Goal: Task Accomplishment & Management: Use online tool/utility

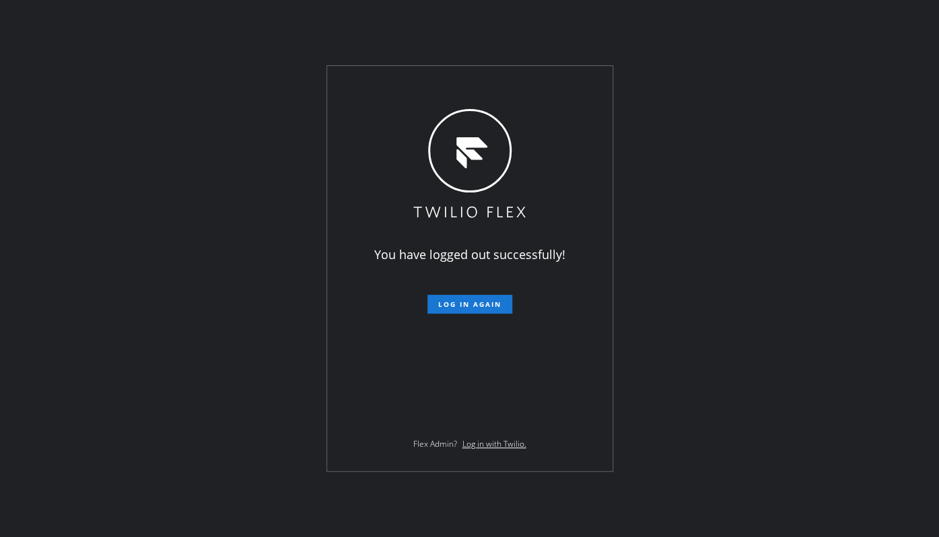
click at [95, 382] on div "You have logged out successfully! Log in again Flex Admin? Log in with Twilio." at bounding box center [469, 268] width 939 height 537
click at [464, 312] on button "Log in again" at bounding box center [469, 304] width 85 height 19
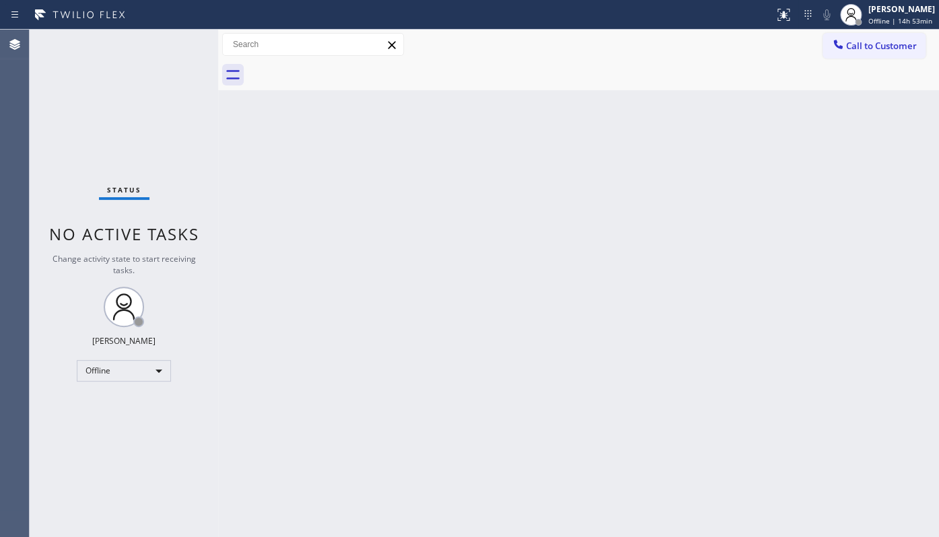
click at [89, 401] on div "Status No active tasks Change activity state to start receiving tasks. JENIZA A…" at bounding box center [124, 283] width 188 height 507
click at [78, 417] on div "Status No active tasks Change activity state to start receiving tasks. JENIZA A…" at bounding box center [124, 283] width 188 height 507
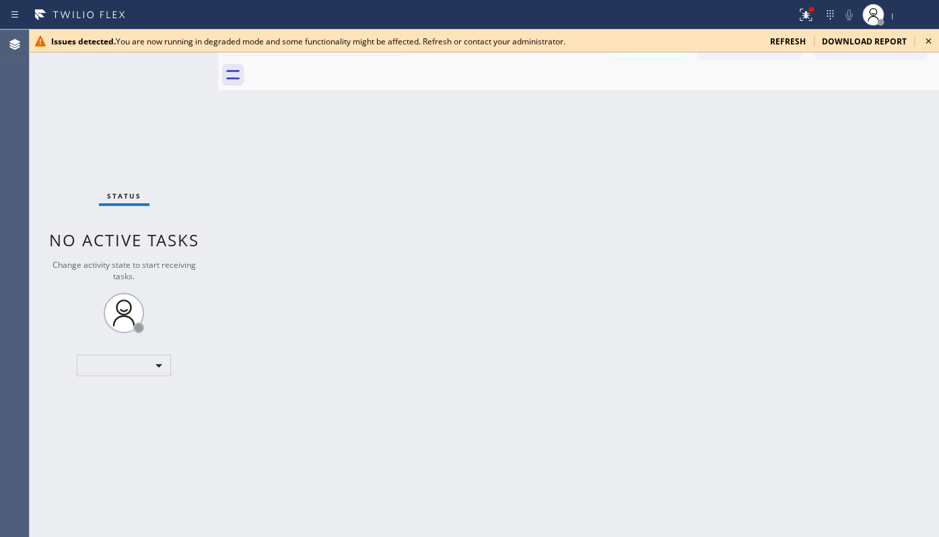
click at [785, 34] on div "Issues detected. You are now running in degraded mode and some functionality mi…" at bounding box center [484, 41] width 909 height 23
click at [785, 38] on span "refresh" at bounding box center [788, 41] width 36 height 11
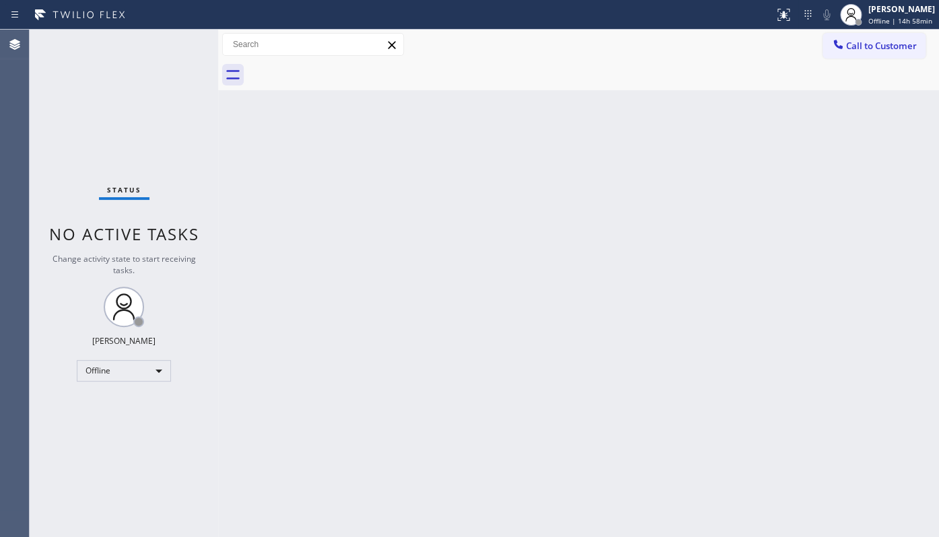
click at [55, 458] on div "Status No active tasks Change activity state to start receiving tasks. JENIZA A…" at bounding box center [124, 283] width 188 height 507
click at [132, 363] on div "Offline" at bounding box center [124, 371] width 94 height 22
click at [121, 403] on li "Available" at bounding box center [123, 405] width 92 height 16
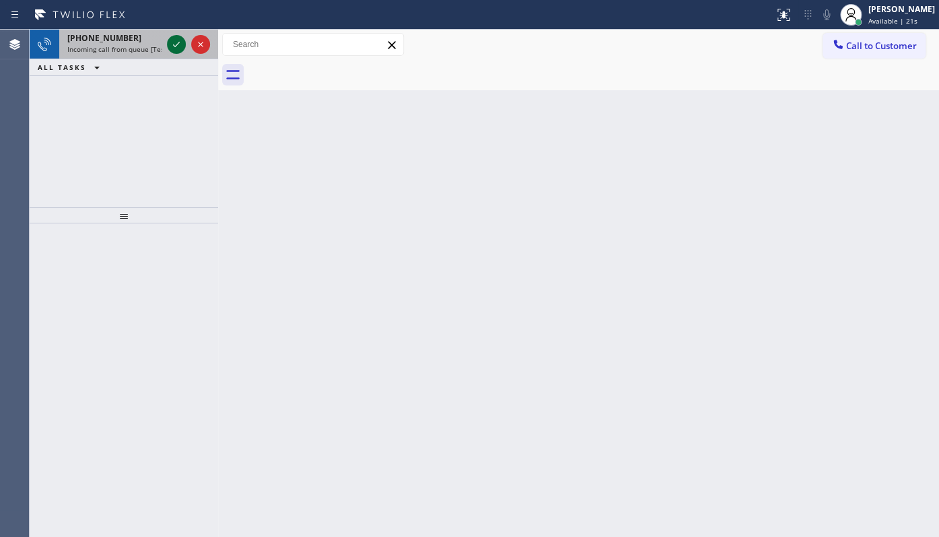
click at [178, 42] on icon at bounding box center [176, 44] width 7 height 5
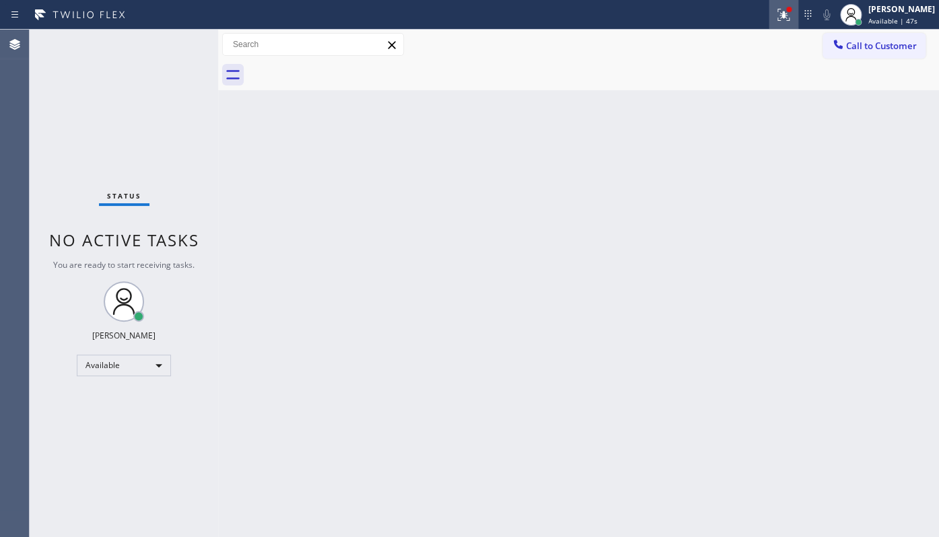
click at [795, 22] on div at bounding box center [783, 15] width 30 height 16
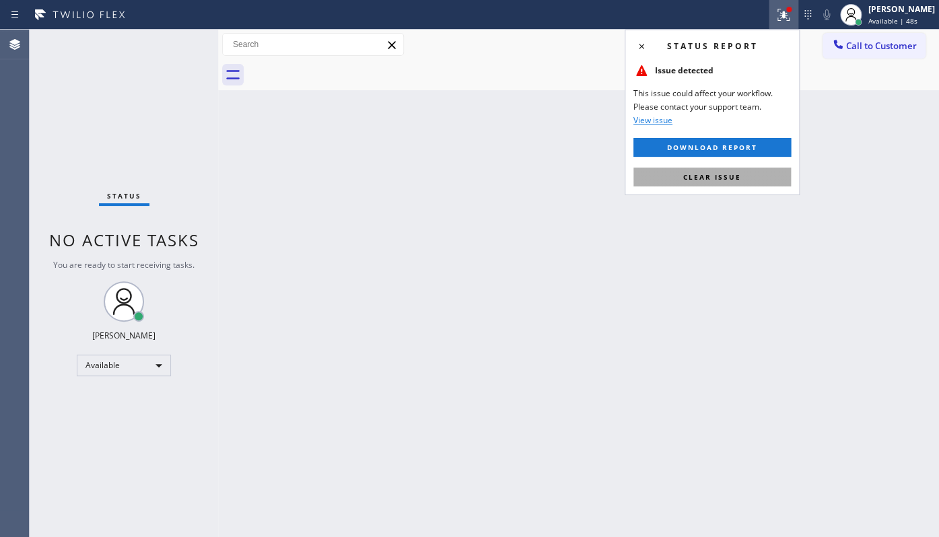
click at [759, 172] on button "Clear issue" at bounding box center [711, 177] width 157 height 19
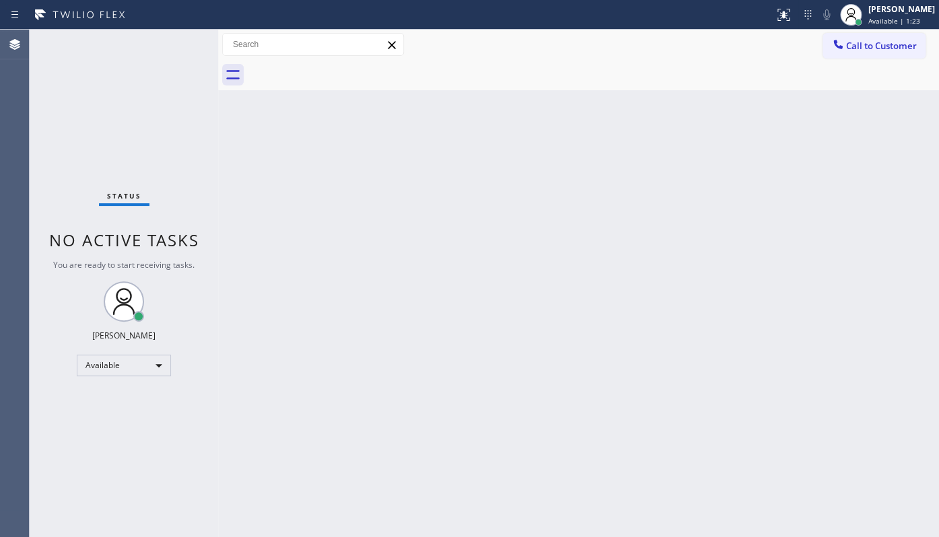
drag, startPoint x: 176, startPoint y: 30, endPoint x: 177, endPoint y: 52, distance: 21.6
click at [177, 52] on div "Status No active tasks You are ready to start receiving tasks. JENIZA ALCAYDE A…" at bounding box center [124, 283] width 188 height 507
click at [346, 260] on div "Back to Dashboard Change Sender ID Customers Technicians Select a contact Outbo…" at bounding box center [578, 283] width 721 height 507
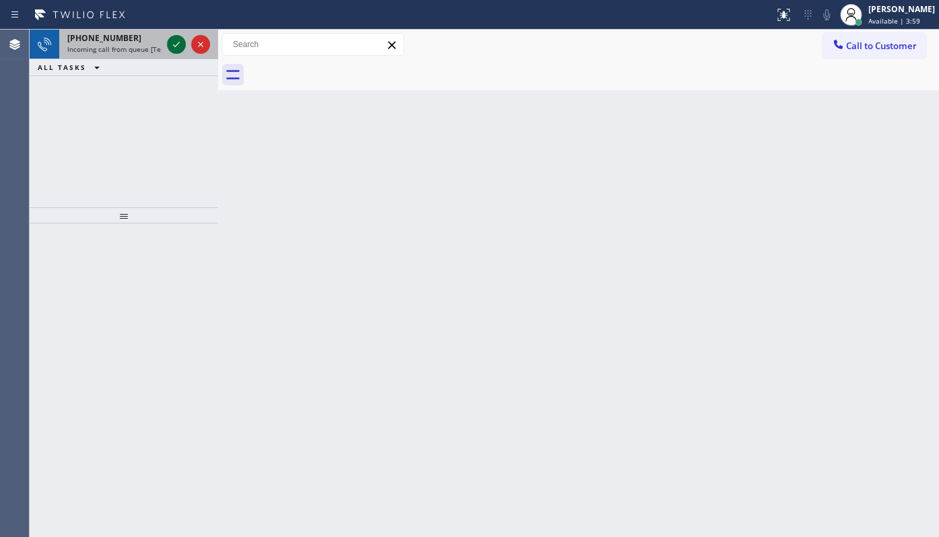
click at [176, 41] on icon at bounding box center [176, 44] width 16 height 16
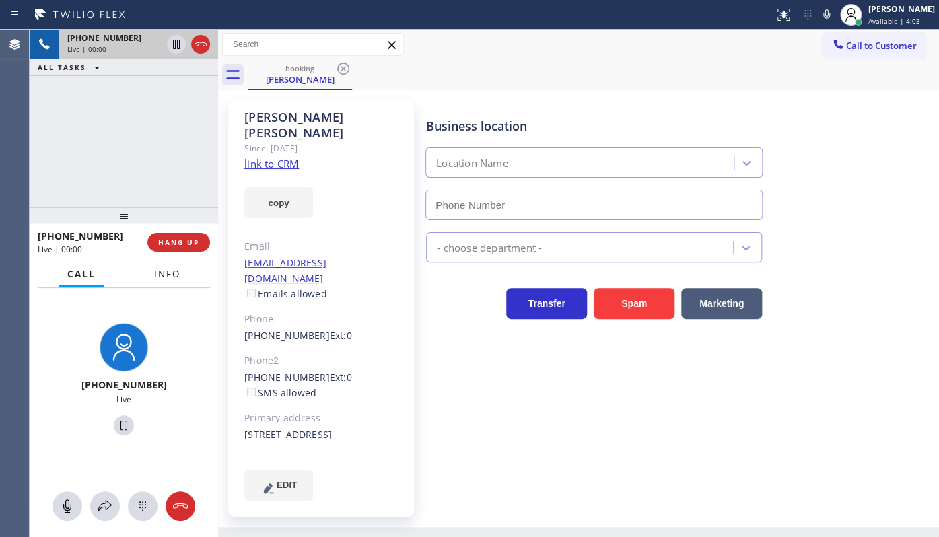
type input "(754) 205-3961"
click at [276, 157] on link "link to CRM" at bounding box center [271, 163] width 55 height 13
drag, startPoint x: 166, startPoint y: 240, endPoint x: 101, endPoint y: 79, distance: 173.9
click at [166, 240] on span "HANG UP" at bounding box center [178, 242] width 41 height 9
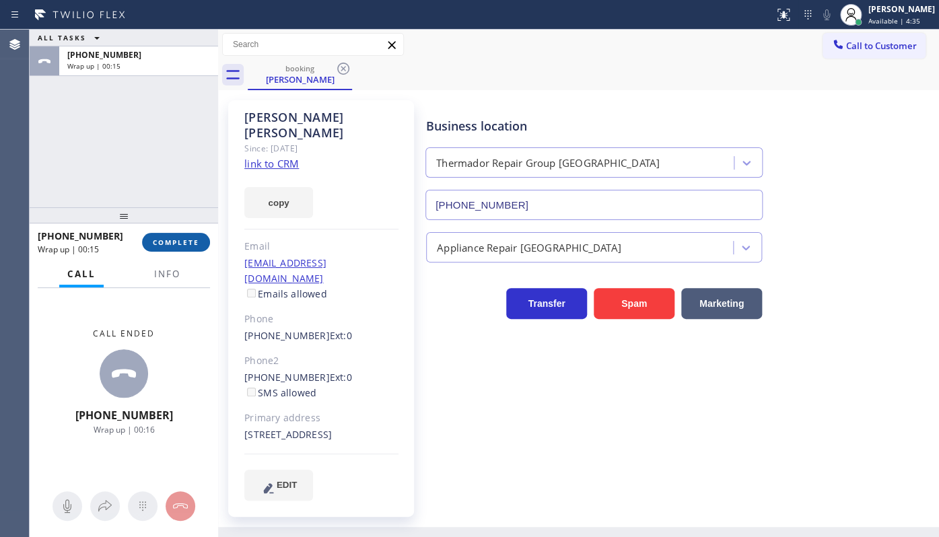
click at [168, 243] on span "COMPLETE" at bounding box center [176, 242] width 46 height 9
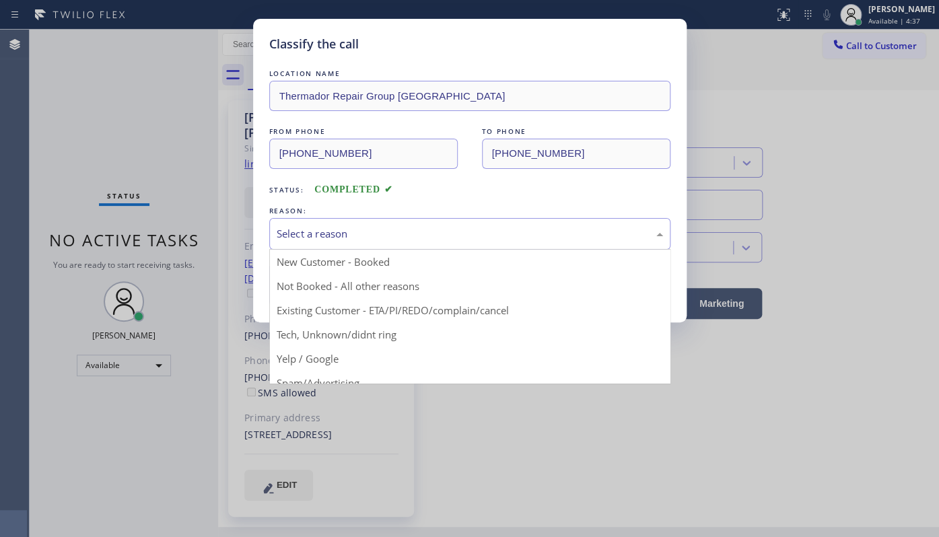
click at [353, 242] on div "Select a reason" at bounding box center [469, 234] width 401 height 32
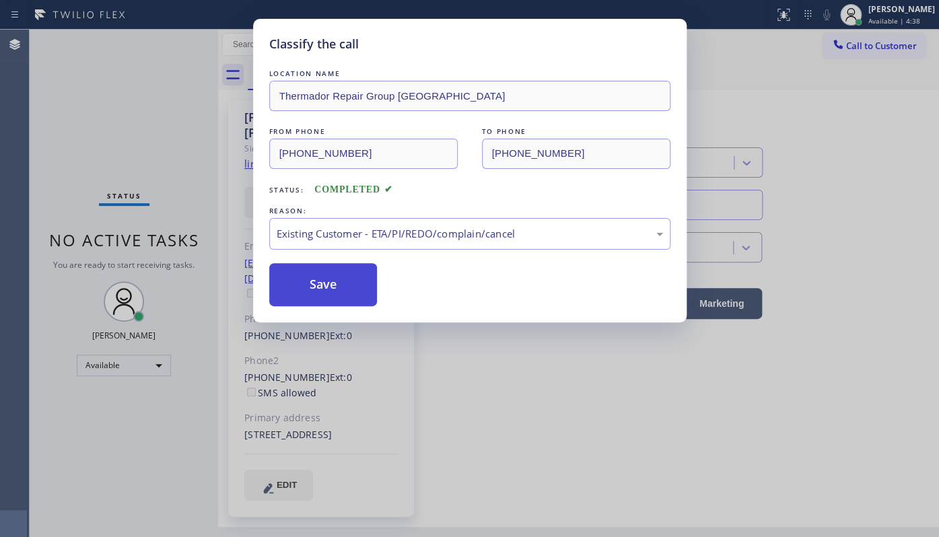
click at [315, 288] on button "Save" at bounding box center [323, 284] width 108 height 43
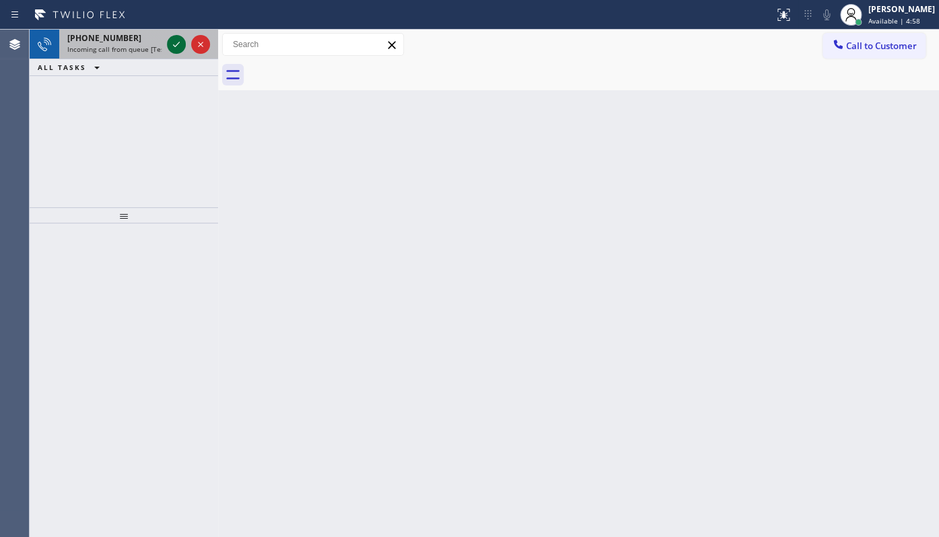
click at [180, 42] on icon at bounding box center [176, 44] width 16 height 16
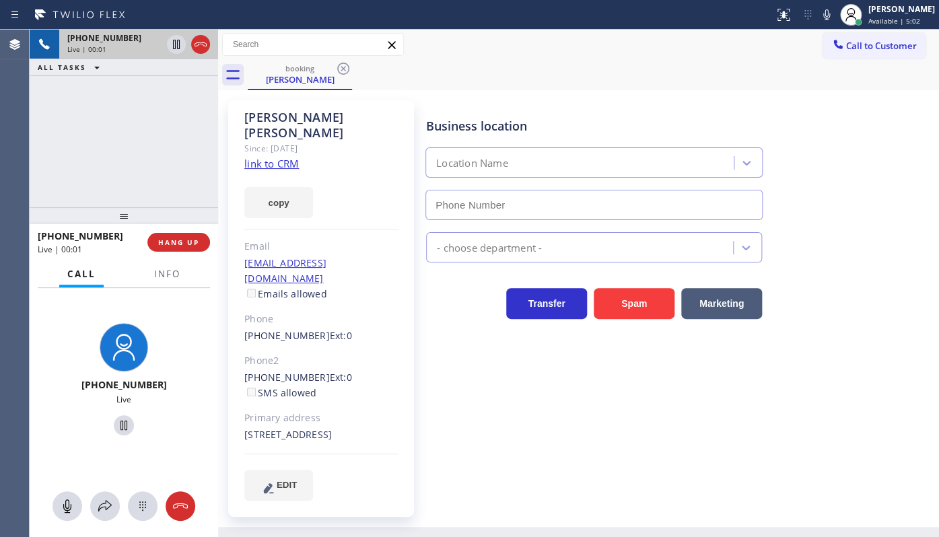
type input "(754) 205-3961"
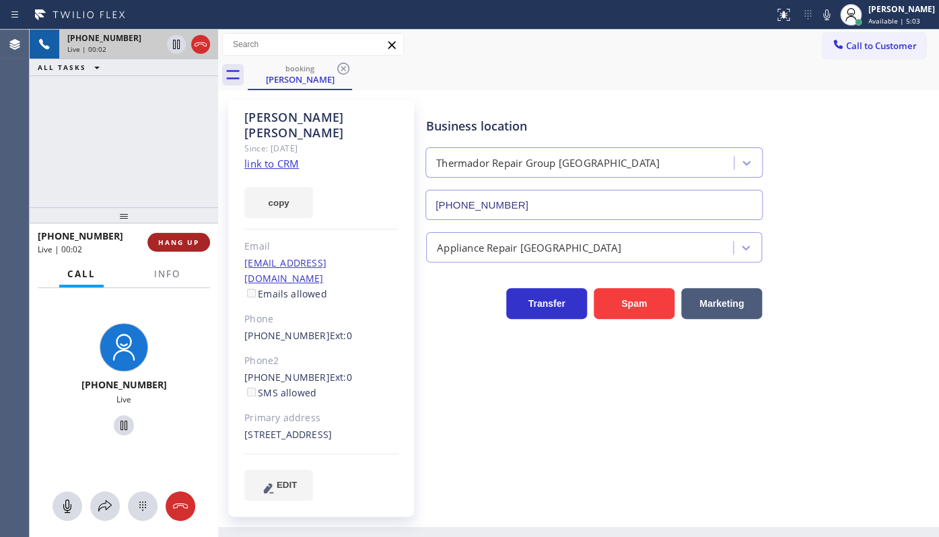
click at [180, 246] on span "HANG UP" at bounding box center [178, 242] width 41 height 9
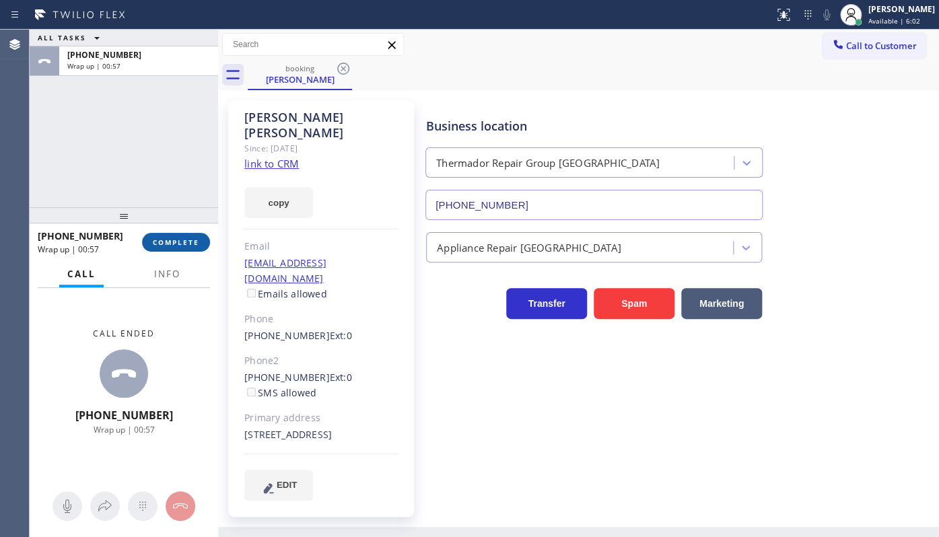
click at [194, 248] on button "COMPLETE" at bounding box center [176, 242] width 68 height 19
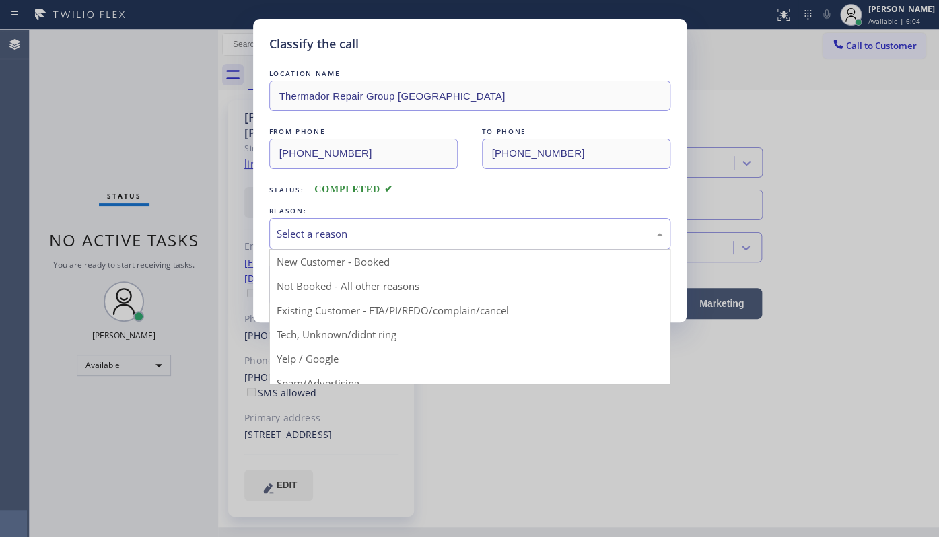
click at [332, 235] on div "Select a reason" at bounding box center [470, 233] width 386 height 15
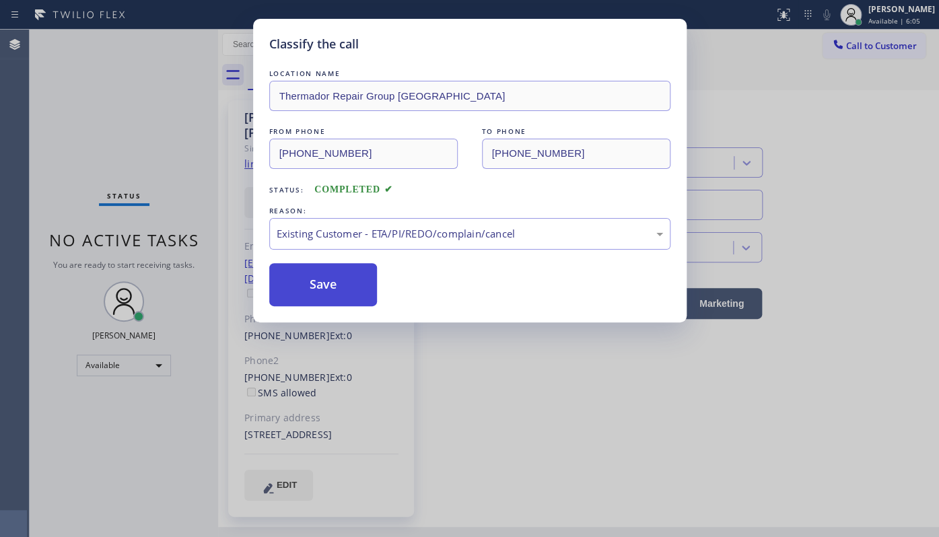
click at [330, 269] on button "Save" at bounding box center [323, 284] width 108 height 43
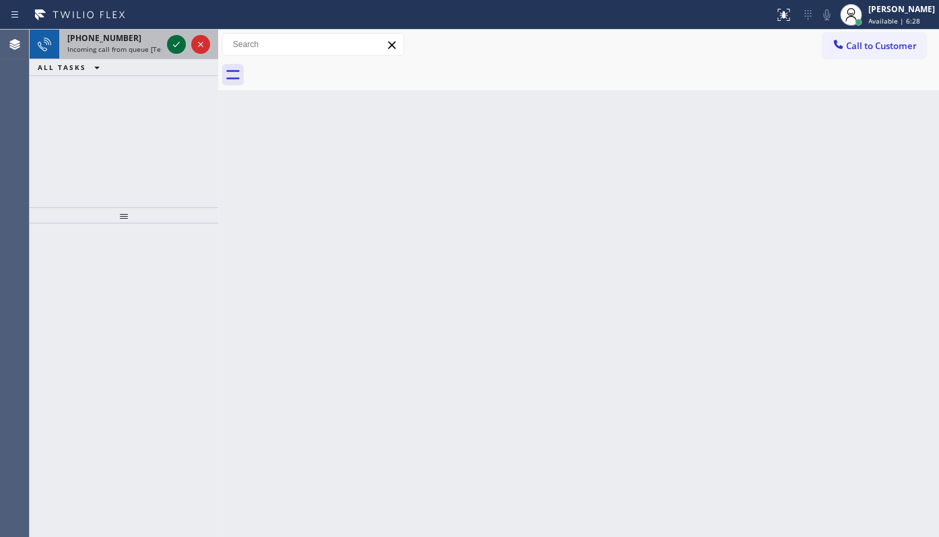
click at [175, 44] on icon at bounding box center [176, 44] width 16 height 16
click at [173, 42] on icon at bounding box center [176, 44] width 16 height 16
click at [174, 40] on icon at bounding box center [176, 44] width 16 height 16
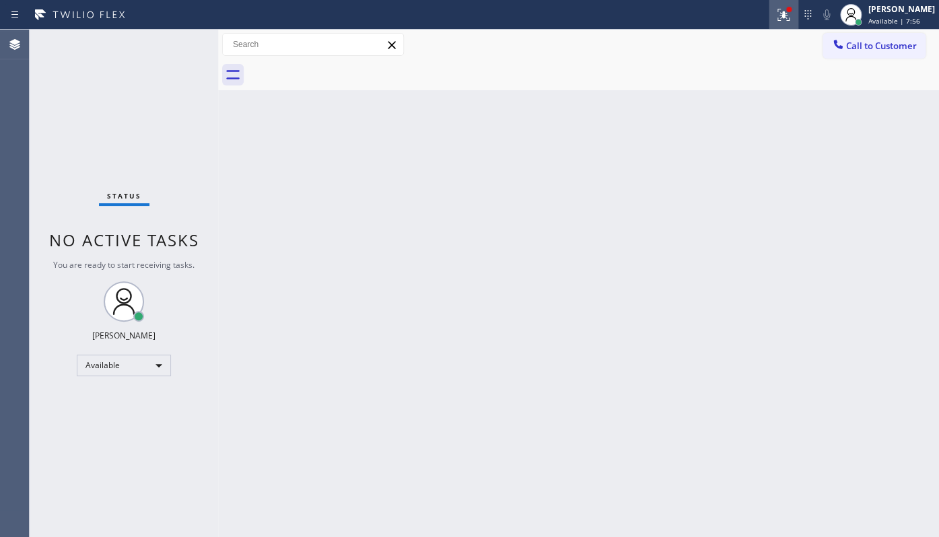
click at [785, 15] on icon at bounding box center [781, 13] width 8 height 9
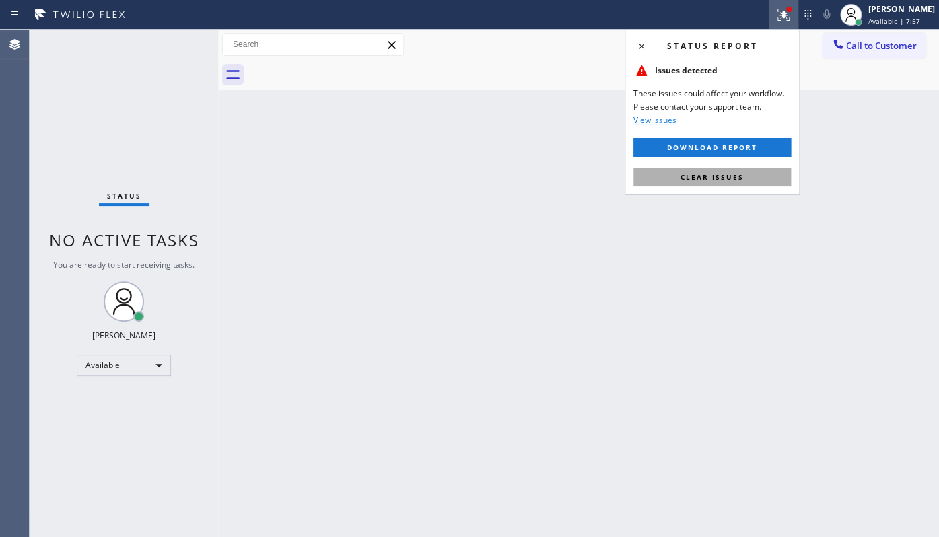
click at [733, 180] on span "Clear issues" at bounding box center [711, 176] width 63 height 9
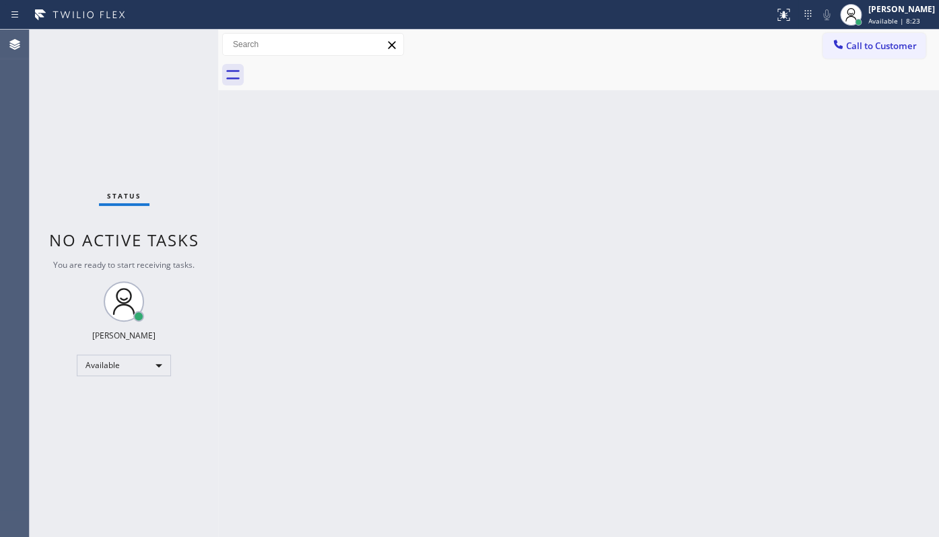
click at [170, 42] on div "Status No active tasks You are ready to start receiving tasks. JENIZA ALCAYDE A…" at bounding box center [124, 283] width 188 height 507
click at [651, 397] on div "Back to Dashboard Change Sender ID Customers Technicians Select a contact Outbo…" at bounding box center [578, 283] width 721 height 507
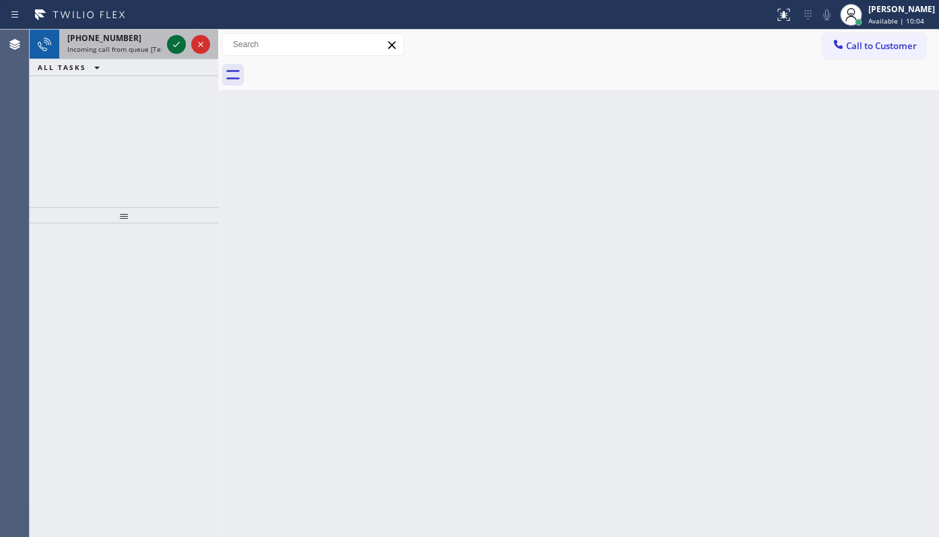
click at [177, 37] on icon at bounding box center [176, 44] width 16 height 16
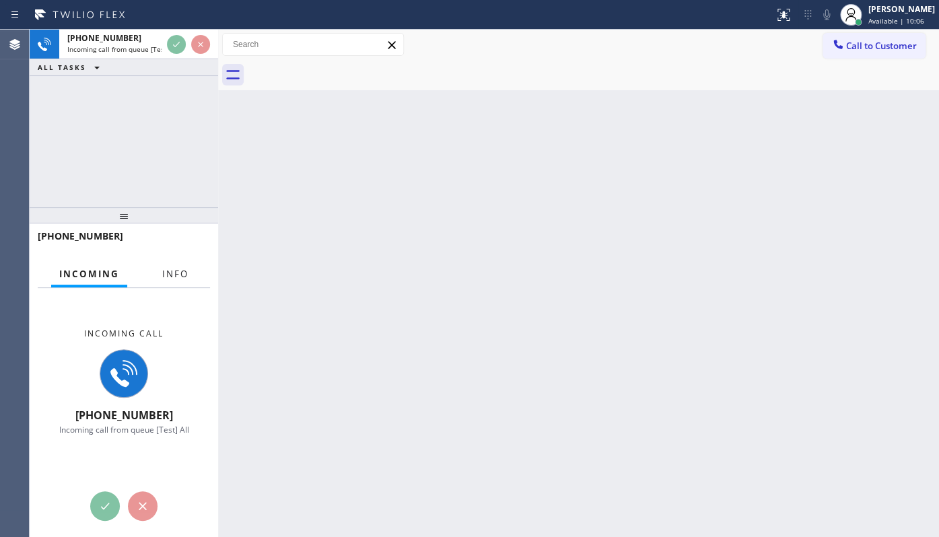
click at [174, 268] on span "Info" at bounding box center [175, 274] width 26 height 12
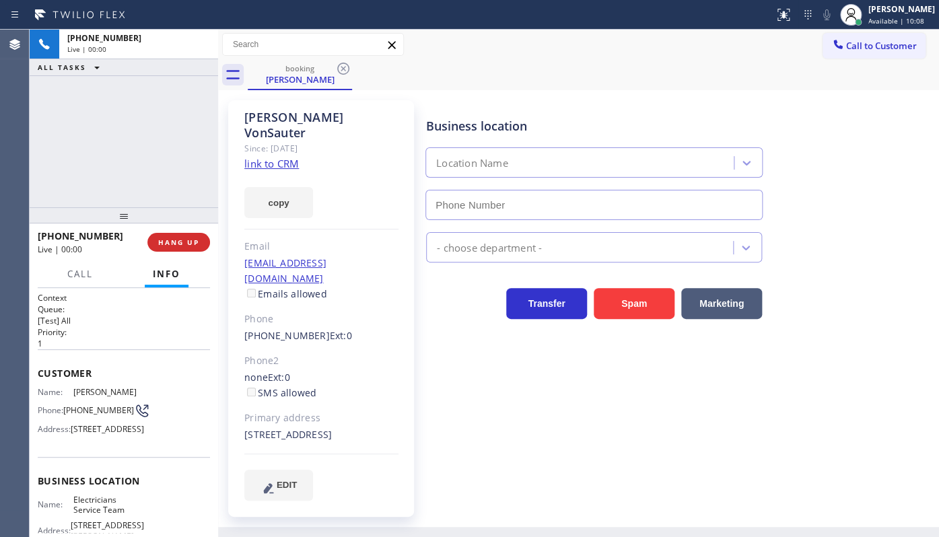
type input "(800) 568-8664"
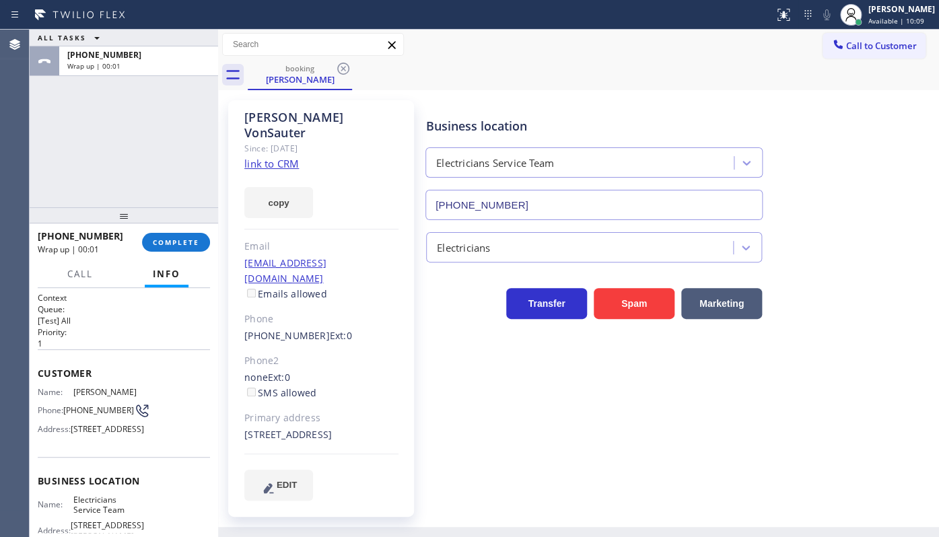
click at [246, 157] on link "link to CRM" at bounding box center [271, 163] width 55 height 13
click at [170, 242] on span "COMPLETE" at bounding box center [176, 242] width 46 height 9
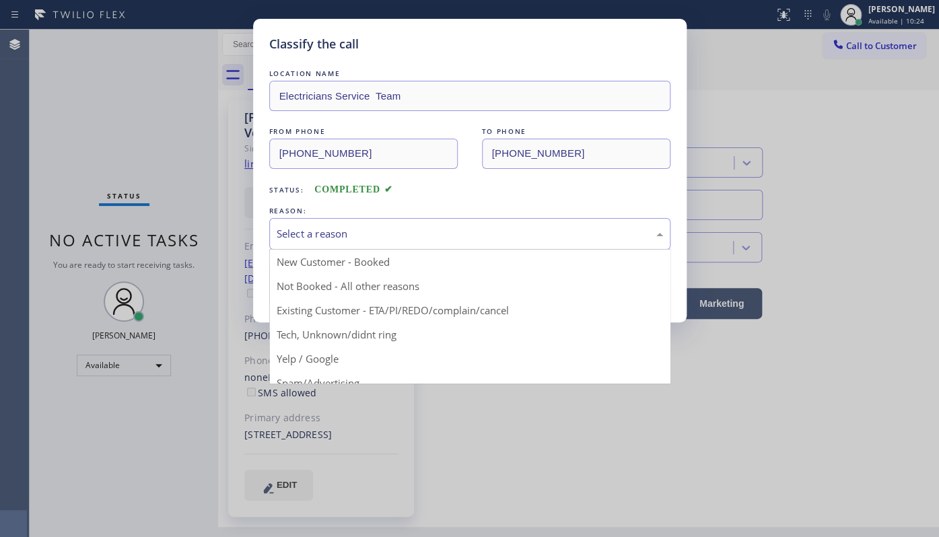
click at [283, 233] on div "Select a reason" at bounding box center [470, 233] width 386 height 15
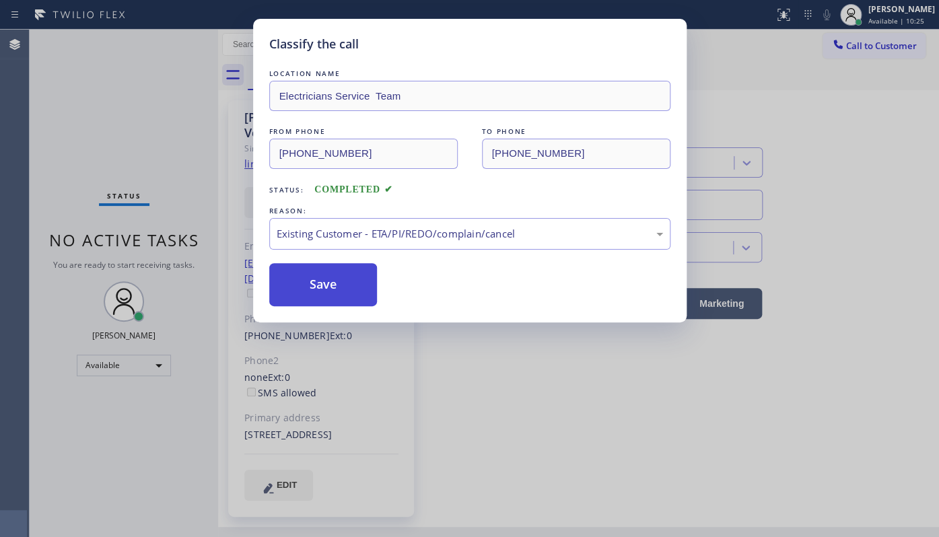
click at [301, 280] on button "Save" at bounding box center [323, 284] width 108 height 43
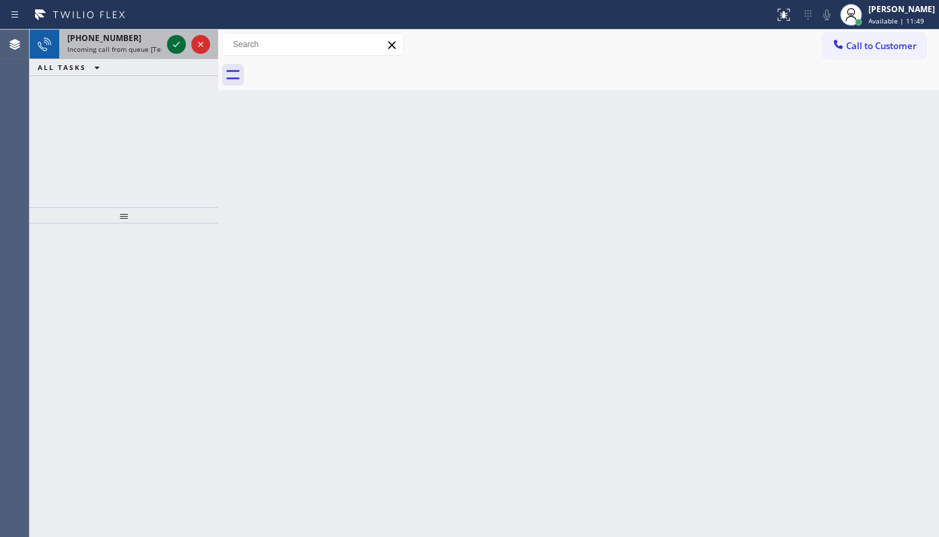
click at [173, 40] on button at bounding box center [176, 44] width 19 height 19
click at [175, 42] on icon at bounding box center [176, 44] width 16 height 16
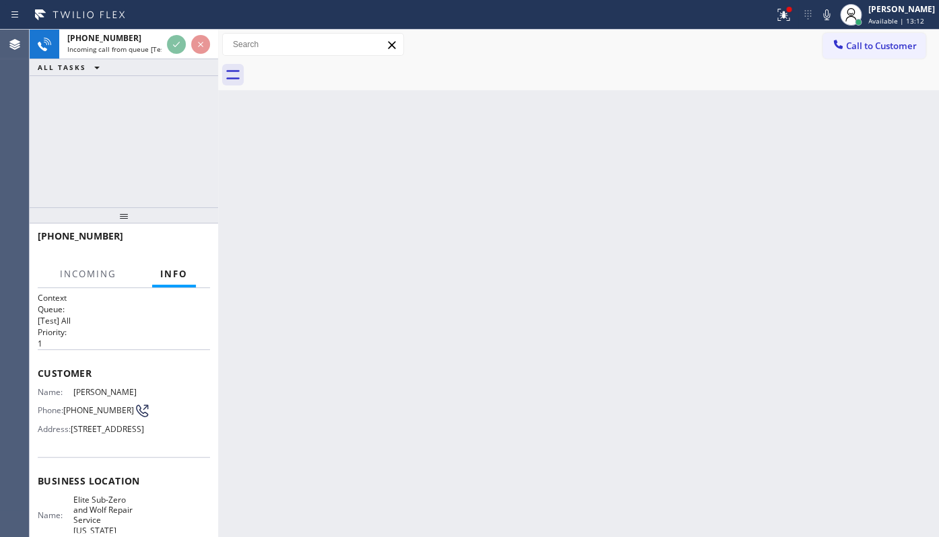
drag, startPoint x: 789, startPoint y: 15, endPoint x: 783, endPoint y: 74, distance: 59.6
click at [789, 15] on icon at bounding box center [783, 15] width 16 height 16
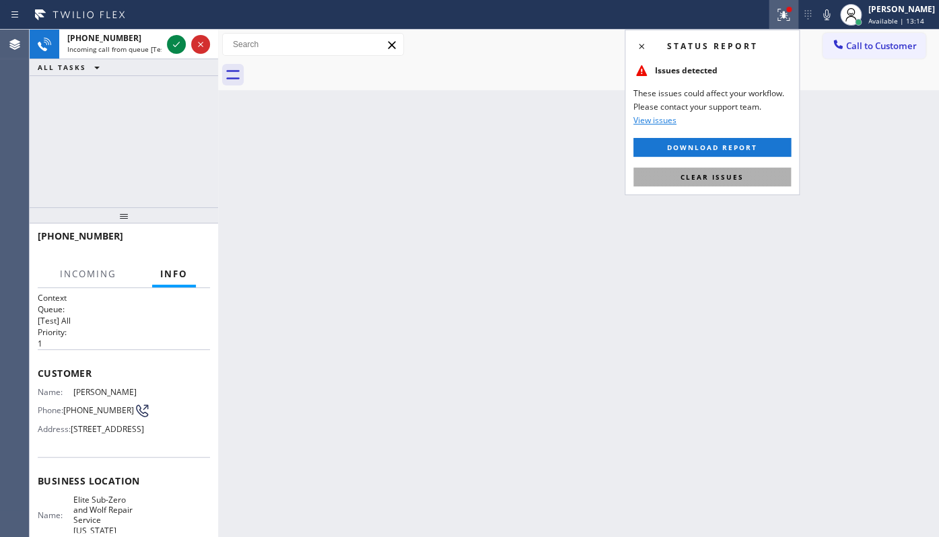
click at [762, 177] on button "Clear issues" at bounding box center [711, 177] width 157 height 19
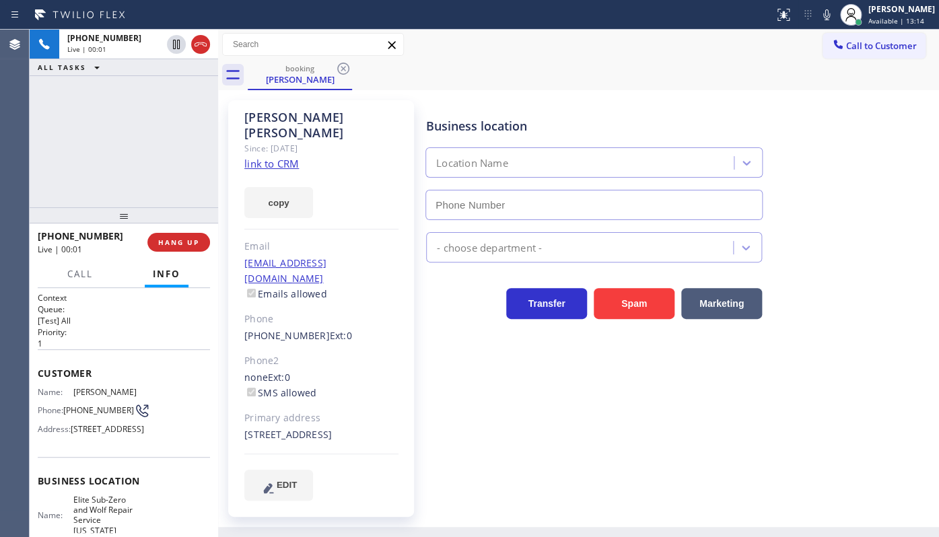
type input "(917) 920-9568"
click at [276, 157] on link "link to CRM" at bounding box center [271, 163] width 55 height 13
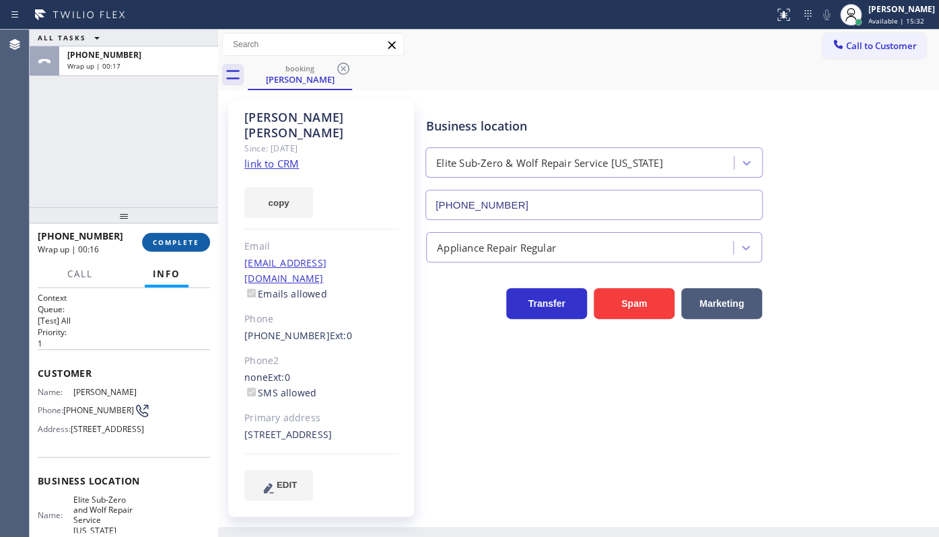
drag, startPoint x: 106, startPoint y: 133, endPoint x: 144, endPoint y: 242, distance: 115.6
click at [106, 133] on div "ALL TASKS ALL TASKS ACTIVE TASKS TASKS IN WRAP UP +19175893189 Wrap up | 00:17" at bounding box center [124, 119] width 188 height 178
click at [161, 240] on span "COMPLETE" at bounding box center [176, 242] width 46 height 9
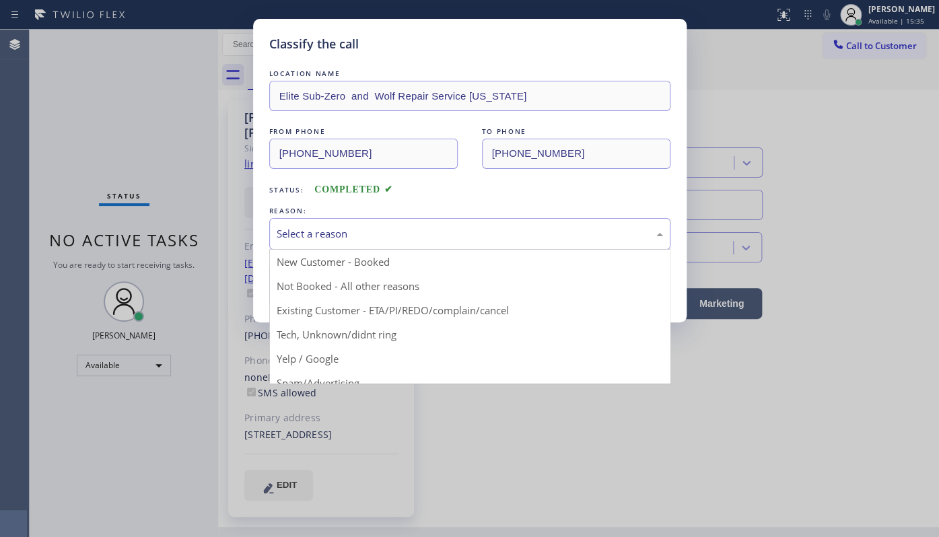
click at [279, 231] on div "Select a reason" at bounding box center [470, 233] width 386 height 15
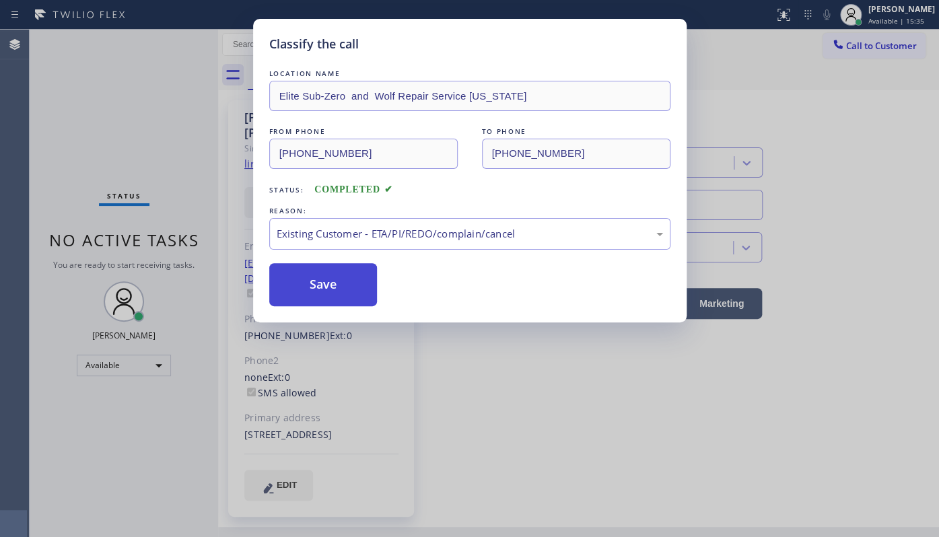
click at [309, 282] on button "Save" at bounding box center [323, 284] width 108 height 43
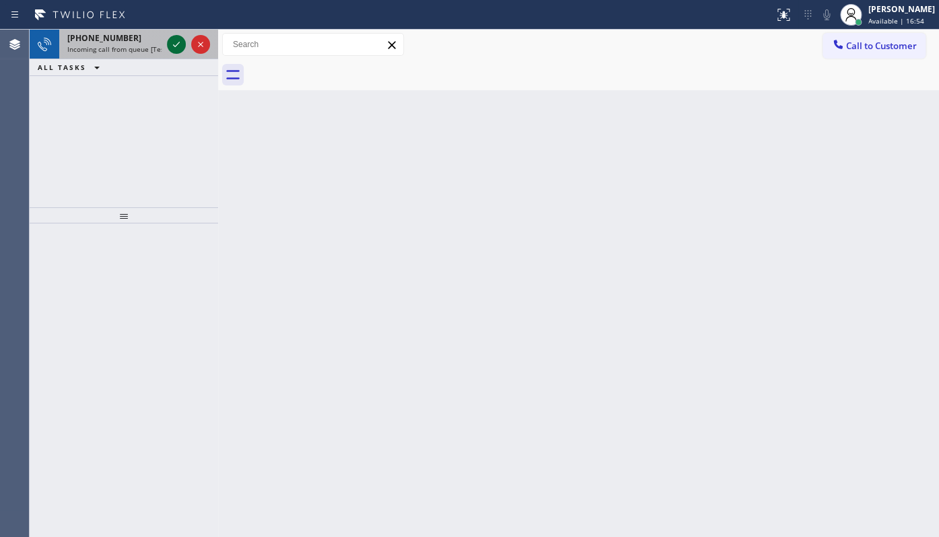
drag, startPoint x: 102, startPoint y: 108, endPoint x: 169, endPoint y: 50, distance: 88.7
click at [114, 98] on div "+12015615227 Incoming call from queue [Test] All ALL TASKS ALL TASKS ACTIVE TAS…" at bounding box center [124, 119] width 188 height 178
click at [172, 40] on icon at bounding box center [176, 44] width 16 height 16
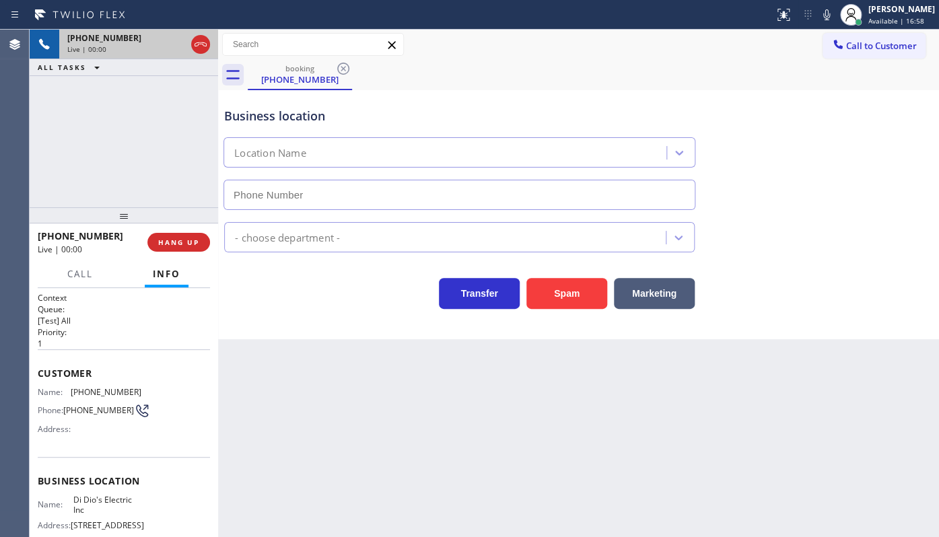
type input "(973) 816-2155"
drag, startPoint x: 67, startPoint y: 386, endPoint x: 151, endPoint y: 390, distance: 84.9
click at [151, 390] on div "Name: (201) 561-5227 Phone: (201) 561-5227 Address:" at bounding box center [124, 413] width 172 height 53
copy div "(201) 561-5227"
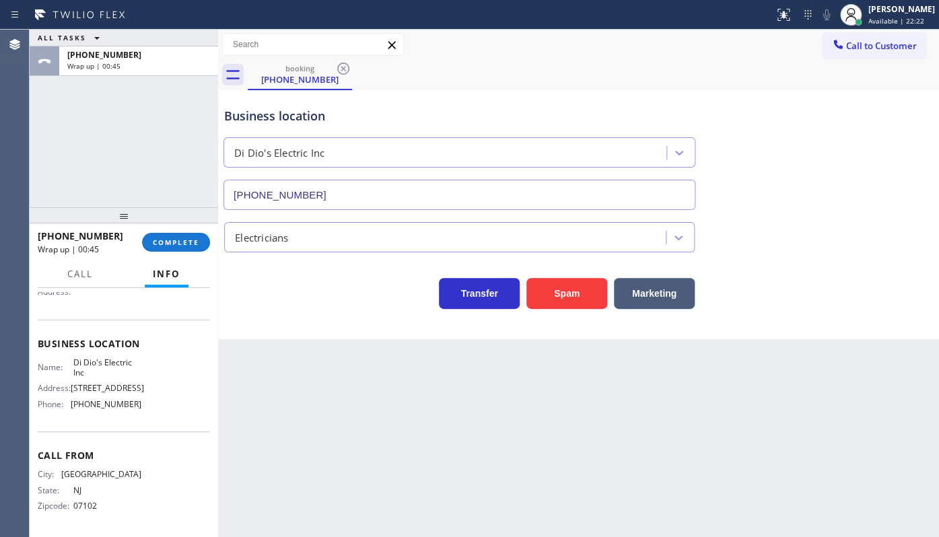
scroll to position [171, 0]
click at [67, 400] on span "Phone:" at bounding box center [54, 404] width 33 height 10
drag, startPoint x: 71, startPoint y: 402, endPoint x: 159, endPoint y: 406, distance: 87.6
click at [159, 406] on div "Name: Di Dio's Electric Inc Address: 1100 E 23rd St, Paterson, NJ 07513, United…" at bounding box center [124, 386] width 172 height 58
copy span "(973) 816-2155"
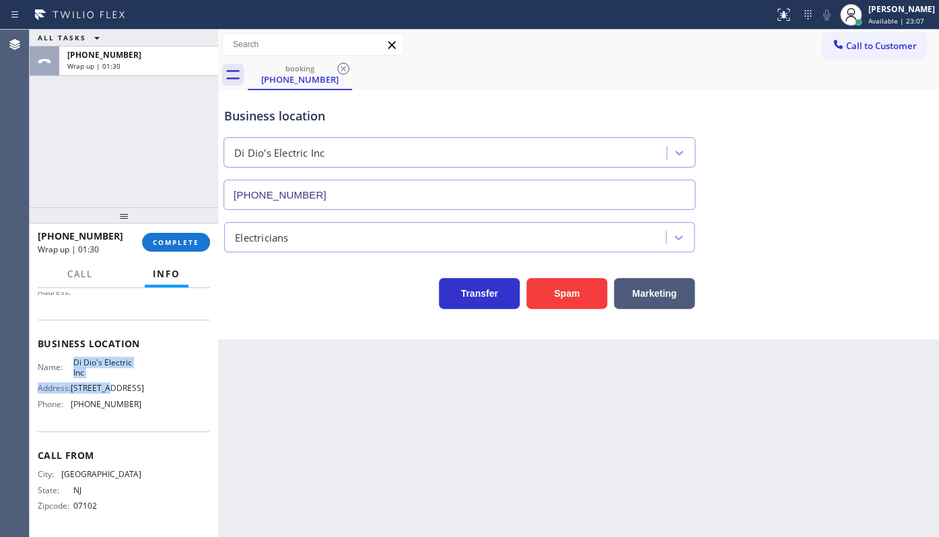
drag, startPoint x: 71, startPoint y: 334, endPoint x: 107, endPoint y: 349, distance: 38.9
click at [107, 357] on div "Name: Di Dio's Electric Inc Address: 1100 E 23rd St, Paterson, NJ 07513, United…" at bounding box center [90, 386] width 104 height 58
click at [47, 383] on div "Address: 1100 E 23rd St, Paterson, NJ 07513, United States" at bounding box center [90, 388] width 104 height 10
drag, startPoint x: 67, startPoint y: 330, endPoint x: 104, endPoint y: 339, distance: 37.4
click at [104, 357] on div "Name: Di Dio's Electric Inc" at bounding box center [90, 367] width 104 height 21
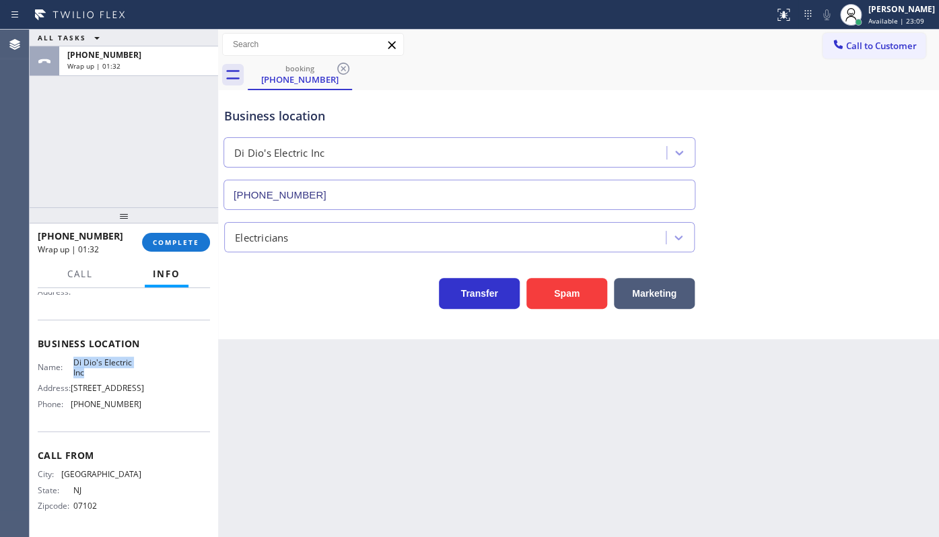
copy div "Di Dio's Electric Inc"
click at [180, 248] on button "COMPLETE" at bounding box center [176, 242] width 68 height 19
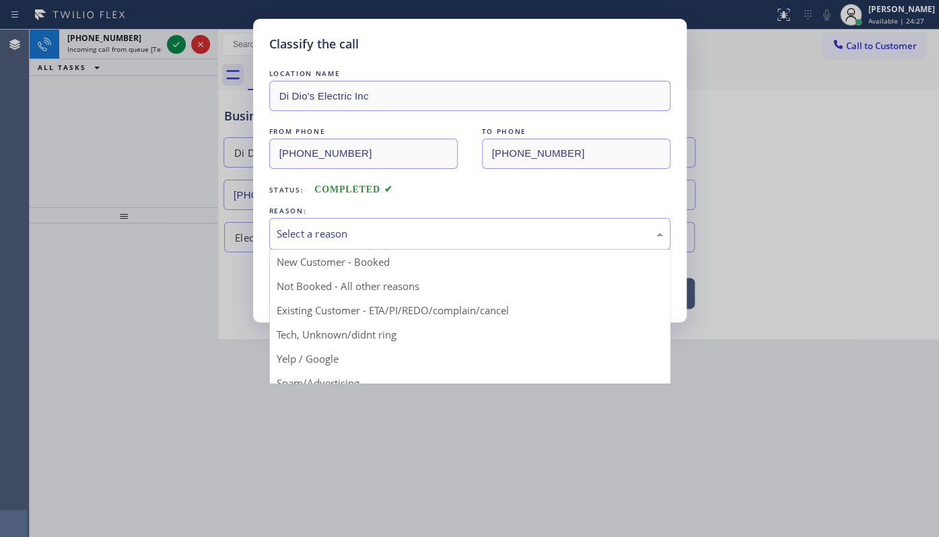
click at [283, 226] on div "Select a reason" at bounding box center [470, 233] width 386 height 15
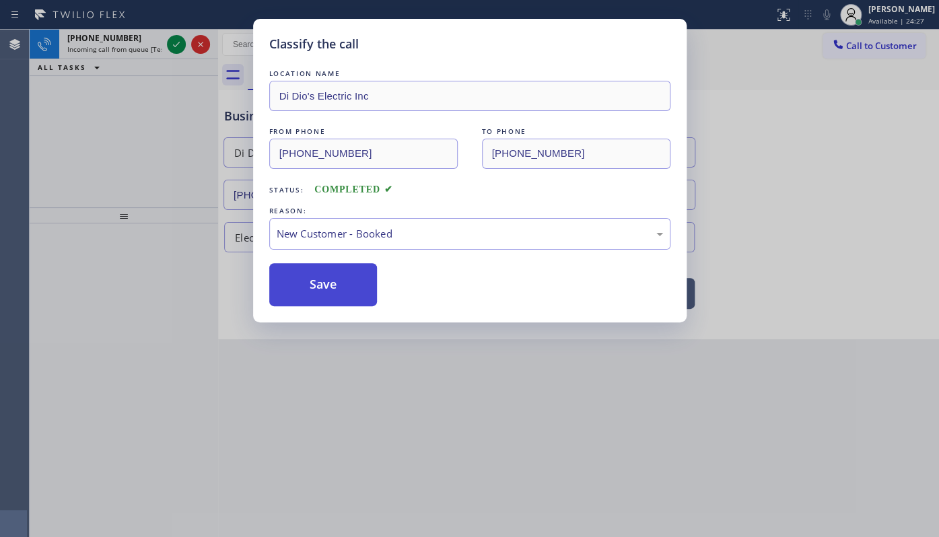
click at [281, 264] on button "Save" at bounding box center [323, 284] width 108 height 43
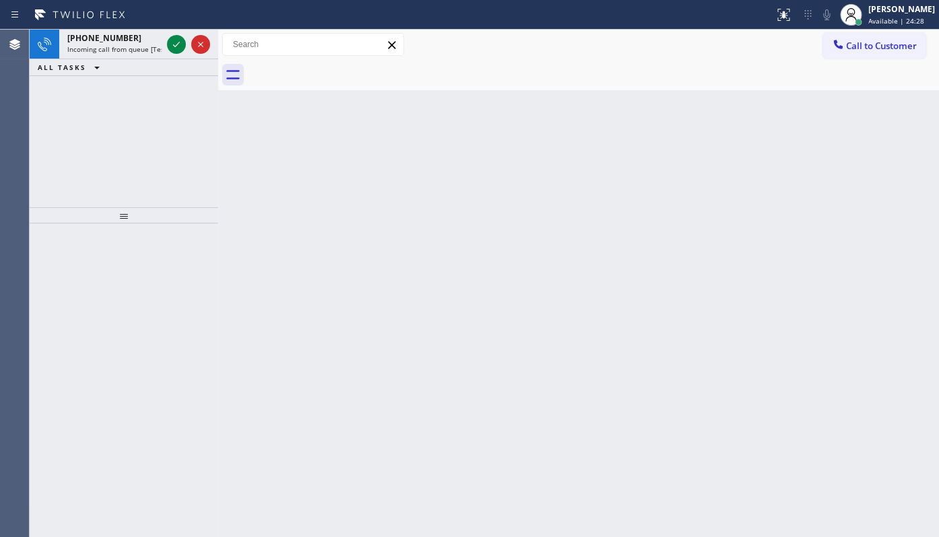
click at [175, 46] on icon at bounding box center [176, 44] width 16 height 16
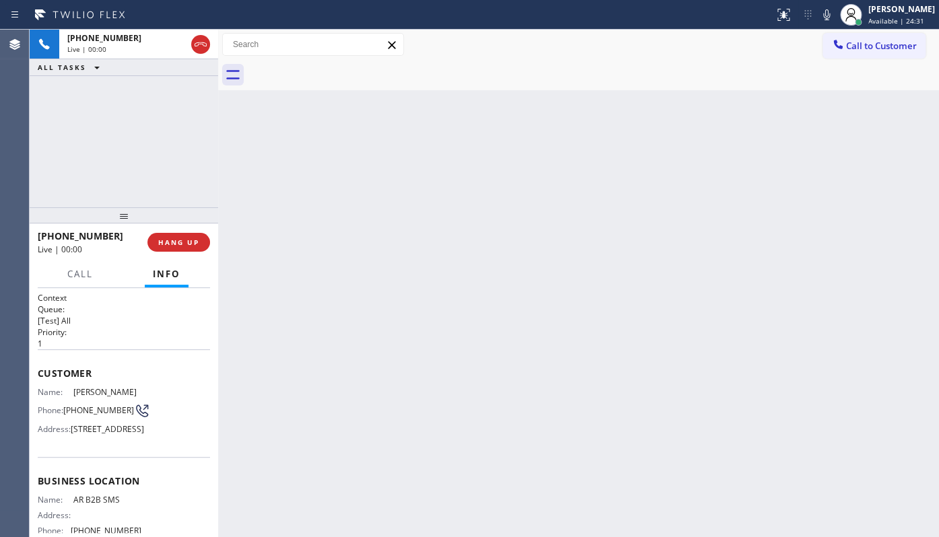
scroll to position [150, 0]
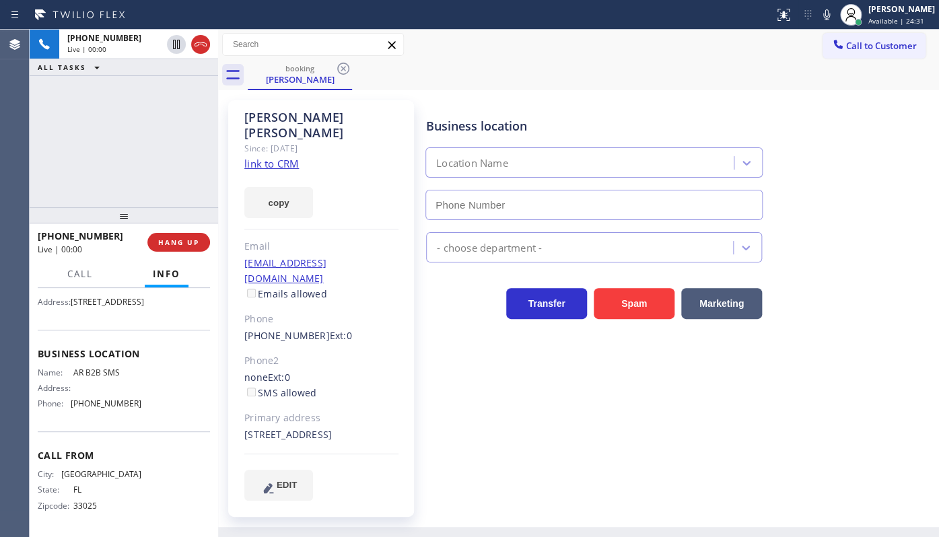
type input "(833) 692-2271"
click at [280, 154] on div "Melany Clayman Since: 20 may 2020 link to CRM copy Email navarromelany@gmail.co…" at bounding box center [321, 308] width 186 height 417
click at [281, 157] on link "link to CRM" at bounding box center [271, 163] width 55 height 13
click at [179, 242] on span "HANG UP" at bounding box center [178, 242] width 41 height 9
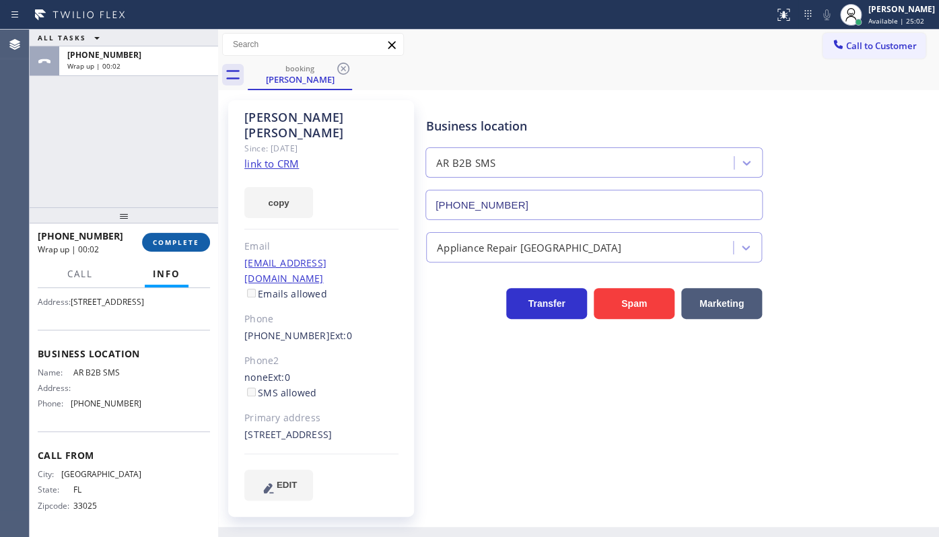
click at [176, 244] on span "COMPLETE" at bounding box center [176, 242] width 46 height 9
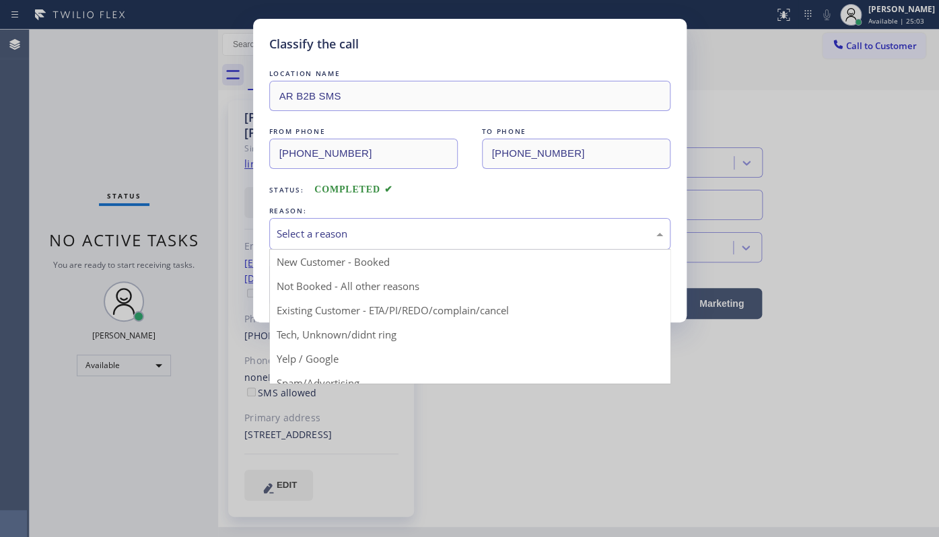
click at [291, 218] on div "Select a reason" at bounding box center [469, 234] width 401 height 32
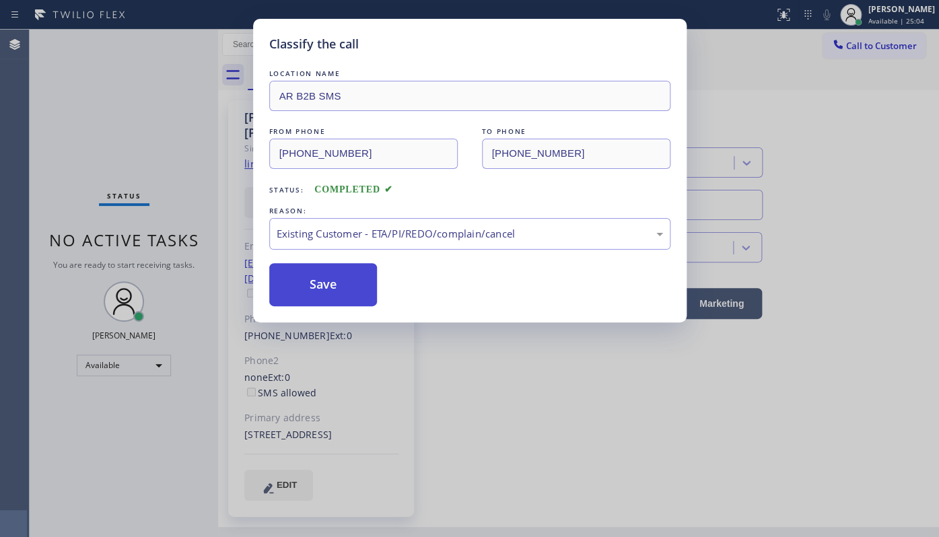
drag, startPoint x: 309, startPoint y: 314, endPoint x: 309, endPoint y: 298, distance: 16.1
click at [309, 298] on button "Save" at bounding box center [323, 284] width 108 height 43
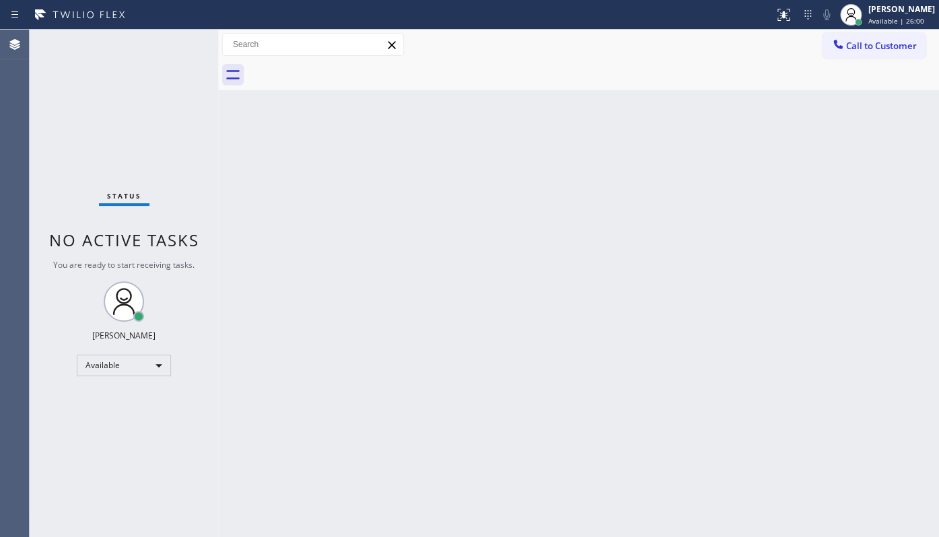
click at [360, 322] on div "Back to Dashboard Change Sender ID Customers Technicians Select a contact Outbo…" at bounding box center [578, 283] width 721 height 507
click at [104, 396] on div "Status No active tasks You are ready to start receiving tasks. JENIZA ALCAYDE A…" at bounding box center [124, 283] width 188 height 507
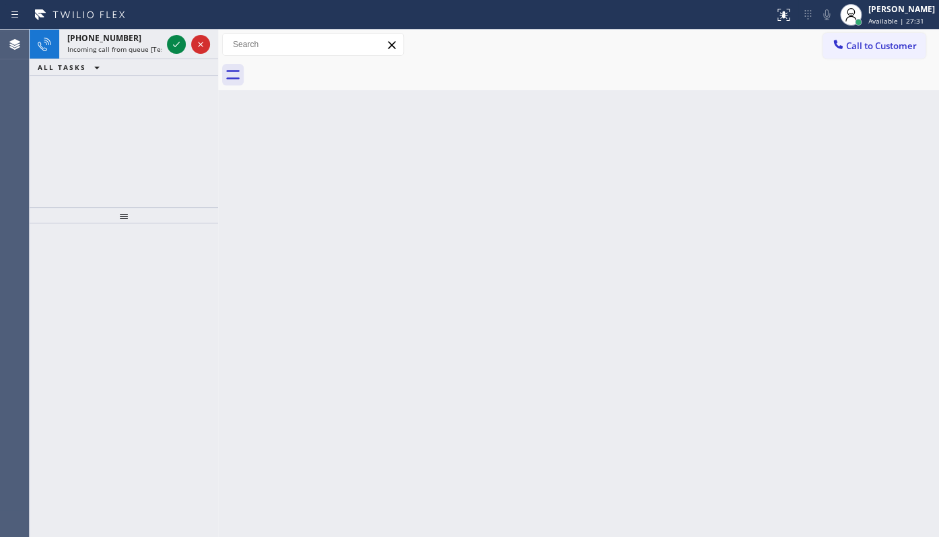
drag, startPoint x: 124, startPoint y: 92, endPoint x: 125, endPoint y: 110, distance: 18.2
click at [124, 108] on div "+15512091251 Incoming call from queue [Test] All ALL TASKS ALL TASKS ACTIVE TAS…" at bounding box center [124, 119] width 188 height 178
click at [175, 37] on icon at bounding box center [176, 44] width 16 height 16
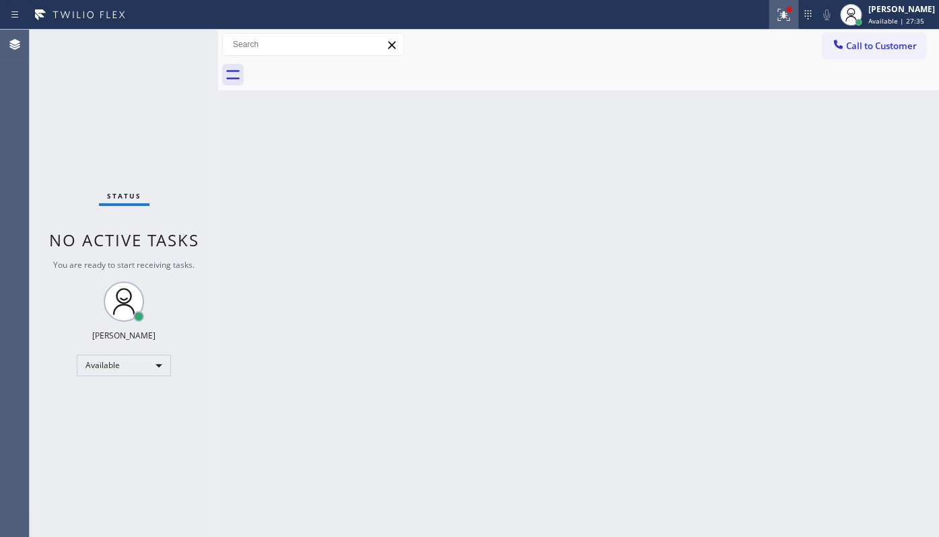
drag, startPoint x: 780, startPoint y: 7, endPoint x: 778, endPoint y: 22, distance: 14.9
click at [778, 11] on icon at bounding box center [783, 15] width 16 height 16
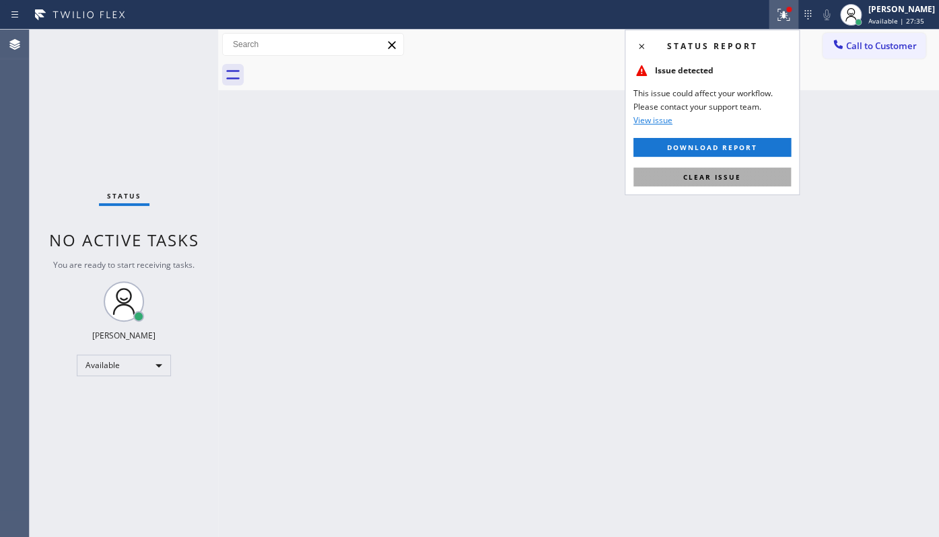
click at [751, 179] on button "Clear issue" at bounding box center [711, 177] width 157 height 19
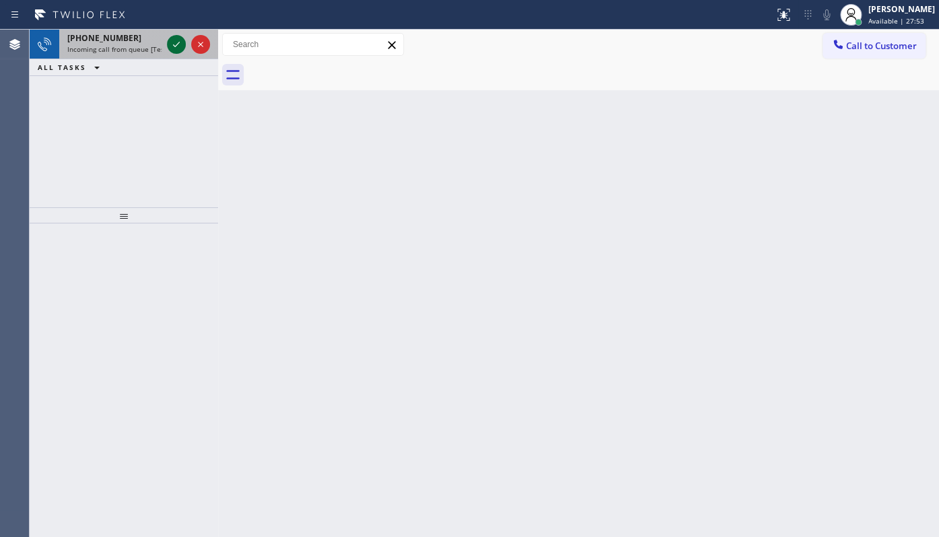
click at [173, 35] on button at bounding box center [176, 44] width 19 height 19
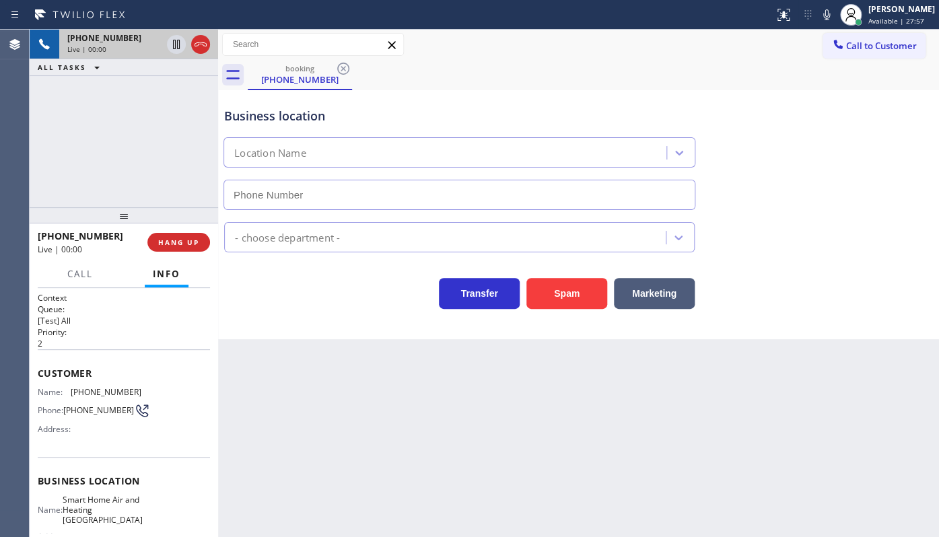
type input "(305) 677-8769"
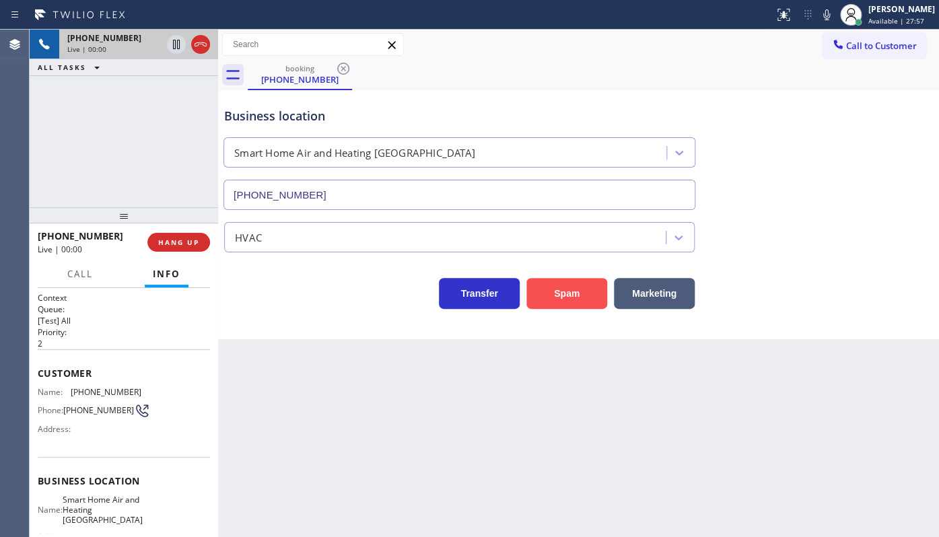
click at [575, 283] on button "Spam" at bounding box center [566, 293] width 81 height 31
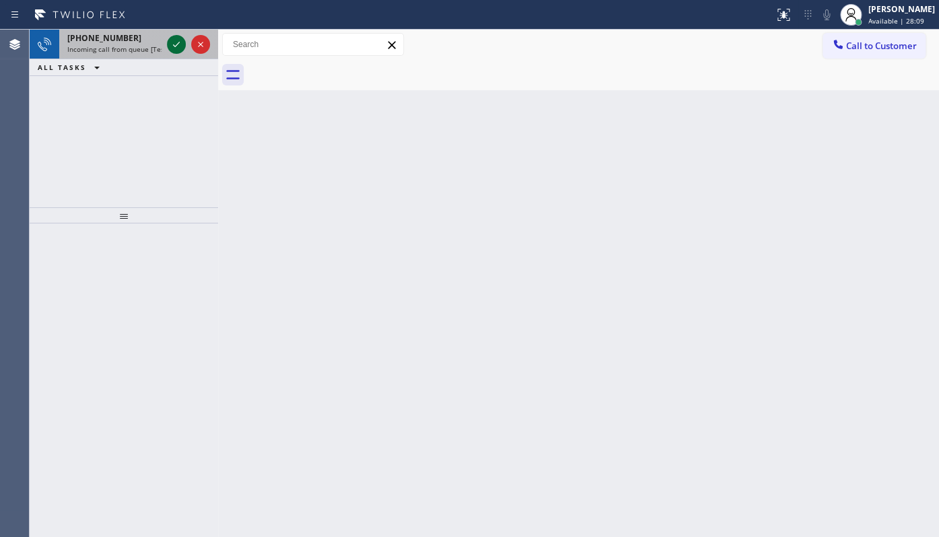
click at [176, 46] on icon at bounding box center [176, 44] width 16 height 16
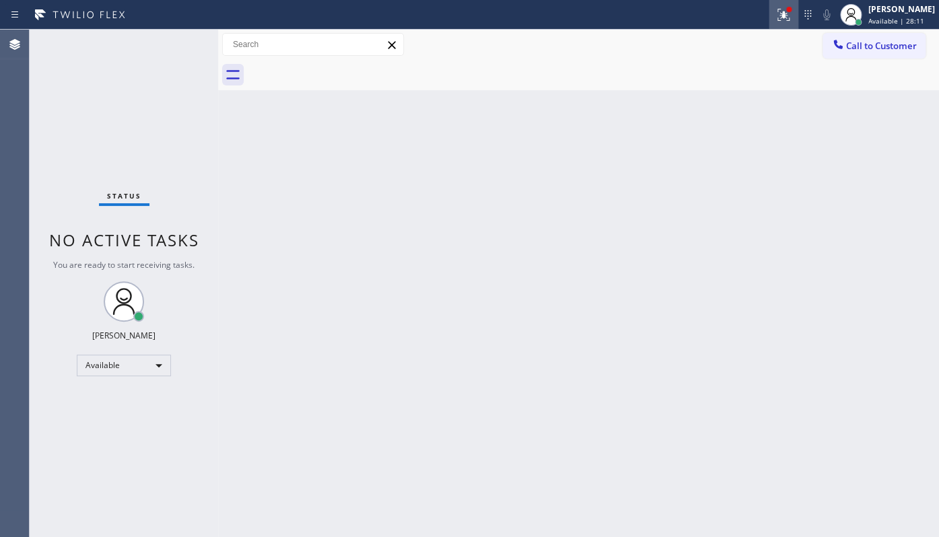
click at [785, 7] on icon at bounding box center [783, 15] width 16 height 16
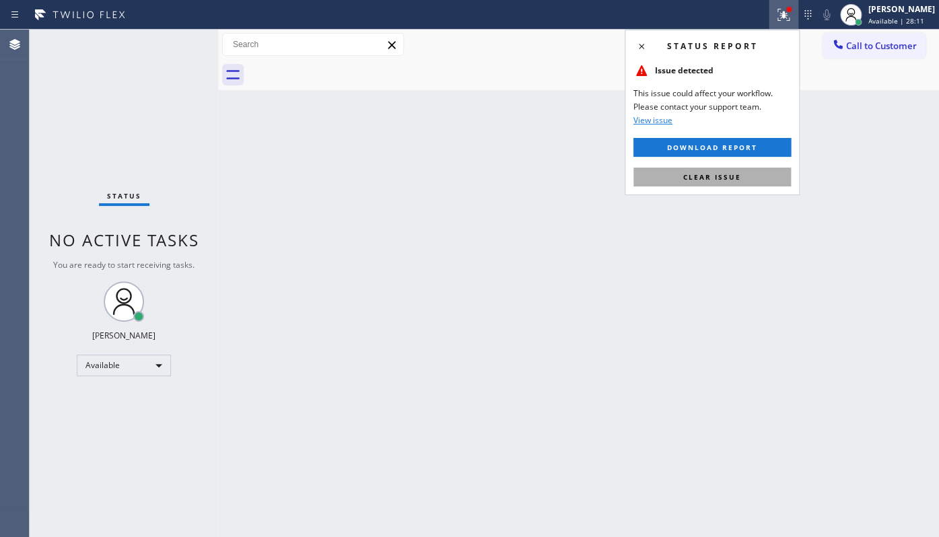
click at [764, 174] on button "Clear issue" at bounding box center [711, 177] width 157 height 19
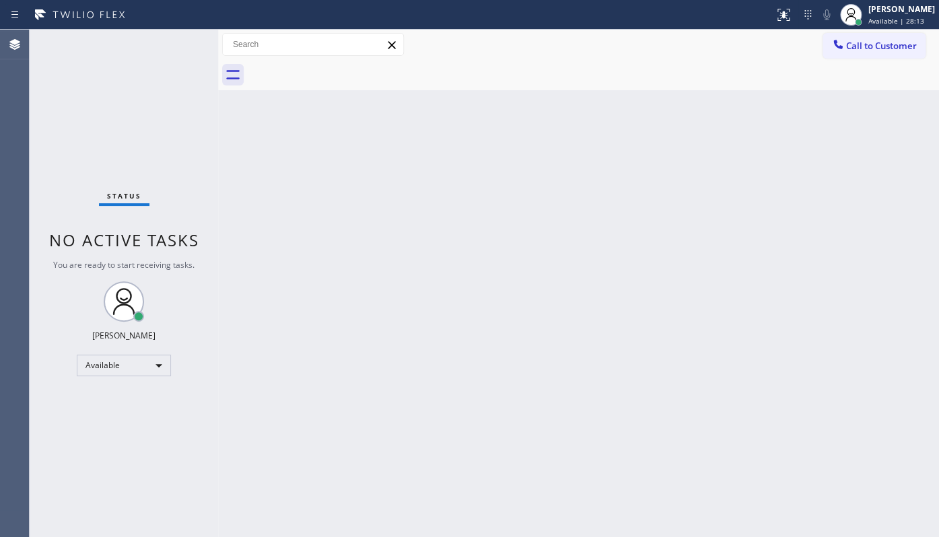
click at [218, 101] on div at bounding box center [218, 283] width 0 height 507
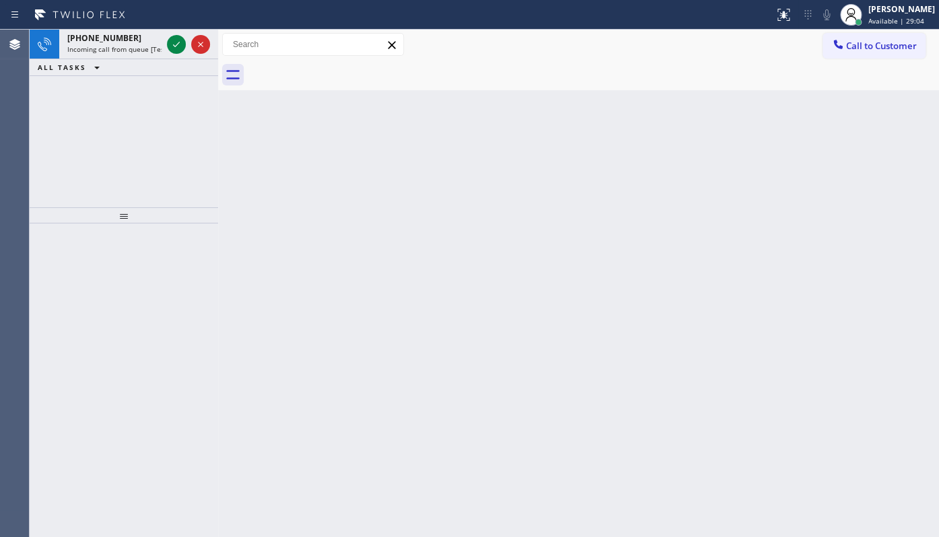
drag, startPoint x: 117, startPoint y: 119, endPoint x: 146, endPoint y: 79, distance: 49.7
click at [129, 102] on div "+13152367884 Incoming call from queue [Test] All ALL TASKS ALL TASKS ACTIVE TAS…" at bounding box center [124, 119] width 188 height 178
click at [164, 50] on div at bounding box center [188, 45] width 48 height 30
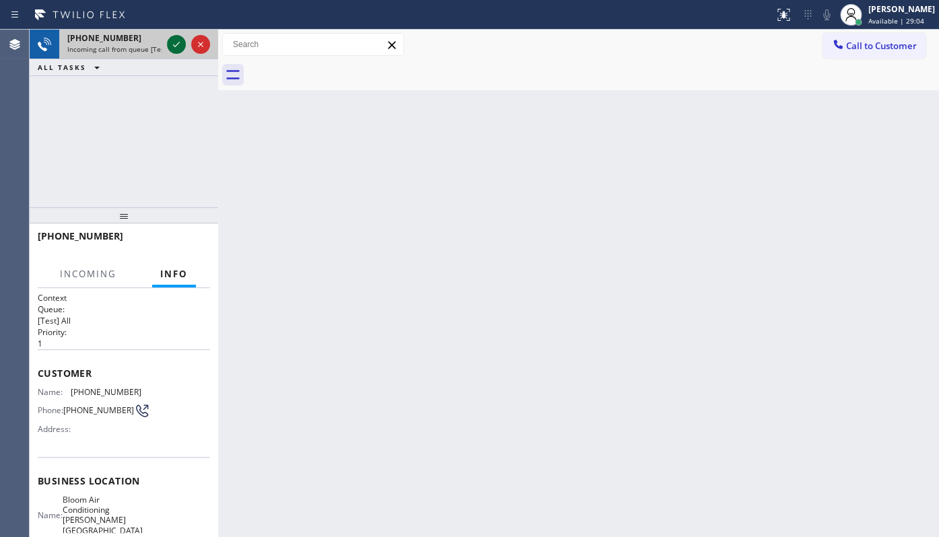
drag, startPoint x: 166, startPoint y: 47, endPoint x: 169, endPoint y: 40, distance: 7.2
click at [167, 46] on div at bounding box center [176, 44] width 19 height 16
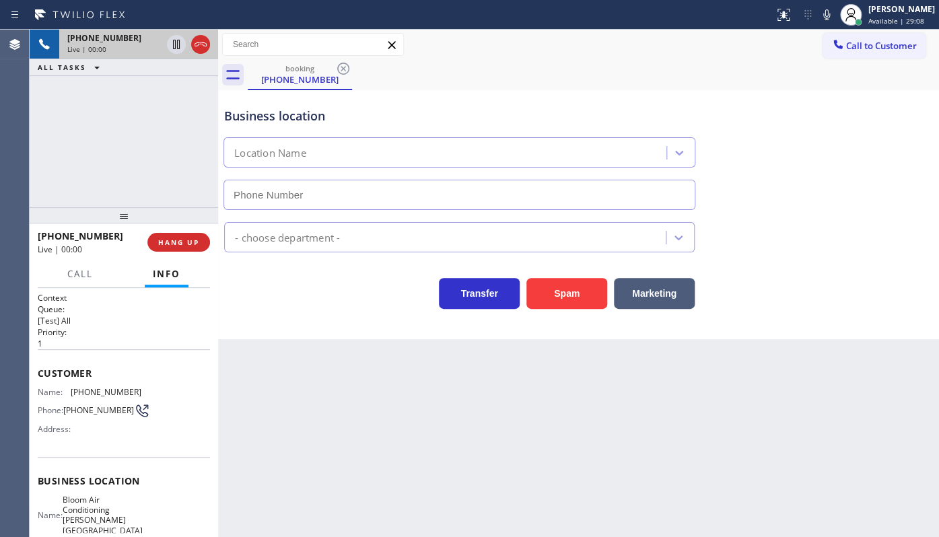
type input "(929) 605-4249"
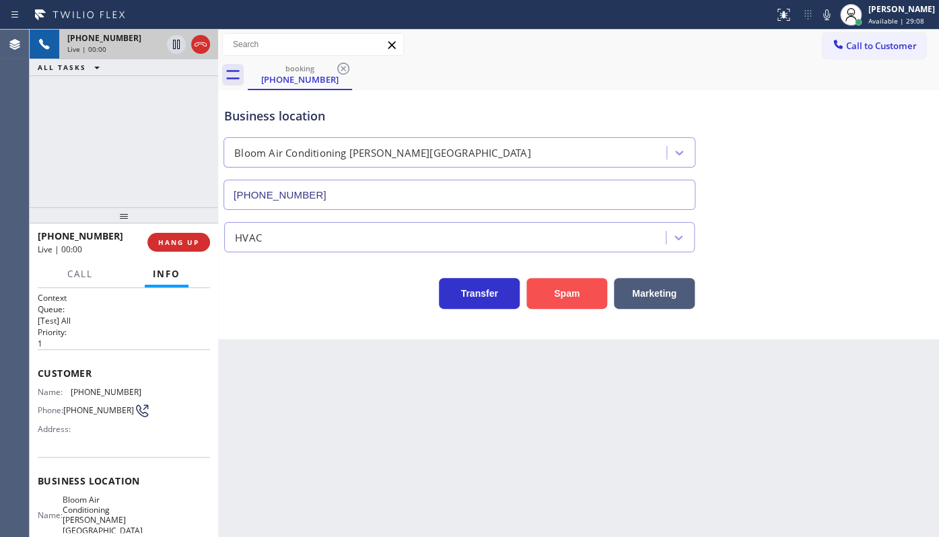
click at [572, 300] on button "Spam" at bounding box center [566, 293] width 81 height 31
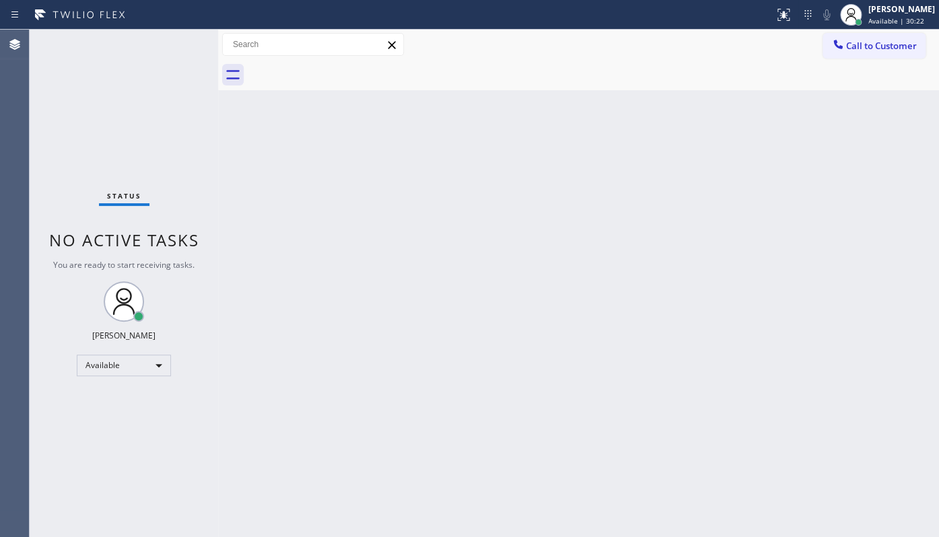
drag, startPoint x: 138, startPoint y: 130, endPoint x: 110, endPoint y: 87, distance: 50.6
click at [132, 121] on div "Status No active tasks You are ready to start receiving tasks. JENIZA ALCAYDE A…" at bounding box center [124, 283] width 188 height 507
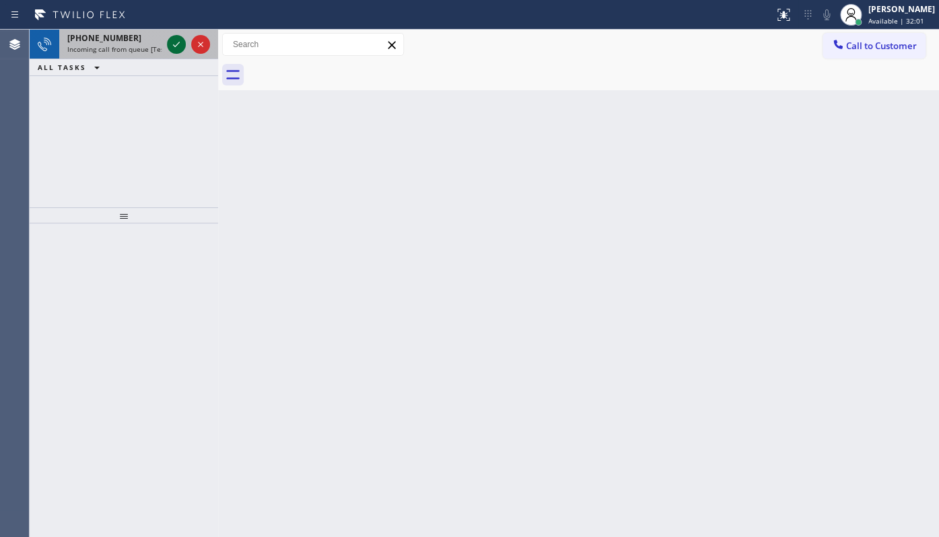
click at [176, 48] on icon at bounding box center [176, 44] width 16 height 16
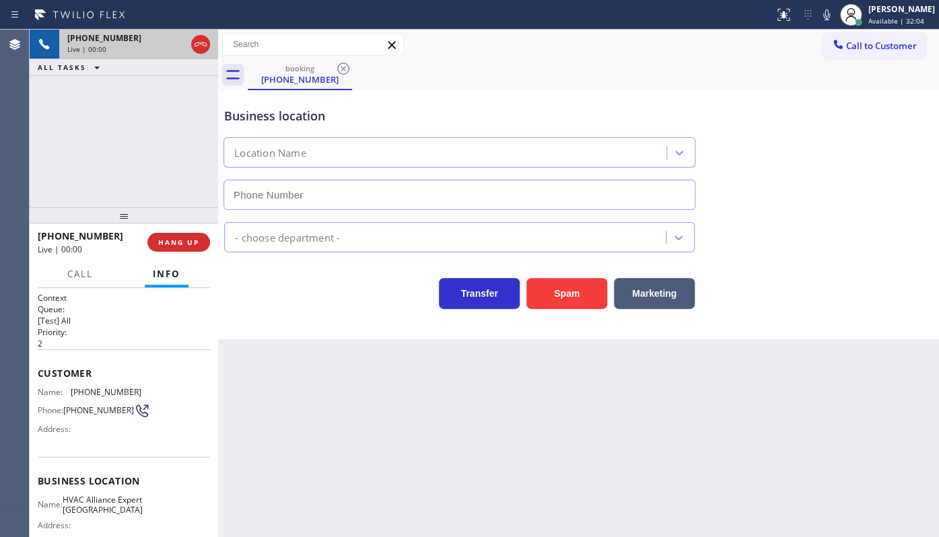
type input "(754) 253-3435"
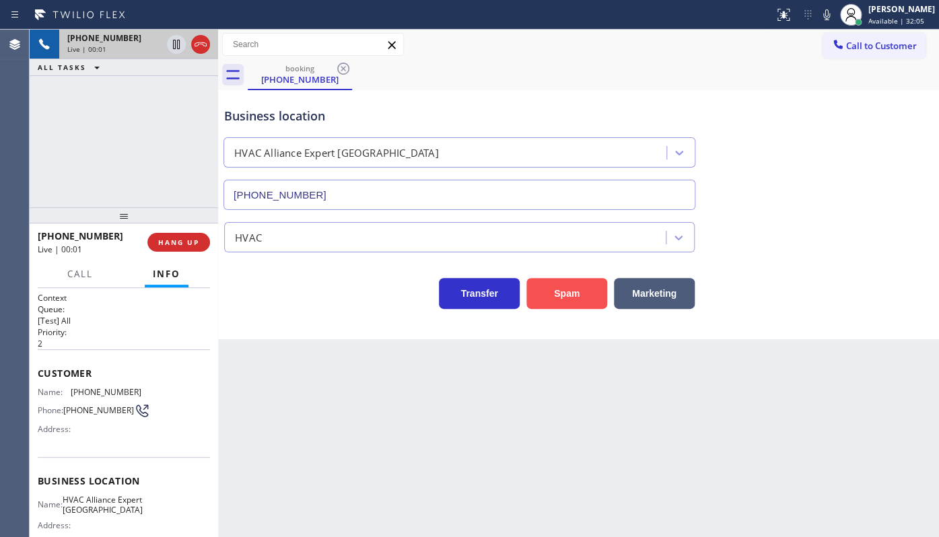
click at [557, 293] on button "Spam" at bounding box center [566, 293] width 81 height 31
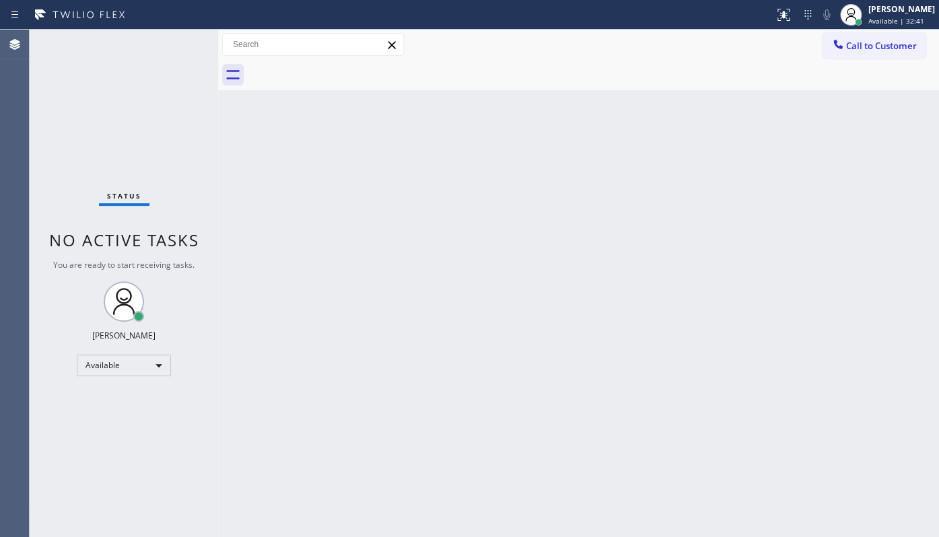
click at [98, 110] on div "Status No active tasks You are ready to start receiving tasks. JENIZA ALCAYDE A…" at bounding box center [124, 283] width 188 height 507
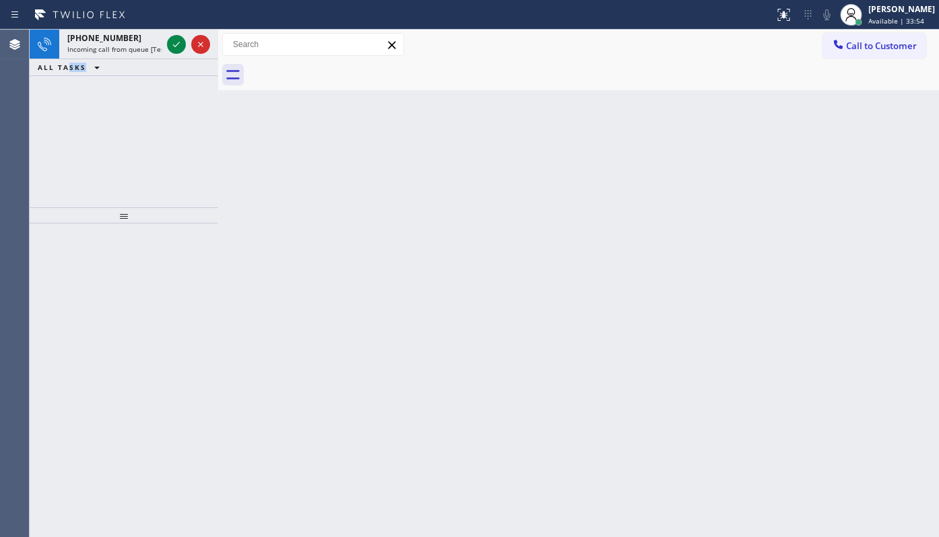
drag, startPoint x: 73, startPoint y: 90, endPoint x: 120, endPoint y: 78, distance: 48.6
click at [104, 85] on div "+12143927670 Incoming call from queue [Test] All ALL TASKS ALL TASKS ACTIVE TAS…" at bounding box center [124, 119] width 188 height 178
click at [168, 39] on icon at bounding box center [176, 44] width 16 height 16
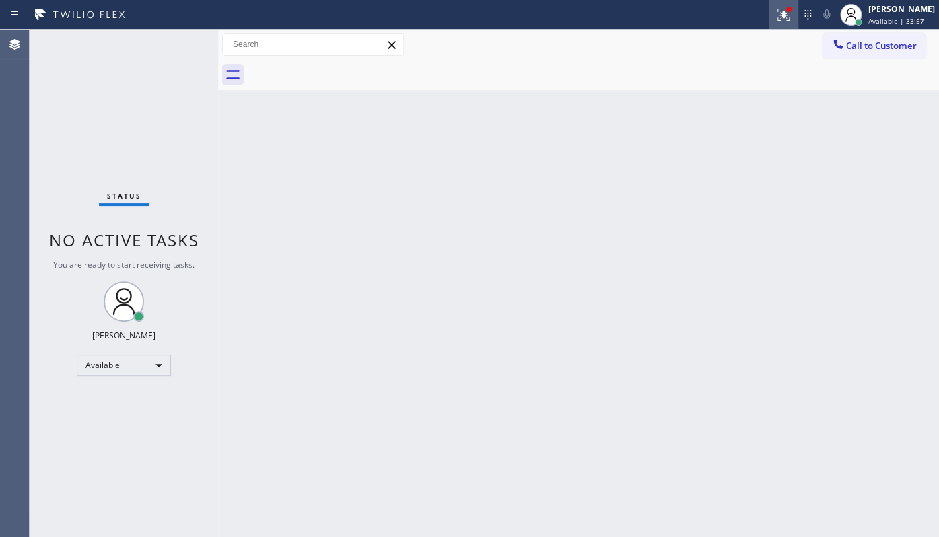
click at [782, 21] on icon at bounding box center [783, 15] width 16 height 16
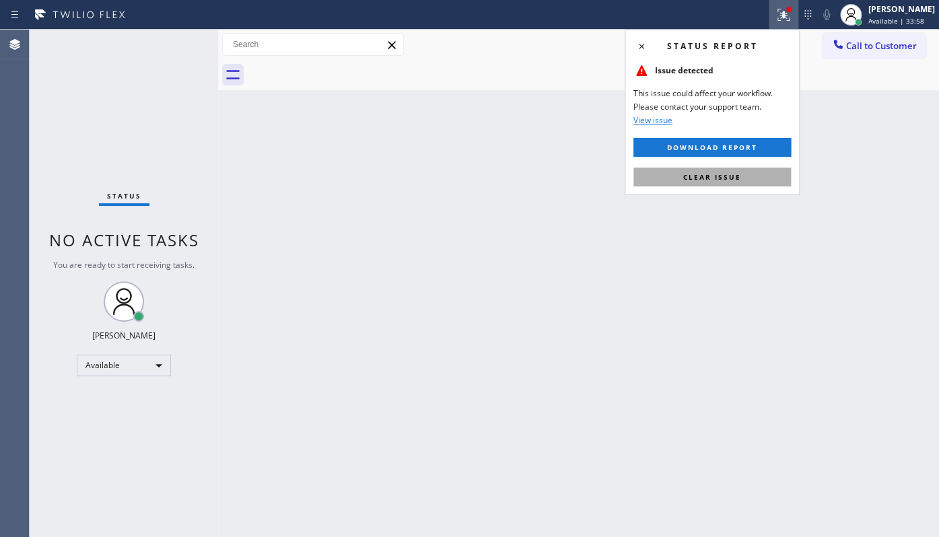
click at [740, 179] on button "Clear issue" at bounding box center [711, 177] width 157 height 19
click at [740, 178] on div "Back to Dashboard Change Sender ID Customers Technicians Select a contact Outbo…" at bounding box center [578, 283] width 721 height 507
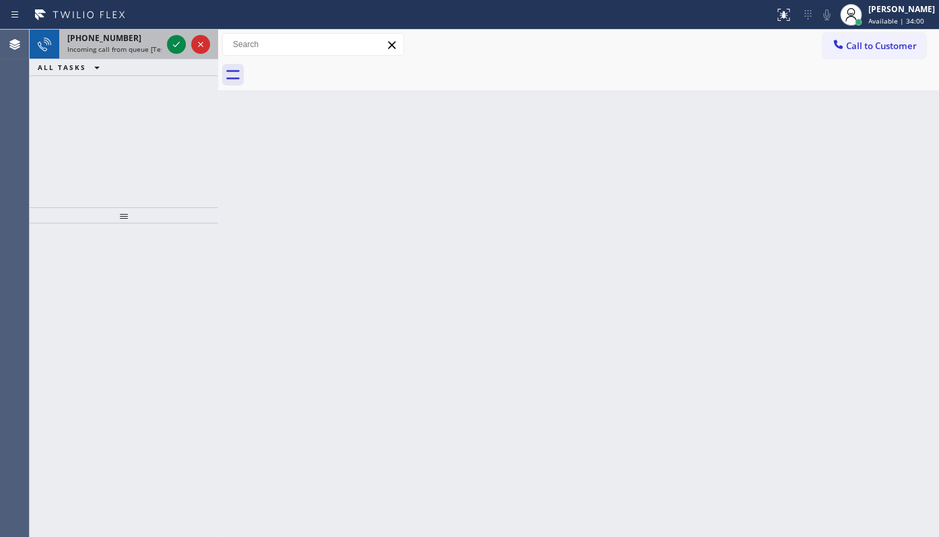
click at [170, 30] on div at bounding box center [188, 45] width 48 height 30
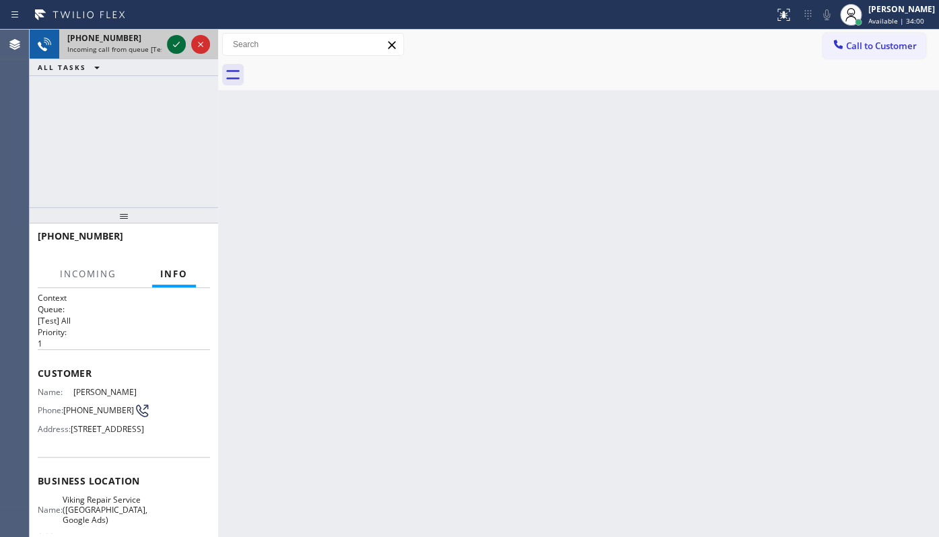
click at [176, 39] on icon at bounding box center [176, 44] width 16 height 16
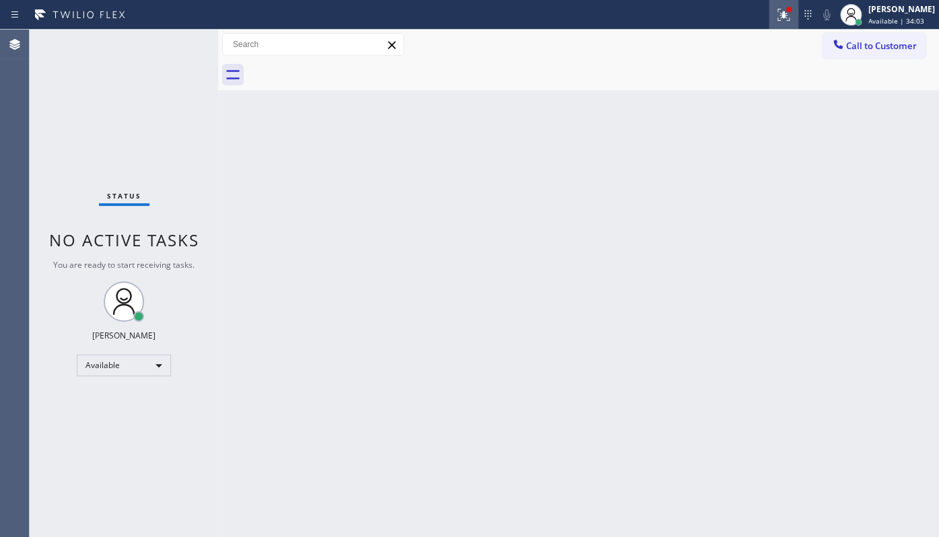
click at [780, 20] on icon at bounding box center [783, 15] width 12 height 12
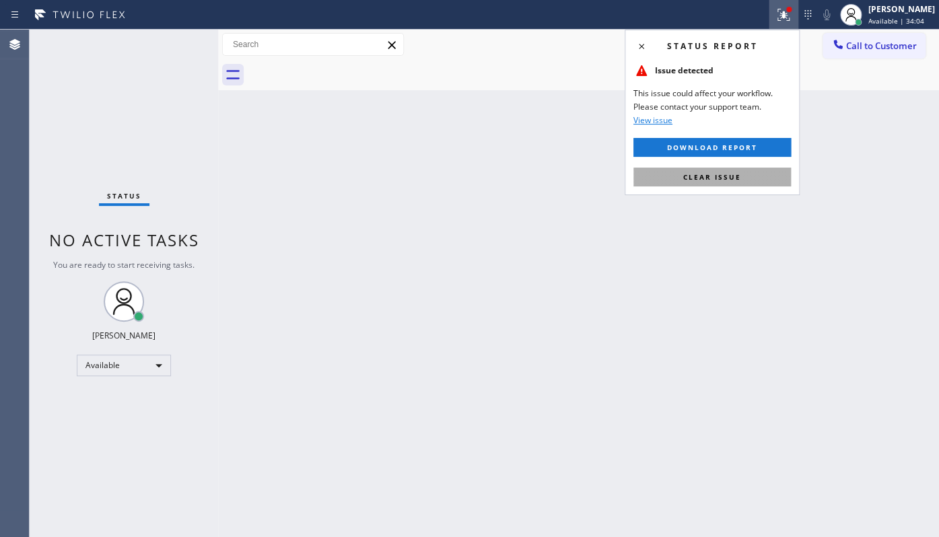
click at [734, 178] on span "Clear issue" at bounding box center [712, 176] width 58 height 9
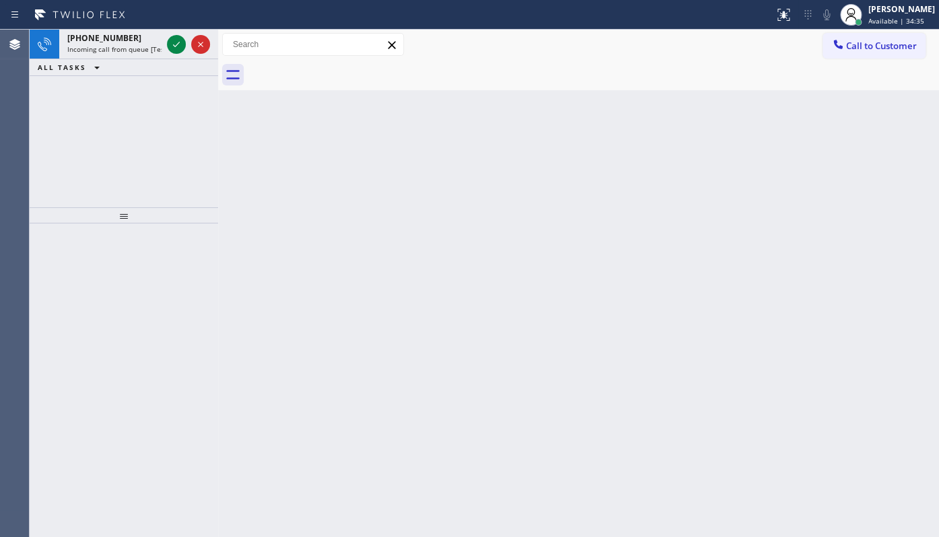
click at [149, 102] on div "+15512091251 Incoming call from queue [Test] All ALL TASKS ALL TASKS ACTIVE TAS…" at bounding box center [124, 119] width 188 height 178
click at [185, 47] on div at bounding box center [176, 44] width 19 height 16
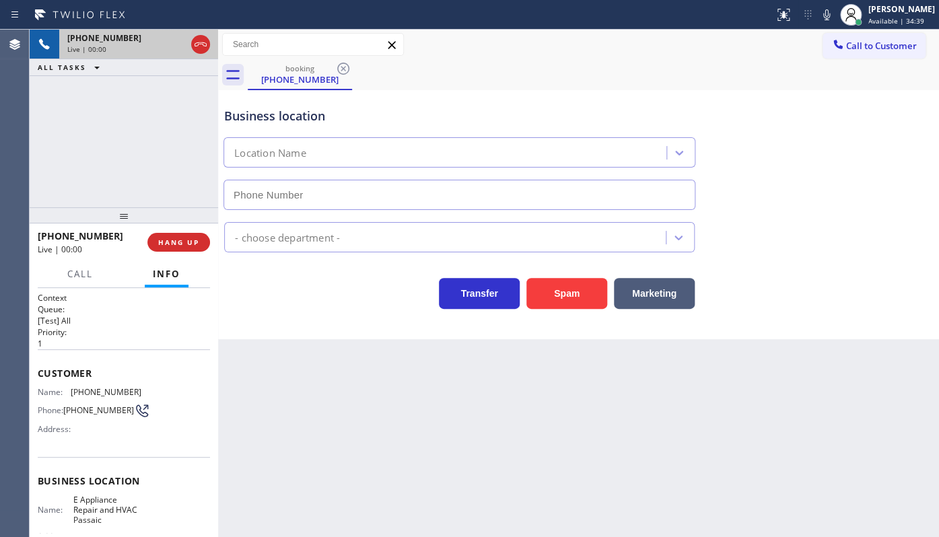
type input "(973) 318-3478"
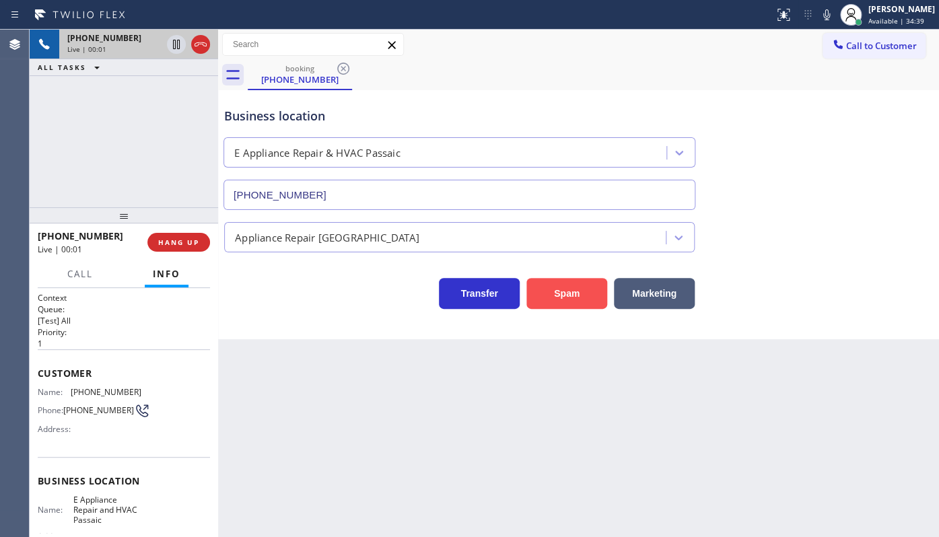
click at [551, 305] on button "Spam" at bounding box center [566, 293] width 81 height 31
click at [563, 288] on button "Spam" at bounding box center [566, 293] width 81 height 31
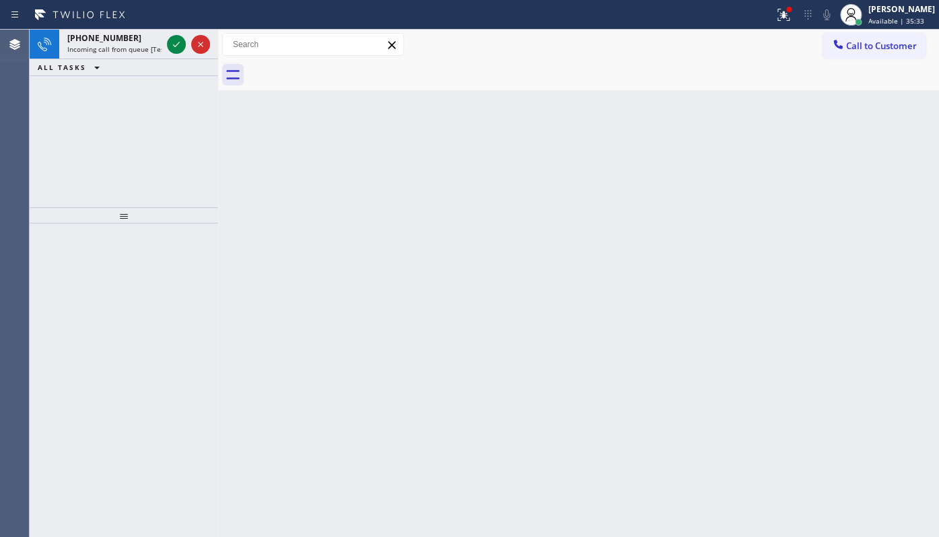
drag, startPoint x: 100, startPoint y: 132, endPoint x: 109, endPoint y: 98, distance: 34.8
click at [100, 126] on div "+13128560407 Incoming call from queue [Test] All ALL TASKS ALL TASKS ACTIVE TAS…" at bounding box center [124, 119] width 188 height 178
click at [173, 44] on icon at bounding box center [176, 44] width 7 height 5
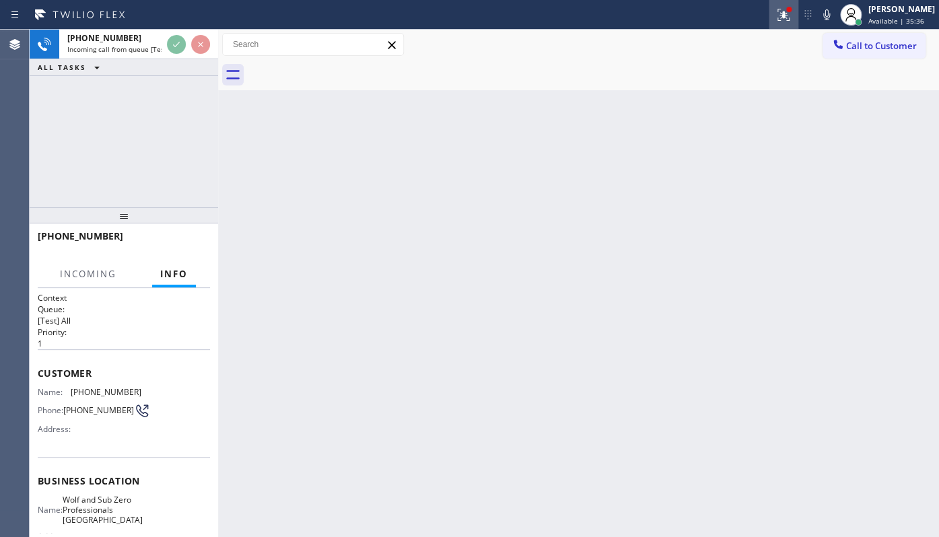
click at [781, 7] on icon at bounding box center [783, 15] width 16 height 16
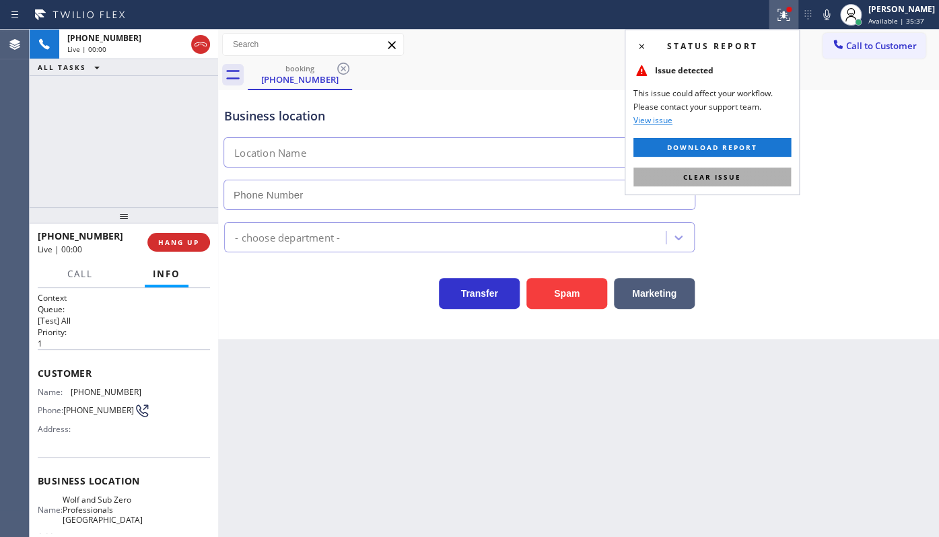
click at [748, 173] on button "Clear issue" at bounding box center [711, 177] width 157 height 19
type input "(630) 315-0332"
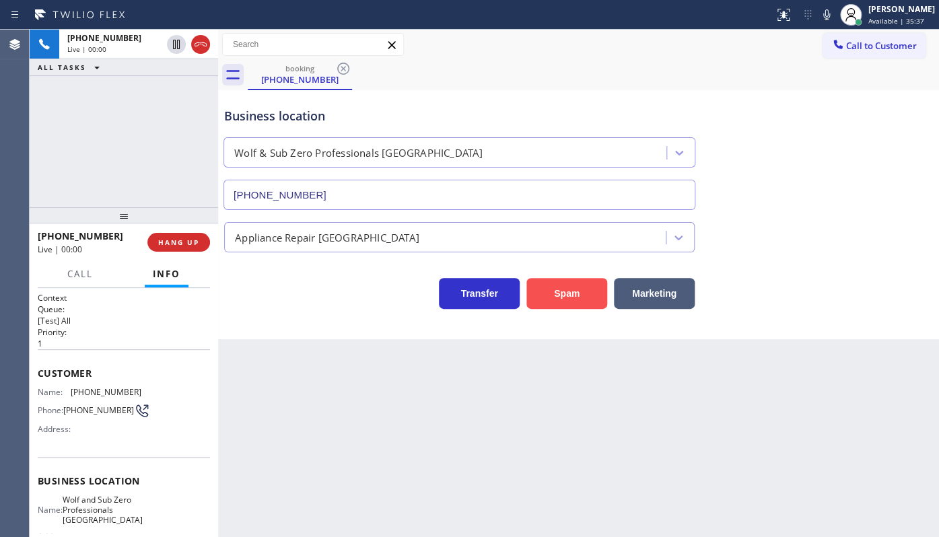
click at [542, 286] on button "Spam" at bounding box center [566, 293] width 81 height 31
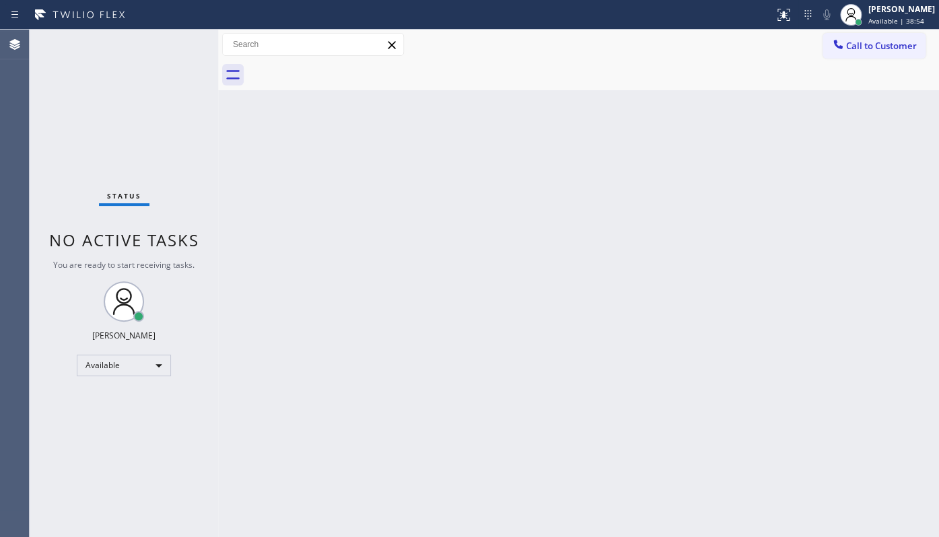
click at [600, 248] on div "Back to Dashboard Change Sender ID Customers Technicians Select a contact Outbo…" at bounding box center [578, 283] width 721 height 507
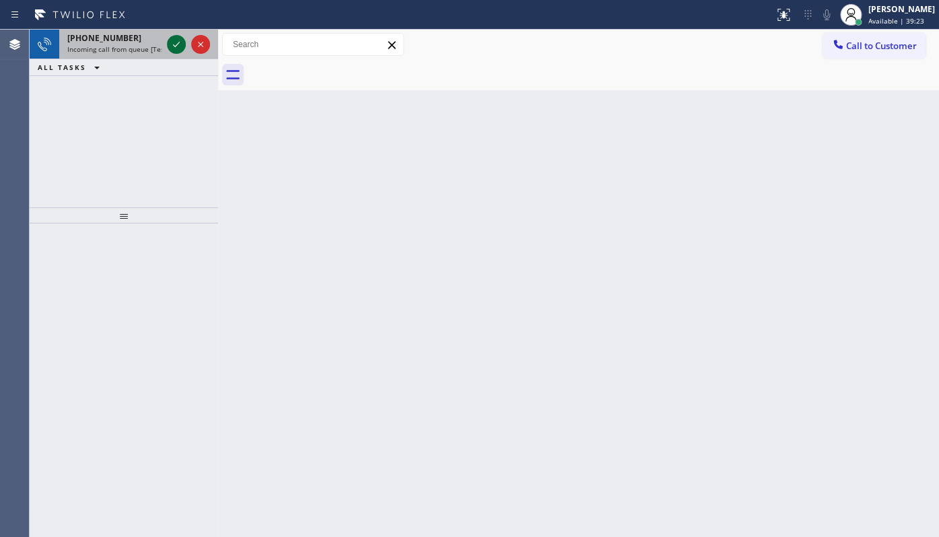
click at [175, 47] on icon at bounding box center [176, 44] width 16 height 16
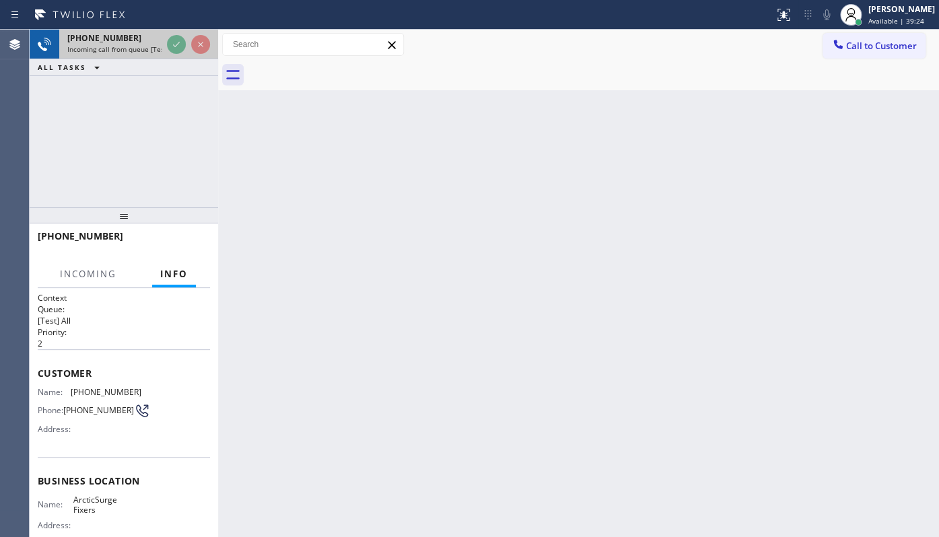
click at [174, 56] on div at bounding box center [188, 45] width 48 height 30
click at [174, 57] on div at bounding box center [188, 45] width 48 height 30
click at [173, 62] on div "+13863810189 Incoming call from queue [Test] All ALL TASKS ALL TASKS ACTIVE TAS…" at bounding box center [124, 53] width 188 height 46
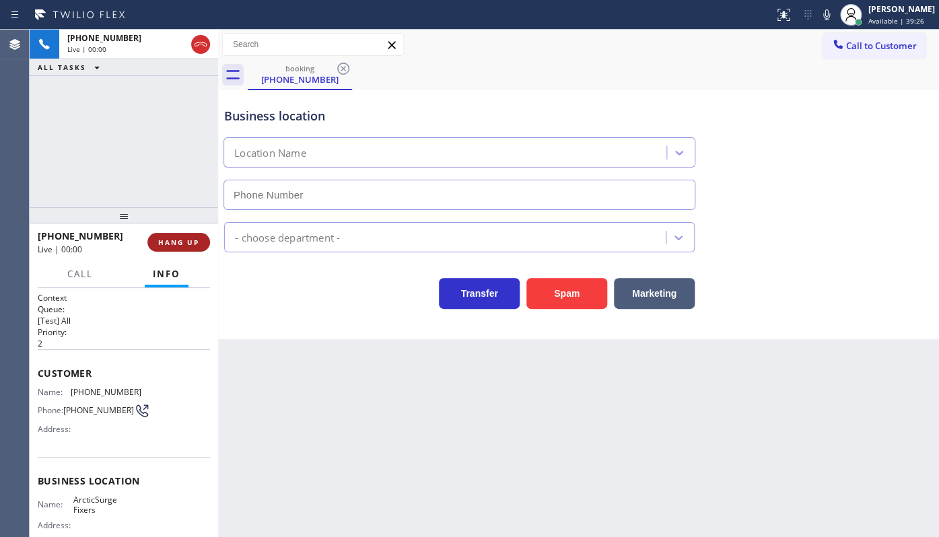
type input "(786) 891-3272"
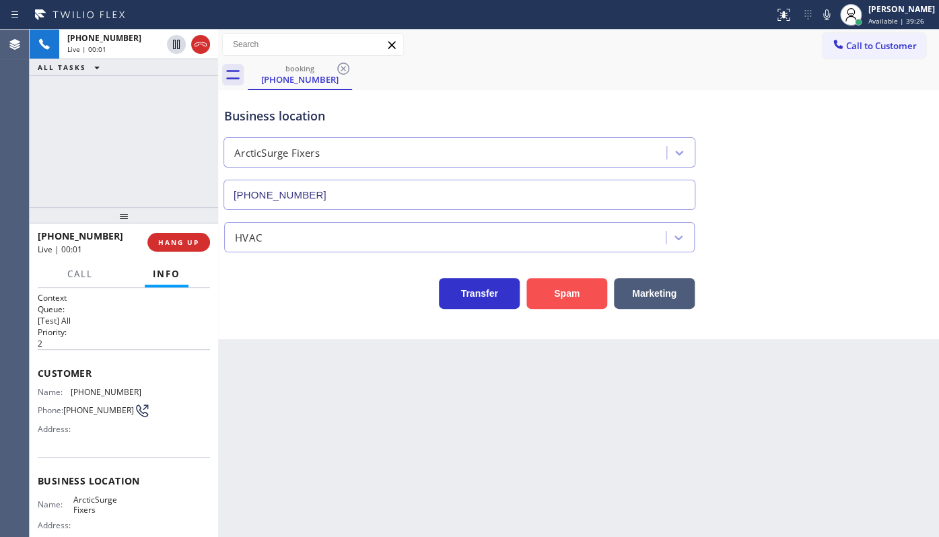
click at [555, 279] on button "Spam" at bounding box center [566, 293] width 81 height 31
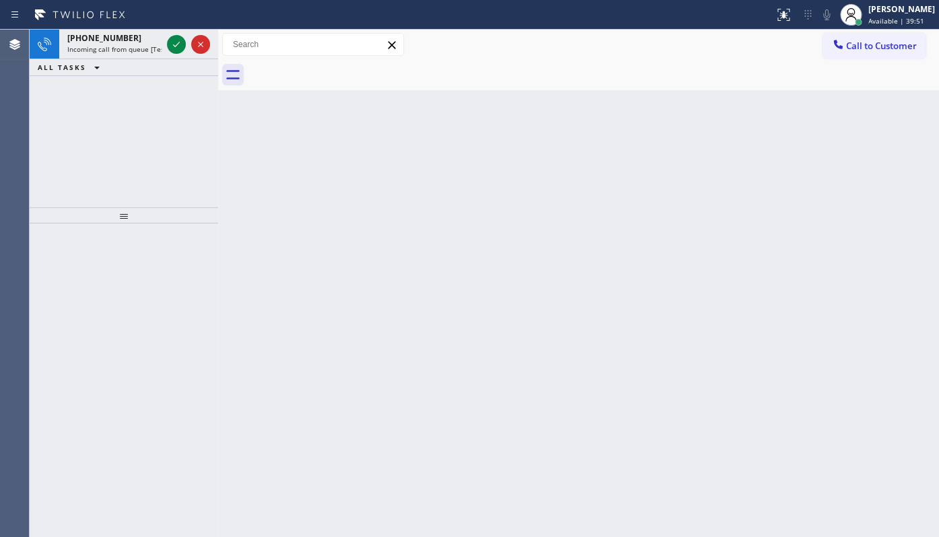
click at [183, 188] on div "+15612213527 Incoming call from queue [Test] All ALL TASKS ALL TASKS ACTIVE TAS…" at bounding box center [124, 119] width 188 height 178
click at [186, 135] on div "+15612213527 Incoming call from queue [Test] All ALL TASKS ALL TASKS ACTIVE TAS…" at bounding box center [124, 119] width 188 height 178
drag, startPoint x: 180, startPoint y: 79, endPoint x: 180, endPoint y: 52, distance: 27.6
click at [180, 54] on div "+15612213527 Incoming call from queue [Test] All ALL TASKS ALL TASKS ACTIVE TAS…" at bounding box center [124, 119] width 188 height 178
click at [179, 46] on icon at bounding box center [176, 44] width 16 height 16
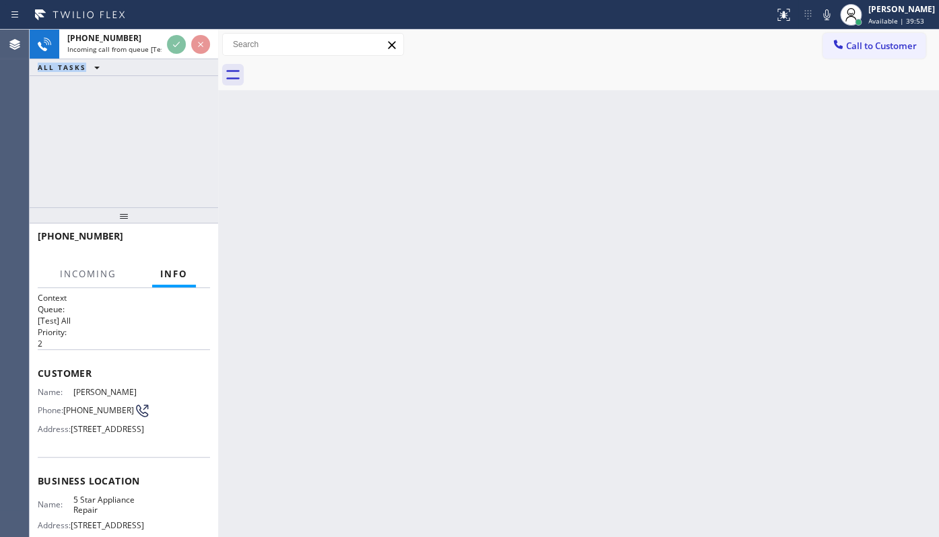
click at [252, 120] on div "+15612213527 Incoming call from queue [Test] All ALL TASKS ALL TASKS ACTIVE TAS…" at bounding box center [484, 283] width 909 height 507
click at [269, 129] on div "Back to Dashboard Change Sender ID Customers Technicians Select a contact Outbo…" at bounding box center [578, 283] width 721 height 507
drag, startPoint x: 269, startPoint y: 129, endPoint x: 258, endPoint y: 175, distance: 47.2
click at [260, 170] on div "Back to Dashboard Change Sender ID Customers Technicians Select a contact Outbo…" at bounding box center [578, 283] width 721 height 507
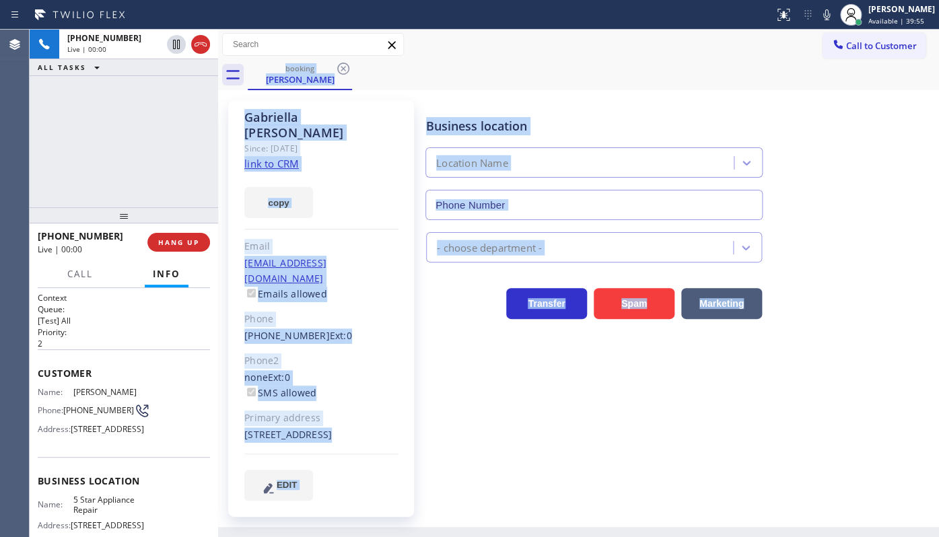
type input "(855) 731-4952"
click at [511, 404] on div "Business location 5 Star Appliance Repair (855) 731-4952 5 Star Appliance Trans…" at bounding box center [679, 300] width 512 height 393
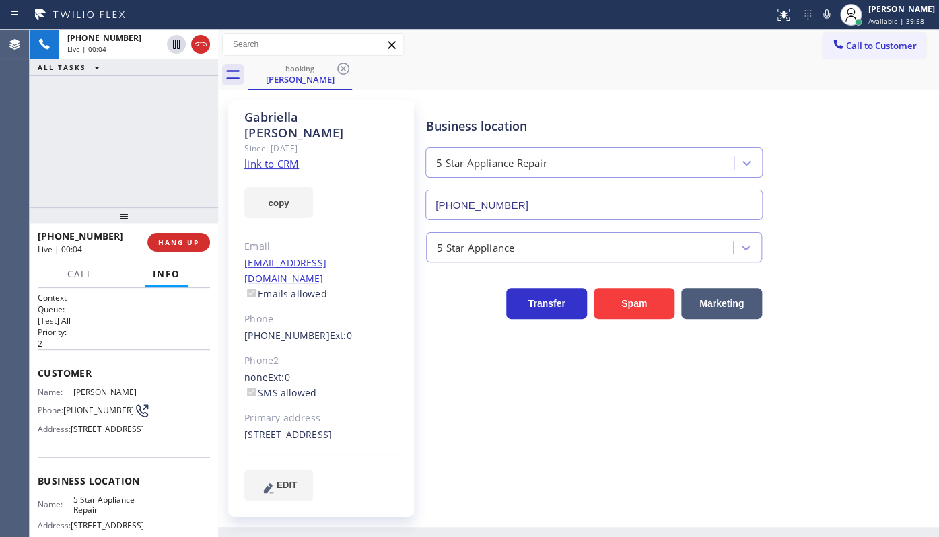
click at [275, 157] on link "link to CRM" at bounding box center [271, 163] width 55 height 13
click at [821, 9] on icon at bounding box center [826, 15] width 16 height 16
click at [125, 142] on div "+15612213527 Live | 01:02 ALL TASKS ALL TASKS ACTIVE TASKS TASKS IN WRAP UP" at bounding box center [124, 119] width 188 height 178
click at [825, 15] on rect at bounding box center [826, 13] width 9 height 9
click at [200, 112] on div "+15612213527 Live | 01:55 ALL TASKS ALL TASKS ACTIVE TASKS TASKS IN WRAP UP" at bounding box center [124, 119] width 188 height 178
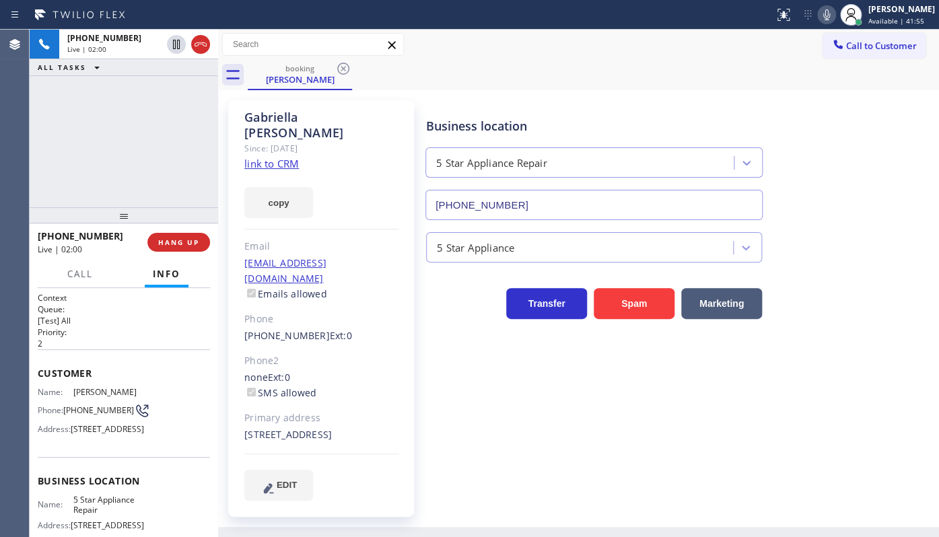
click at [87, 129] on div "+15612213527 Live | 02:00 ALL TASKS ALL TASKS ACTIVE TASKS TASKS IN WRAP UP" at bounding box center [124, 119] width 188 height 178
click at [186, 184] on div "+15612213527 Live | 02:07 ALL TASKS ALL TASKS ACTIVE TASKS TASKS IN WRAP UP" at bounding box center [124, 119] width 188 height 178
click at [174, 242] on span "HANG UP" at bounding box center [178, 242] width 41 height 9
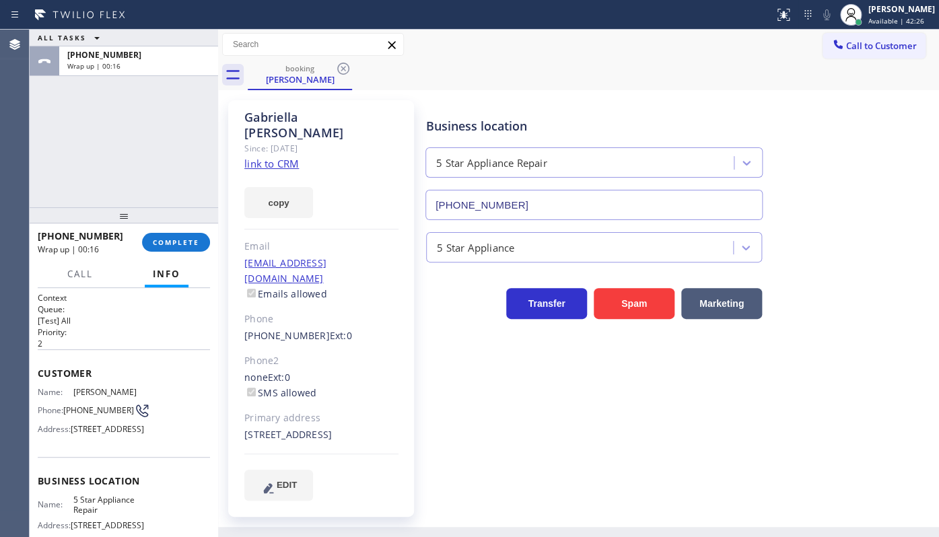
click at [180, 231] on div "+15612213527 Wrap up | 00:16 COMPLETE" at bounding box center [124, 242] width 172 height 35
click at [180, 240] on span "COMPLETE" at bounding box center [176, 242] width 46 height 9
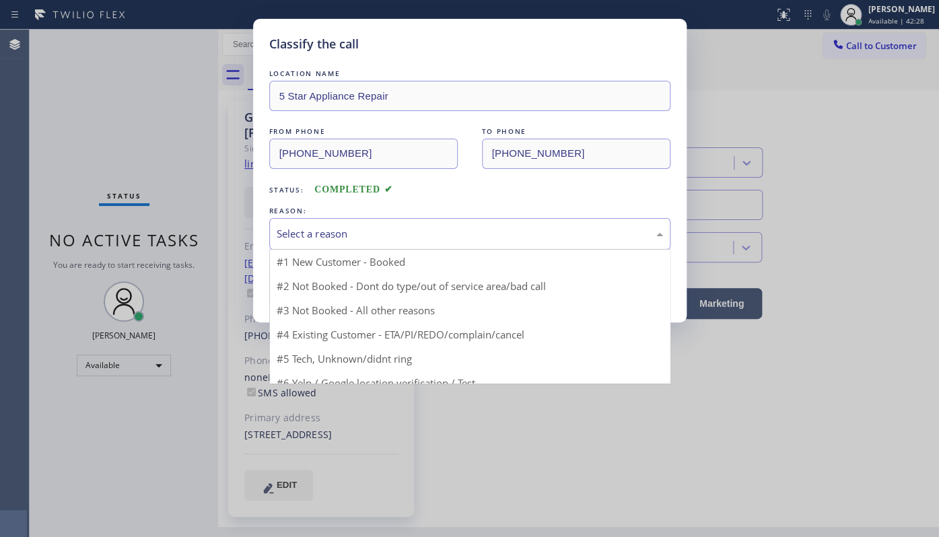
click at [281, 234] on div "Select a reason" at bounding box center [470, 233] width 386 height 15
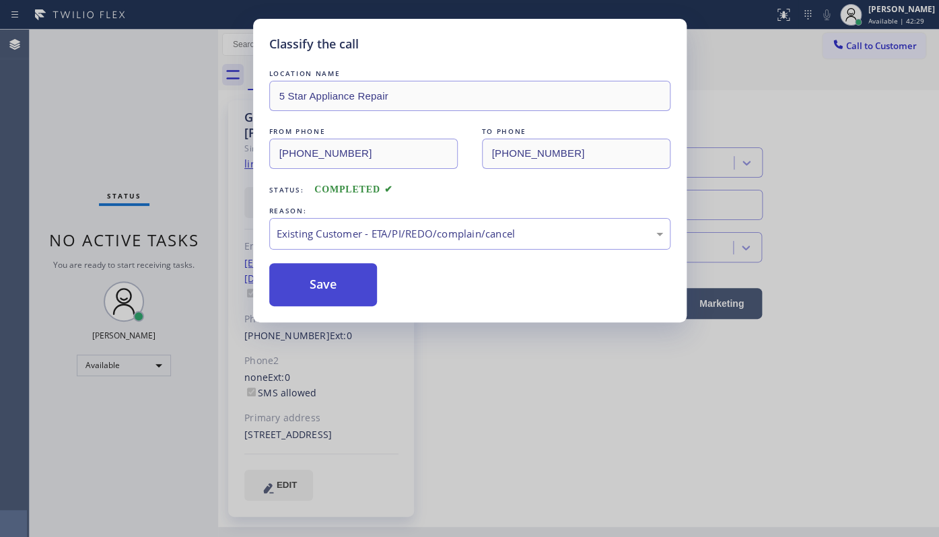
click at [291, 281] on button "Save" at bounding box center [323, 284] width 108 height 43
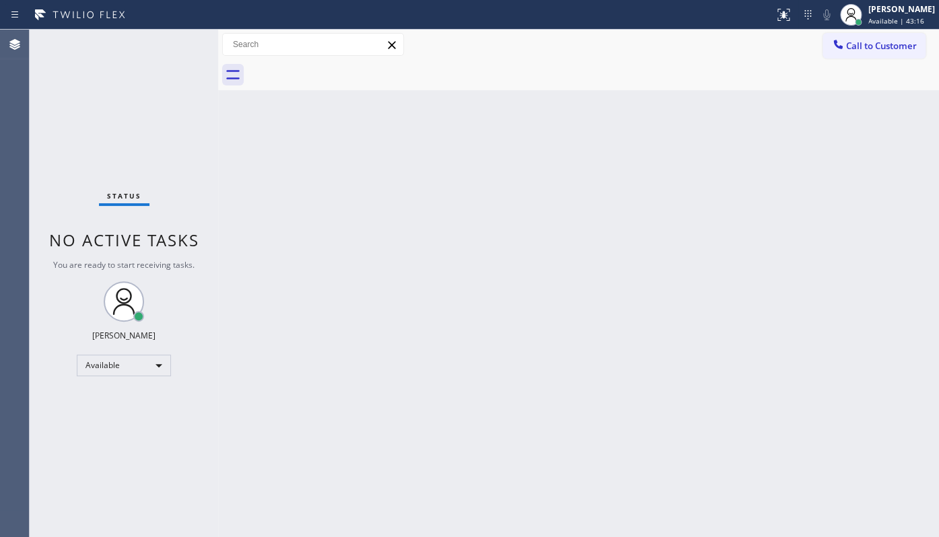
click at [38, 139] on div "Status No active tasks You are ready to start receiving tasks. JENIZA ALCAYDE A…" at bounding box center [124, 283] width 188 height 507
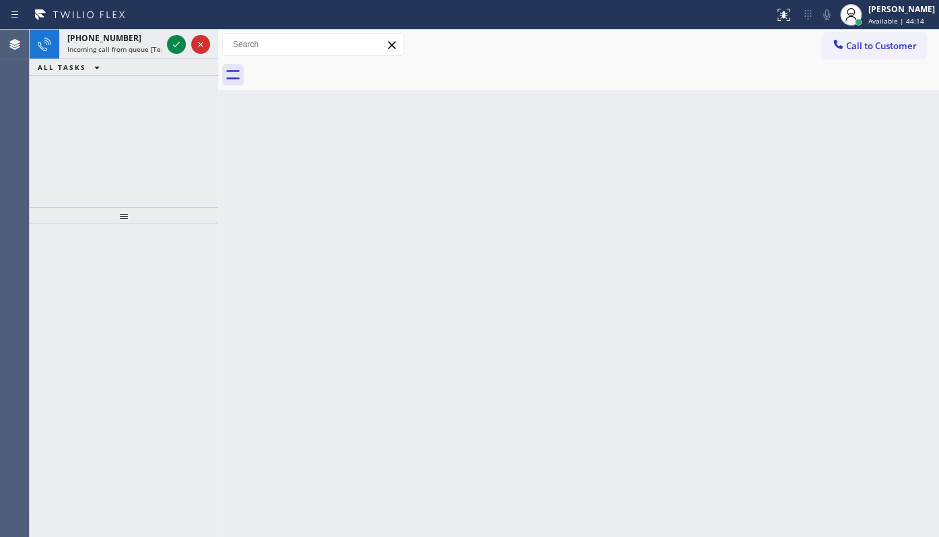
click at [62, 95] on div "+18132207708 Incoming call from queue [Test] All ALL TASKS ALL TASKS ACTIVE TAS…" at bounding box center [124, 119] width 188 height 178
click at [183, 42] on icon at bounding box center [176, 44] width 16 height 16
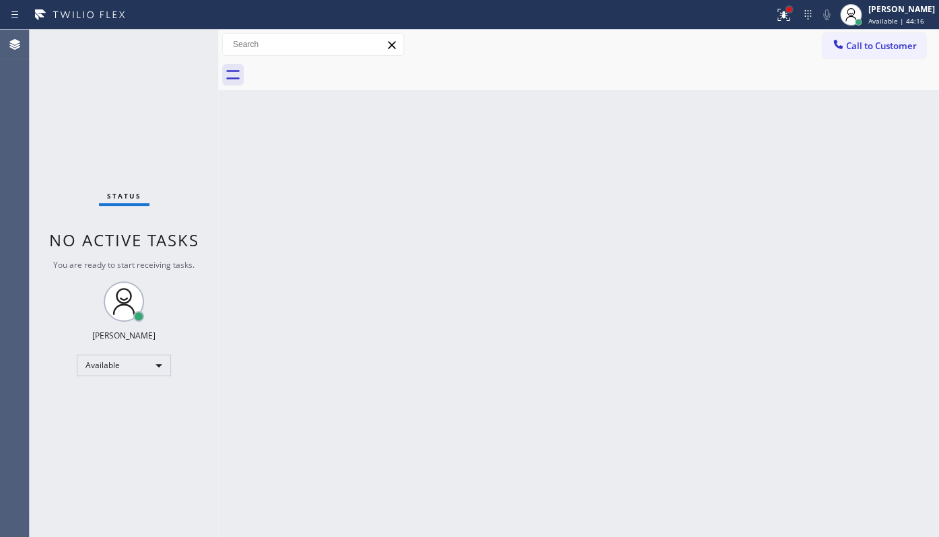
click at [787, 9] on div at bounding box center [788, 9] width 5 height 5
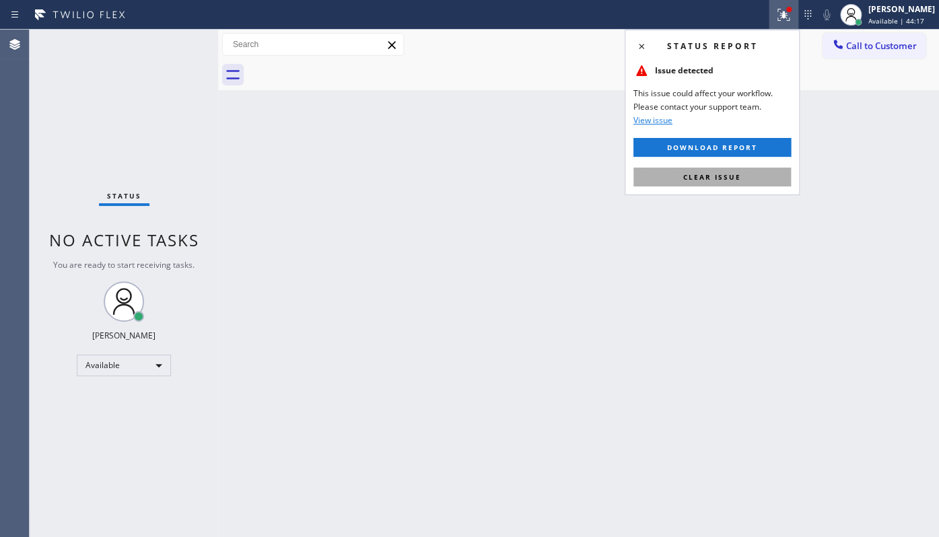
click at [720, 178] on span "Clear issue" at bounding box center [712, 176] width 58 height 9
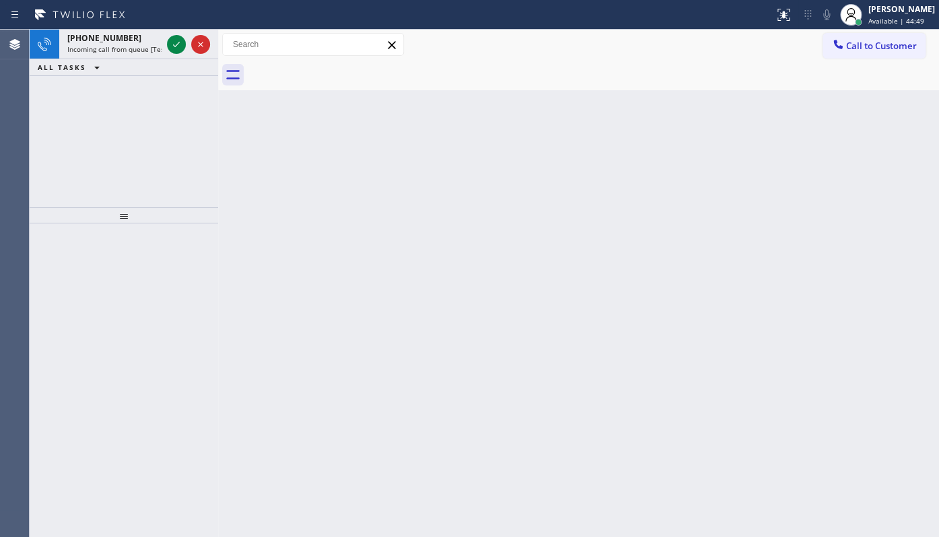
drag, startPoint x: 114, startPoint y: 127, endPoint x: 146, endPoint y: 61, distance: 73.1
click at [115, 122] on div "+14694551622 Incoming call from queue [Test] All ALL TASKS ALL TASKS ACTIVE TAS…" at bounding box center [124, 119] width 188 height 178
click at [172, 45] on icon at bounding box center [176, 44] width 16 height 16
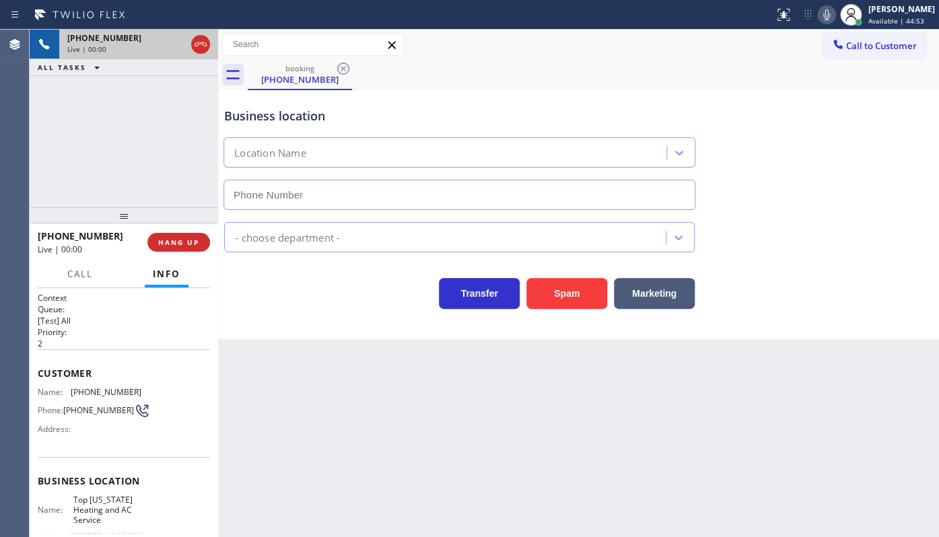
type input "(646) 846-9755"
click at [178, 248] on button "HANG UP" at bounding box center [178, 242] width 63 height 19
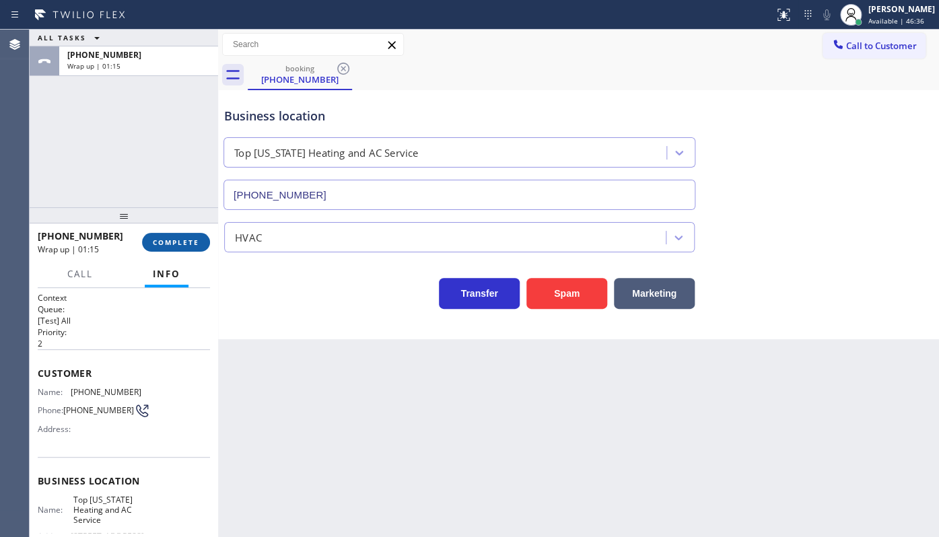
drag, startPoint x: 107, startPoint y: 151, endPoint x: 174, endPoint y: 238, distance: 109.8
click at [124, 168] on div "ALL TASKS ALL TASKS ACTIVE TASKS TASKS IN WRAP UP +14694551622 Wrap up | 01:15" at bounding box center [124, 119] width 188 height 178
click at [172, 242] on span "COMPLETE" at bounding box center [176, 242] width 46 height 9
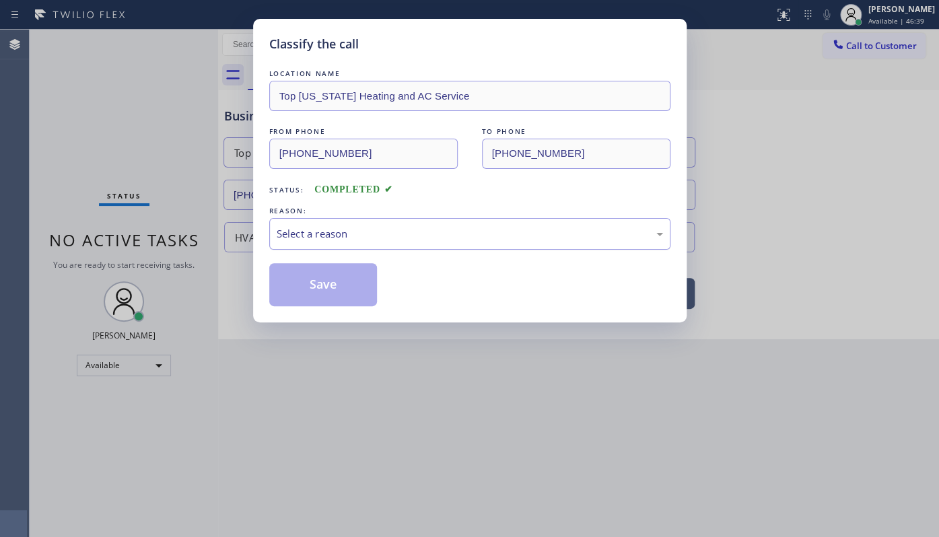
click at [326, 242] on div "Select a reason" at bounding box center [469, 234] width 401 height 32
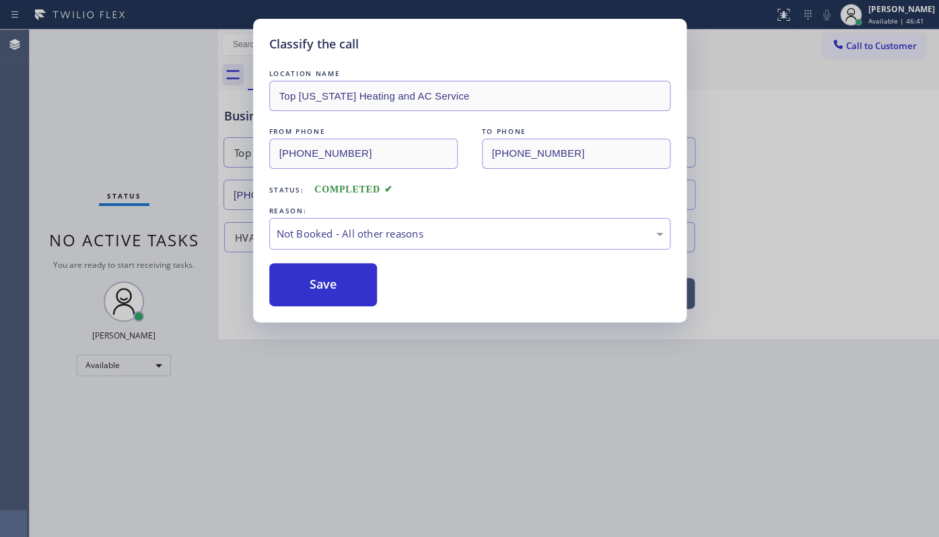
click at [301, 283] on button "Save" at bounding box center [323, 284] width 108 height 43
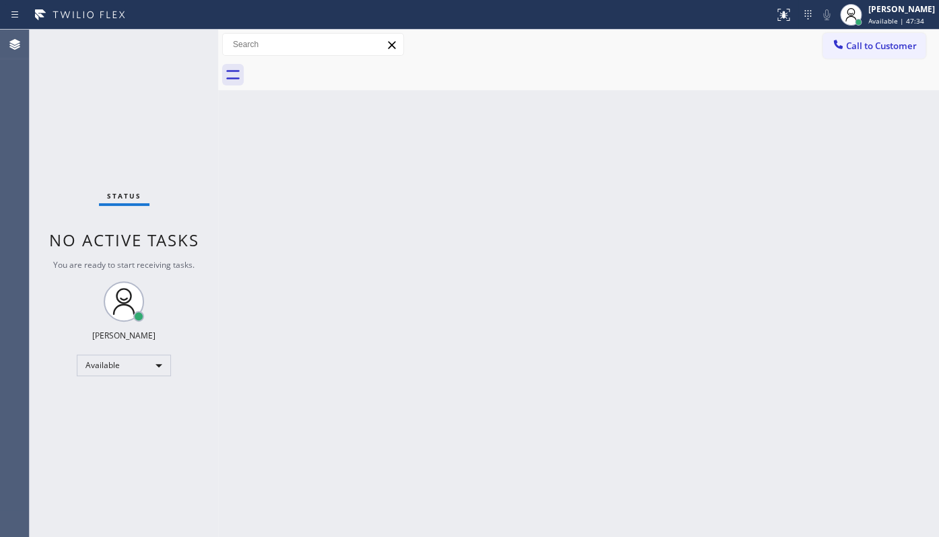
click at [175, 44] on div "Status No active tasks You are ready to start receiving tasks. JENIZA ALCAYDE A…" at bounding box center [124, 283] width 188 height 507
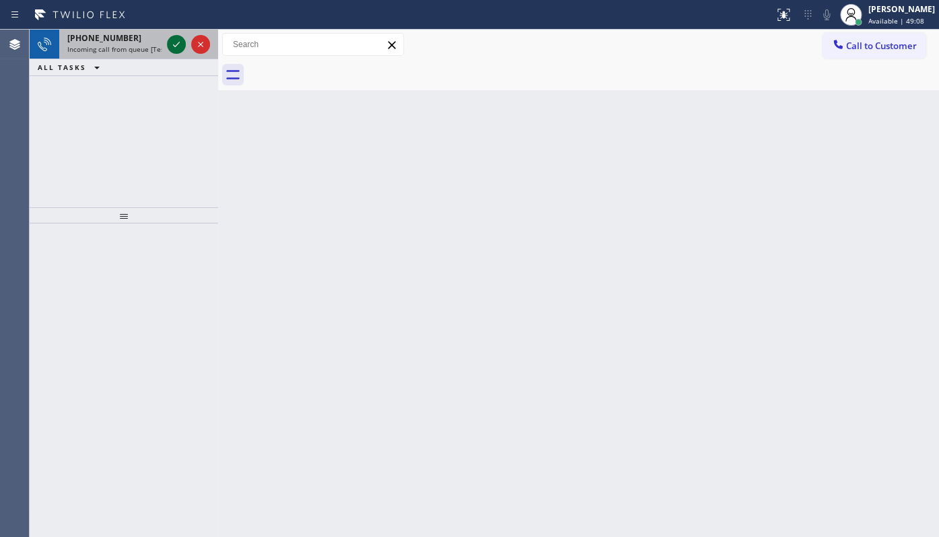
click at [178, 42] on icon at bounding box center [176, 44] width 16 height 16
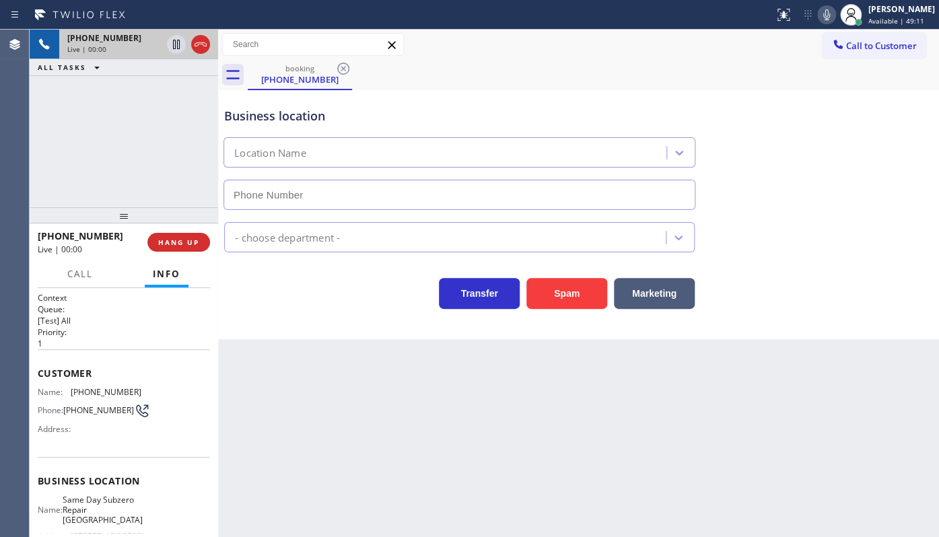
type input "(929) 416-6656"
click at [725, 110] on div "Business location Same Day Subzero Repair Brooklyn (929) 416-6656" at bounding box center [578, 149] width 714 height 122
click at [202, 50] on icon at bounding box center [200, 44] width 16 height 16
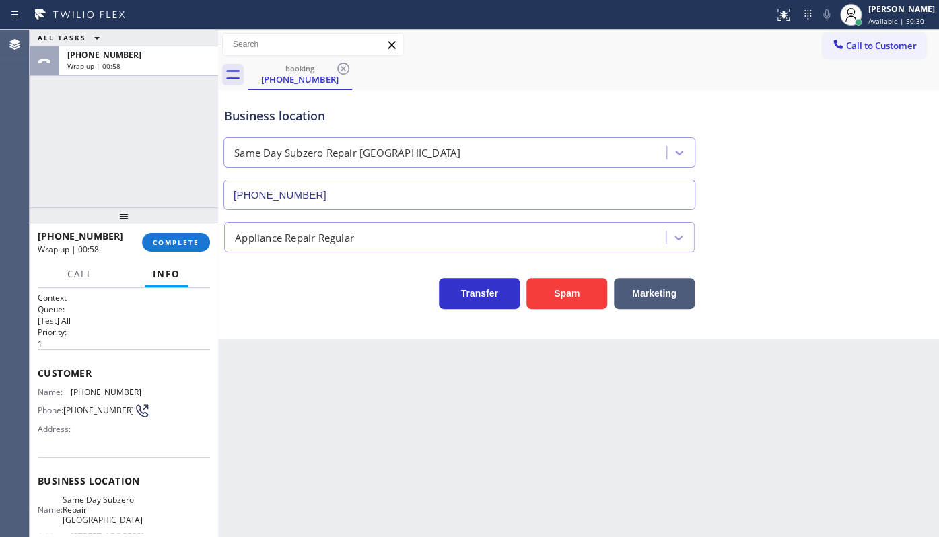
click at [86, 137] on div "ALL TASKS ALL TASKS ACTIVE TASKS TASKS IN WRAP UP +17184155009 Wrap up | 00:58" at bounding box center [124, 119] width 188 height 178
click at [867, 12] on div "JENIZA ALCAYDE Available | 50:31" at bounding box center [901, 15] width 73 height 24
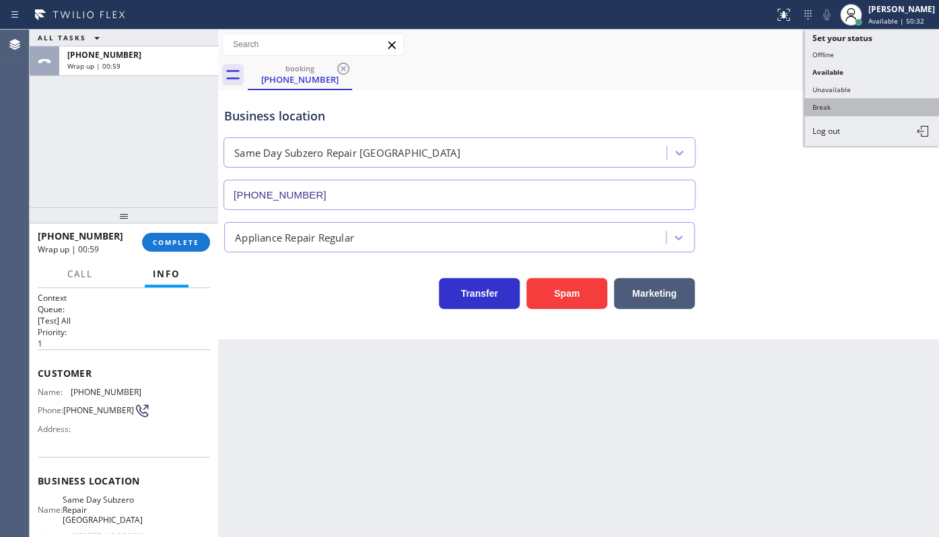
click at [842, 100] on button "Break" at bounding box center [871, 106] width 135 height 17
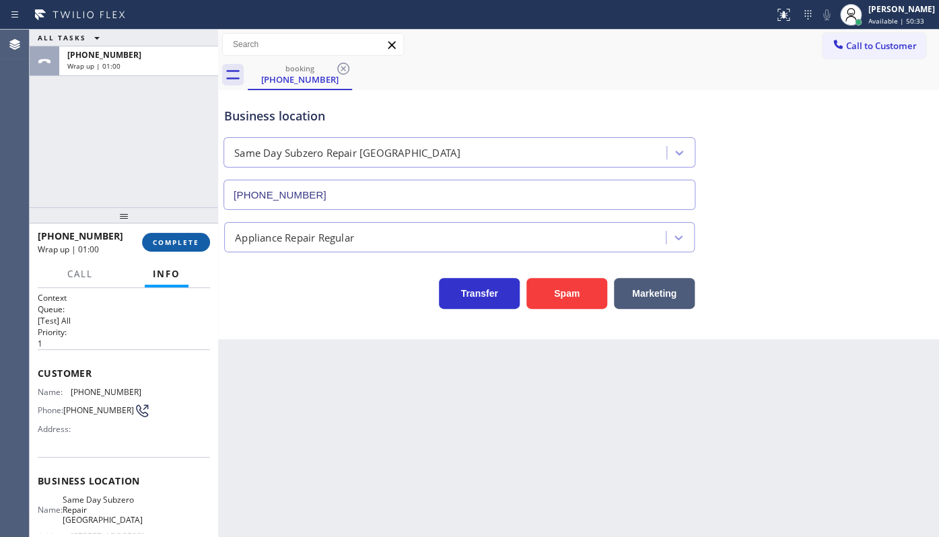
click at [154, 245] on span "COMPLETE" at bounding box center [176, 242] width 46 height 9
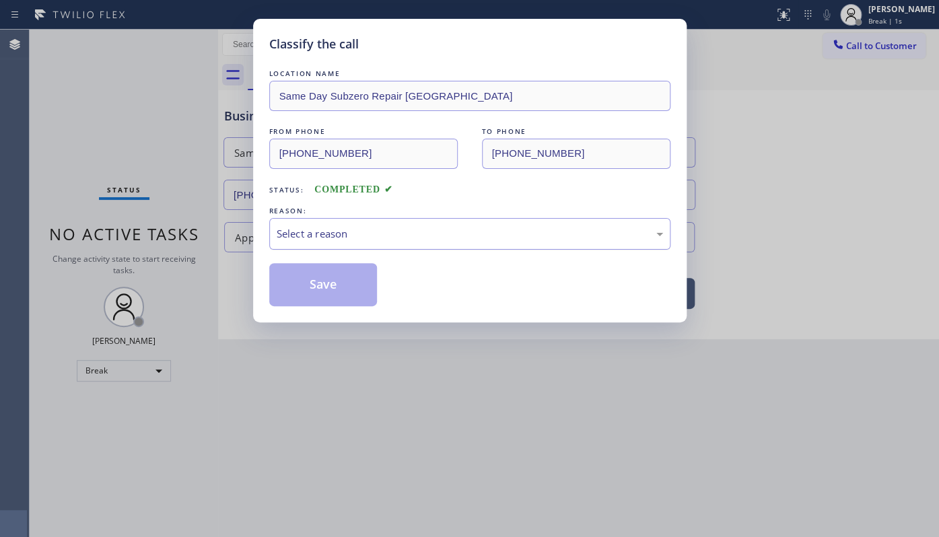
drag, startPoint x: 282, startPoint y: 233, endPoint x: 282, endPoint y: 244, distance: 11.4
click at [282, 236] on div "Select a reason" at bounding box center [470, 233] width 386 height 15
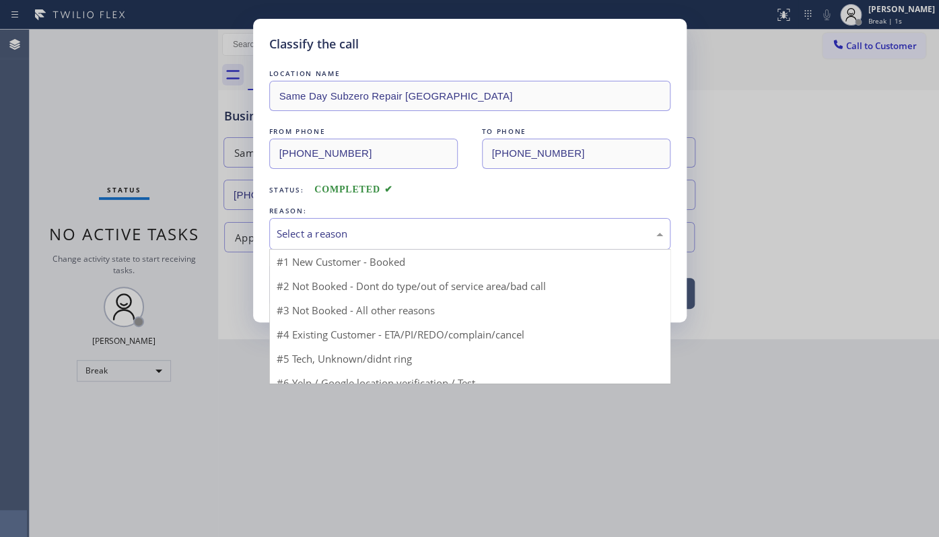
drag, startPoint x: 283, startPoint y: 275, endPoint x: 283, endPoint y: 283, distance: 8.1
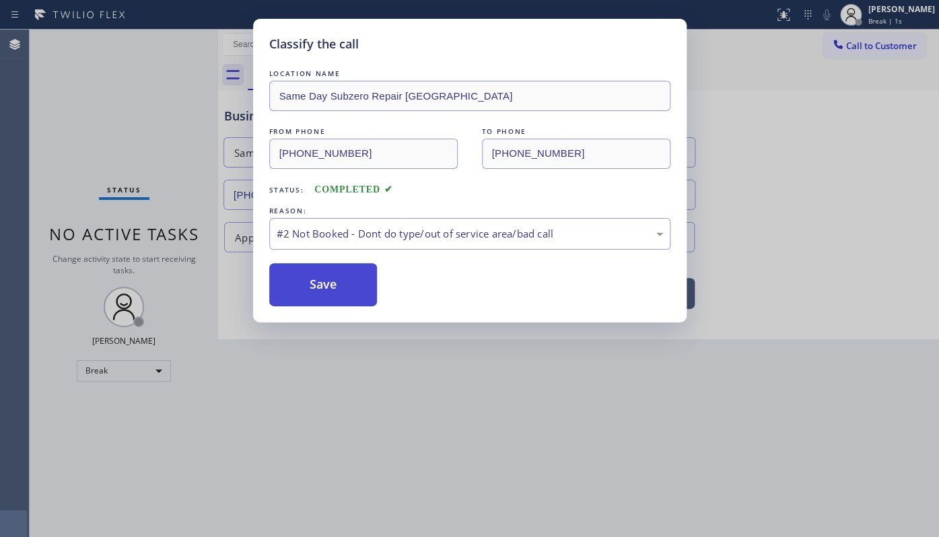
click at [285, 276] on button "Save" at bounding box center [323, 284] width 108 height 43
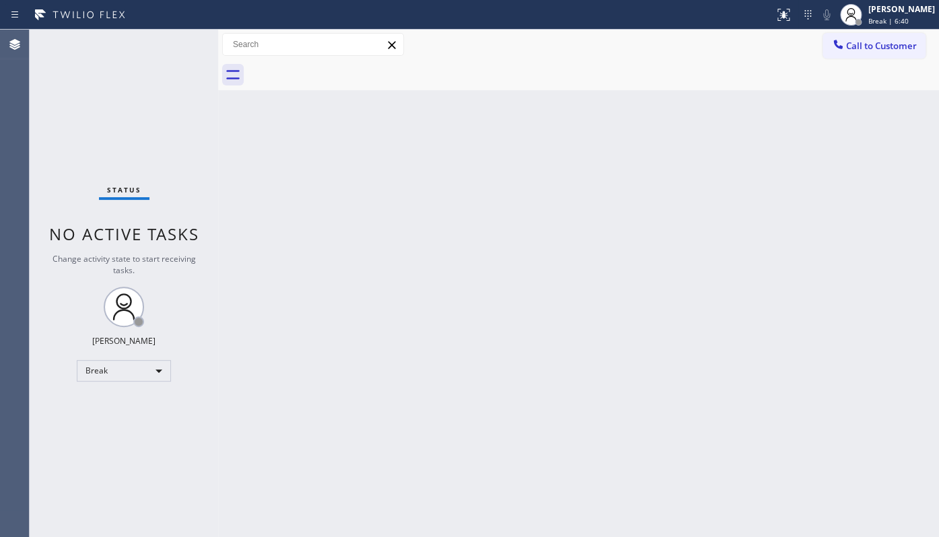
click at [121, 412] on div "Status No active tasks Change activity state to start receiving tasks. JENIZA A…" at bounding box center [124, 283] width 188 height 507
click at [141, 373] on div "Break" at bounding box center [124, 371] width 94 height 22
click at [128, 402] on li "Available" at bounding box center [123, 405] width 92 height 16
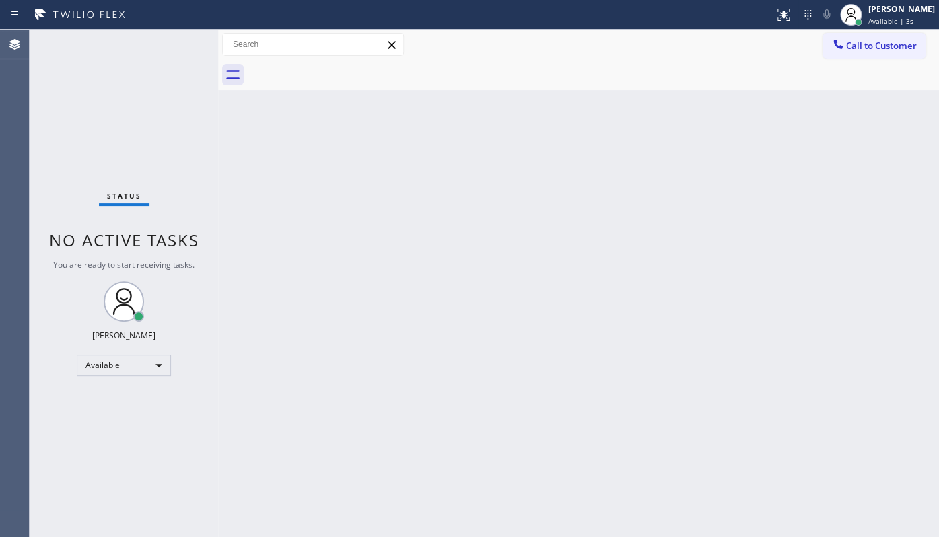
click at [92, 384] on div "Status No active tasks You are ready to start receiving tasks. JENIZA ALCAYDE A…" at bounding box center [124, 283] width 188 height 507
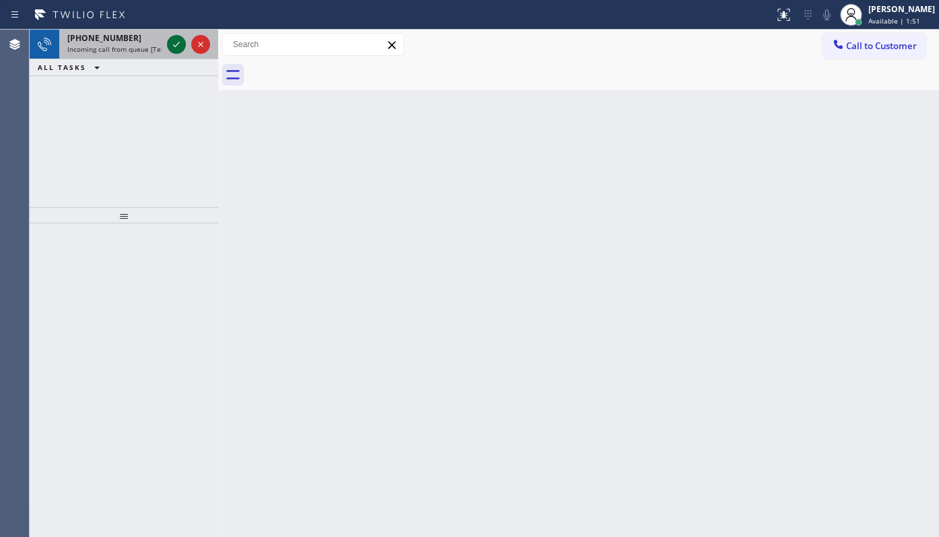
click at [172, 41] on icon at bounding box center [176, 44] width 16 height 16
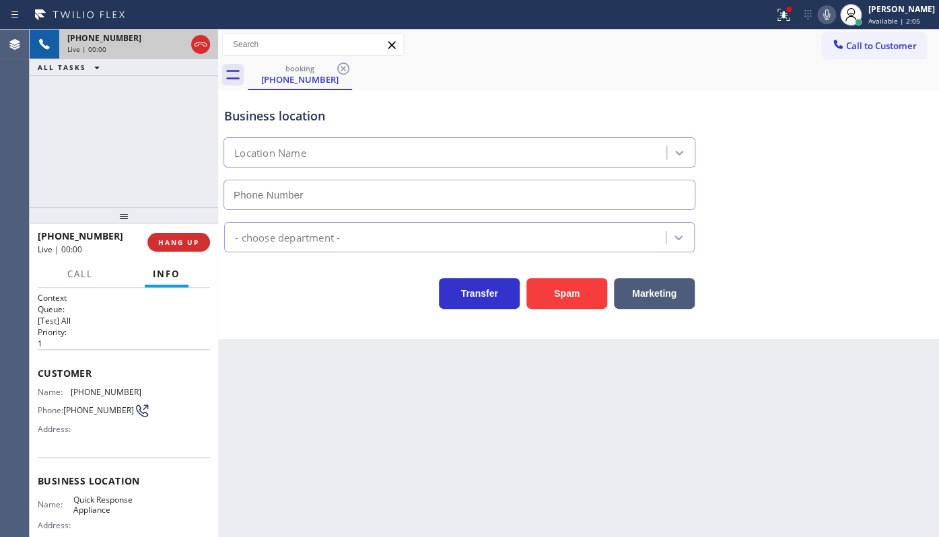
type input "(760) 332-0528"
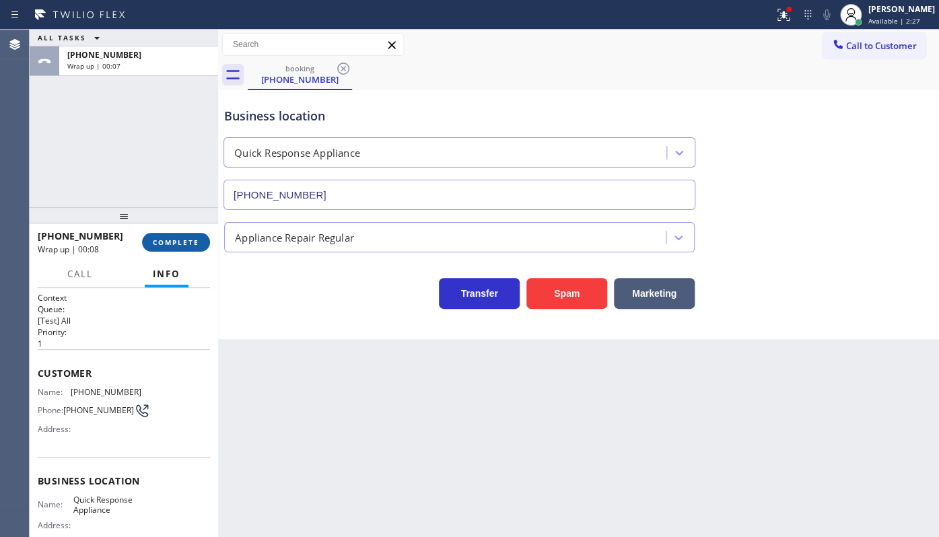
click at [173, 245] on span "COMPLETE" at bounding box center [176, 242] width 46 height 9
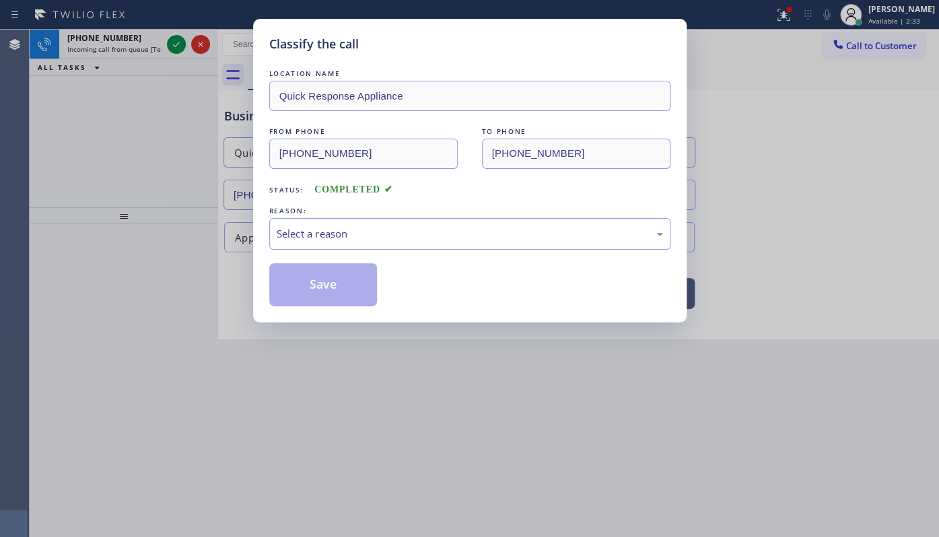
drag, startPoint x: 301, startPoint y: 236, endPoint x: 299, endPoint y: 243, distance: 7.0
click at [300, 239] on div "Select a reason" at bounding box center [470, 233] width 386 height 15
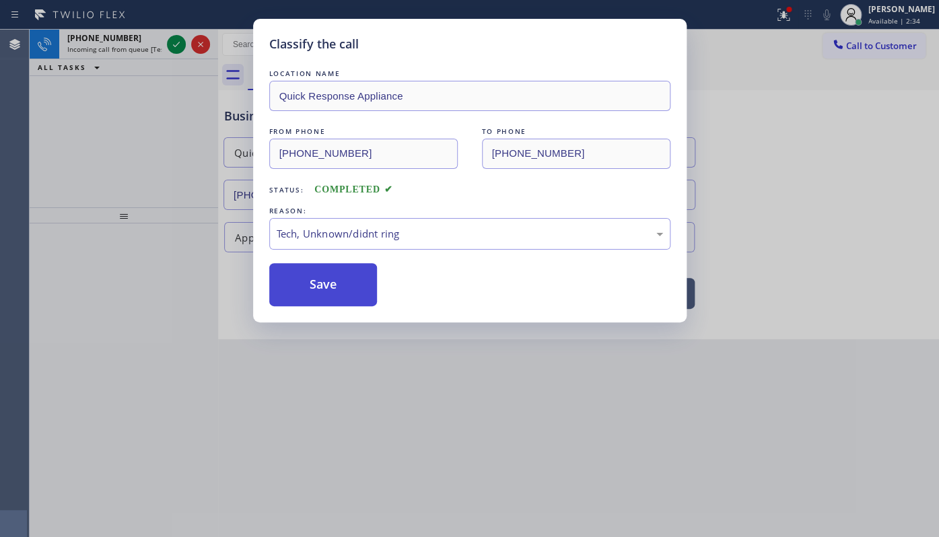
drag, startPoint x: 299, startPoint y: 330, endPoint x: 308, endPoint y: 279, distance: 52.5
drag, startPoint x: 308, startPoint y: 279, endPoint x: 167, endPoint y: 143, distance: 196.1
click at [302, 269] on button "Save" at bounding box center [323, 284] width 108 height 43
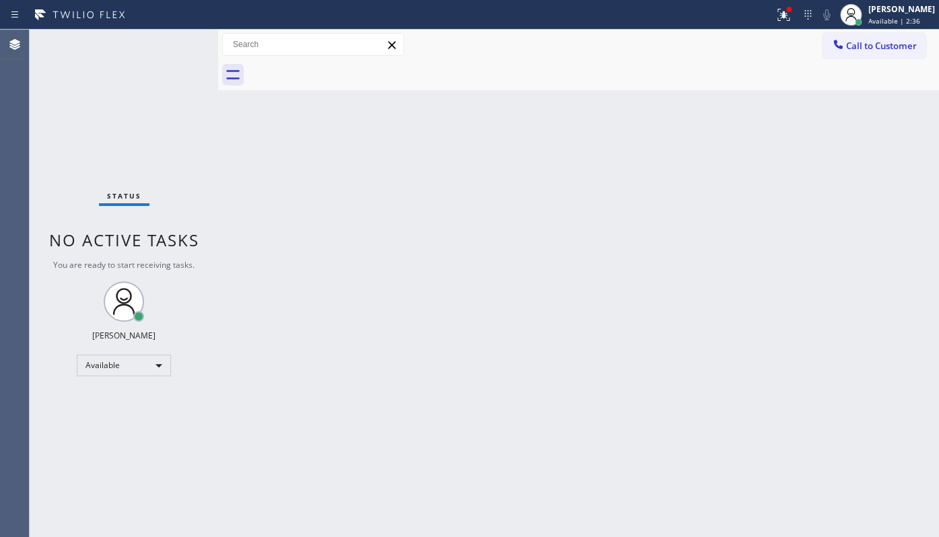
click at [173, 49] on div "Status No active tasks You are ready to start receiving tasks. JENIZA ALCAYDE A…" at bounding box center [124, 283] width 188 height 507
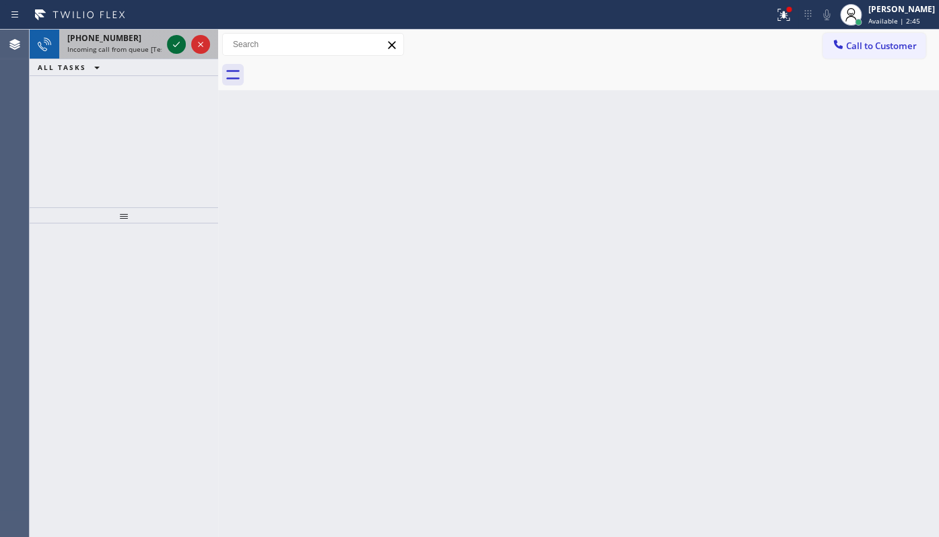
click at [178, 44] on icon at bounding box center [176, 44] width 16 height 16
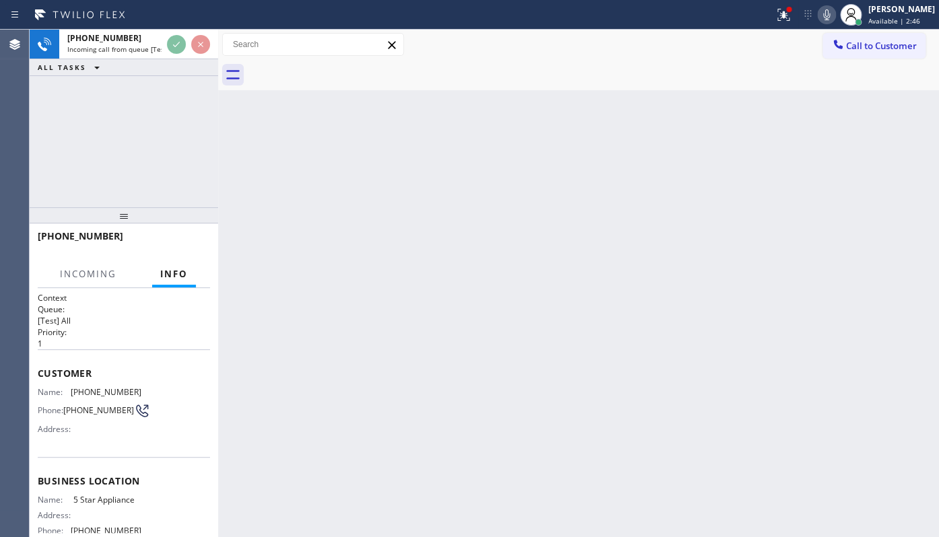
click at [777, 10] on icon at bounding box center [783, 15] width 16 height 16
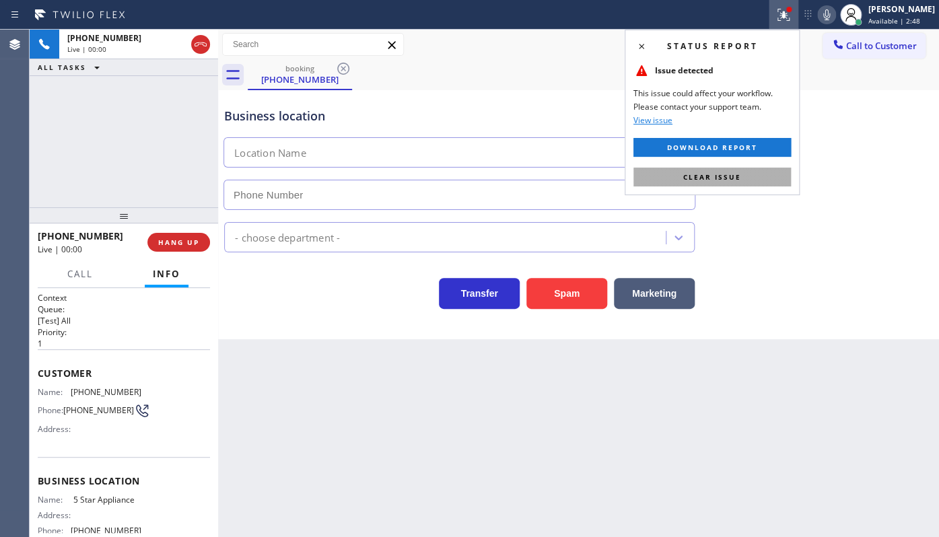
click at [754, 180] on button "Clear issue" at bounding box center [711, 177] width 157 height 19
type input "(202) 933-7030"
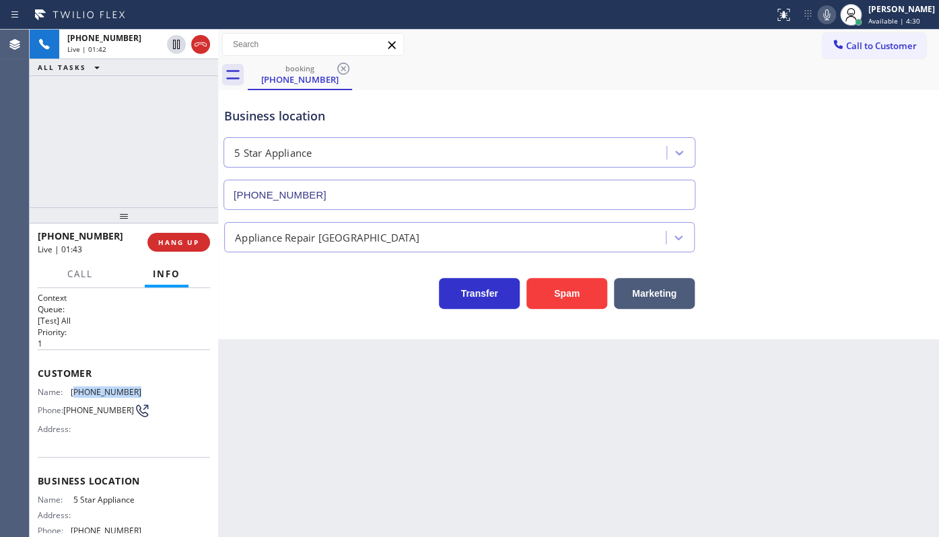
drag, startPoint x: 83, startPoint y: 393, endPoint x: 147, endPoint y: 386, distance: 64.3
click at [147, 387] on div "Name: (734) 272-3054 Phone: (734) 272-3054 Address:" at bounding box center [124, 413] width 172 height 53
copy span "734) 272-3054"
drag, startPoint x: 73, startPoint y: 493, endPoint x: 144, endPoint y: 503, distance: 72.0
click at [144, 503] on div "Business location Name: 5 Star Appliance Address: Phone: (202) 933-7030" at bounding box center [124, 508] width 172 height 102
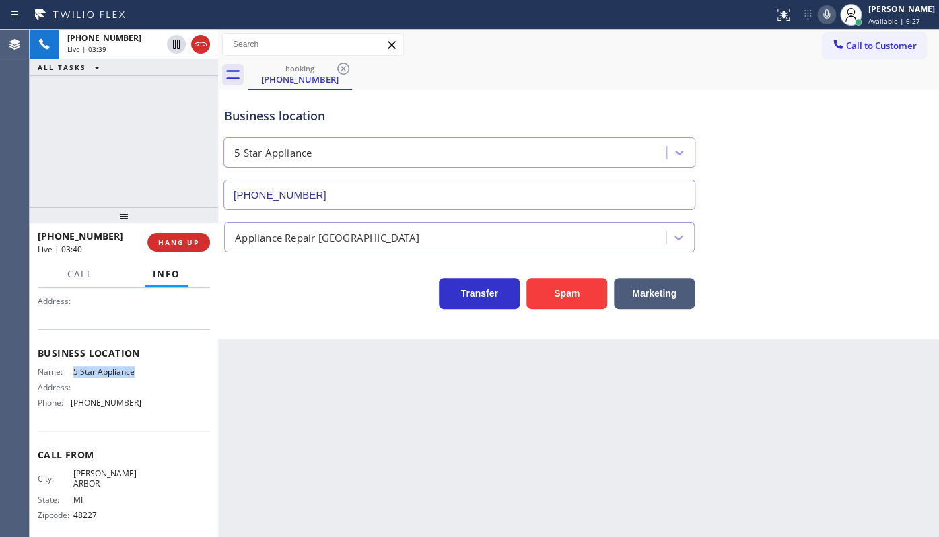
scroll to position [129, 0]
drag, startPoint x: 78, startPoint y: 404, endPoint x: 168, endPoint y: 410, distance: 89.7
click at [168, 410] on div "Name: 5 Star Appliance Address: Phone: (202) 933-7030" at bounding box center [124, 388] width 172 height 47
copy div "(202) 933-7030"
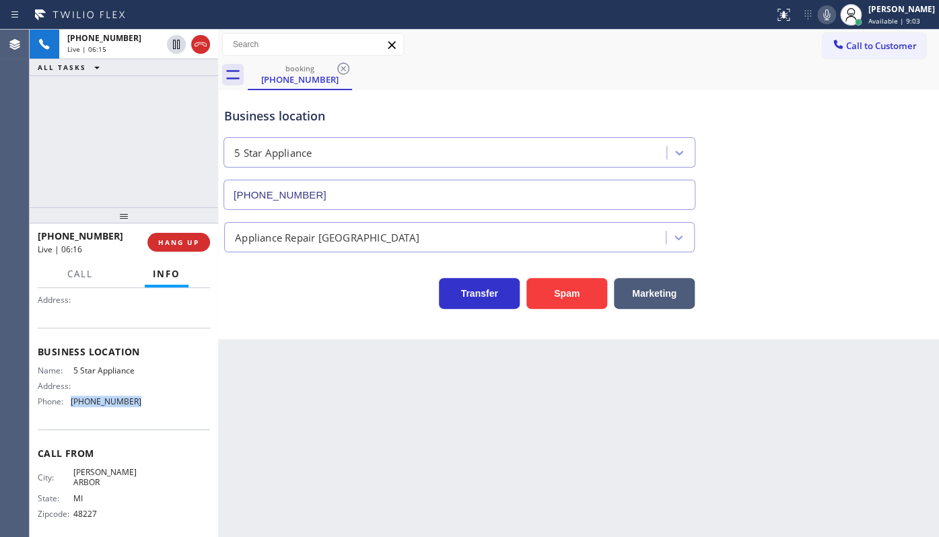
copy div "(202) 933-7030"
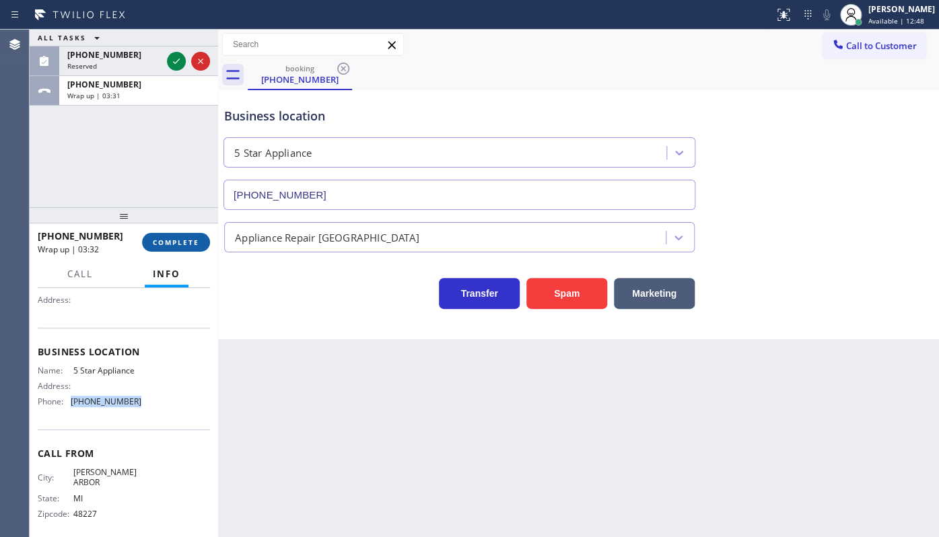
click at [157, 236] on button "COMPLETE" at bounding box center [176, 242] width 68 height 19
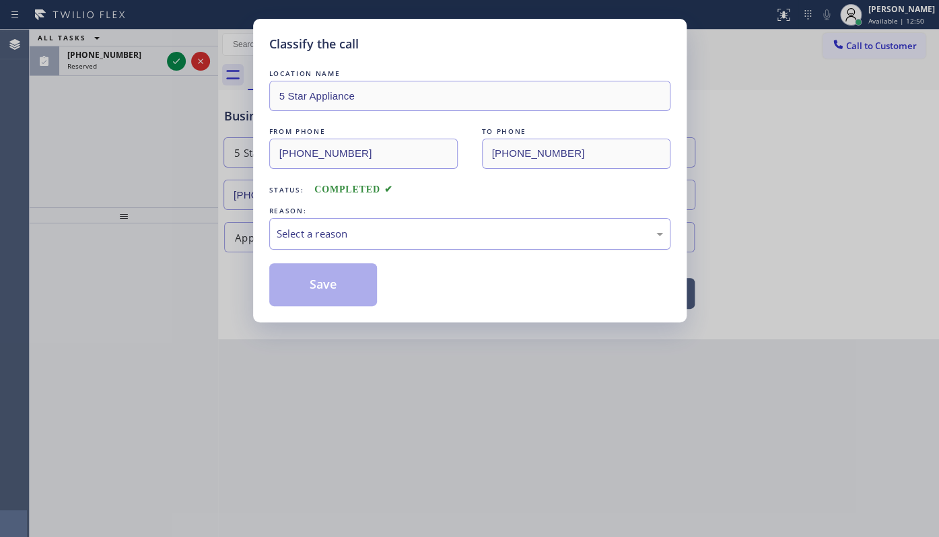
click at [287, 223] on div "Select a reason" at bounding box center [469, 234] width 401 height 32
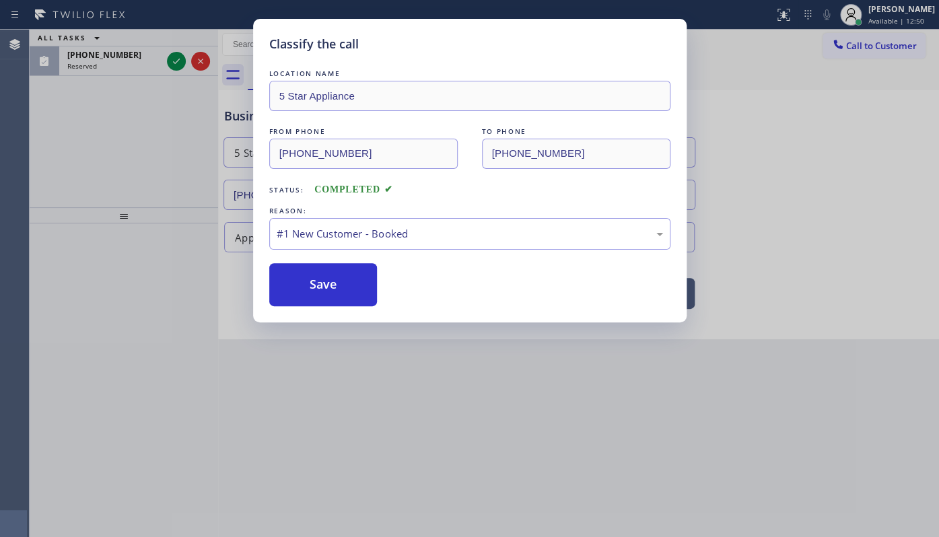
drag, startPoint x: 291, startPoint y: 273, endPoint x: 242, endPoint y: 221, distance: 70.4
click at [290, 273] on button "Save" at bounding box center [323, 284] width 108 height 43
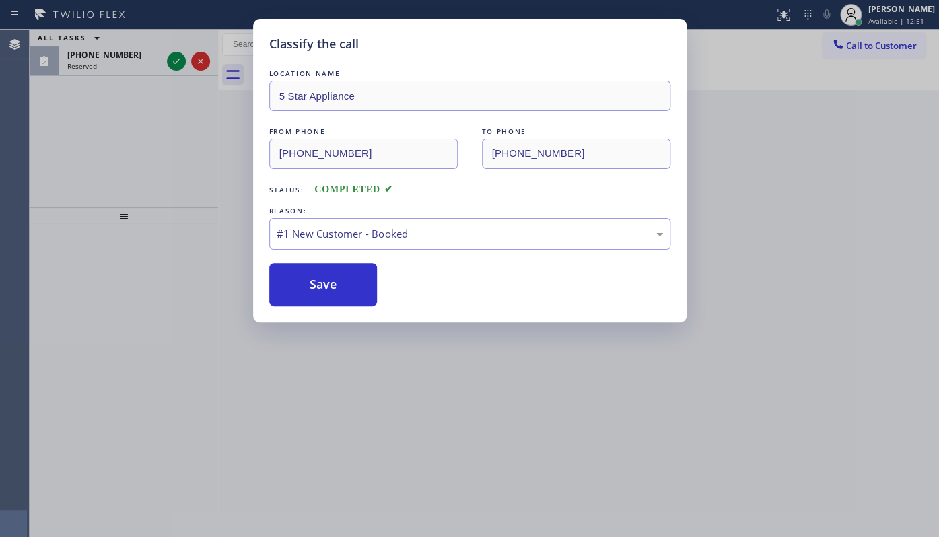
click at [182, 57] on div "Classify the call LOCATION NAME Thermador Repair Group Fort Lauderdale FROM PHO…" at bounding box center [484, 283] width 909 height 507
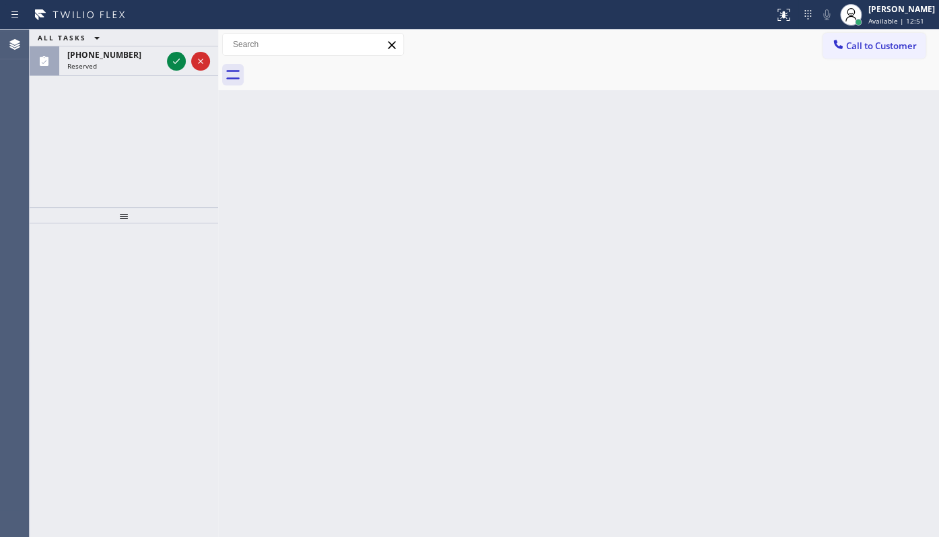
click at [182, 57] on icon at bounding box center [176, 61] width 16 height 16
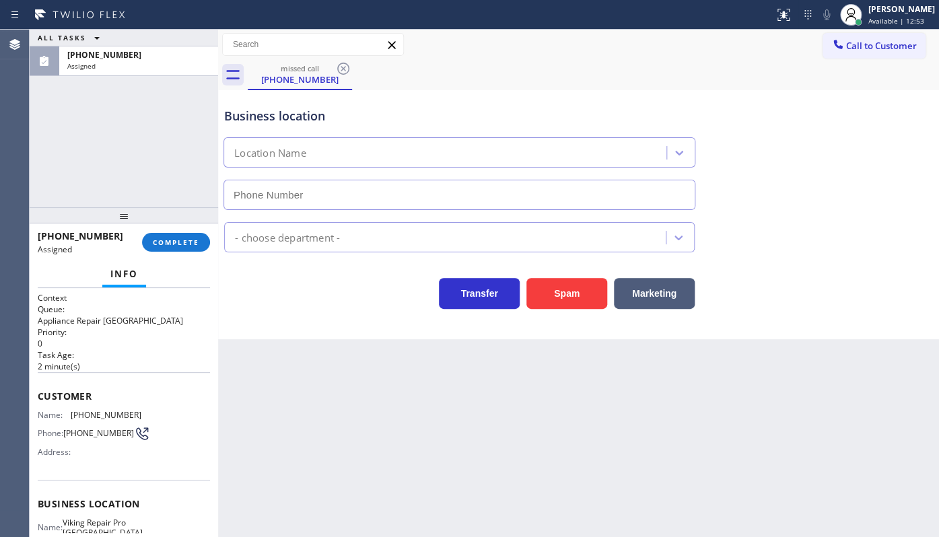
type input "(561) 944-5636"
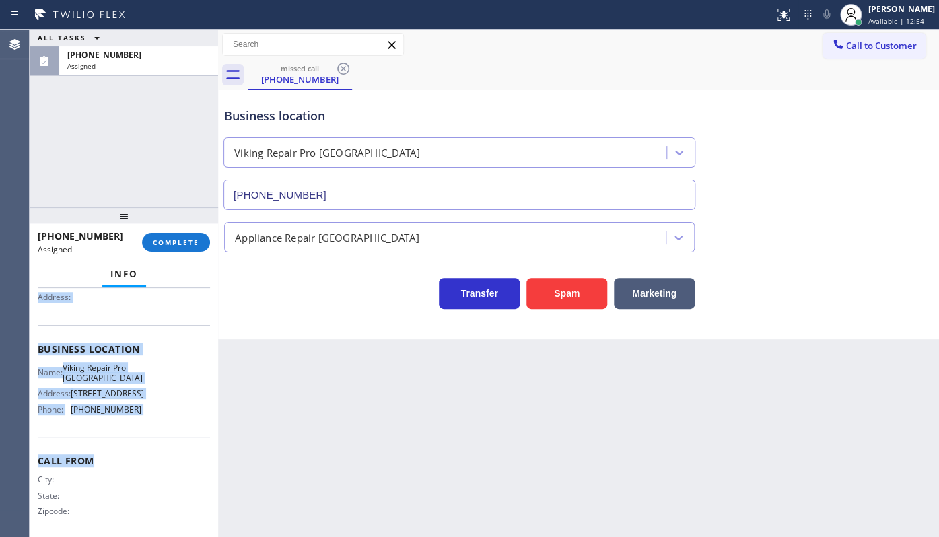
scroll to position [182, 0]
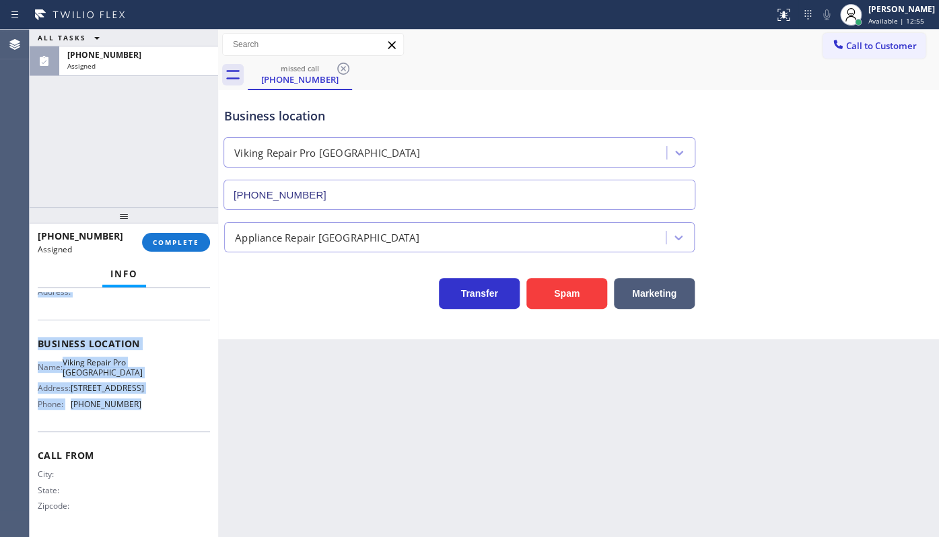
drag, startPoint x: 40, startPoint y: 385, endPoint x: 174, endPoint y: 410, distance: 137.0
click at [174, 410] on div "Context Queue: Appliance Repair High End Priority: 0 Task Age: 2 minute(s) Cust…" at bounding box center [124, 333] width 172 height 402
copy div "Customer Name: (561) 438-6176 Phone: (561) 438-6176 Address: Business location …"
click at [205, 248] on button "COMPLETE" at bounding box center [176, 242] width 68 height 19
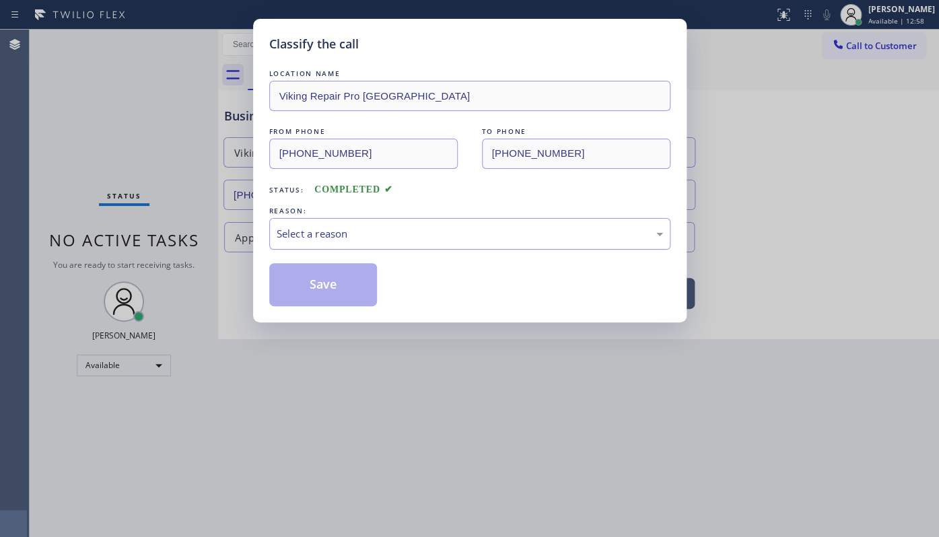
click at [339, 232] on div "Select a reason" at bounding box center [470, 233] width 386 height 15
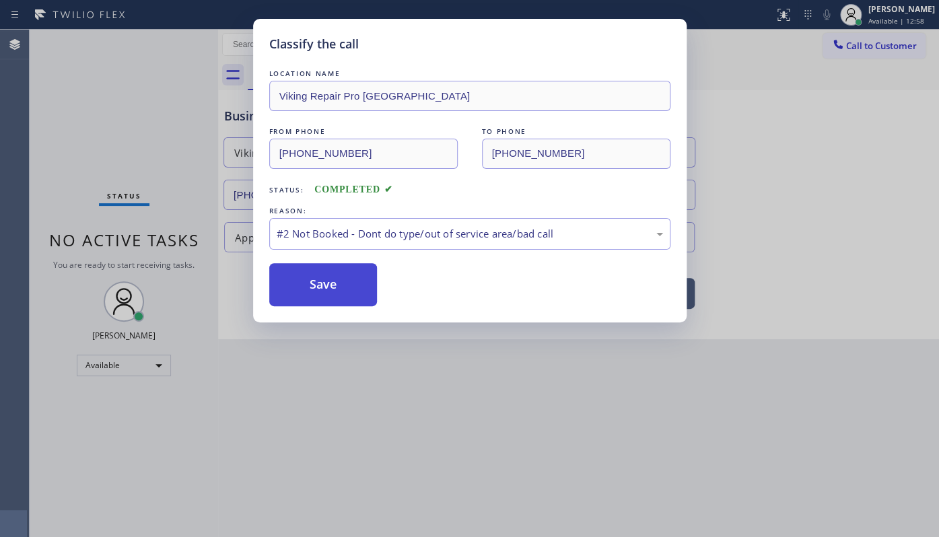
click at [309, 287] on button "Save" at bounding box center [323, 284] width 108 height 43
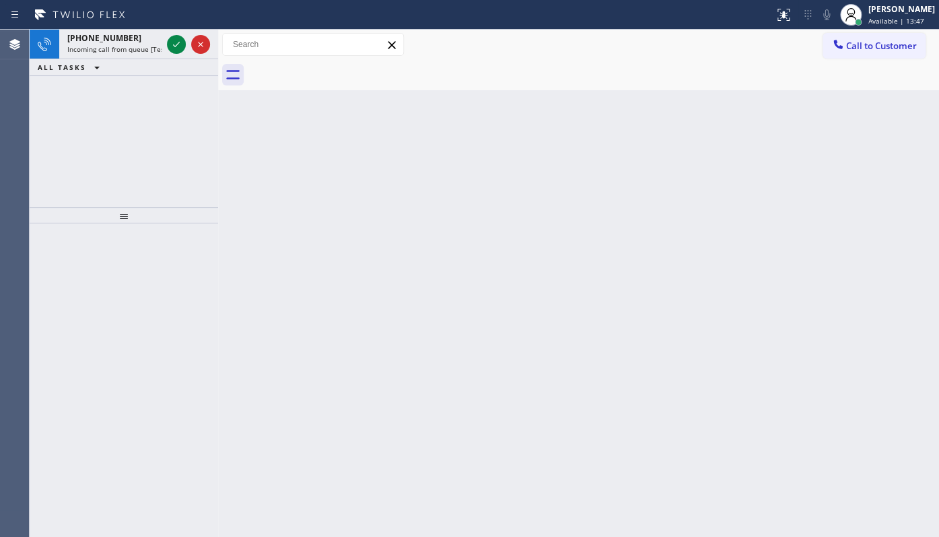
drag, startPoint x: 108, startPoint y: 126, endPoint x: 166, endPoint y: 85, distance: 71.1
click at [153, 95] on div "+18139187884 Incoming call from queue [Test] All ALL TASKS ALL TASKS ACTIVE TAS…" at bounding box center [124, 119] width 188 height 178
click at [173, 42] on icon at bounding box center [176, 44] width 16 height 16
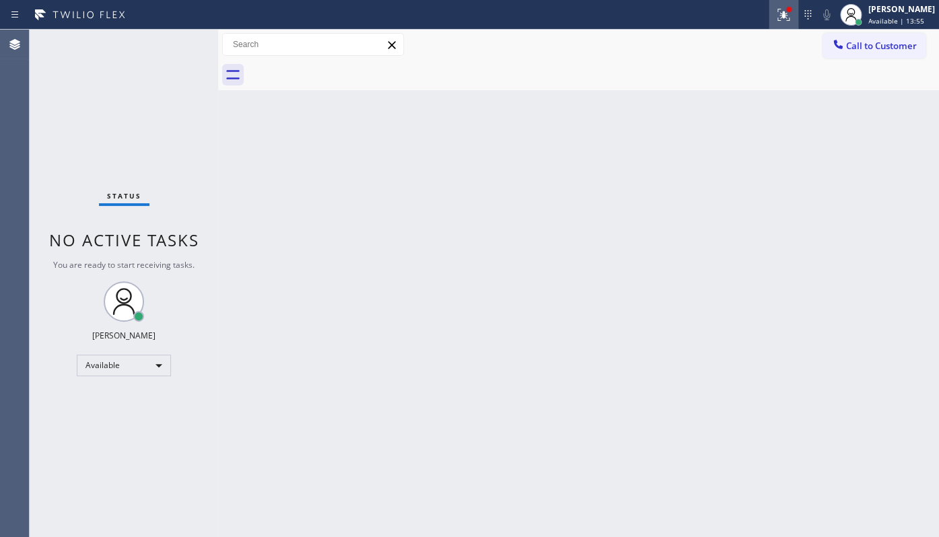
drag, startPoint x: 783, startPoint y: 11, endPoint x: 781, endPoint y: 20, distance: 8.5
click at [783, 11] on icon at bounding box center [783, 15] width 16 height 16
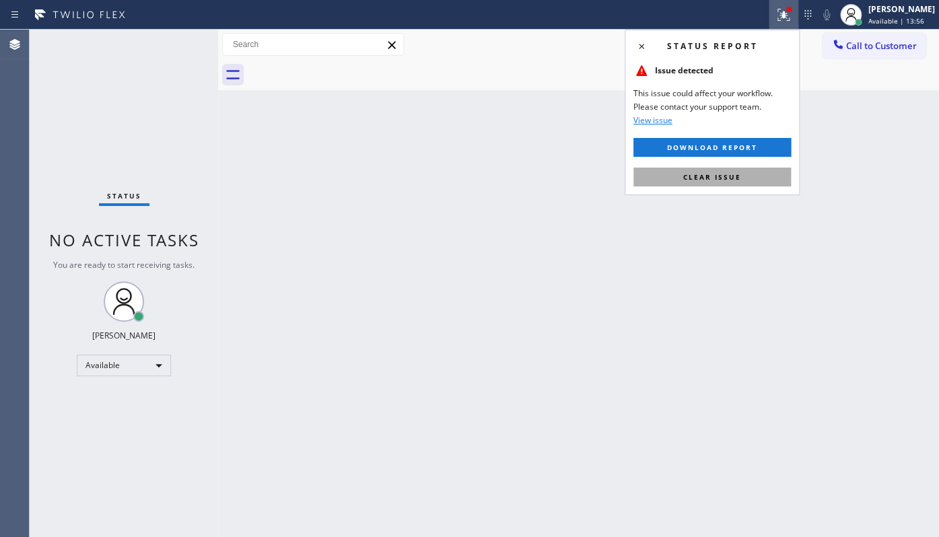
click at [753, 173] on button "Clear issue" at bounding box center [711, 177] width 157 height 19
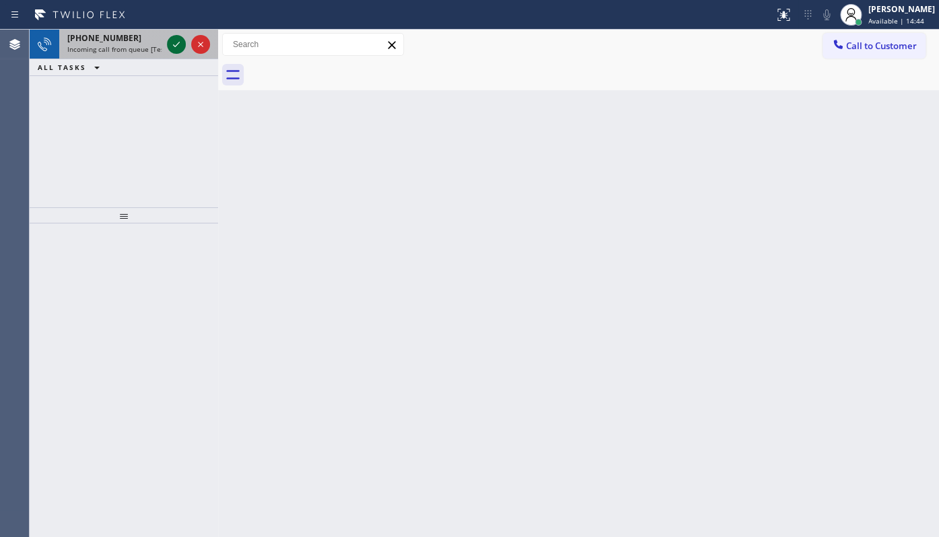
drag, startPoint x: 168, startPoint y: 49, endPoint x: 175, endPoint y: 42, distance: 9.5
click at [171, 47] on icon at bounding box center [176, 44] width 16 height 16
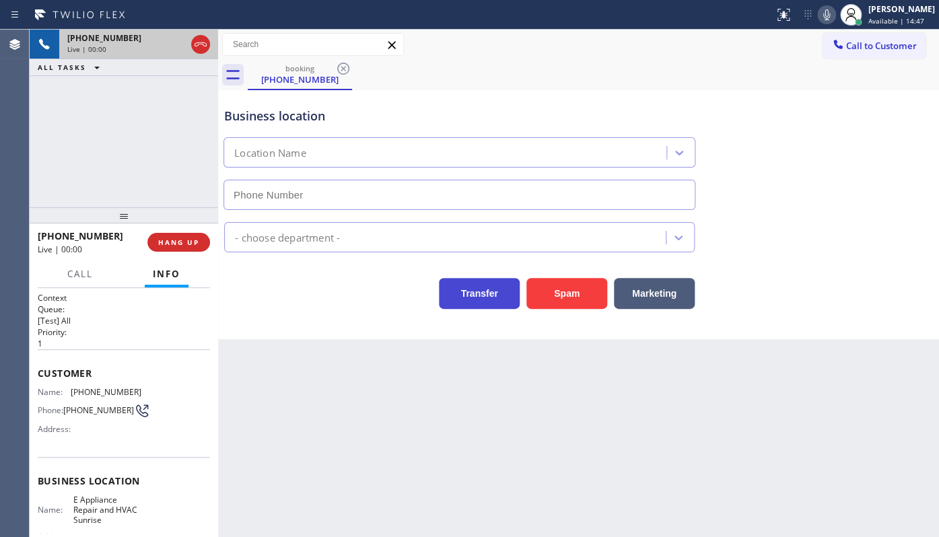
type input "(954) 807-1661"
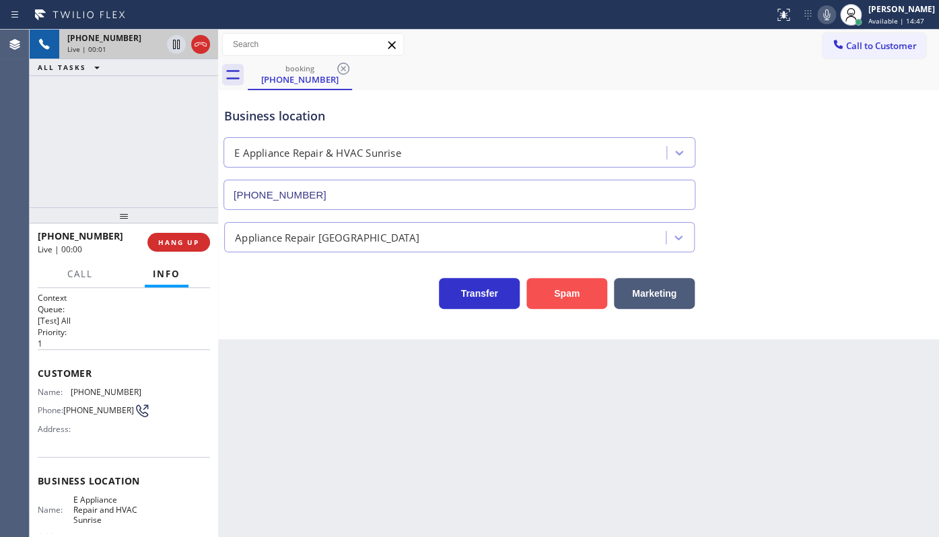
click at [582, 295] on button "Spam" at bounding box center [566, 293] width 81 height 31
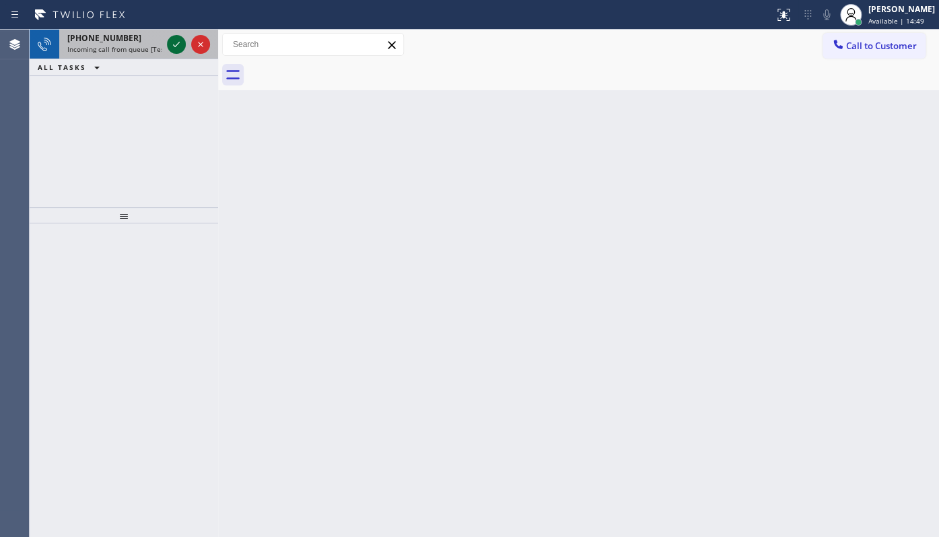
click at [176, 40] on icon at bounding box center [176, 44] width 16 height 16
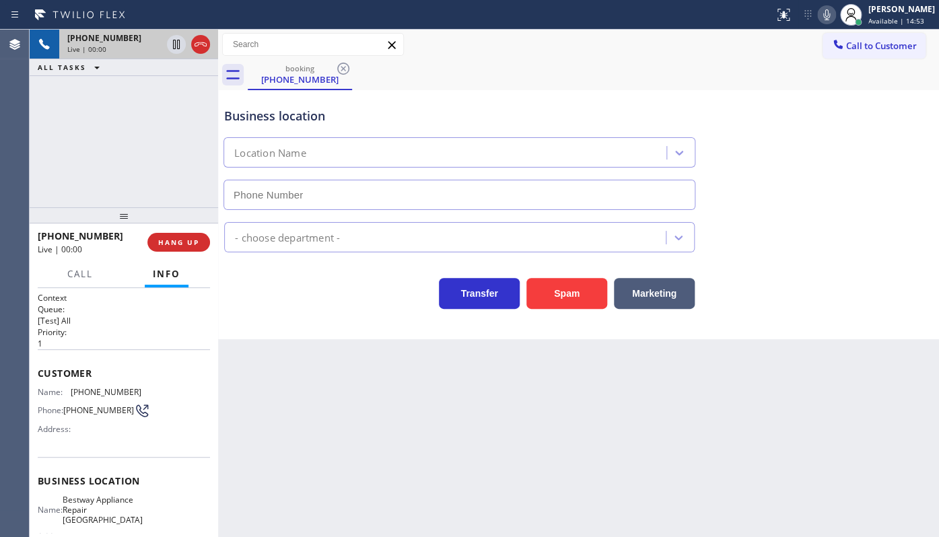
type input "(631) 203-1910"
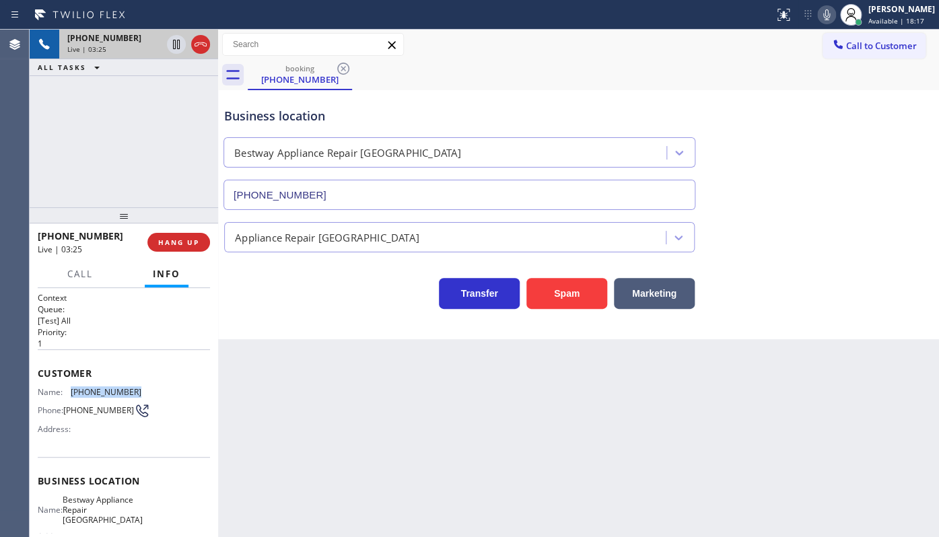
drag, startPoint x: 69, startPoint y: 386, endPoint x: 139, endPoint y: 389, distance: 69.4
click at [139, 389] on div "Name: (516) 375-4630 Phone: (516) 375-4630 Address:" at bounding box center [124, 413] width 172 height 53
copy div "(516) 375-4630"
click at [100, 79] on div "+15163754630 Live | 03:26 ALL TASKS ALL TASKS ACTIVE TASKS TASKS IN WRAP UP" at bounding box center [124, 119] width 188 height 178
click at [59, 125] on div "+15163754630 Live | 03:57 ALL TASKS ALL TASKS ACTIVE TASKS TASKS IN WRAP UP" at bounding box center [124, 119] width 188 height 178
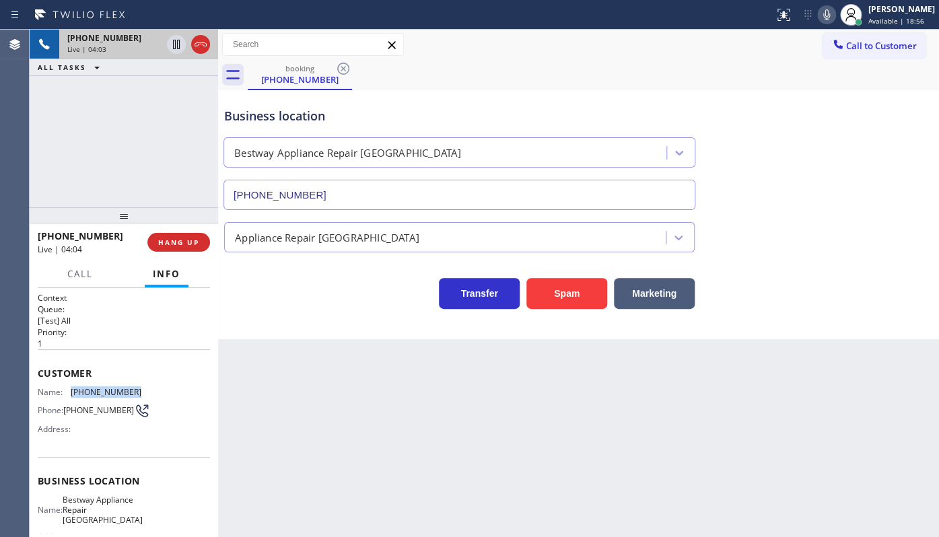
drag, startPoint x: 73, startPoint y: 385, endPoint x: 154, endPoint y: 390, distance: 81.6
click at [154, 390] on div "Name: (516) 375-4630 Phone: (516) 375-4630 Address:" at bounding box center [124, 413] width 172 height 53
copy span "(516) 375-4630"
click at [159, 242] on span "HANG UP" at bounding box center [178, 242] width 41 height 9
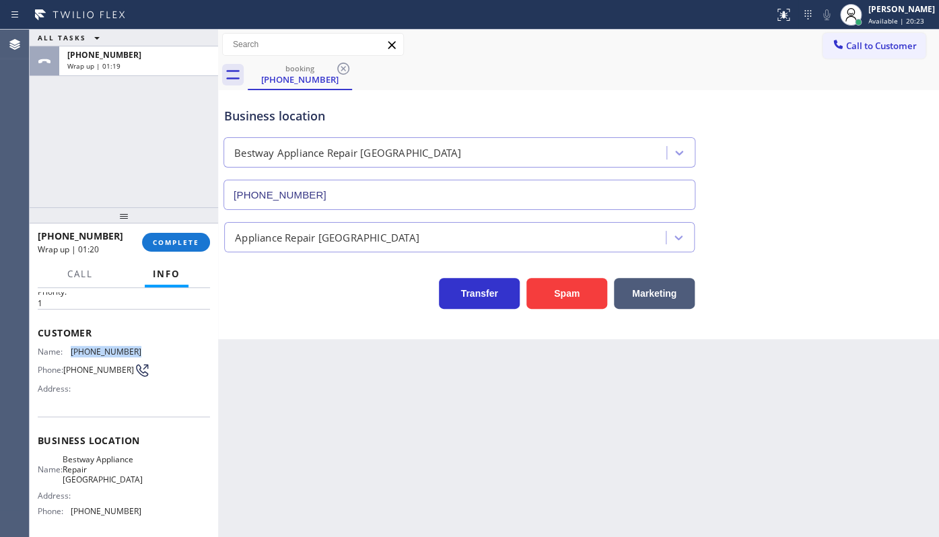
scroll to position [61, 0]
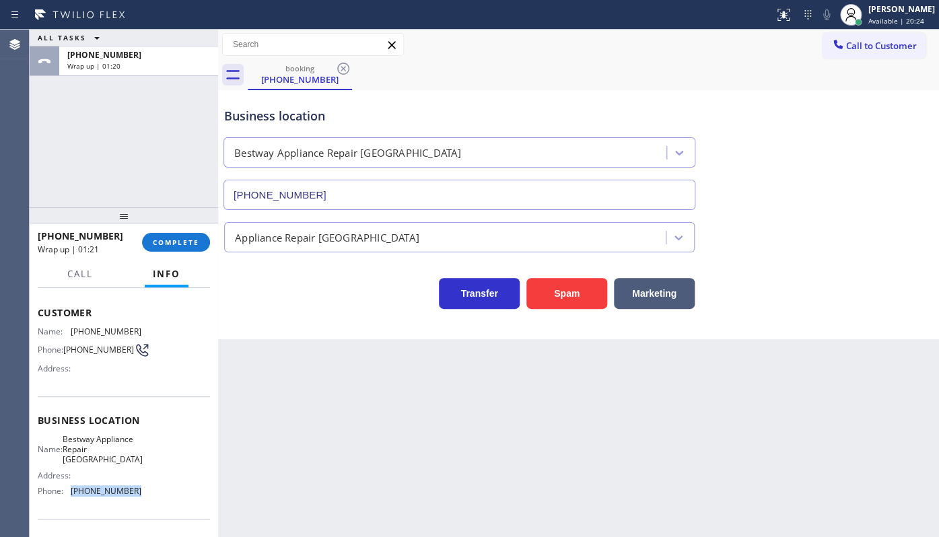
drag, startPoint x: 68, startPoint y: 495, endPoint x: 139, endPoint y: 499, distance: 71.4
click at [139, 499] on div "Name: Bestway Appliance Repair Long Island Address: Phone: (631) 203-1910" at bounding box center [124, 468] width 172 height 68
click at [158, 246] on span "COMPLETE" at bounding box center [176, 242] width 46 height 9
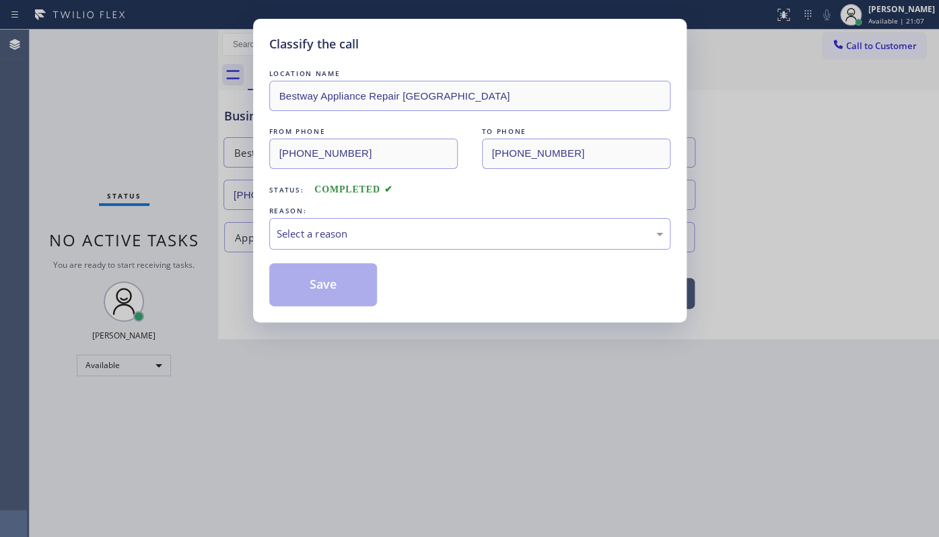
drag, startPoint x: 348, startPoint y: 199, endPoint x: 347, endPoint y: 206, distance: 6.9
click at [347, 205] on div "LOCATION NAME Bestway Appliance Repair Long Island FROM PHONE (516) 375-4630 TO…" at bounding box center [469, 187] width 401 height 240
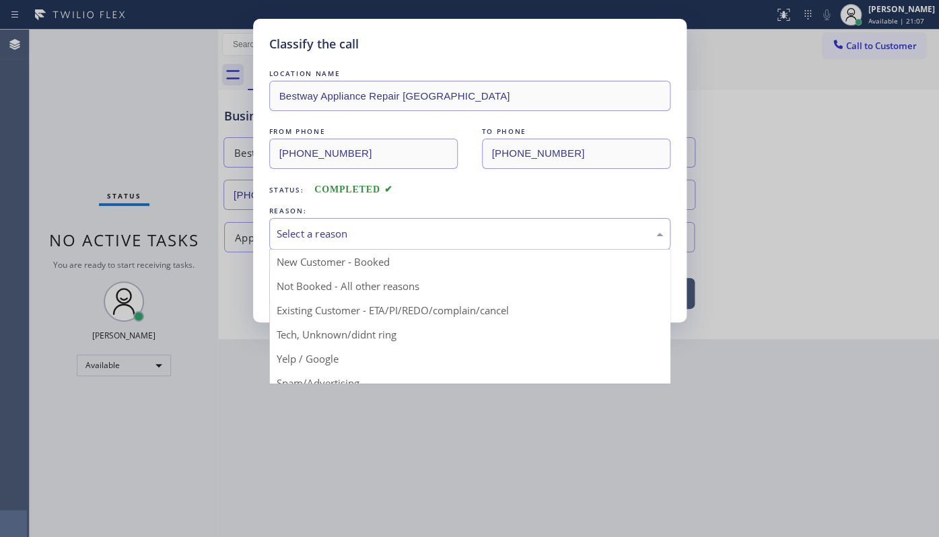
click at [334, 231] on div "Select a reason" at bounding box center [470, 233] width 386 height 15
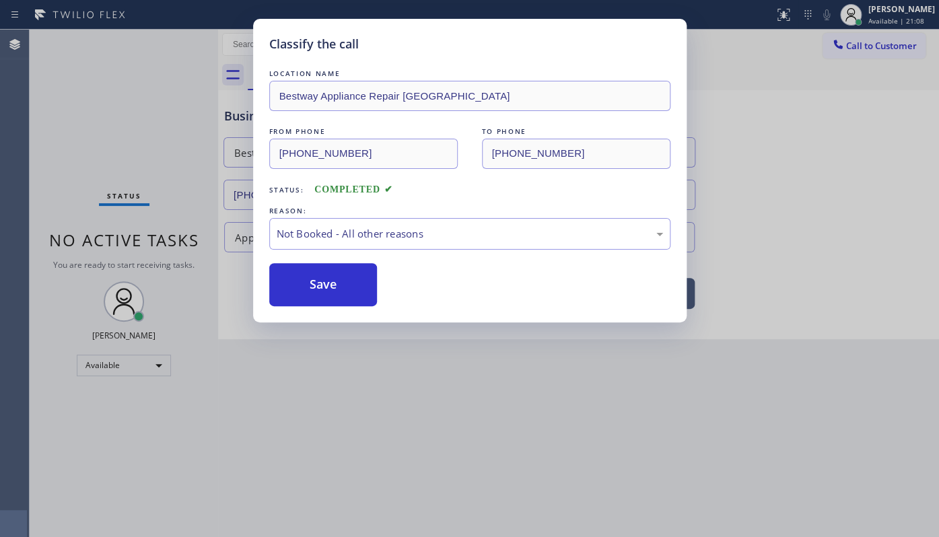
click at [329, 278] on button "Save" at bounding box center [323, 284] width 108 height 43
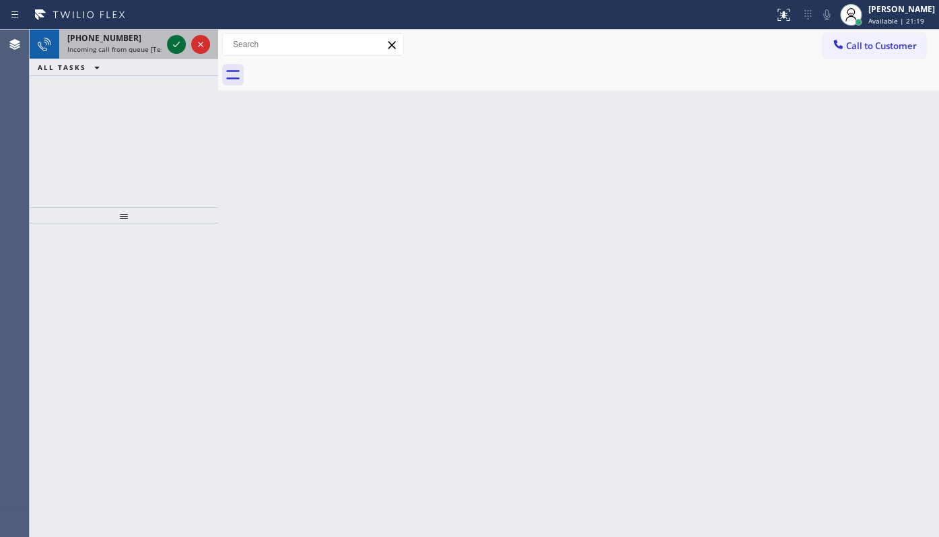
click at [181, 38] on icon at bounding box center [176, 44] width 16 height 16
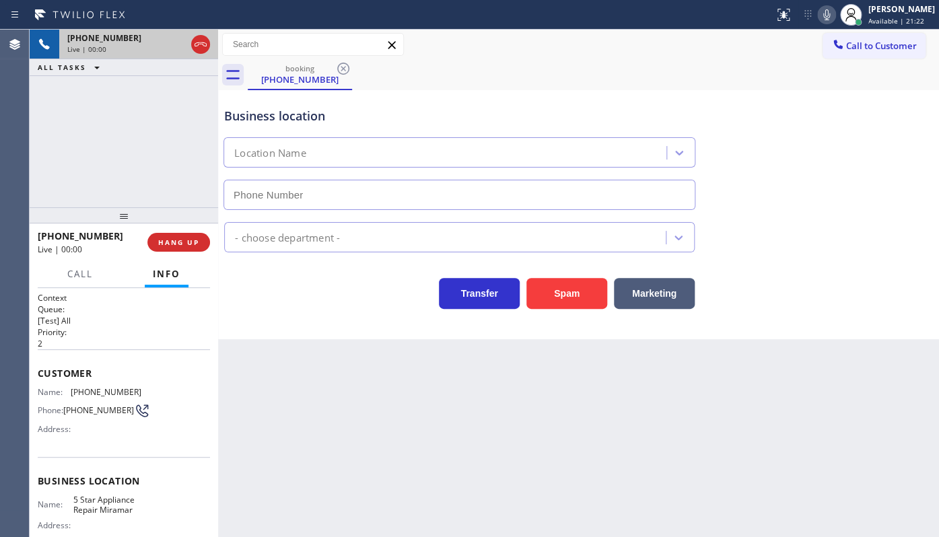
type input "(754) 225-7717"
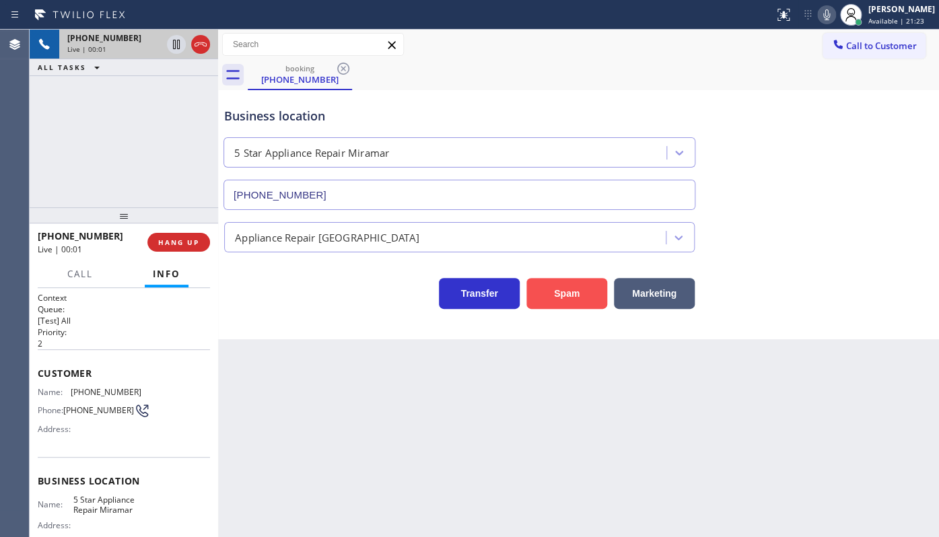
click at [550, 307] on button "Spam" at bounding box center [566, 293] width 81 height 31
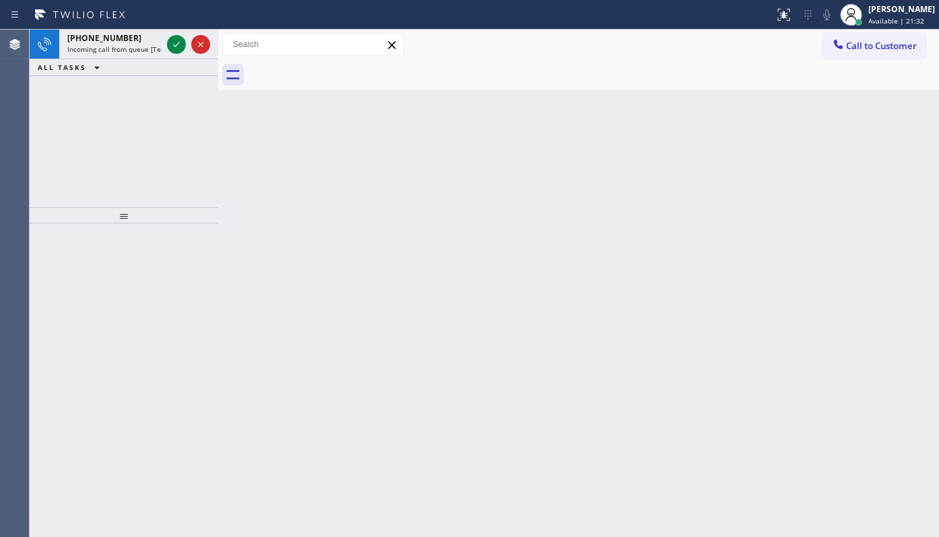
drag, startPoint x: 103, startPoint y: 94, endPoint x: 127, endPoint y: 70, distance: 33.8
click at [109, 89] on div "+19793369164 Incoming call from queue [Test] All ALL TASKS ALL TASKS ACTIVE TAS…" at bounding box center [124, 119] width 188 height 178
click at [169, 45] on icon at bounding box center [176, 44] width 16 height 16
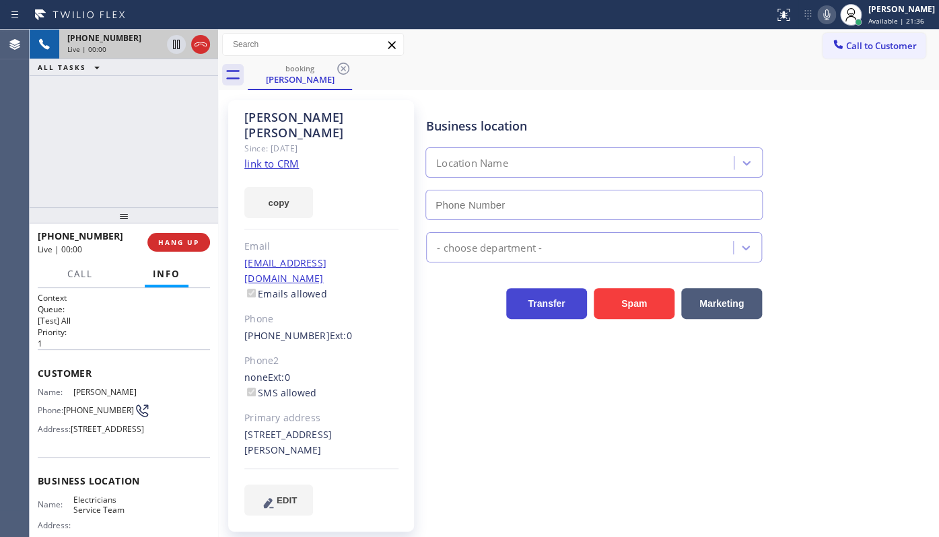
type input "(855) 941-5786"
click at [271, 157] on link "link to CRM" at bounding box center [271, 163] width 55 height 13
click at [295, 187] on button "copy" at bounding box center [278, 202] width 69 height 31
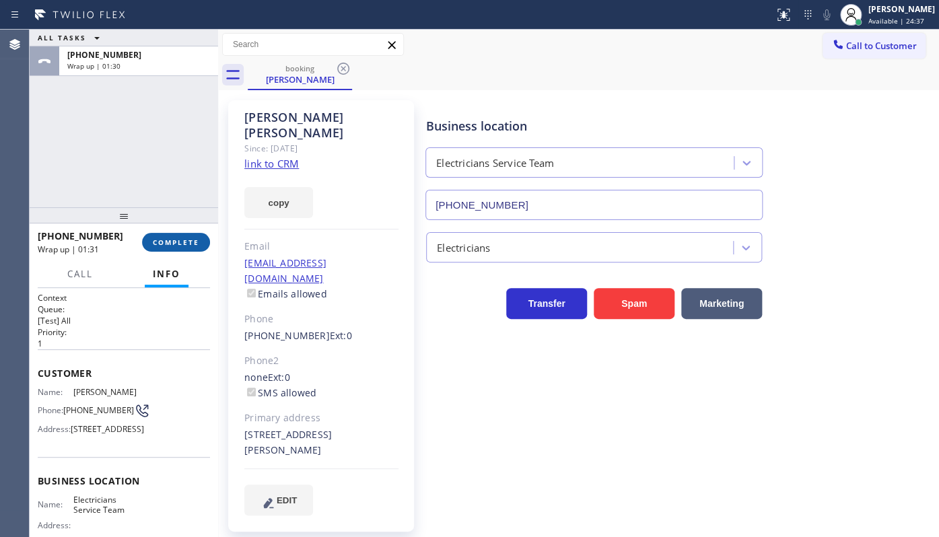
click at [183, 242] on span "COMPLETE" at bounding box center [176, 242] width 46 height 9
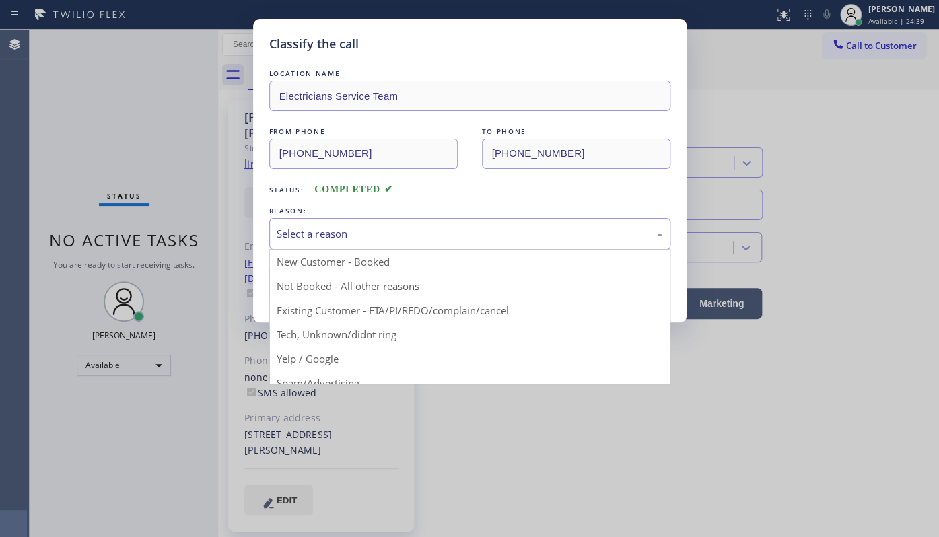
click at [299, 233] on div "Select a reason" at bounding box center [470, 233] width 386 height 15
drag, startPoint x: 295, startPoint y: 314, endPoint x: 297, endPoint y: 304, distance: 9.5
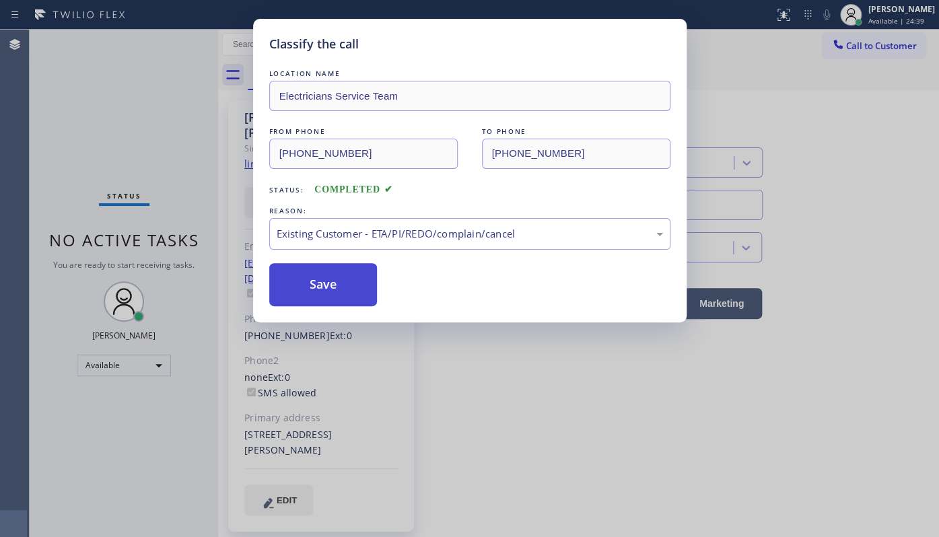
click at [302, 291] on button "Save" at bounding box center [323, 284] width 108 height 43
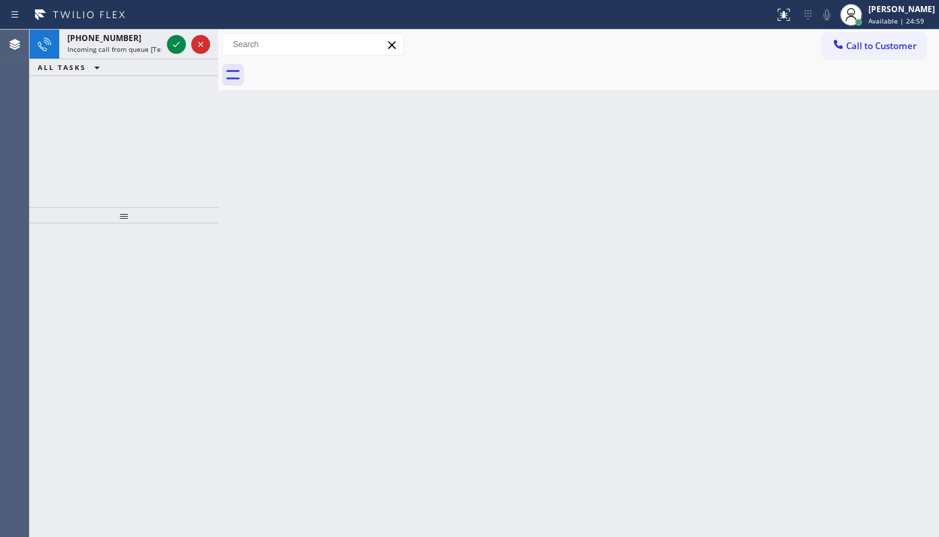
click at [124, 83] on div "+19082088344 Incoming call from queue [Test] All ALL TASKS ALL TASKS ACTIVE TAS…" at bounding box center [124, 119] width 188 height 178
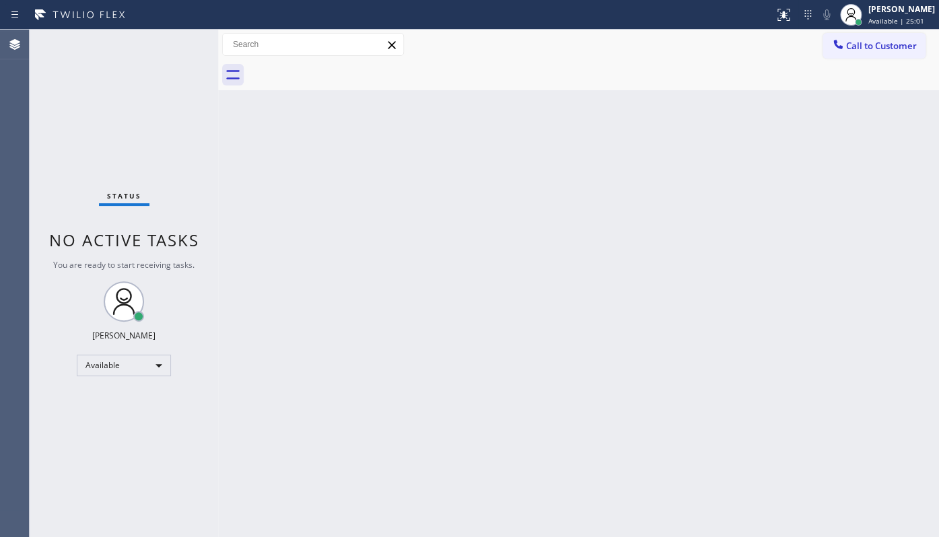
click at [182, 46] on div "Status No active tasks You are ready to start receiving tasks. JENIZA ALCAYDE A…" at bounding box center [124, 283] width 188 height 507
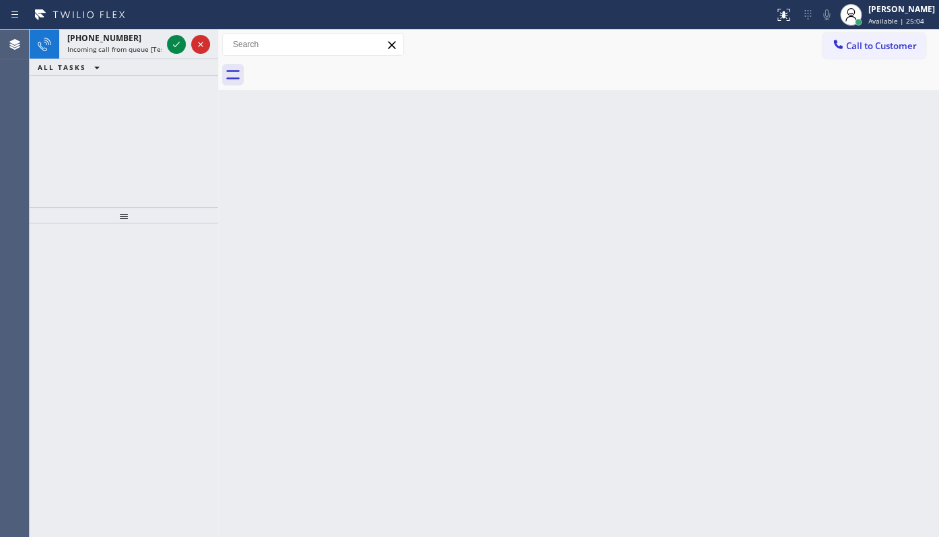
drag, startPoint x: 111, startPoint y: 122, endPoint x: 141, endPoint y: 98, distance: 38.3
click at [127, 106] on div "+15169661580 Incoming call from queue [Test] All ALL TASKS ALL TASKS ACTIVE TAS…" at bounding box center [124, 119] width 188 height 178
click at [171, 44] on icon at bounding box center [176, 44] width 16 height 16
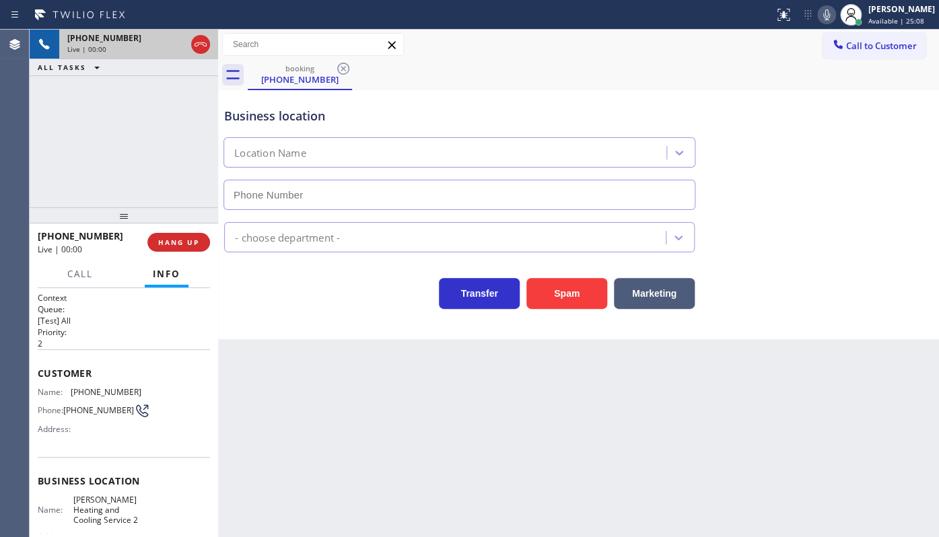
type input "(516) 217-4432"
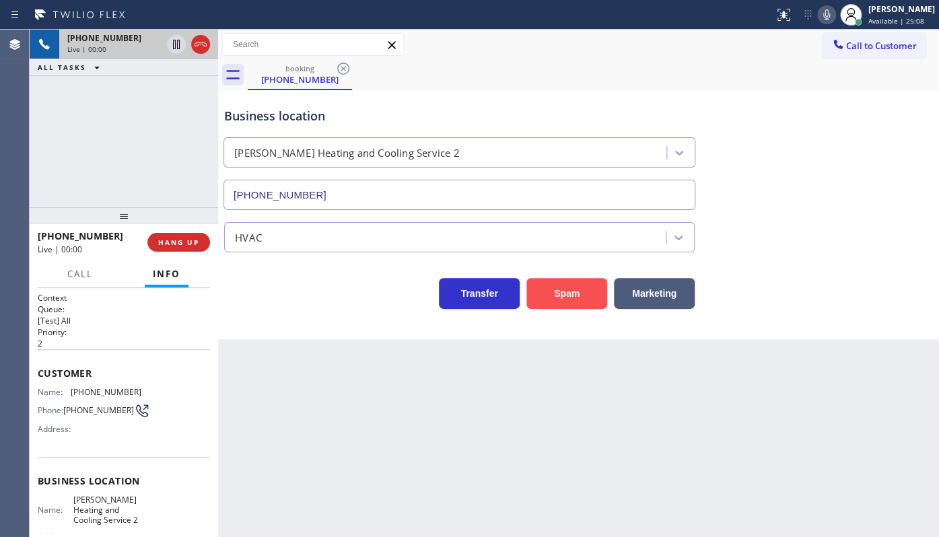
click at [567, 289] on button "Spam" at bounding box center [566, 293] width 81 height 31
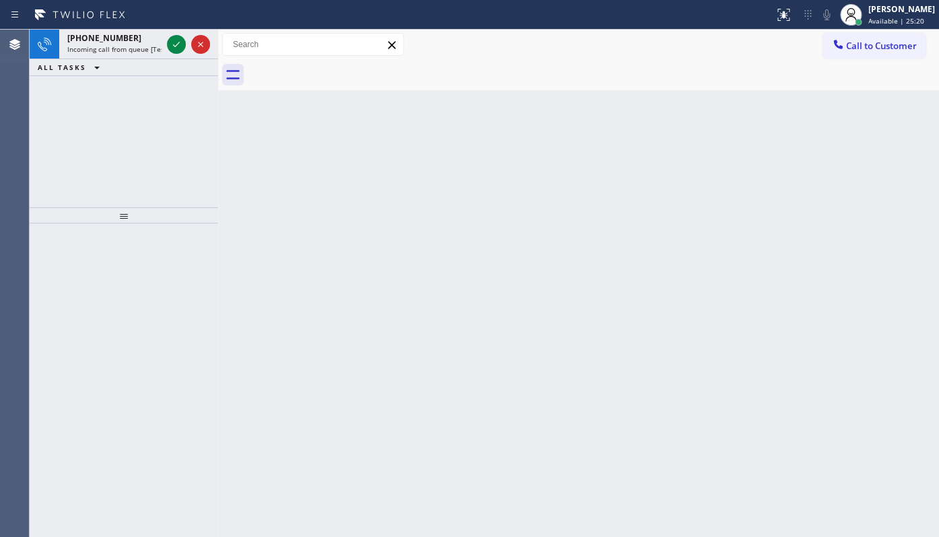
click at [99, 147] on div "+15612072261 Incoming call from queue [Test] All ALL TASKS ALL TASKS ACTIVE TAS…" at bounding box center [124, 119] width 188 height 178
click at [178, 45] on icon at bounding box center [176, 44] width 16 height 16
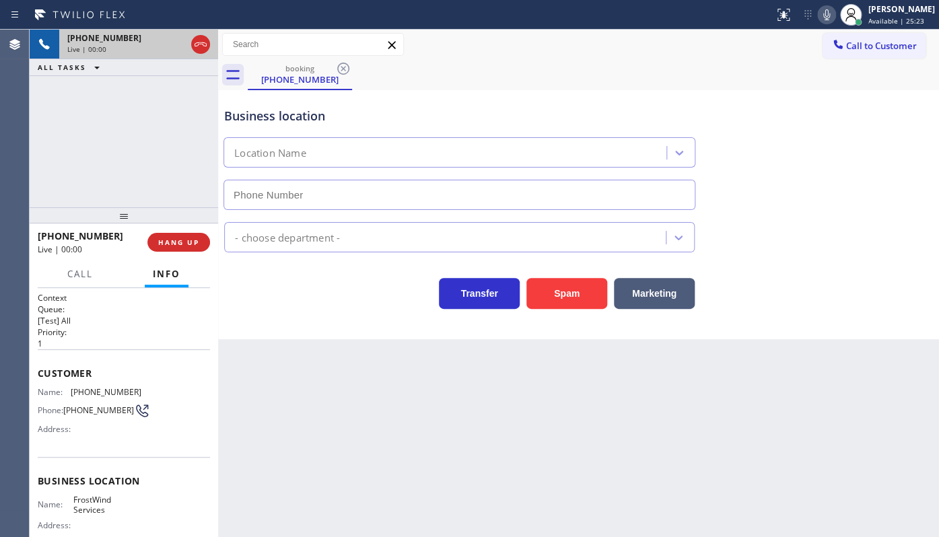
type input "(786) 686-2359"
click at [552, 305] on button "Spam" at bounding box center [566, 293] width 81 height 31
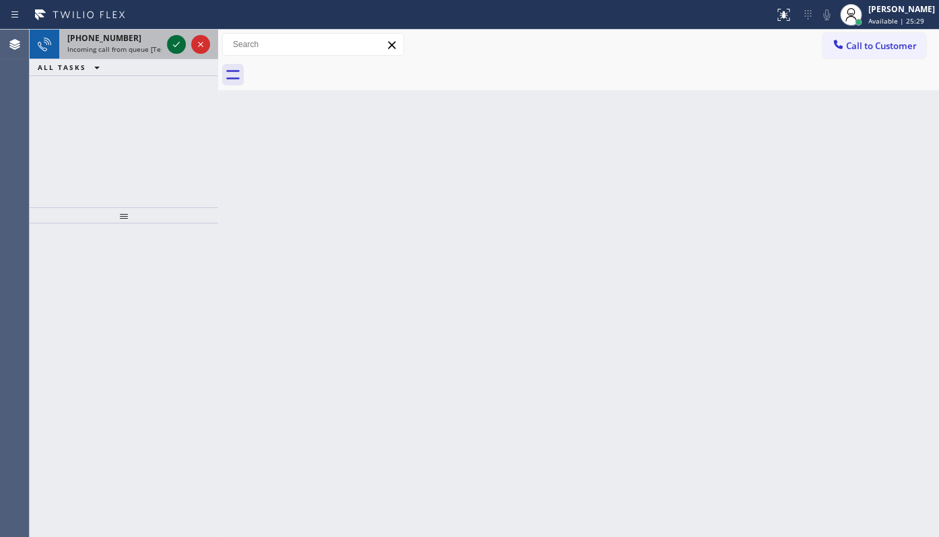
click at [176, 44] on icon at bounding box center [176, 44] width 7 height 5
click at [174, 45] on icon at bounding box center [176, 44] width 16 height 16
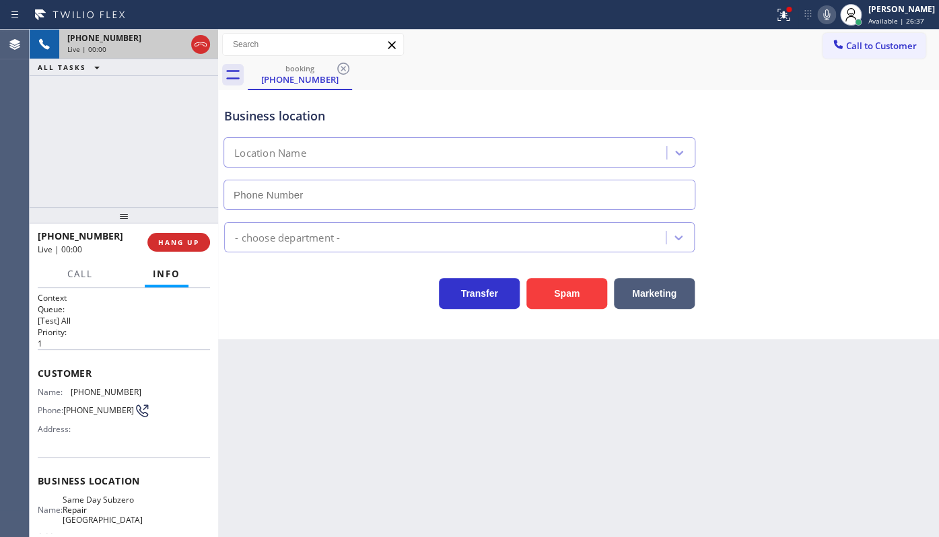
type input "(720) 741-7377"
click at [793, 11] on div at bounding box center [789, 9] width 8 height 8
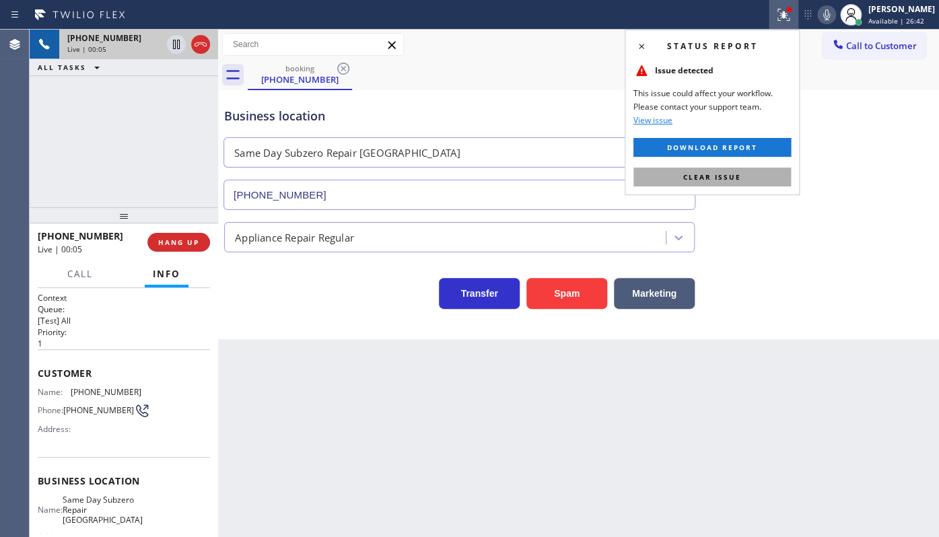
click at [728, 185] on button "Clear issue" at bounding box center [711, 177] width 157 height 19
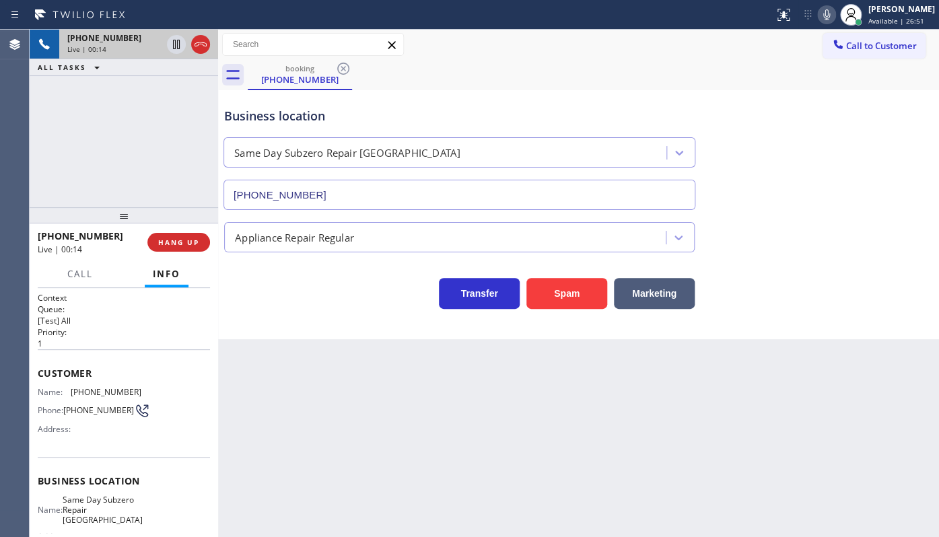
click at [135, 161] on div "+17174750252 Live | 00:14 ALL TASKS ALL TASKS ACTIVE TASKS TASKS IN WRAP UP" at bounding box center [124, 119] width 188 height 178
click at [92, 106] on div "+17174750252 Live | 00:20 ALL TASKS ALL TASKS ACTIVE TASKS TASKS IN WRAP UP" at bounding box center [124, 119] width 188 height 178
drag, startPoint x: 71, startPoint y: 385, endPoint x: 161, endPoint y: 390, distance: 90.3
click at [161, 390] on div "Name: (717) 475-0252 Phone: (717) 475-0252 Address:" at bounding box center [124, 413] width 172 height 53
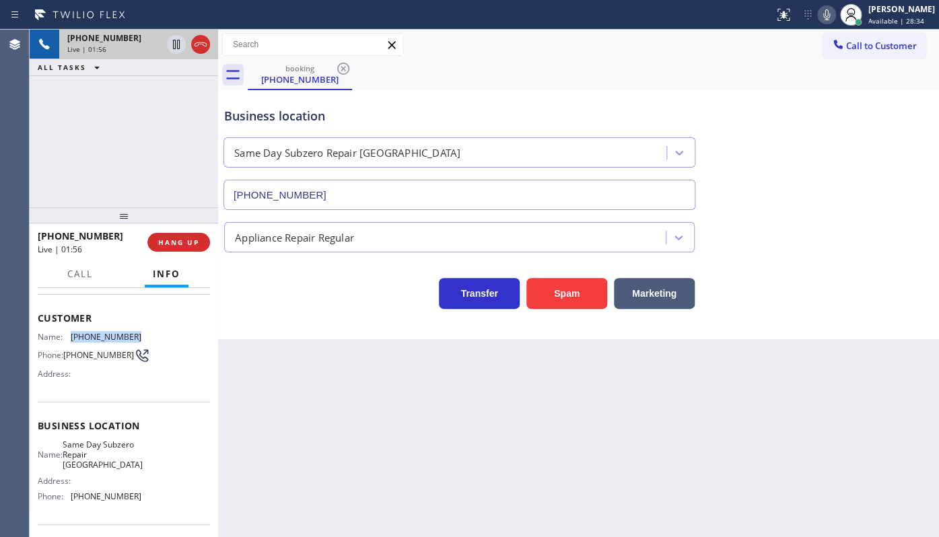
scroll to position [122, 0]
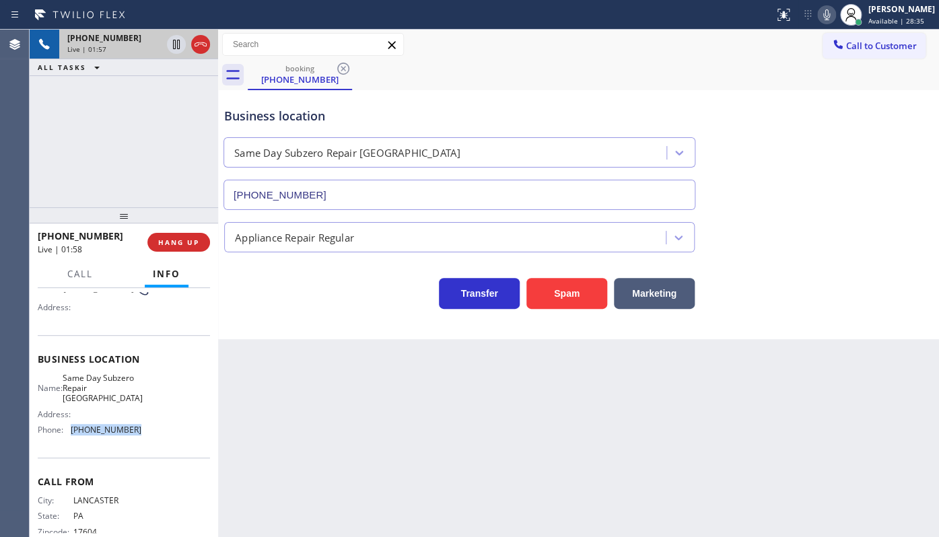
drag, startPoint x: 71, startPoint y: 433, endPoint x: 145, endPoint y: 429, distance: 74.8
click at [145, 429] on div "Name: Same Day Subzero Repair Lakewood Address: Phone: (720) 741-7377" at bounding box center [124, 407] width 172 height 68
click at [75, 275] on span "Call" at bounding box center [80, 274] width 26 height 12
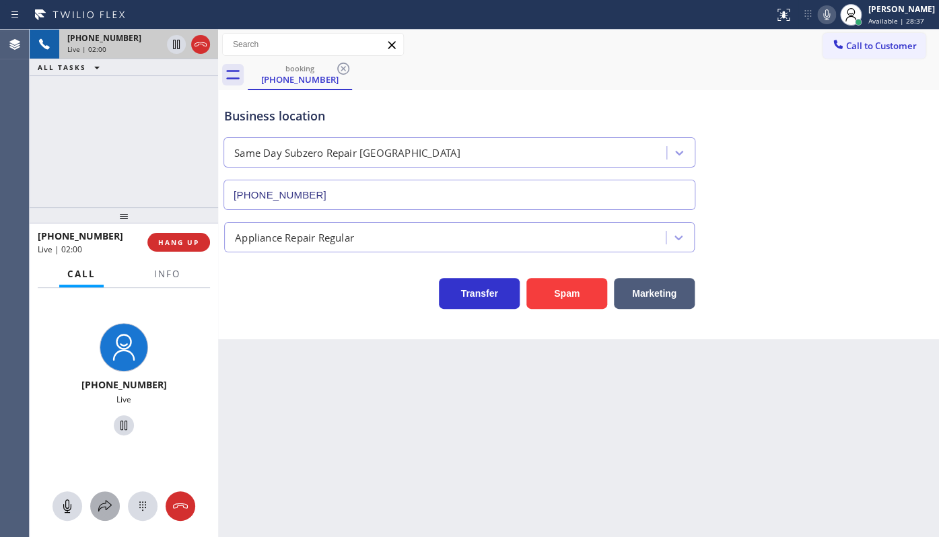
click at [114, 497] on button at bounding box center [105, 506] width 30 height 30
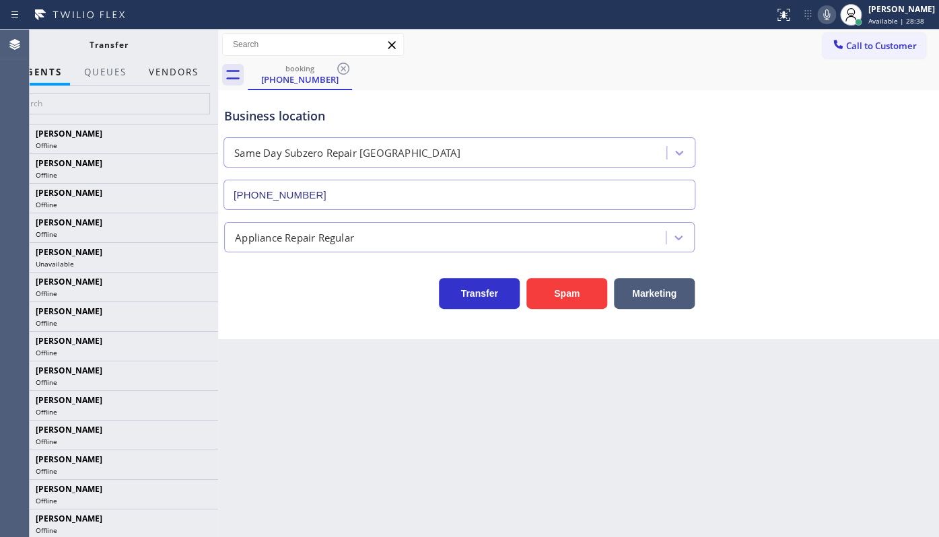
click at [180, 73] on button "Vendors" at bounding box center [174, 72] width 66 height 26
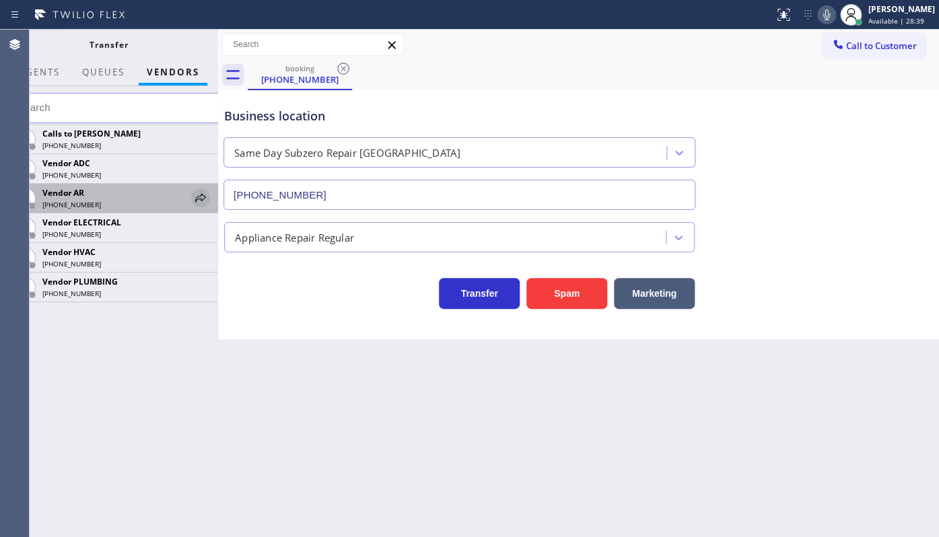
click at [205, 196] on icon at bounding box center [200, 197] width 11 height 9
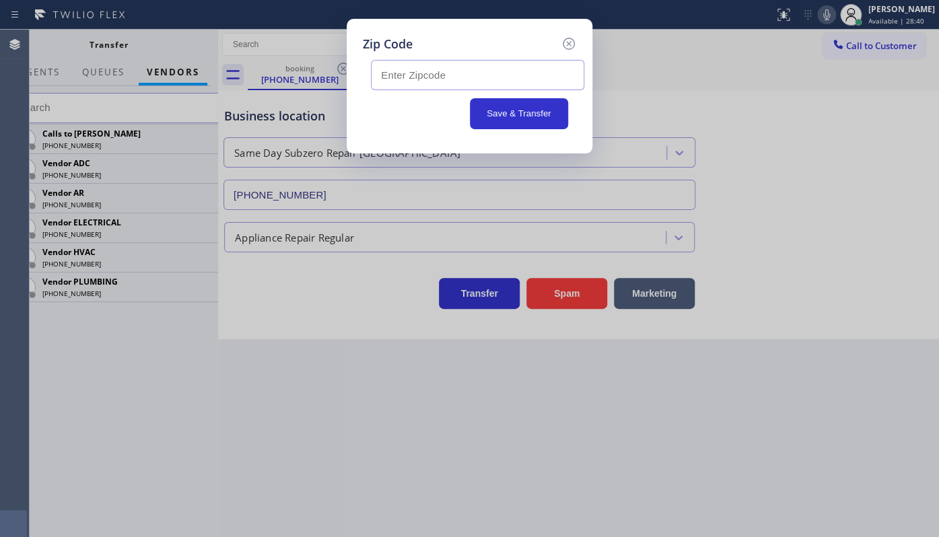
click at [386, 81] on input "text" at bounding box center [477, 75] width 213 height 30
type input "17601"
click at [581, 42] on div "Zip Code 17601 Save & Transfer" at bounding box center [470, 86] width 246 height 135
click at [565, 42] on icon at bounding box center [569, 44] width 16 height 16
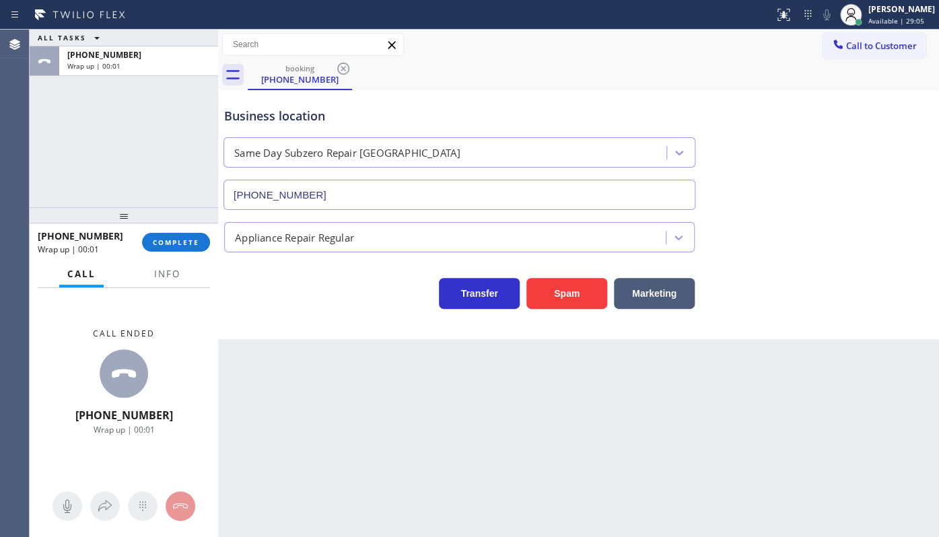
click at [171, 285] on div at bounding box center [167, 286] width 42 height 3
click at [162, 264] on button "Info" at bounding box center [167, 274] width 42 height 26
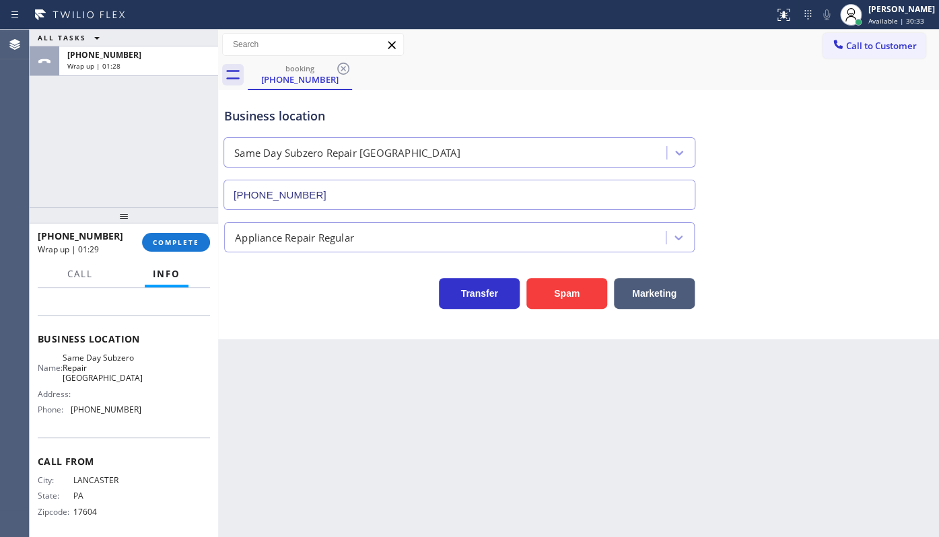
scroll to position [150, 0]
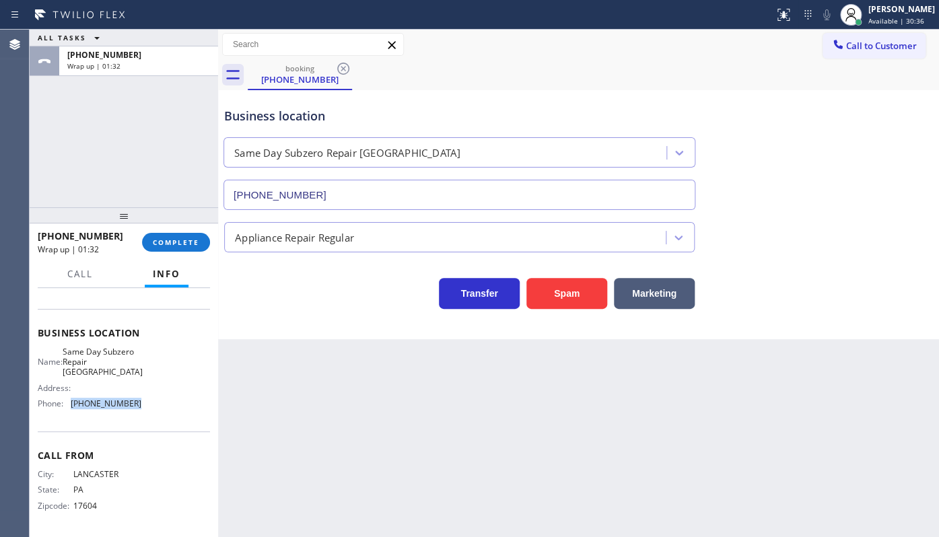
drag, startPoint x: 69, startPoint y: 396, endPoint x: 139, endPoint y: 406, distance: 71.4
click at [139, 406] on div "Name: Same Day Subzero Repair Lakewood Address: Phone: (720) 741-7377" at bounding box center [124, 381] width 172 height 68
click at [175, 239] on span "COMPLETE" at bounding box center [176, 242] width 46 height 9
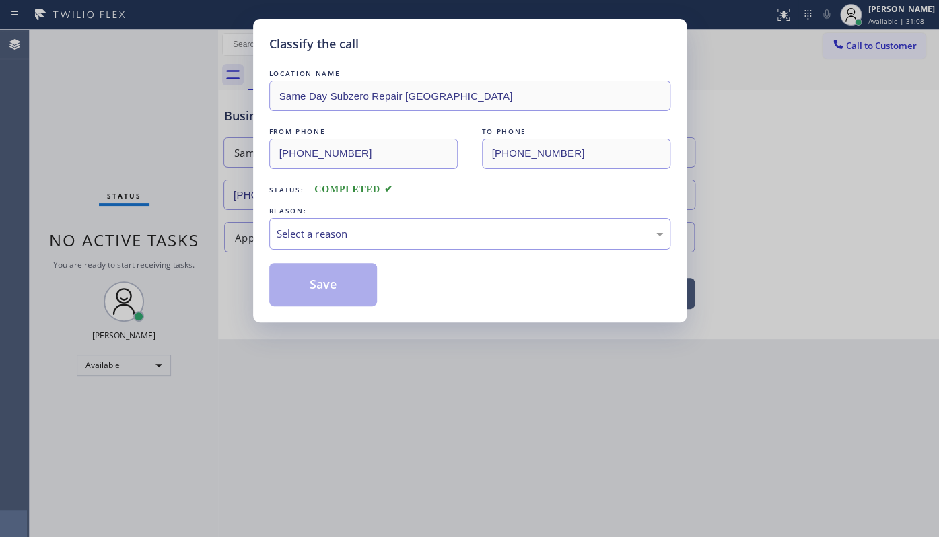
click at [321, 201] on div "LOCATION NAME Same Day Subzero Repair Lakewood FROM PHONE (717) 475-0252 TO PHO…" at bounding box center [469, 187] width 401 height 240
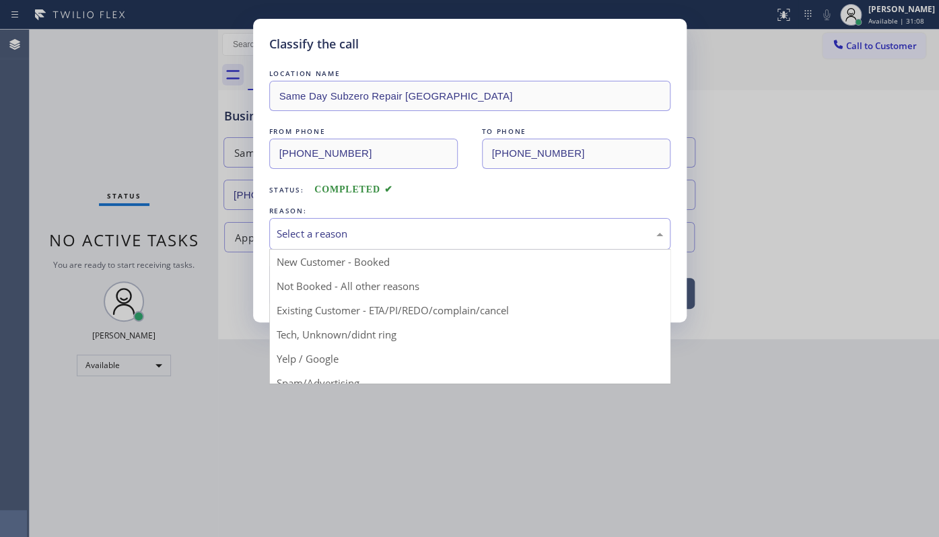
click at [316, 230] on div "Select a reason" at bounding box center [470, 233] width 386 height 15
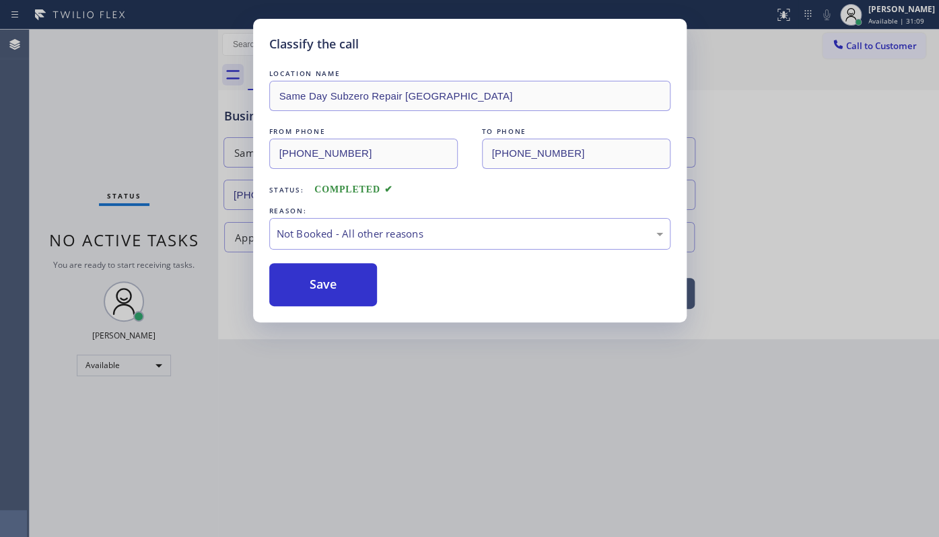
click at [318, 276] on button "Save" at bounding box center [323, 284] width 108 height 43
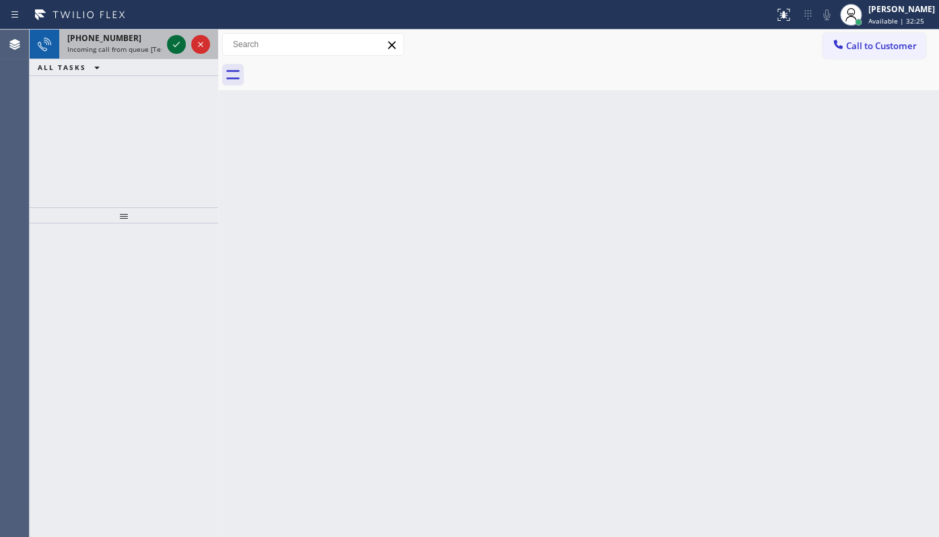
click at [172, 40] on icon at bounding box center [176, 44] width 16 height 16
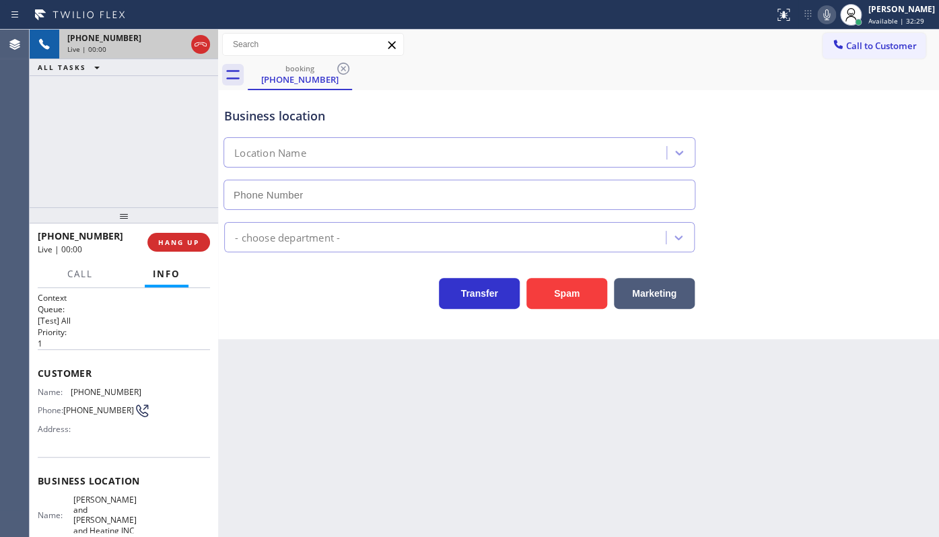
type input "(346) 585-7917"
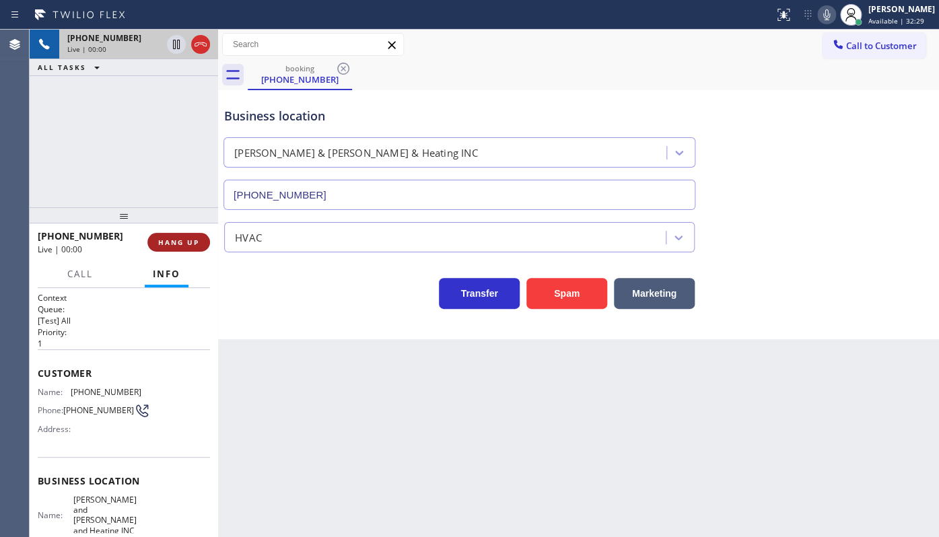
click at [188, 240] on span "HANG UP" at bounding box center [178, 242] width 41 height 9
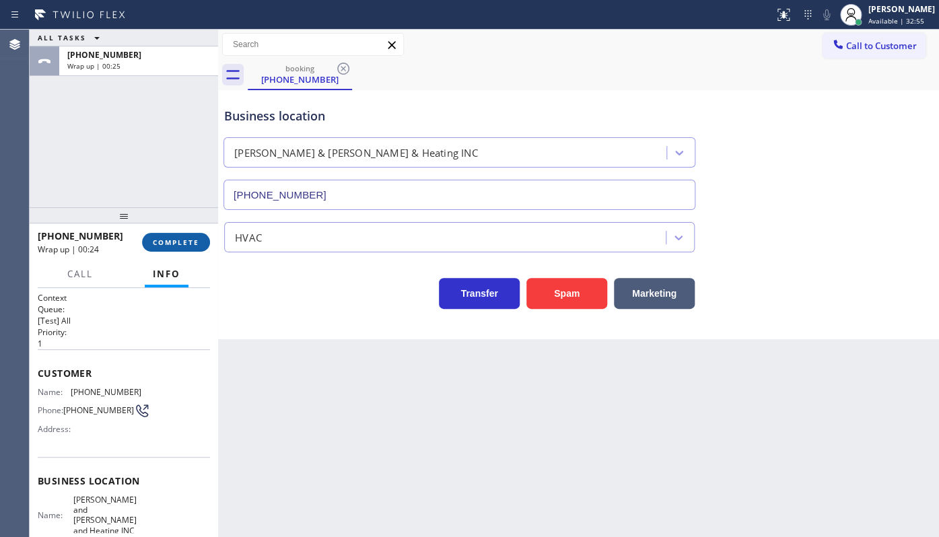
click at [163, 242] on span "COMPLETE" at bounding box center [176, 242] width 46 height 9
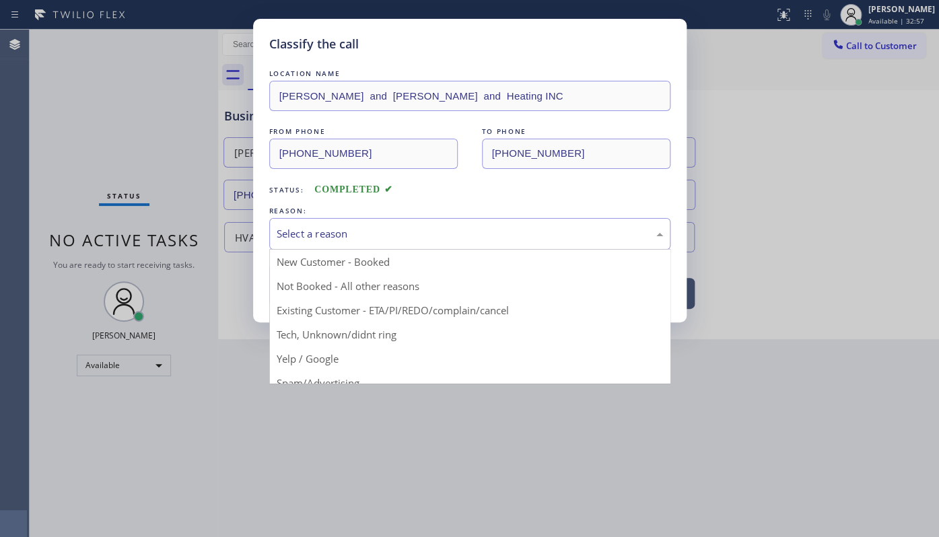
click at [365, 237] on div "Select a reason" at bounding box center [470, 233] width 386 height 15
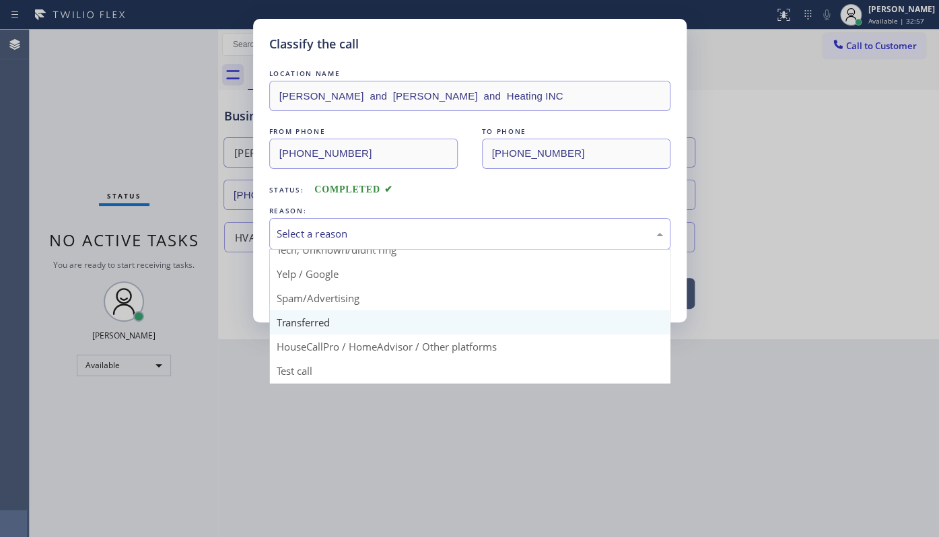
scroll to position [89, 0]
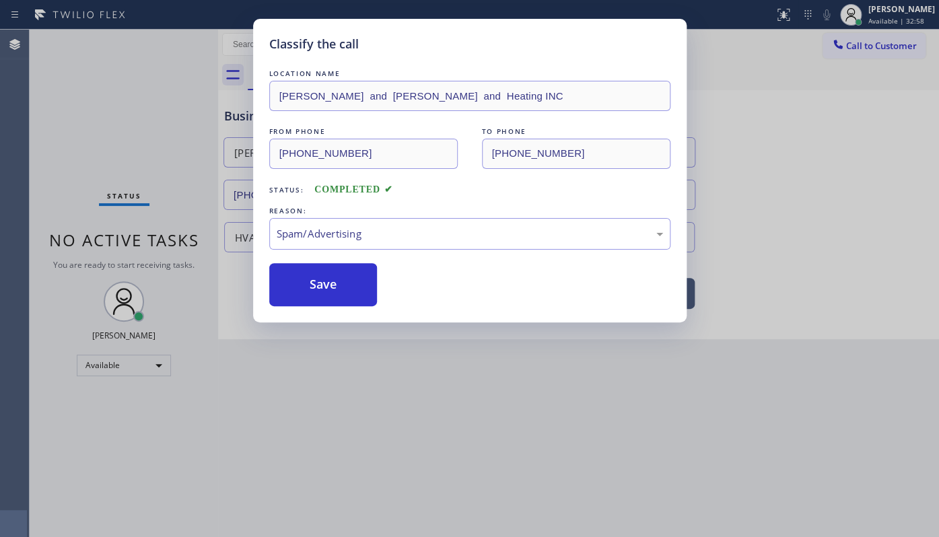
click at [297, 293] on button "Save" at bounding box center [323, 284] width 108 height 43
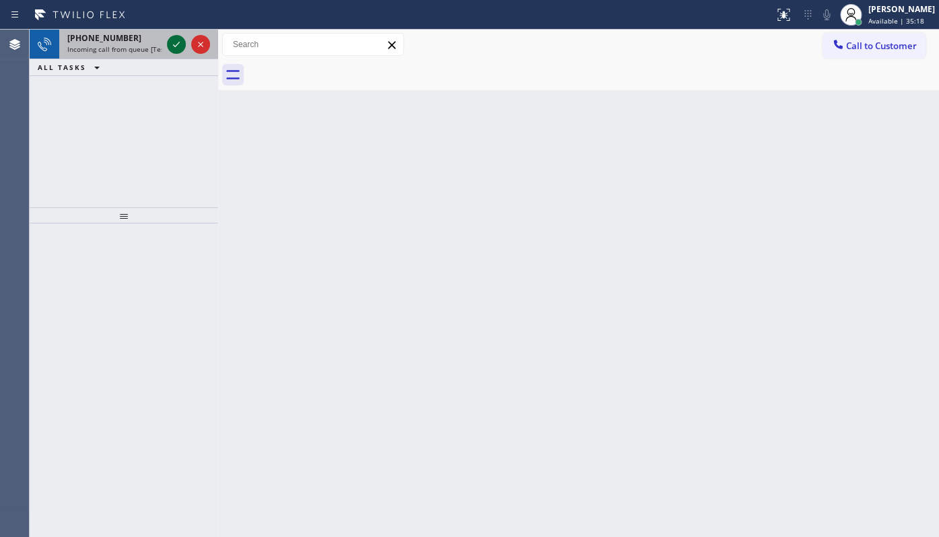
click at [179, 46] on icon at bounding box center [176, 44] width 16 height 16
click at [175, 39] on icon at bounding box center [176, 44] width 16 height 16
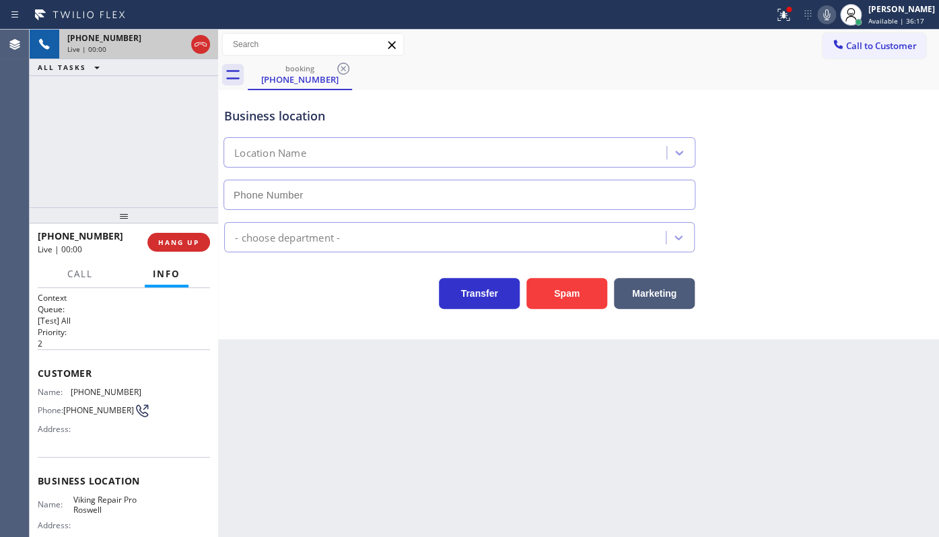
type input "(770) 872-6411"
click at [650, 444] on div "Back to Dashboard Change Sender ID Customers Technicians Select a contact Outbo…" at bounding box center [578, 283] width 721 height 507
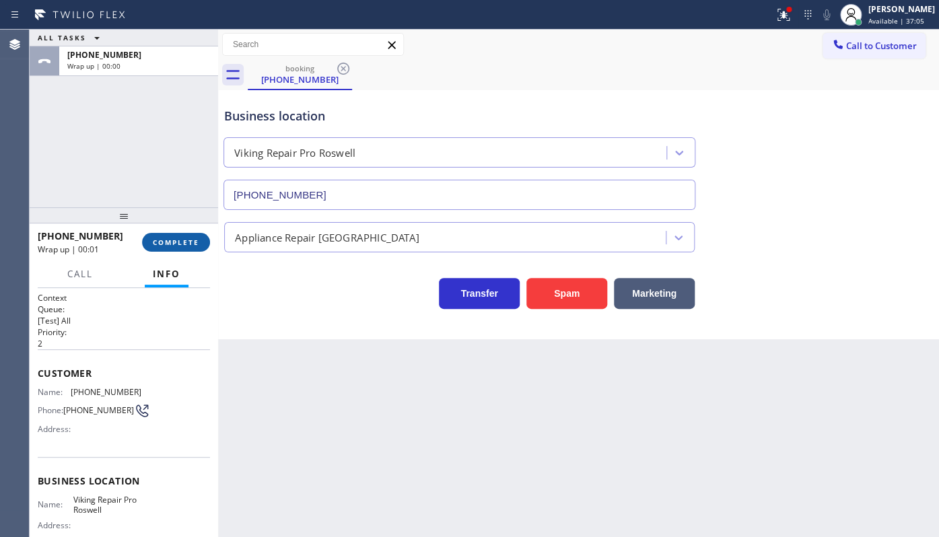
click at [161, 245] on span "COMPLETE" at bounding box center [176, 242] width 46 height 9
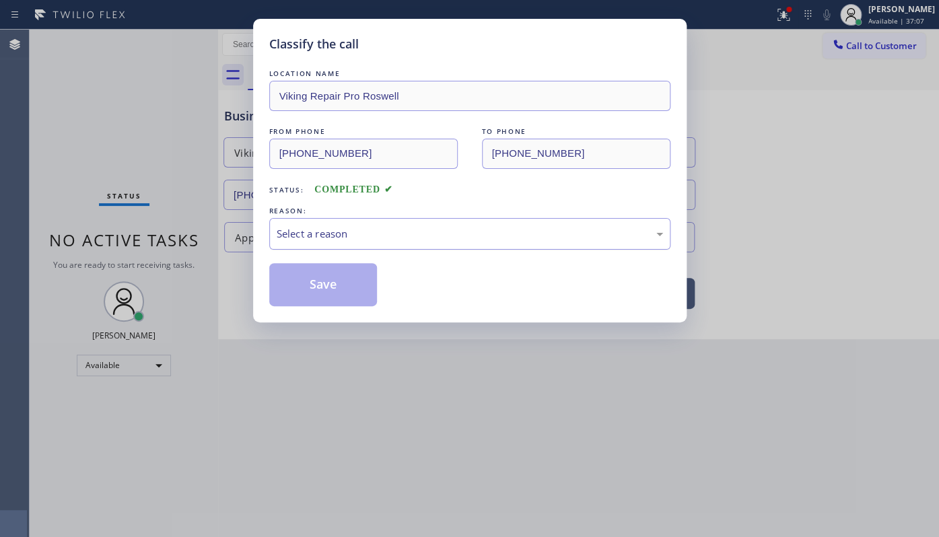
click at [295, 229] on div "Select a reason" at bounding box center [470, 233] width 386 height 15
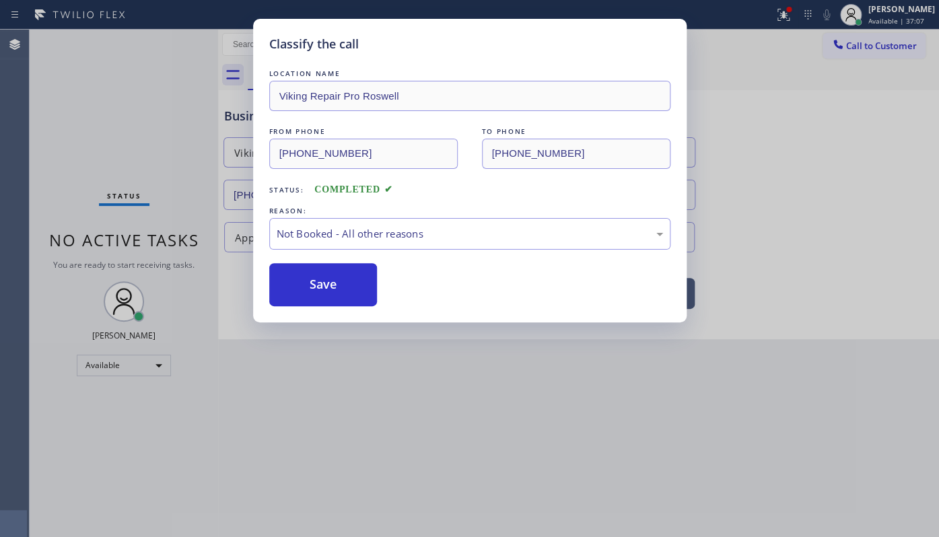
click at [310, 279] on button "Save" at bounding box center [323, 284] width 108 height 43
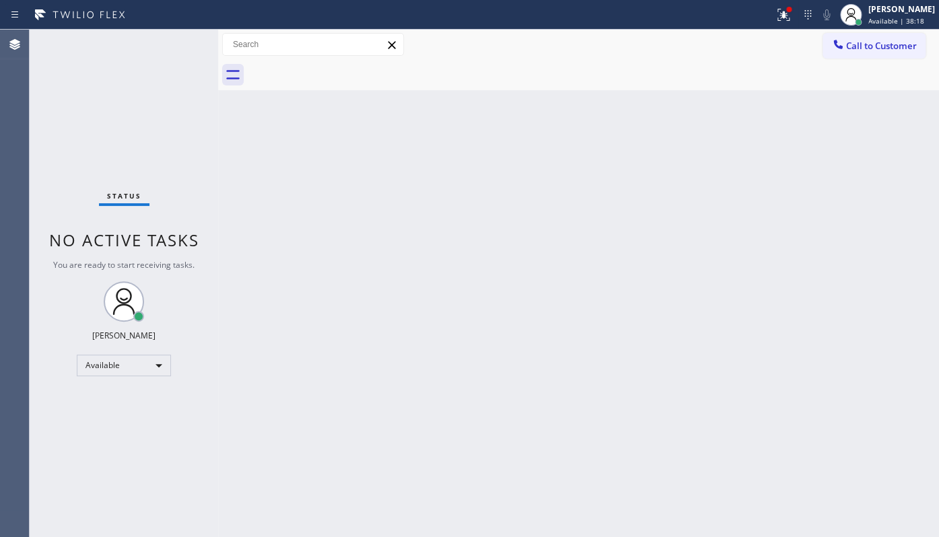
click at [96, 132] on div "Status No active tasks You are ready to start receiving tasks. JENIZA ALCAYDE A…" at bounding box center [124, 283] width 188 height 507
click at [774, 13] on div at bounding box center [783, 15] width 30 height 16
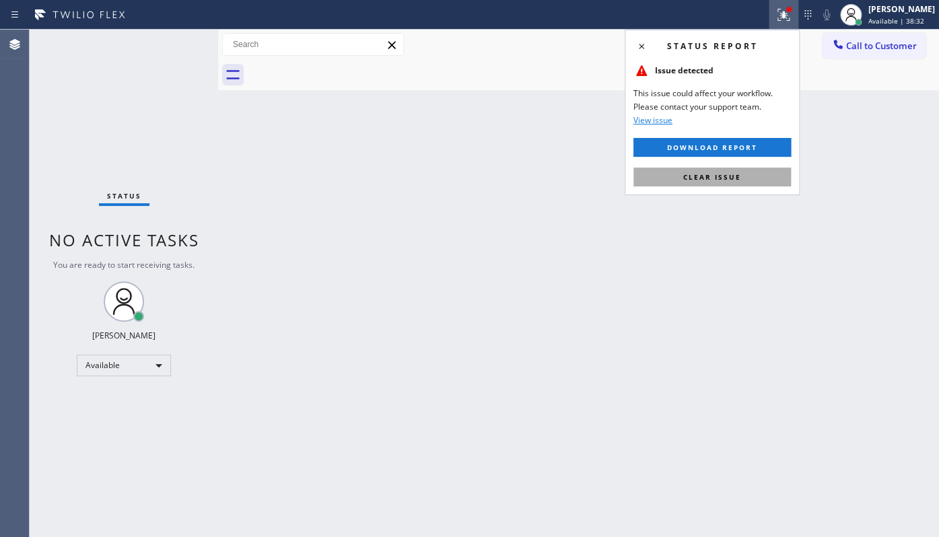
click at [723, 173] on span "Clear issue" at bounding box center [712, 176] width 58 height 9
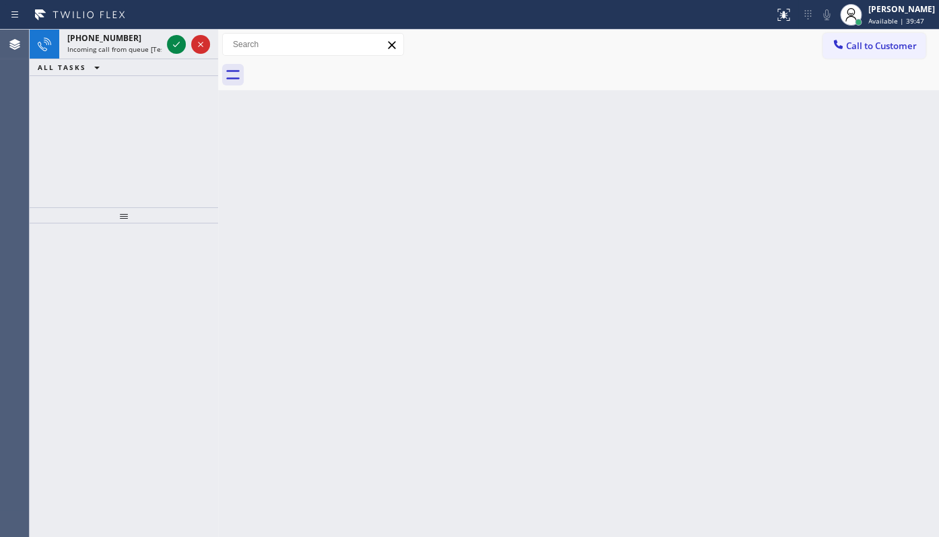
drag, startPoint x: 76, startPoint y: 156, endPoint x: 102, endPoint y: 118, distance: 45.5
click at [79, 151] on div "+16462298861 Incoming call from queue [Test] All ALL TASKS ALL TASKS ACTIVE TAS…" at bounding box center [124, 119] width 188 height 178
click at [174, 40] on icon at bounding box center [176, 44] width 16 height 16
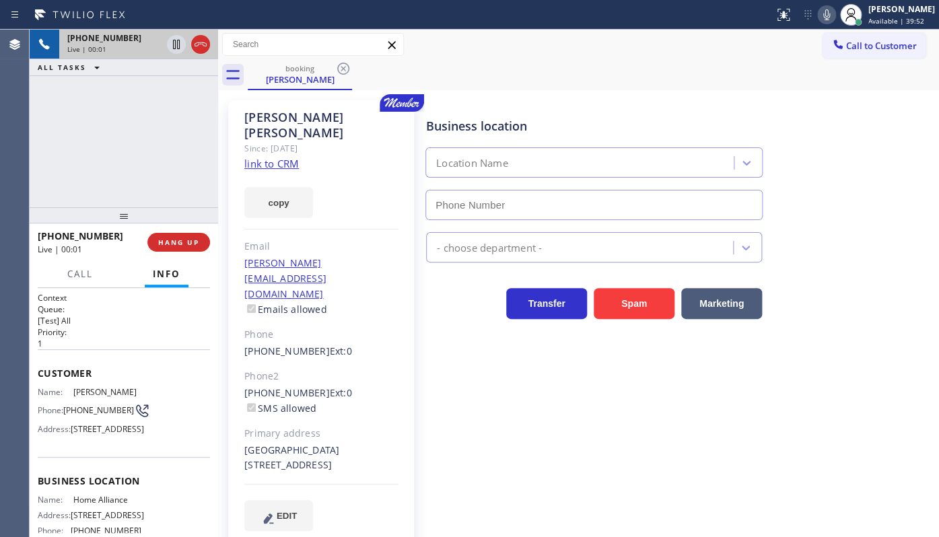
type input "(877) 777-0796"
click at [281, 157] on link "link to CRM" at bounding box center [271, 163] width 55 height 13
click at [114, 155] on div "+16462298861 Live | 00:20 ALL TASKS ALL TASKS ACTIVE TASKS TASKS IN WRAP UP" at bounding box center [124, 119] width 188 height 178
click at [73, 279] on span "Call" at bounding box center [80, 274] width 26 height 12
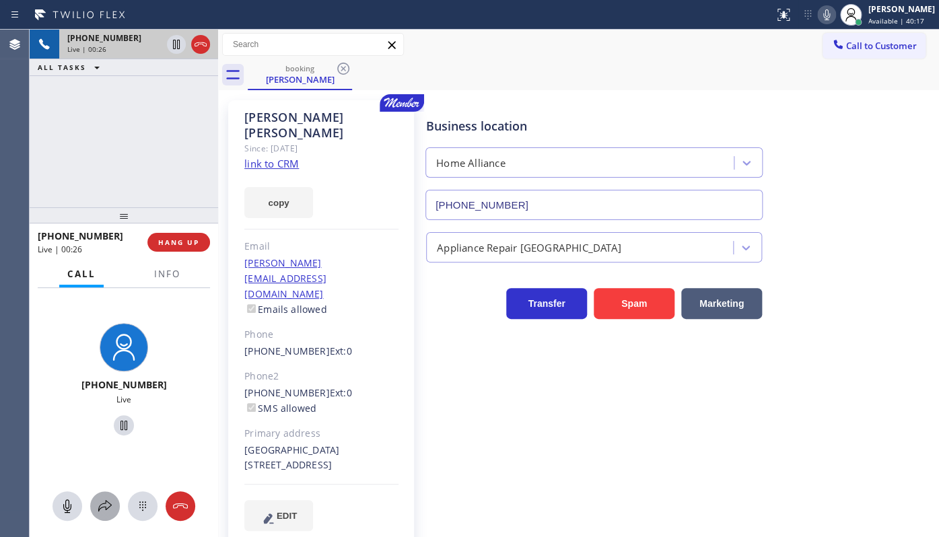
click at [108, 491] on button at bounding box center [105, 506] width 30 height 30
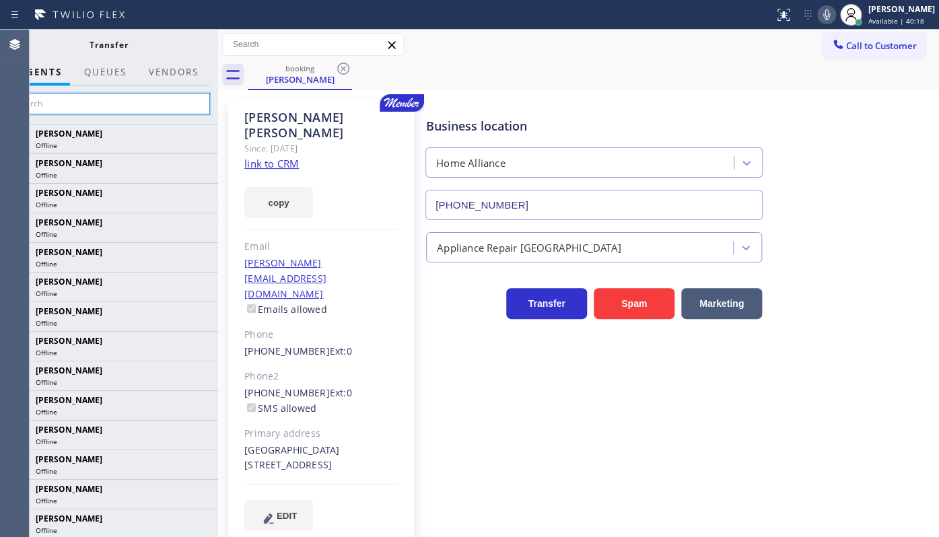
click at [124, 106] on input "text" at bounding box center [108, 104] width 203 height 22
type input "FELI"
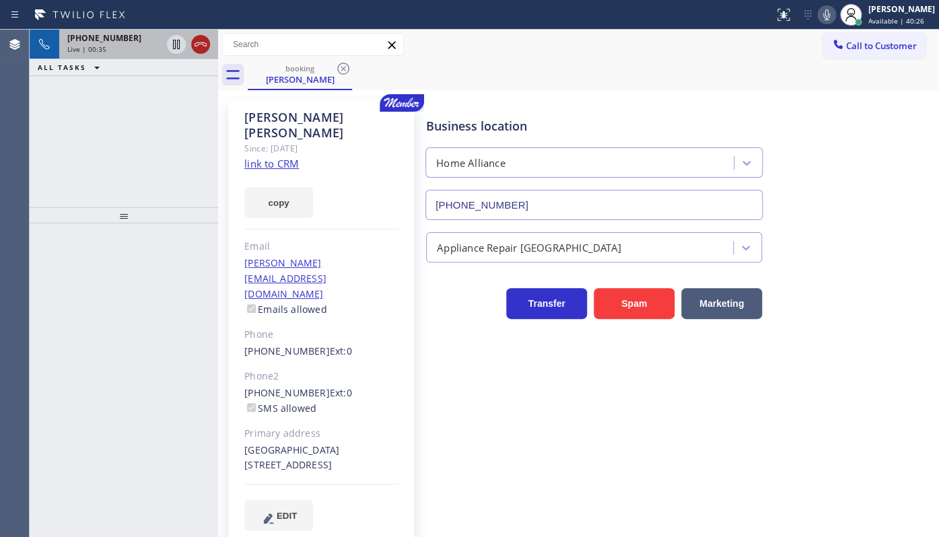
click at [202, 42] on icon at bounding box center [200, 44] width 16 height 16
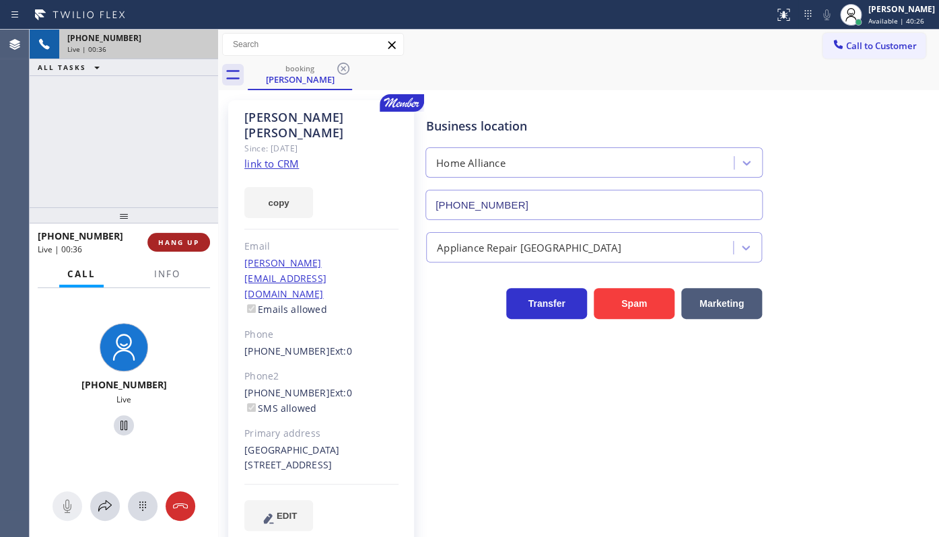
click at [174, 246] on span "HANG UP" at bounding box center [178, 242] width 41 height 9
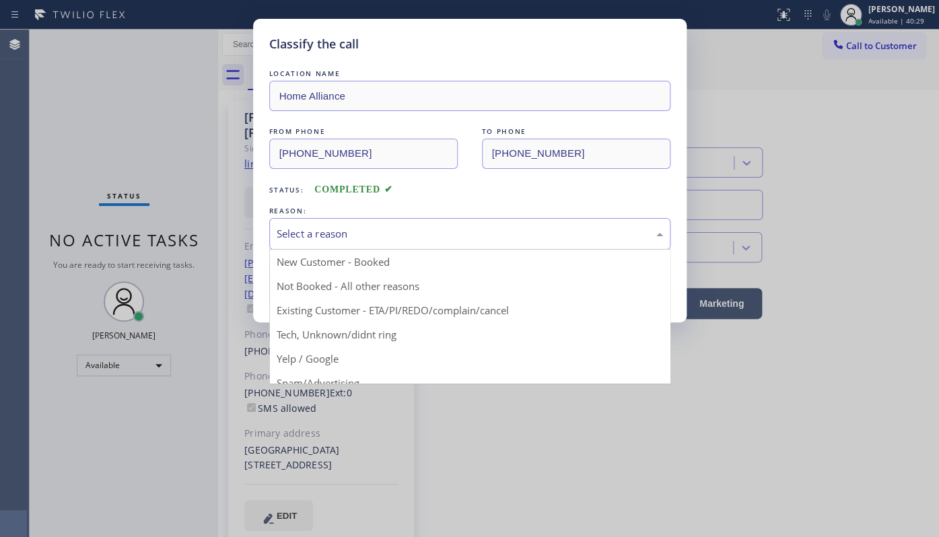
click at [328, 231] on div "Select a reason" at bounding box center [470, 233] width 386 height 15
drag, startPoint x: 326, startPoint y: 313, endPoint x: 326, endPoint y: 302, distance: 10.8
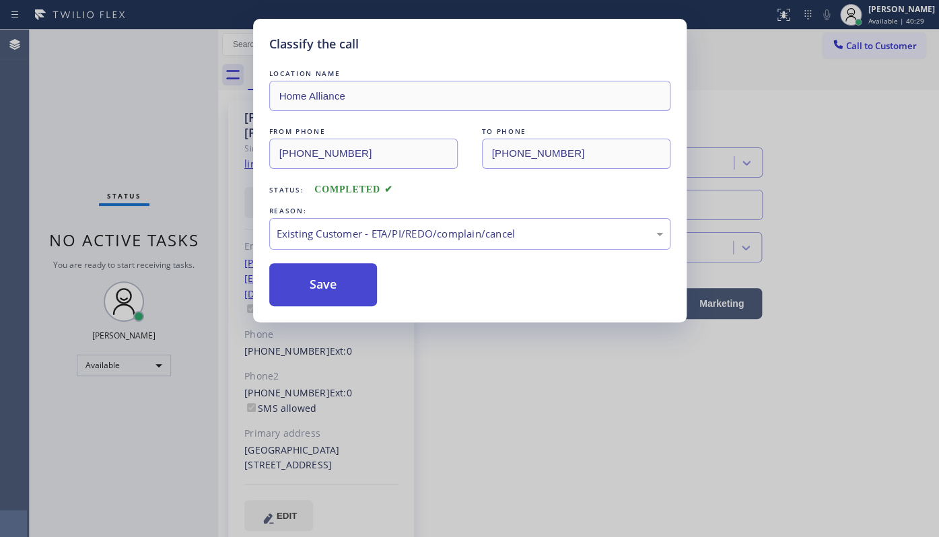
click at [326, 290] on button "Save" at bounding box center [323, 284] width 108 height 43
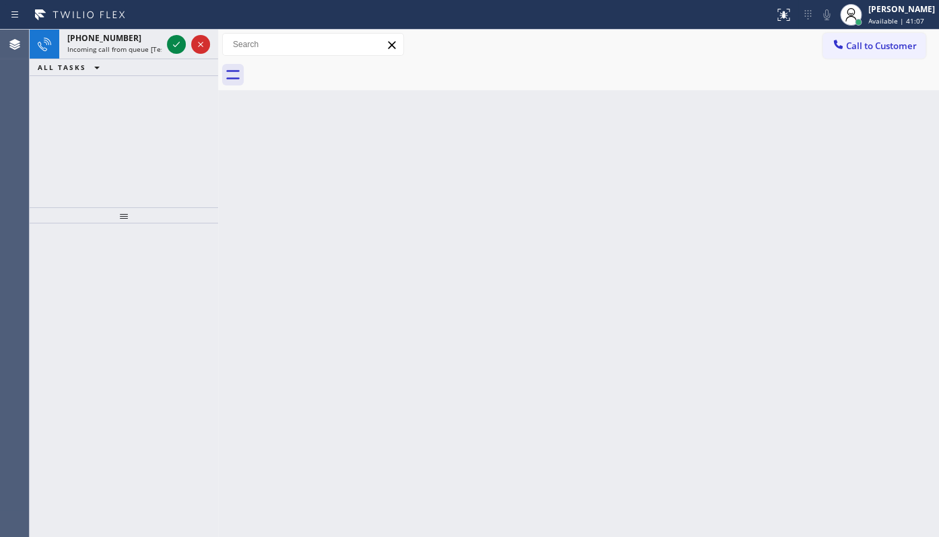
click at [101, 125] on div "+17738646861 Incoming call from queue [Test] All ALL TASKS ALL TASKS ACTIVE TAS…" at bounding box center [124, 119] width 188 height 178
click at [175, 42] on icon at bounding box center [176, 44] width 16 height 16
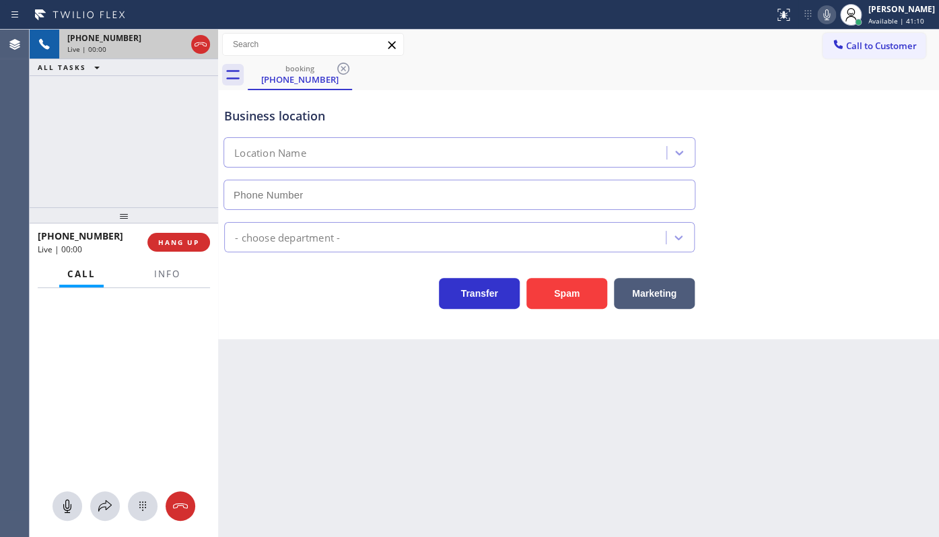
type input "(773) 945-9855"
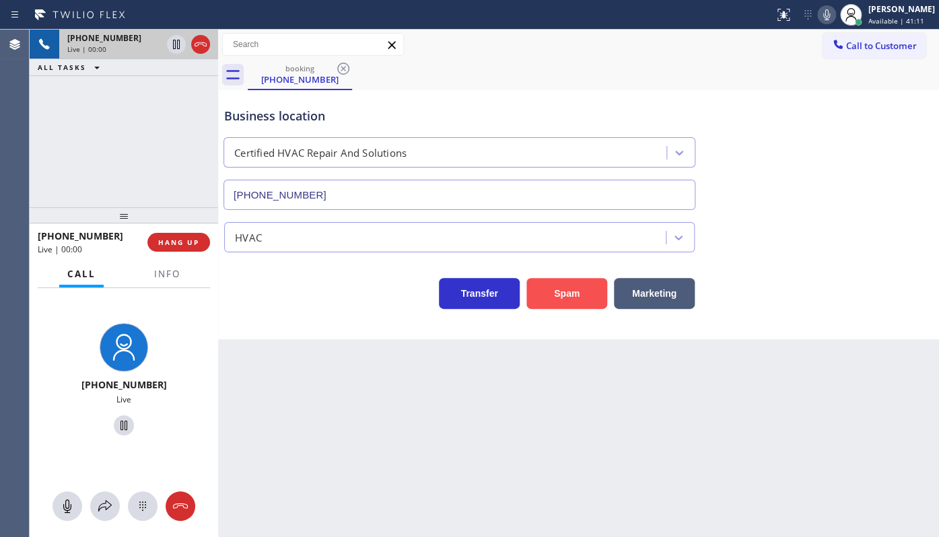
click at [548, 288] on button "Spam" at bounding box center [566, 293] width 81 height 31
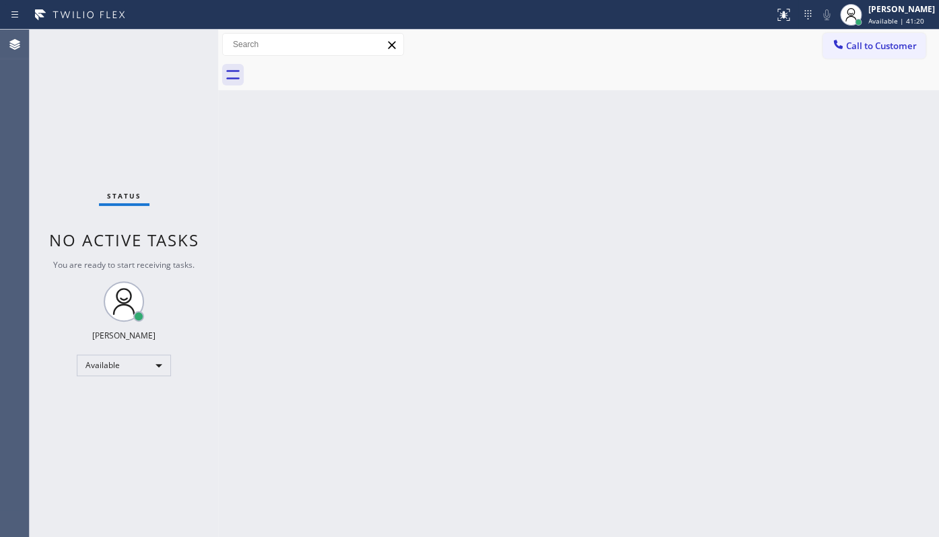
click at [334, 400] on div "Back to Dashboard Change Sender ID Customers Technicians Select a contact Outbo…" at bounding box center [578, 283] width 721 height 507
click at [121, 176] on div "Status No active tasks You are ready to start receiving tasks. JENIZA ALCAYDE A…" at bounding box center [124, 283] width 188 height 507
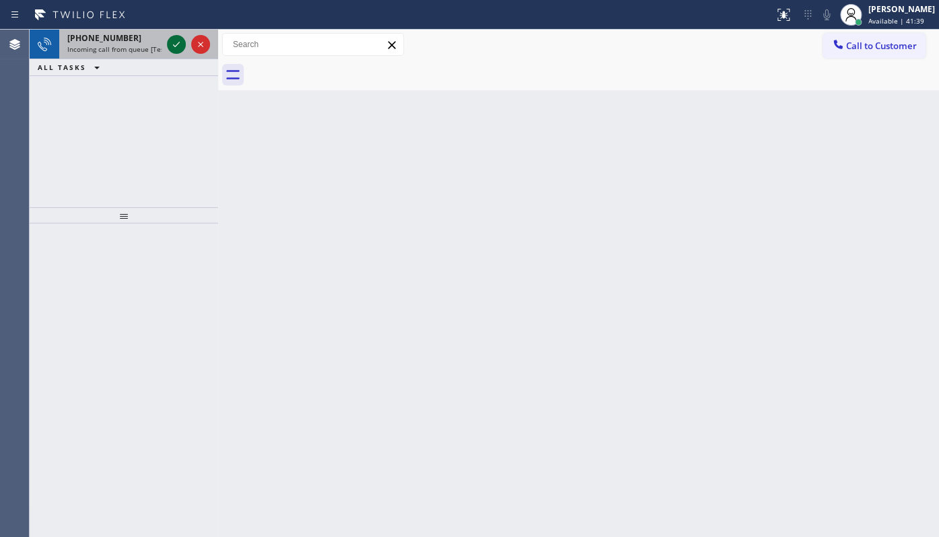
click at [170, 42] on icon at bounding box center [176, 44] width 16 height 16
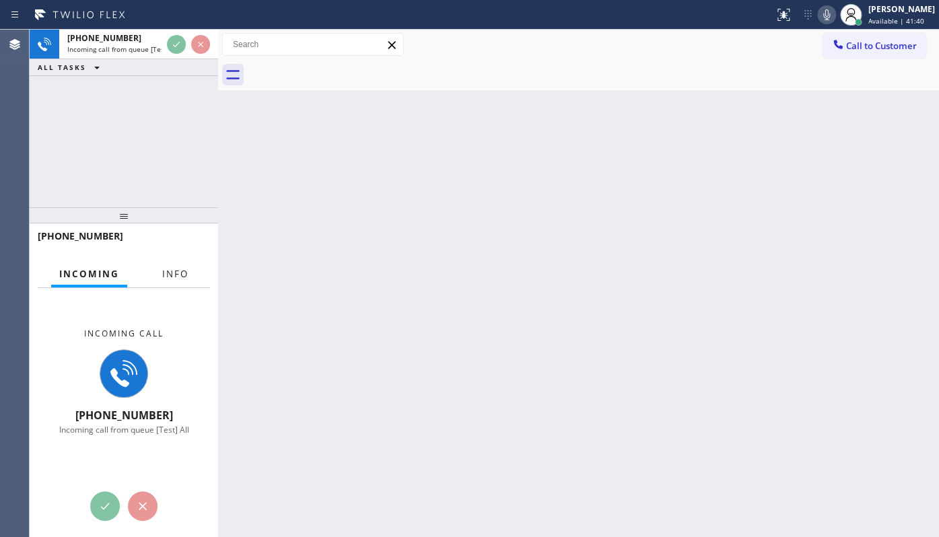
click at [190, 278] on button "Info" at bounding box center [175, 274] width 42 height 26
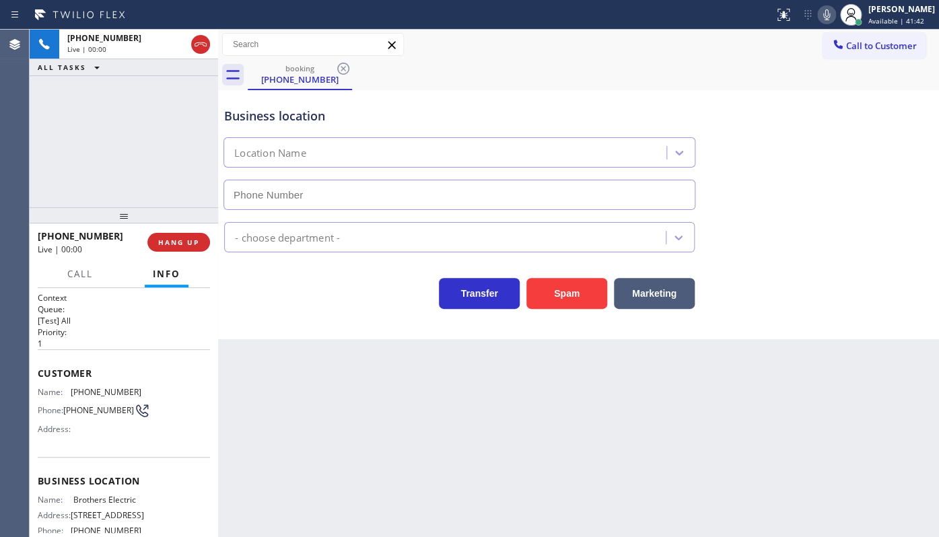
type input "(848) 315-2525"
click at [172, 240] on span "HANG UP" at bounding box center [178, 242] width 41 height 9
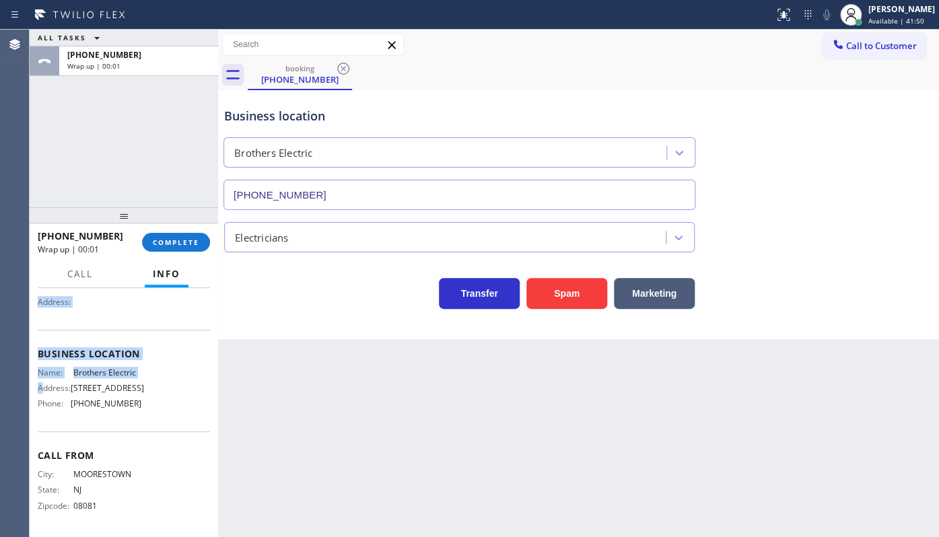
scroll to position [161, 0]
drag, startPoint x: 34, startPoint y: 363, endPoint x: 139, endPoint y: 419, distance: 118.0
click at [139, 419] on div "Context Queue: [Test] All Priority: 1 Customer Name: (856) 296-8111 Phone: (856…" at bounding box center [124, 413] width 188 height 250
click at [76, 189] on div "ALL TASKS ALL TASKS ACTIVE TASKS TASKS IN WRAP UP +18562968111 Wrap up | 00:36" at bounding box center [124, 119] width 188 height 178
click at [170, 241] on span "COMPLETE" at bounding box center [176, 242] width 46 height 9
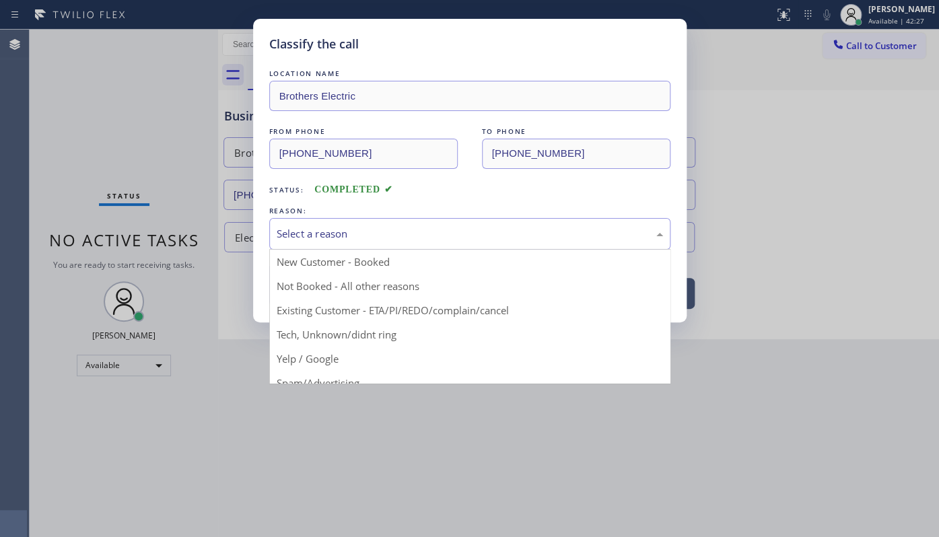
click at [308, 233] on div "Select a reason" at bounding box center [470, 233] width 386 height 15
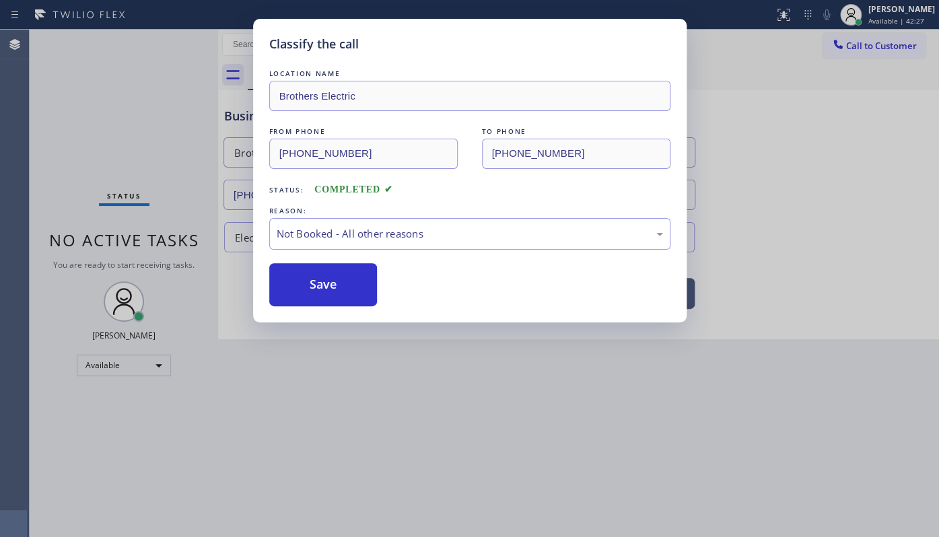
click at [295, 281] on button "Save" at bounding box center [323, 284] width 108 height 43
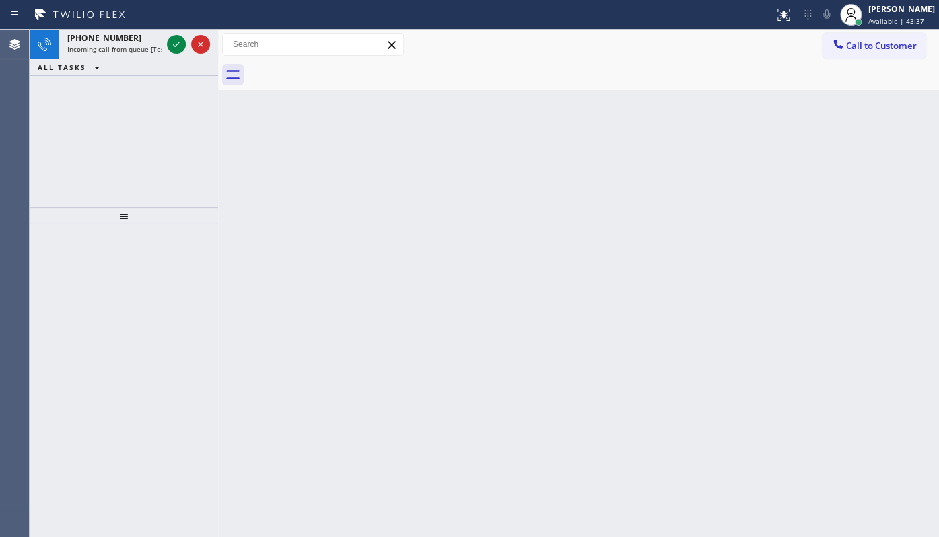
click at [127, 128] on div "+15103319846 Incoming call from queue [Test] All ALL TASKS ALL TASKS ACTIVE TAS…" at bounding box center [124, 119] width 188 height 178
click at [174, 47] on icon at bounding box center [176, 44] width 16 height 16
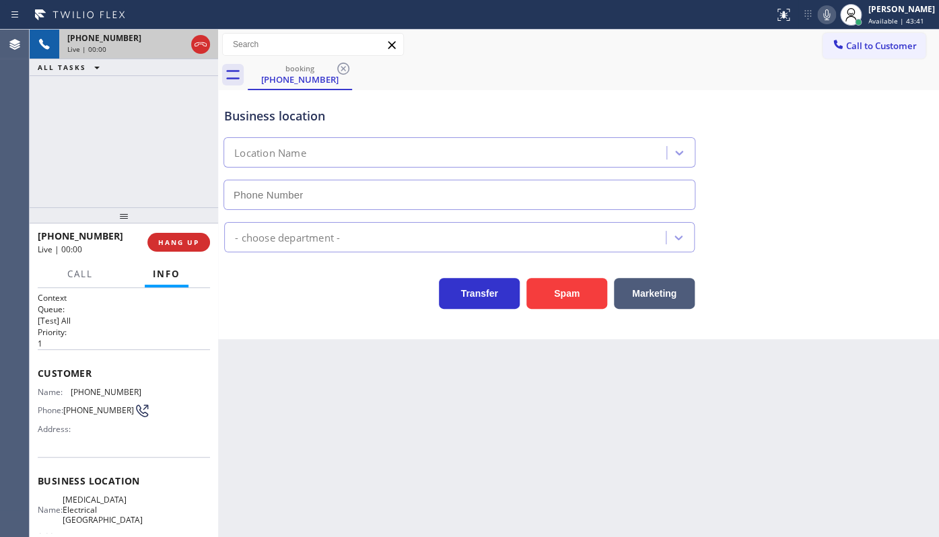
type input "(760) 388-9800"
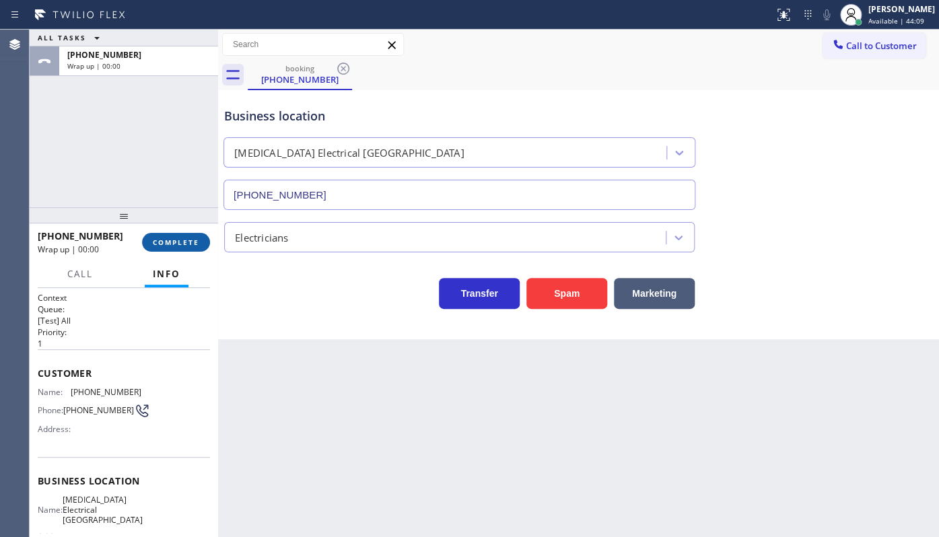
click at [179, 242] on span "COMPLETE" at bounding box center [176, 242] width 46 height 9
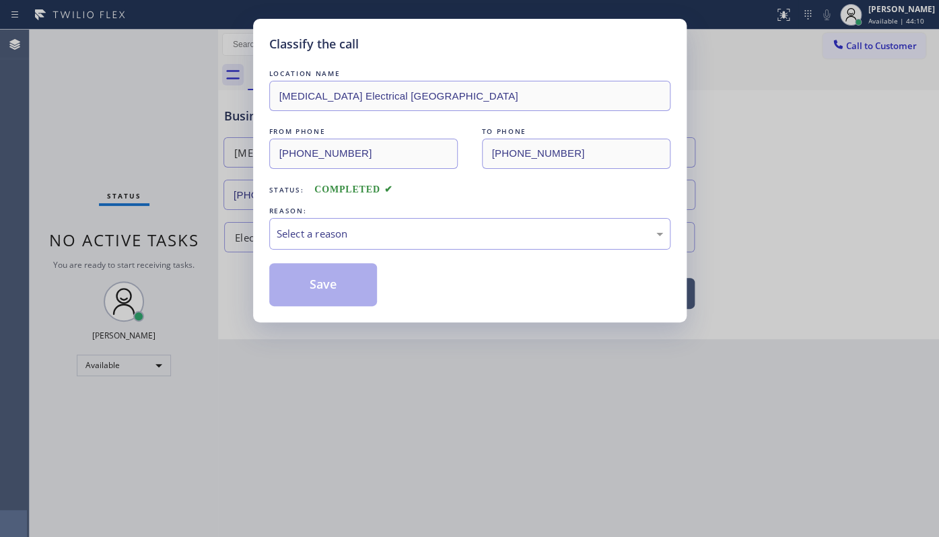
click at [262, 222] on div "Classify the call LOCATION NAME High Voltage Electrical Palm Springs FROM PHONE…" at bounding box center [469, 170] width 433 height 303
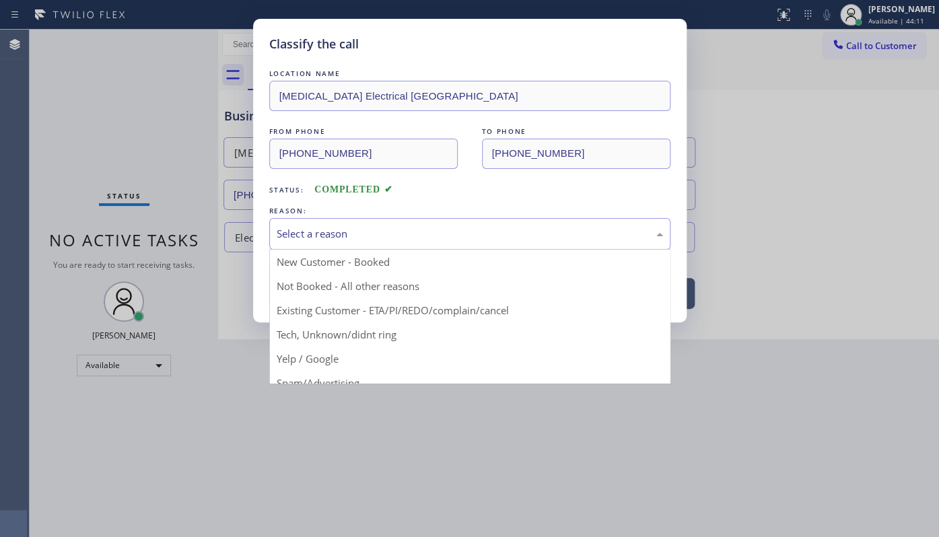
click at [269, 229] on div "Select a reason" at bounding box center [469, 234] width 401 height 32
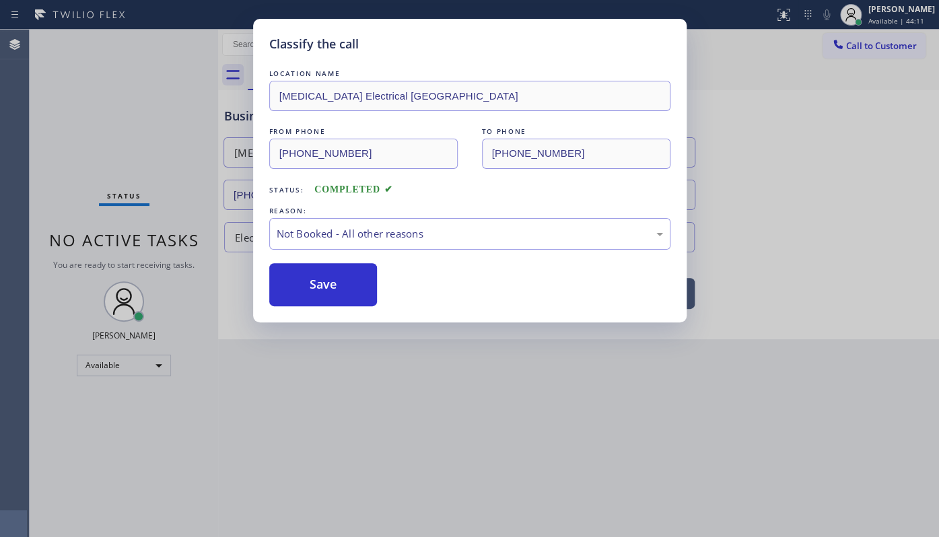
click at [308, 280] on button "Save" at bounding box center [323, 284] width 108 height 43
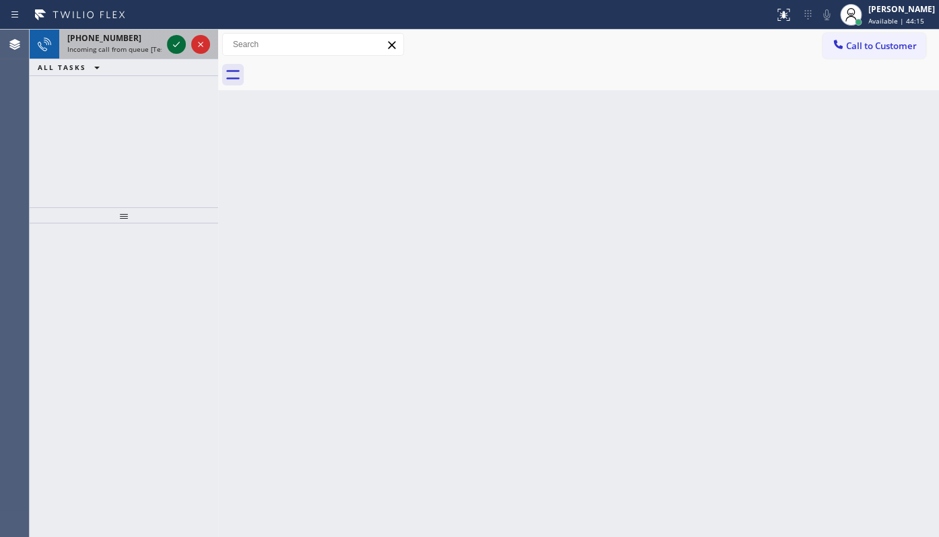
click at [169, 46] on icon at bounding box center [176, 44] width 16 height 16
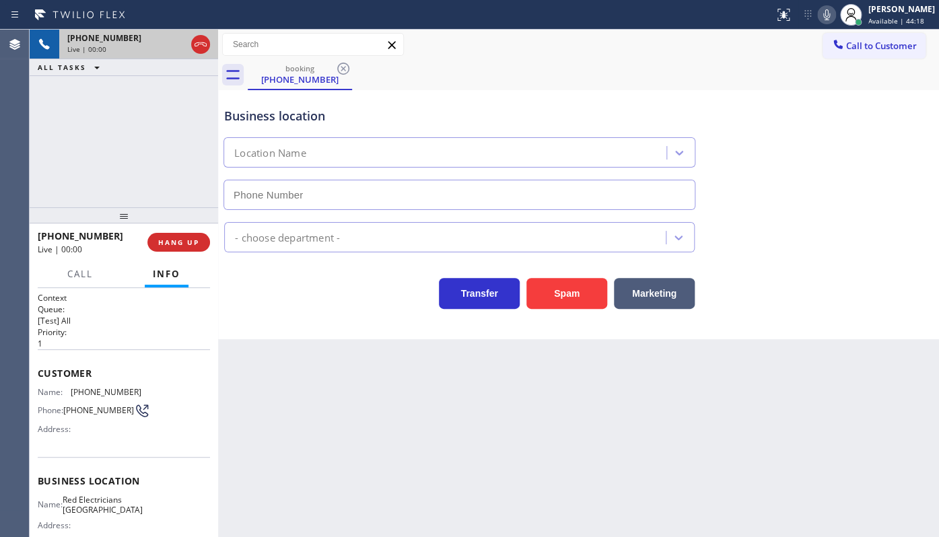
type input "(760) 388-9446"
click at [156, 238] on button "HANG UP" at bounding box center [178, 242] width 63 height 19
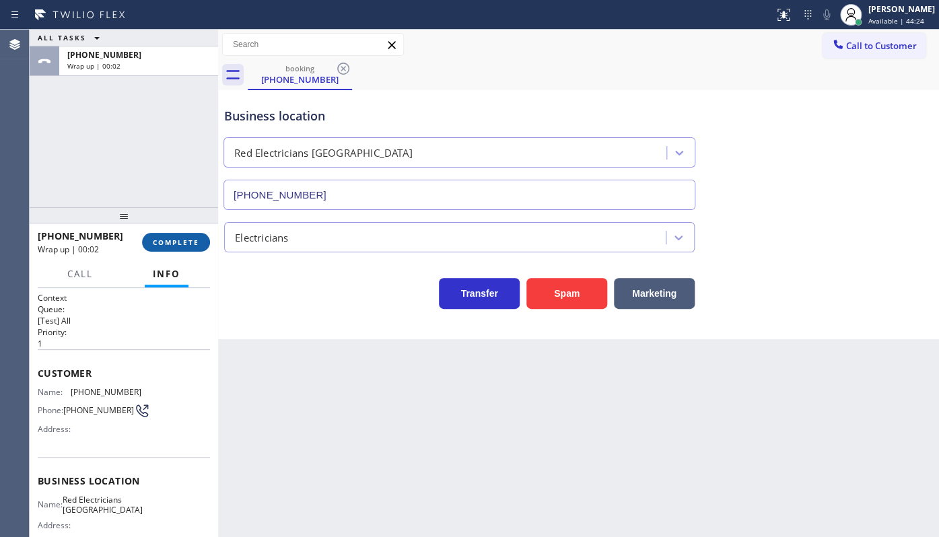
click at [174, 244] on span "COMPLETE" at bounding box center [176, 242] width 46 height 9
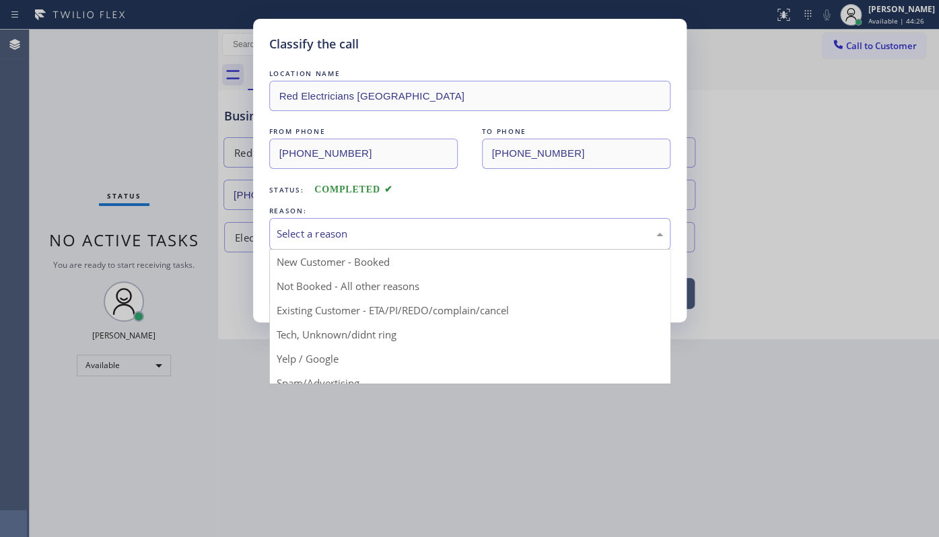
click at [301, 235] on div "Select a reason" at bounding box center [470, 233] width 386 height 15
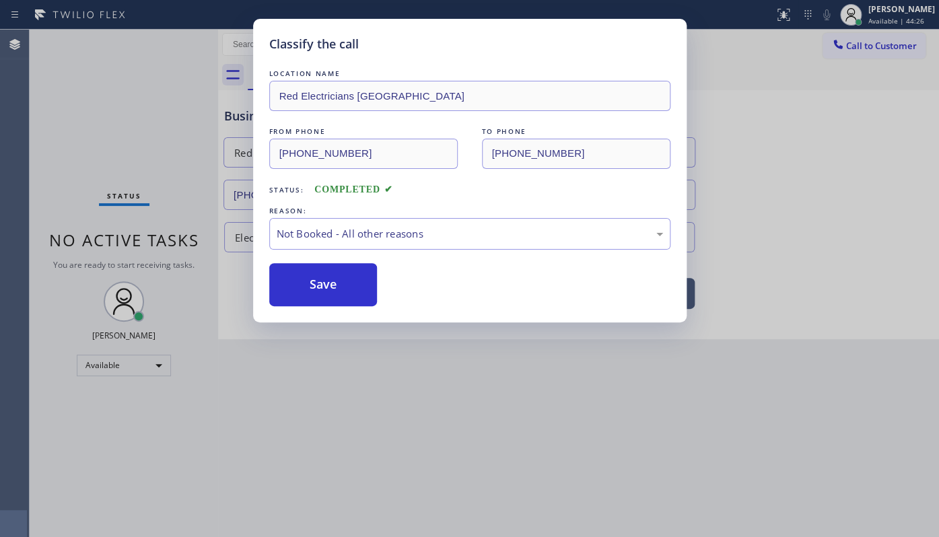
click at [297, 283] on button "Save" at bounding box center [323, 284] width 108 height 43
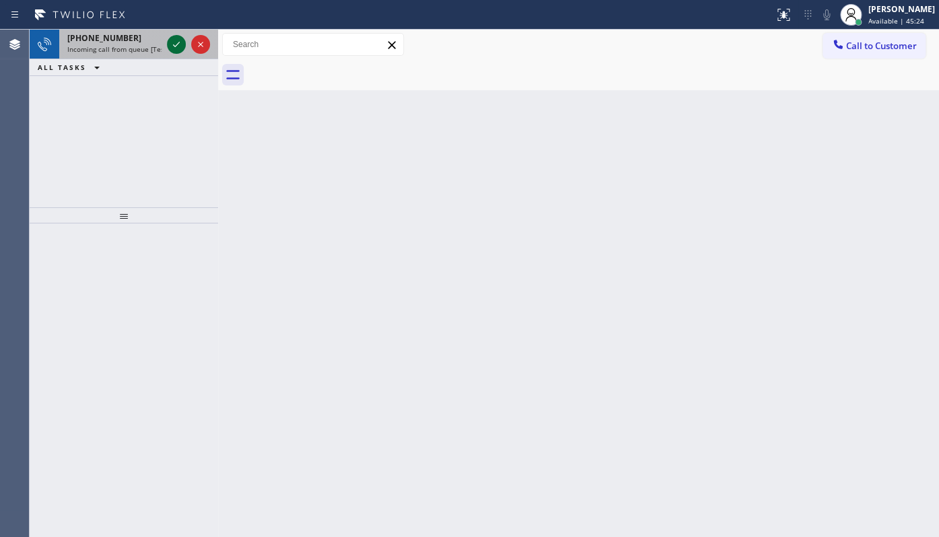
click at [177, 43] on icon at bounding box center [176, 44] width 16 height 16
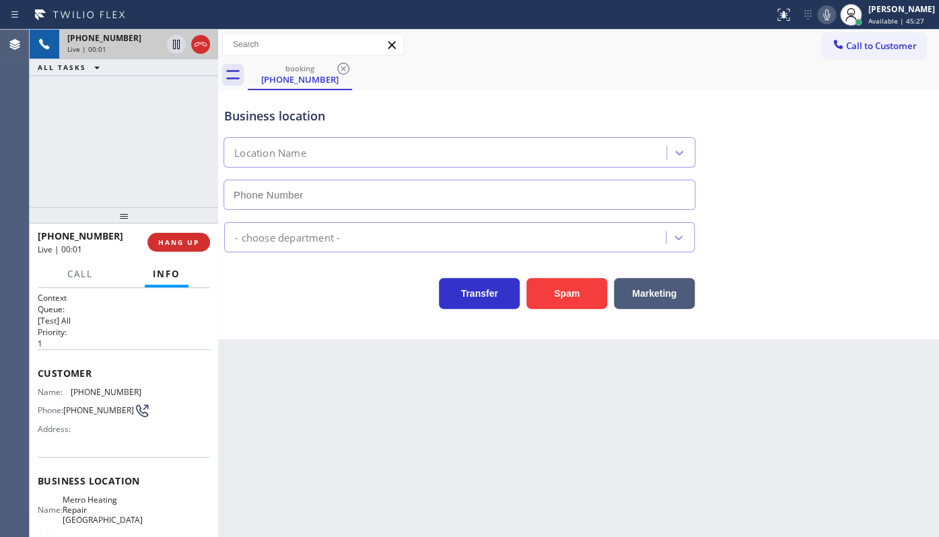
type input "(415) 324-4373"
click at [195, 239] on span "HANG UP" at bounding box center [178, 242] width 41 height 9
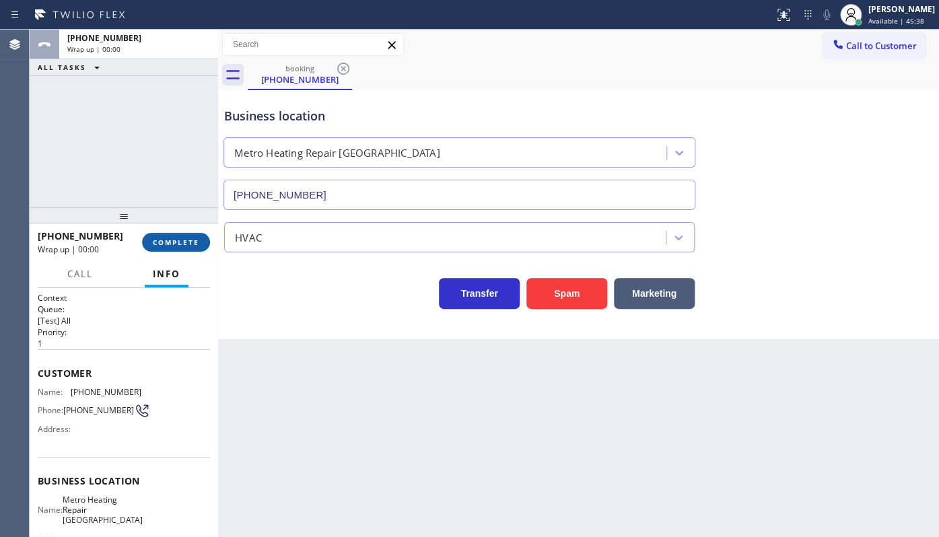
click at [190, 242] on span "COMPLETE" at bounding box center [176, 242] width 46 height 9
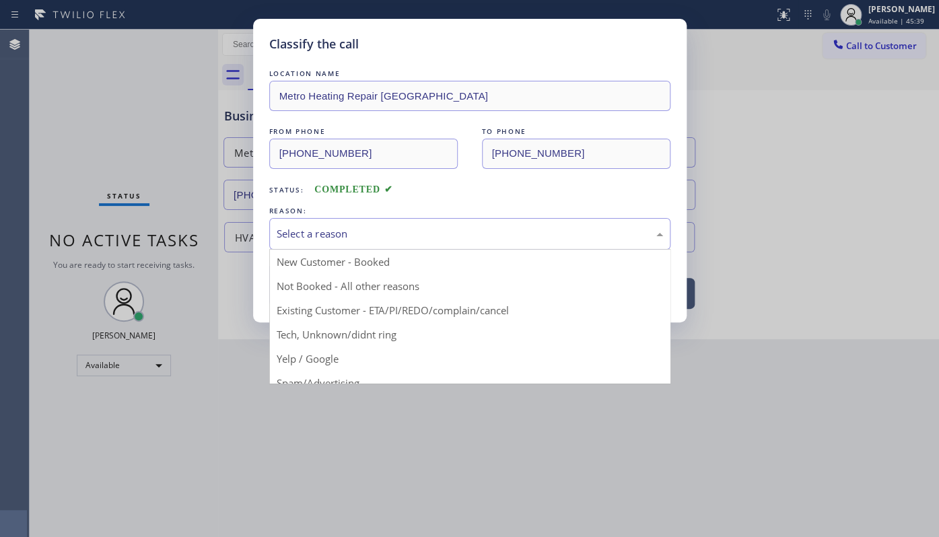
drag, startPoint x: 328, startPoint y: 231, endPoint x: 338, endPoint y: 277, distance: 47.0
click at [328, 243] on div "Select a reason" at bounding box center [469, 234] width 401 height 32
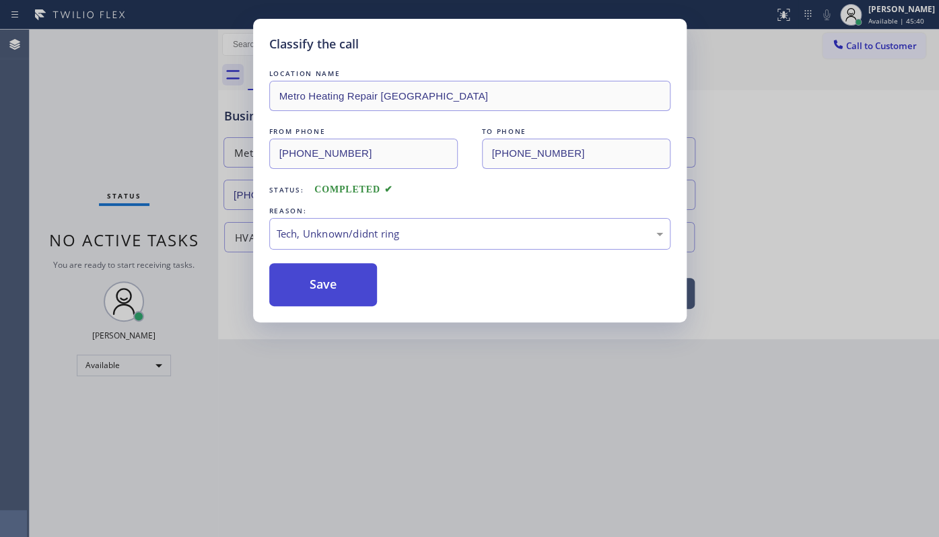
click at [322, 291] on button "Save" at bounding box center [323, 284] width 108 height 43
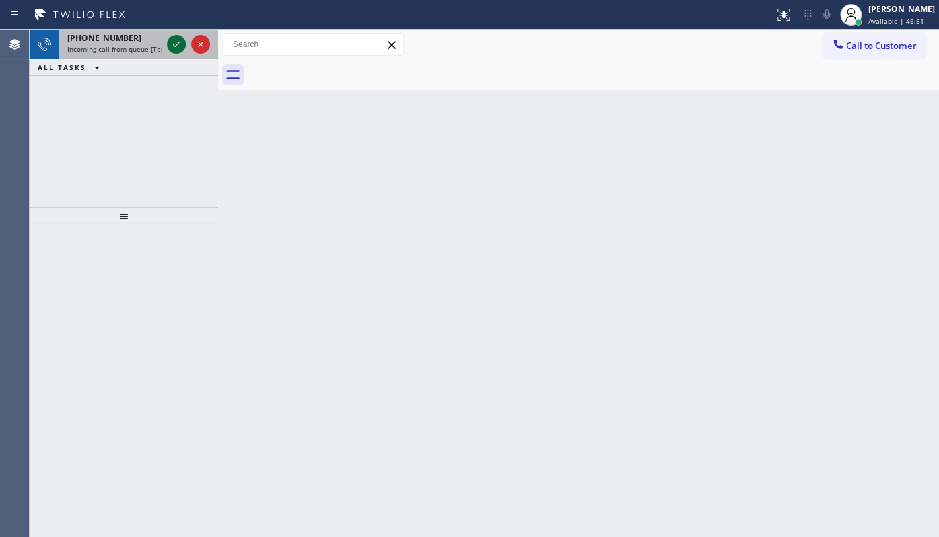
click at [169, 40] on icon at bounding box center [176, 44] width 16 height 16
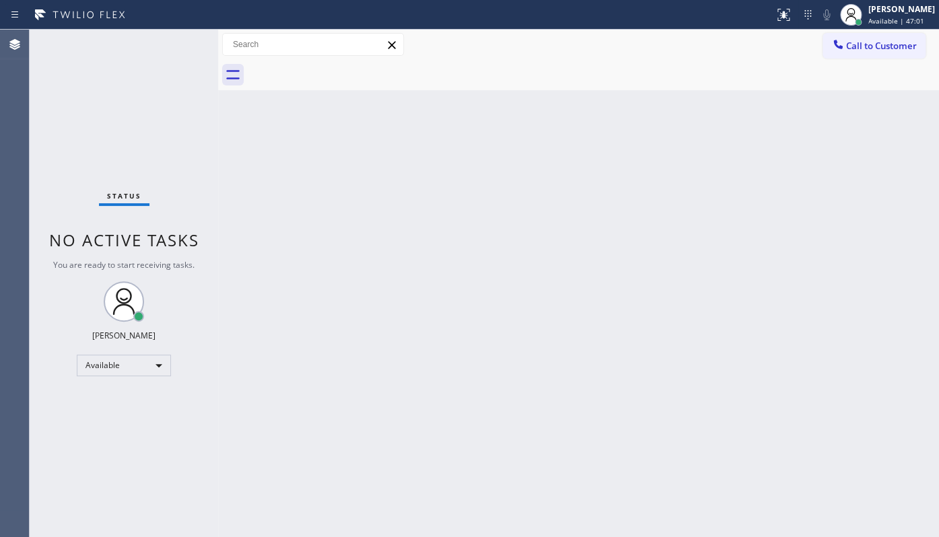
click at [122, 404] on div "Status No active tasks You are ready to start receiving tasks. JENIZA ALCAYDE A…" at bounding box center [124, 283] width 188 height 507
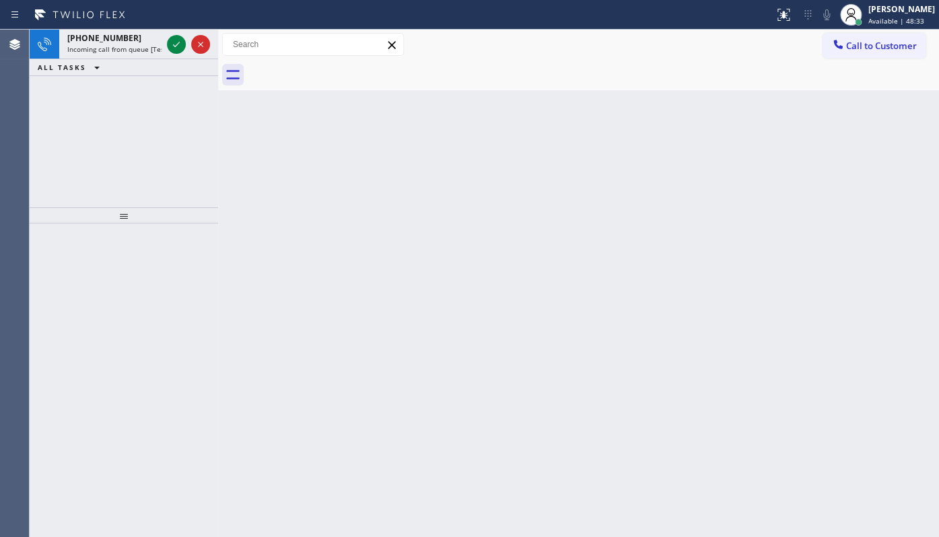
click at [64, 140] on div "+19178224456 Incoming call from queue [Test] All ALL TASKS ALL TASKS ACTIVE TAS…" at bounding box center [124, 119] width 188 height 178
click at [169, 44] on icon at bounding box center [176, 44] width 16 height 16
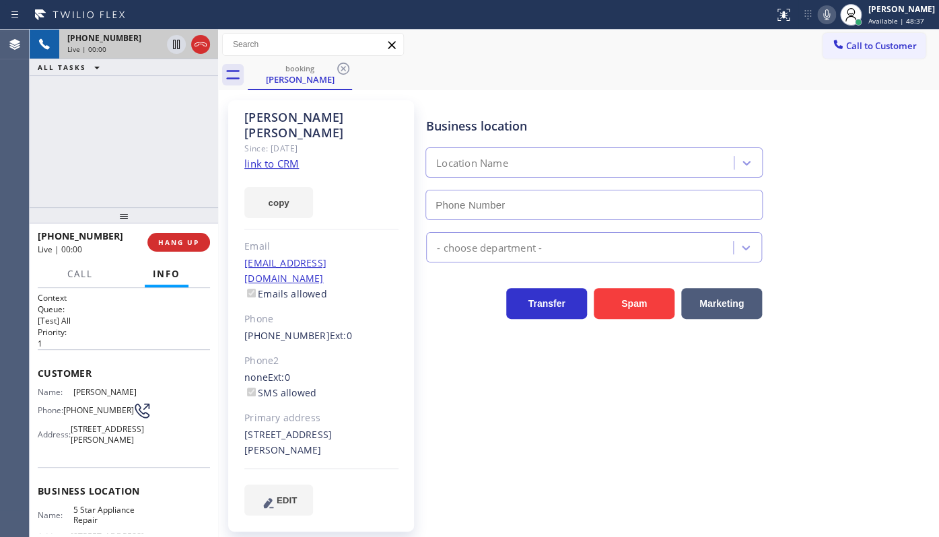
type input "(855) 731-4952"
click at [273, 157] on link "link to CRM" at bounding box center [271, 163] width 55 height 13
click at [841, 17] on div at bounding box center [851, 15] width 22 height 22
click at [827, 14] on icon at bounding box center [826, 15] width 16 height 16
click at [179, 40] on icon at bounding box center [176, 44] width 7 height 9
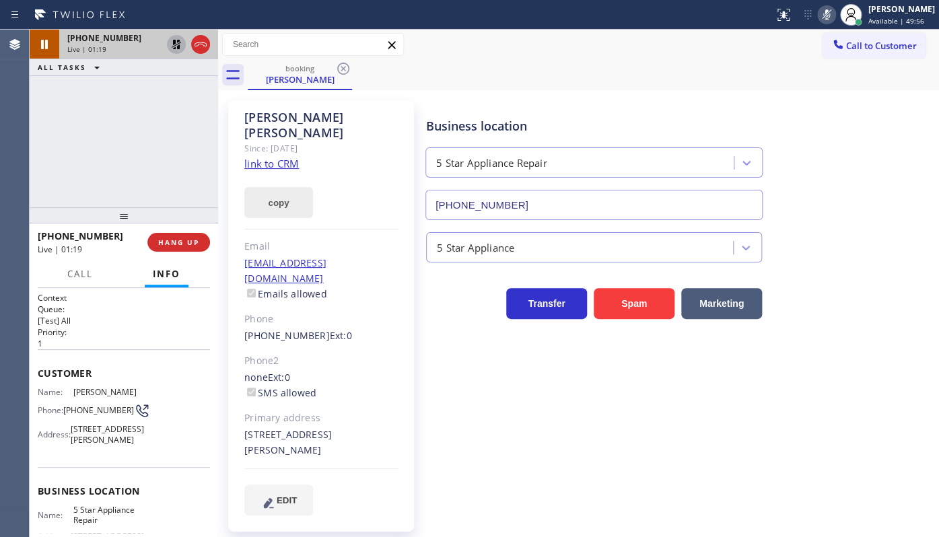
click at [274, 187] on button "copy" at bounding box center [278, 202] width 69 height 31
drag, startPoint x: 106, startPoint y: 133, endPoint x: 112, endPoint y: 128, distance: 7.6
click at [110, 131] on div "+19178224456 Live | 03:20 ALL TASKS ALL TASKS ACTIVE TASKS TASKS IN WRAP UP" at bounding box center [124, 119] width 188 height 178
click at [176, 43] on icon at bounding box center [176, 44] width 16 height 16
click at [828, 13] on rect at bounding box center [826, 13] width 9 height 9
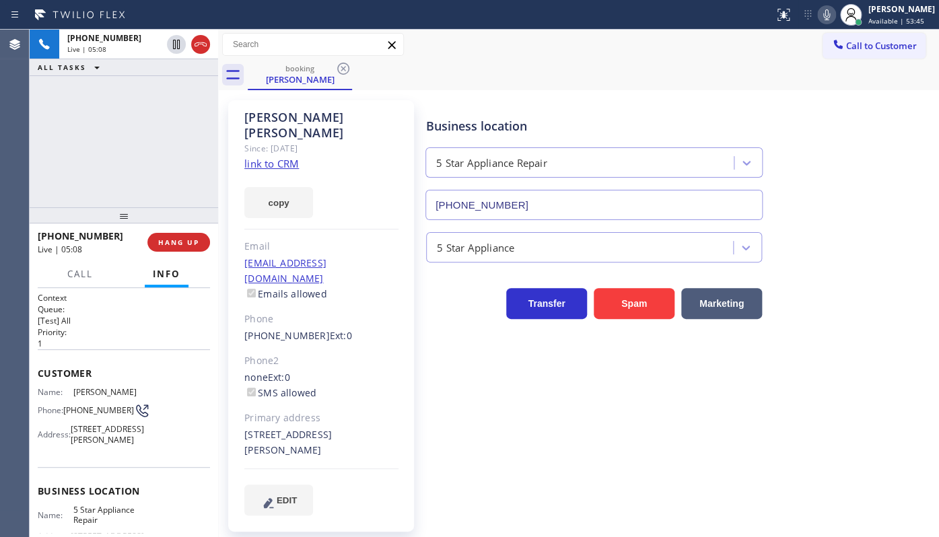
click at [66, 171] on div "+19178224456 Live | 05:08 ALL TASKS ALL TASKS ACTIVE TASKS TASKS IN WRAP UP" at bounding box center [124, 119] width 188 height 178
click at [168, 238] on span "HANG UP" at bounding box center [178, 242] width 41 height 9
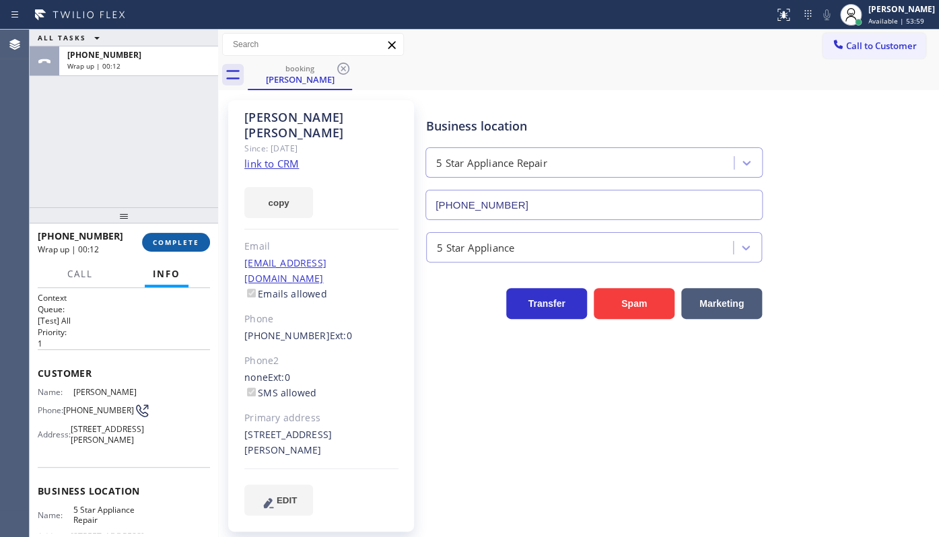
click at [163, 240] on span "COMPLETE" at bounding box center [176, 242] width 46 height 9
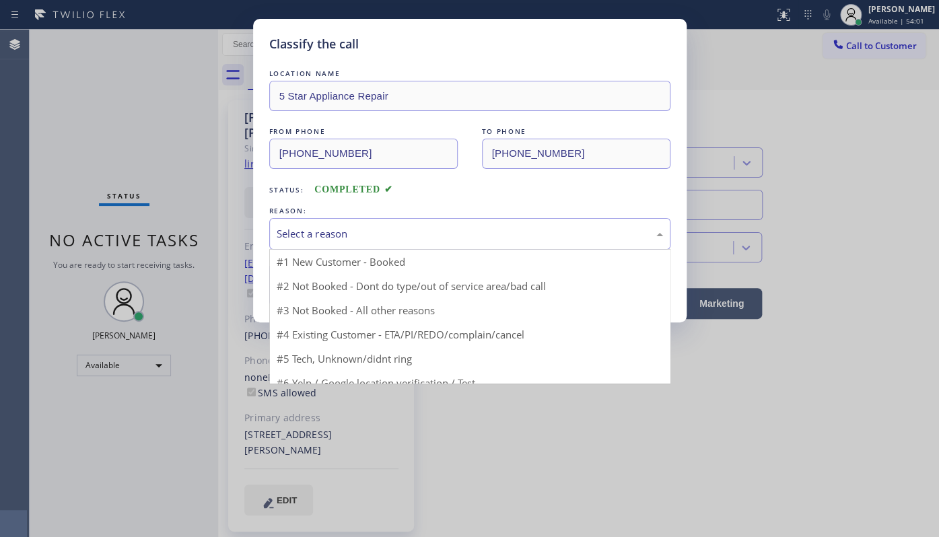
click at [325, 226] on div "Select a reason" at bounding box center [470, 233] width 386 height 15
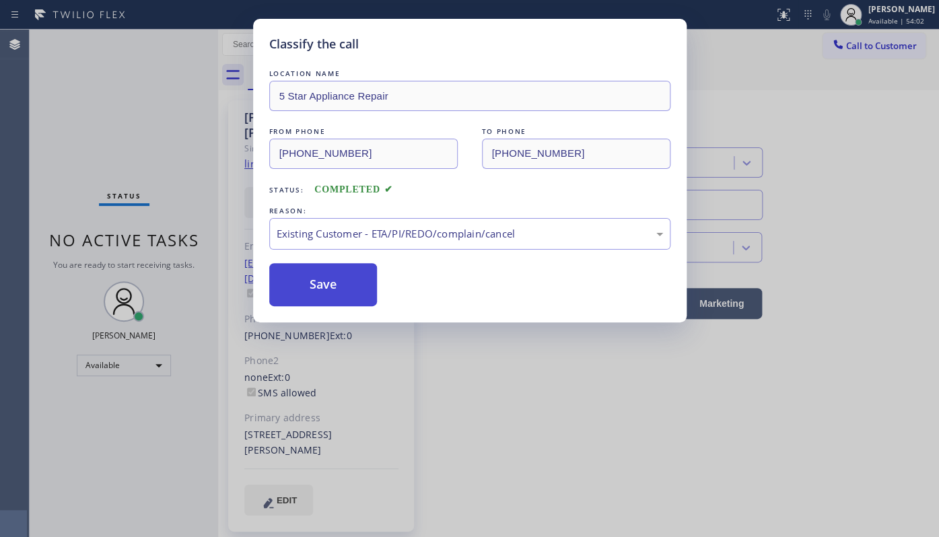
click at [322, 283] on button "Save" at bounding box center [323, 284] width 108 height 43
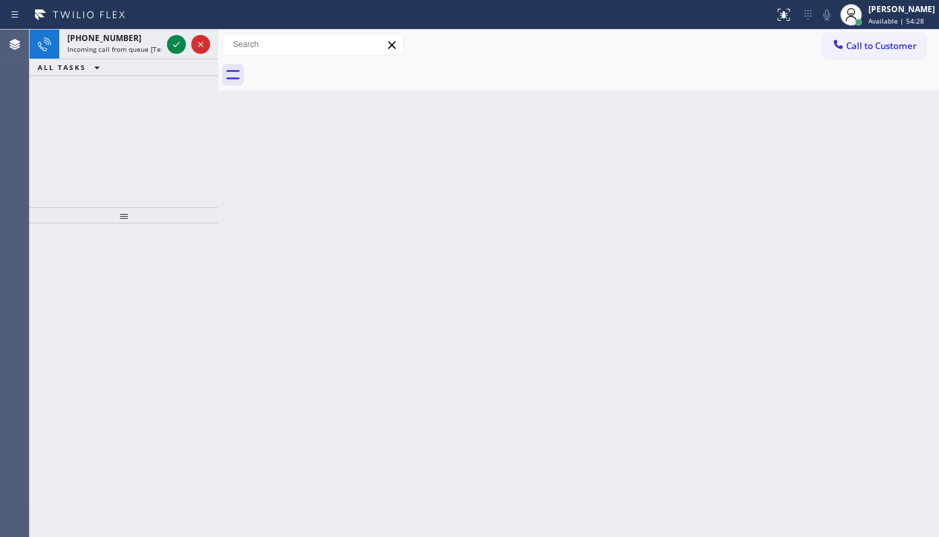
click at [580, 340] on div "Back to Dashboard Change Sender ID Customers Technicians Select a contact Outbo…" at bounding box center [578, 283] width 721 height 507
click at [170, 30] on div at bounding box center [188, 45] width 48 height 30
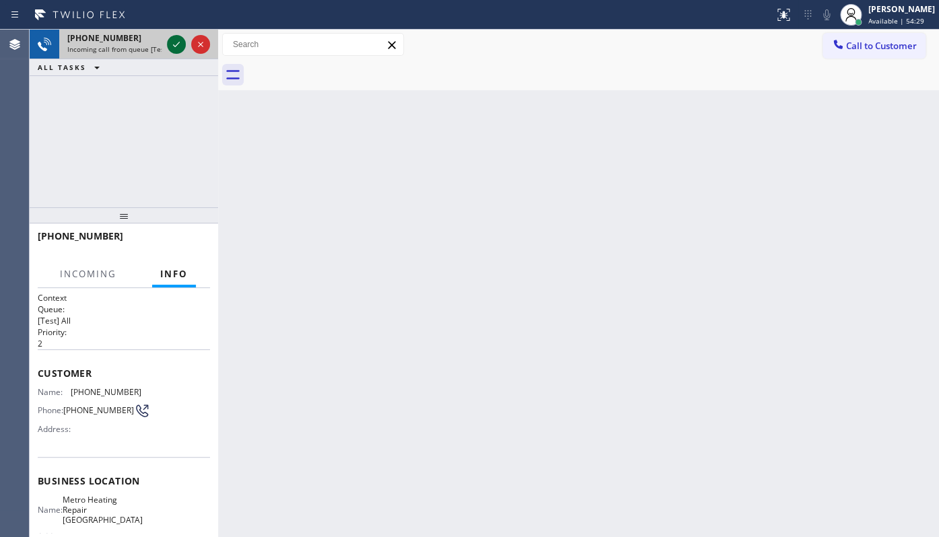
click at [171, 41] on icon at bounding box center [176, 44] width 16 height 16
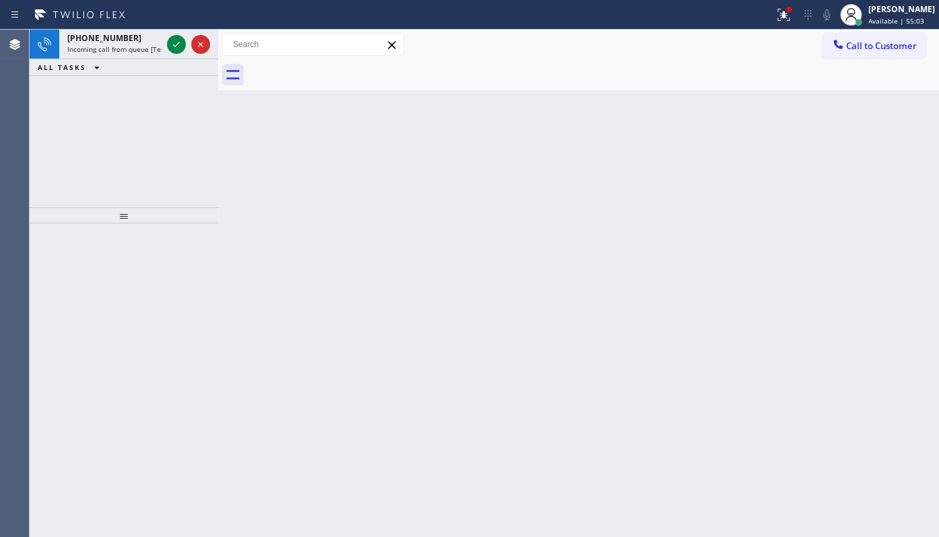
drag, startPoint x: 129, startPoint y: 101, endPoint x: 153, endPoint y: 73, distance: 37.2
click at [134, 94] on div "+12012520452 Incoming call from queue [Test] All ALL TASKS ALL TASKS ACTIVE TAS…" at bounding box center [124, 119] width 188 height 178
click at [169, 44] on icon at bounding box center [176, 44] width 16 height 16
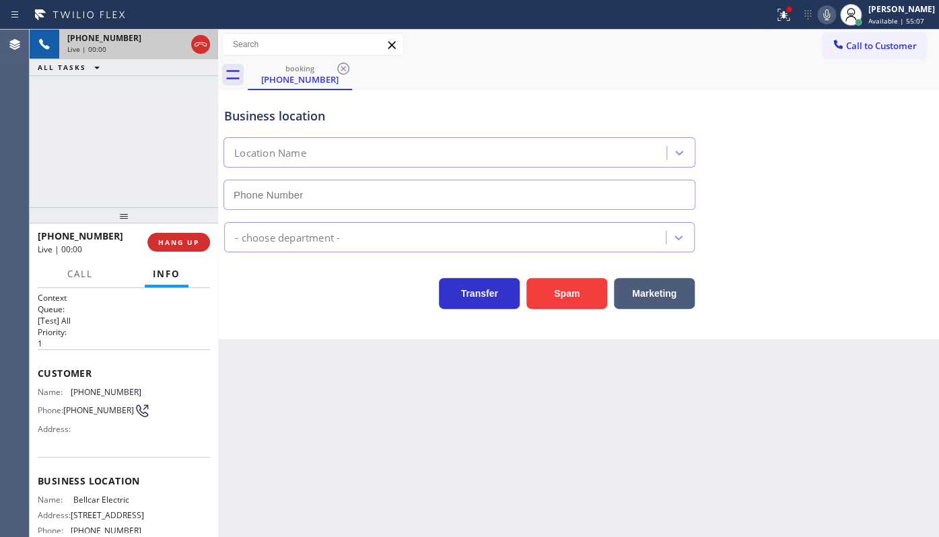
type input "(640) 252-8595"
click at [566, 296] on button "Spam" at bounding box center [566, 293] width 81 height 31
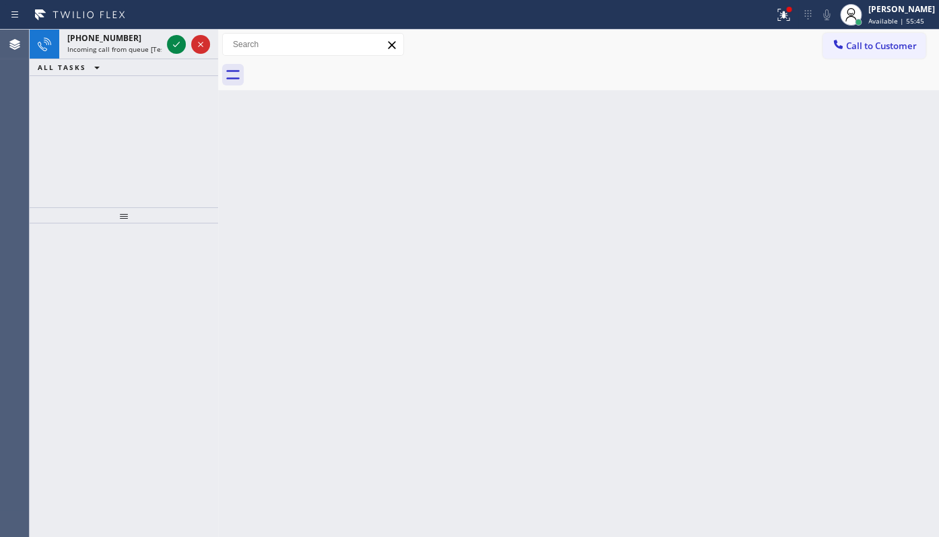
click at [129, 114] on div "+19734601849 Incoming call from queue [Test] All ALL TASKS ALL TASKS ACTIVE TAS…" at bounding box center [124, 119] width 188 height 178
click at [169, 41] on icon at bounding box center [176, 44] width 16 height 16
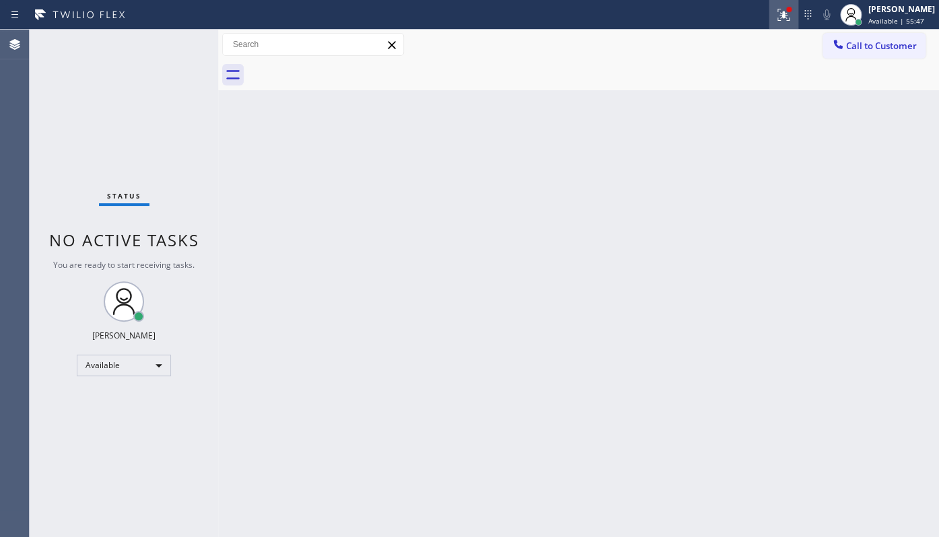
click at [779, 22] on button at bounding box center [783, 15] width 30 height 30
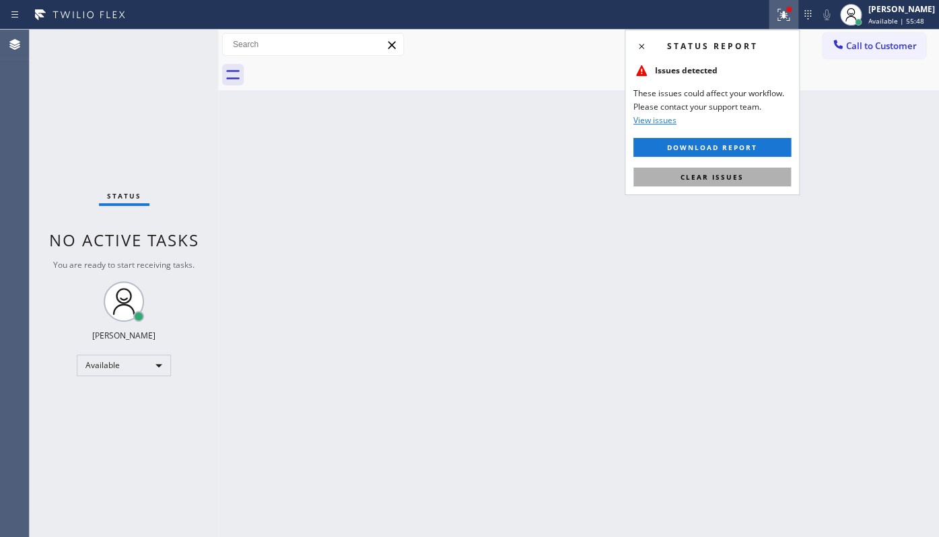
click at [717, 177] on span "Clear issues" at bounding box center [711, 176] width 63 height 9
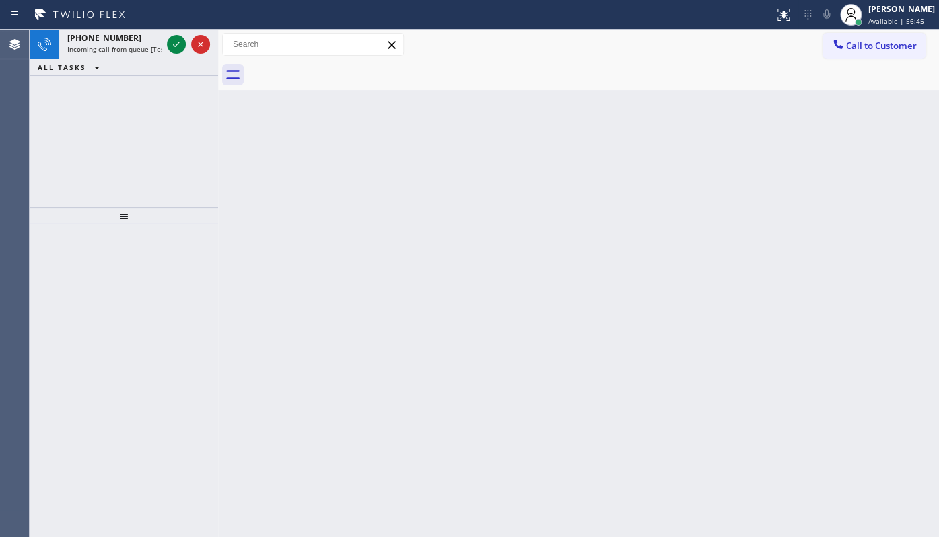
click at [120, 122] on div "+17208622957 Incoming call from queue [Test] All ALL TASKS ALL TASKS ACTIVE TAS…" at bounding box center [124, 119] width 188 height 178
click at [178, 41] on icon at bounding box center [176, 44] width 16 height 16
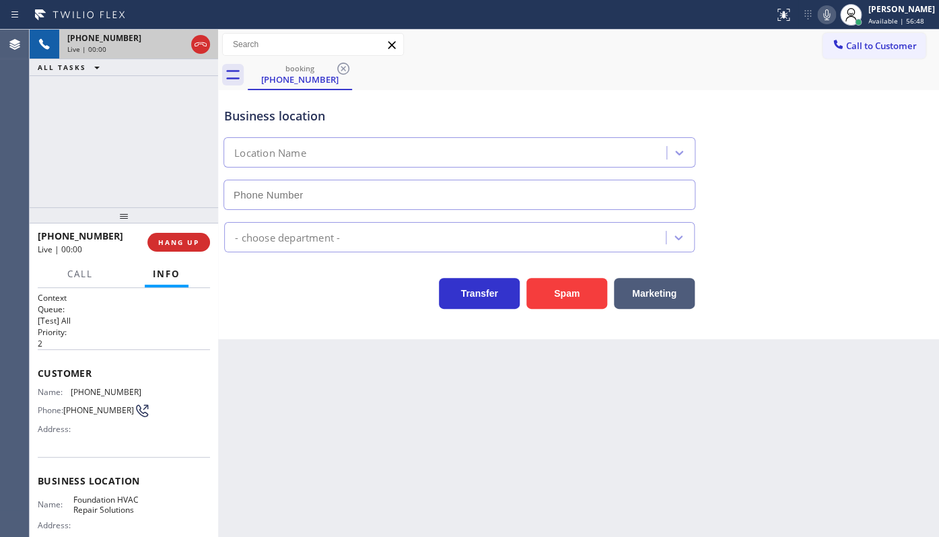
type input "(720) 706-3165"
click at [584, 301] on button "Spam" at bounding box center [566, 293] width 81 height 31
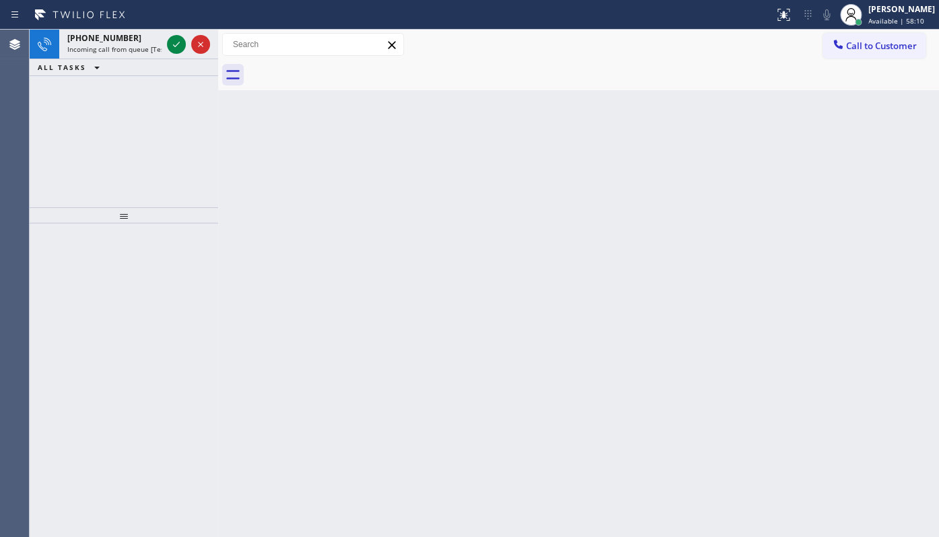
click at [138, 140] on div "+18164952445 Incoming call from queue [Test] All ALL TASKS ALL TASKS ACTIVE TAS…" at bounding box center [124, 119] width 188 height 178
click at [172, 47] on icon at bounding box center [176, 44] width 16 height 16
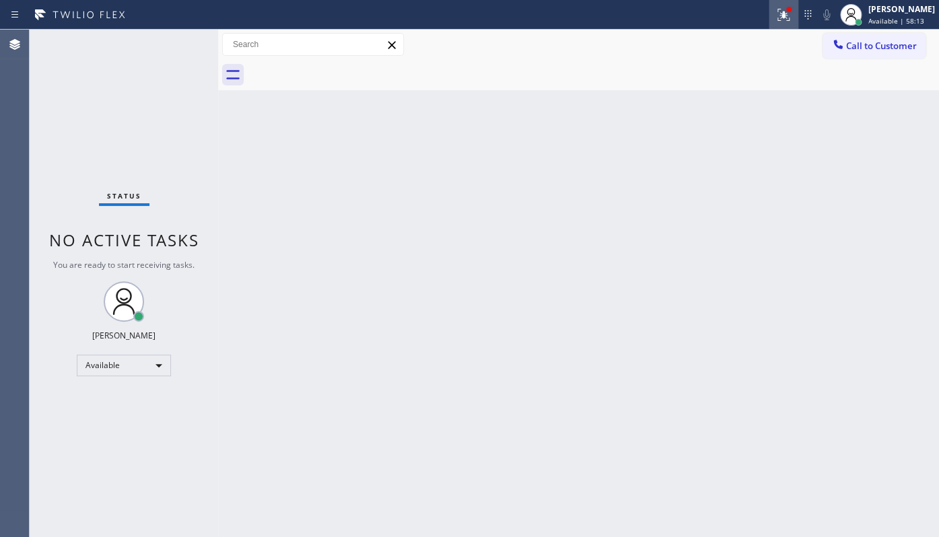
click at [785, 15] on icon at bounding box center [781, 13] width 8 height 9
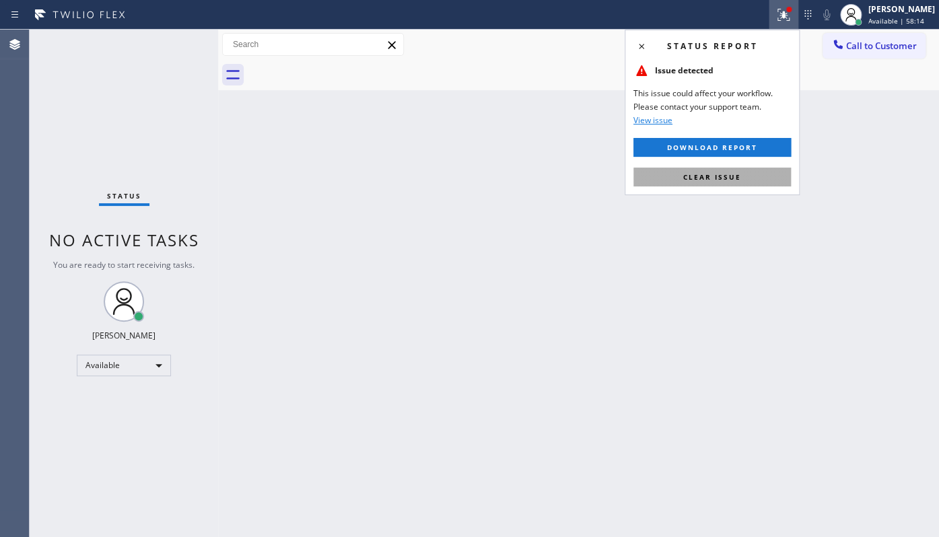
click at [718, 178] on span "Clear issue" at bounding box center [712, 176] width 58 height 9
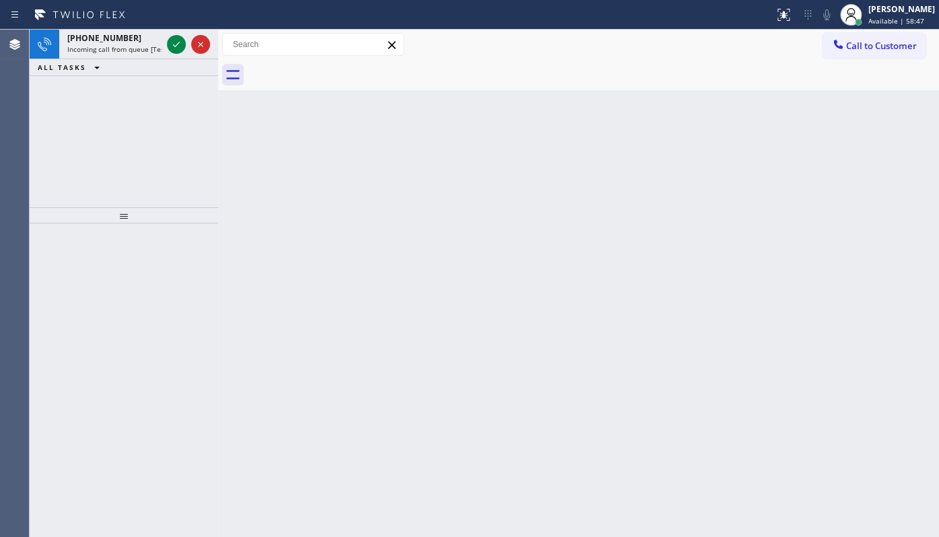
click at [77, 126] on div "+15618341586 Incoming call from queue [Test] All ALL TASKS ALL TASKS ACTIVE TAS…" at bounding box center [124, 119] width 188 height 178
click at [177, 44] on icon at bounding box center [176, 44] width 7 height 5
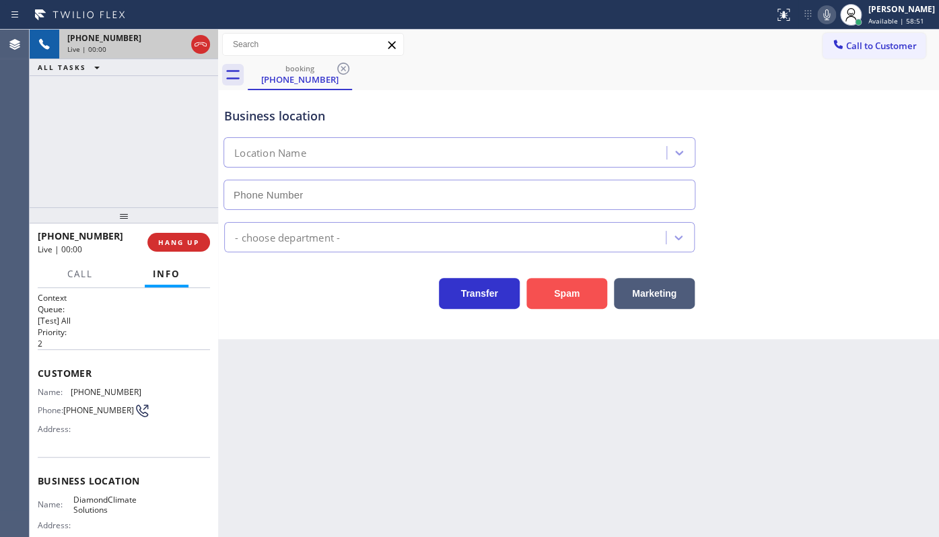
type input "(561) 794-4993"
click at [538, 299] on button "Spam" at bounding box center [566, 293] width 81 height 31
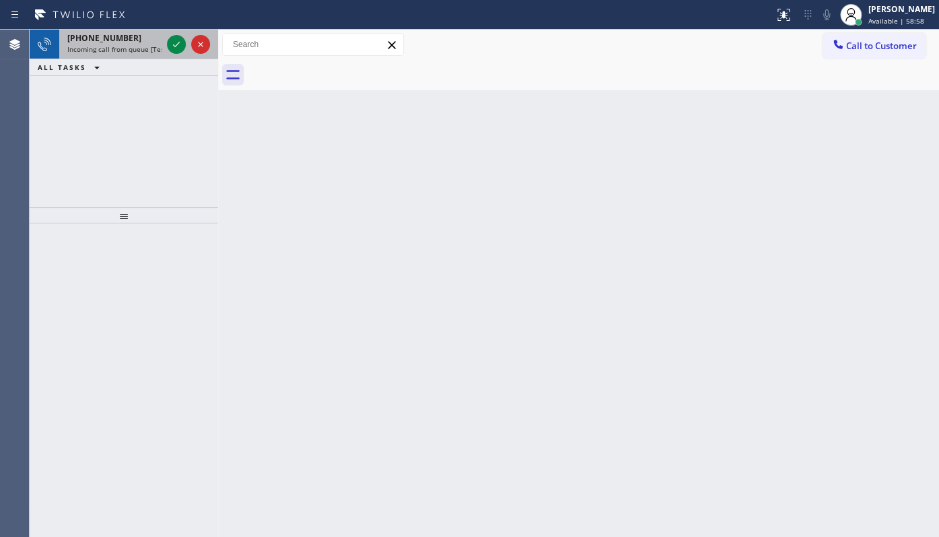
drag, startPoint x: 95, startPoint y: 140, endPoint x: 126, endPoint y: 42, distance: 102.4
click at [100, 125] on div "+19176746375 Incoming call from queue [Test] All ALL TASKS ALL TASKS ACTIVE TAS…" at bounding box center [124, 119] width 188 height 178
click at [172, 41] on icon at bounding box center [176, 44] width 16 height 16
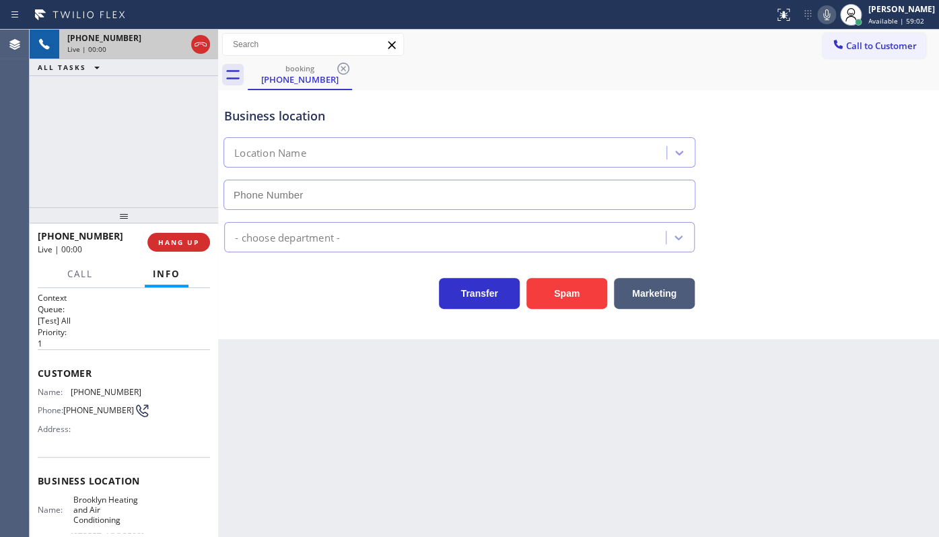
type input "(347) 836-6590"
click at [735, 44] on div "Call to Customer Outbound call Location Search location Your caller id phone nu…" at bounding box center [578, 45] width 721 height 24
click at [172, 41] on icon at bounding box center [176, 44] width 16 height 16
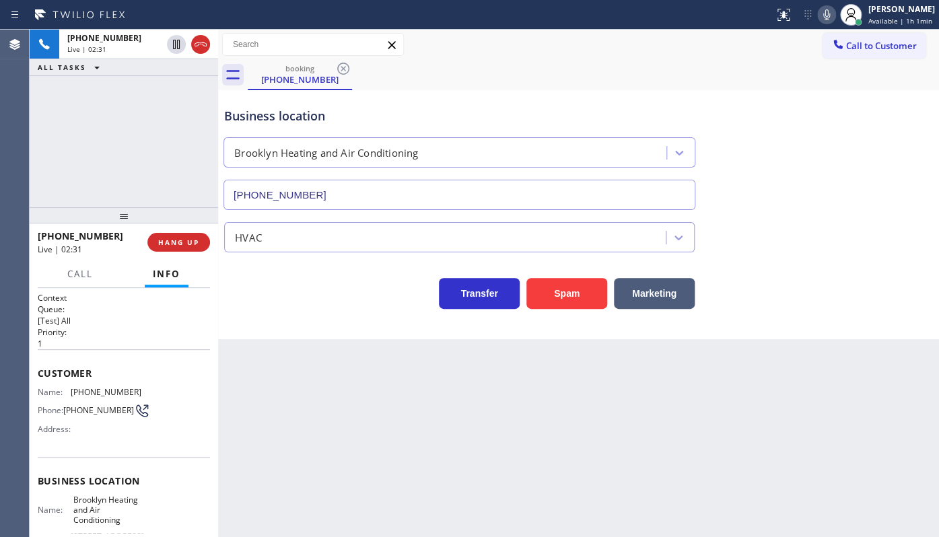
click at [820, 17] on icon at bounding box center [826, 15] width 16 height 16
click at [51, 174] on div "+19176746375 Live | 05:37 ALL TASKS ALL TASKS ACTIVE TASKS TASKS IN WRAP UP" at bounding box center [124, 119] width 188 height 178
click at [61, 128] on div "+19176746375 Live | 05:46 ALL TASKS ALL TASKS ACTIVE TASKS TASKS IN WRAP UP" at bounding box center [124, 119] width 188 height 178
drag, startPoint x: 72, startPoint y: 393, endPoint x: 135, endPoint y: 394, distance: 63.3
click at [135, 394] on div "Name: (917) 674-6375 Phone: (917) 674-6375 Address:" at bounding box center [124, 413] width 172 height 53
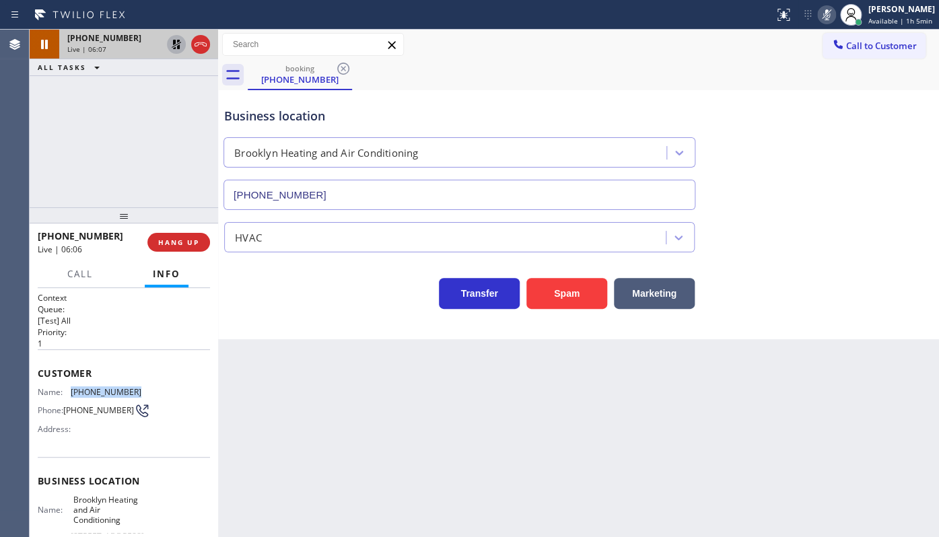
click at [176, 45] on icon at bounding box center [176, 44] width 16 height 16
click at [832, 14] on icon at bounding box center [826, 15] width 16 height 16
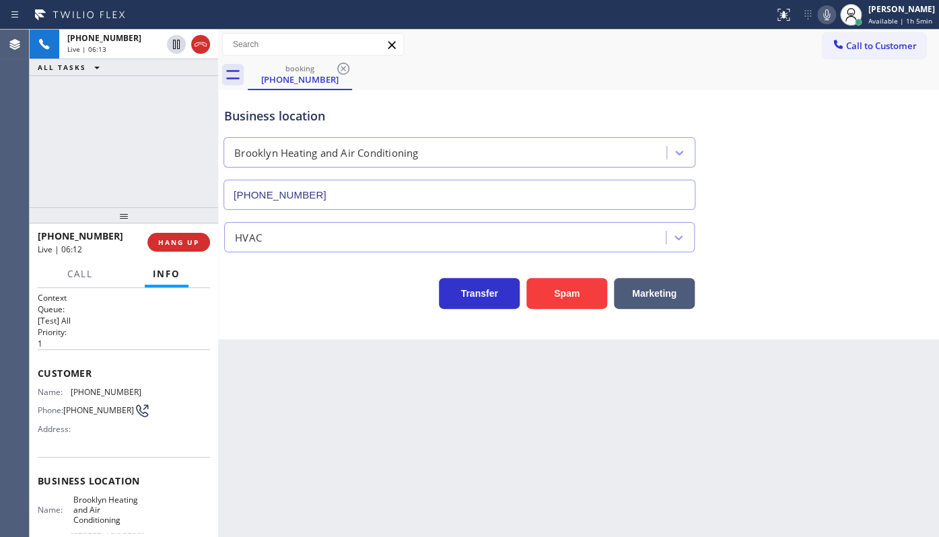
click at [112, 153] on div "+19176746375 Live | 06:13 ALL TASKS ALL TASKS ACTIVE TASKS TASKS IN WRAP UP" at bounding box center [124, 119] width 188 height 178
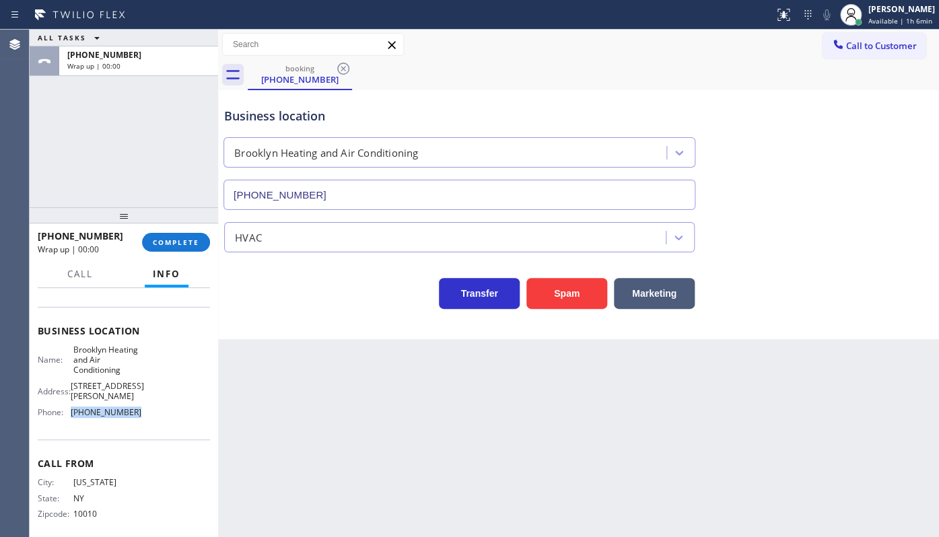
drag, startPoint x: 71, startPoint y: 406, endPoint x: 139, endPoint y: 408, distance: 67.3
click at [139, 408] on div "Name: Brooklyn Heating and Air Conditioning Address: 619 Throop Ave Phone: (347…" at bounding box center [124, 384] width 172 height 79
click at [176, 229] on div "+19176746375 Wrap up | 00:44 COMPLETE" at bounding box center [124, 242] width 172 height 35
click at [176, 233] on button "COMPLETE" at bounding box center [176, 242] width 68 height 19
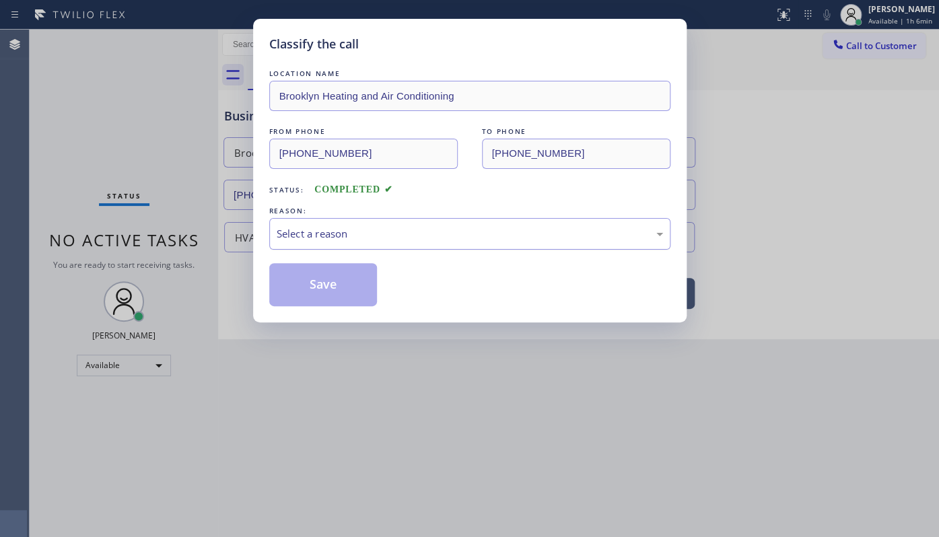
click at [291, 248] on div "Select a reason" at bounding box center [469, 234] width 401 height 32
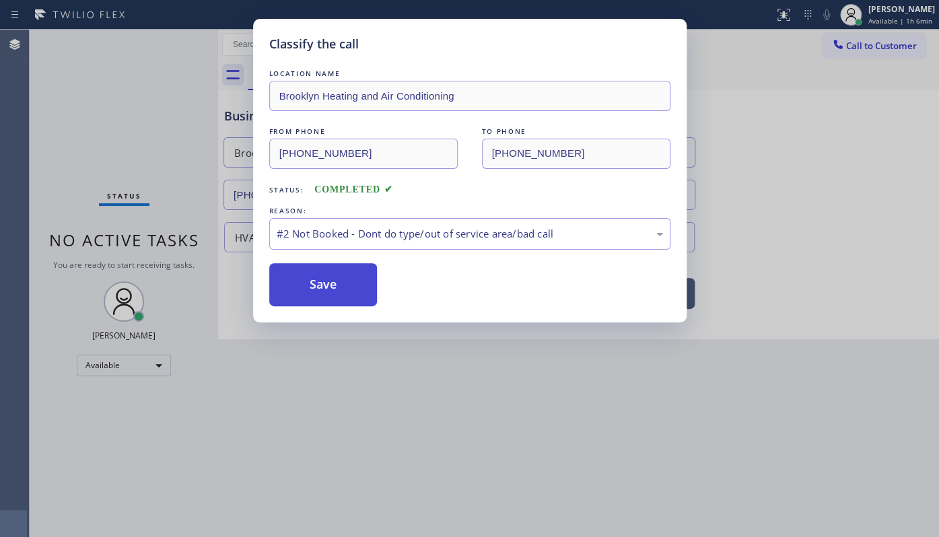
click at [299, 281] on button "Save" at bounding box center [323, 284] width 108 height 43
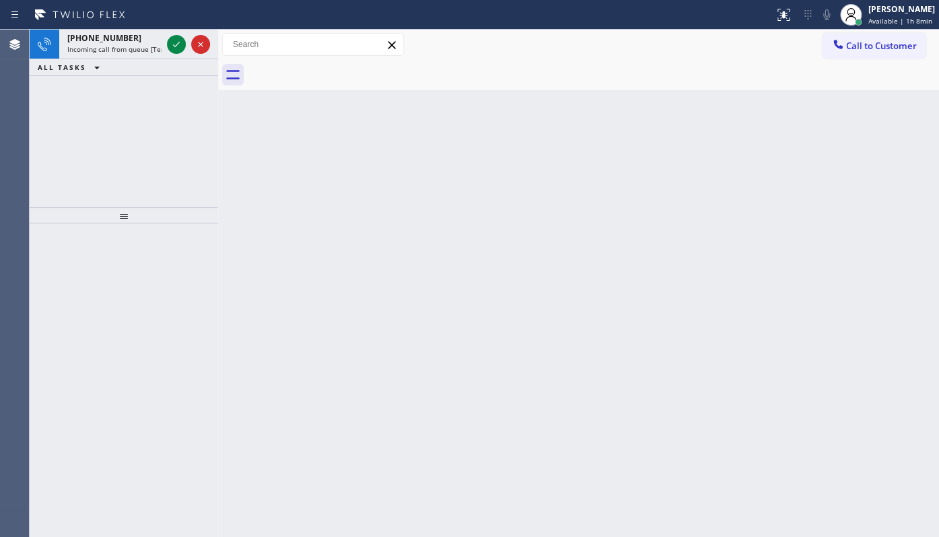
click at [73, 89] on div "+16264816061 Incoming call from queue [Test] All ALL TASKS ALL TASKS ACTIVE TAS…" at bounding box center [124, 119] width 188 height 178
click at [168, 44] on icon at bounding box center [176, 44] width 16 height 16
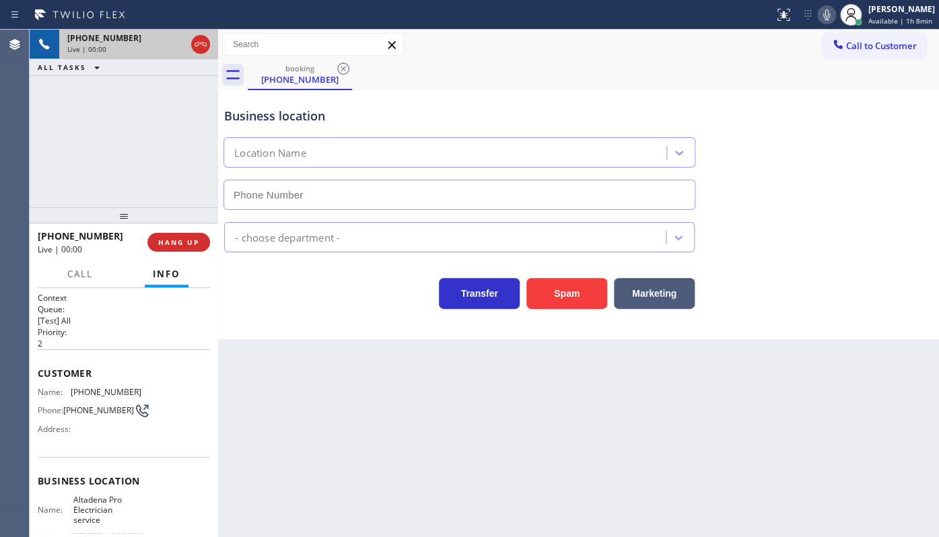
type input "(626) 768-1402"
click at [172, 244] on span "HANG UP" at bounding box center [178, 242] width 41 height 9
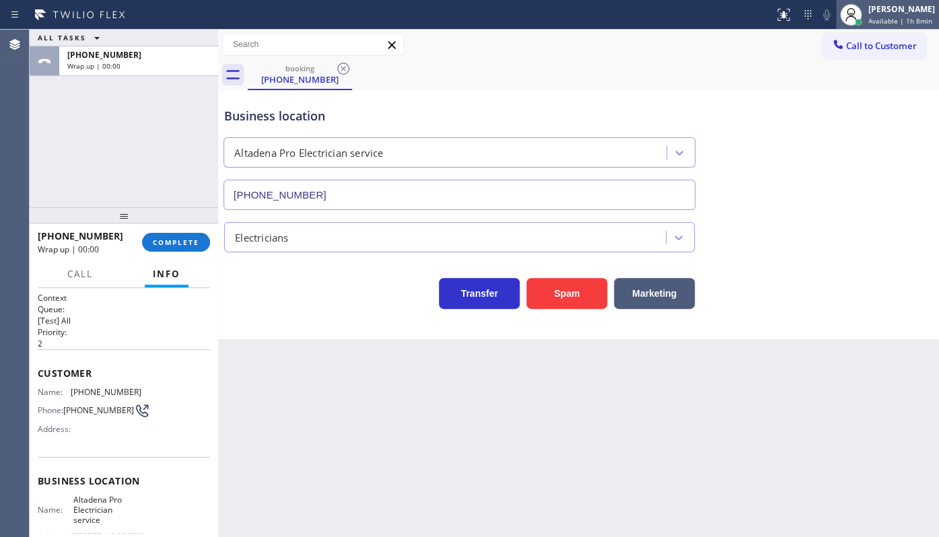
click at [865, 13] on div at bounding box center [851, 15] width 30 height 30
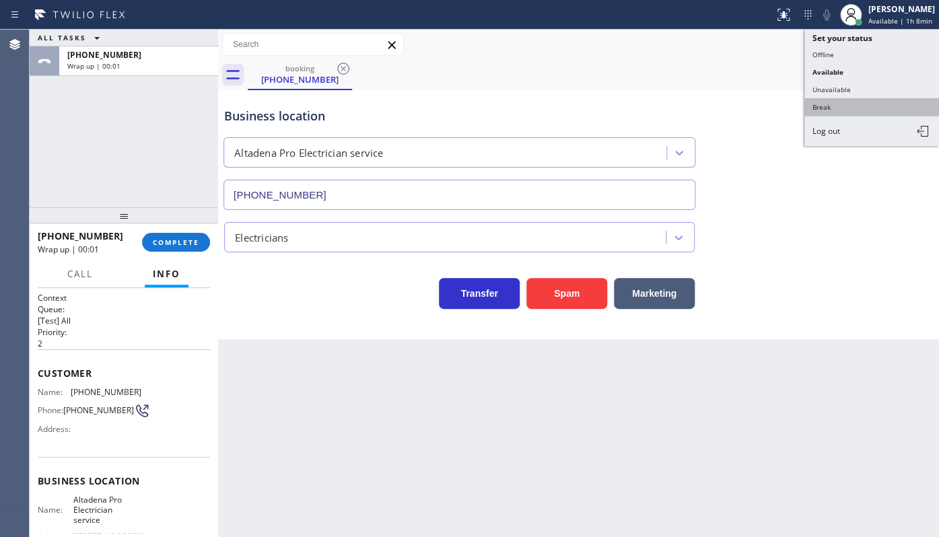
click at [826, 108] on button "Break" at bounding box center [871, 106] width 135 height 17
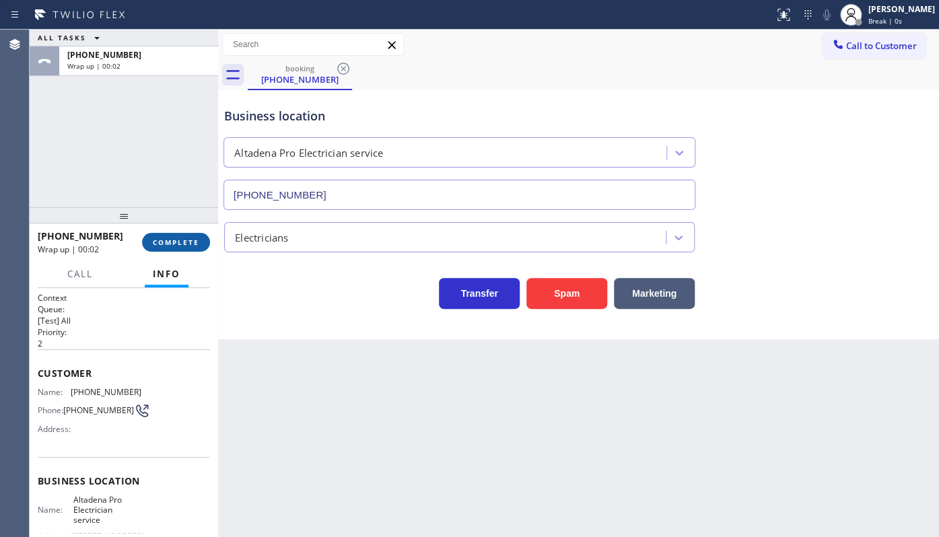
click at [203, 243] on button "COMPLETE" at bounding box center [176, 242] width 68 height 19
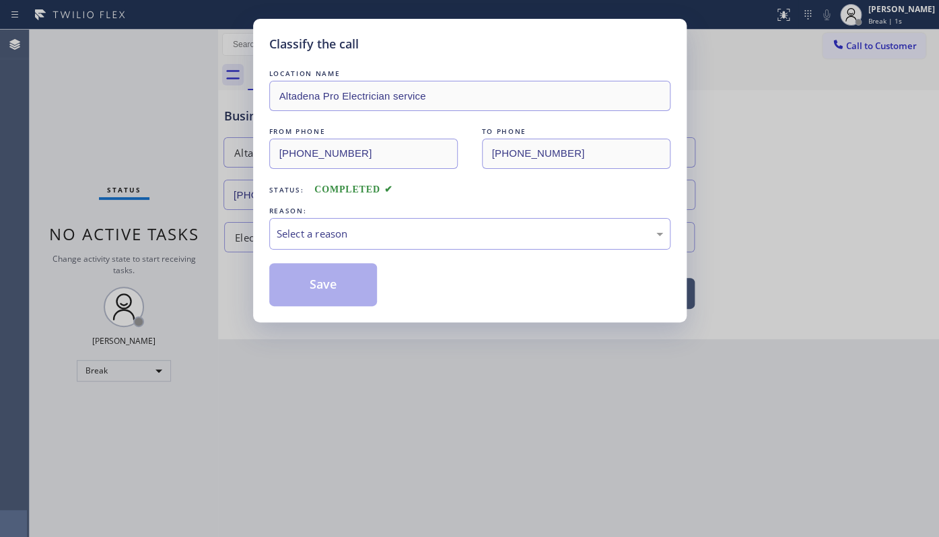
click at [875, 12] on div "Classify the call LOCATION NAME Altadena Pro Electrician service FROM PHONE (62…" at bounding box center [469, 268] width 939 height 537
click at [295, 234] on div "Select a reason" at bounding box center [470, 233] width 386 height 15
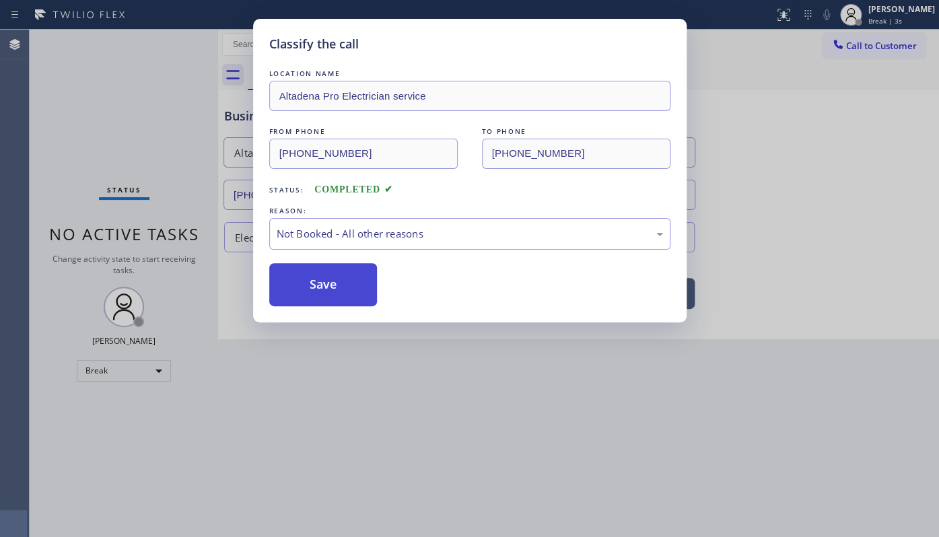
click at [299, 281] on button "Save" at bounding box center [323, 284] width 108 height 43
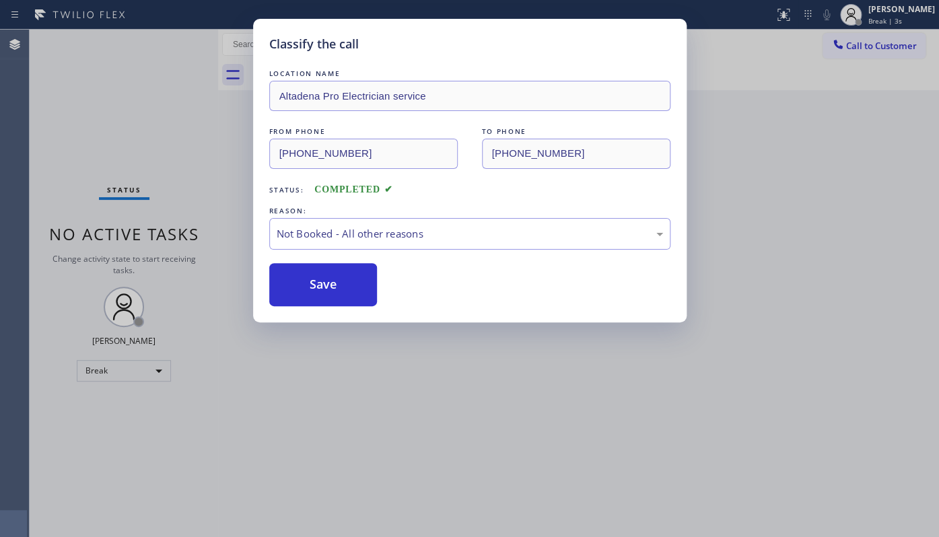
click at [112, 369] on div "Classify the call LOCATION NAME Altadena Pro Electrician service FROM PHONE (62…" at bounding box center [469, 268] width 939 height 537
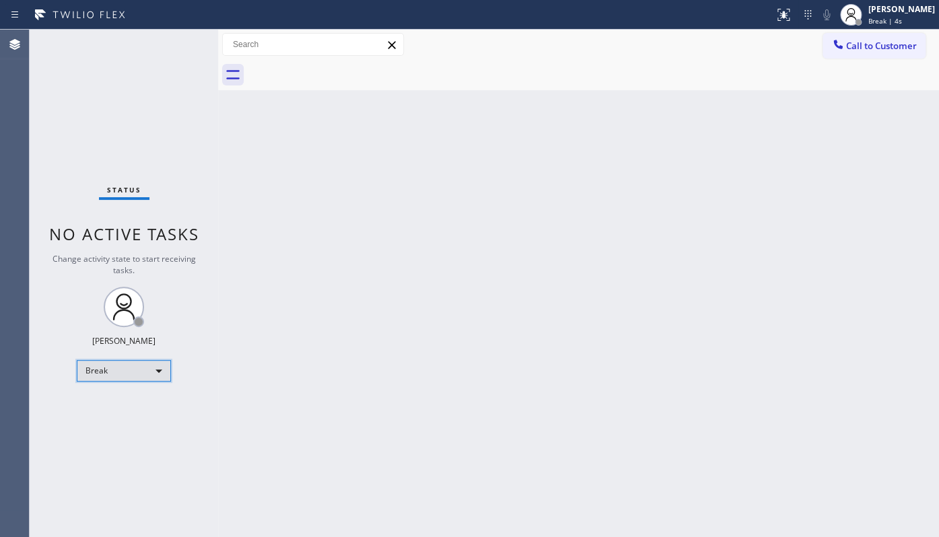
click at [112, 369] on div "Break" at bounding box center [124, 371] width 94 height 22
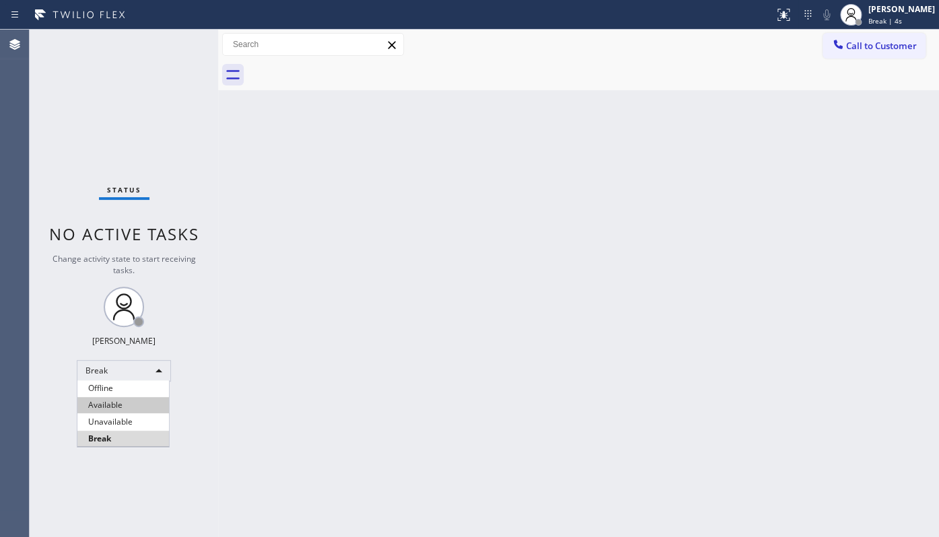
click at [110, 400] on li "Available" at bounding box center [123, 405] width 92 height 16
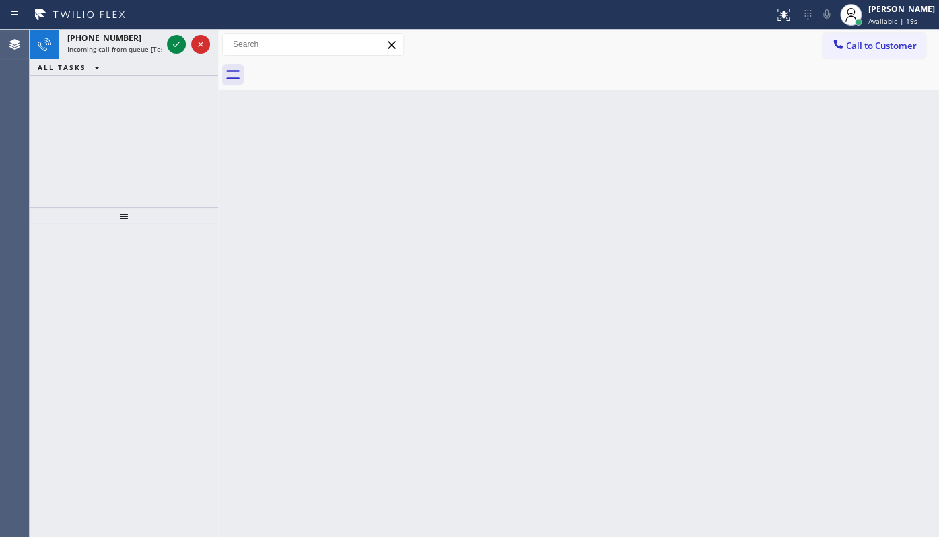
click at [72, 108] on div "+12156481857 Incoming call from queue [Test] All ALL TASKS ALL TASKS ACTIVE TAS…" at bounding box center [124, 119] width 188 height 178
click at [178, 40] on icon at bounding box center [176, 44] width 16 height 16
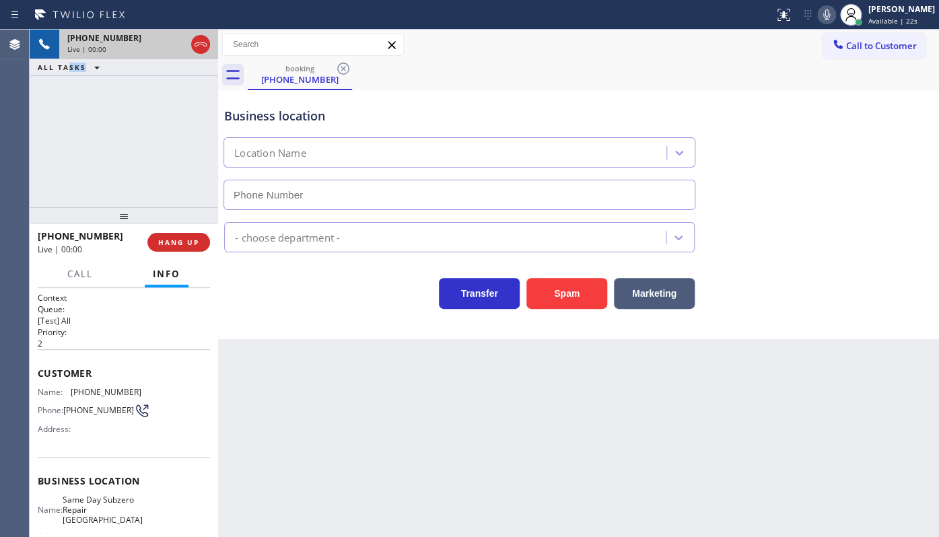
type input "(215) 458-2517"
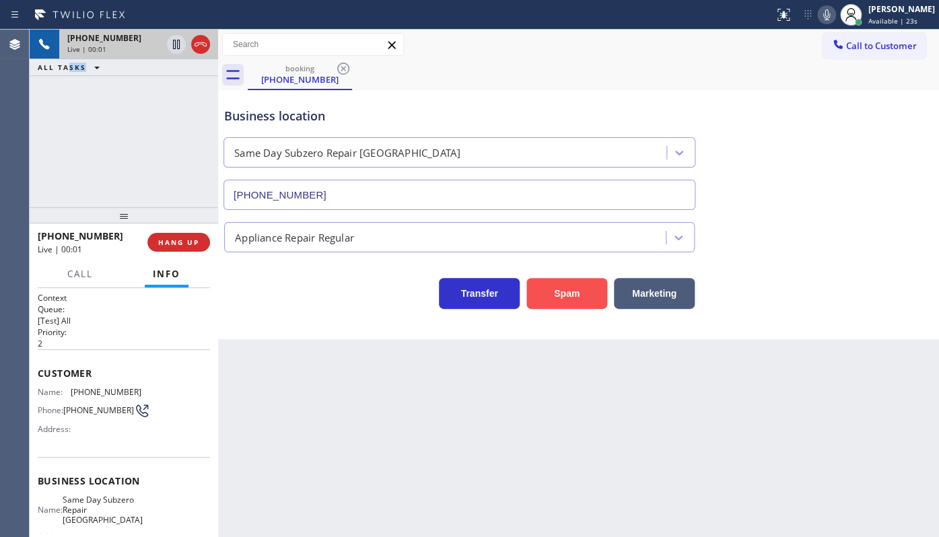
click at [546, 289] on button "Spam" at bounding box center [566, 293] width 81 height 31
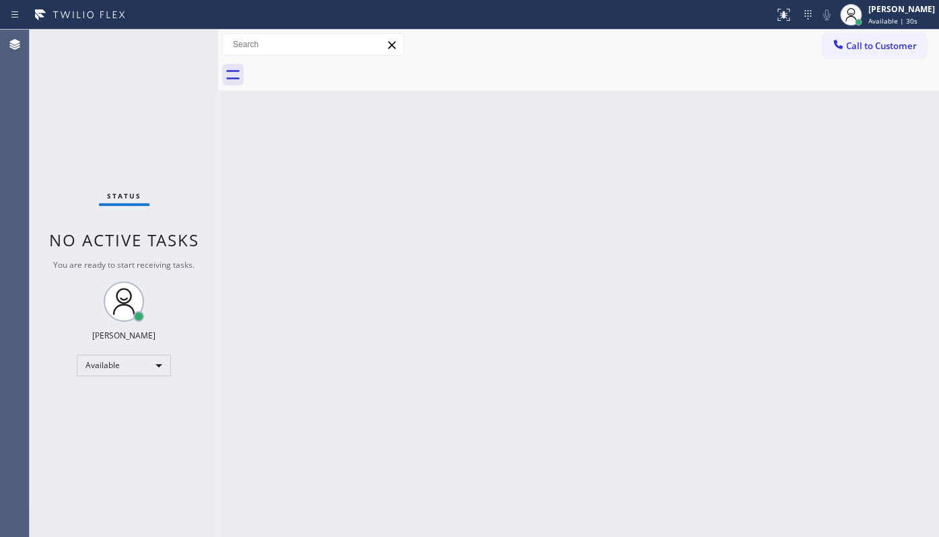
click at [106, 122] on div "Status No active tasks You are ready to start receiving tasks. JENIZA ALCAYDE A…" at bounding box center [124, 283] width 188 height 507
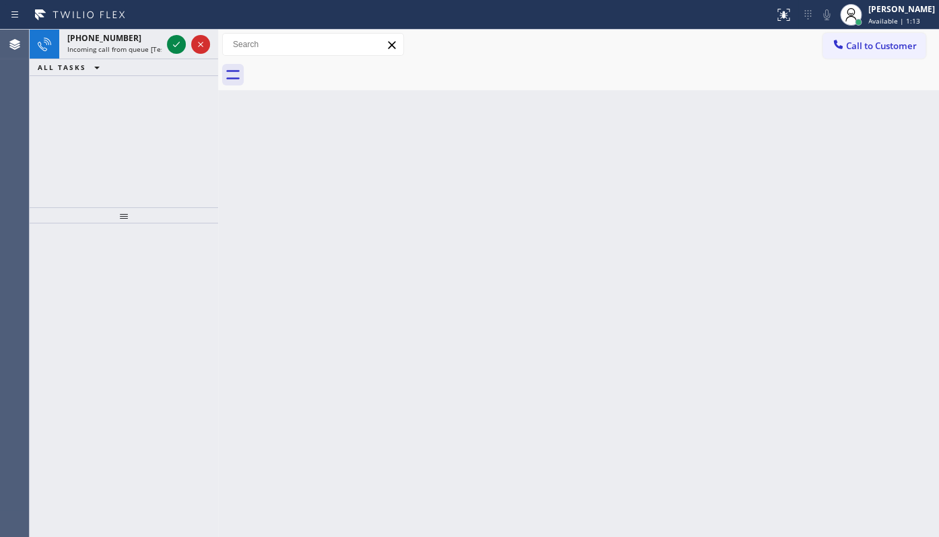
drag, startPoint x: 98, startPoint y: 134, endPoint x: 130, endPoint y: 59, distance: 81.7
click at [100, 127] on div "+17862825778 Incoming call from queue [Test] All ALL TASKS ALL TASKS ACTIVE TAS…" at bounding box center [124, 119] width 188 height 178
click at [172, 41] on icon at bounding box center [176, 44] width 16 height 16
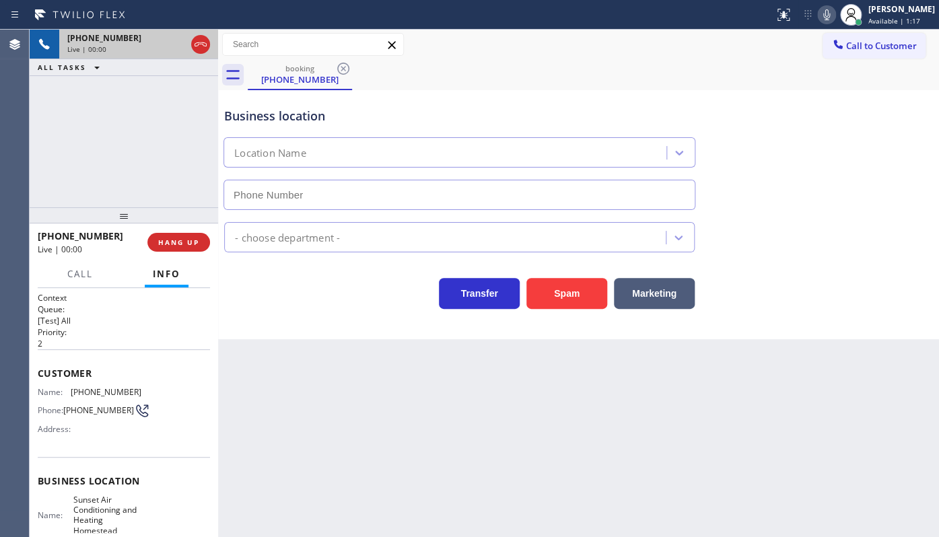
type input "(305) 590-5939"
click at [172, 40] on icon at bounding box center [176, 44] width 16 height 16
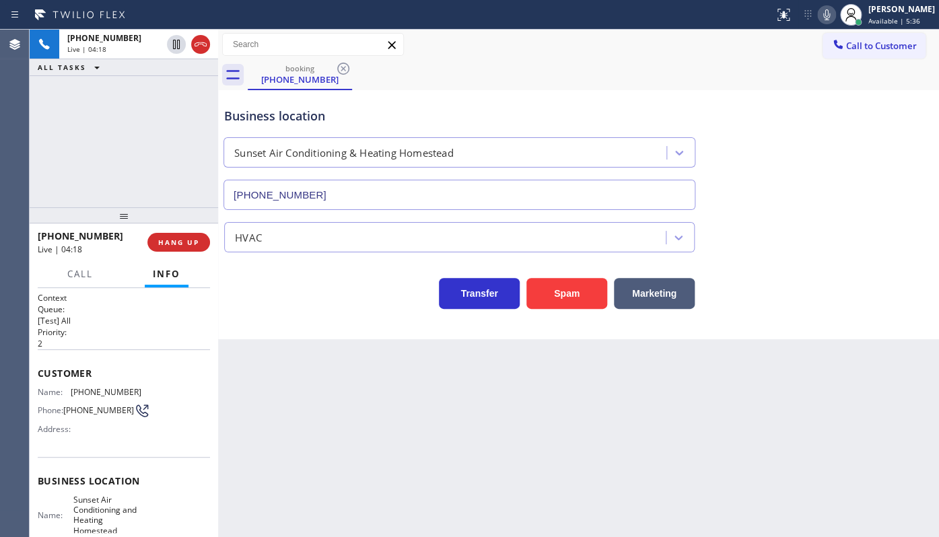
click at [822, 21] on icon at bounding box center [826, 15] width 16 height 16
drag, startPoint x: 99, startPoint y: 153, endPoint x: 114, endPoint y: 4, distance: 149.4
click at [102, 139] on div "+17862825778 Live | 04:52 ALL TASKS ALL TASKS ACTIVE TASKS TASKS IN WRAP UP" at bounding box center [124, 119] width 188 height 178
click at [96, 110] on div "+17862825778 Live | 05:14 ALL TASKS ALL TASKS ACTIVE TASKS TASKS IN WRAP UP" at bounding box center [124, 119] width 188 height 178
click at [180, 44] on icon at bounding box center [176, 44] width 16 height 16
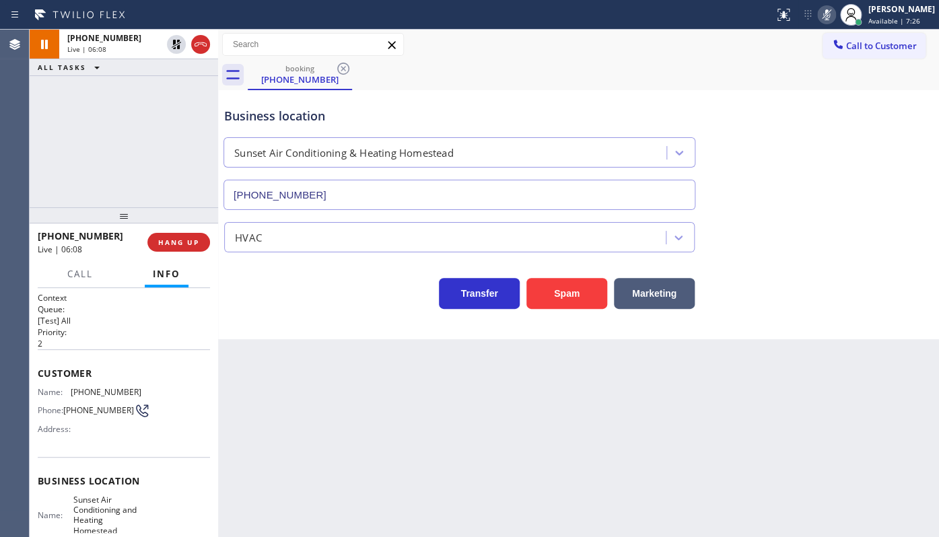
click at [827, 22] on button at bounding box center [826, 14] width 19 height 19
click at [136, 150] on div "+17862825778 Live | 06:12 ALL TASKS ALL TASKS ACTIVE TASKS TASKS IN WRAP UP" at bounding box center [124, 119] width 188 height 178
drag, startPoint x: 69, startPoint y: 384, endPoint x: 151, endPoint y: 397, distance: 83.9
click at [151, 397] on div "Name: (786) 282-5778 Phone: (786) 282-5778 Address:" at bounding box center [124, 413] width 172 height 53
click at [73, 271] on span "Call" at bounding box center [80, 274] width 26 height 12
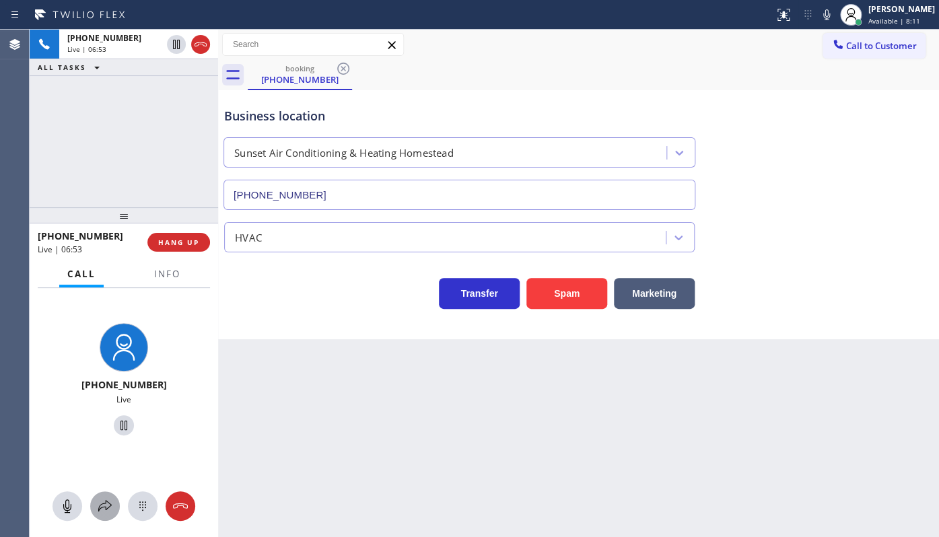
click at [104, 501] on icon at bounding box center [105, 506] width 16 height 16
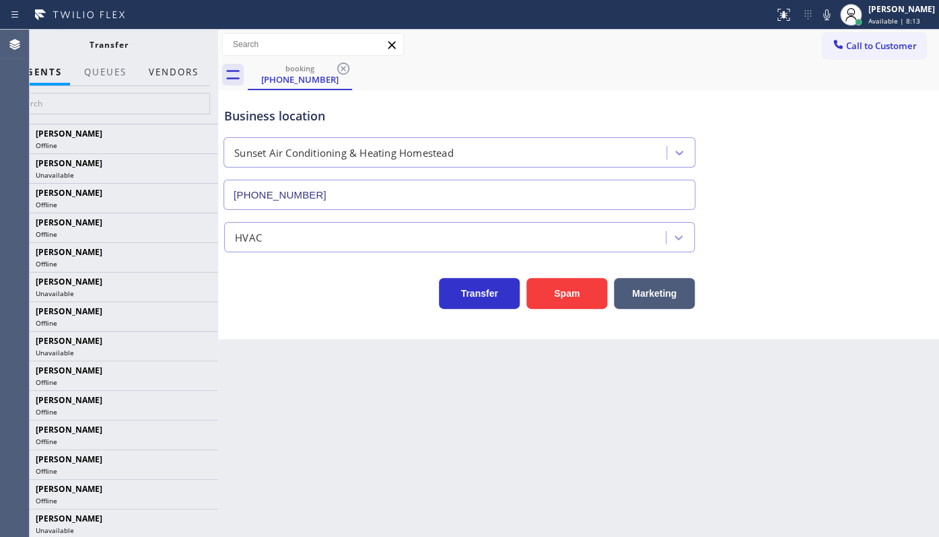
click at [162, 79] on button "Vendors" at bounding box center [174, 72] width 66 height 26
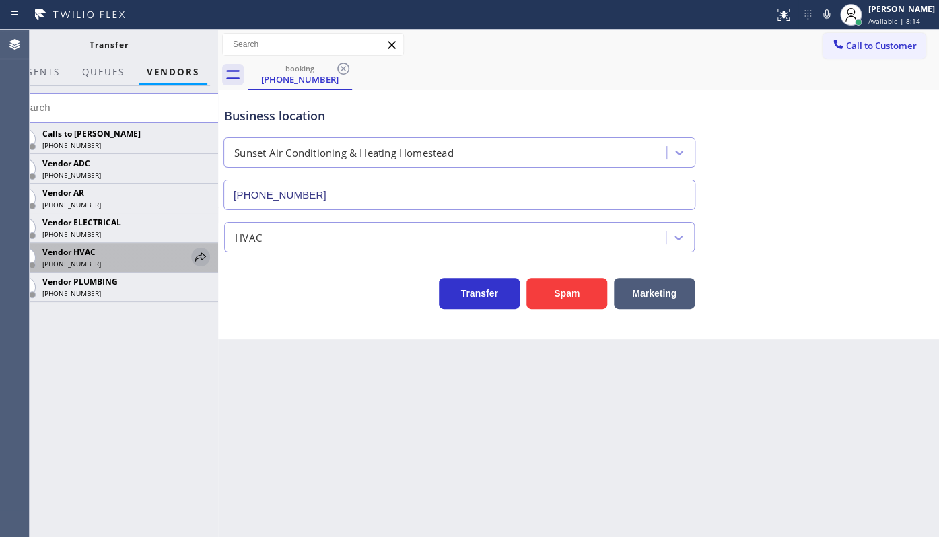
click at [196, 259] on icon at bounding box center [200, 256] width 11 height 9
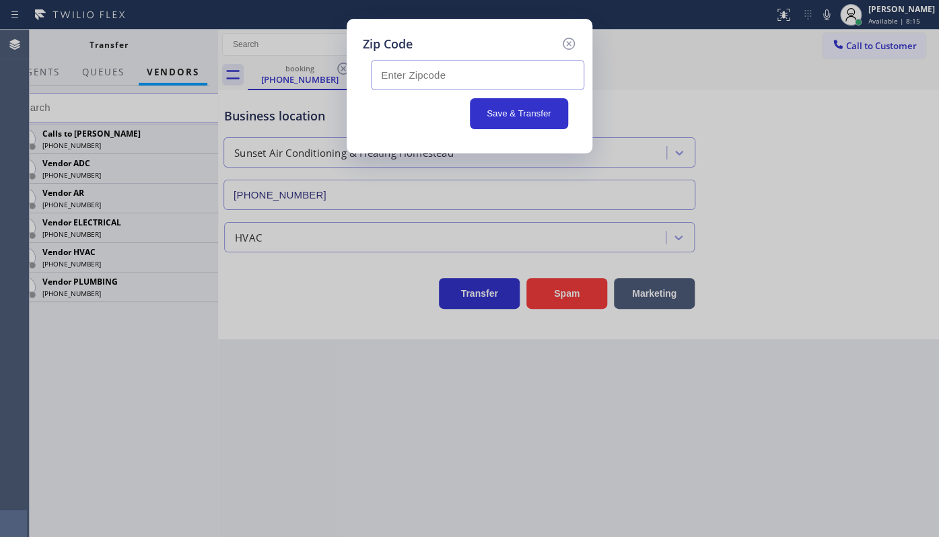
click at [393, 80] on input "text" at bounding box center [477, 75] width 213 height 30
type input "33304"
click at [514, 111] on button "Save & Transfer" at bounding box center [519, 113] width 99 height 31
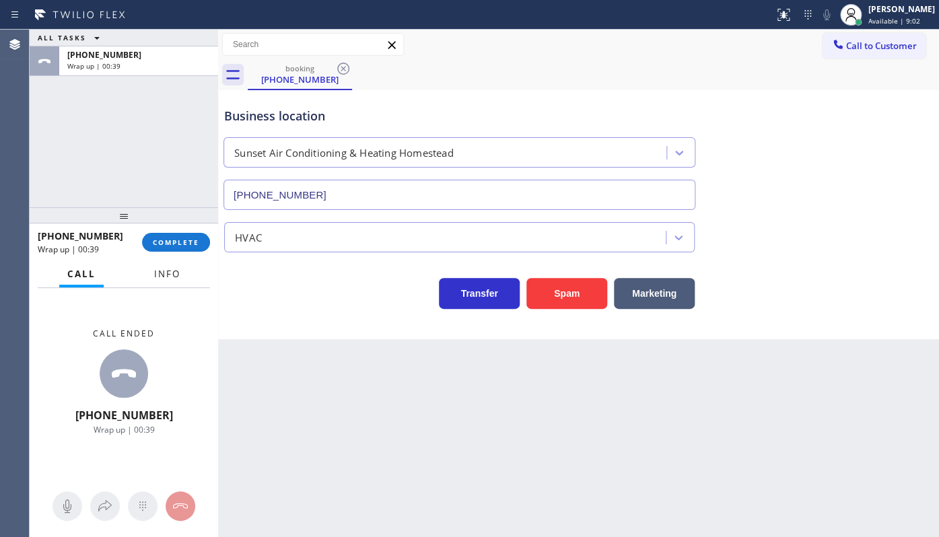
click at [157, 275] on span "Info" at bounding box center [167, 274] width 26 height 12
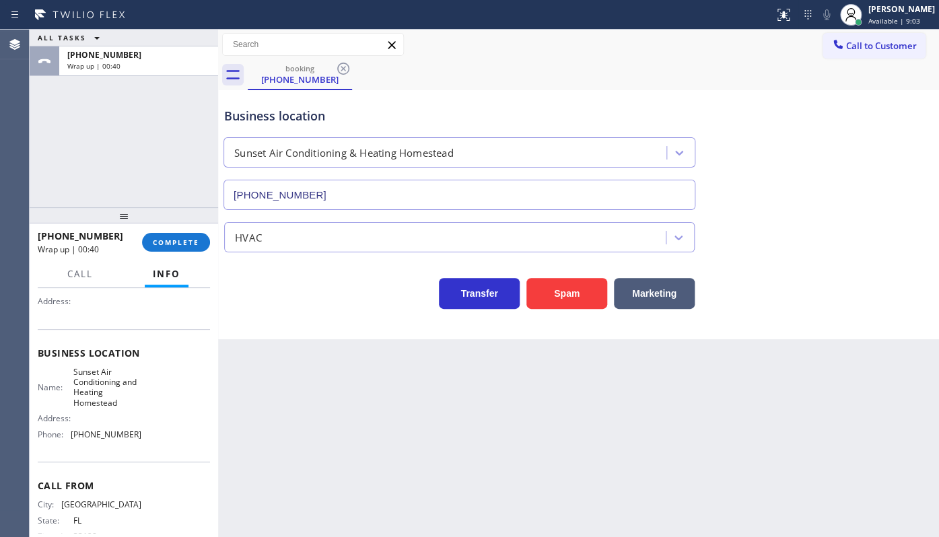
scroll to position [161, 0]
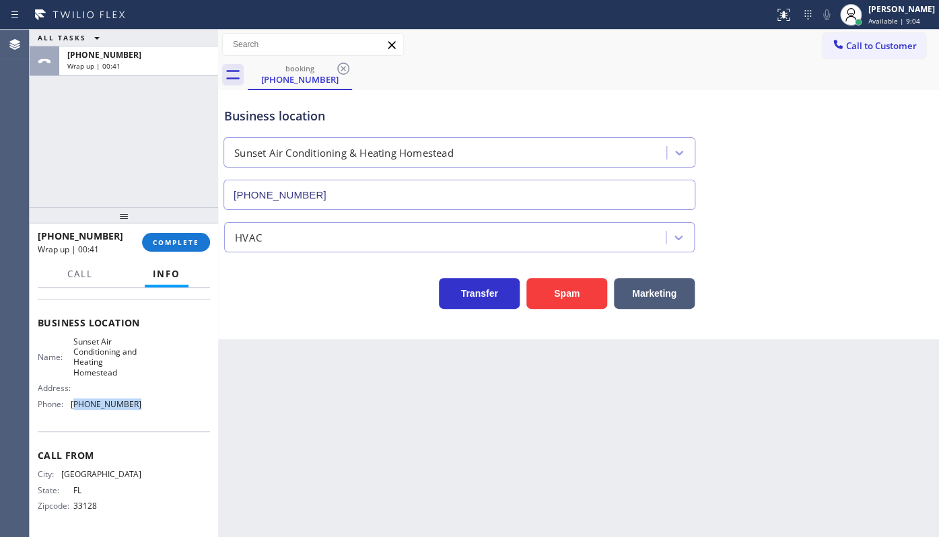
drag, startPoint x: 73, startPoint y: 411, endPoint x: 147, endPoint y: 419, distance: 74.5
click at [147, 419] on div "Business location Name: Sunset Air Conditioning and Heating Homestead Address: …" at bounding box center [124, 365] width 172 height 133
click at [78, 176] on div "ALL TASKS ALL TASKS ACTIVE TASKS TASKS IN WRAP UP +17862825778 Wrap up | 01:30" at bounding box center [124, 119] width 188 height 178
drag, startPoint x: 645, startPoint y: 421, endPoint x: 648, endPoint y: 397, distance: 24.4
click at [647, 415] on div "Back to Dashboard Change Sender ID Customers Technicians Select a contact Outbo…" at bounding box center [578, 283] width 721 height 507
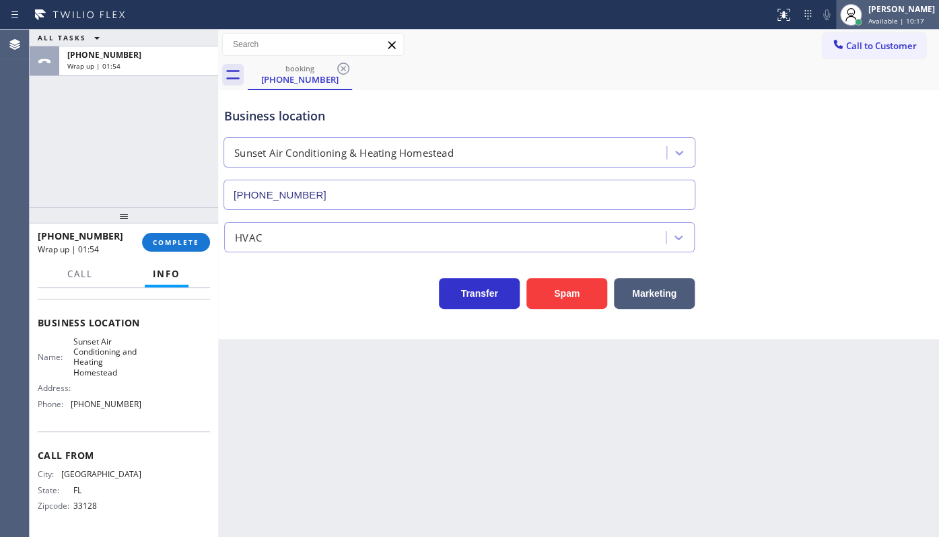
click at [867, 22] on div "JENIZA ALCAYDE Available | 10:17" at bounding box center [901, 15] width 73 height 24
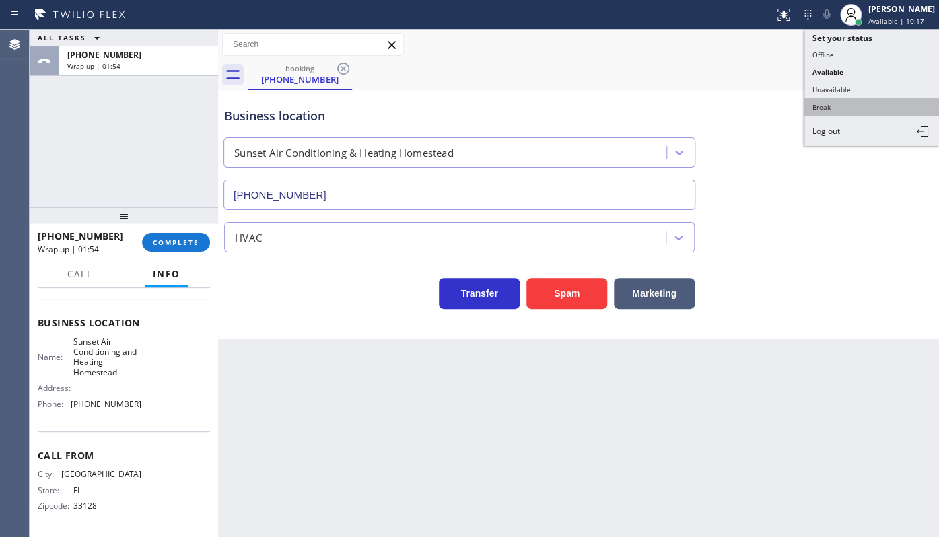
click at [837, 108] on button "Break" at bounding box center [871, 106] width 135 height 17
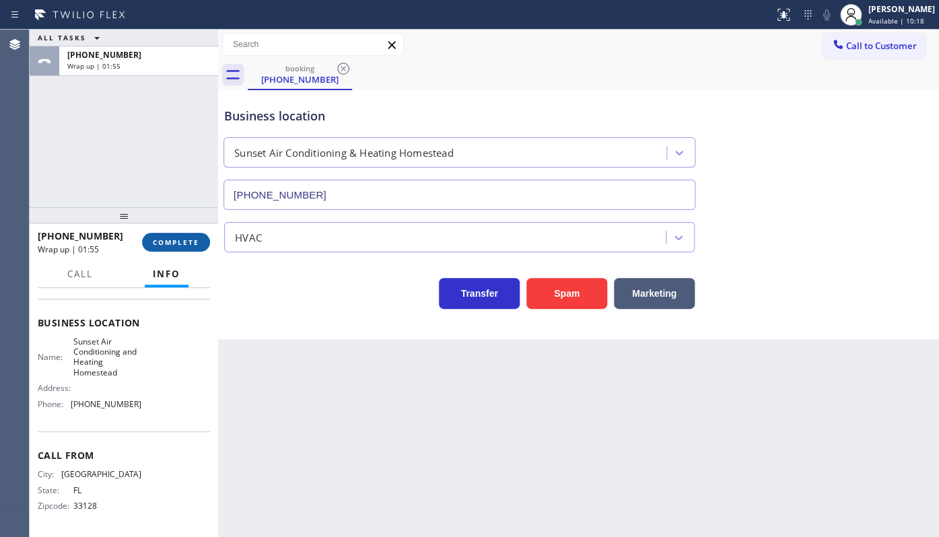
click at [156, 242] on span "COMPLETE" at bounding box center [176, 242] width 46 height 9
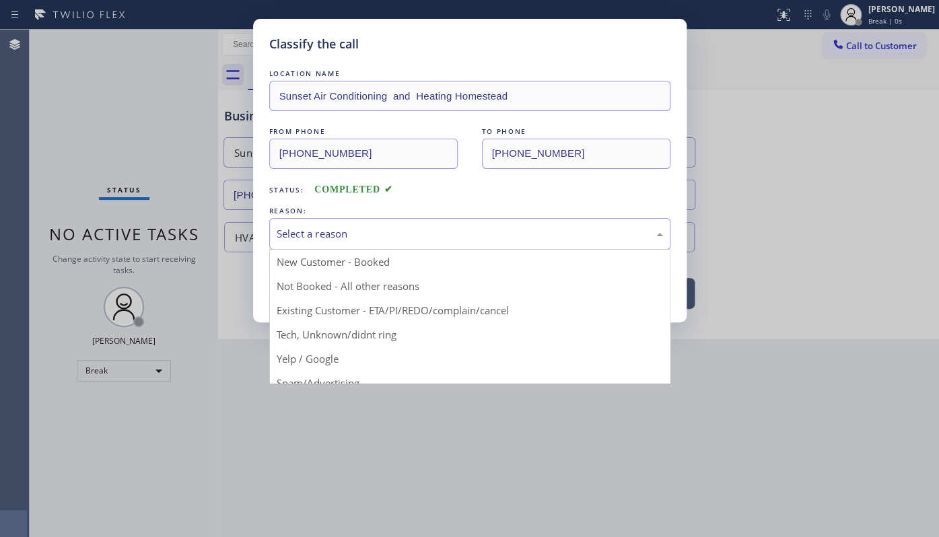
click at [347, 236] on div "Select a reason" at bounding box center [470, 233] width 386 height 15
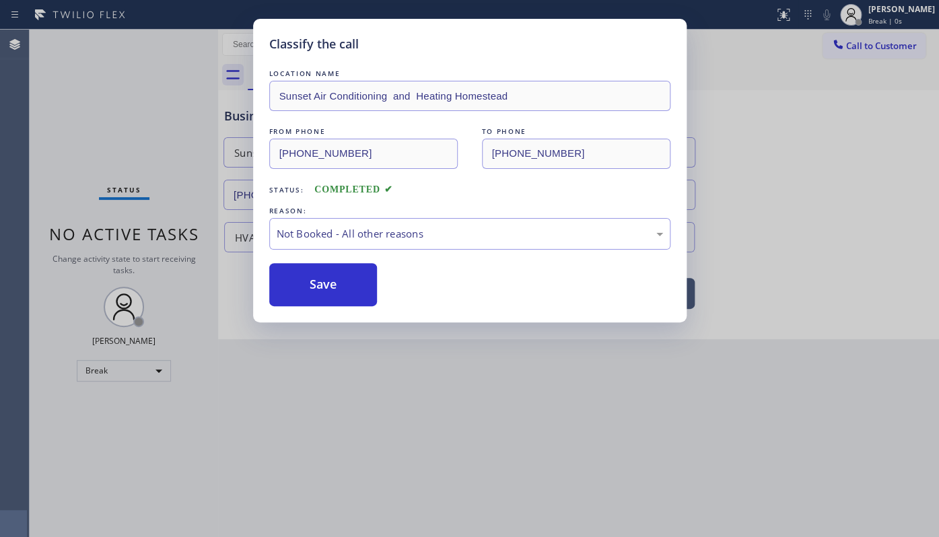
click at [291, 287] on button "Save" at bounding box center [323, 284] width 108 height 43
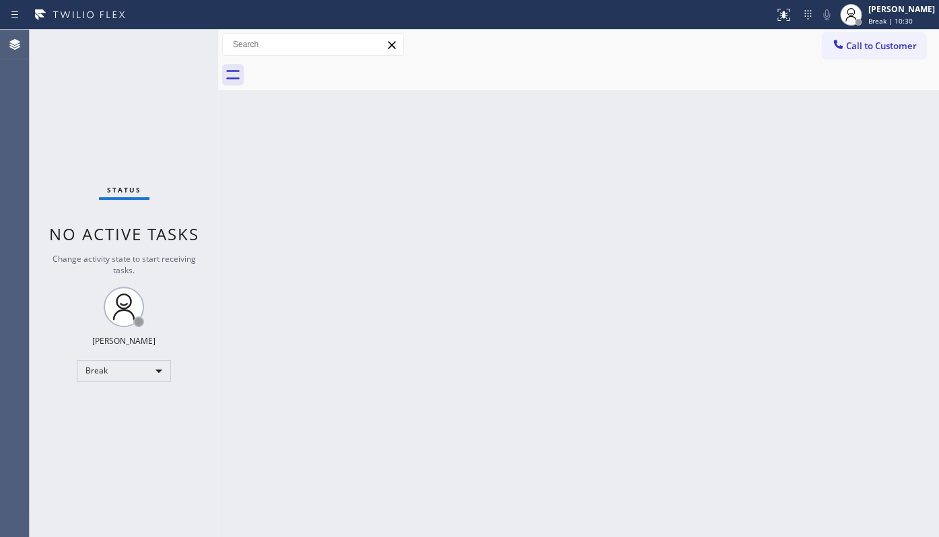
click at [75, 89] on div "Status No active tasks Change activity state to start receiving tasks. JENIZA A…" at bounding box center [124, 283] width 188 height 507
click at [431, 367] on div "Back to Dashboard Change Sender ID Customers Technicians Select a contact Outbo…" at bounding box center [578, 283] width 721 height 507
click at [59, 71] on div "Status No active tasks Change activity state to start receiving tasks. JENIZA A…" at bounding box center [124, 283] width 188 height 507
click at [118, 369] on div "Break" at bounding box center [124, 371] width 94 height 22
click at [110, 408] on li "Available" at bounding box center [123, 405] width 92 height 16
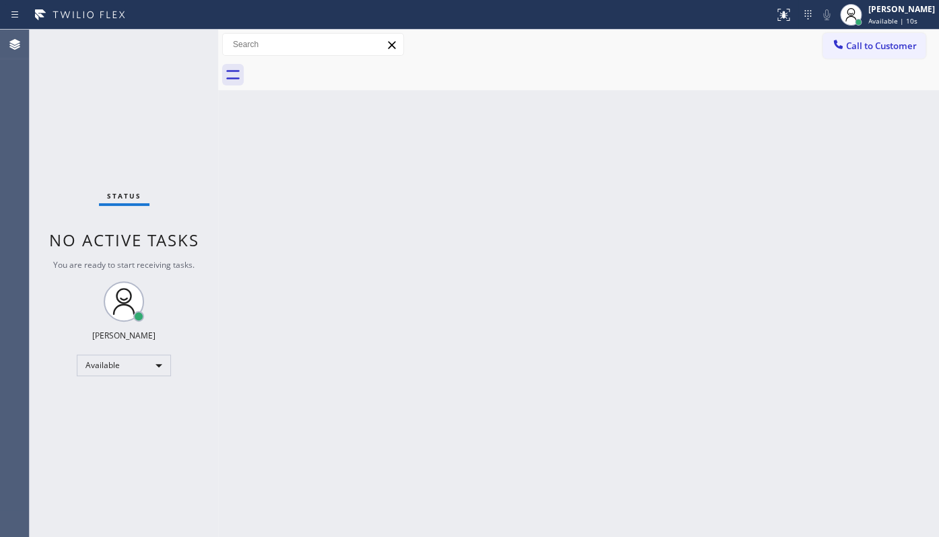
drag, startPoint x: 133, startPoint y: 410, endPoint x: 143, endPoint y: 408, distance: 10.4
click at [133, 410] on div "Status No active tasks You are ready to start receiving tasks. JENIZA ALCAYDE A…" at bounding box center [124, 283] width 188 height 507
click at [252, 501] on div "Back to Dashboard Change Sender ID Customers Technicians Select a contact Outbo…" at bounding box center [578, 283] width 721 height 507
click at [80, 140] on div "Status No active tasks You are ready to start receiving tasks. JENIZA ALCAYDE A…" at bounding box center [124, 283] width 188 height 507
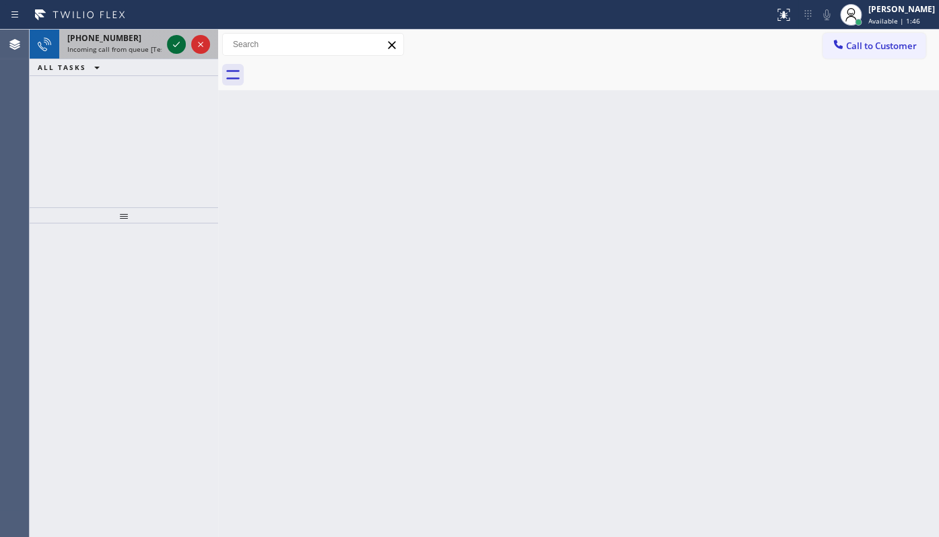
click at [173, 39] on icon at bounding box center [176, 44] width 16 height 16
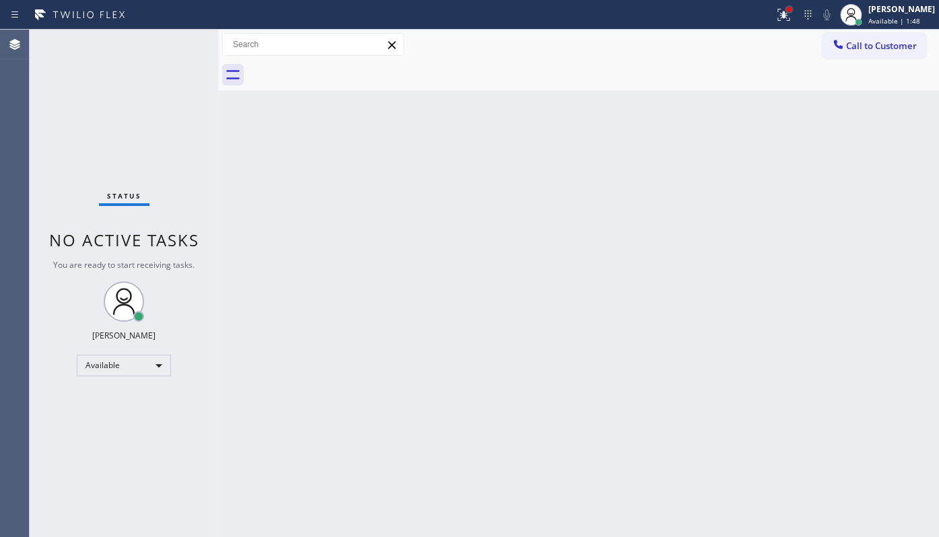
click at [787, 11] on div at bounding box center [789, 9] width 8 height 8
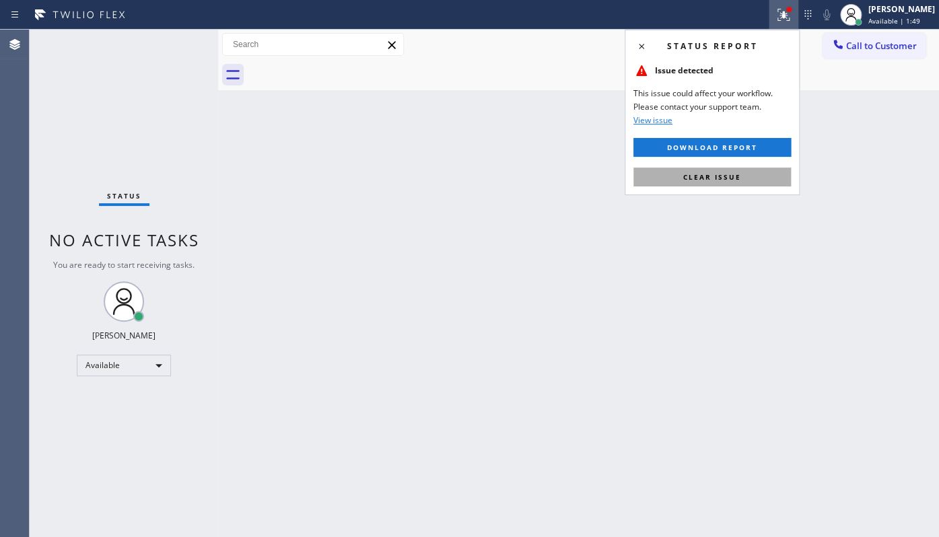
click at [759, 181] on button "Clear issue" at bounding box center [711, 177] width 157 height 19
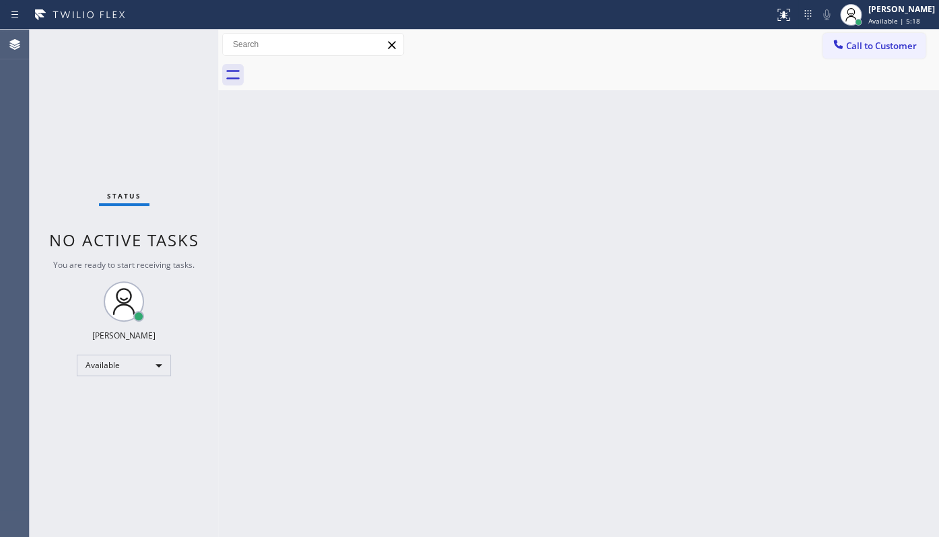
click at [176, 117] on div "Status No active tasks You are ready to start receiving tasks. JENIZA ALCAYDE A…" at bounding box center [124, 283] width 188 height 507
click at [114, 98] on div "Status No active tasks You are ready to start receiving tasks. JENIZA ALCAYDE A…" at bounding box center [124, 283] width 188 height 507
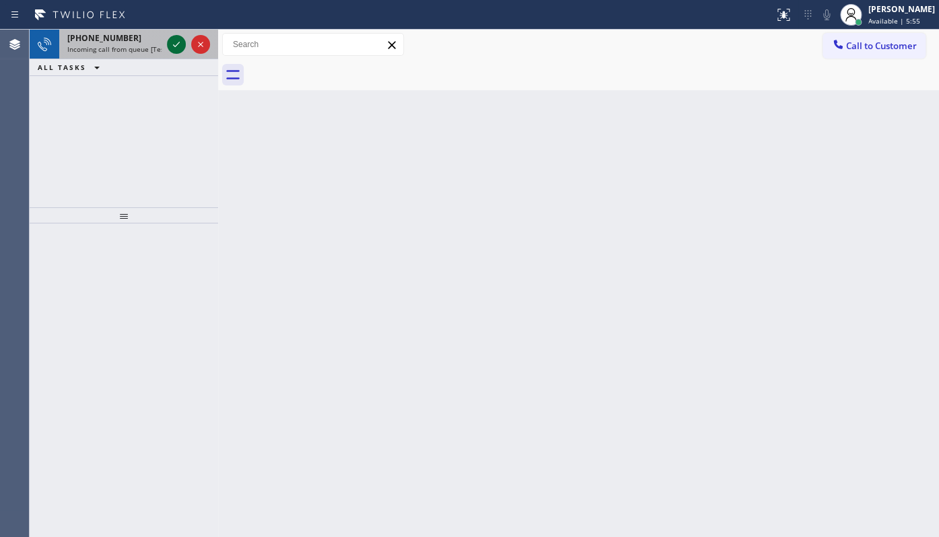
click at [167, 44] on div at bounding box center [176, 44] width 19 height 16
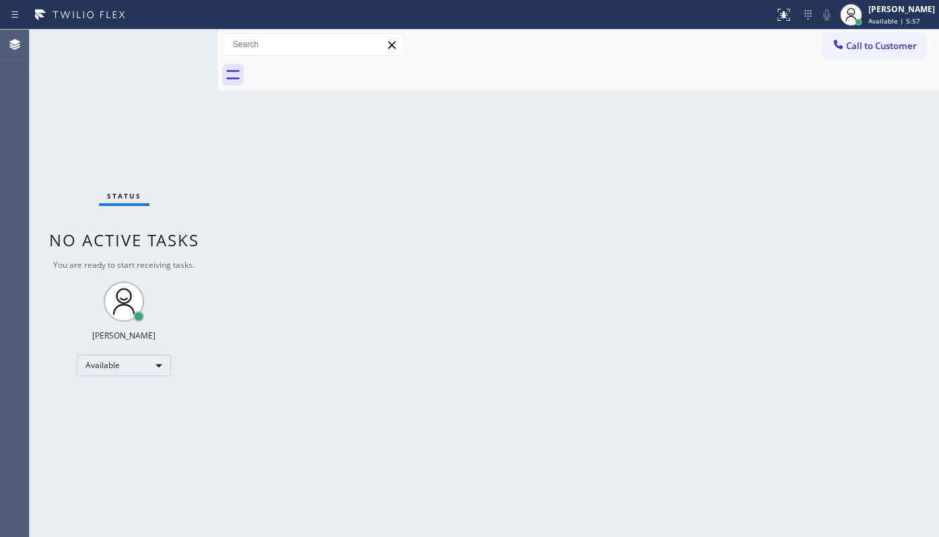
click at [178, 46] on div "Status No active tasks You are ready to start receiving tasks. JENIZA ALCAYDE A…" at bounding box center [124, 283] width 188 height 507
drag, startPoint x: 774, startPoint y: 19, endPoint x: 784, endPoint y: 38, distance: 21.4
click at [777, 22] on button at bounding box center [783, 15] width 30 height 30
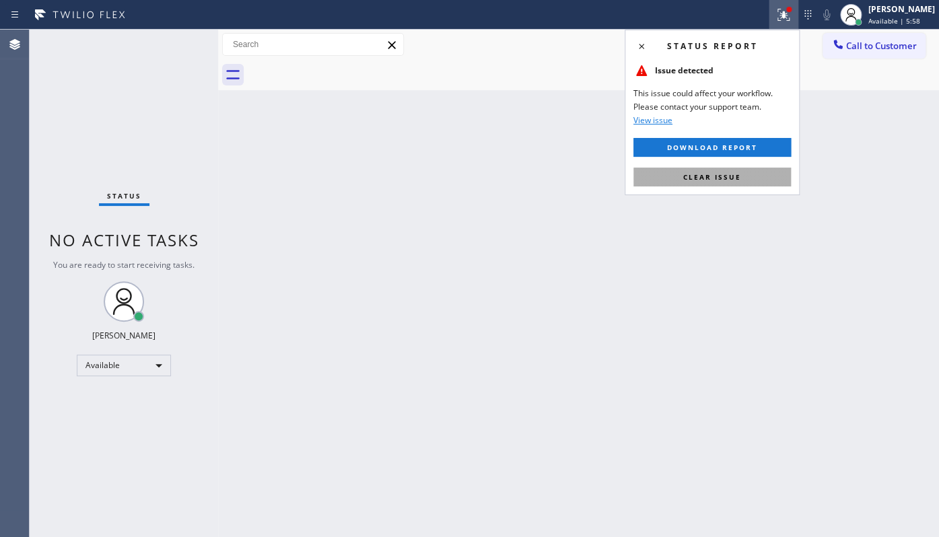
click at [732, 185] on button "Clear issue" at bounding box center [711, 177] width 157 height 19
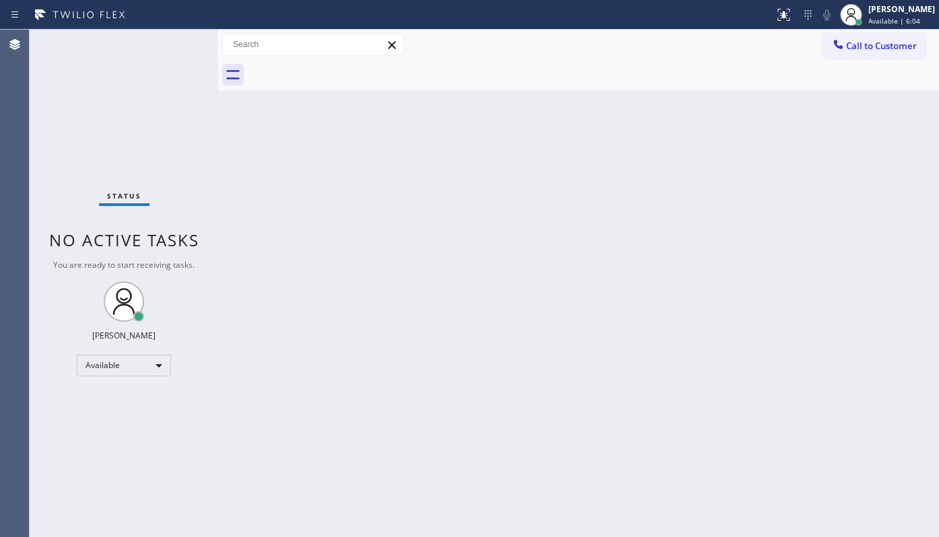
click at [176, 45] on div "Status No active tasks You are ready to start receiving tasks. JENIZA ALCAYDE A…" at bounding box center [124, 283] width 188 height 507
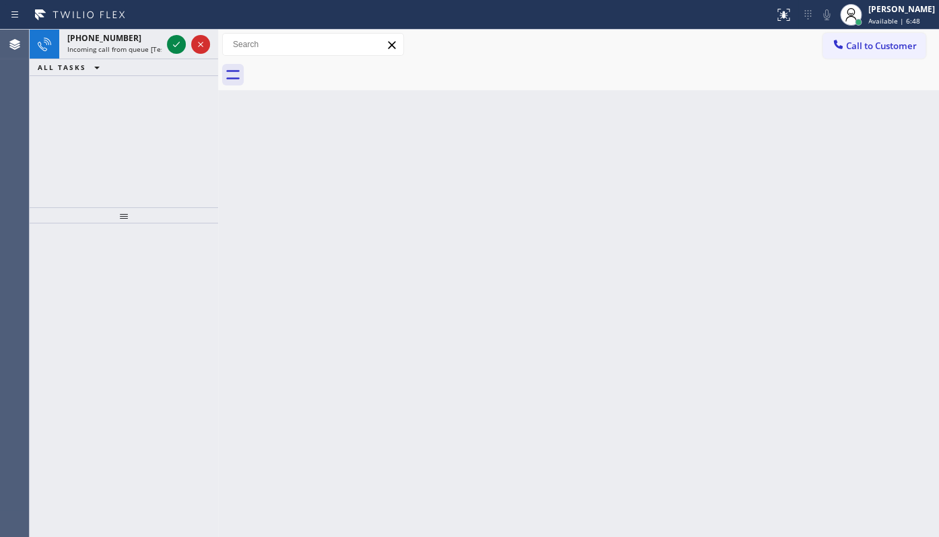
click at [90, 132] on div "+12406162852 Incoming call from queue [Test] All ALL TASKS ALL TASKS ACTIVE TAS…" at bounding box center [124, 119] width 188 height 178
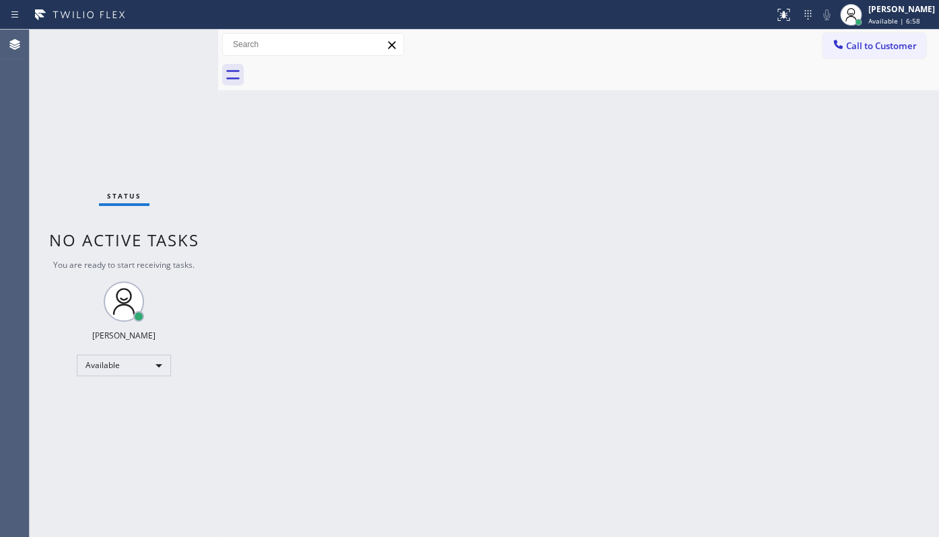
click at [460, 370] on div "Back to Dashboard Change Sender ID Customers Technicians Select a contact Outbo…" at bounding box center [578, 283] width 721 height 507
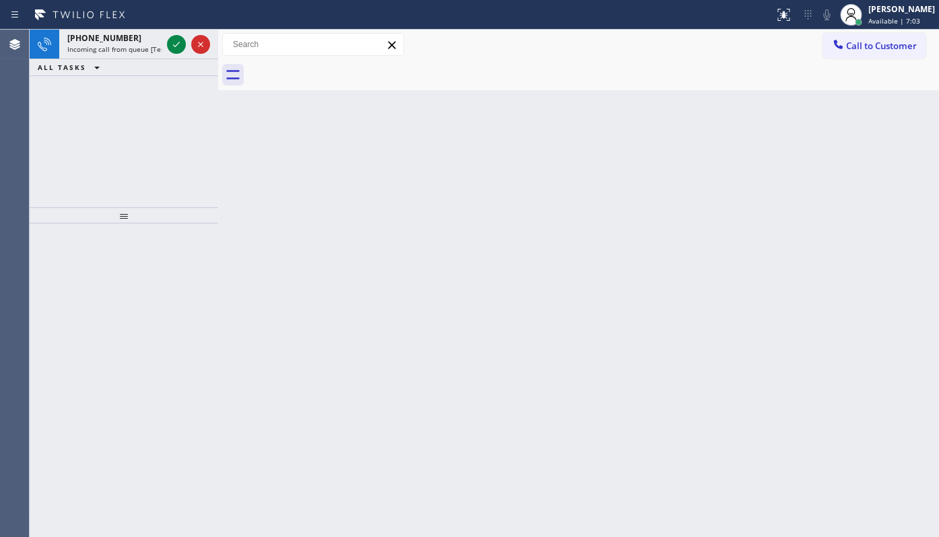
click at [135, 147] on div "+12134435836 Incoming call from queue [Test] All ALL TASKS ALL TASKS ACTIVE TAS…" at bounding box center [124, 119] width 188 height 178
click at [180, 38] on icon at bounding box center [176, 44] width 16 height 16
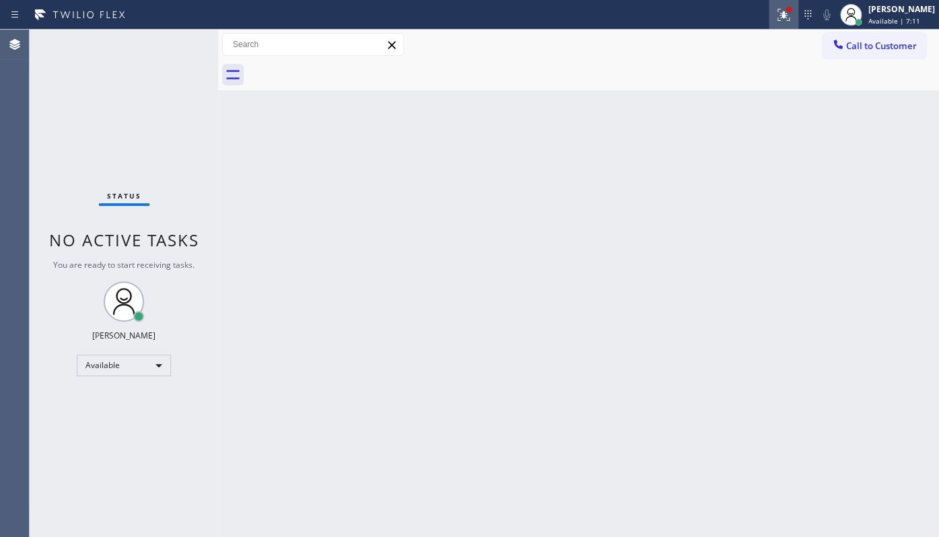
click at [784, 20] on icon at bounding box center [783, 15] width 16 height 16
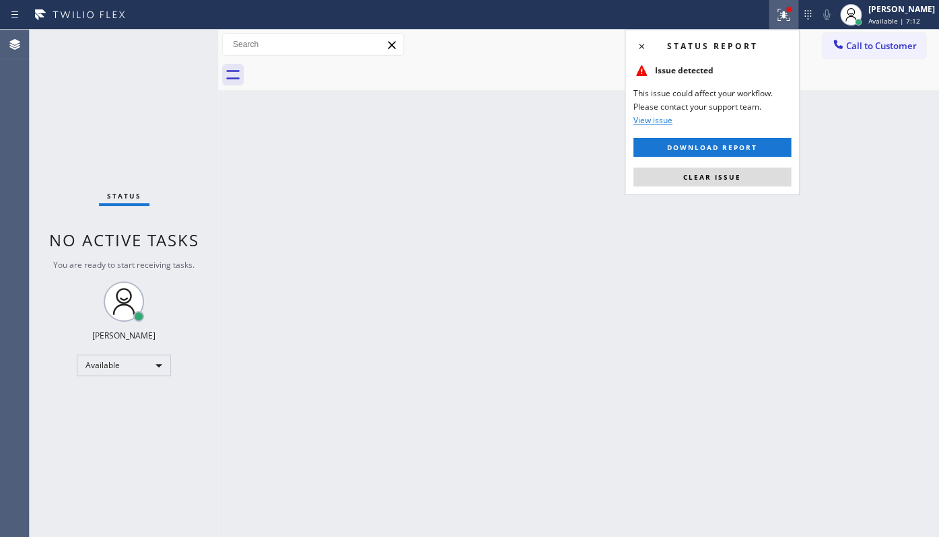
click at [732, 190] on div "Status report Issue detected This issue could affect your workflow. Please cont…" at bounding box center [711, 113] width 175 height 166
click at [737, 180] on span "Clear issue" at bounding box center [712, 176] width 58 height 9
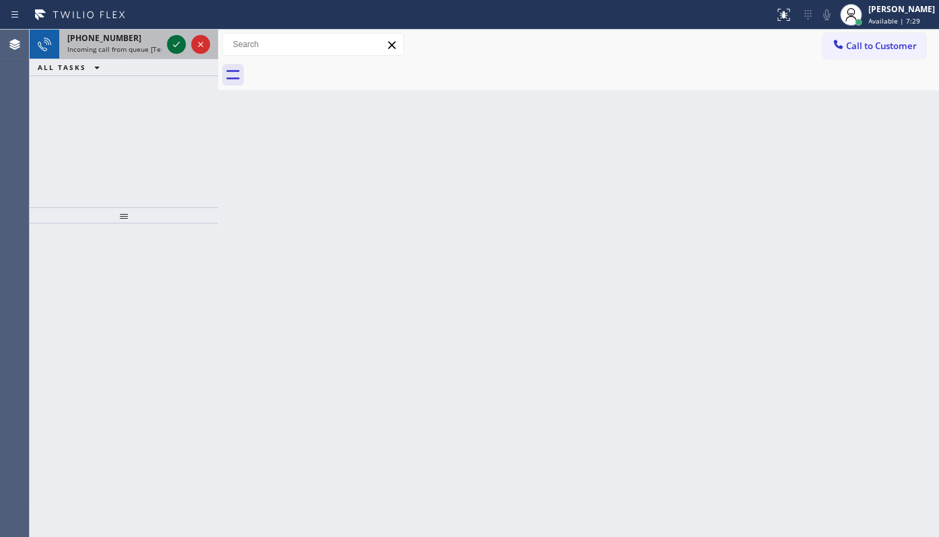
click at [174, 40] on icon at bounding box center [176, 44] width 16 height 16
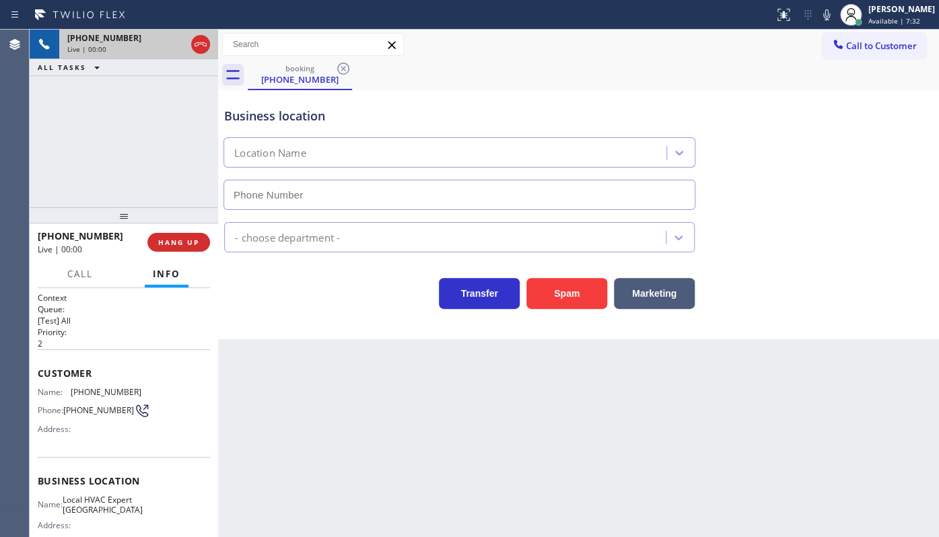
type input "(760) 249-7738"
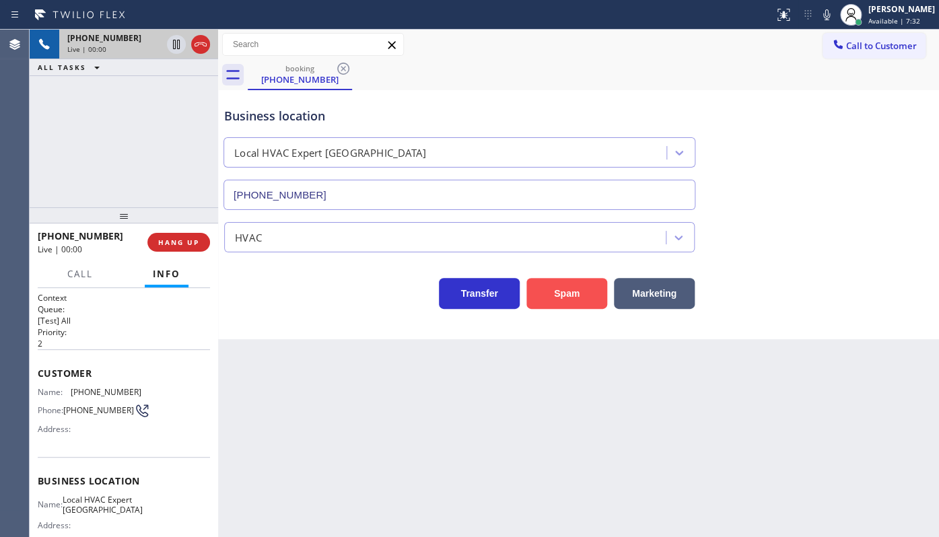
click at [588, 305] on button "Spam" at bounding box center [566, 293] width 81 height 31
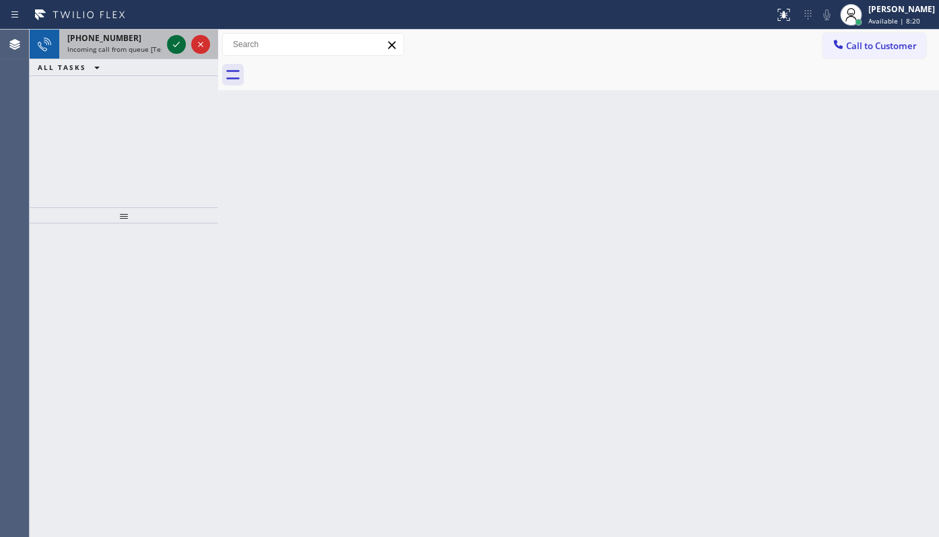
click at [182, 40] on icon at bounding box center [176, 44] width 16 height 16
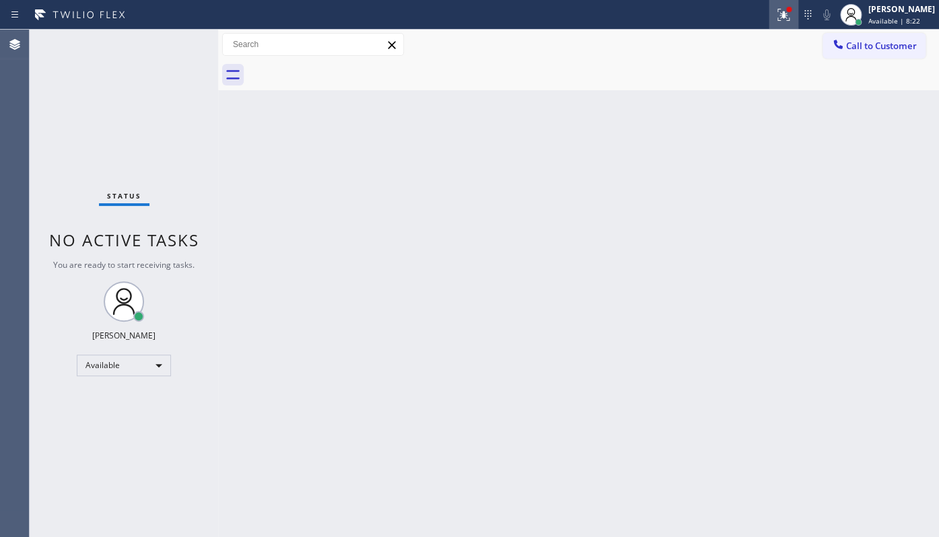
click at [783, 16] on icon at bounding box center [783, 15] width 12 height 12
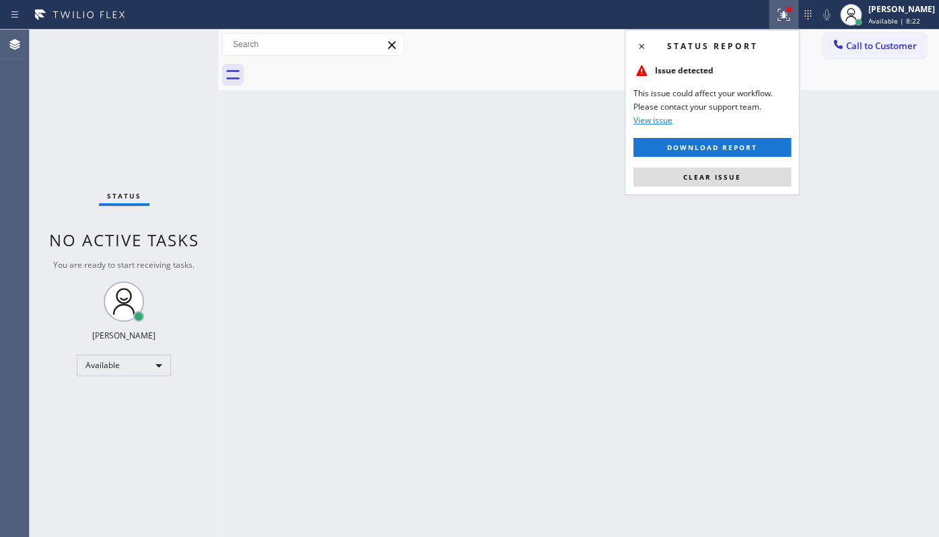
click at [727, 164] on div "Status report Issue detected This issue could affect your workflow. Please cont…" at bounding box center [711, 113] width 175 height 166
click at [726, 170] on button "Clear issue" at bounding box center [711, 177] width 157 height 19
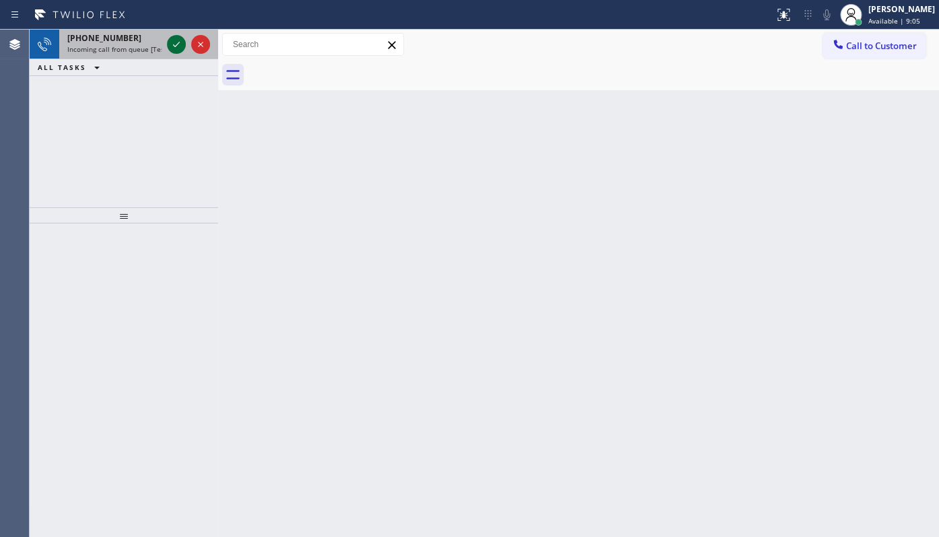
click at [175, 48] on icon at bounding box center [176, 44] width 16 height 16
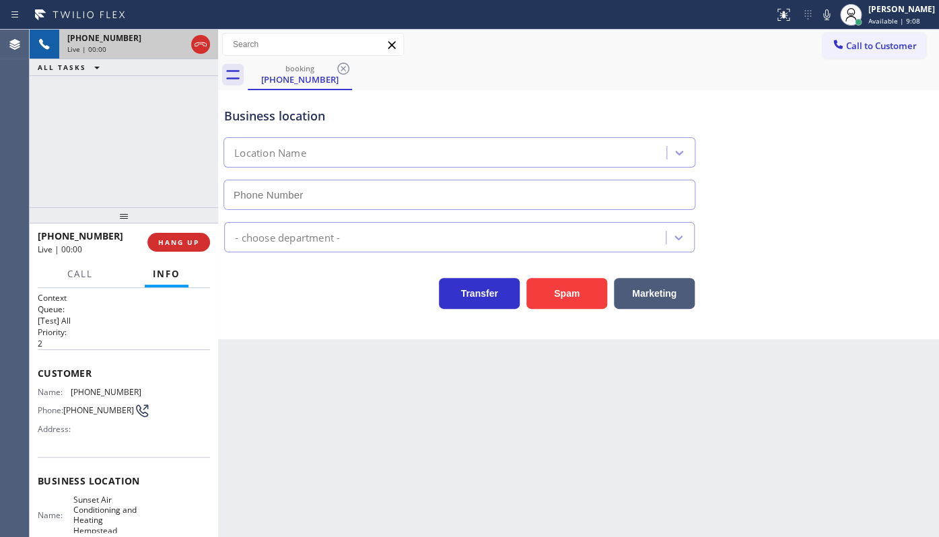
type input "(516) 788-5880"
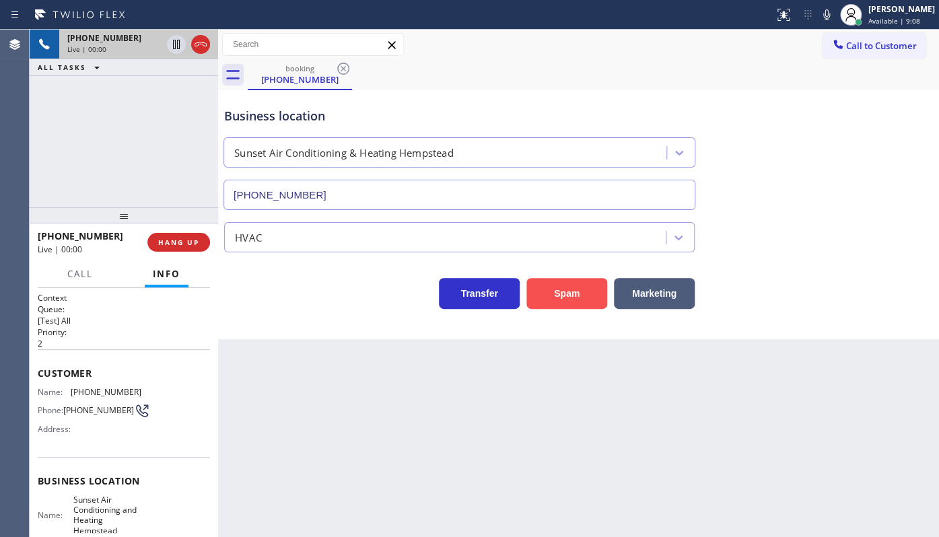
click at [550, 293] on button "Spam" at bounding box center [566, 293] width 81 height 31
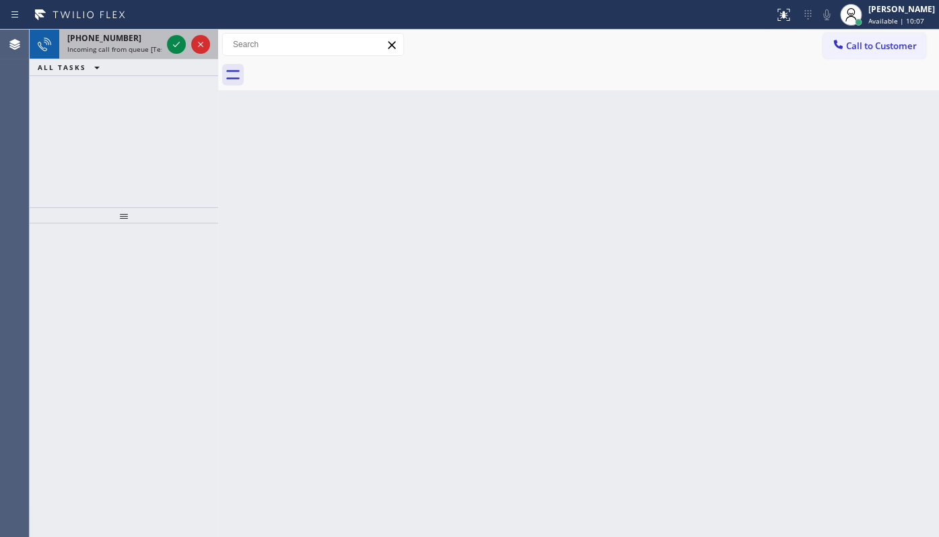
drag, startPoint x: 183, startPoint y: 35, endPoint x: 178, endPoint y: 42, distance: 8.6
click at [181, 36] on div at bounding box center [188, 45] width 48 height 30
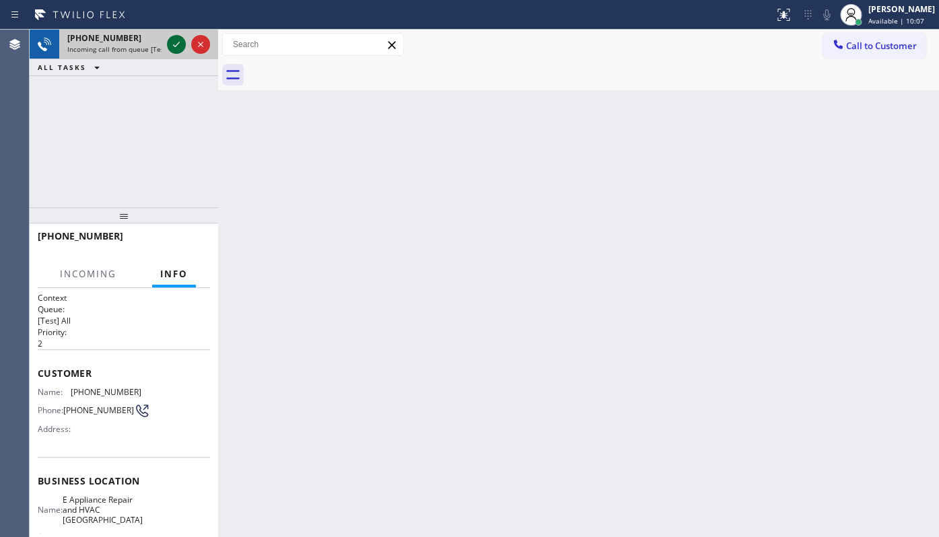
click at [178, 42] on icon at bounding box center [176, 44] width 16 height 16
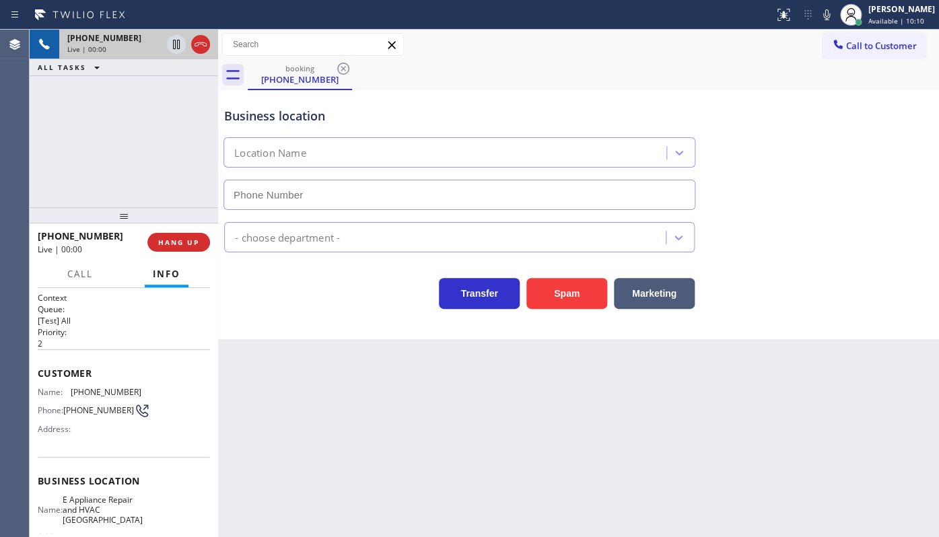
type input "(310) 361-3811"
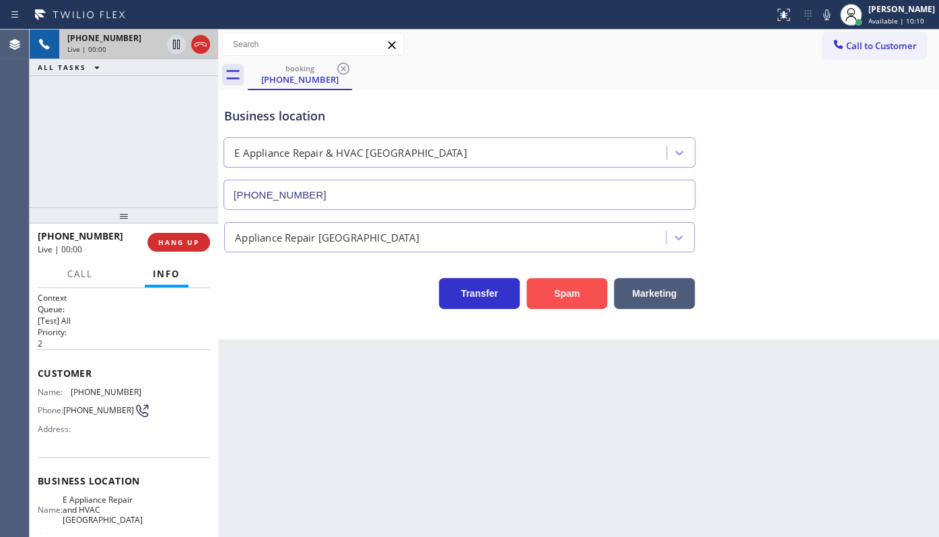
click at [572, 299] on button "Spam" at bounding box center [566, 293] width 81 height 31
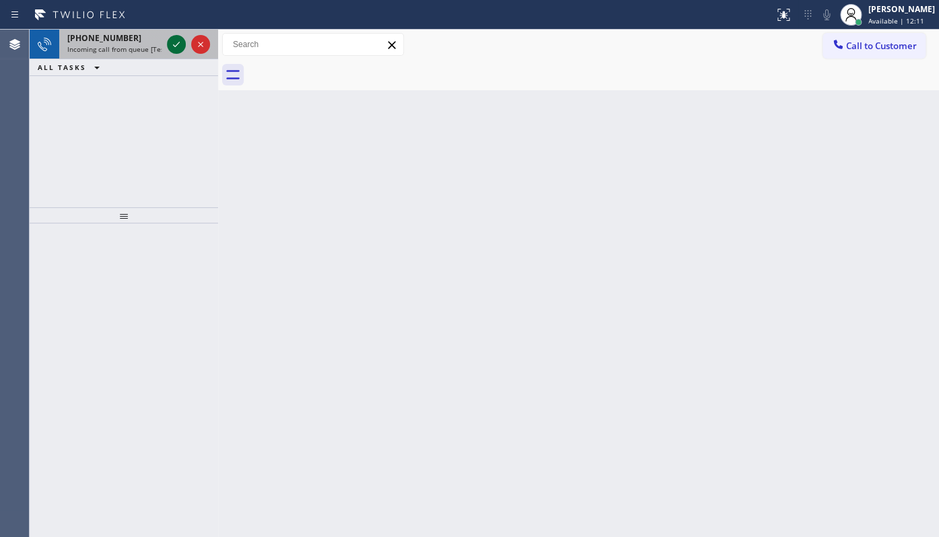
click at [178, 40] on icon at bounding box center [176, 44] width 16 height 16
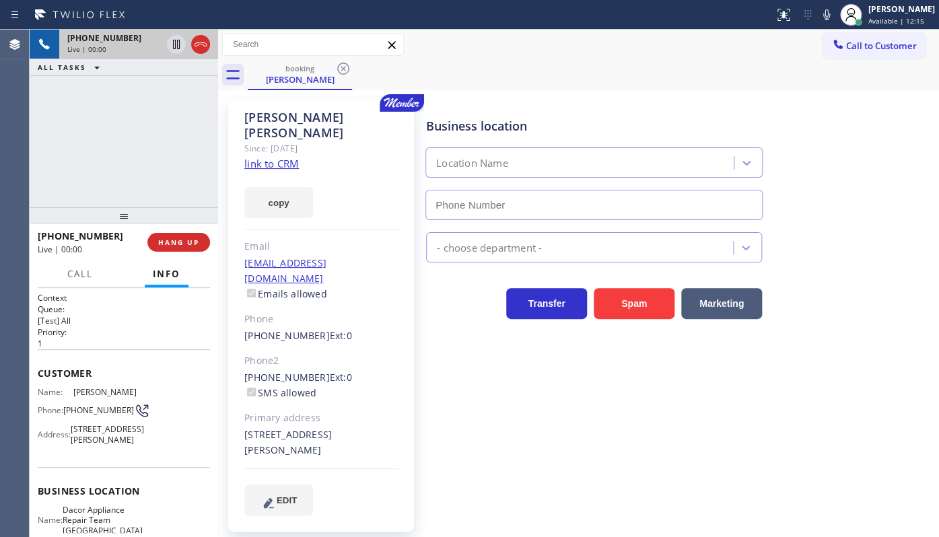
type input "(213) 238-6617"
click at [271, 157] on link "link to CRM" at bounding box center [271, 163] width 55 height 13
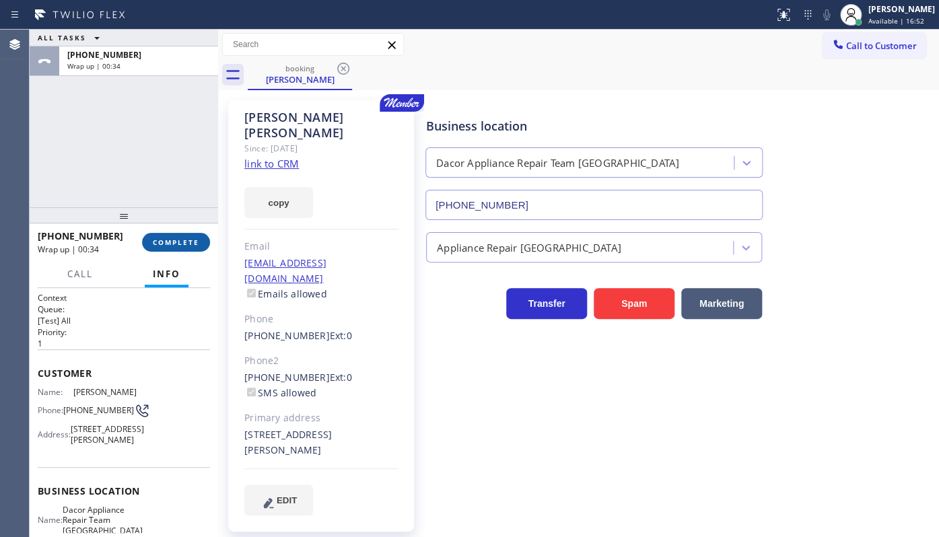
click at [182, 238] on span "COMPLETE" at bounding box center [176, 242] width 46 height 9
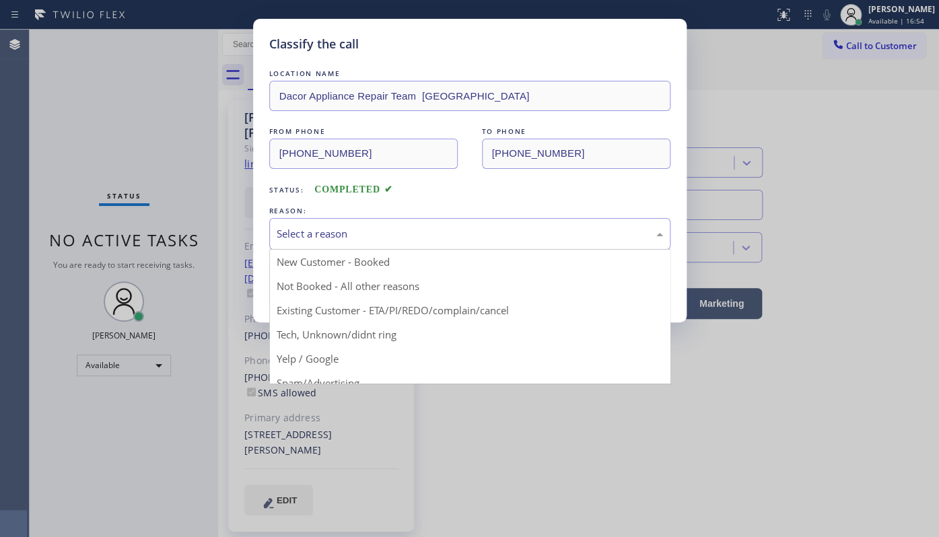
click at [311, 221] on div "Select a reason" at bounding box center [469, 234] width 401 height 32
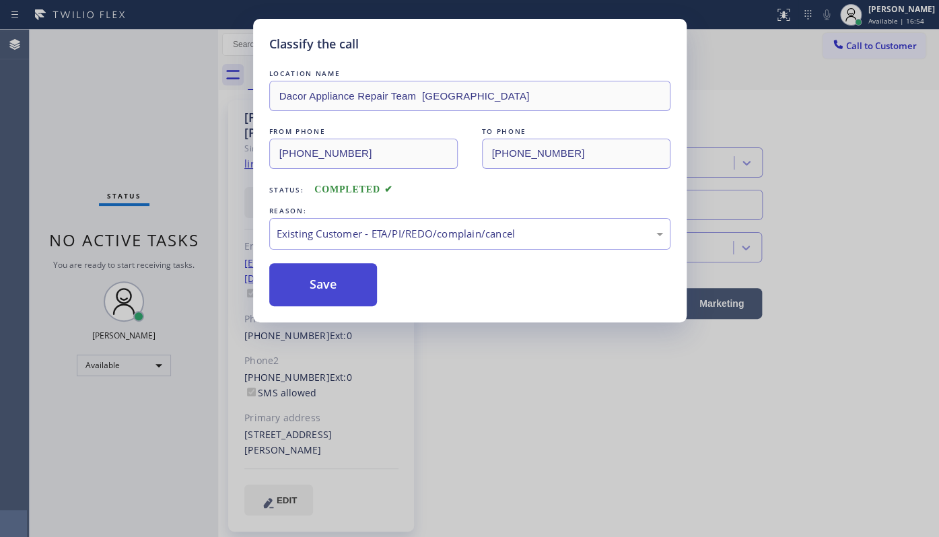
click at [328, 285] on button "Save" at bounding box center [323, 284] width 108 height 43
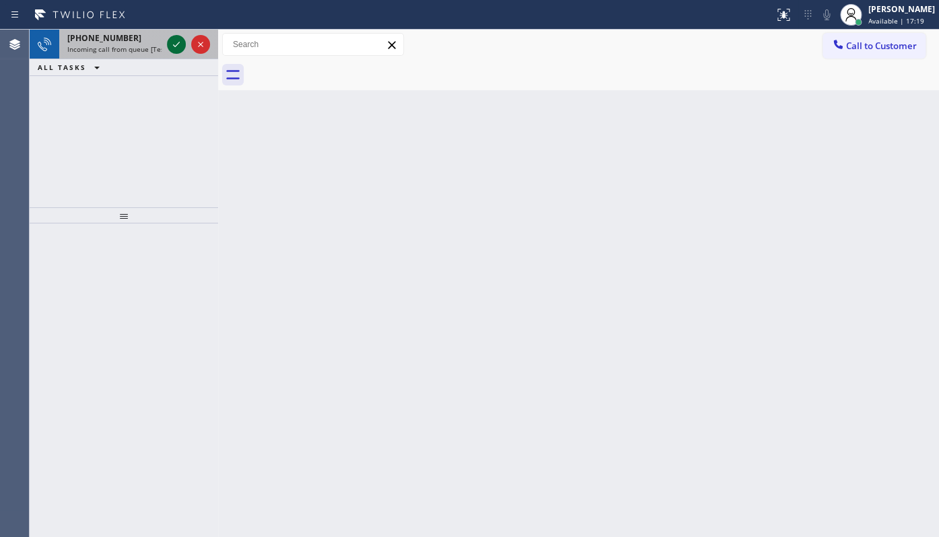
click at [182, 42] on icon at bounding box center [176, 44] width 16 height 16
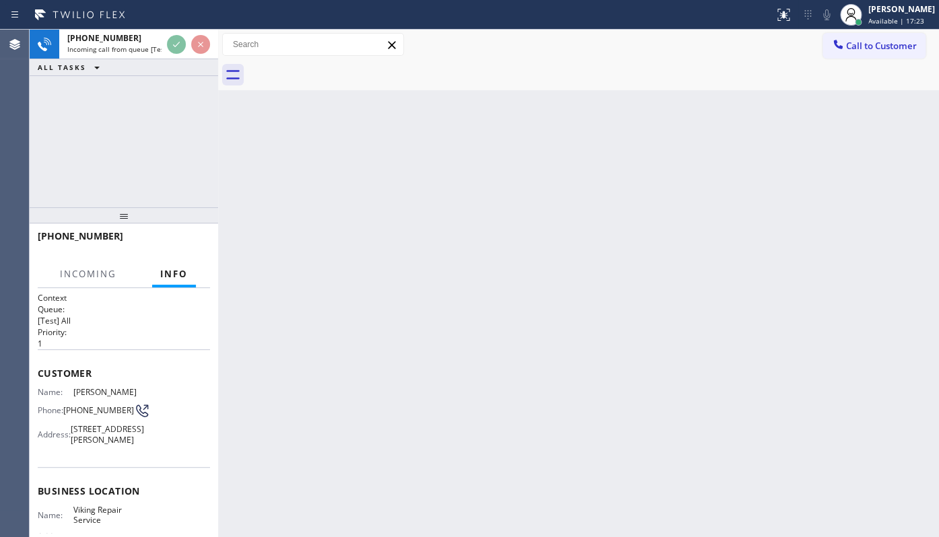
click at [103, 22] on icon at bounding box center [80, 15] width 101 height 22
click at [128, 25] on icon at bounding box center [80, 15] width 101 height 22
click at [108, 22] on icon at bounding box center [80, 15] width 101 height 22
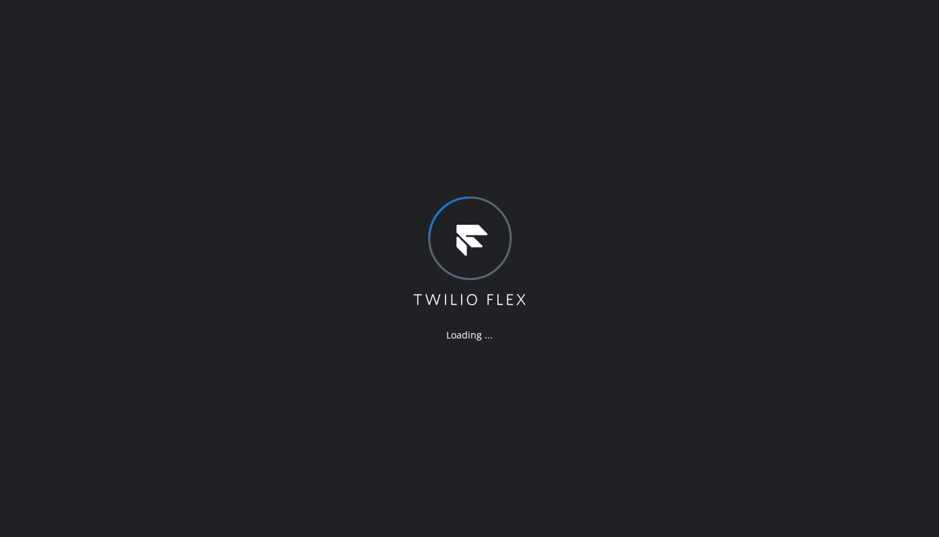
click at [97, 164] on div "Loading ..." at bounding box center [469, 268] width 939 height 537
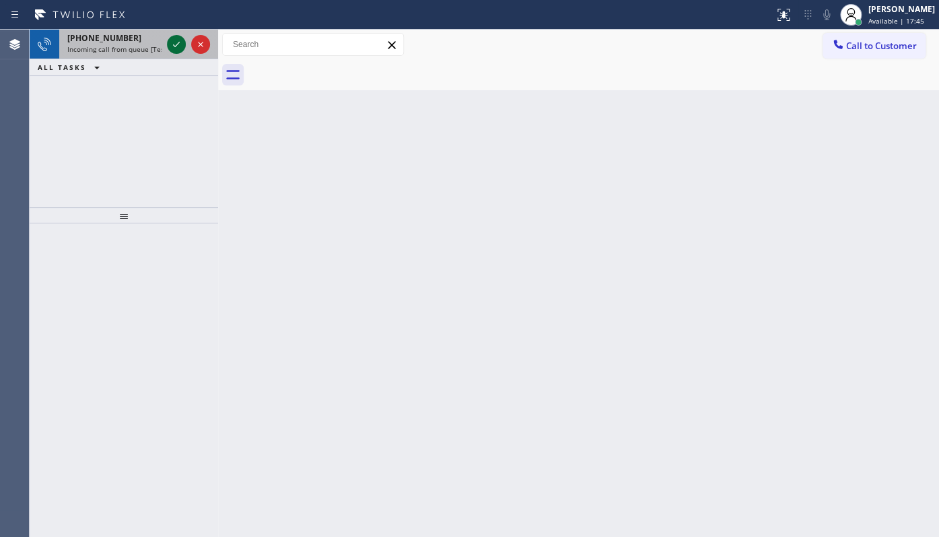
click at [178, 44] on icon at bounding box center [176, 44] width 7 height 5
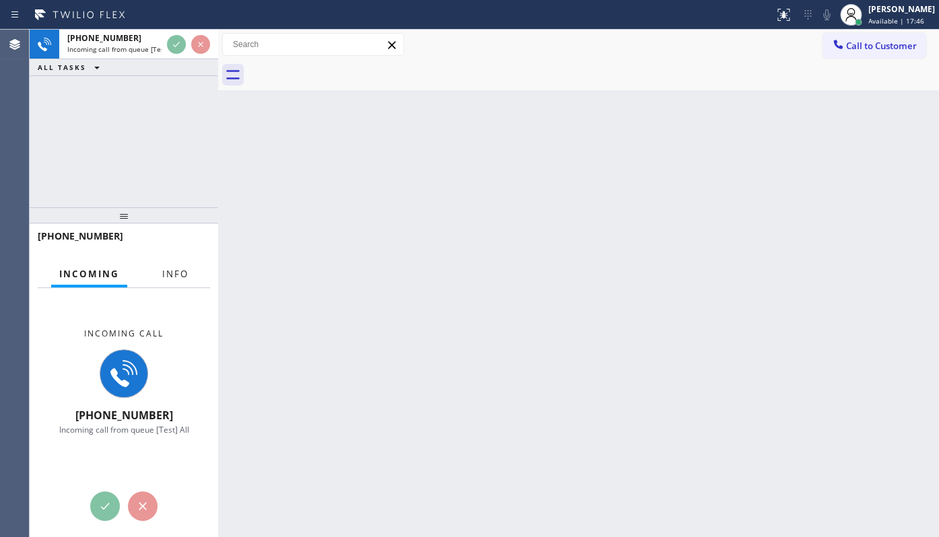
click at [167, 277] on span "Info" at bounding box center [175, 274] width 26 height 12
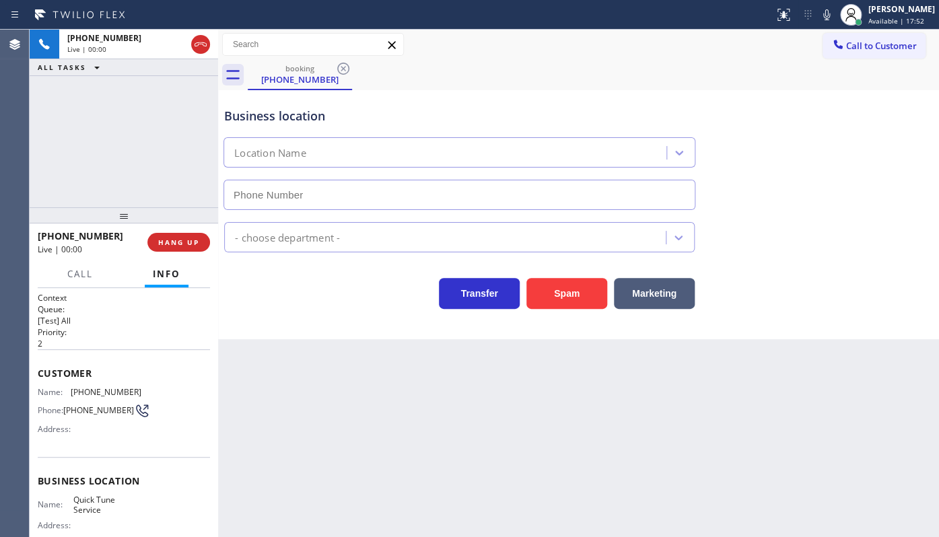
type input "(480) 680-8134"
click at [182, 235] on button "HANG UP" at bounding box center [178, 242] width 63 height 19
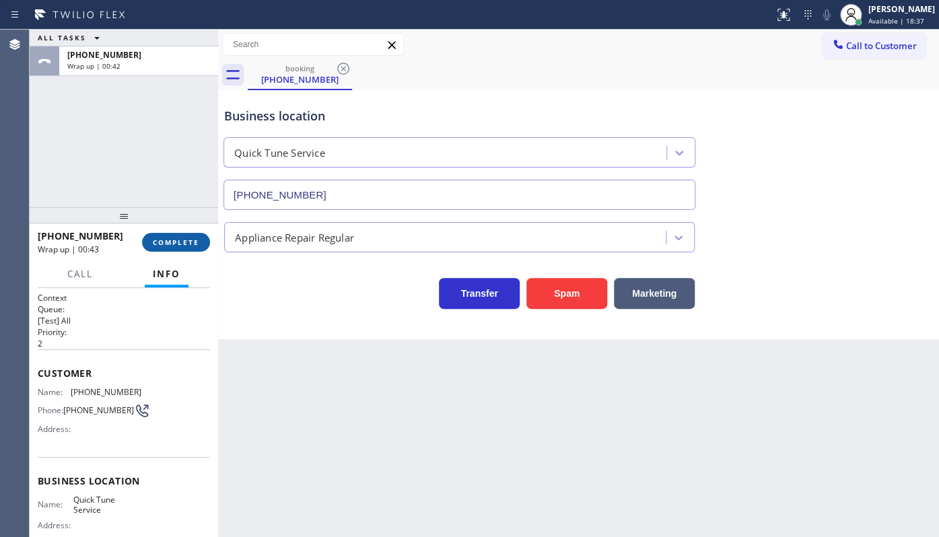
click at [182, 235] on button "COMPLETE" at bounding box center [176, 242] width 68 height 19
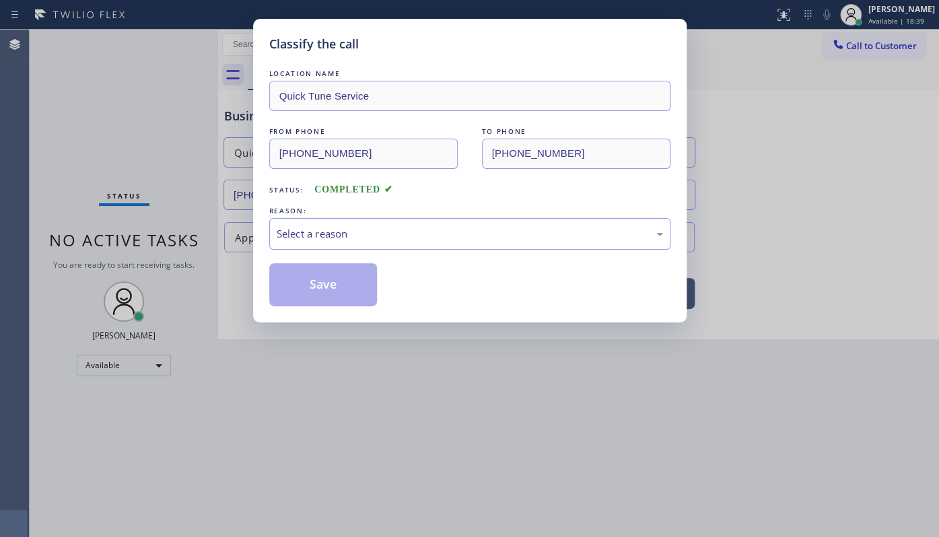
drag, startPoint x: 342, startPoint y: 236, endPoint x: 341, endPoint y: 245, distance: 9.5
click at [341, 245] on div "Select a reason" at bounding box center [469, 234] width 401 height 32
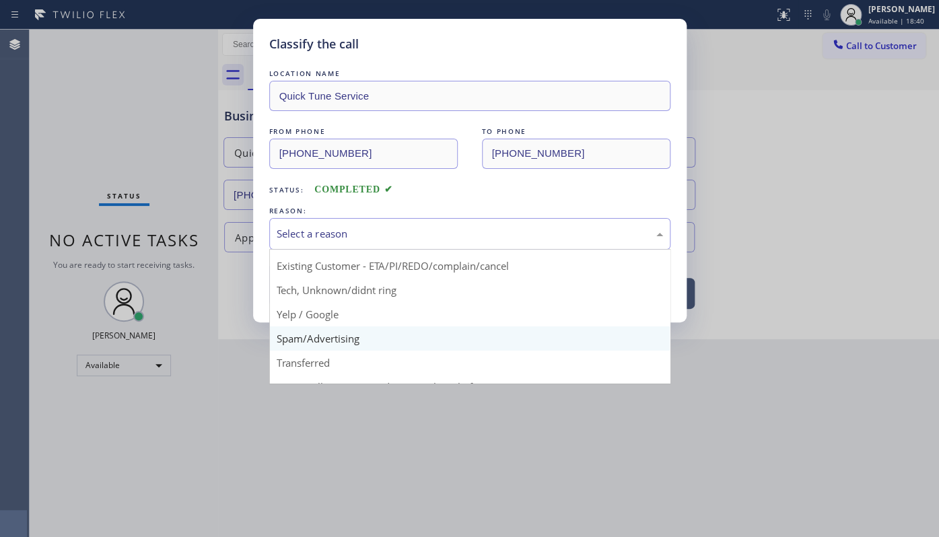
scroll to position [89, 0]
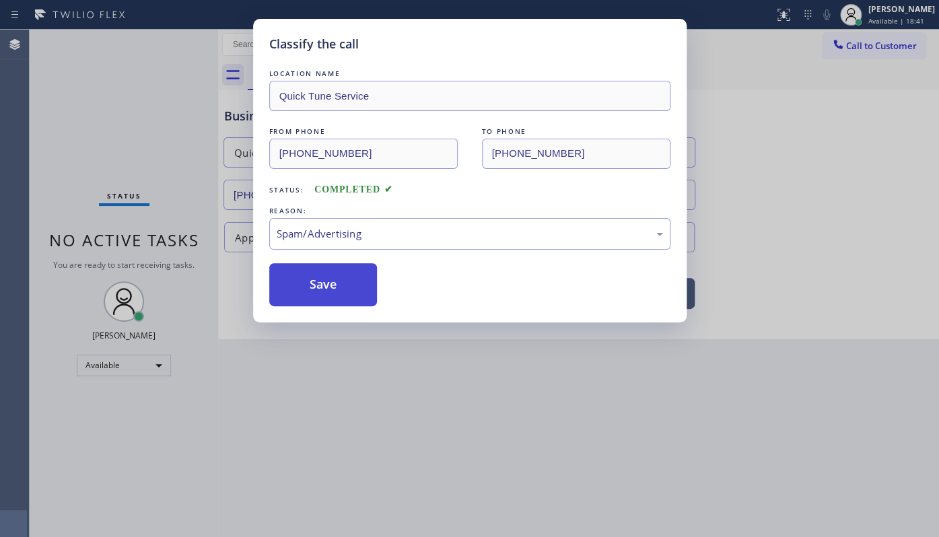
click at [317, 285] on button "Save" at bounding box center [323, 284] width 108 height 43
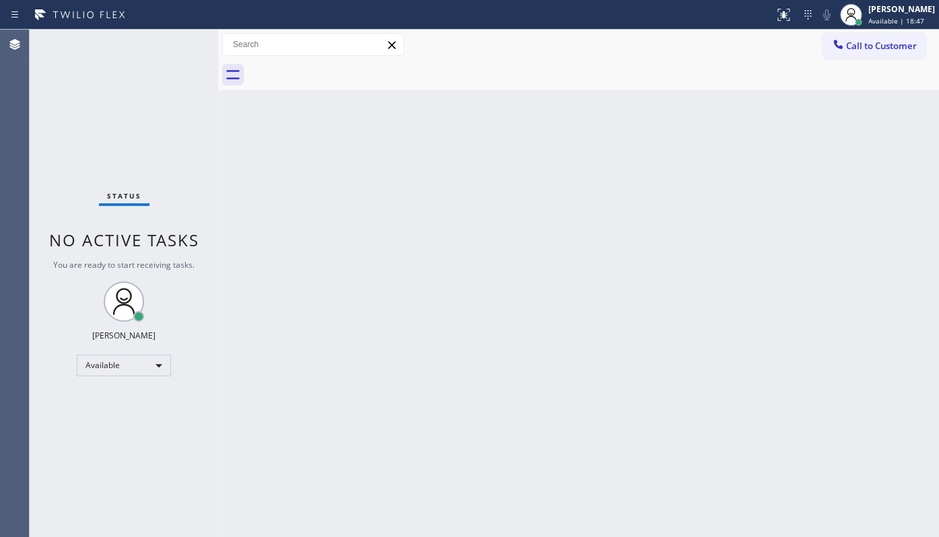
click at [406, 227] on div "Back to Dashboard Change Sender ID Customers Technicians Select a contact Outbo…" at bounding box center [578, 283] width 721 height 507
click at [175, 43] on div "Status No active tasks You are ready to start receiving tasks. JENIZA ALCAYDE A…" at bounding box center [124, 283] width 188 height 507
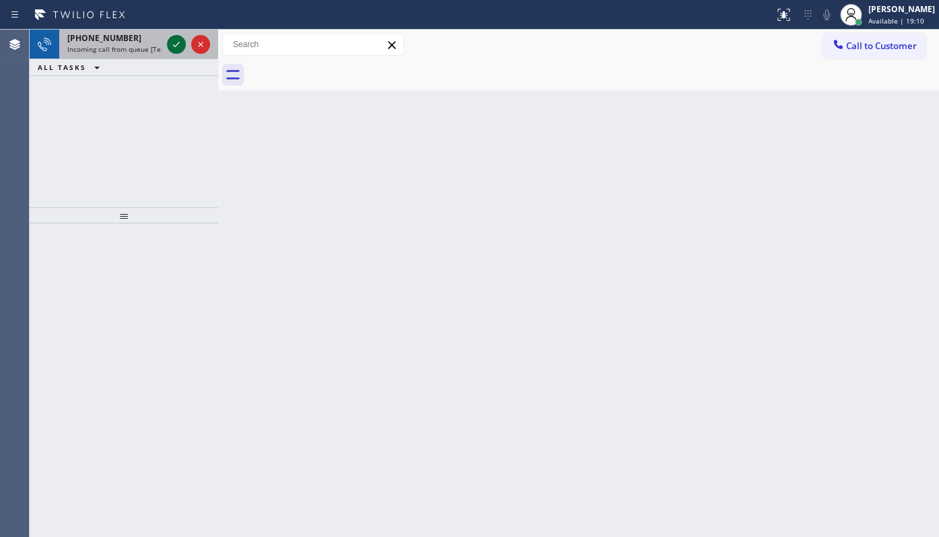
click at [173, 40] on icon at bounding box center [176, 44] width 16 height 16
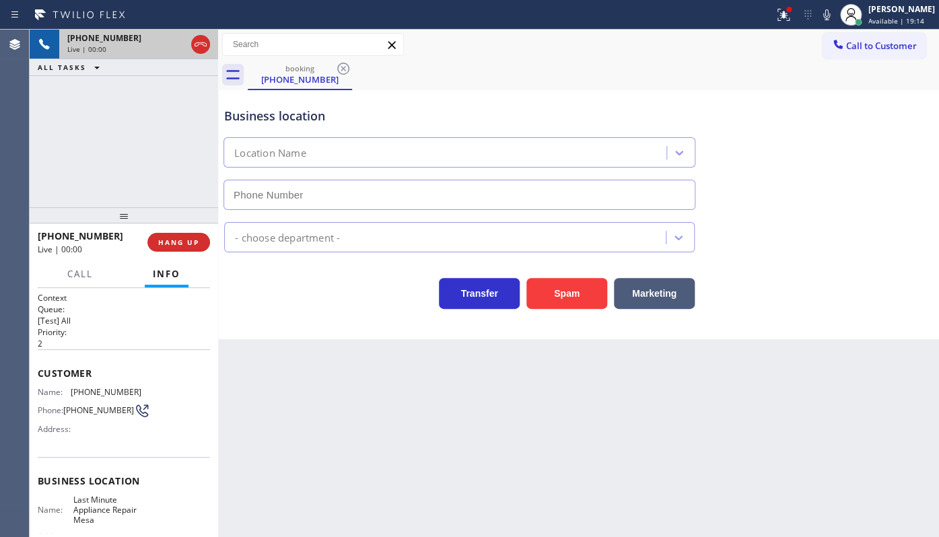
type input "(602) 671-0210"
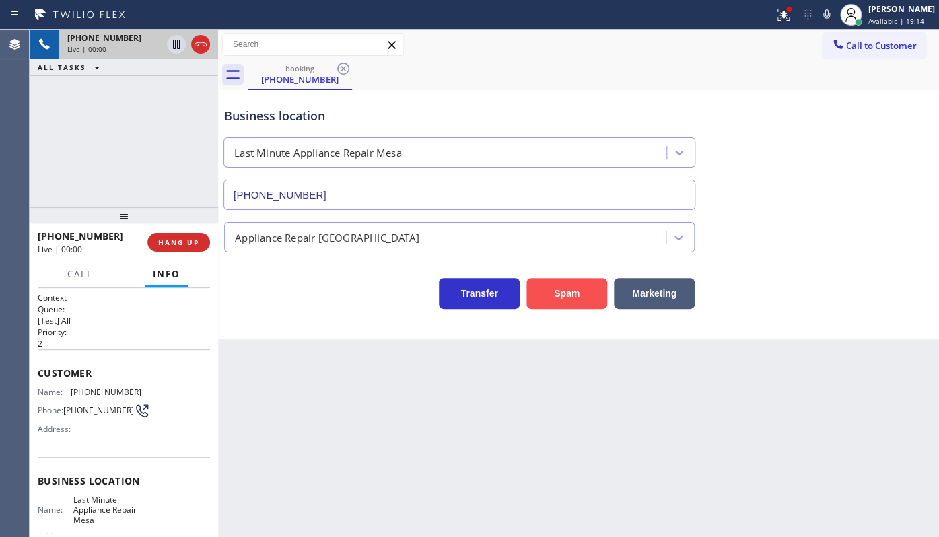
click at [569, 288] on button "Spam" at bounding box center [566, 293] width 81 height 31
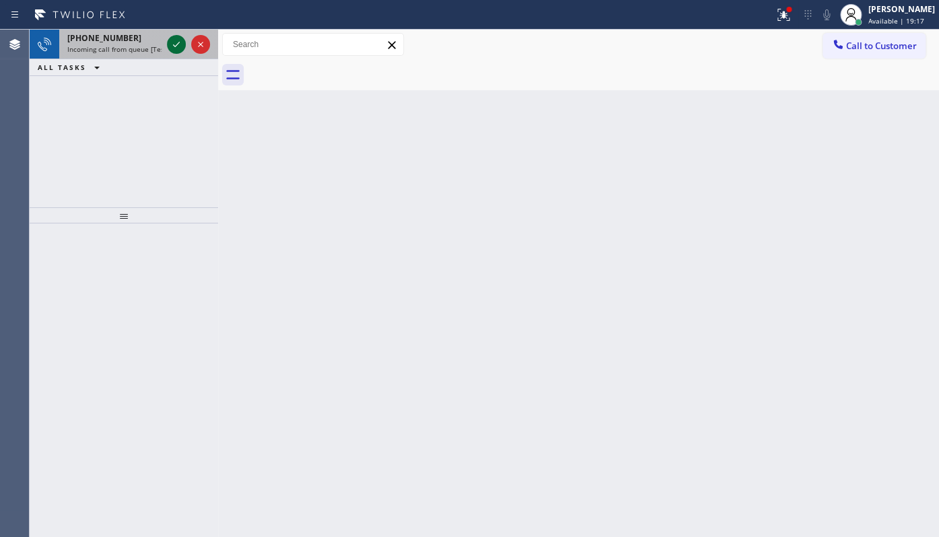
click at [170, 47] on icon at bounding box center [176, 44] width 16 height 16
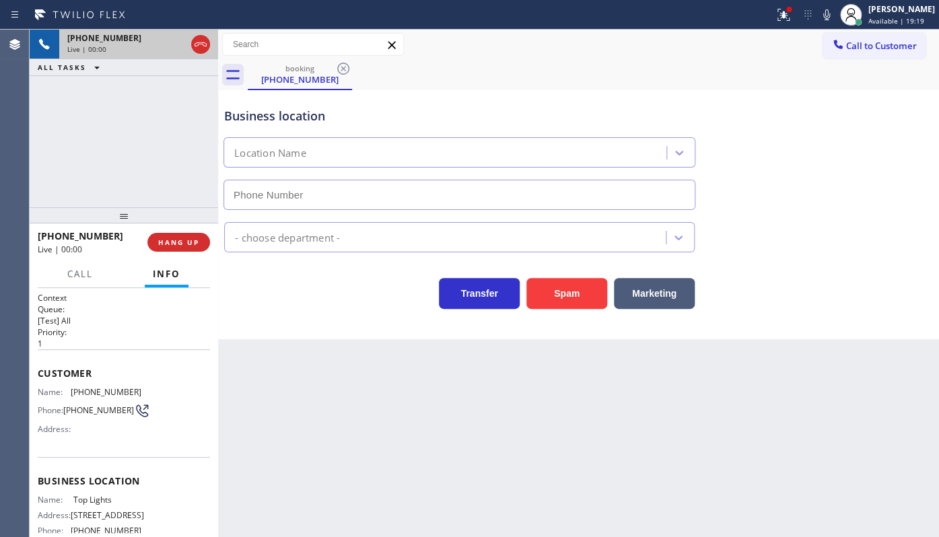
type input "(360) 233-2240"
click at [201, 245] on button "HANG UP" at bounding box center [178, 242] width 63 height 19
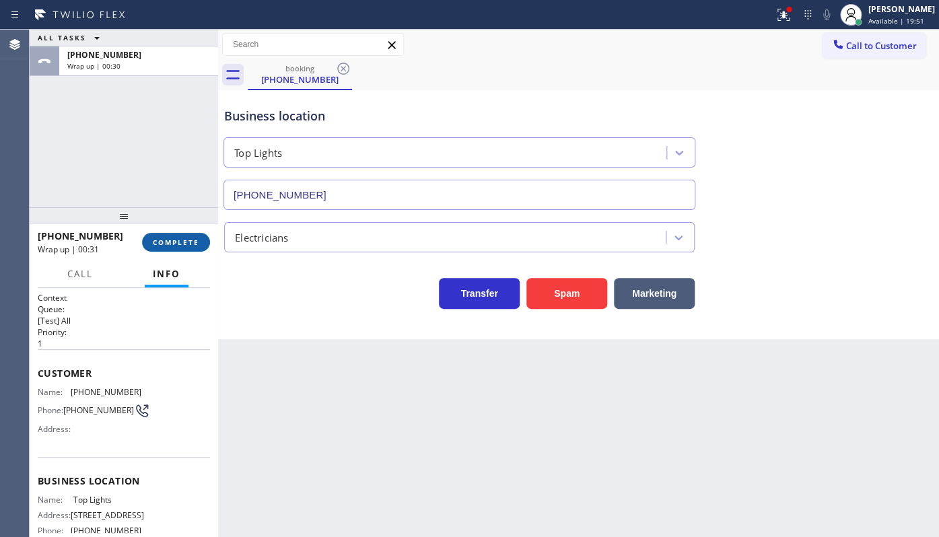
click at [167, 244] on span "COMPLETE" at bounding box center [176, 242] width 46 height 9
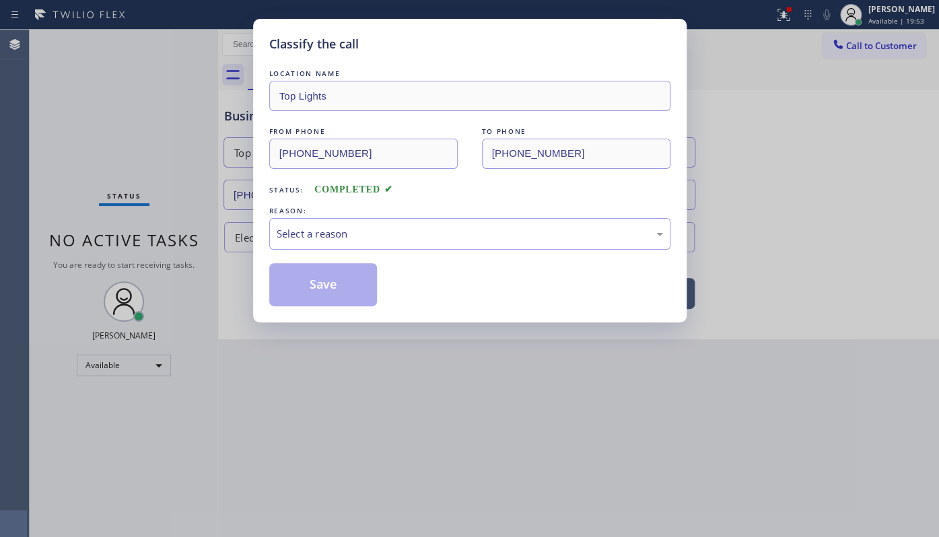
click at [328, 252] on div "LOCATION NAME Top Lights FROM PHONE (223) 374-8822 TO PHONE (360) 233-2240 Stat…" at bounding box center [469, 187] width 401 height 240
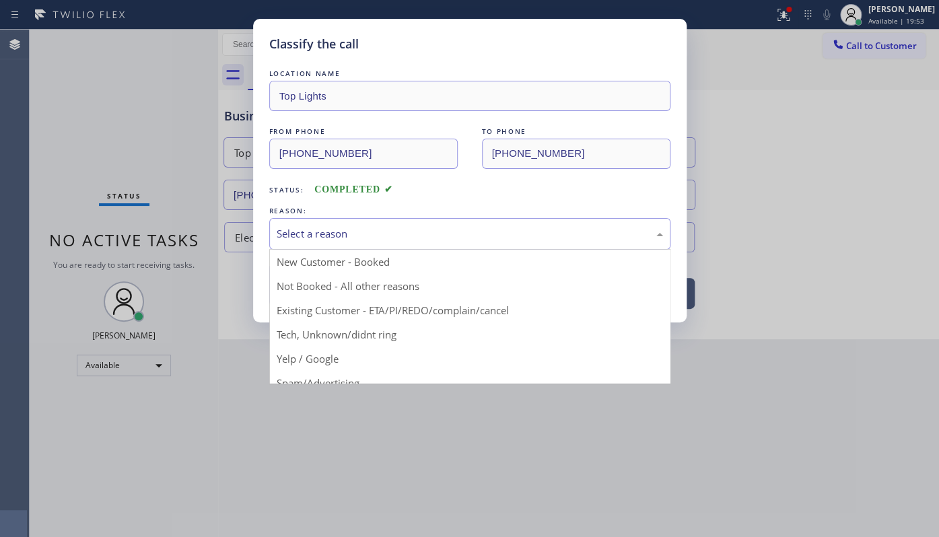
click at [331, 244] on div "Select a reason" at bounding box center [469, 234] width 401 height 32
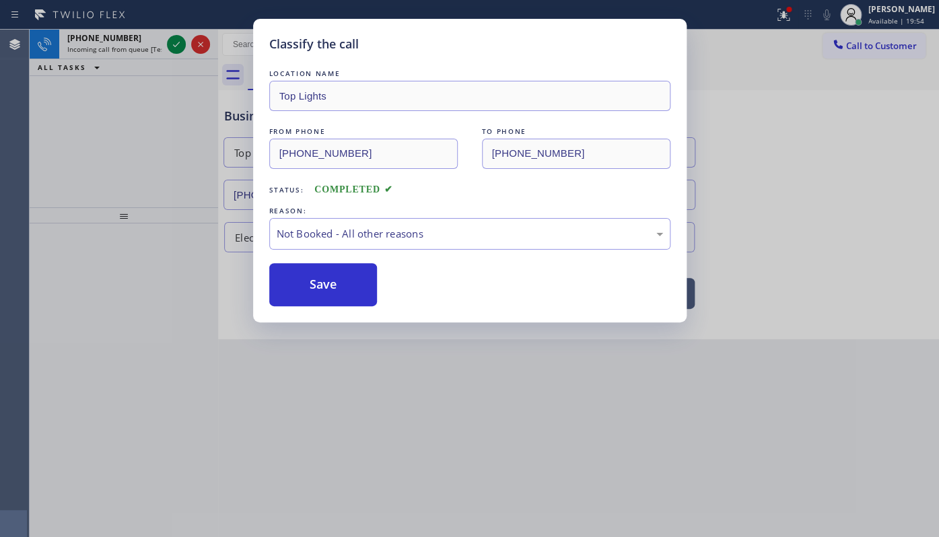
click at [328, 292] on button "Save" at bounding box center [323, 284] width 108 height 43
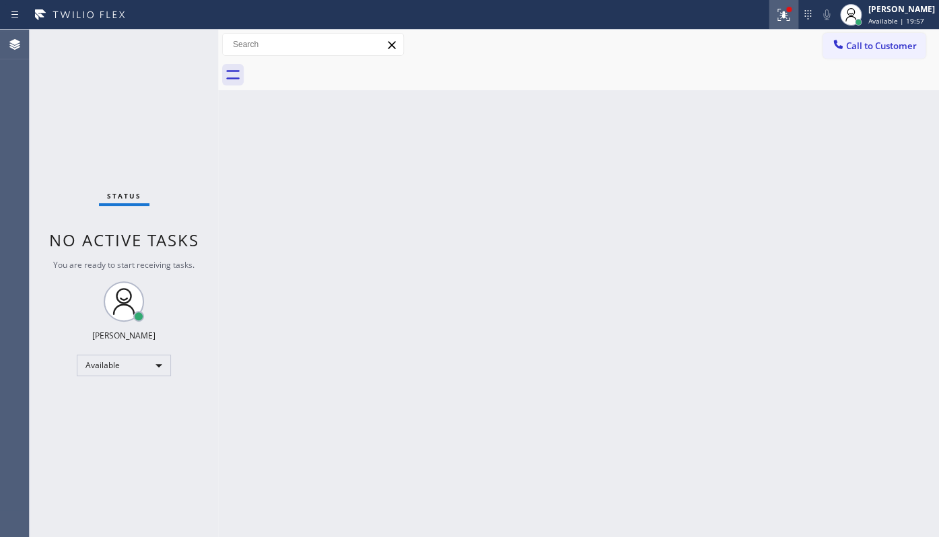
click at [776, 14] on icon at bounding box center [783, 15] width 16 height 16
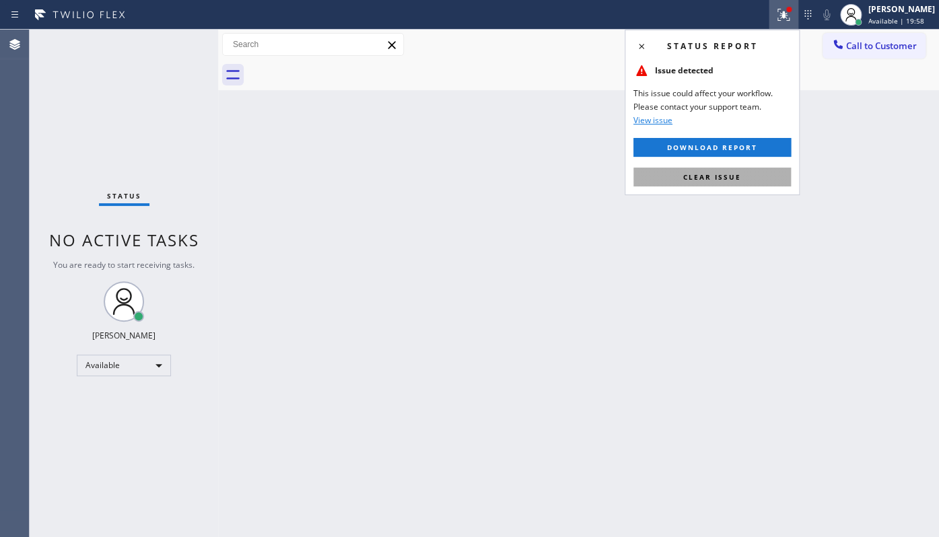
click at [746, 168] on button "Clear issue" at bounding box center [711, 177] width 157 height 19
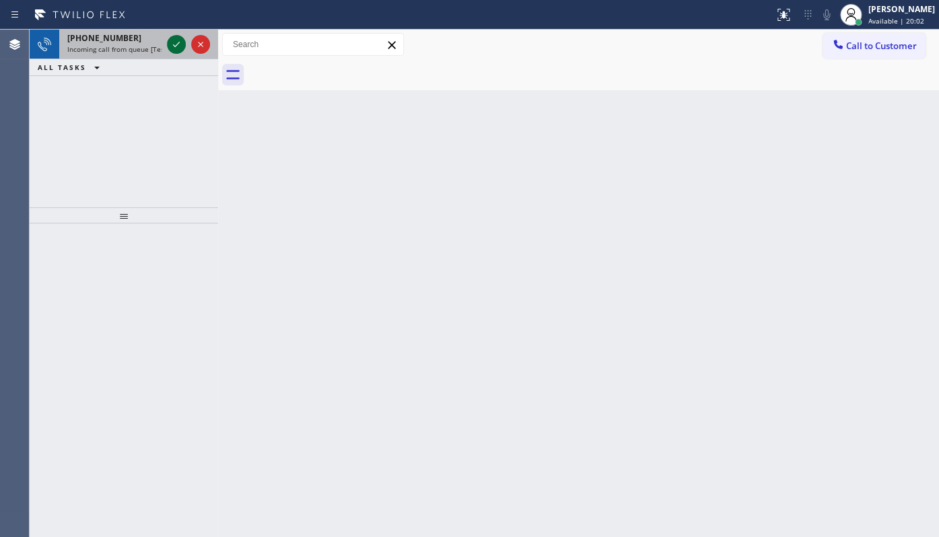
click at [174, 41] on icon at bounding box center [176, 44] width 16 height 16
click at [168, 40] on icon at bounding box center [176, 44] width 16 height 16
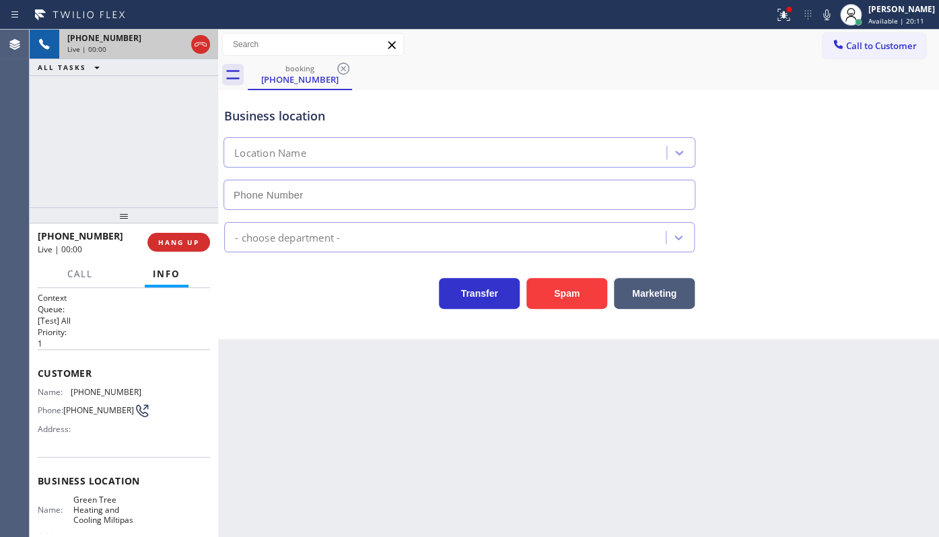
type input "(408) 676-2126"
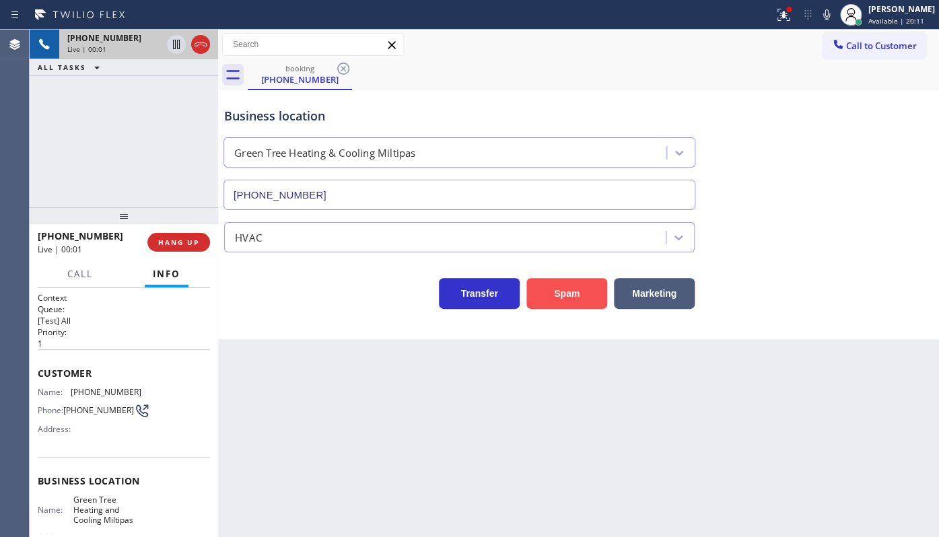
click at [558, 295] on button "Spam" at bounding box center [566, 293] width 81 height 31
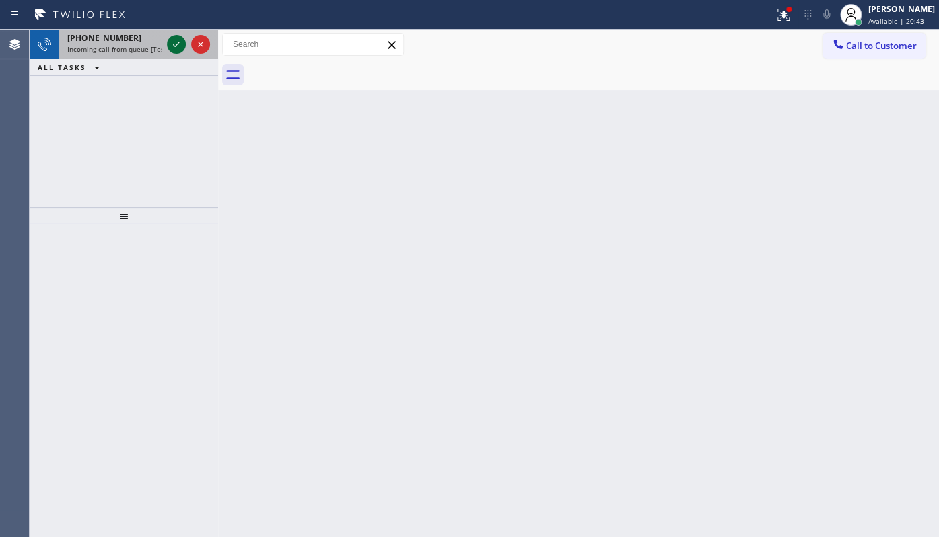
click at [180, 44] on icon at bounding box center [176, 44] width 16 height 16
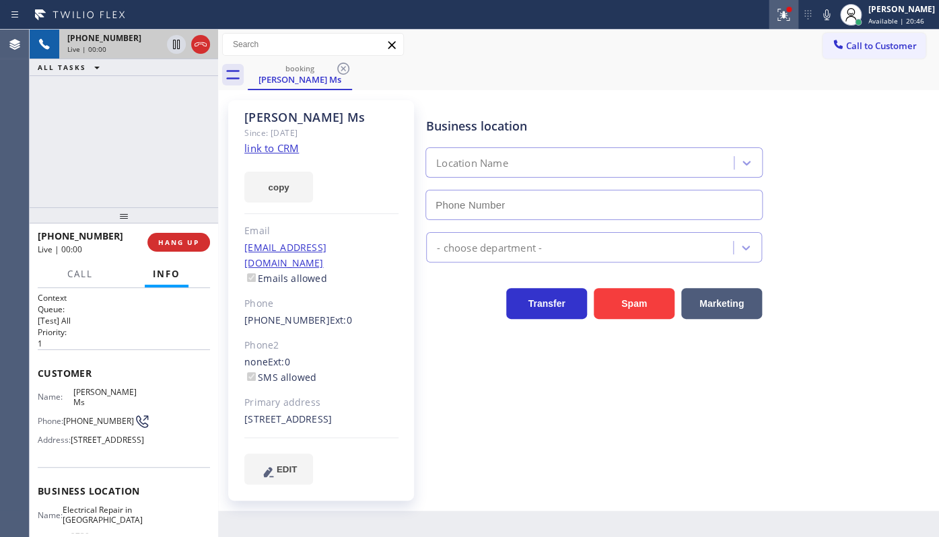
click at [797, 18] on div at bounding box center [783, 15] width 30 height 16
type input "(949) 979-5108"
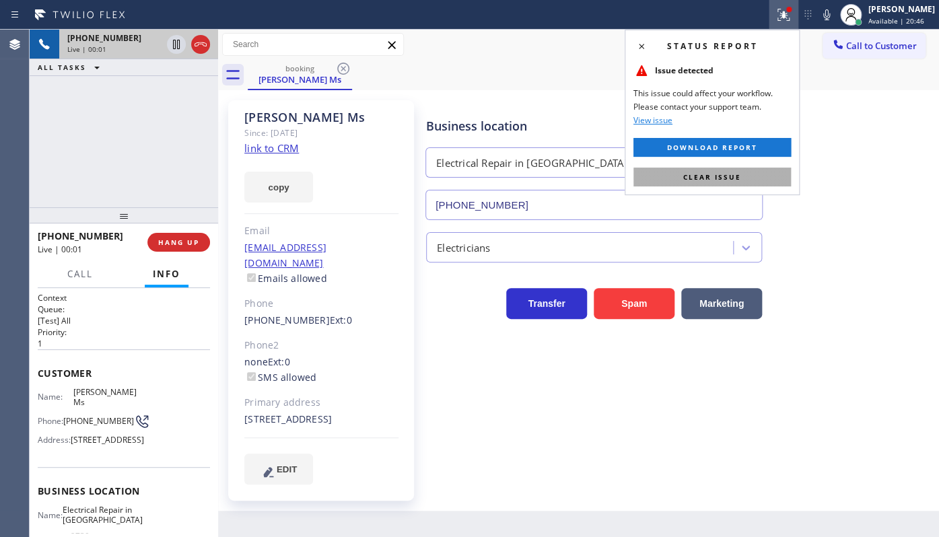
click at [727, 175] on span "Clear issue" at bounding box center [712, 176] width 58 height 9
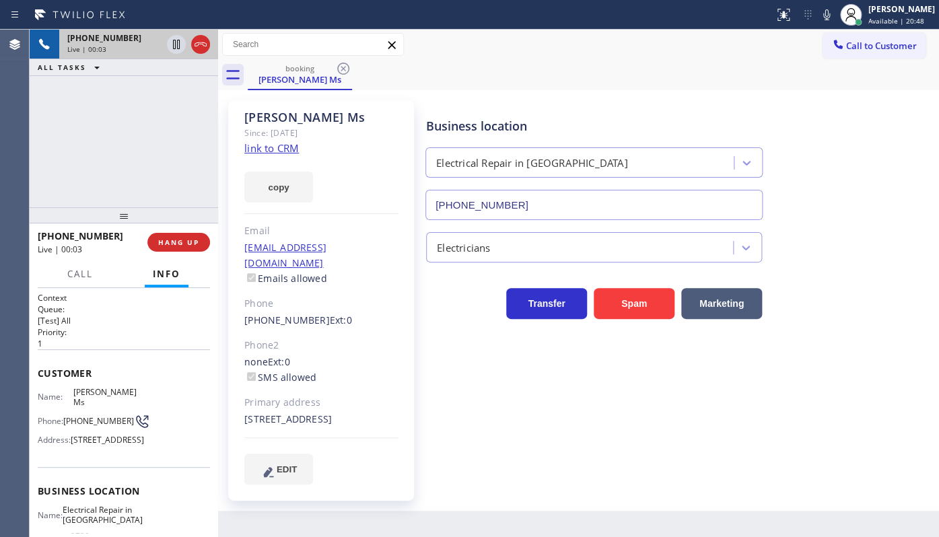
click at [270, 152] on link "link to CRM" at bounding box center [271, 147] width 55 height 13
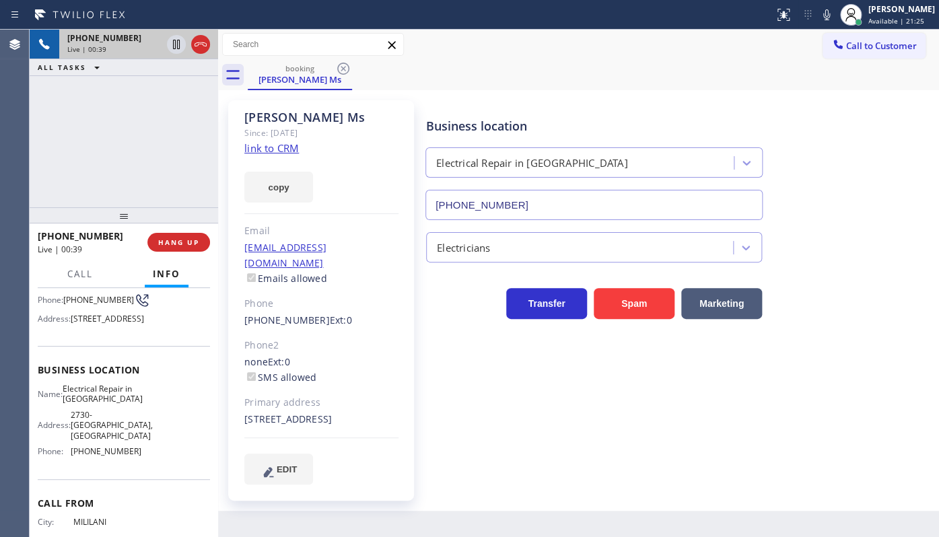
scroll to position [122, 0]
click at [174, 235] on button "HANG UP" at bounding box center [178, 242] width 63 height 19
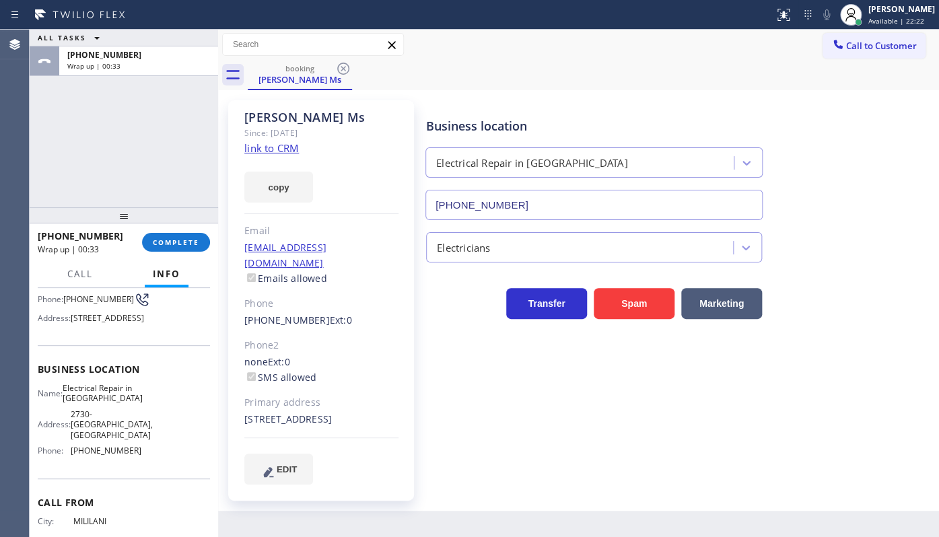
click at [76, 166] on div "ALL TASKS ALL TASKS ACTIVE TASKS TASKS IN WRAP UP +18083439105 Wrap up | 00:33" at bounding box center [124, 119] width 188 height 178
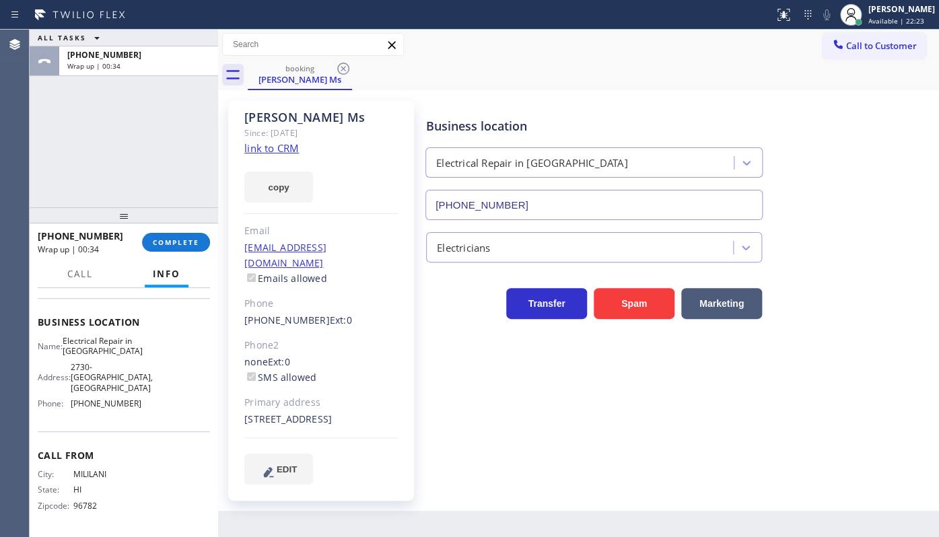
scroll to position [192, 0]
click at [176, 245] on span "COMPLETE" at bounding box center [176, 242] width 46 height 9
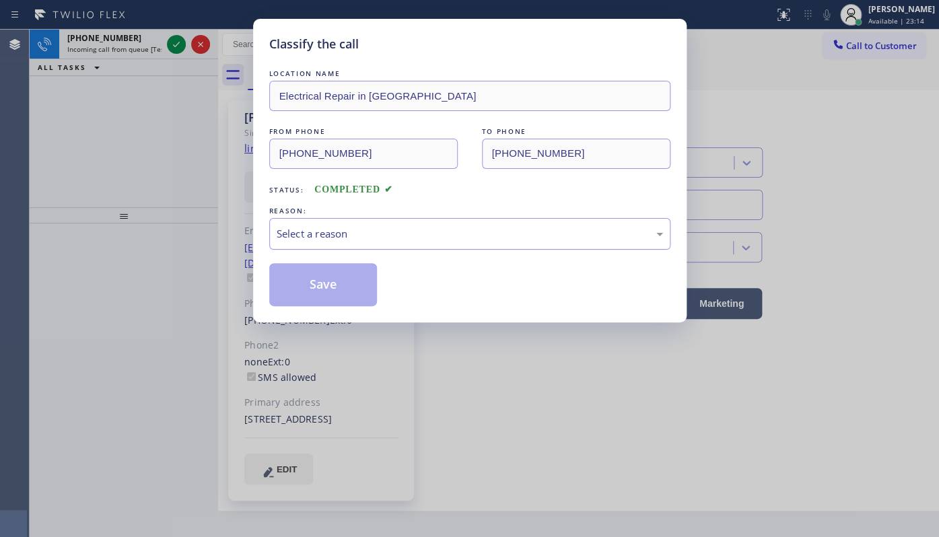
click at [340, 233] on div "Select a reason" at bounding box center [470, 233] width 386 height 15
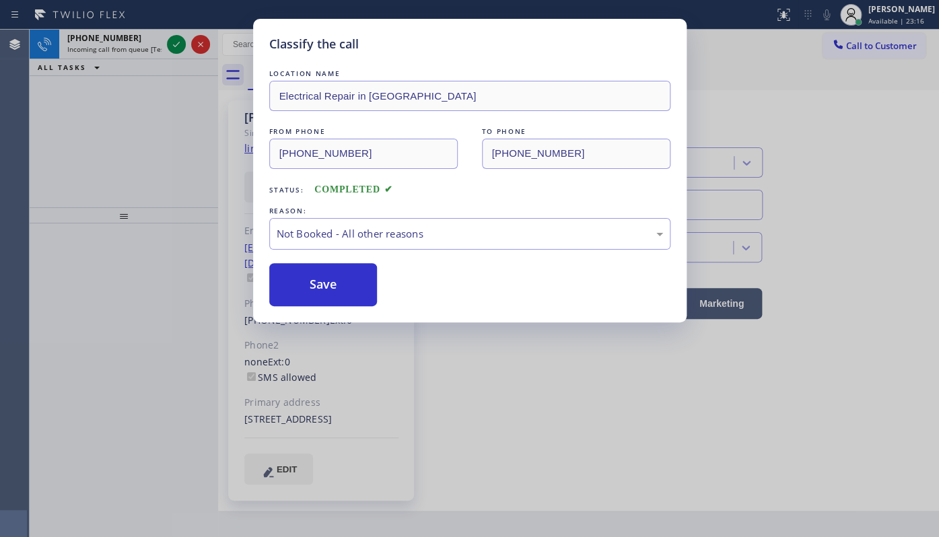
click at [329, 287] on button "Save" at bounding box center [323, 284] width 108 height 43
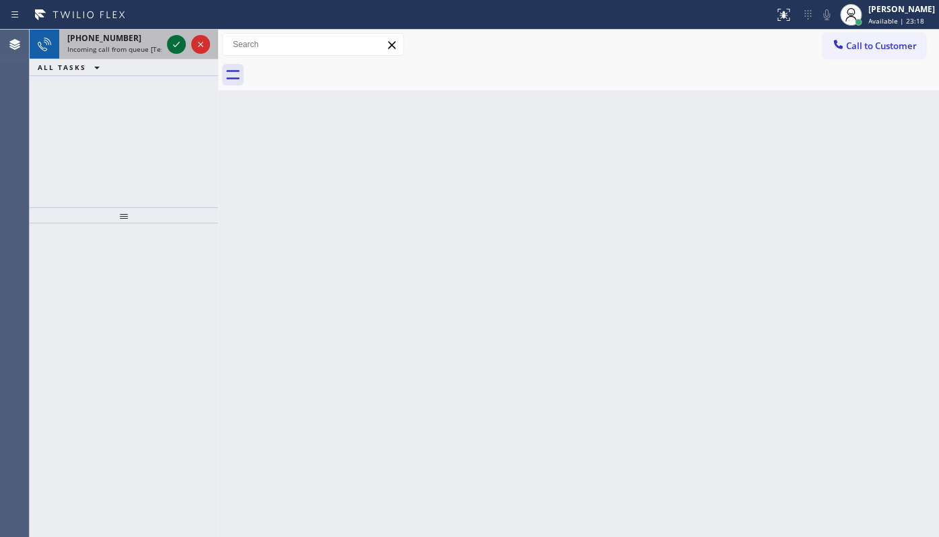
click at [170, 44] on icon at bounding box center [176, 44] width 16 height 16
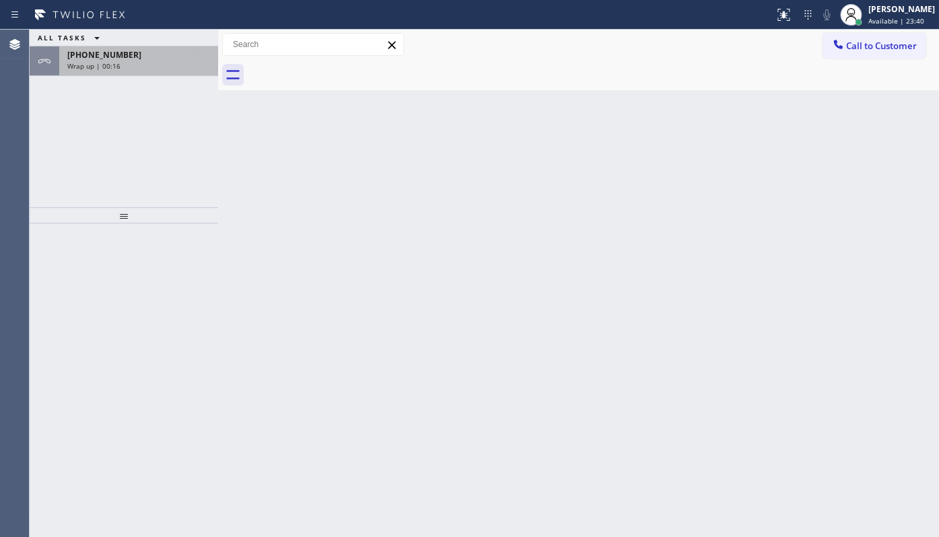
drag, startPoint x: 102, startPoint y: 44, endPoint x: 123, endPoint y: 63, distance: 27.7
click at [103, 48] on div "ALL TASKS ALL TASKS ACTIVE TASKS TASKS IN WRAP UP +12135461096 Wrap up | 00:16" at bounding box center [124, 53] width 188 height 46
click at [160, 80] on div "ALL TASKS ALL TASKS ACTIVE TASKS TASKS IN WRAP UP +12135461096 Wrap up | 00:17" at bounding box center [124, 119] width 188 height 178
click at [161, 75] on div "+12135461096 Wrap up | 00:17" at bounding box center [124, 61] width 188 height 30
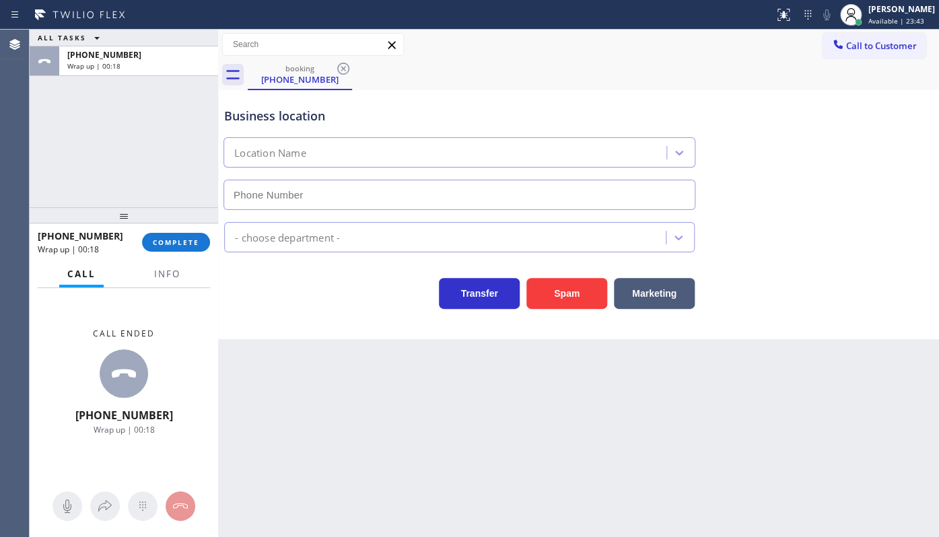
type input "(213) 817-5637"
click at [162, 254] on div "+12135461096 Wrap up | 00:25 COMPLETE" at bounding box center [124, 242] width 172 height 35
click at [170, 235] on button "COMPLETE" at bounding box center [176, 242] width 68 height 19
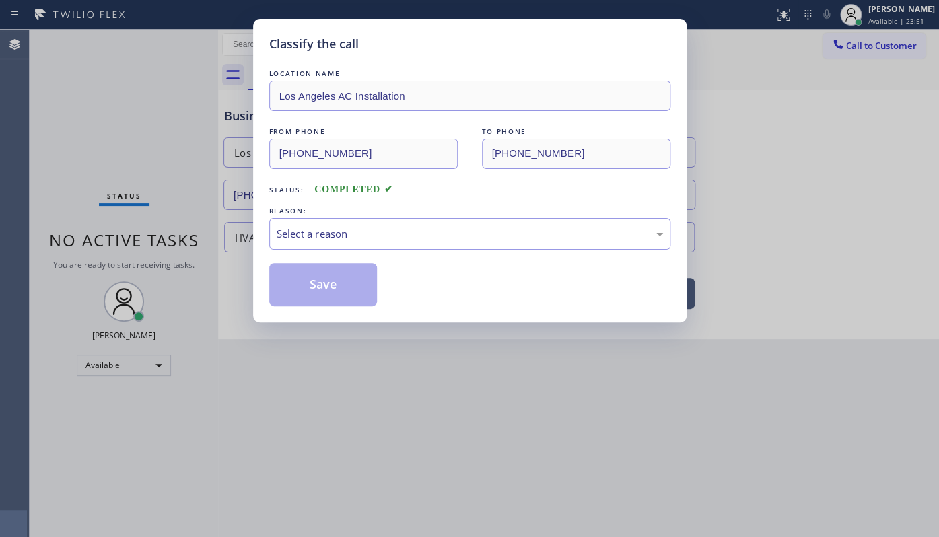
drag, startPoint x: 336, startPoint y: 201, endPoint x: 336, endPoint y: 212, distance: 11.4
click at [336, 207] on div "LOCATION NAME Los Angeles AC Installation FROM PHONE (213) 546-1096 TO PHONE (2…" at bounding box center [469, 187] width 401 height 240
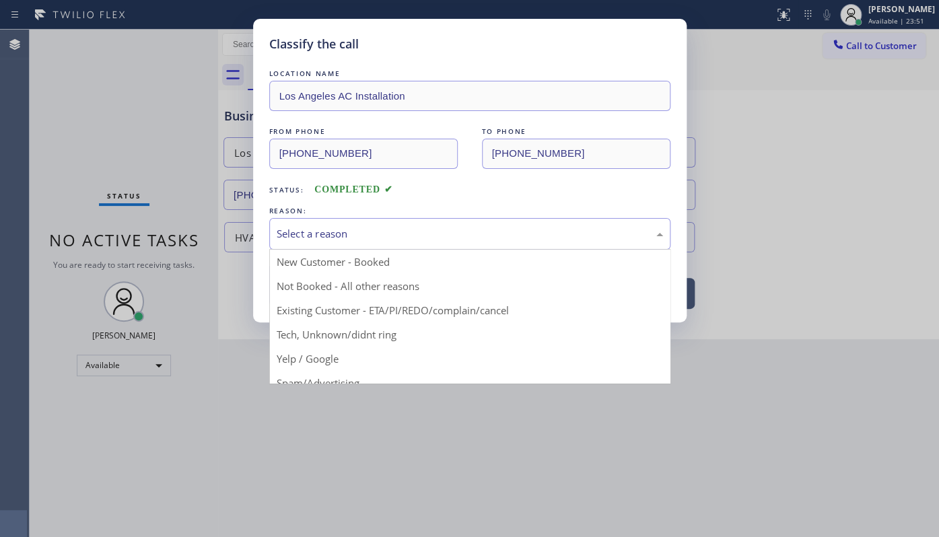
drag, startPoint x: 336, startPoint y: 221, endPoint x: 332, endPoint y: 236, distance: 16.2
click at [332, 236] on div "Select a reason" at bounding box center [469, 234] width 401 height 32
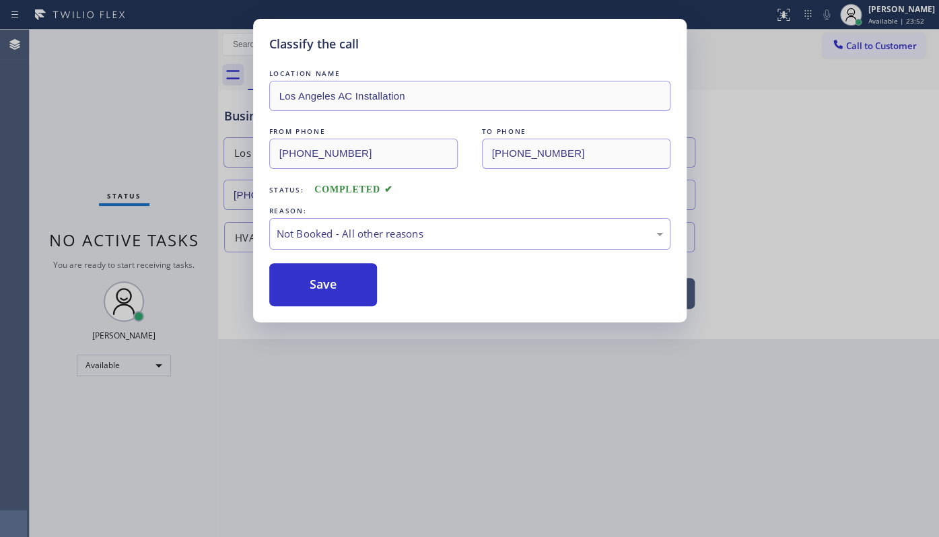
click at [312, 283] on button "Save" at bounding box center [323, 284] width 108 height 43
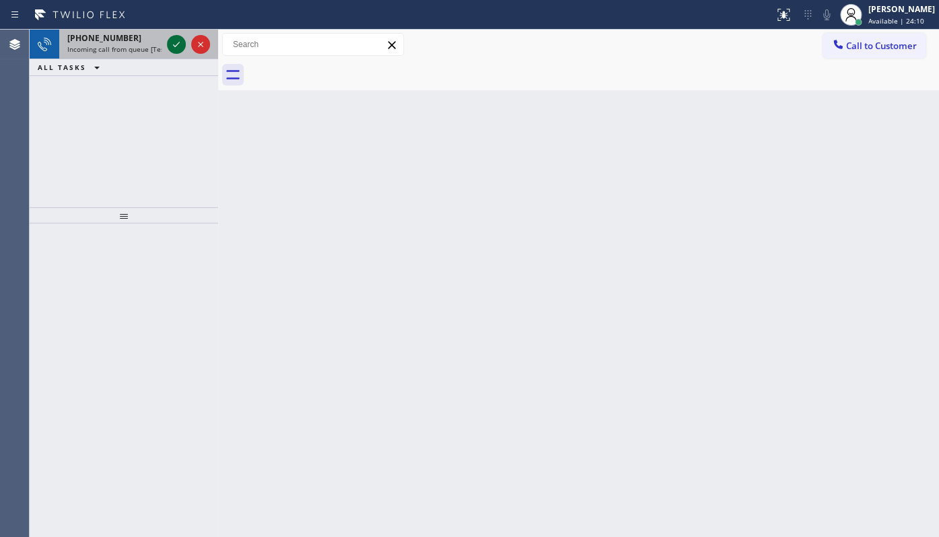
click at [173, 43] on icon at bounding box center [176, 44] width 16 height 16
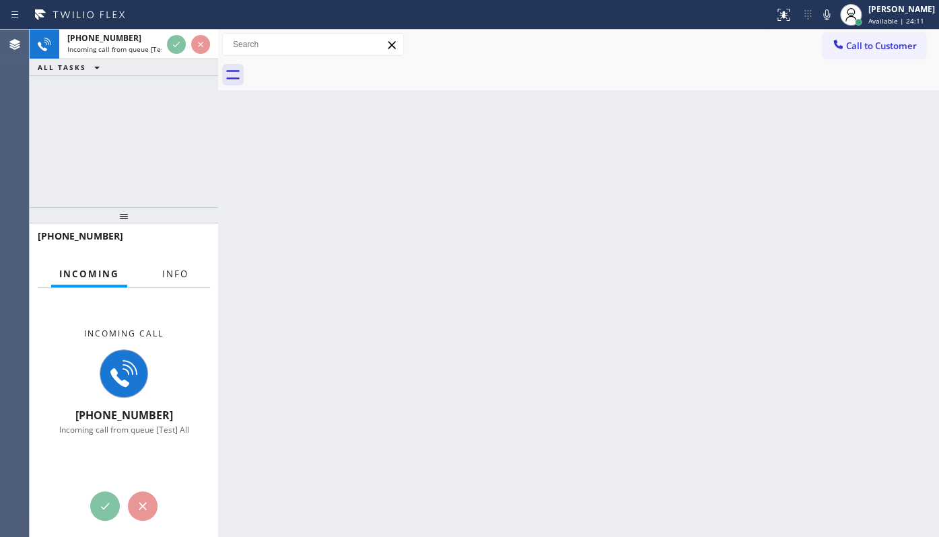
click at [174, 283] on button "Info" at bounding box center [175, 274] width 42 height 26
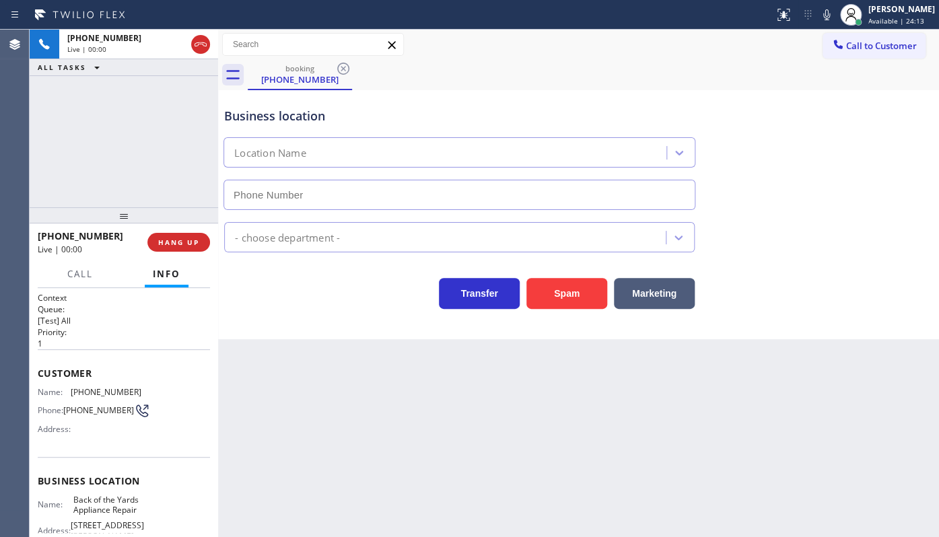
type input "(773) 863-3339"
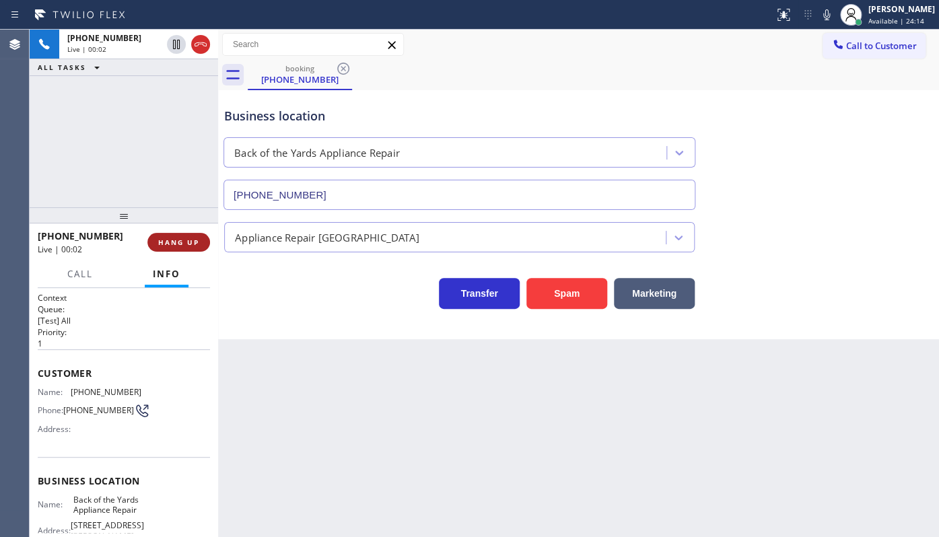
drag, startPoint x: 180, startPoint y: 246, endPoint x: 133, endPoint y: 79, distance: 172.6
click at [180, 245] on span "HANG UP" at bounding box center [178, 242] width 41 height 9
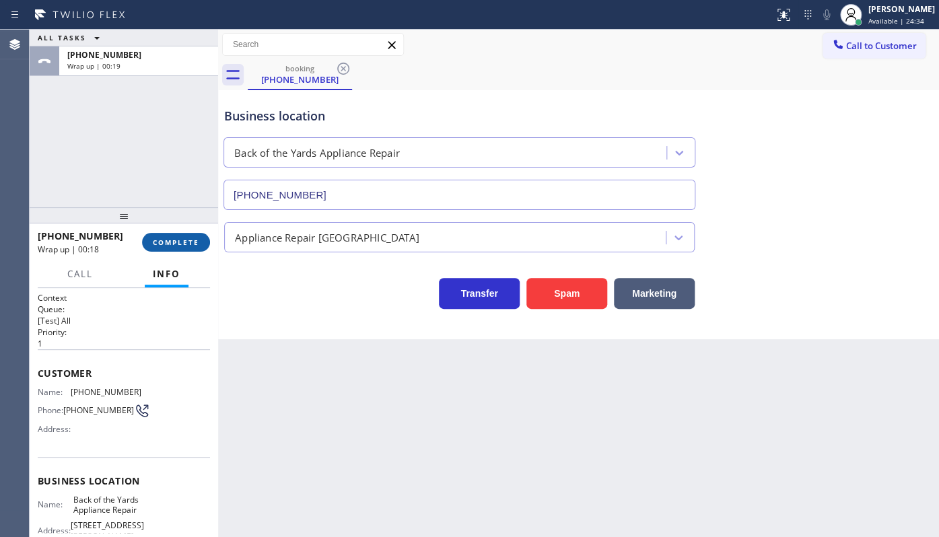
click at [188, 236] on button "COMPLETE" at bounding box center [176, 242] width 68 height 19
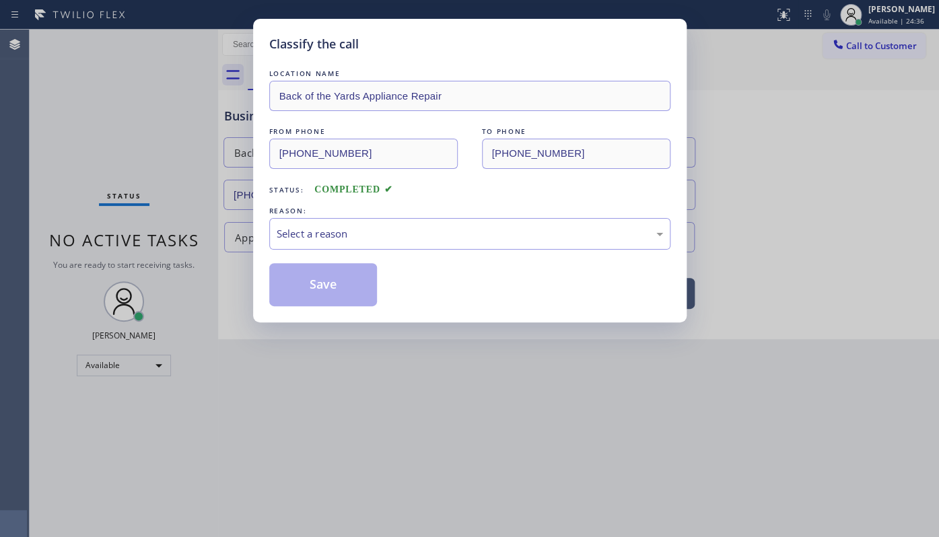
click at [305, 213] on div "REASON:" at bounding box center [469, 211] width 401 height 14
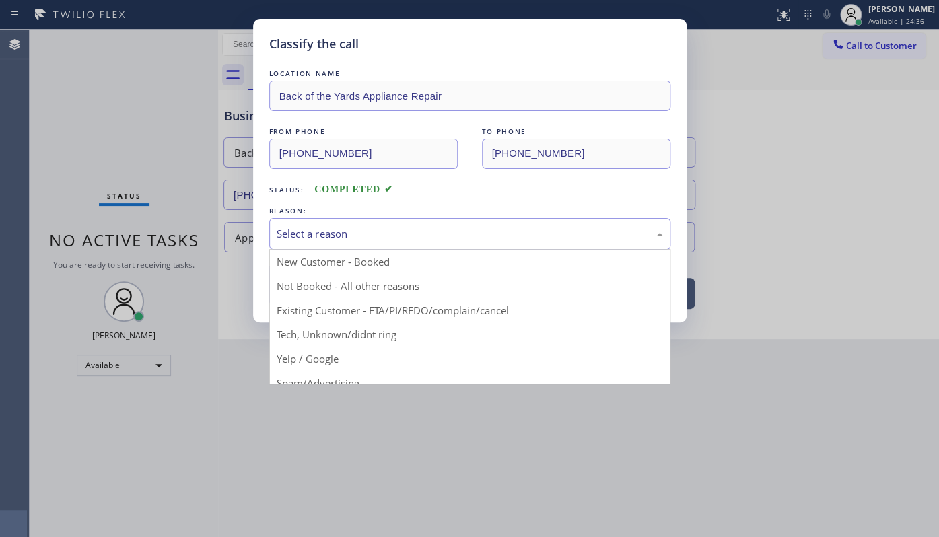
click at [310, 244] on div "Select a reason" at bounding box center [469, 234] width 401 height 32
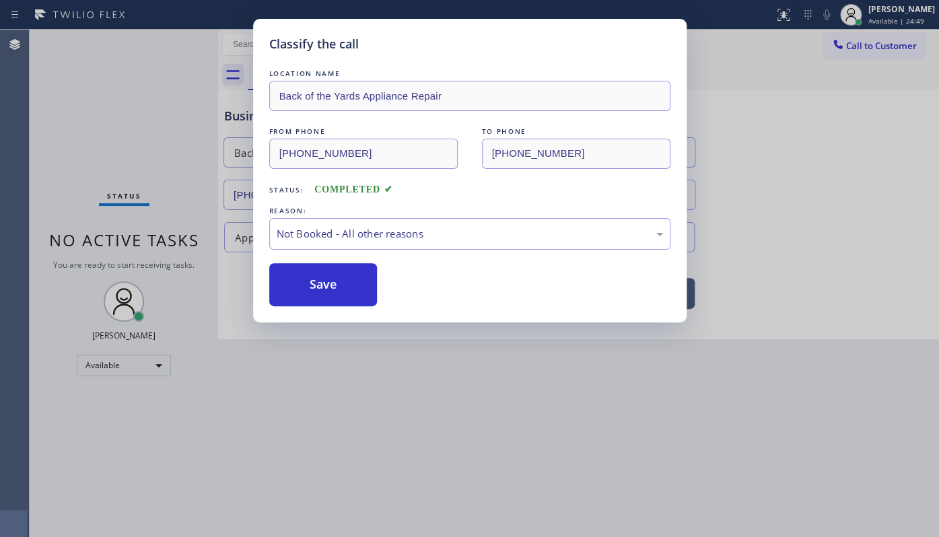
click at [336, 277] on button "Save" at bounding box center [323, 284] width 108 height 43
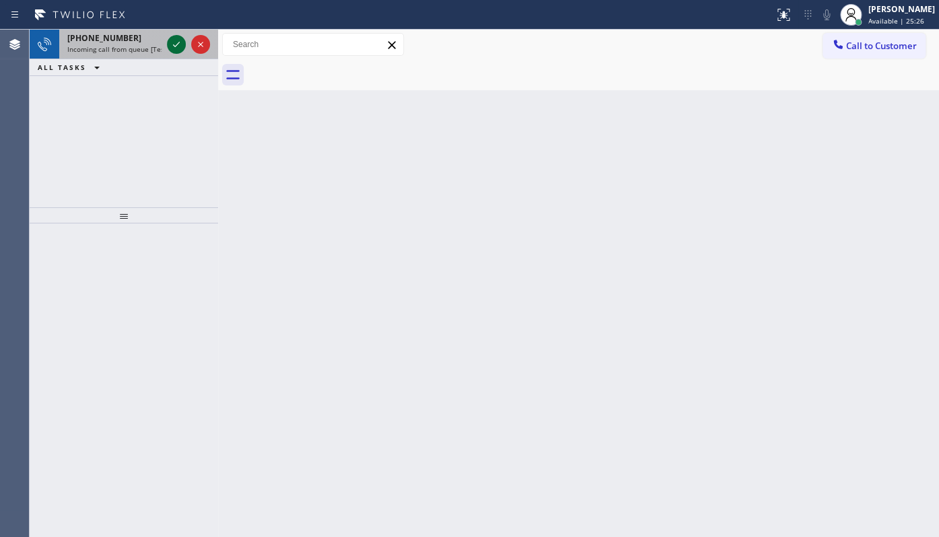
click at [173, 38] on icon at bounding box center [176, 44] width 16 height 16
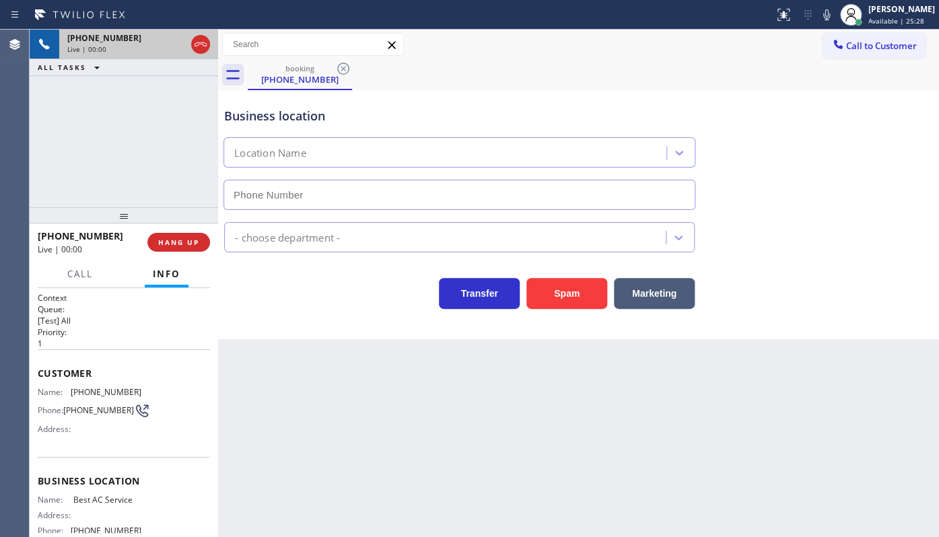
type input "(855) 919-3265"
click at [176, 237] on button "HANG UP" at bounding box center [178, 242] width 63 height 19
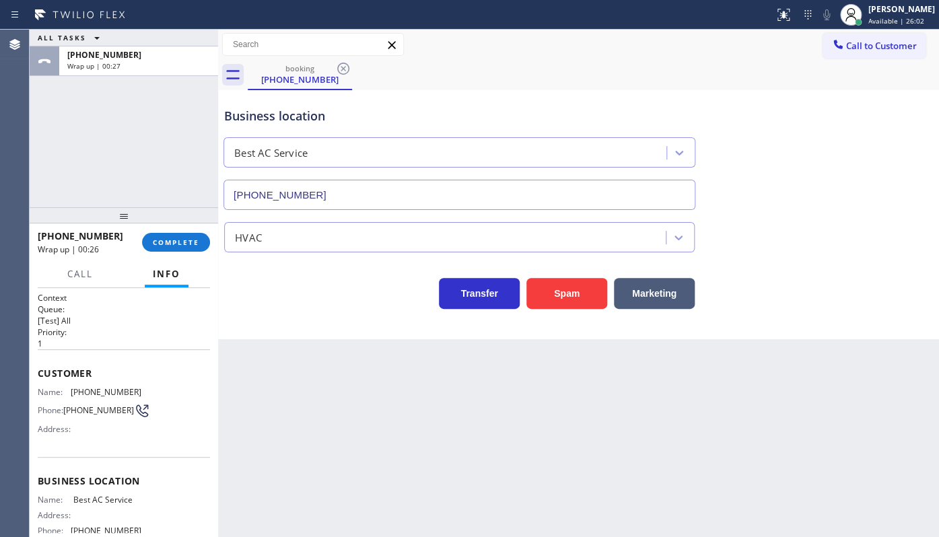
click at [192, 223] on div at bounding box center [124, 215] width 188 height 16
click at [186, 236] on button "COMPLETE" at bounding box center [176, 242] width 68 height 19
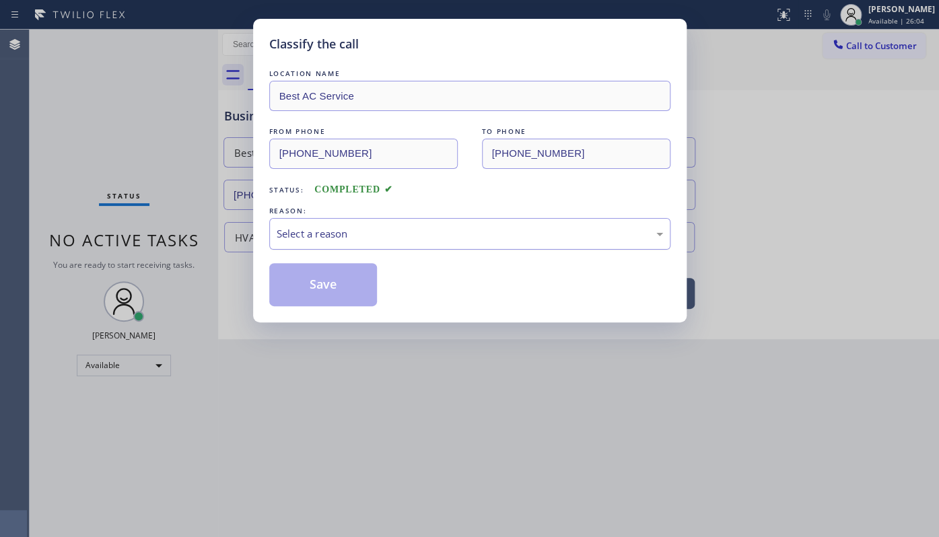
drag, startPoint x: 322, startPoint y: 226, endPoint x: 320, endPoint y: 243, distance: 16.9
click at [322, 231] on div "Select a reason" at bounding box center [470, 233] width 386 height 15
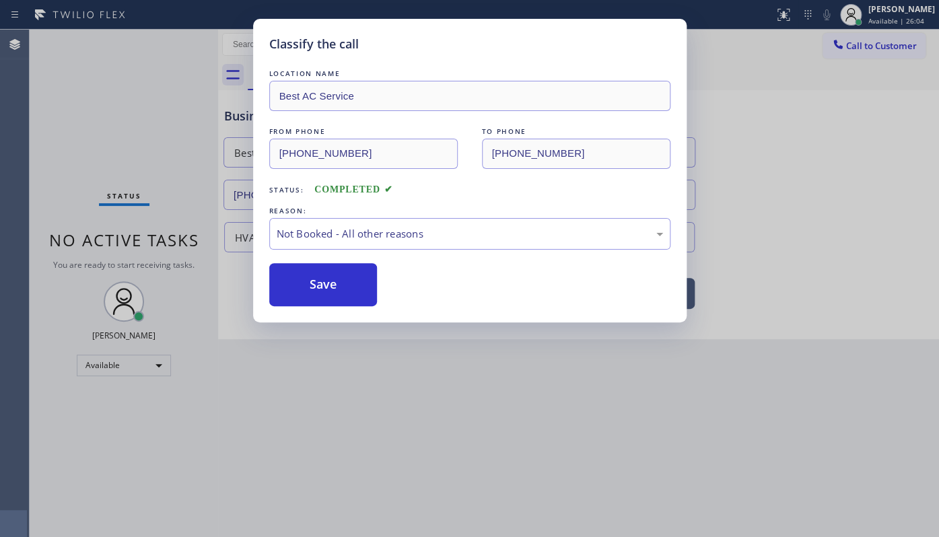
click at [313, 282] on button "Save" at bounding box center [323, 284] width 108 height 43
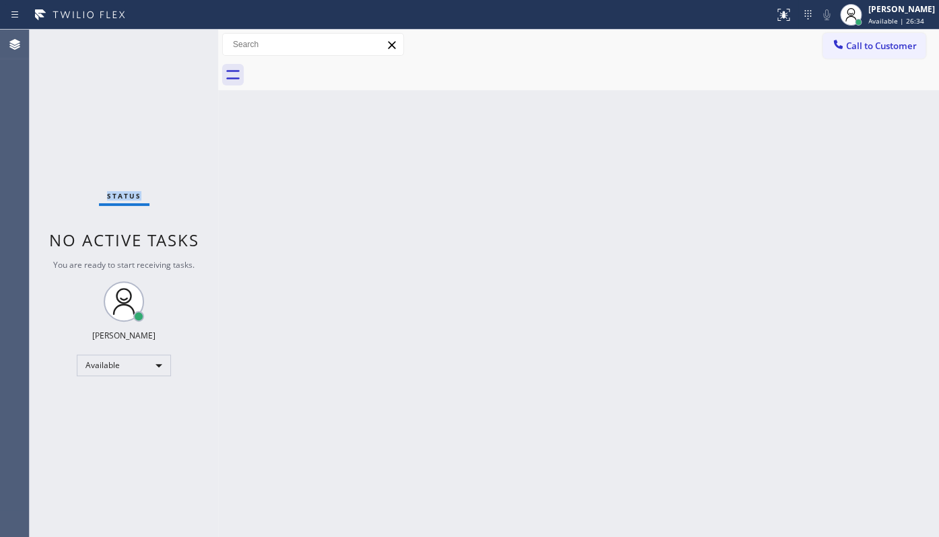
click at [89, 94] on div "Status No active tasks You are ready to start receiving tasks. JENIZA ALCAYDE A…" at bounding box center [124, 283] width 188 height 507
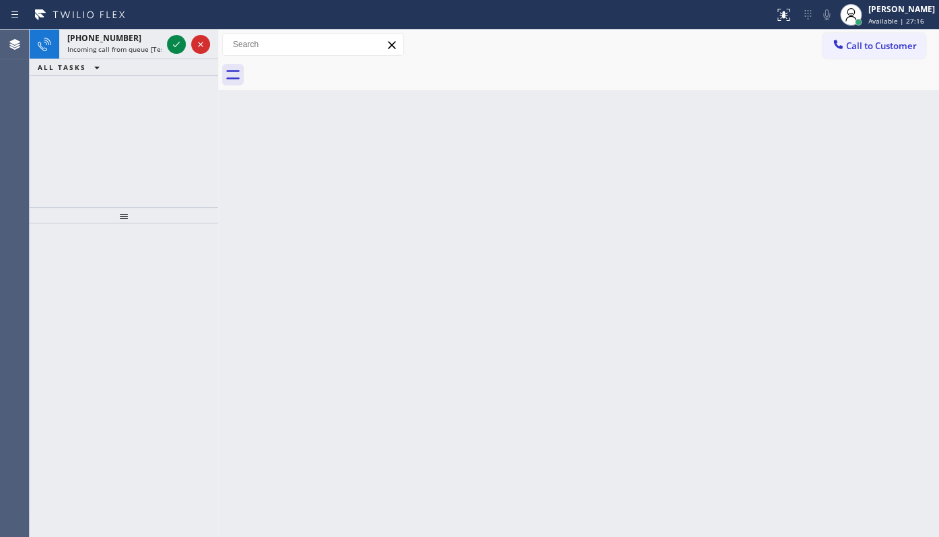
drag, startPoint x: 57, startPoint y: 137, endPoint x: 155, endPoint y: 81, distance: 113.0
click at [75, 129] on div "+19292269374 Incoming call from queue [Test] All ALL TASKS ALL TASKS ACTIVE TAS…" at bounding box center [124, 119] width 188 height 178
click at [178, 38] on icon at bounding box center [176, 44] width 16 height 16
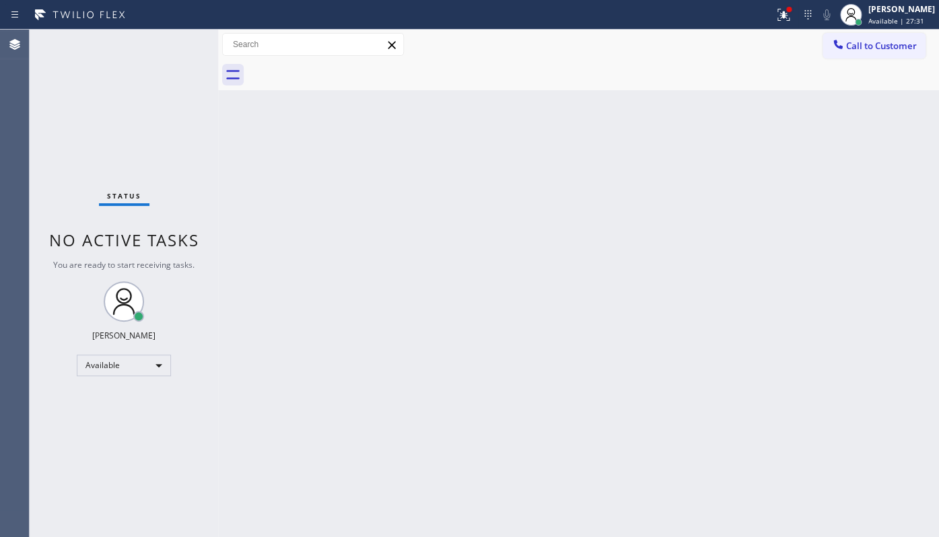
drag, startPoint x: 453, startPoint y: 298, endPoint x: 645, endPoint y: 72, distance: 296.9
click at [475, 263] on div "Back to Dashboard Change Sender ID Customers Technicians Select a contact Outbo…" at bounding box center [578, 283] width 721 height 507
drag, startPoint x: 791, startPoint y: 7, endPoint x: 765, endPoint y: 81, distance: 78.3
click at [789, 13] on div at bounding box center [783, 15] width 30 height 30
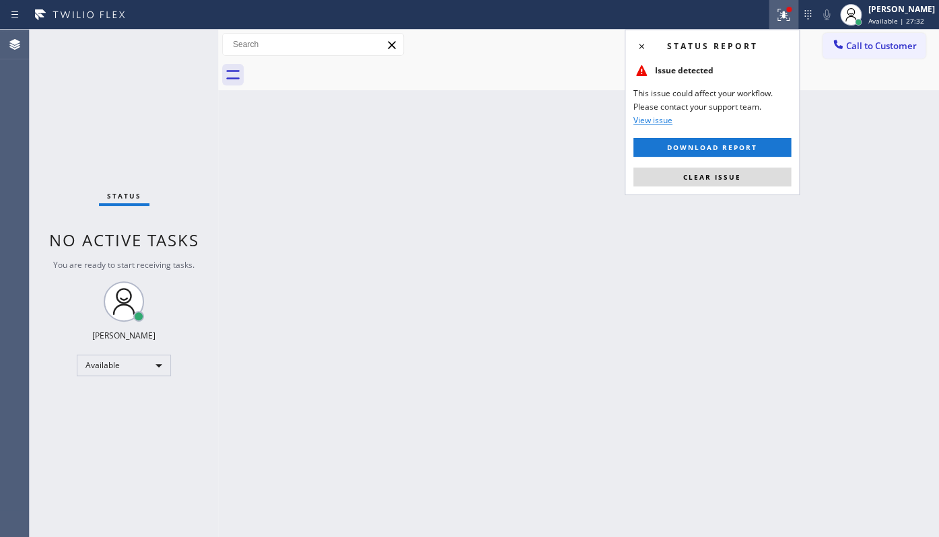
click at [735, 193] on div "Status report Issue detected This issue could affect your workflow. Please cont…" at bounding box center [711, 113] width 175 height 166
click at [735, 182] on button "Clear issue" at bounding box center [711, 177] width 157 height 19
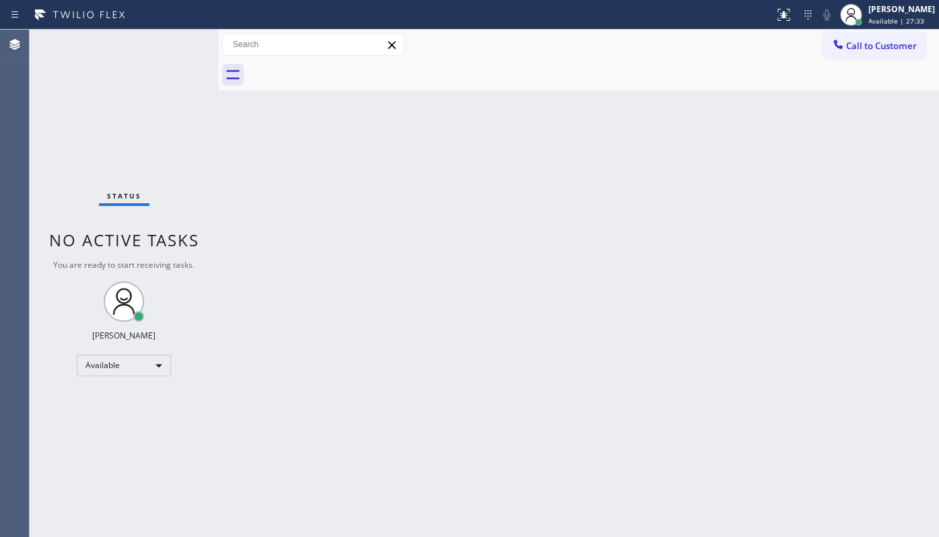
click at [735, 182] on div "Back to Dashboard Change Sender ID Customers Technicians Select a contact Outbo…" at bounding box center [578, 283] width 721 height 507
click at [181, 41] on div "Status No active tasks You are ready to start receiving tasks. JENIZA ALCAYDE A…" at bounding box center [124, 283] width 188 height 507
click at [176, 41] on div "Status No active tasks You are ready to start receiving tasks. JENIZA ALCAYDE A…" at bounding box center [124, 283] width 188 height 507
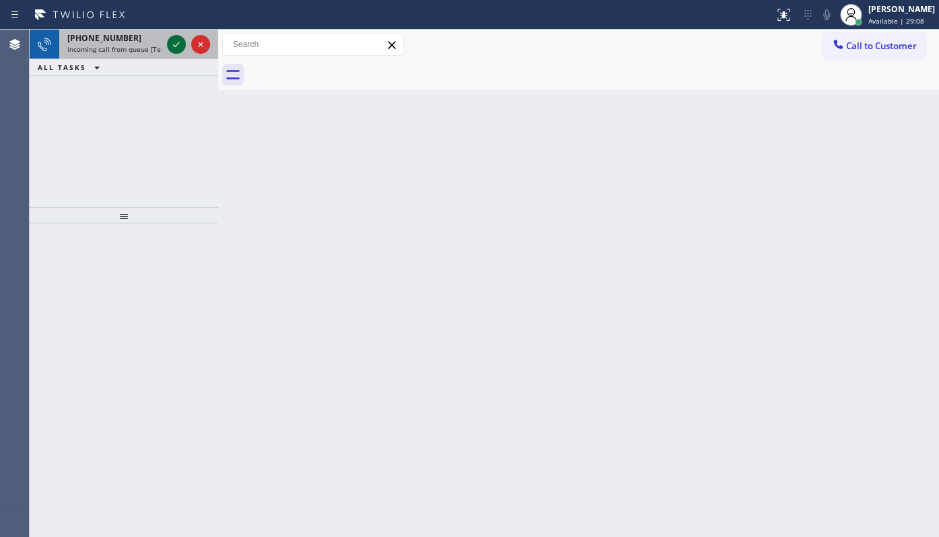
click at [183, 42] on icon at bounding box center [176, 44] width 16 height 16
click at [37, 102] on div "+14029403981 Incoming call from queue [Test] All ALL TASKS ALL TASKS ACTIVE TAS…" at bounding box center [124, 119] width 188 height 178
click at [177, 48] on icon at bounding box center [176, 44] width 16 height 16
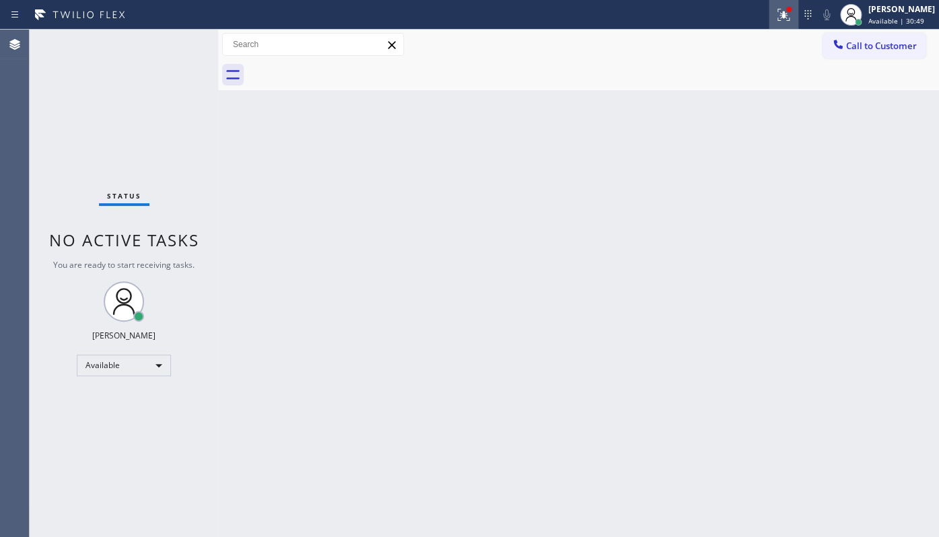
click at [780, 16] on icon at bounding box center [783, 15] width 16 height 16
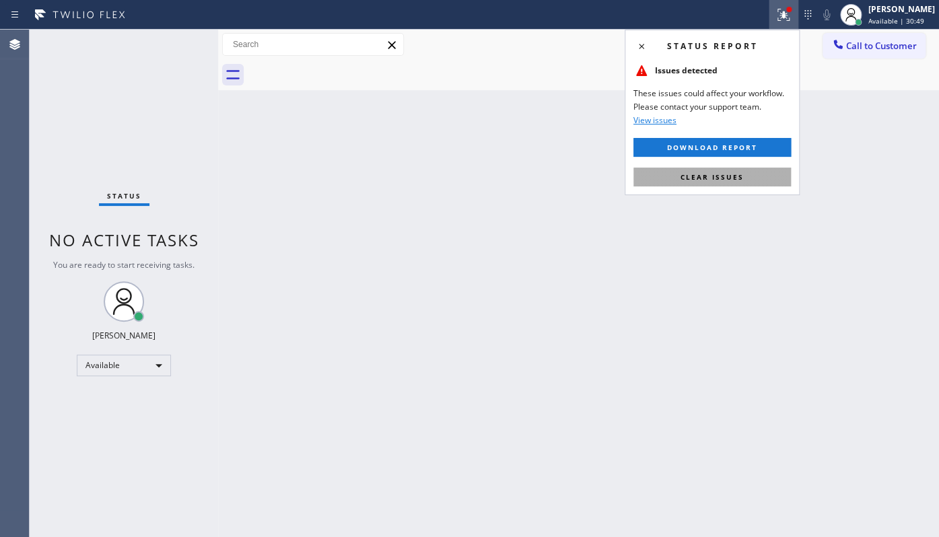
click at [737, 178] on span "Clear issues" at bounding box center [711, 176] width 63 height 9
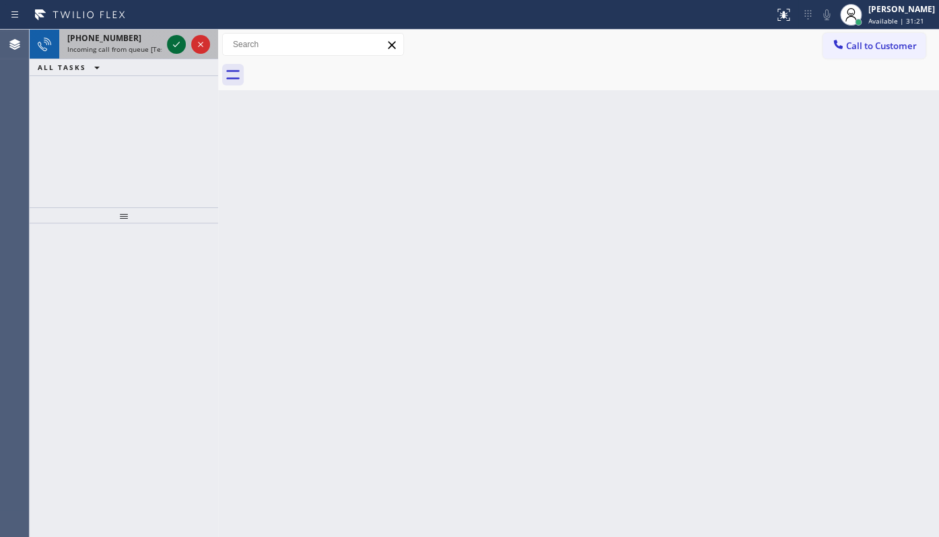
click at [177, 41] on icon at bounding box center [176, 44] width 16 height 16
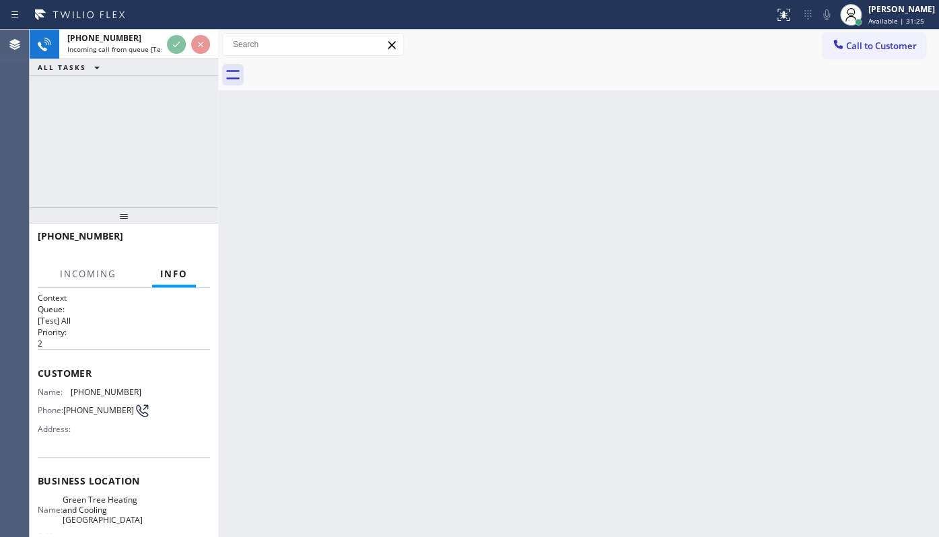
click at [181, 24] on div at bounding box center [386, 15] width 763 height 22
click at [181, 22] on div at bounding box center [386, 15] width 763 height 22
click at [188, 20] on div at bounding box center [386, 15] width 763 height 22
drag, startPoint x: 191, startPoint y: 24, endPoint x: 198, endPoint y: 41, distance: 18.1
click at [192, 25] on div at bounding box center [386, 15] width 763 height 22
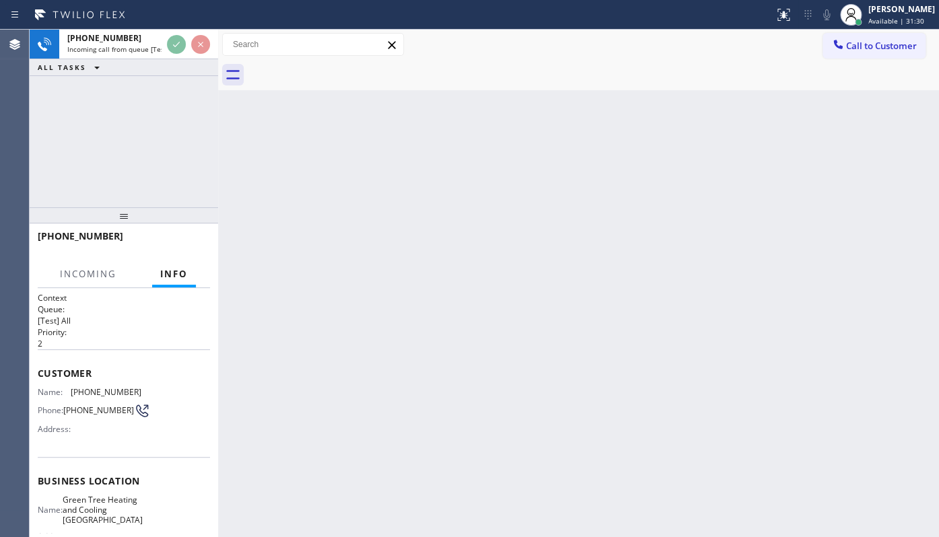
click at [171, 61] on div "+16508395320 Incoming call from queue [Test] All ALL TASKS ALL TASKS ACTIVE TAS…" at bounding box center [124, 53] width 188 height 46
click at [176, 71] on div "ALL TASKS ALL TASKS ACTIVE TASKS TASKS IN WRAP UP" at bounding box center [124, 67] width 188 height 17
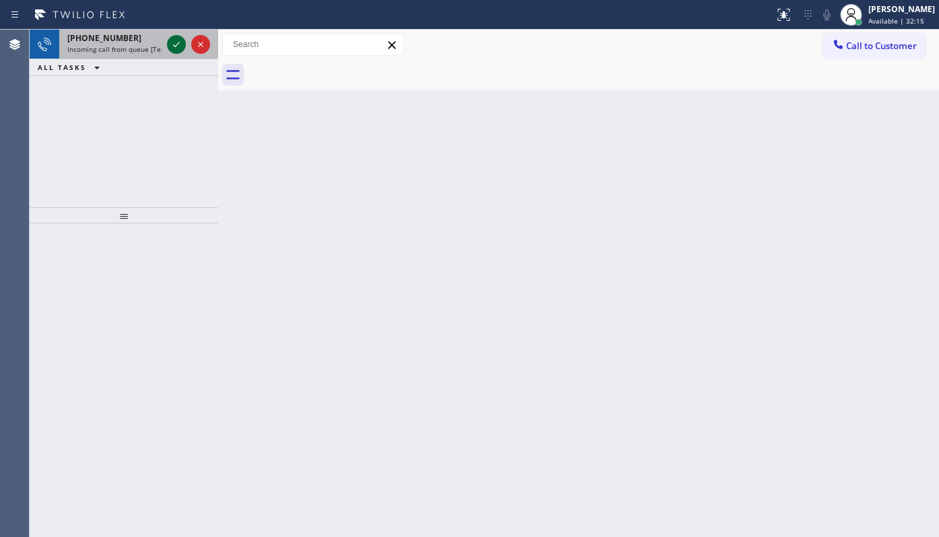
drag, startPoint x: 175, startPoint y: 54, endPoint x: 178, endPoint y: 46, distance: 7.9
click at [177, 48] on div at bounding box center [188, 45] width 48 height 30
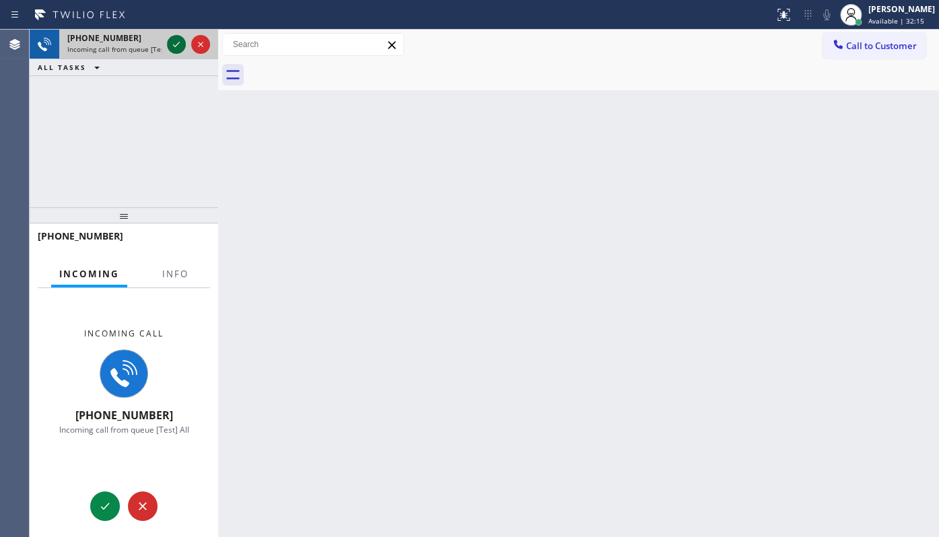
click at [178, 46] on icon at bounding box center [176, 44] width 16 height 16
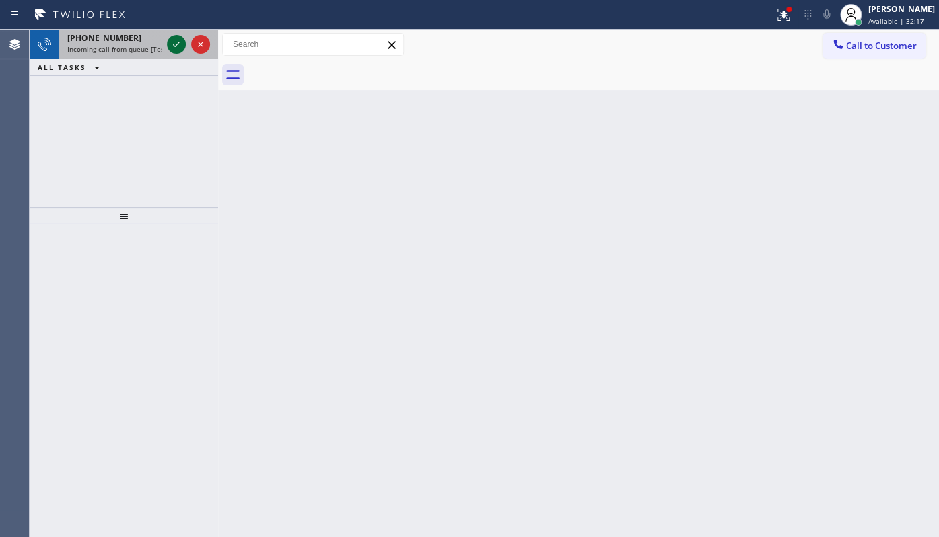
click at [181, 46] on icon at bounding box center [176, 44] width 16 height 16
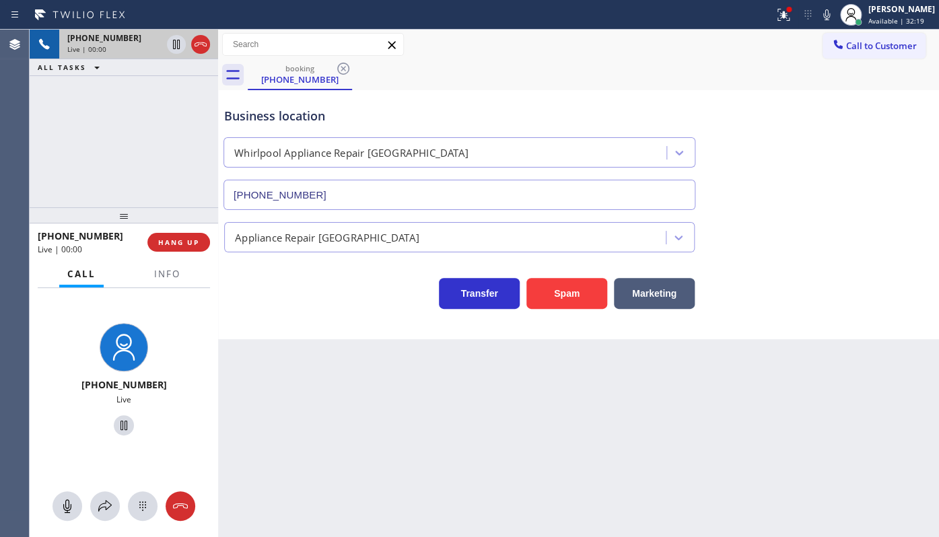
type input "[PHONE_NUMBER]"
click at [213, 244] on div "[PHONE_NUMBER] Live | 00:02 HANG UP" at bounding box center [124, 242] width 188 height 38
click at [188, 240] on span "HANG UP" at bounding box center [178, 242] width 41 height 9
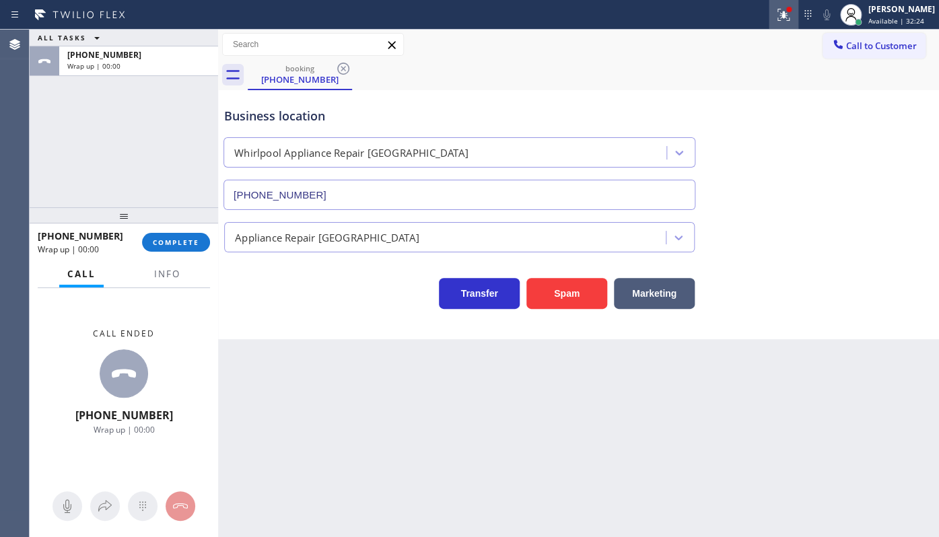
click at [774, 15] on div at bounding box center [783, 15] width 30 height 16
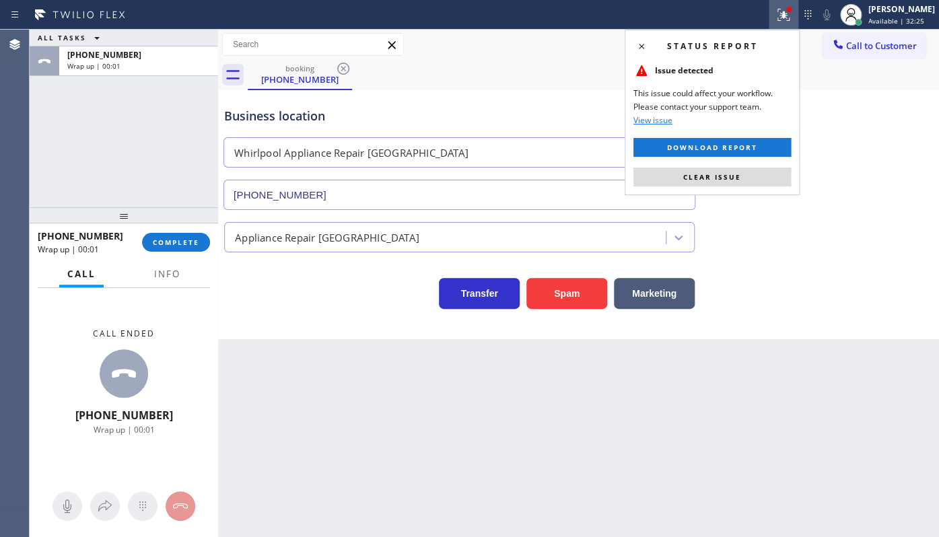
click at [818, 56] on div "Call to Customer Outbound call Location Search location Your caller id phone nu…" at bounding box center [578, 45] width 721 height 24
click at [812, 38] on div "Call to Customer Outbound call Location Search location Your caller id phone nu…" at bounding box center [578, 45] width 721 height 24
click at [768, 175] on button "Clear issue" at bounding box center [711, 177] width 157 height 19
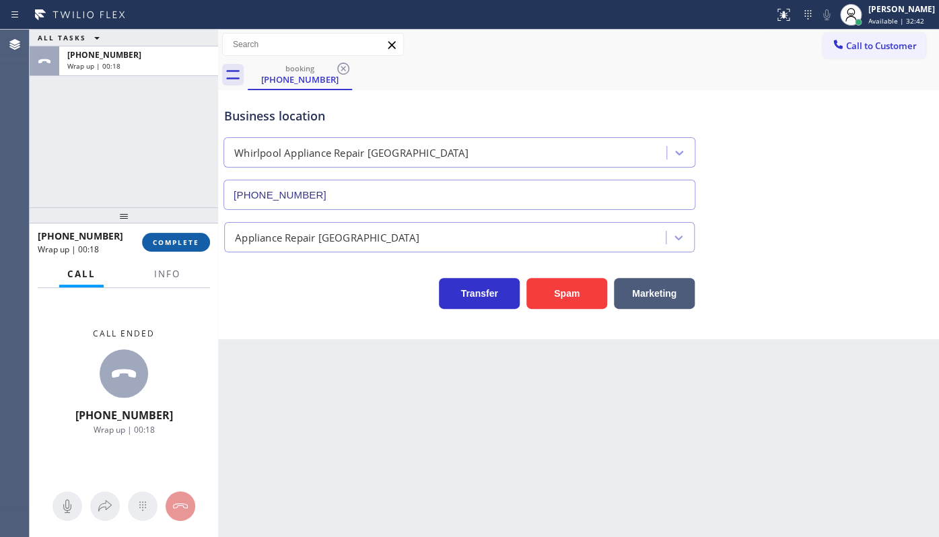
click at [182, 236] on button "COMPLETE" at bounding box center [176, 242] width 68 height 19
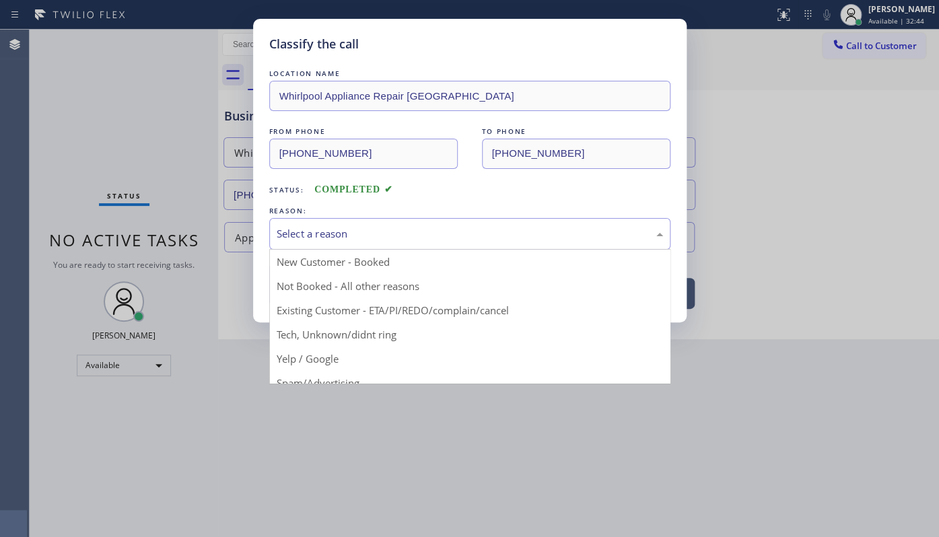
click at [289, 231] on div "Select a reason" at bounding box center [470, 233] width 386 height 15
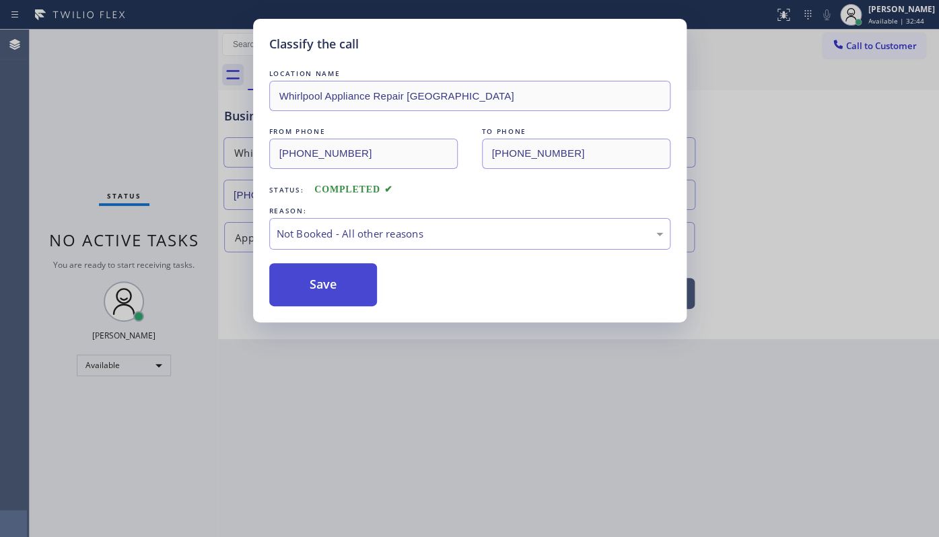
click at [312, 289] on button "Save" at bounding box center [323, 284] width 108 height 43
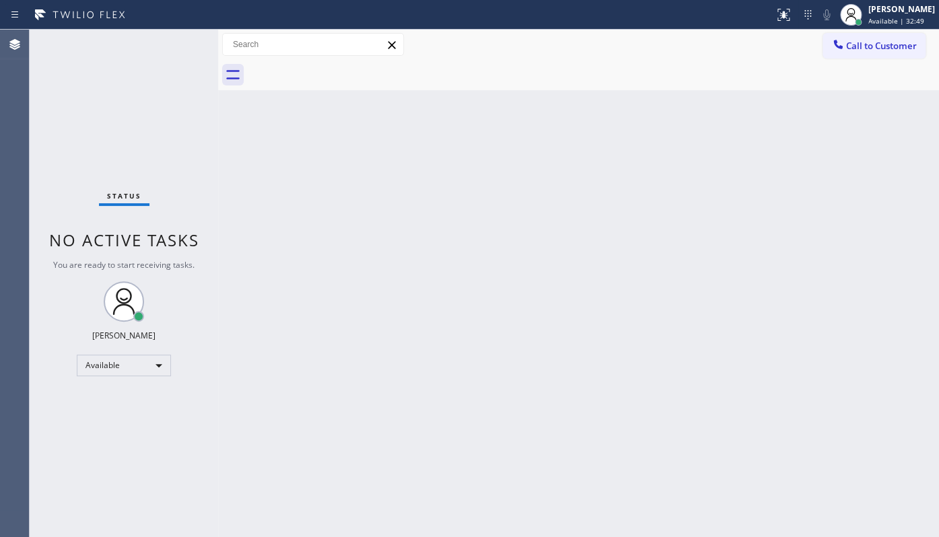
click at [173, 41] on div "Status No active tasks You are ready to start receiving tasks. JENIZA ALCAYDE A…" at bounding box center [124, 283] width 188 height 507
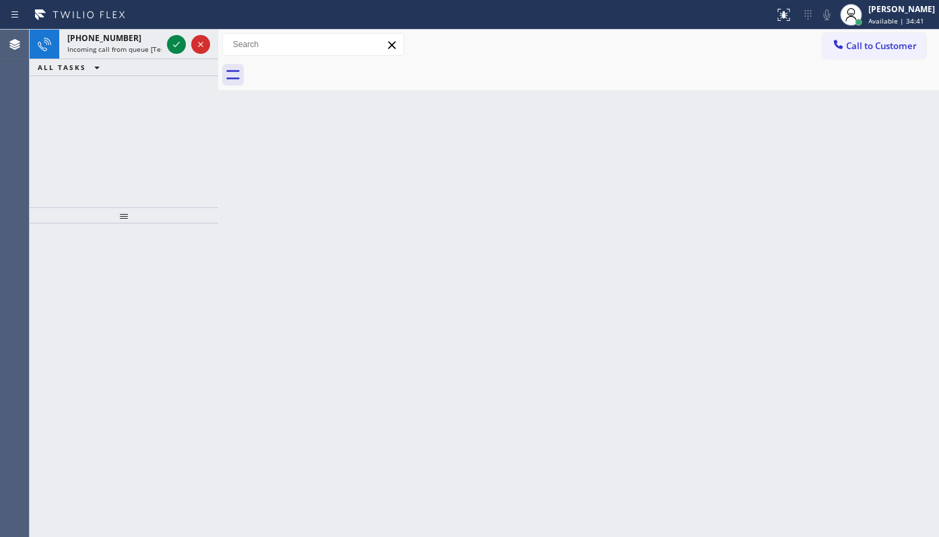
drag, startPoint x: 77, startPoint y: 109, endPoint x: 100, endPoint y: 101, distance: 24.3
click at [77, 109] on div "[PHONE_NUMBER] Incoming call from queue [Test] All ALL TASKS ALL TASKS ACTIVE T…" at bounding box center [124, 119] width 188 height 178
click at [186, 26] on div "Status report No issues detected If you experience an issue, please download th…" at bounding box center [469, 15] width 939 height 30
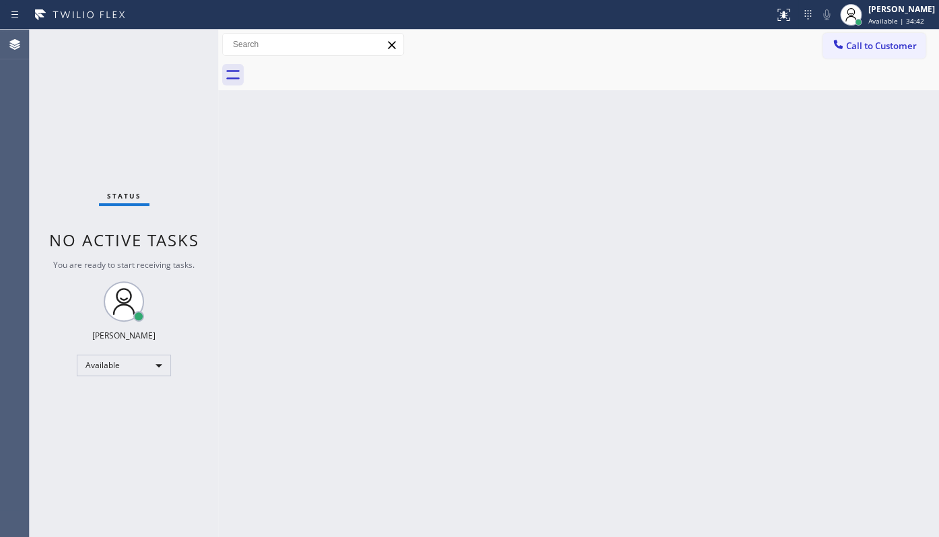
click at [179, 40] on div "Status No active tasks You are ready to start receiving tasks. JENIZA ALCAYDE A…" at bounding box center [124, 283] width 188 height 507
click at [52, 166] on div "Status No active tasks You are ready to start receiving tasks. JENIZA ALCAYDE A…" at bounding box center [124, 283] width 188 height 507
click at [265, 177] on div "Back to Dashboard Change Sender ID Customers Technicians Select a contact Outbo…" at bounding box center [578, 283] width 721 height 507
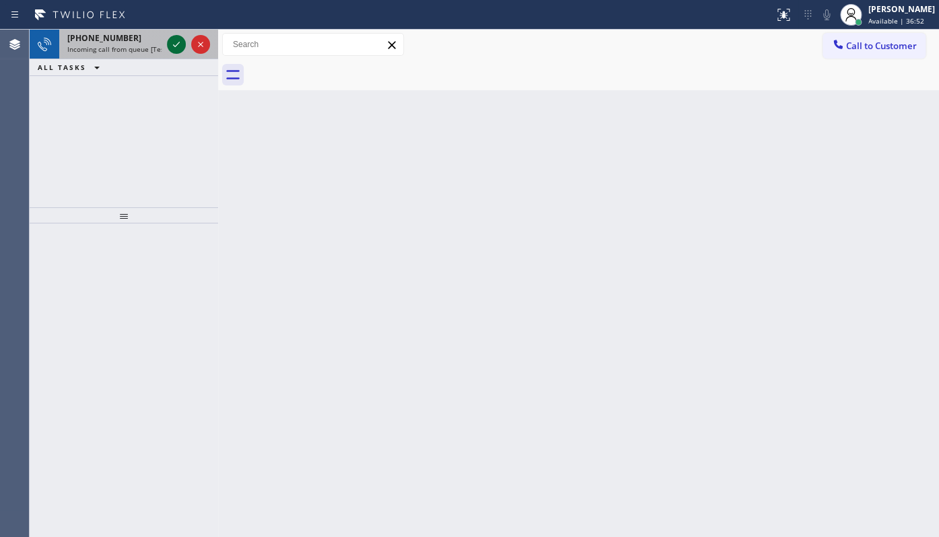
click at [176, 40] on icon at bounding box center [176, 44] width 16 height 16
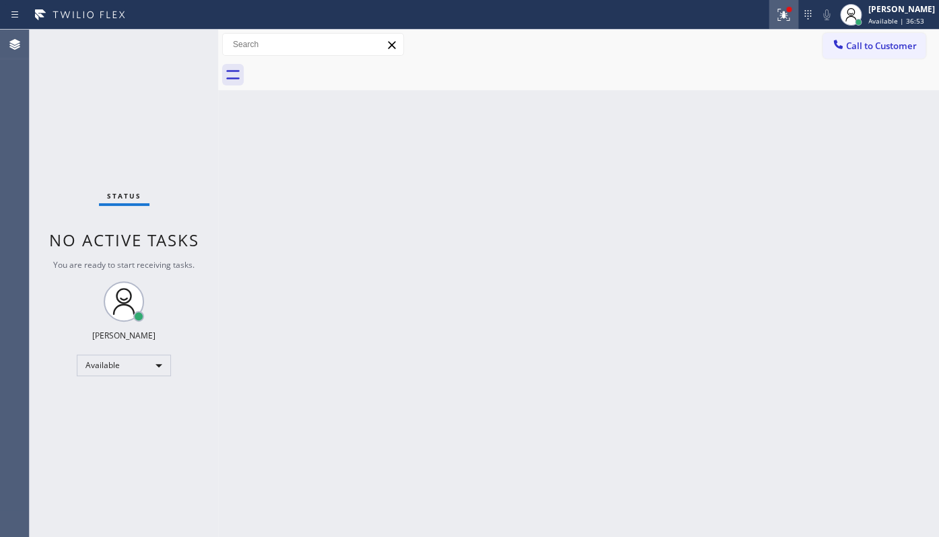
click at [774, 20] on div at bounding box center [783, 15] width 30 height 16
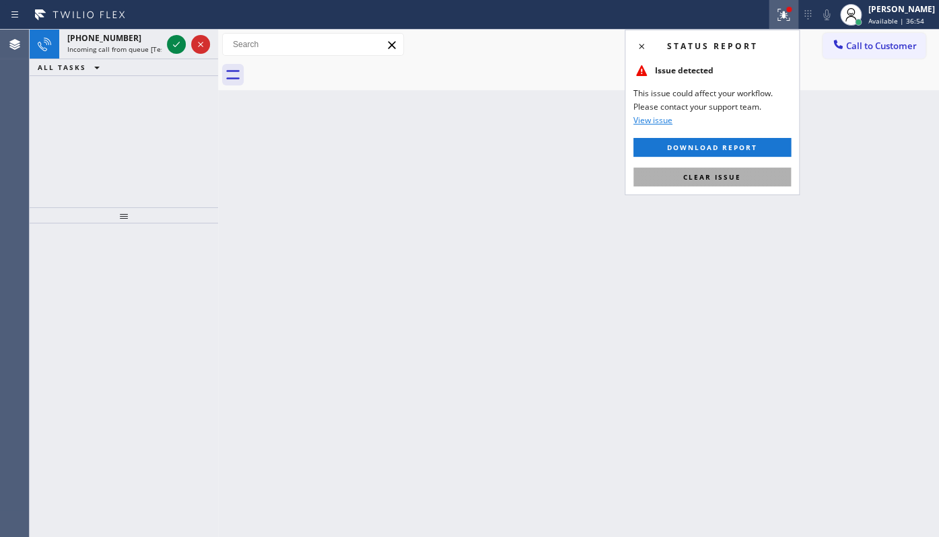
click at [744, 179] on button "Clear issue" at bounding box center [711, 177] width 157 height 19
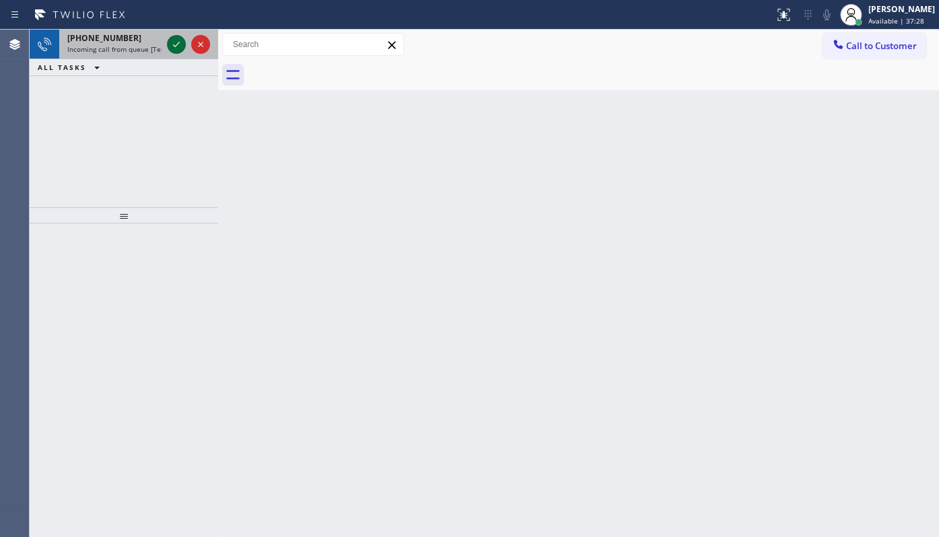
click at [180, 40] on icon at bounding box center [176, 44] width 16 height 16
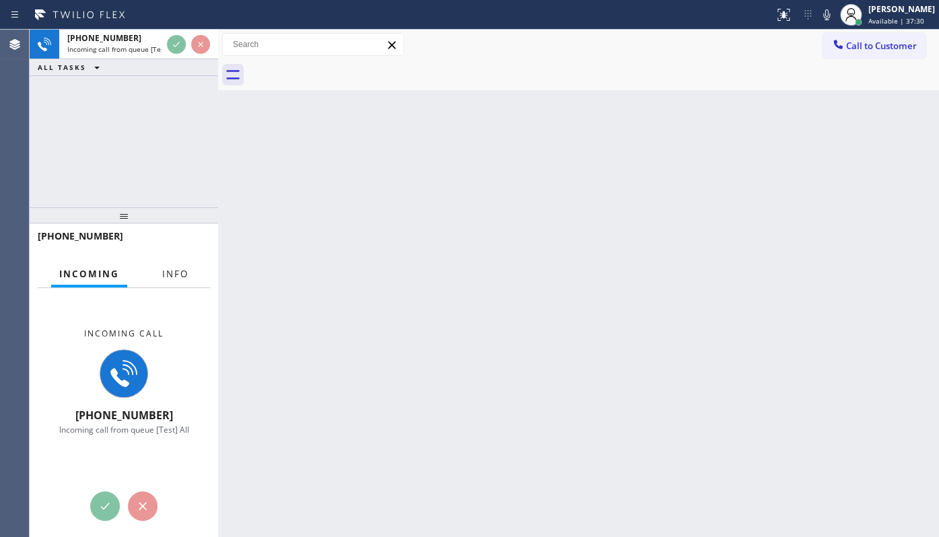
click at [165, 275] on span "Info" at bounding box center [175, 274] width 26 height 12
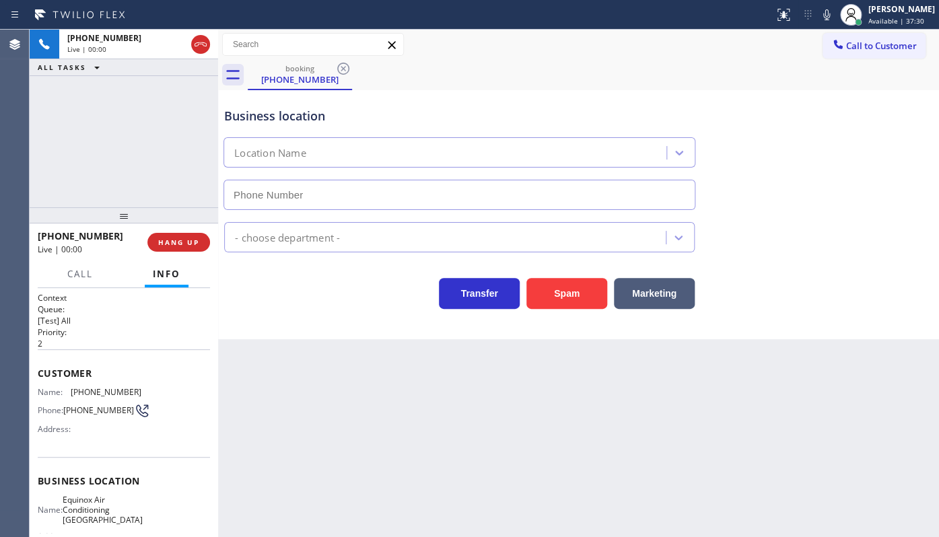
type input "[PHONE_NUMBER]"
click at [161, 235] on button "HANG UP" at bounding box center [178, 242] width 63 height 19
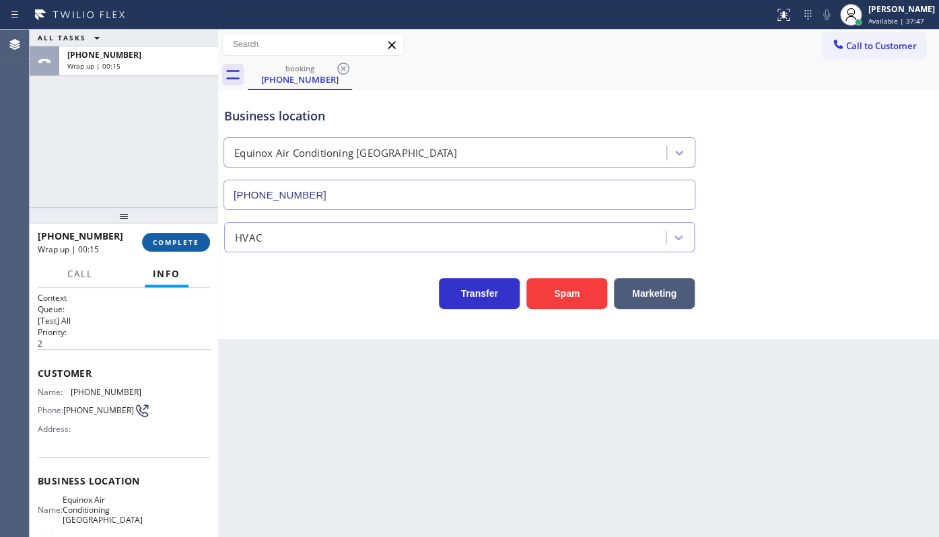
click at [175, 239] on button "COMPLETE" at bounding box center [176, 242] width 68 height 19
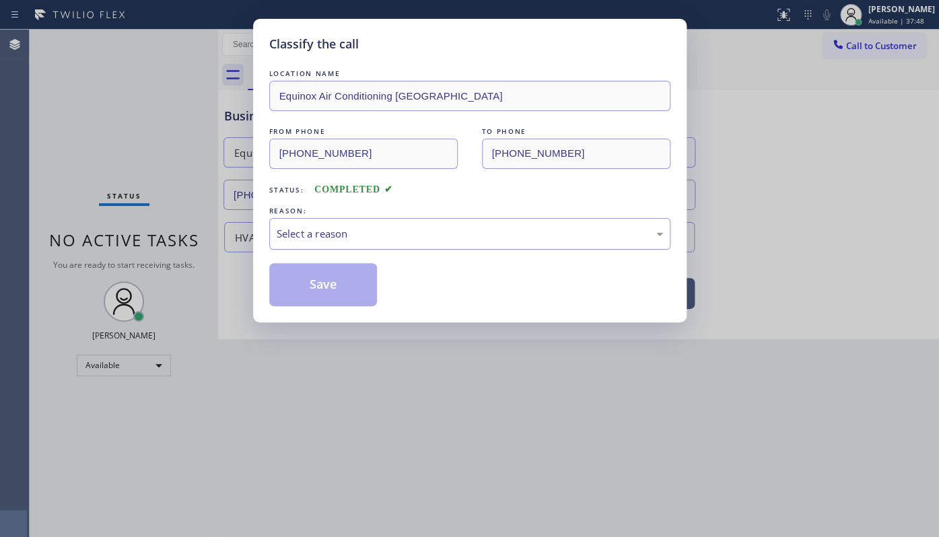
click at [396, 219] on div "Select a reason" at bounding box center [469, 234] width 401 height 32
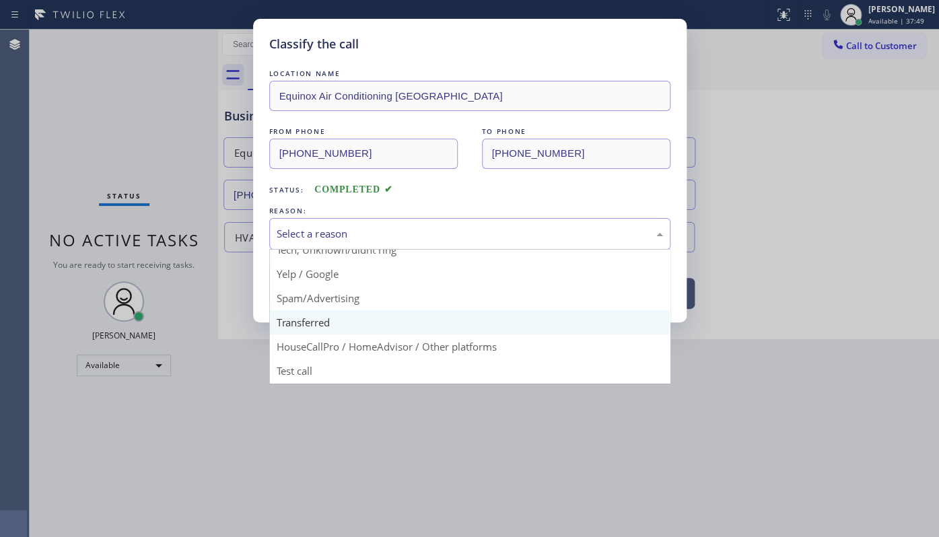
scroll to position [89, 0]
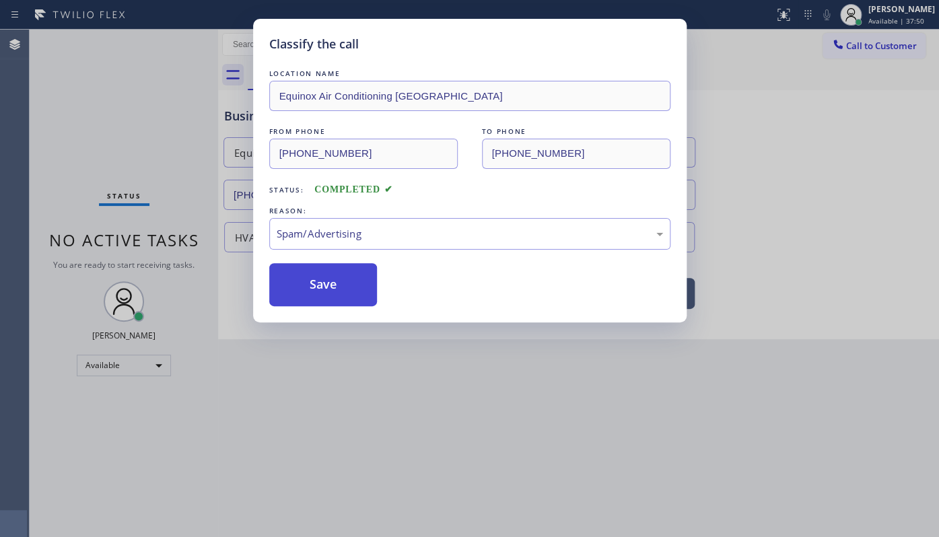
click at [324, 285] on button "Save" at bounding box center [323, 284] width 108 height 43
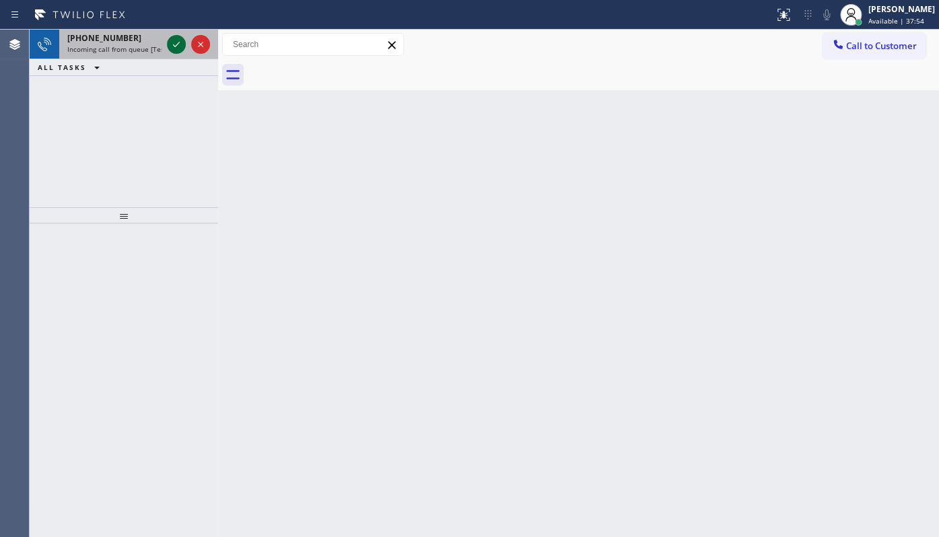
click at [178, 41] on icon at bounding box center [176, 44] width 16 height 16
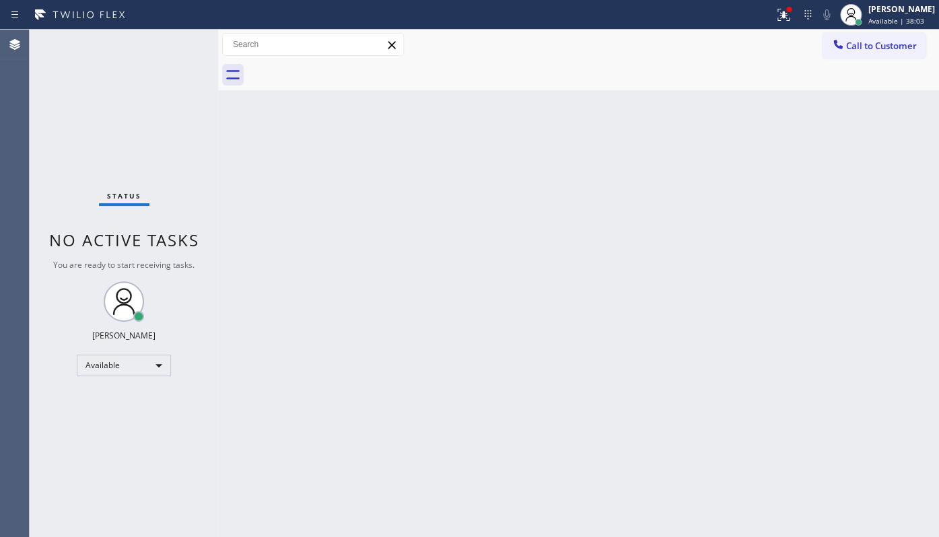
click at [172, 45] on div "Status No active tasks You are ready to start receiving tasks. JENIZA ALCAYDE A…" at bounding box center [124, 283] width 188 height 507
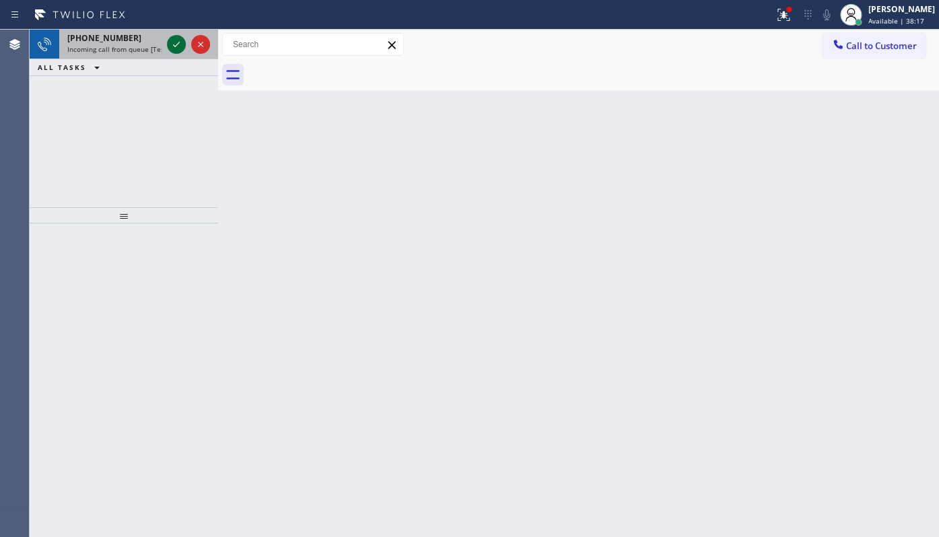
click at [170, 45] on icon at bounding box center [176, 44] width 16 height 16
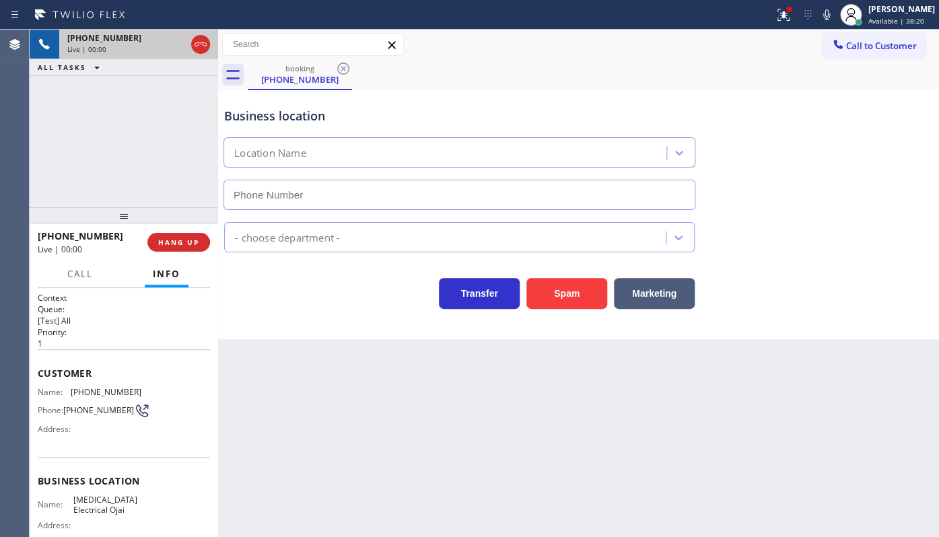
type input "[PHONE_NUMBER]"
click at [199, 238] on button "HANG UP" at bounding box center [178, 242] width 63 height 19
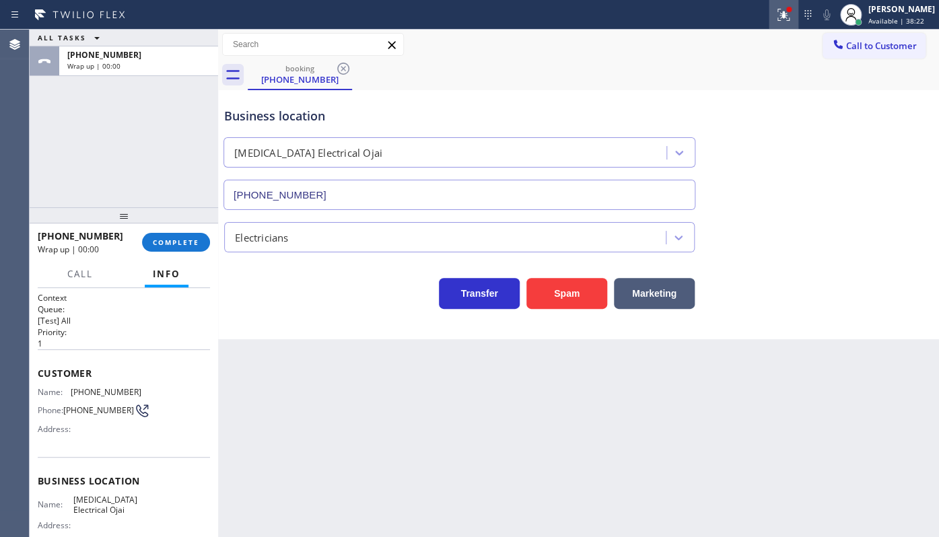
click at [789, 26] on button at bounding box center [783, 15] width 30 height 30
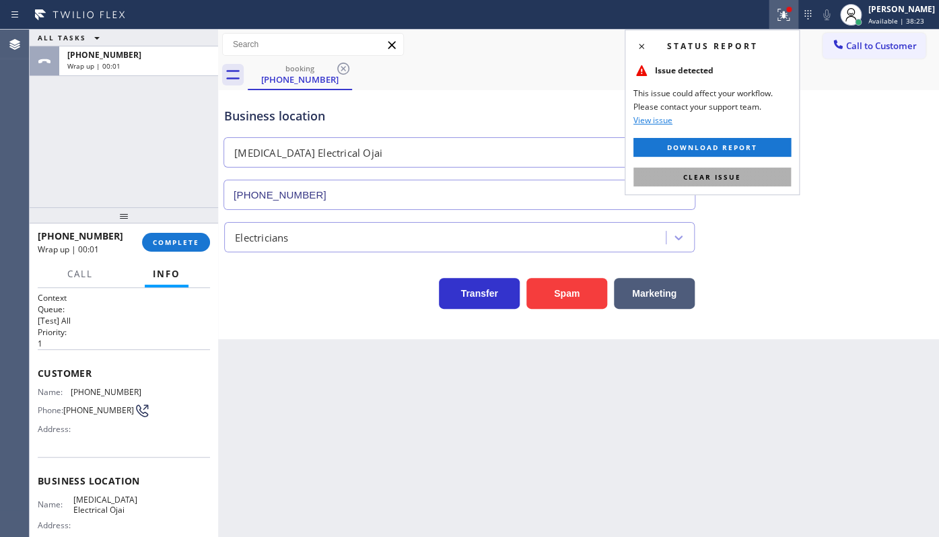
click at [760, 174] on button "Clear issue" at bounding box center [711, 177] width 157 height 19
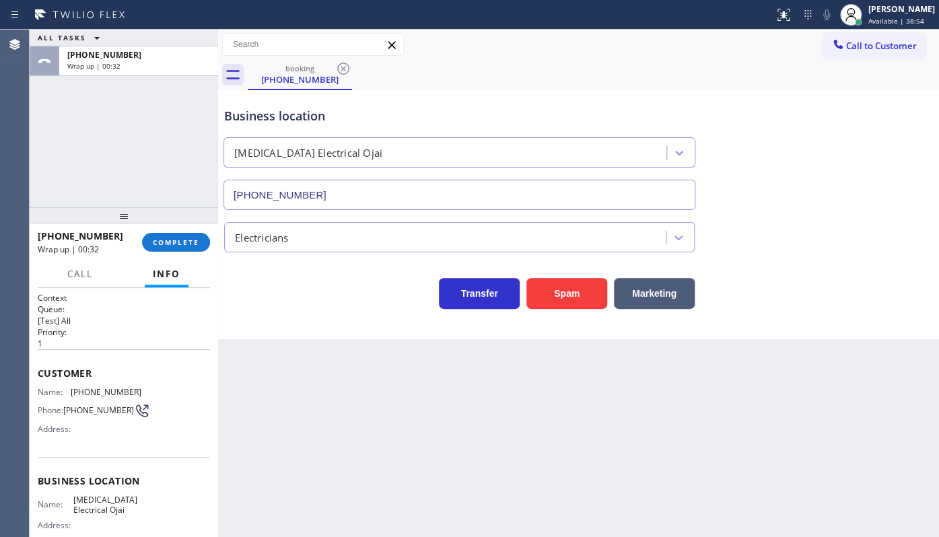
drag, startPoint x: 67, startPoint y: 153, endPoint x: 198, endPoint y: 211, distance: 142.8
click at [74, 158] on div "ALL TASKS ALL TASKS ACTIVE TASKS TASKS IN WRAP UP [PHONE_NUMBER] Wrap up | 00:32" at bounding box center [124, 119] width 188 height 178
click at [195, 242] on span "COMPLETE" at bounding box center [176, 242] width 46 height 9
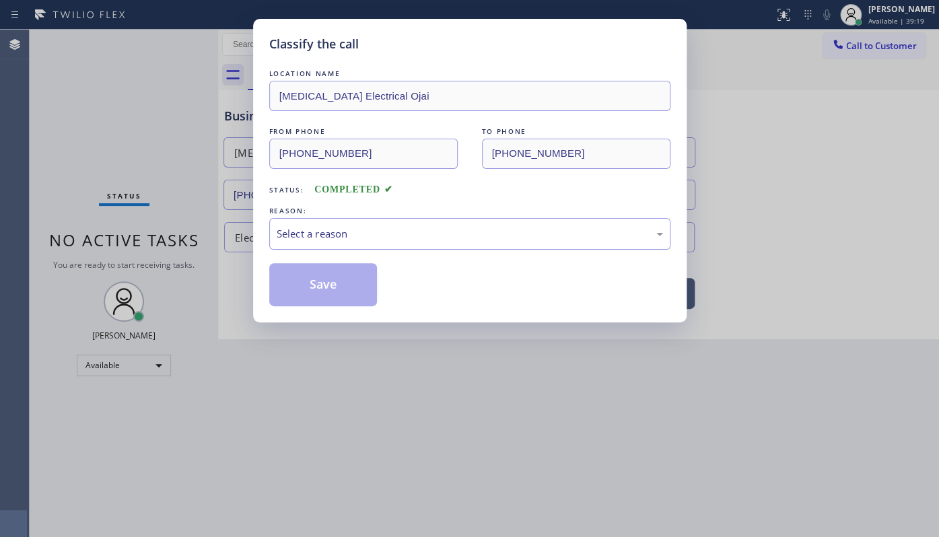
click at [316, 232] on div "Select a reason" at bounding box center [470, 233] width 386 height 15
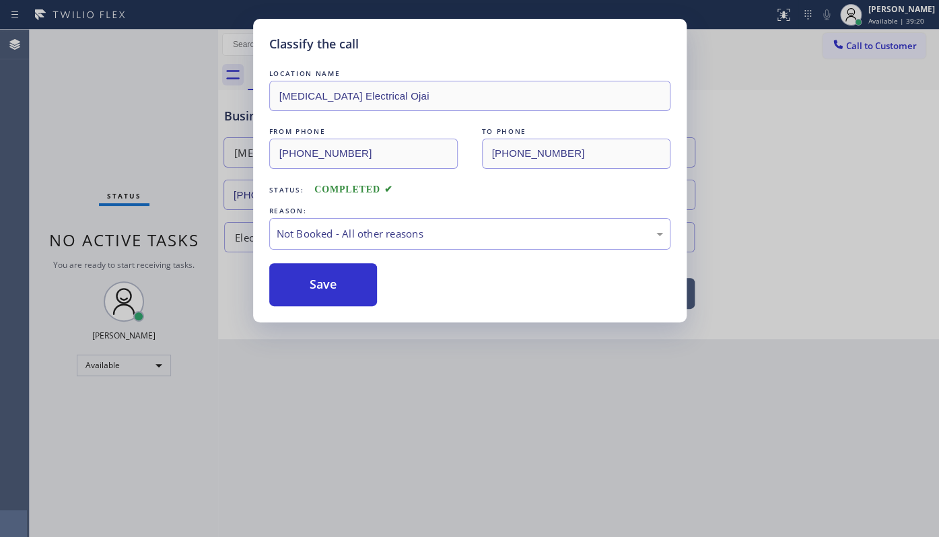
click at [314, 281] on button "Save" at bounding box center [323, 284] width 108 height 43
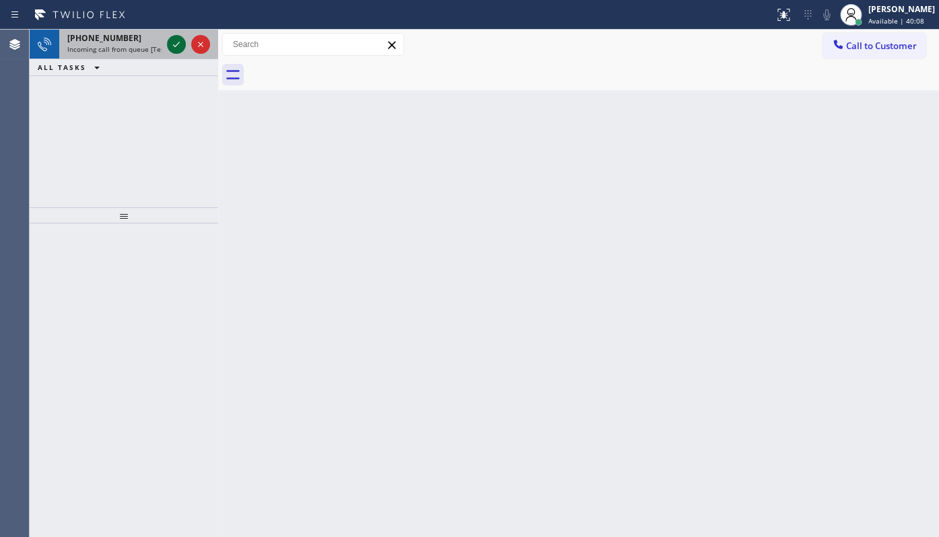
click at [171, 42] on icon at bounding box center [176, 44] width 16 height 16
click at [178, 44] on icon at bounding box center [176, 44] width 7 height 5
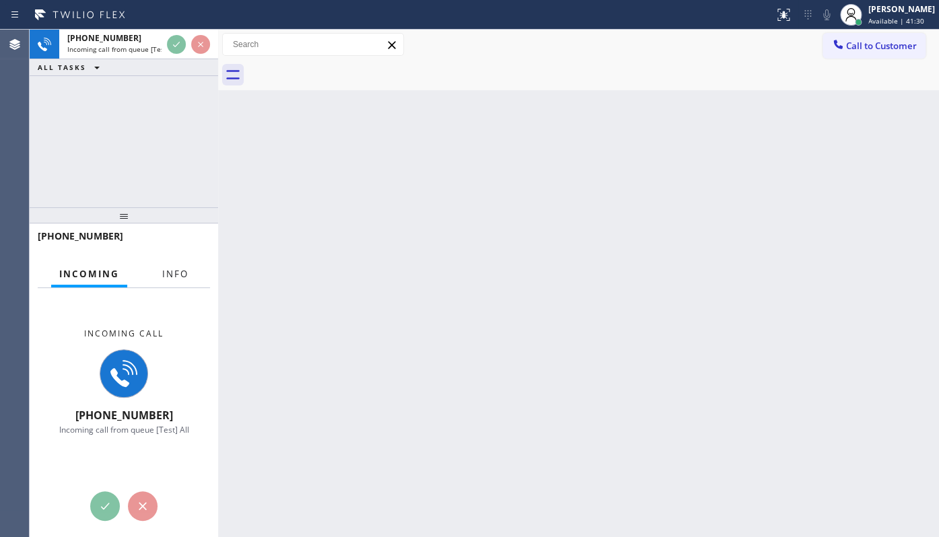
click at [166, 269] on span "Info" at bounding box center [175, 274] width 26 height 12
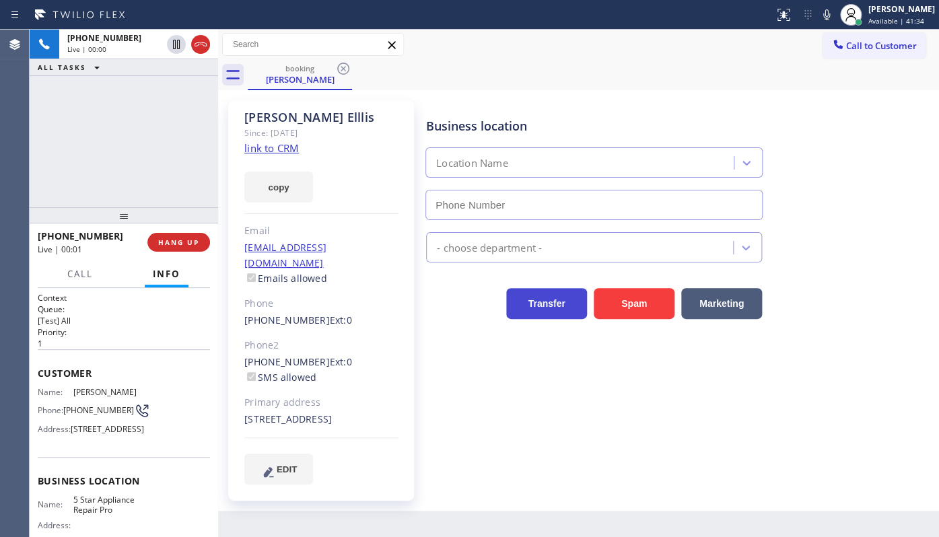
type input "(888) 477-1309"
click at [285, 149] on link "link to CRM" at bounding box center [271, 147] width 55 height 13
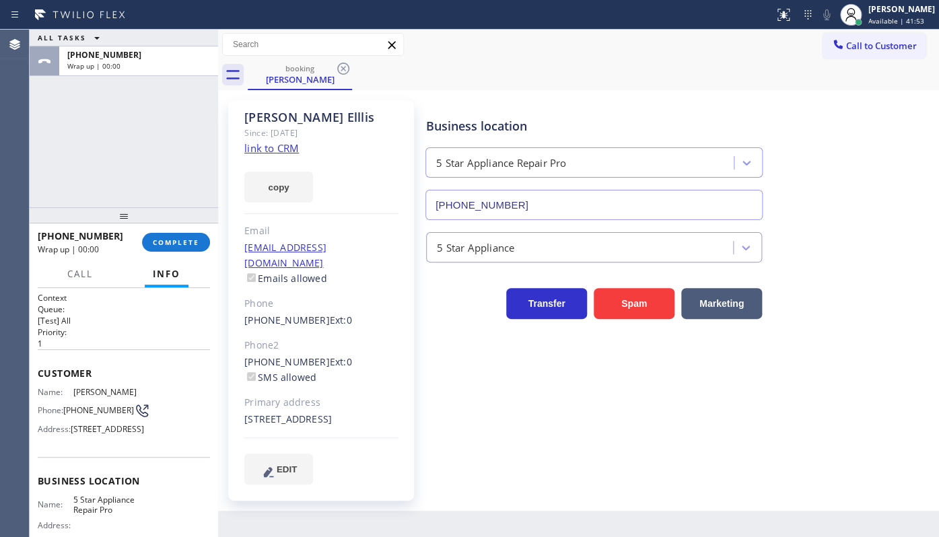
click at [117, 172] on div "ALL TASKS ALL TASKS ACTIVE TASKS TASKS IN WRAP UP +16142700300 Wrap up | 00:00" at bounding box center [124, 119] width 188 height 178
click at [198, 245] on span "COMPLETE" at bounding box center [176, 242] width 46 height 9
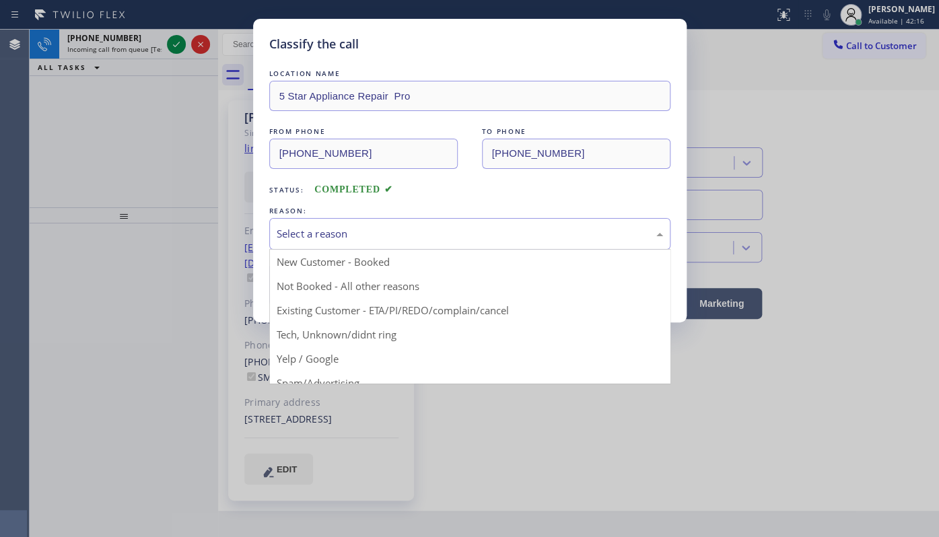
click at [328, 219] on div "Select a reason" at bounding box center [469, 234] width 401 height 32
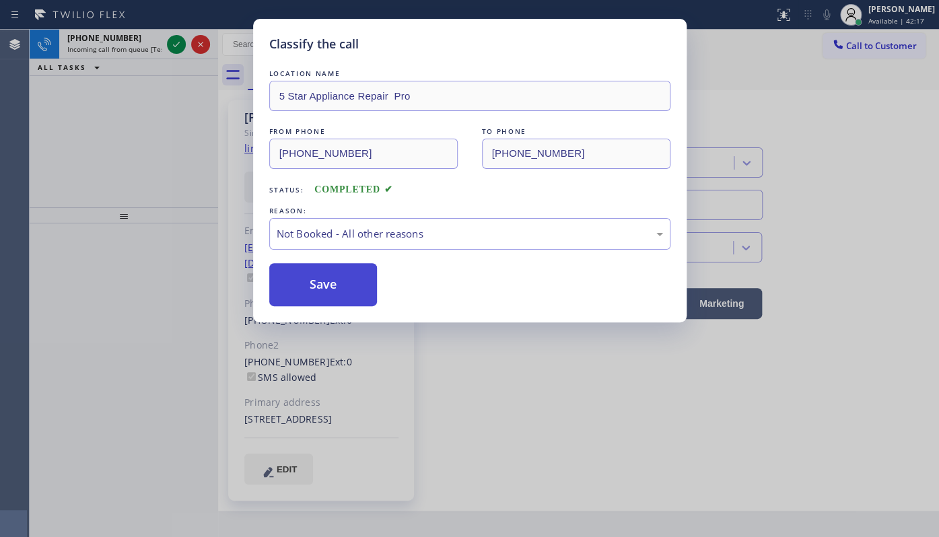
click at [299, 285] on button "Save" at bounding box center [323, 284] width 108 height 43
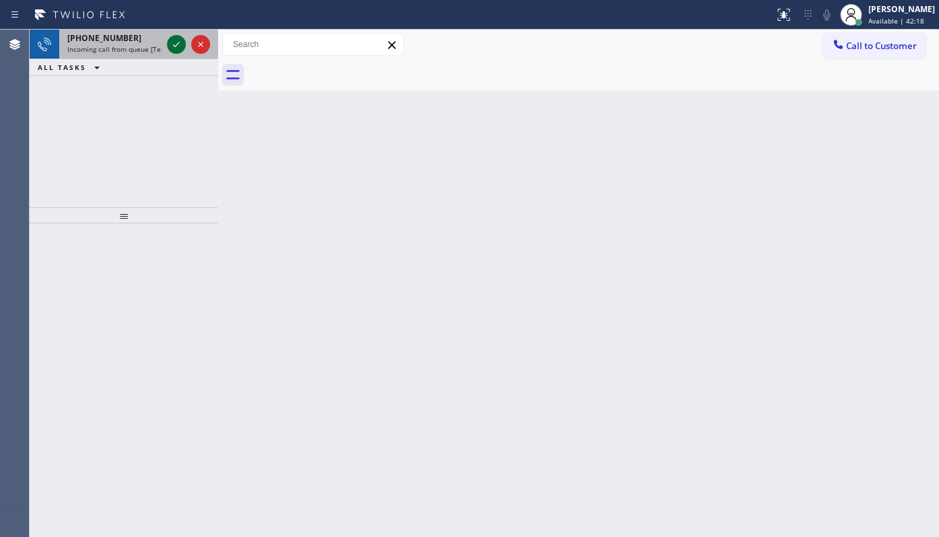
click at [182, 46] on icon at bounding box center [176, 44] width 16 height 16
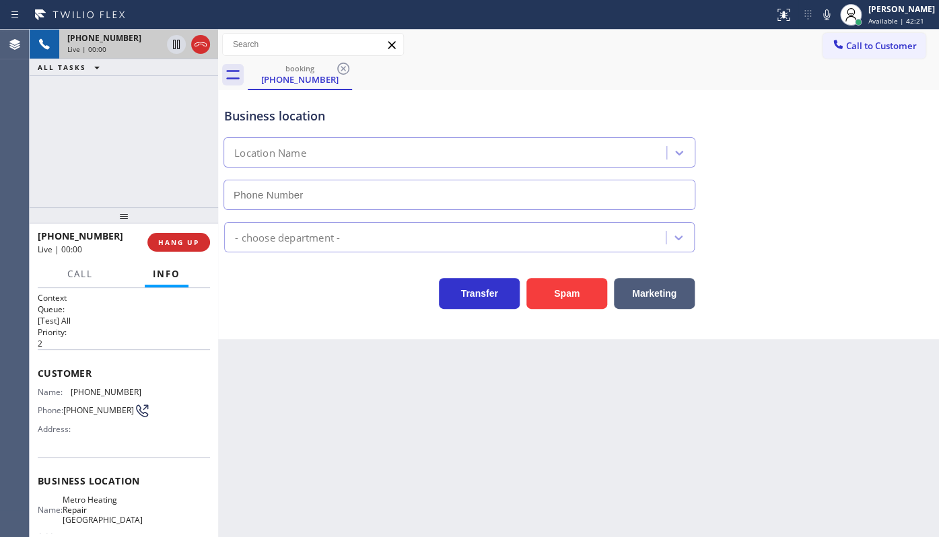
type input "(858) 299-0780"
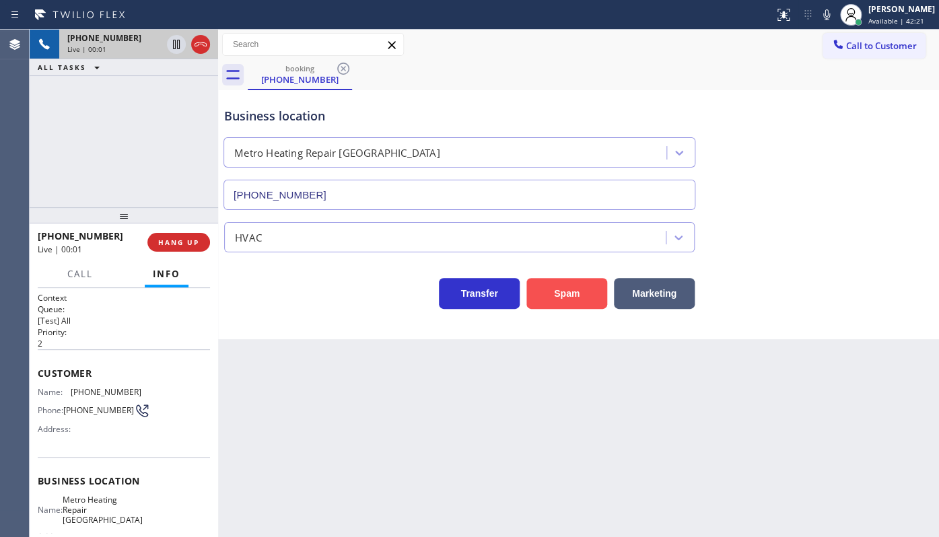
click at [558, 287] on button "Spam" at bounding box center [566, 293] width 81 height 31
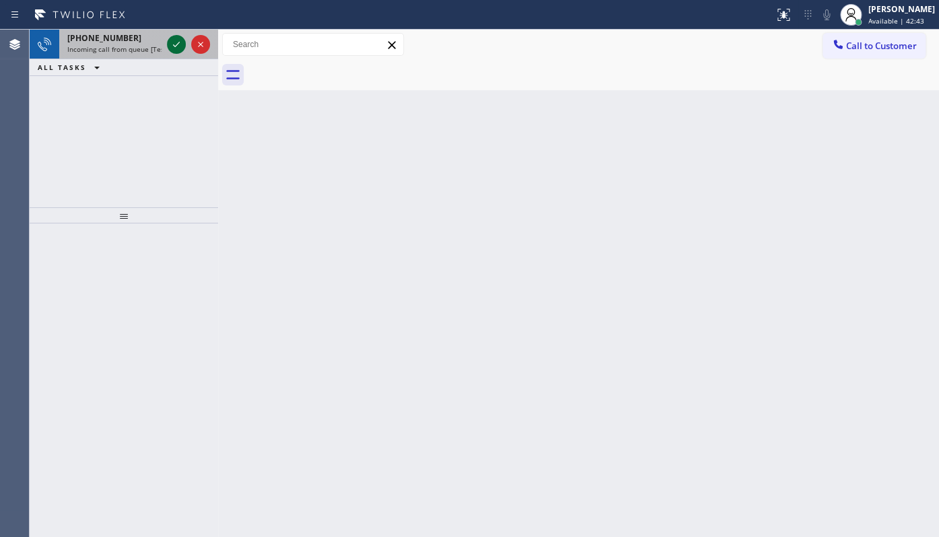
click at [179, 44] on icon at bounding box center [176, 44] width 16 height 16
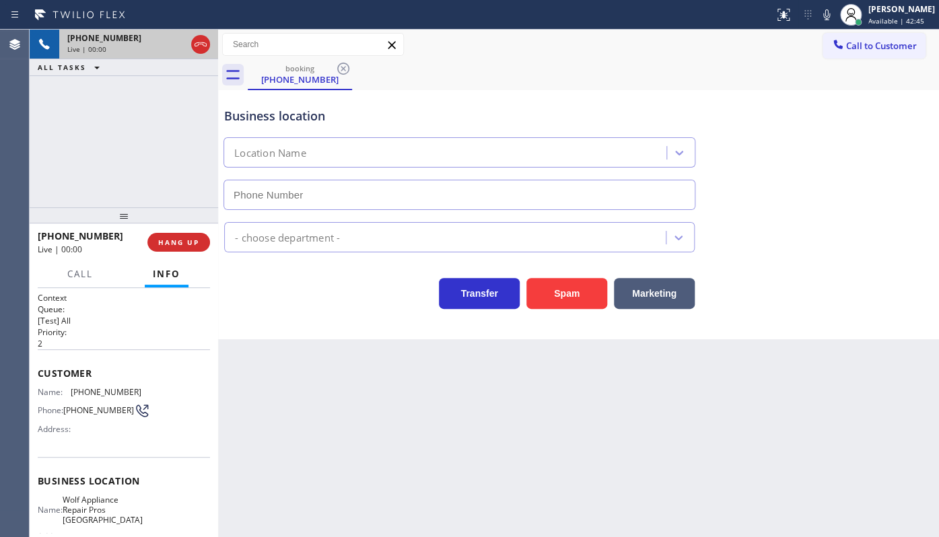
type input "(714) 844-5184"
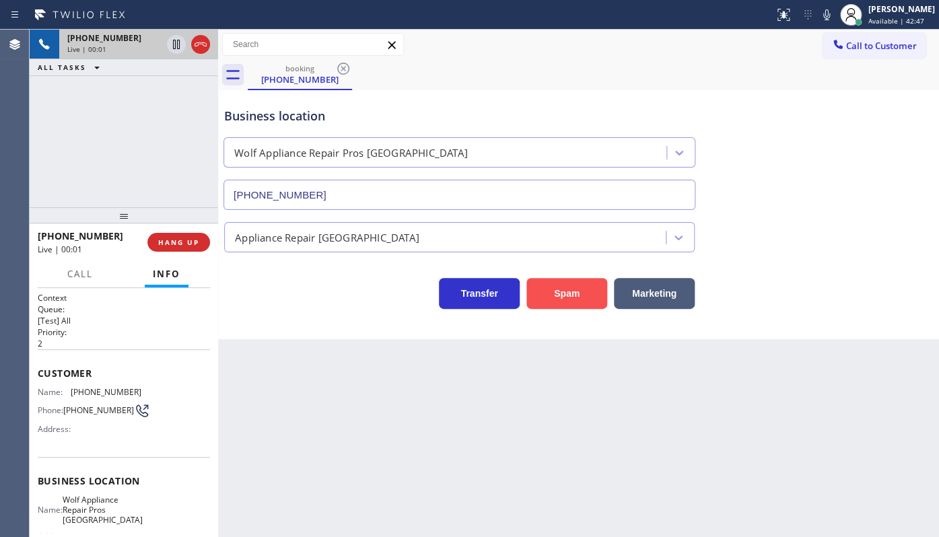
click at [573, 295] on button "Spam" at bounding box center [566, 293] width 81 height 31
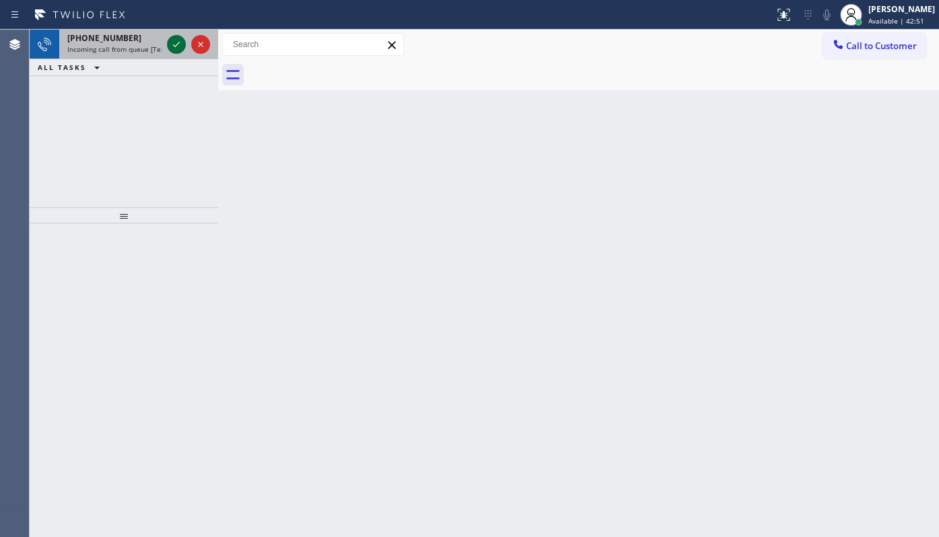
click at [175, 42] on icon at bounding box center [176, 44] width 16 height 16
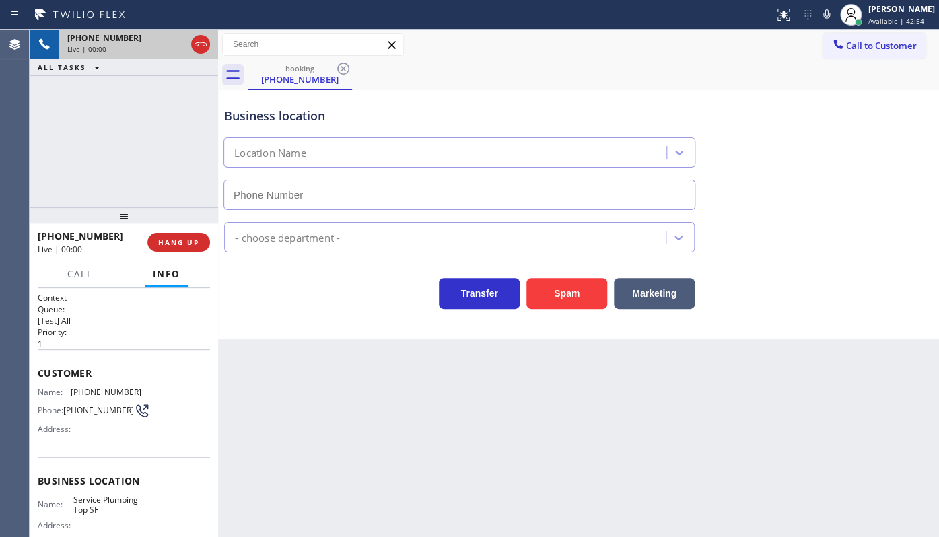
type input "(628) 277-8686"
click at [182, 238] on button "HANG UP" at bounding box center [178, 242] width 63 height 19
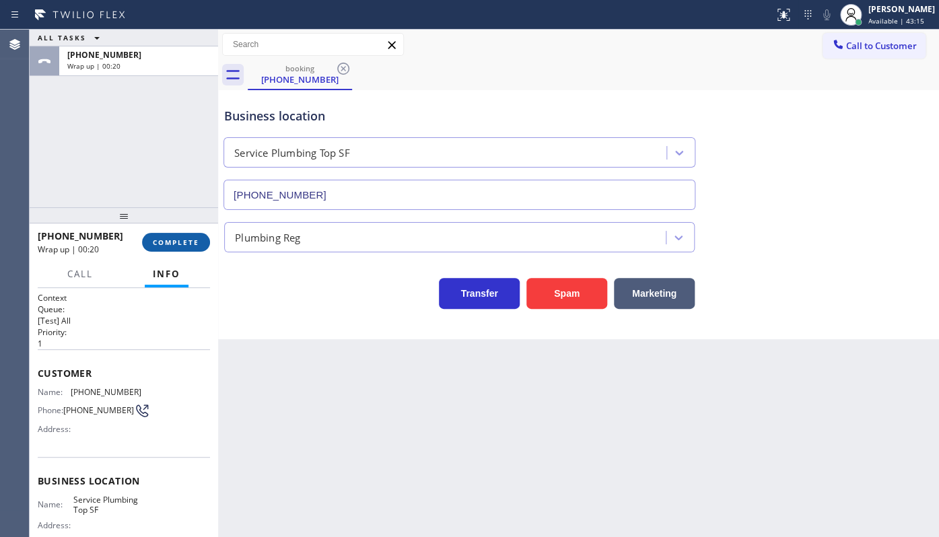
click at [153, 250] on button "COMPLETE" at bounding box center [176, 242] width 68 height 19
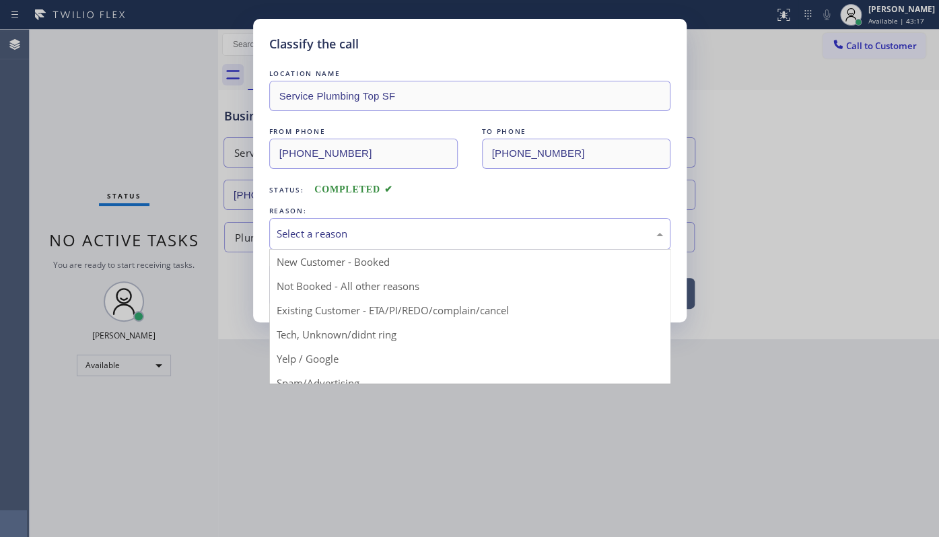
click at [370, 231] on div "Select a reason" at bounding box center [470, 233] width 386 height 15
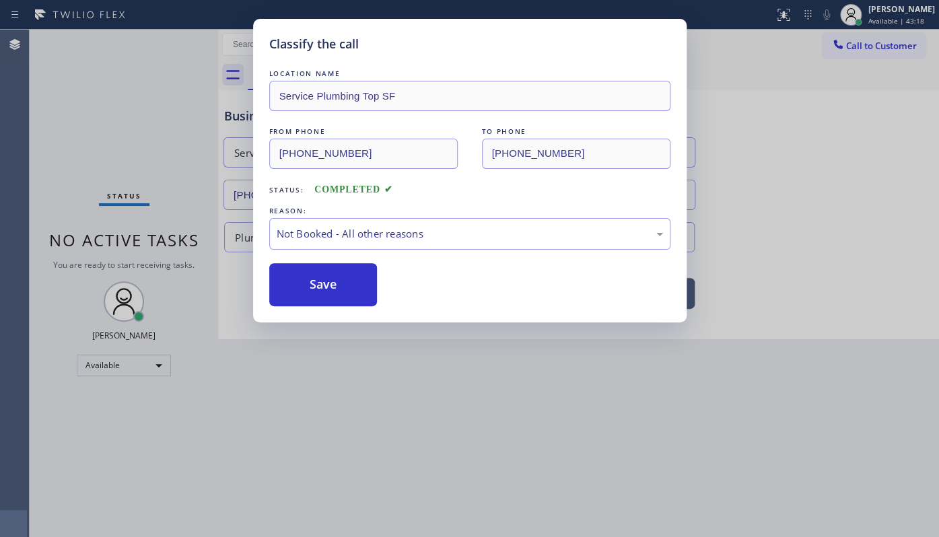
click at [320, 284] on button "Save" at bounding box center [323, 284] width 108 height 43
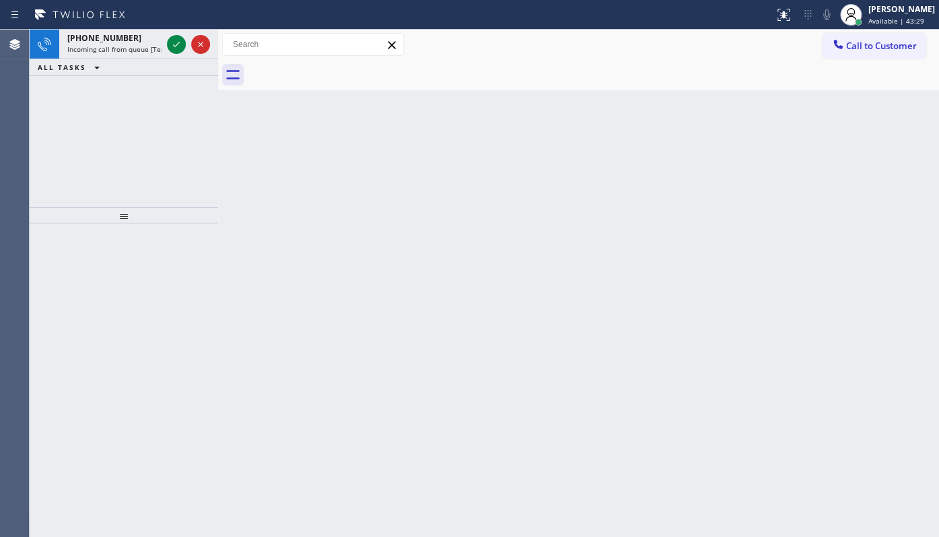
drag, startPoint x: 75, startPoint y: 118, endPoint x: 106, endPoint y: 83, distance: 47.2
click at [81, 112] on div "+13235341389 Incoming call from queue [Test] All ALL TASKS ALL TASKS ACTIVE TAS…" at bounding box center [124, 119] width 188 height 178
click at [170, 41] on icon at bounding box center [176, 44] width 16 height 16
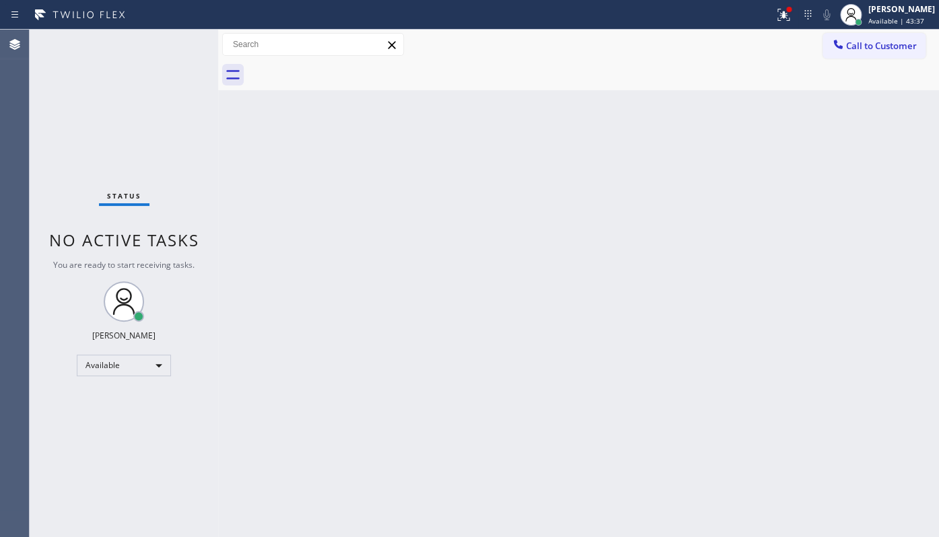
click at [111, 120] on div "Status No active tasks You are ready to start receiving tasks. JENIZA ALCAYDE A…" at bounding box center [124, 283] width 188 height 507
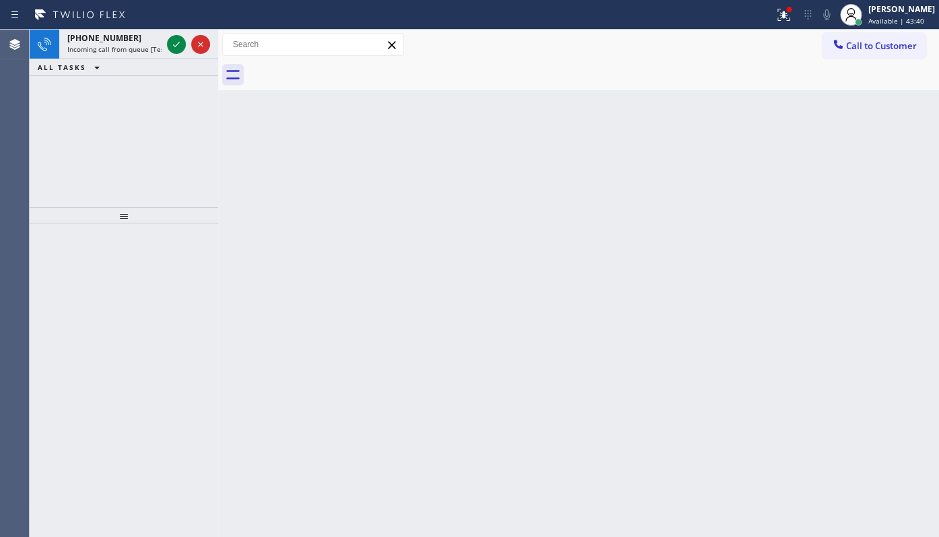
click at [89, 175] on div "+15612076061 Incoming call from queue [Test] All ALL TASKS ALL TASKS ACTIVE TAS…" at bounding box center [124, 119] width 188 height 178
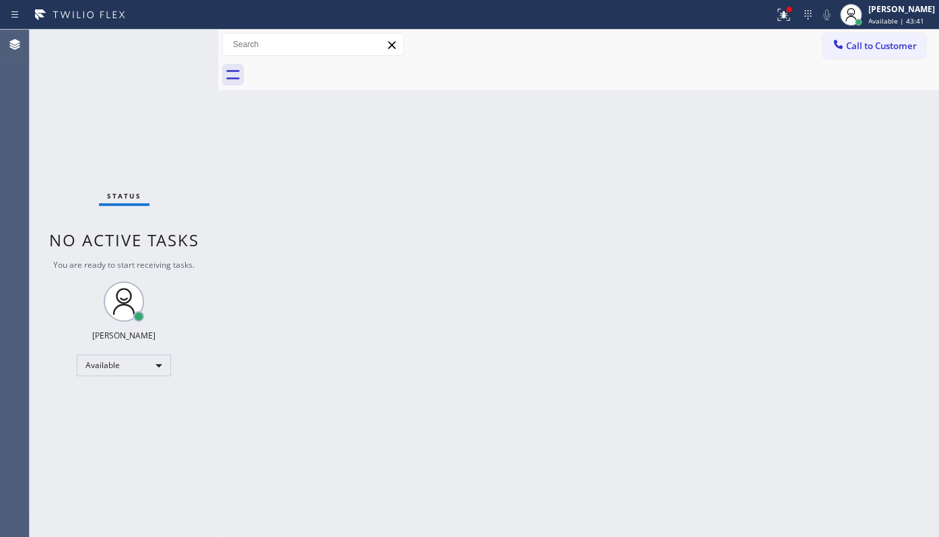
click at [173, 41] on div "Status No active tasks You are ready to start receiving tasks. JENIZA ALCAYDE A…" at bounding box center [124, 283] width 188 height 507
click at [776, 13] on icon at bounding box center [783, 15] width 16 height 16
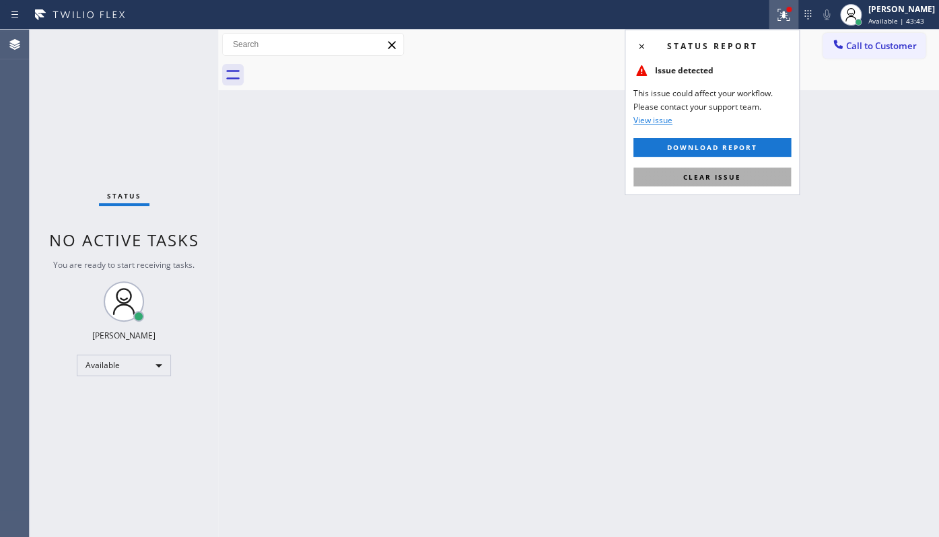
click at [739, 168] on button "Clear issue" at bounding box center [711, 177] width 157 height 19
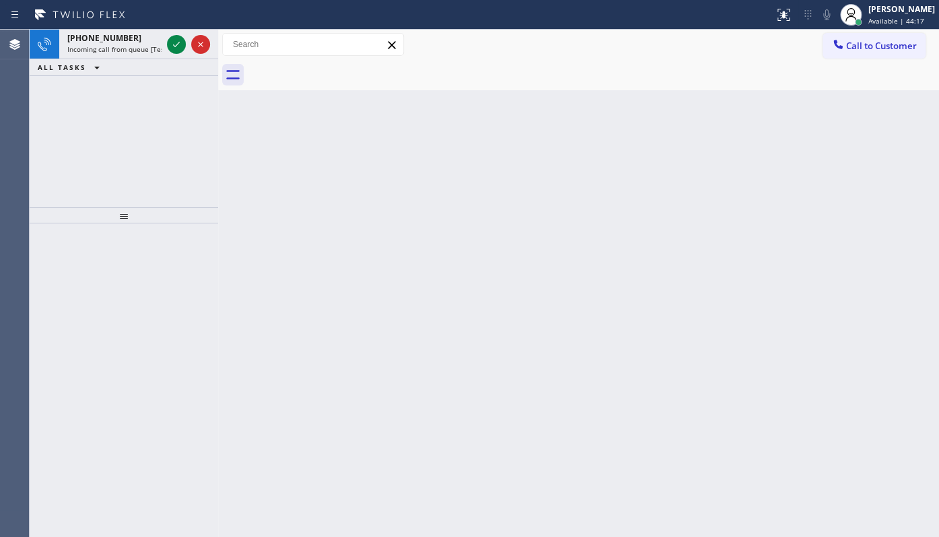
drag, startPoint x: 40, startPoint y: 119, endPoint x: 120, endPoint y: 79, distance: 90.3
click at [60, 108] on div "+15102663710 Incoming call from queue [Test] All ALL TASKS ALL TASKS ACTIVE TAS…" at bounding box center [124, 119] width 188 height 178
click at [184, 45] on icon at bounding box center [176, 44] width 16 height 16
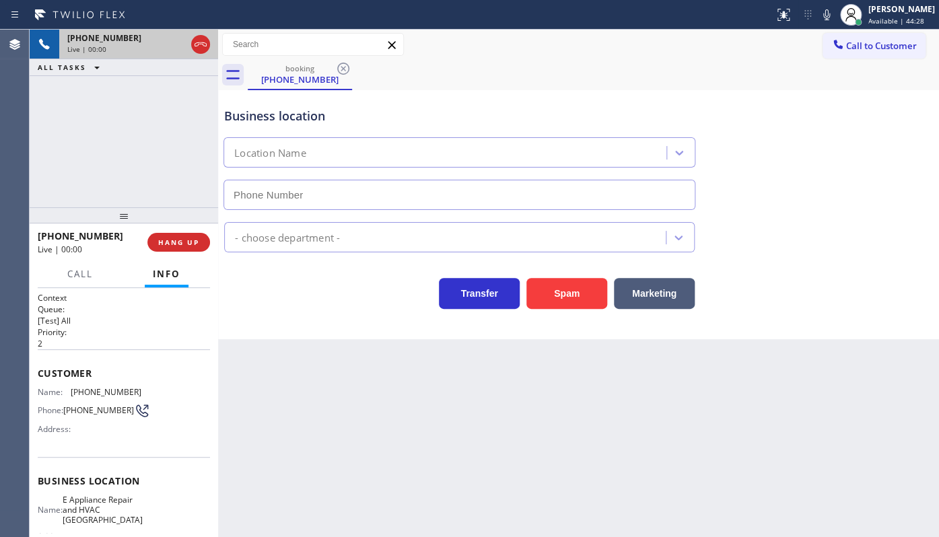
type input "(425) 333-7636"
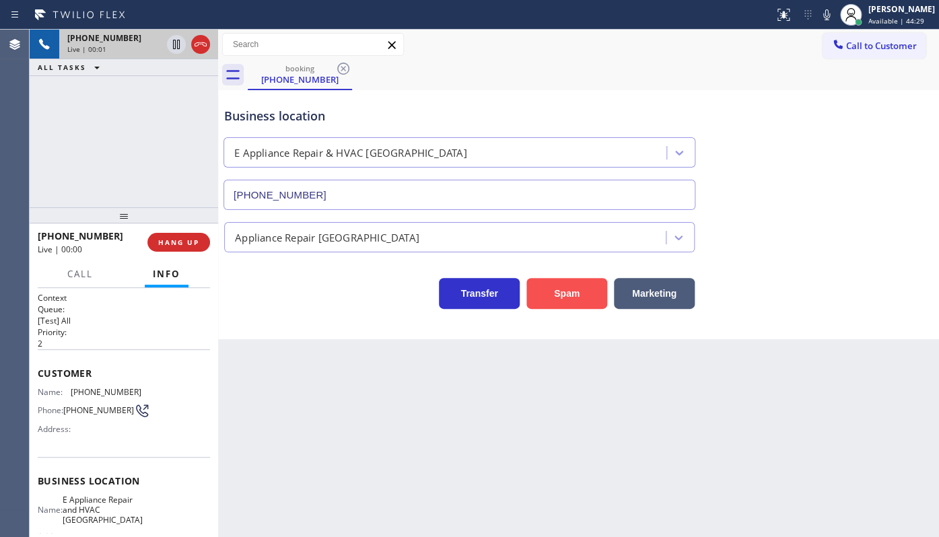
click at [572, 291] on button "Spam" at bounding box center [566, 293] width 81 height 31
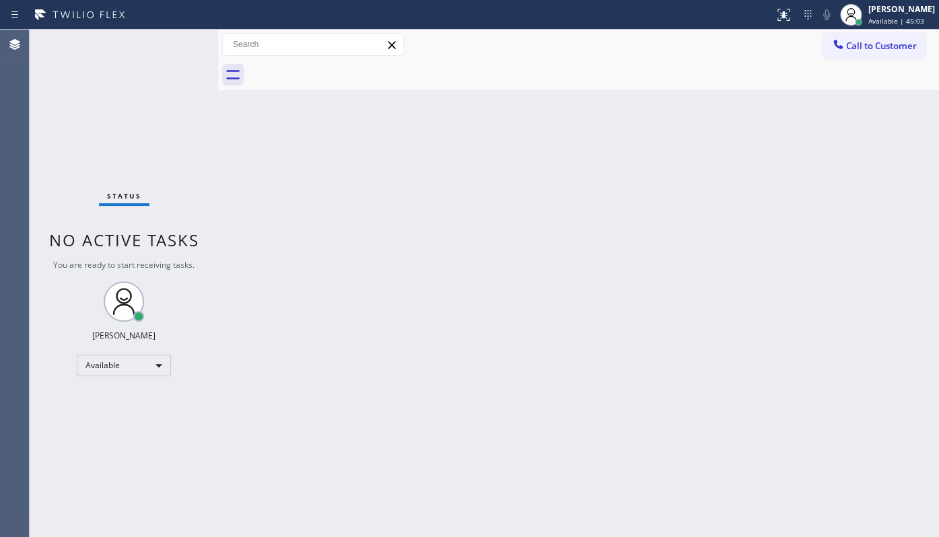
click at [464, 154] on div "Back to Dashboard Change Sender ID Customers Technicians Select a contact Outbo…" at bounding box center [578, 283] width 721 height 507
click at [133, 101] on div "Status No active tasks You are ready to start receiving tasks. JENIZA ALCAYDE A…" at bounding box center [124, 283] width 188 height 507
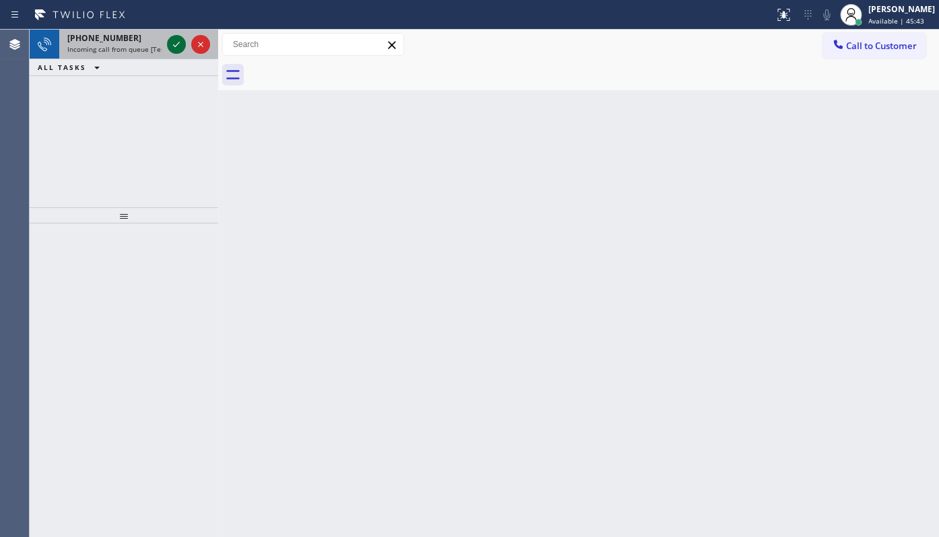
click at [178, 41] on icon at bounding box center [176, 44] width 16 height 16
drag, startPoint x: 787, startPoint y: 11, endPoint x: 787, endPoint y: 106, distance: 94.9
click at [786, 21] on div at bounding box center [783, 15] width 30 height 30
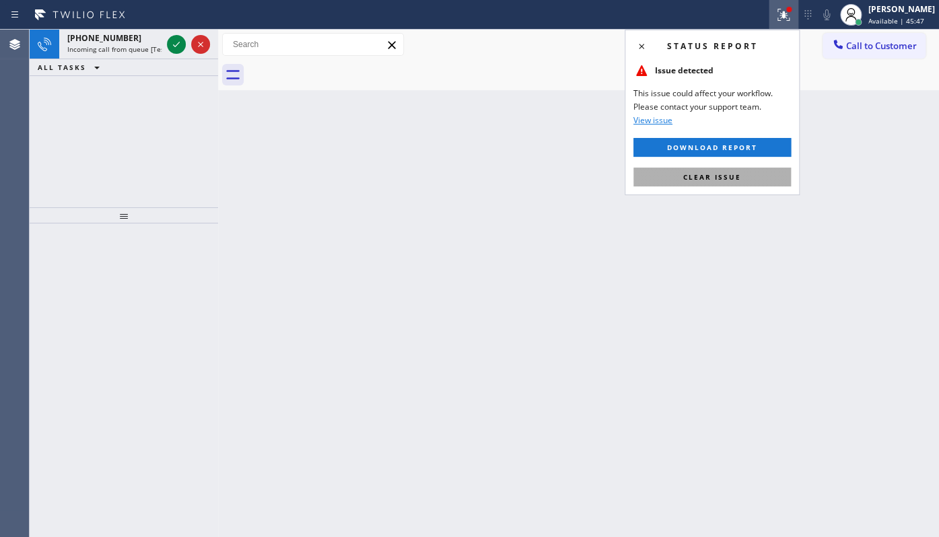
click at [758, 183] on div "Status report Issue detected This issue could affect your workflow. Please cont…" at bounding box center [711, 113] width 175 height 166
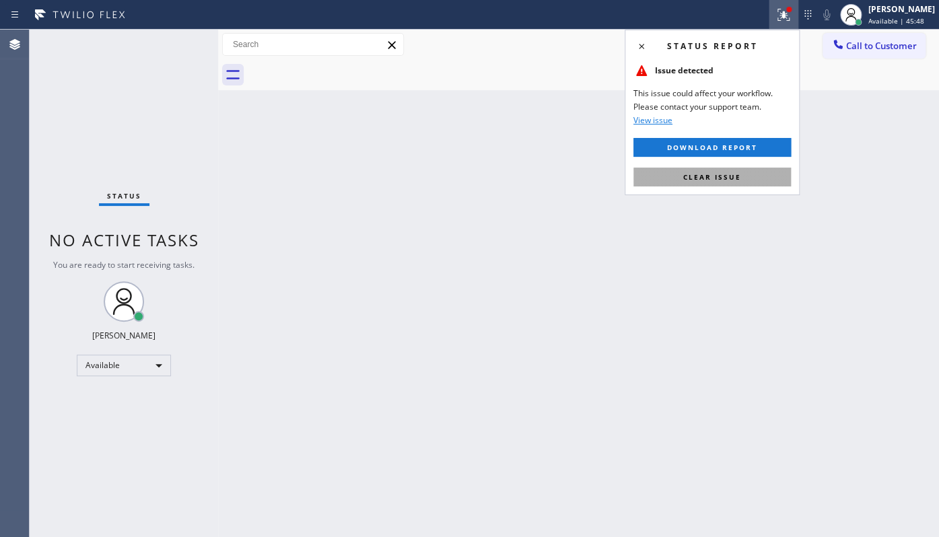
click at [672, 168] on button "Clear issue" at bounding box center [711, 177] width 157 height 19
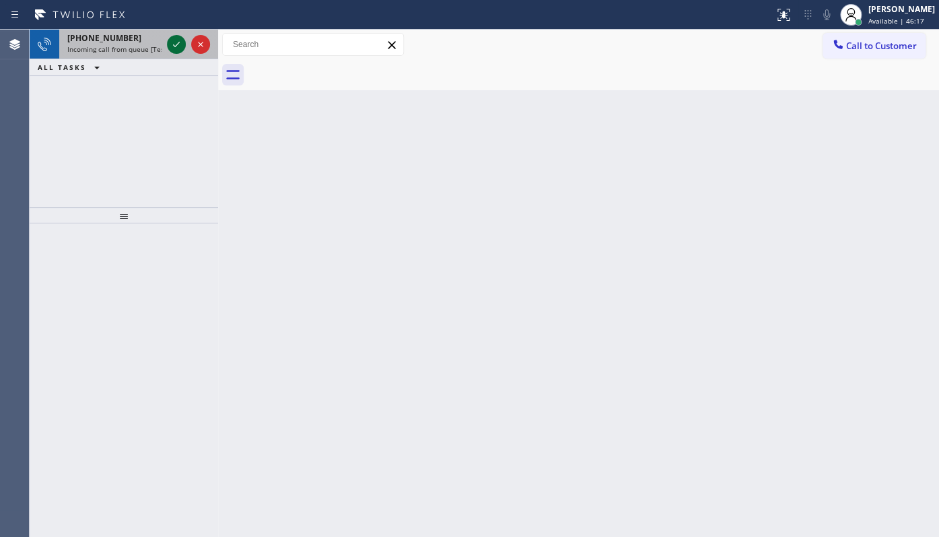
click at [178, 42] on icon at bounding box center [176, 44] width 16 height 16
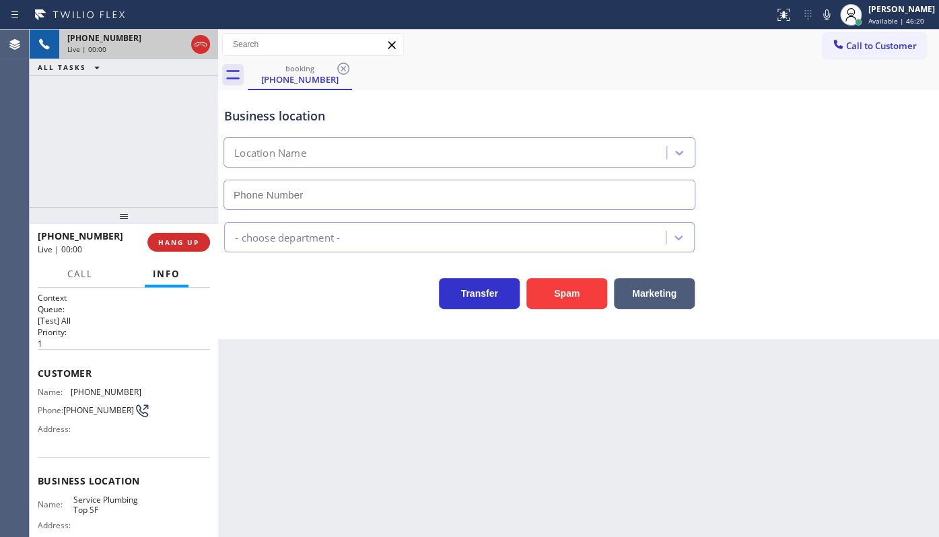
type input "(628) 277-8686"
click at [192, 242] on span "HANG UP" at bounding box center [178, 242] width 41 height 9
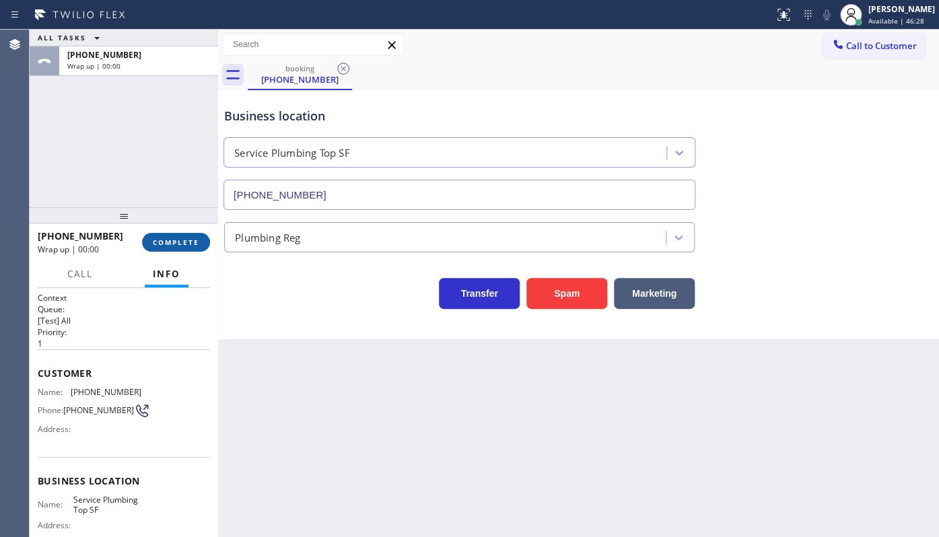
click at [192, 242] on span "COMPLETE" at bounding box center [176, 242] width 46 height 9
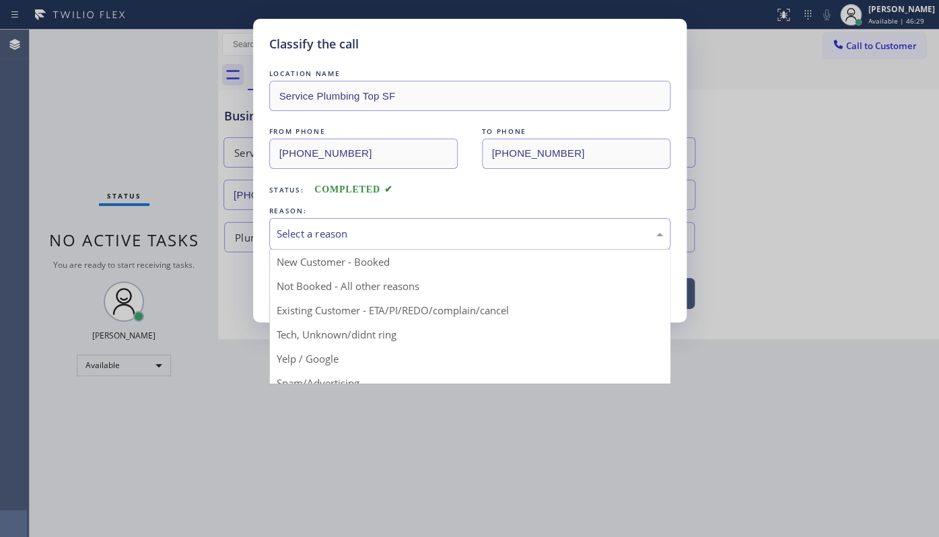
click at [289, 236] on div "Select a reason" at bounding box center [470, 233] width 386 height 15
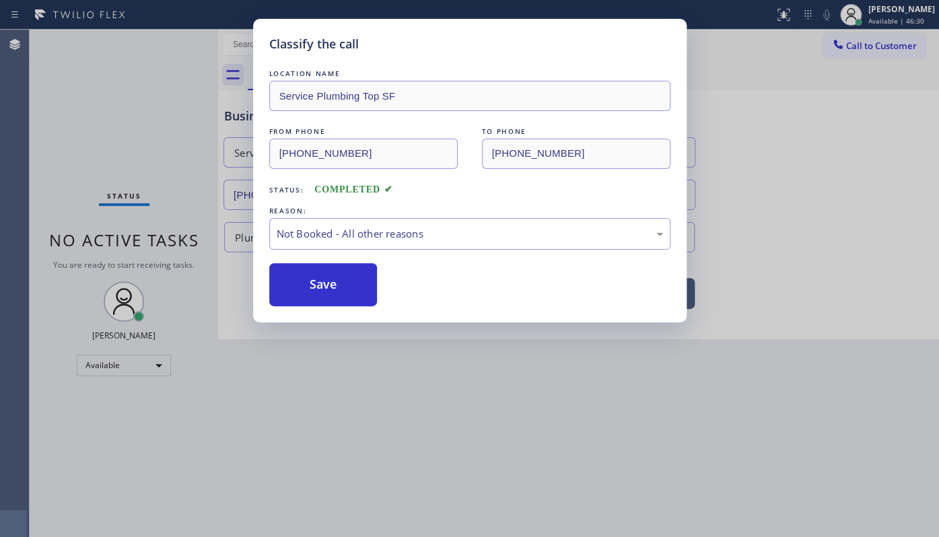
click at [283, 283] on button "Save" at bounding box center [323, 284] width 108 height 43
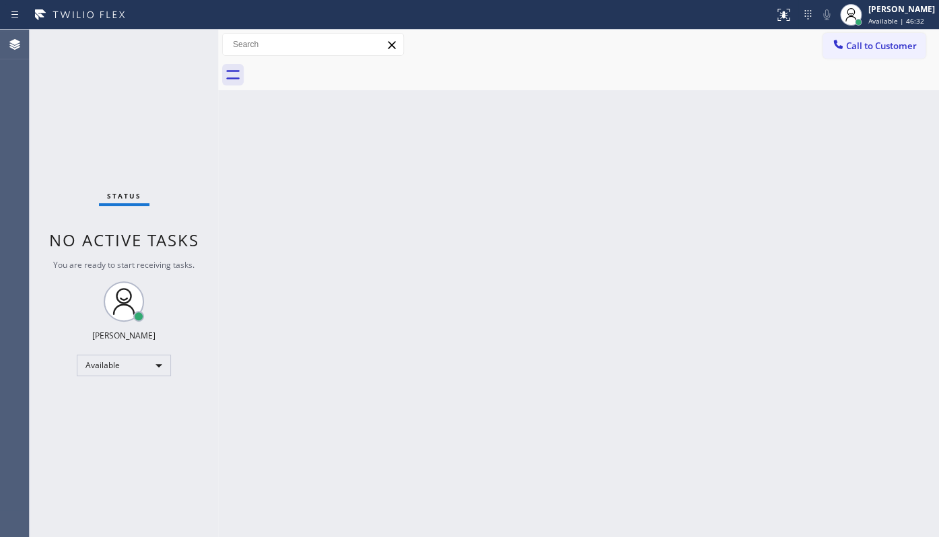
click at [925, 182] on div "Back to Dashboard Change Sender ID Customers Technicians Select a contact Outbo…" at bounding box center [578, 283] width 721 height 507
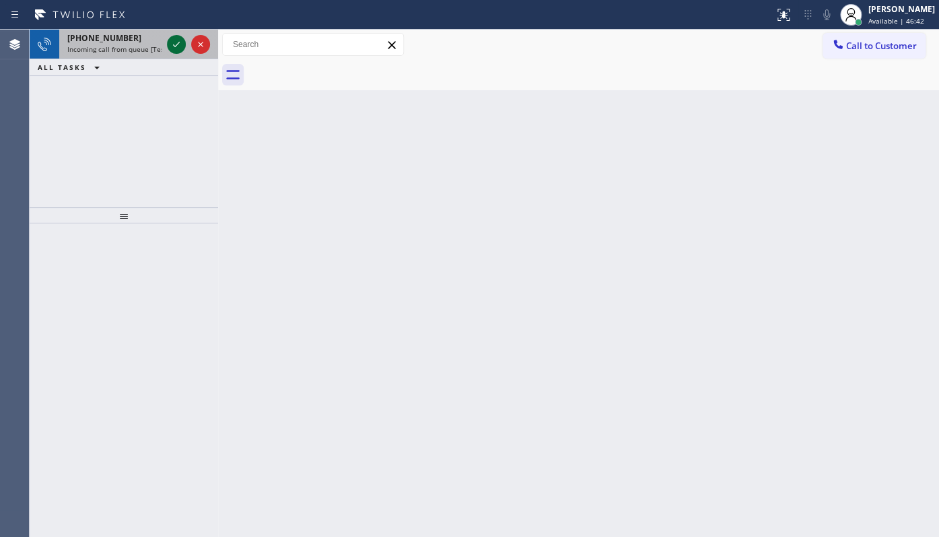
click at [167, 47] on div at bounding box center [176, 44] width 19 height 16
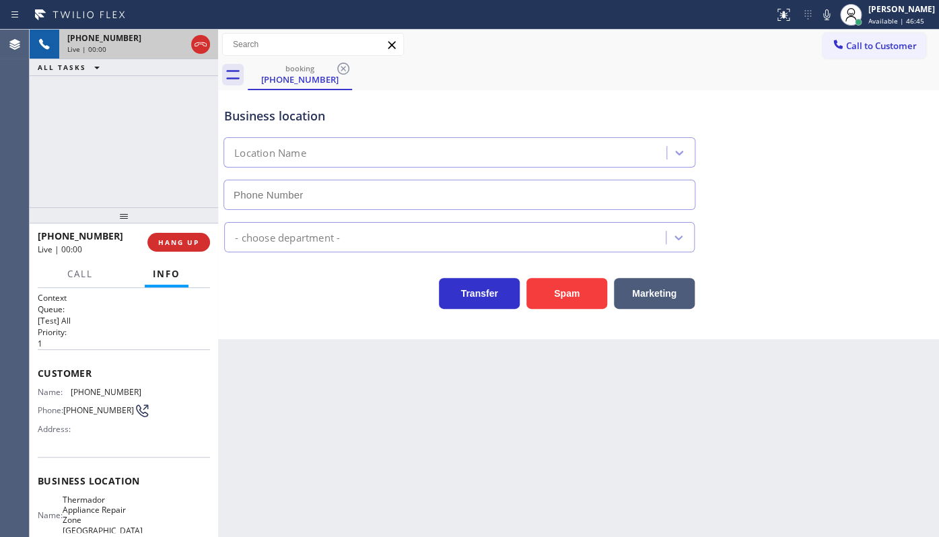
type input "(929) 415-8272"
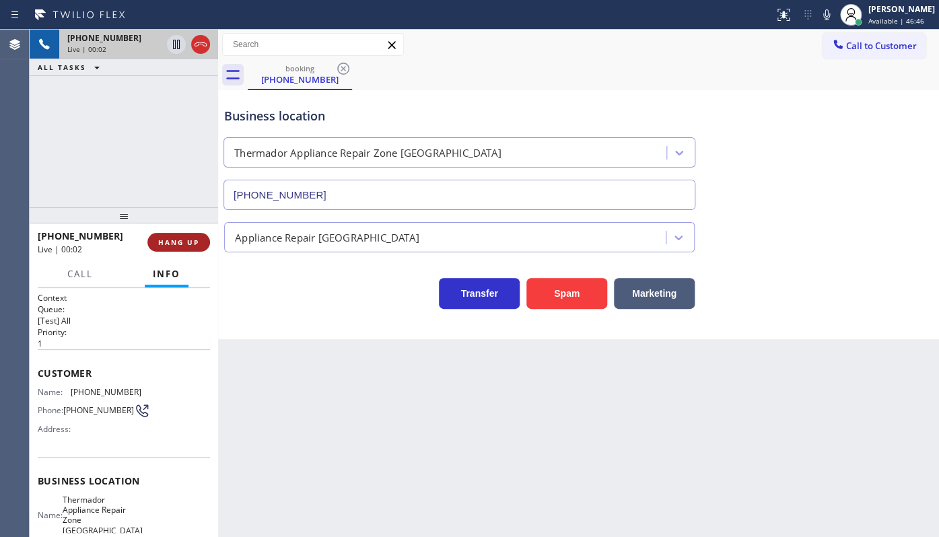
click at [186, 238] on span "HANG UP" at bounding box center [178, 242] width 41 height 9
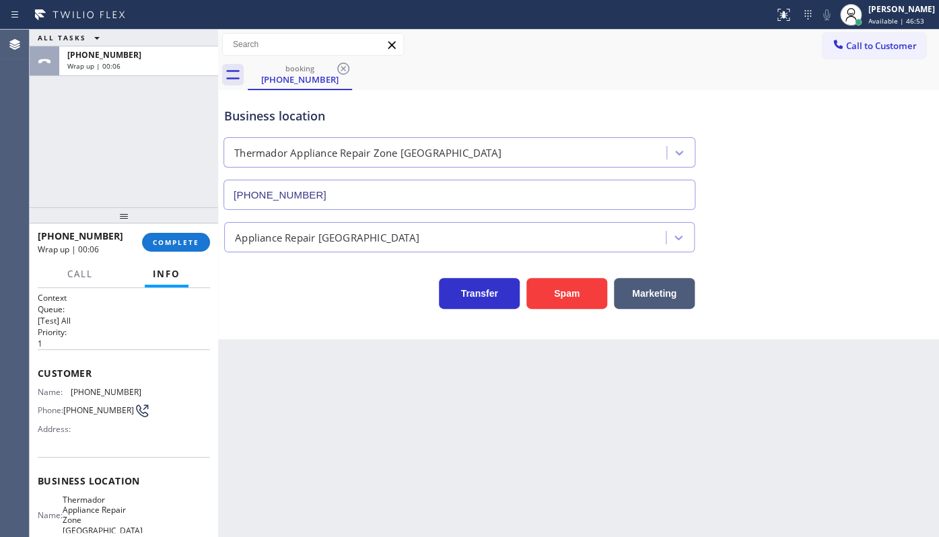
click at [645, 99] on div "Business location Thermador Appliance Repair Zone Jamaica (929) 415-8272" at bounding box center [459, 152] width 476 height 116
click at [158, 235] on button "COMPLETE" at bounding box center [176, 242] width 68 height 19
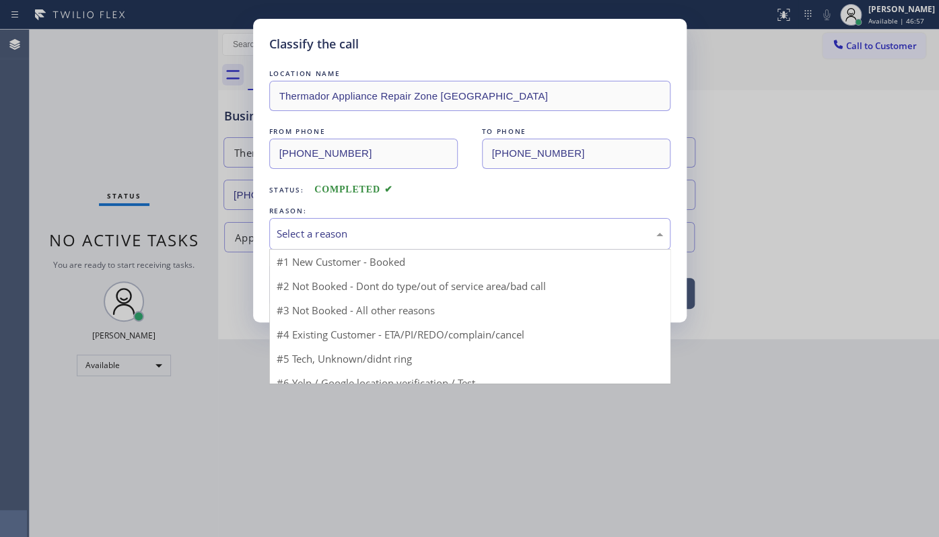
click at [345, 226] on div "Select a reason" at bounding box center [470, 233] width 386 height 15
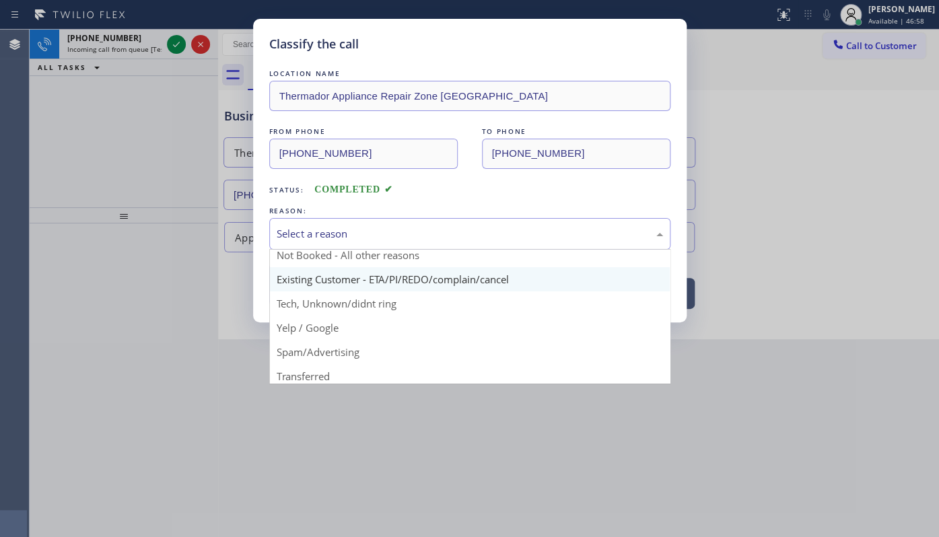
scroll to position [61, 0]
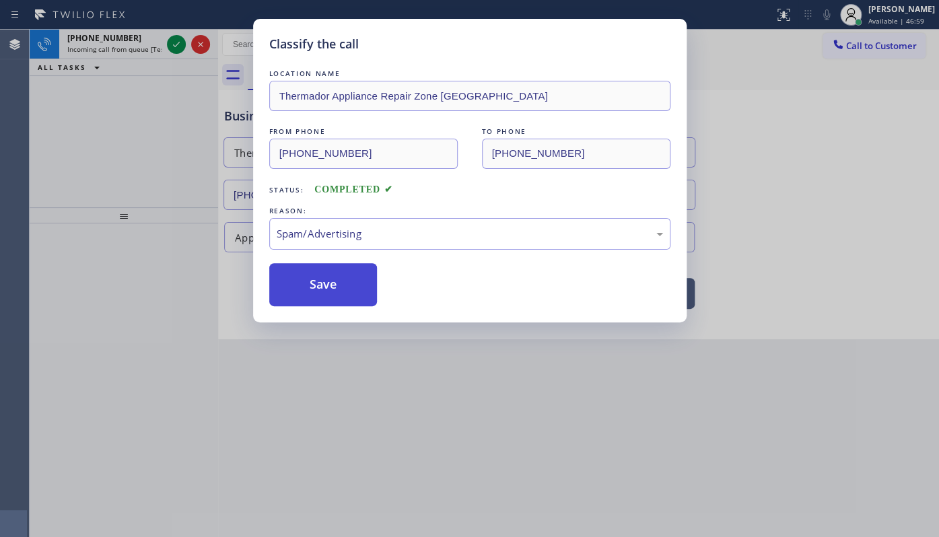
click at [336, 294] on button "Save" at bounding box center [323, 284] width 108 height 43
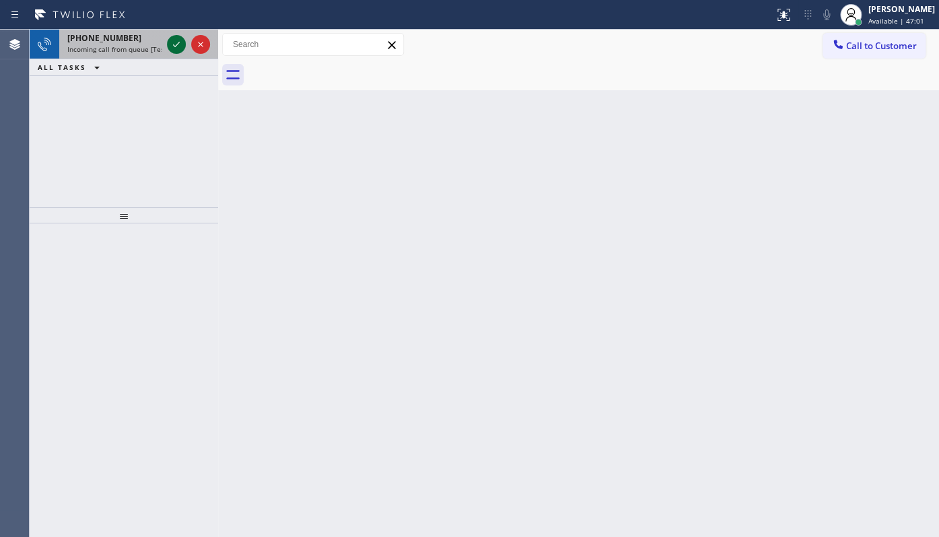
click at [182, 44] on icon at bounding box center [176, 44] width 16 height 16
click at [175, 35] on button at bounding box center [176, 44] width 19 height 19
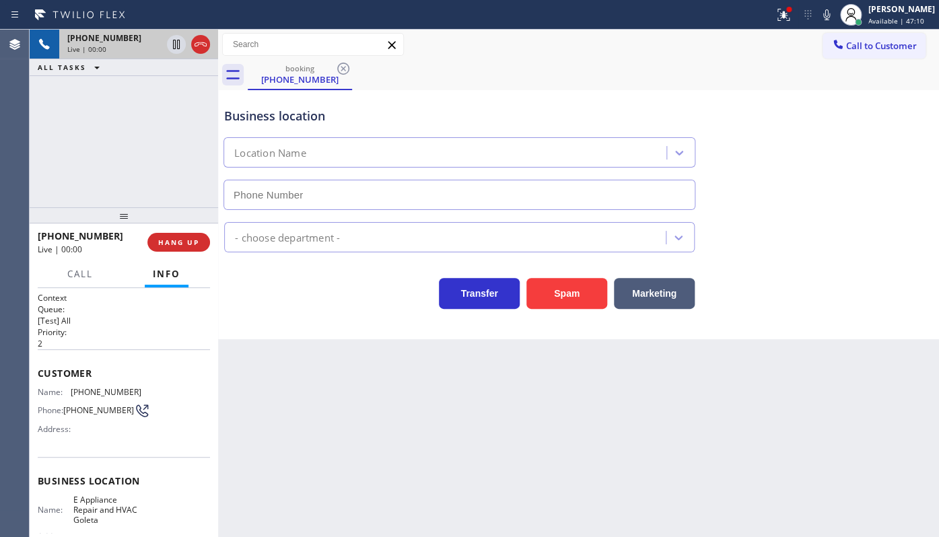
type input "(805) 243-3443"
click at [218, 245] on div at bounding box center [218, 283] width 0 height 507
click at [198, 243] on span "HANG UP" at bounding box center [178, 242] width 41 height 9
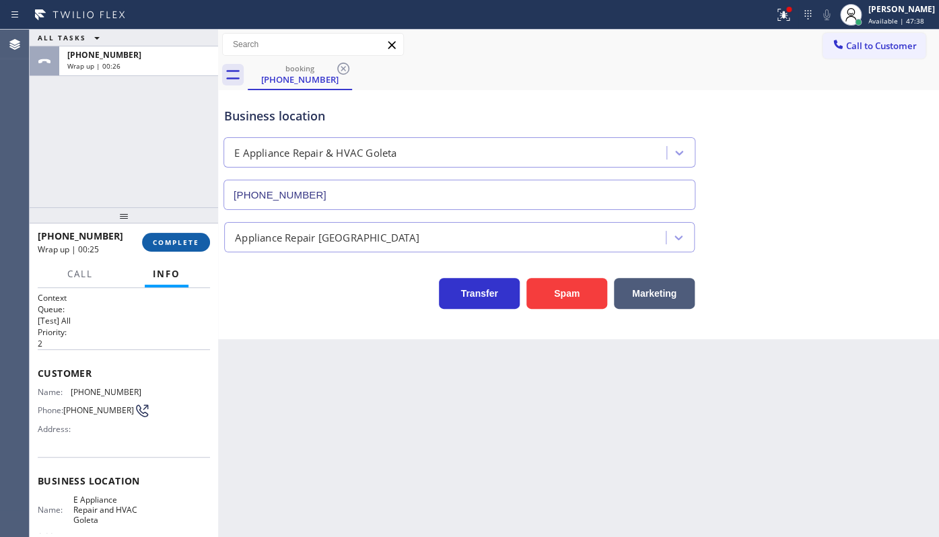
click at [170, 236] on button "COMPLETE" at bounding box center [176, 242] width 68 height 19
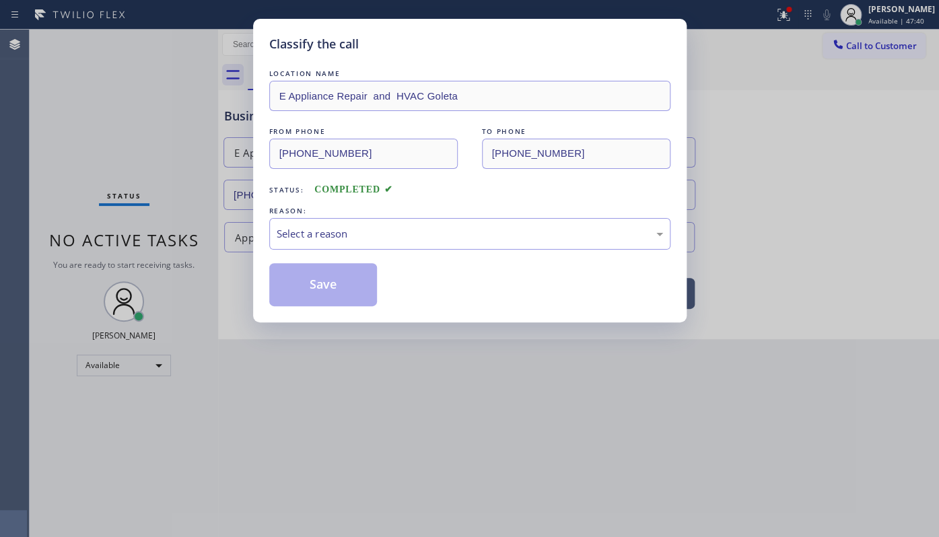
click at [210, 261] on div "Classify the call LOCATION NAME E Appliance Repair and HVAC Goleta FROM PHONE (…" at bounding box center [469, 268] width 939 height 537
click at [316, 246] on div "Select a reason" at bounding box center [469, 234] width 401 height 32
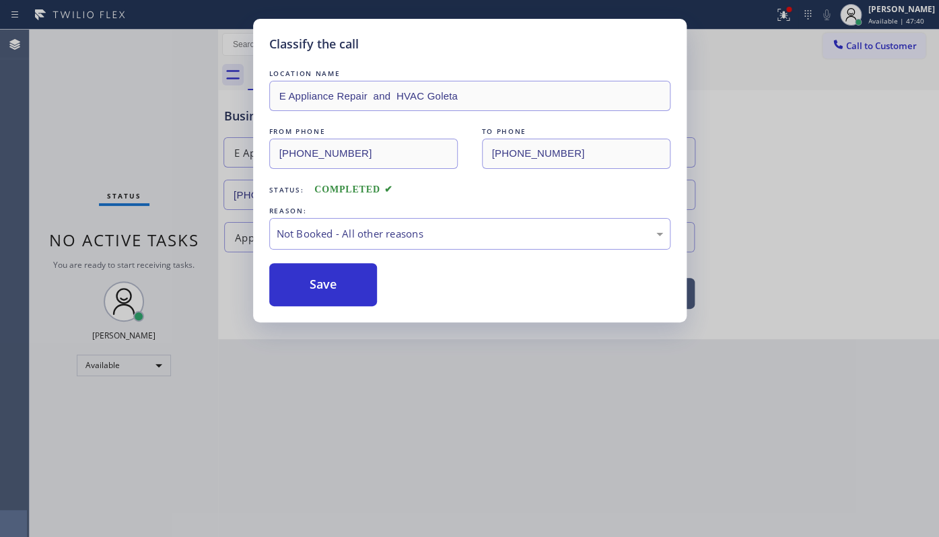
click at [305, 289] on button "Save" at bounding box center [323, 284] width 108 height 43
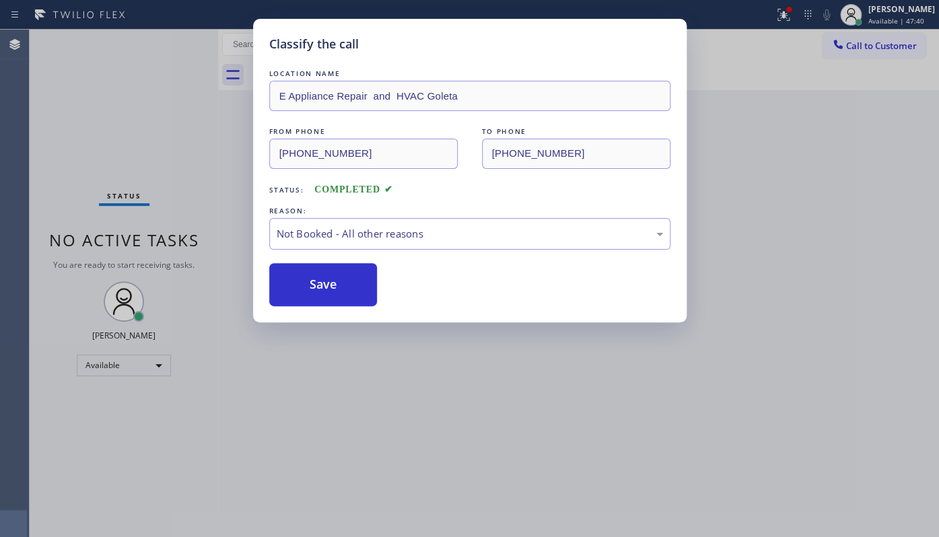
click at [305, 289] on button "Save" at bounding box center [323, 284] width 108 height 43
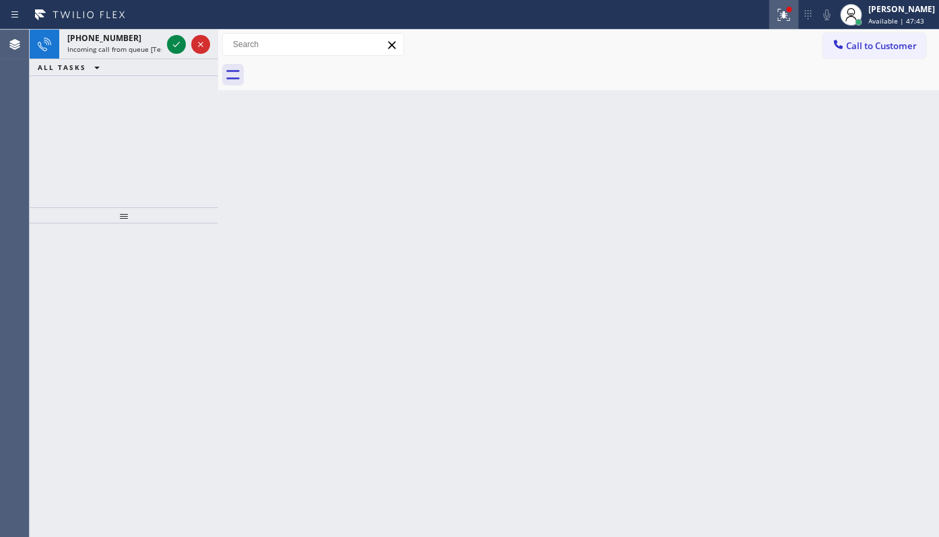
click at [785, 22] on button at bounding box center [783, 15] width 30 height 30
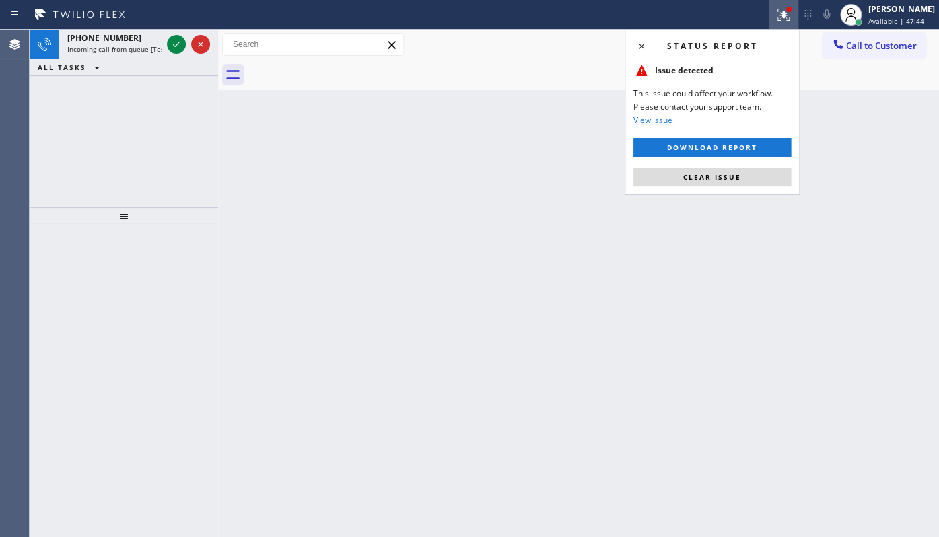
drag, startPoint x: 747, startPoint y: 170, endPoint x: 704, endPoint y: 158, distance: 44.7
click at [720, 162] on div "Status report Issue detected This issue could affect your workflow. Please cont…" at bounding box center [711, 113] width 175 height 166
drag, startPoint x: 684, startPoint y: 178, endPoint x: 684, endPoint y: 171, distance: 7.4
click at [684, 171] on button "Clear issue" at bounding box center [711, 177] width 157 height 19
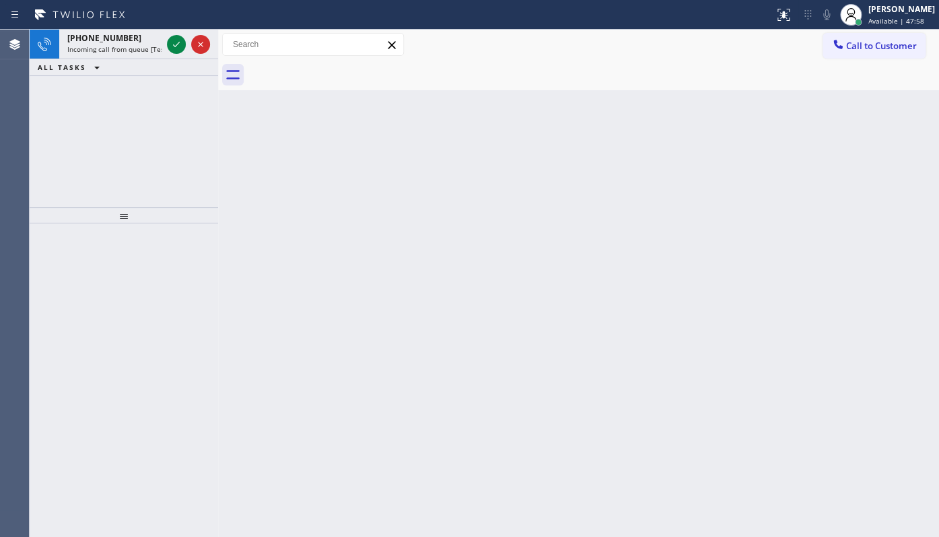
drag, startPoint x: 74, startPoint y: 141, endPoint x: 81, endPoint y: 131, distance: 12.7
click at [75, 141] on div "+14086046454 Incoming call from queue [Test] All ALL TASKS ALL TASKS ACTIVE TAS…" at bounding box center [124, 119] width 188 height 178
click at [176, 48] on icon at bounding box center [176, 44] width 16 height 16
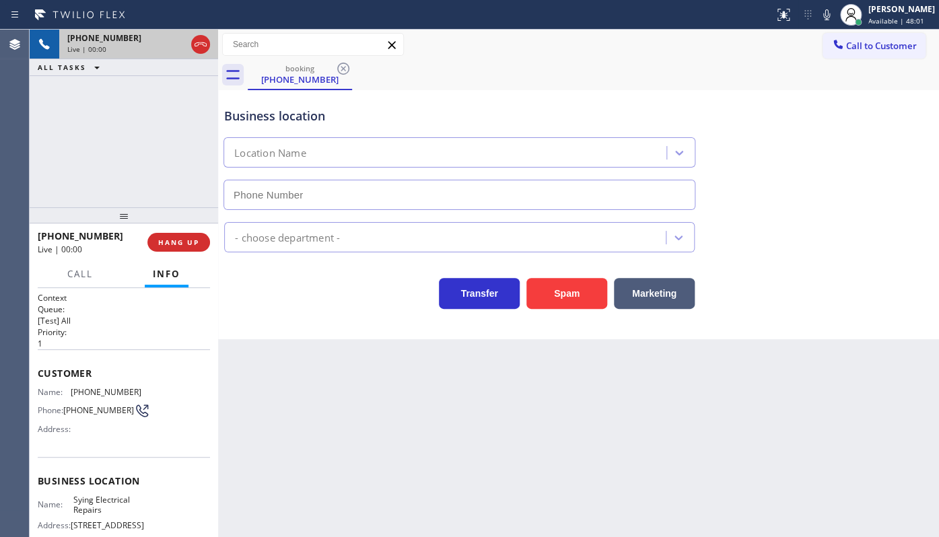
type input "(858) 295-1077"
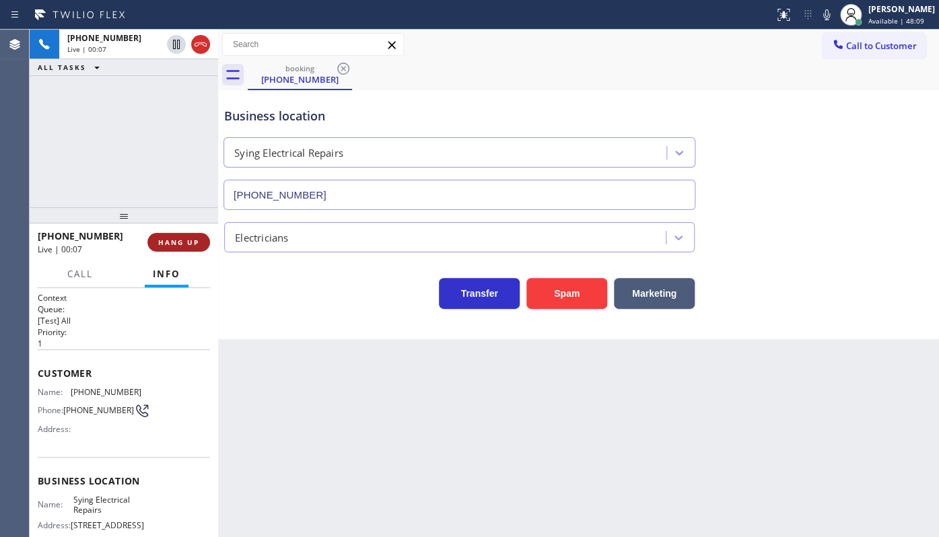
click at [181, 247] on button "HANG UP" at bounding box center [178, 242] width 63 height 19
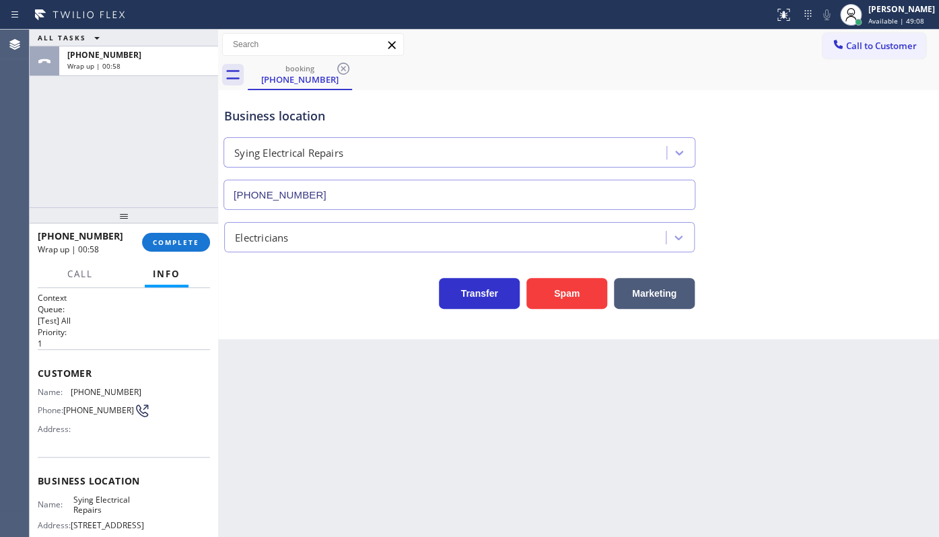
click at [98, 167] on div "ALL TASKS ALL TASKS ACTIVE TASKS TASKS IN WRAP UP +12292185037 Wrap up | 00:58" at bounding box center [124, 119] width 188 height 178
click at [161, 238] on span "COMPLETE" at bounding box center [176, 242] width 46 height 9
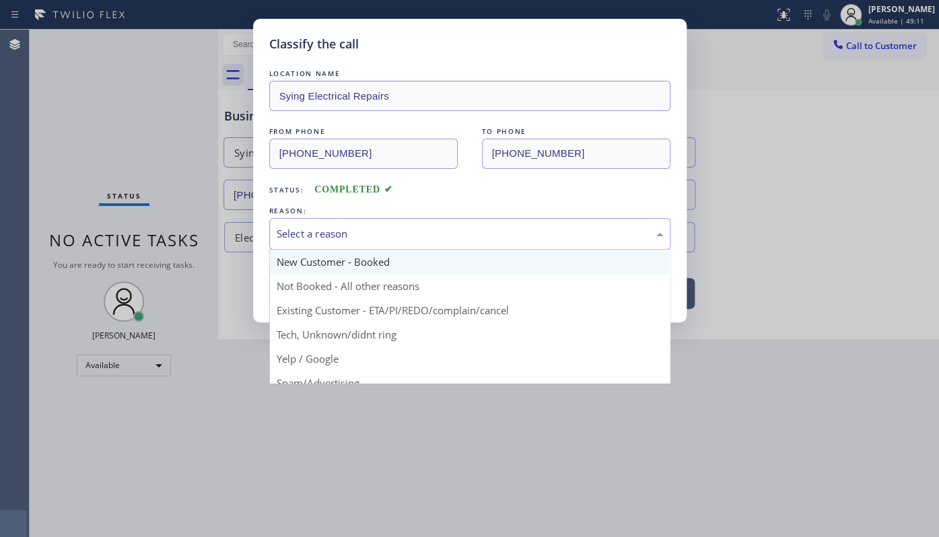
drag, startPoint x: 296, startPoint y: 225, endPoint x: 291, endPoint y: 266, distance: 42.1
click at [295, 233] on div "Select a reason" at bounding box center [470, 233] width 386 height 15
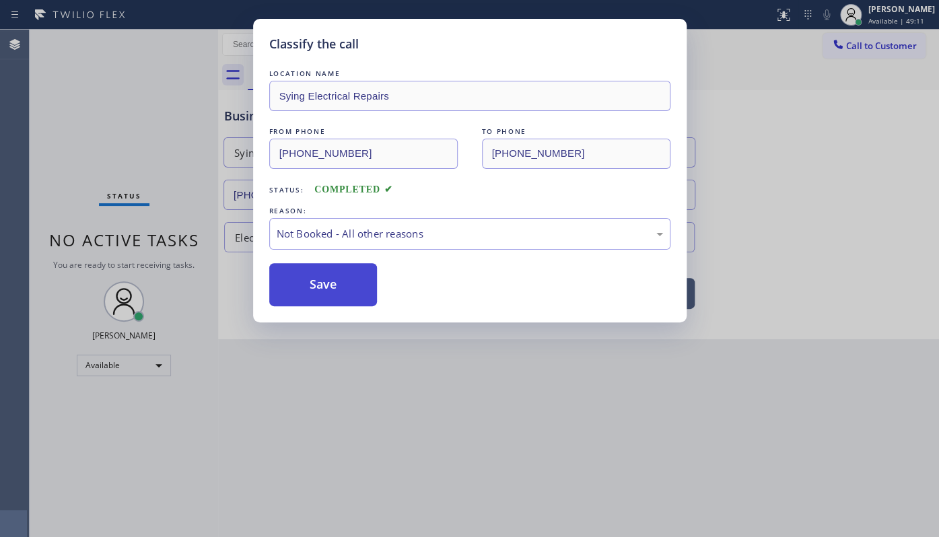
click at [290, 277] on button "Save" at bounding box center [323, 284] width 108 height 43
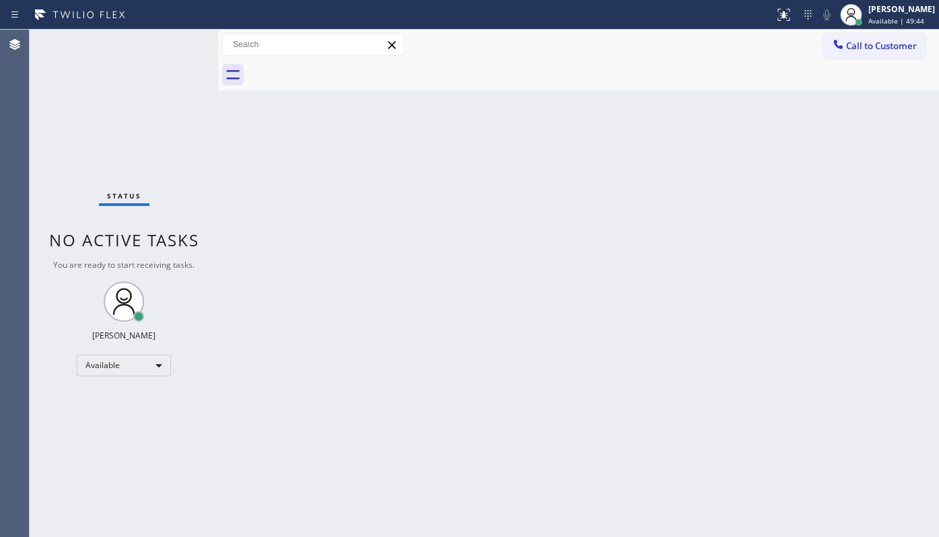
click at [172, 48] on div "Status No active tasks You are ready to start receiving tasks. JENIZA ALCAYDE A…" at bounding box center [124, 283] width 188 height 507
drag, startPoint x: 182, startPoint y: 36, endPoint x: 182, endPoint y: 45, distance: 8.8
click at [182, 37] on div "Status No active tasks You are ready to start receiving tasks. JENIZA ALCAYDE A…" at bounding box center [124, 283] width 188 height 507
click at [184, 49] on div "Status No active tasks You are ready to start receiving tasks. JENIZA ALCAYDE A…" at bounding box center [124, 283] width 188 height 507
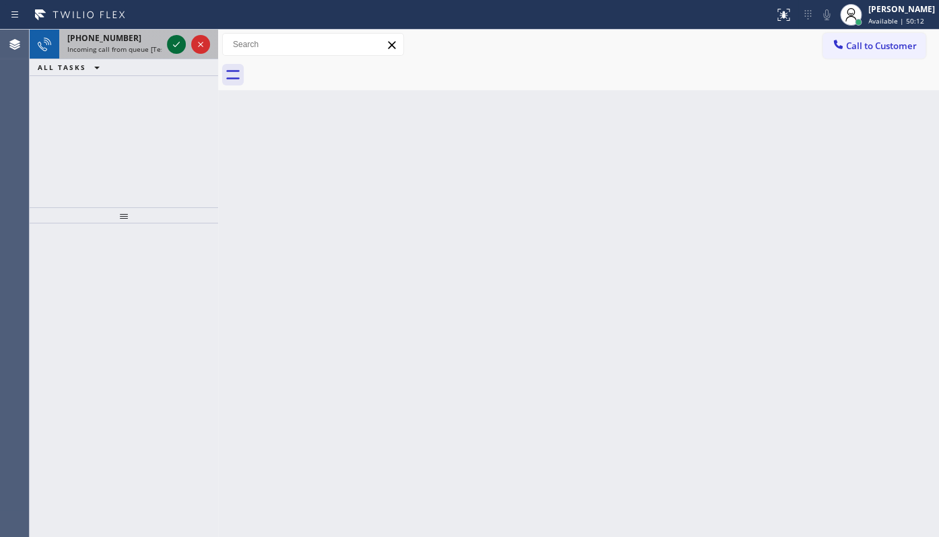
click at [168, 50] on icon at bounding box center [176, 44] width 16 height 16
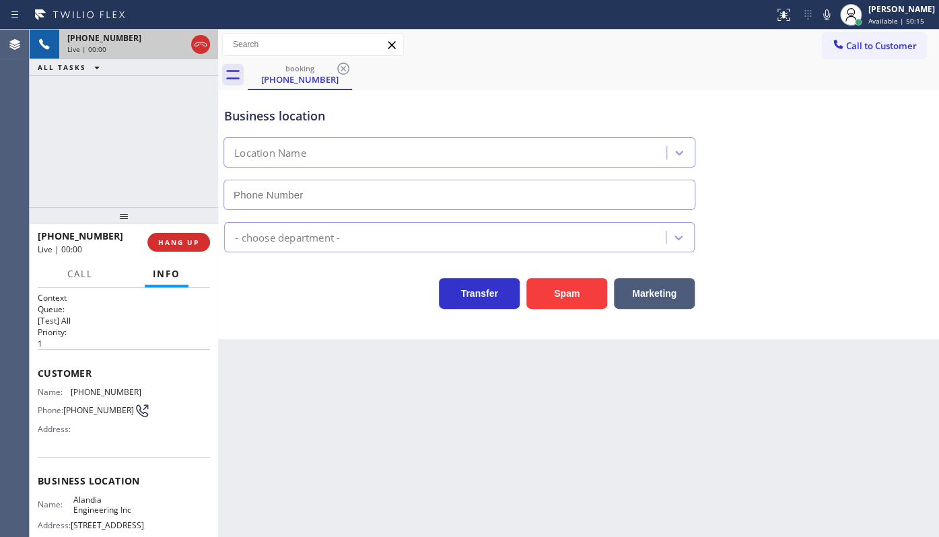
type input "(954) 633-7089"
click at [172, 246] on span "HANG UP" at bounding box center [178, 242] width 41 height 9
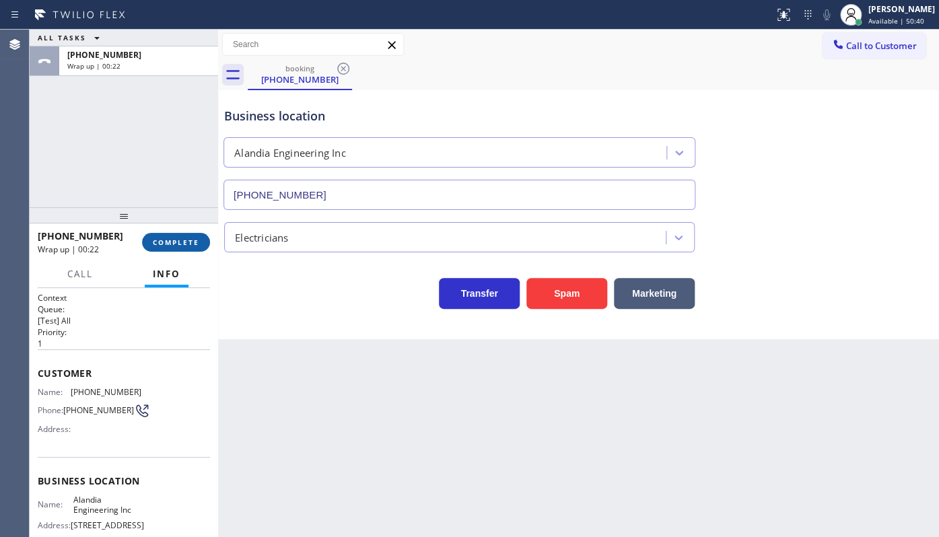
click at [182, 236] on button "COMPLETE" at bounding box center [176, 242] width 68 height 19
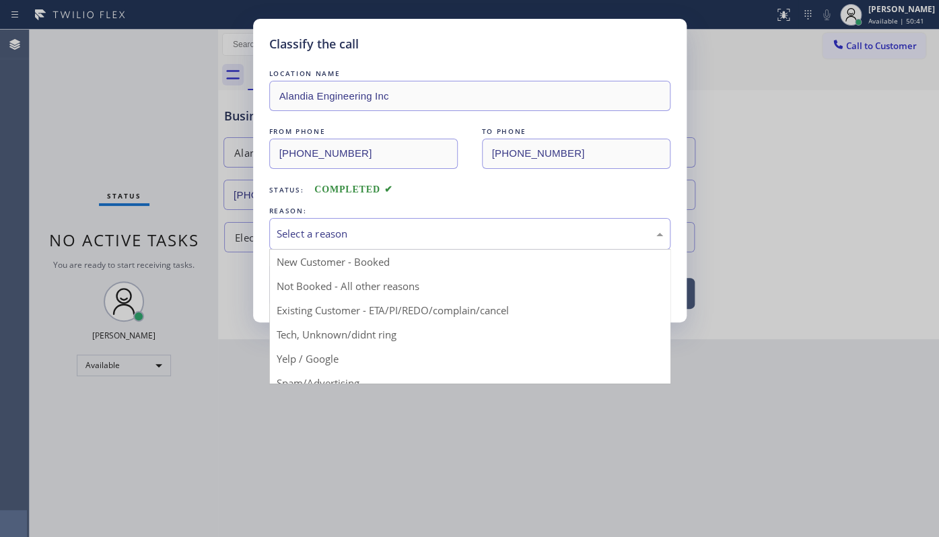
click at [320, 226] on div "Select a reason" at bounding box center [470, 233] width 386 height 15
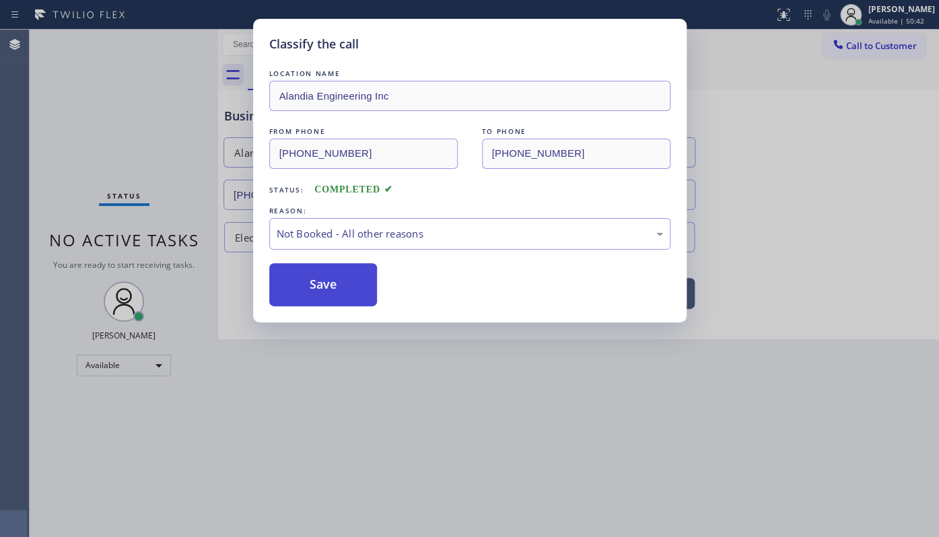
click at [291, 293] on button "Save" at bounding box center [323, 284] width 108 height 43
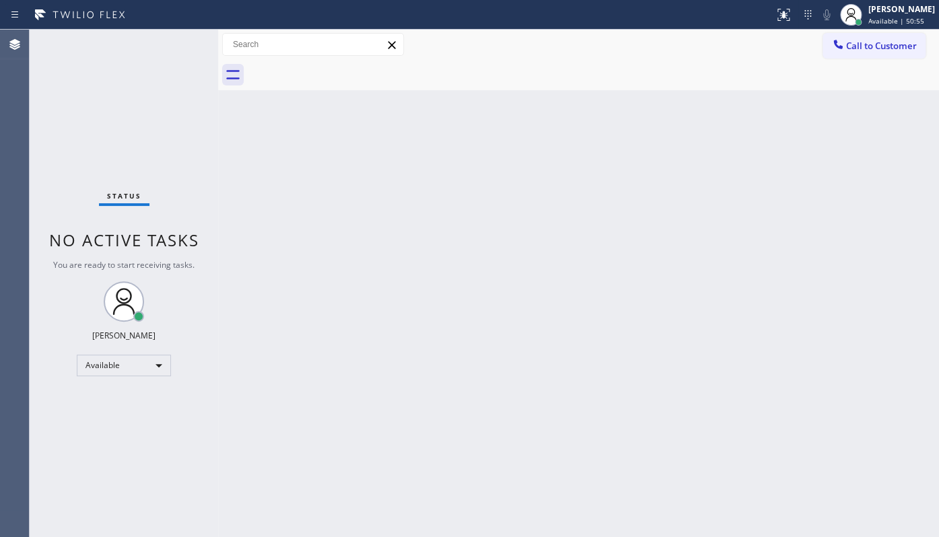
click at [170, 47] on div "Status No active tasks You are ready to start receiving tasks. JENIZA ALCAYDE A…" at bounding box center [124, 283] width 188 height 507
click at [236, 423] on div "Back to Dashboard Change Sender ID Customers Technicians Select a contact Outbo…" at bounding box center [578, 283] width 721 height 507
click at [151, 42] on div "Status No active tasks You are ready to start receiving tasks. JENIZA ALCAYDE A…" at bounding box center [124, 283] width 188 height 507
click at [857, 160] on div "Back to Dashboard Change Sender ID Customers Technicians Select a contact Outbo…" at bounding box center [578, 283] width 721 height 507
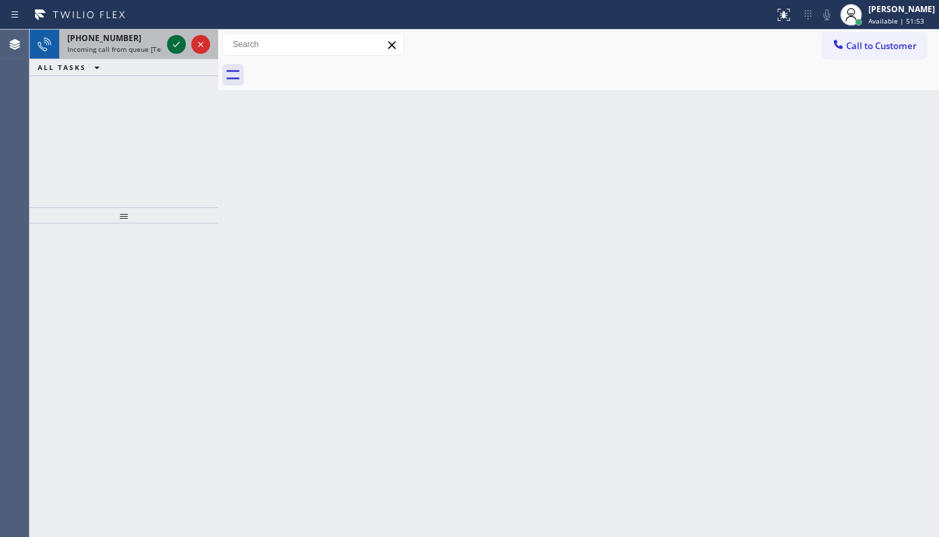
click at [178, 39] on icon at bounding box center [176, 44] width 16 height 16
drag, startPoint x: 113, startPoint y: 49, endPoint x: 164, endPoint y: 166, distance: 126.9
click at [115, 58] on span "[PHONE_NUMBER]" at bounding box center [104, 54] width 74 height 11
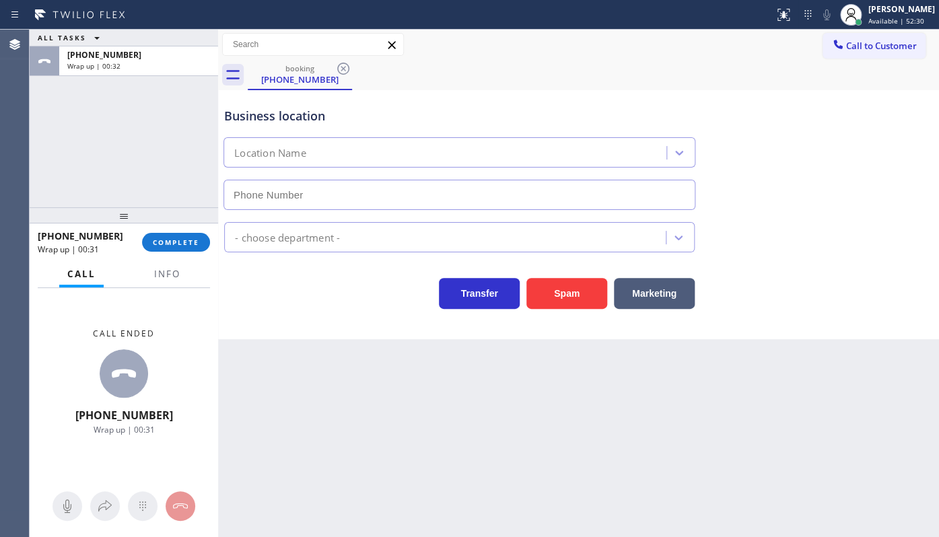
type input "[PHONE_NUMBER]"
click at [172, 223] on div at bounding box center [124, 215] width 188 height 16
click at [168, 274] on span "Info" at bounding box center [167, 274] width 26 height 12
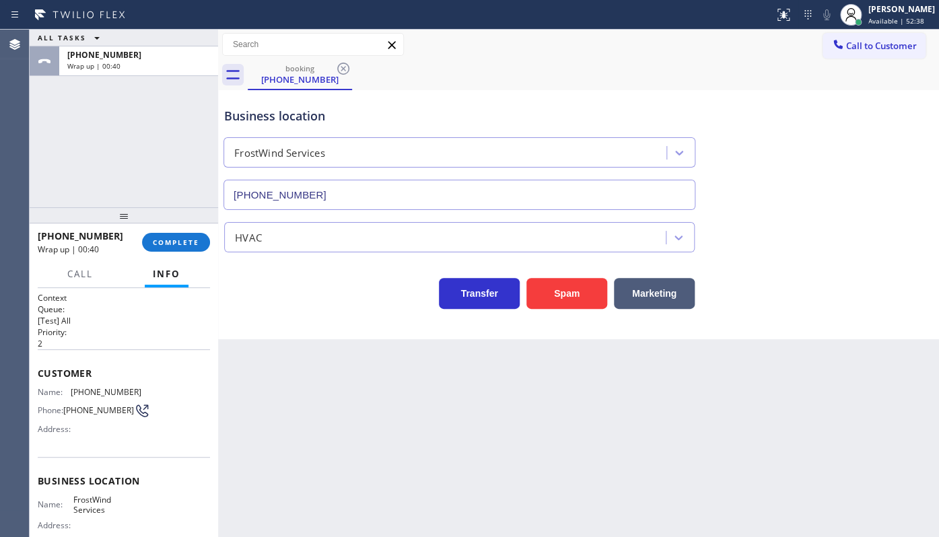
click at [168, 274] on span "Info" at bounding box center [167, 274] width 28 height 12
click at [163, 242] on span "COMPLETE" at bounding box center [176, 242] width 46 height 9
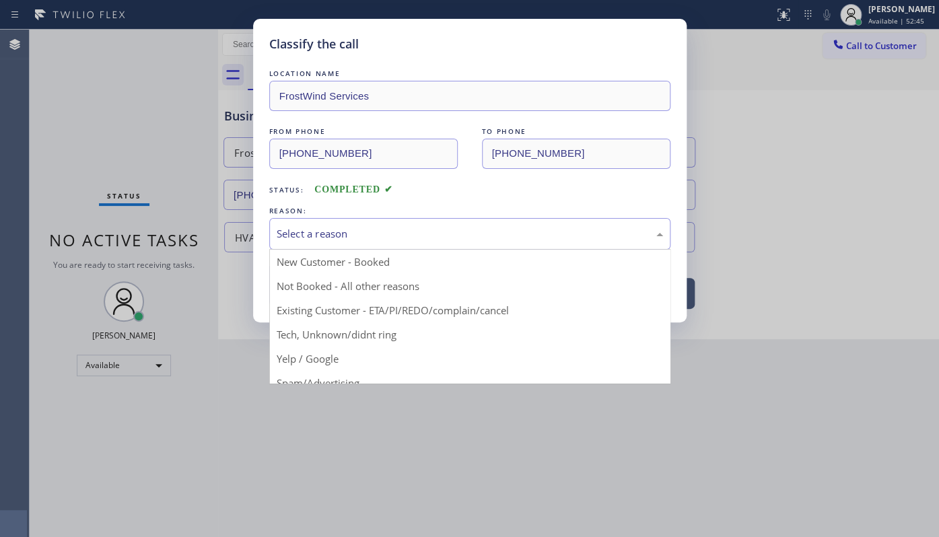
click at [367, 220] on div "Select a reason" at bounding box center [469, 234] width 401 height 32
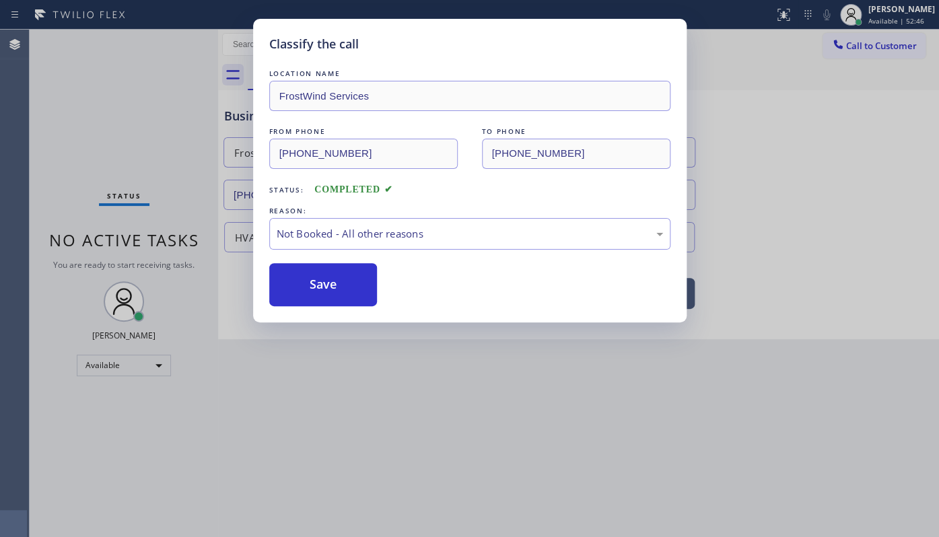
click at [324, 291] on button "Save" at bounding box center [323, 284] width 108 height 43
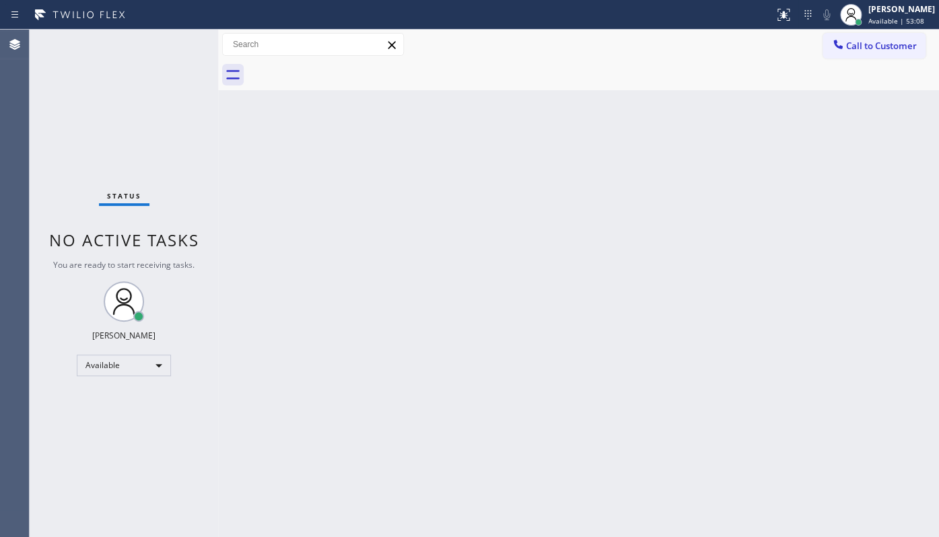
click at [172, 43] on div "Status No active tasks You are ready to start receiving tasks. JENIZA ALCAYDE A…" at bounding box center [124, 283] width 188 height 507
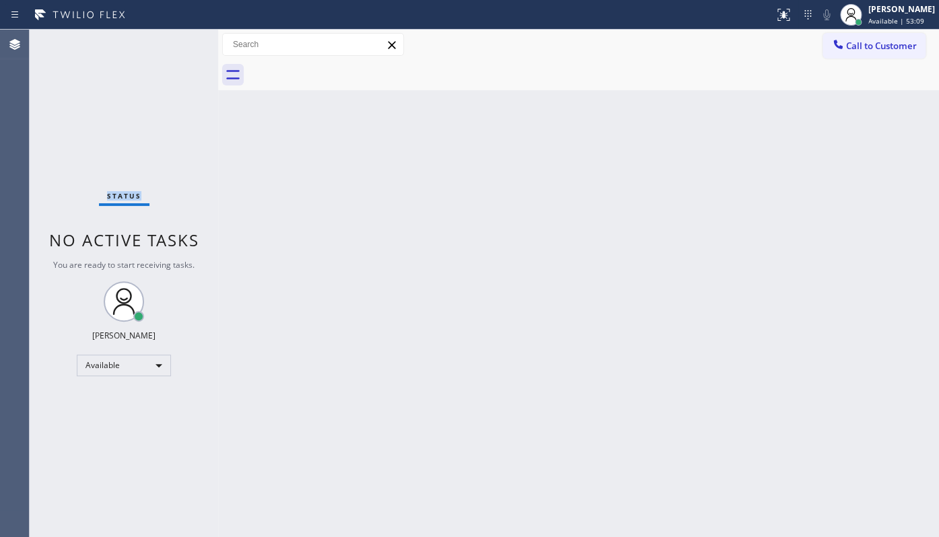
click at [172, 43] on div "Status No active tasks You are ready to start receiving tasks. JENIZA ALCAYDE A…" at bounding box center [124, 283] width 188 height 507
click at [95, 370] on div "Available" at bounding box center [124, 366] width 94 height 22
click at [109, 419] on li "Unavailable" at bounding box center [123, 416] width 92 height 16
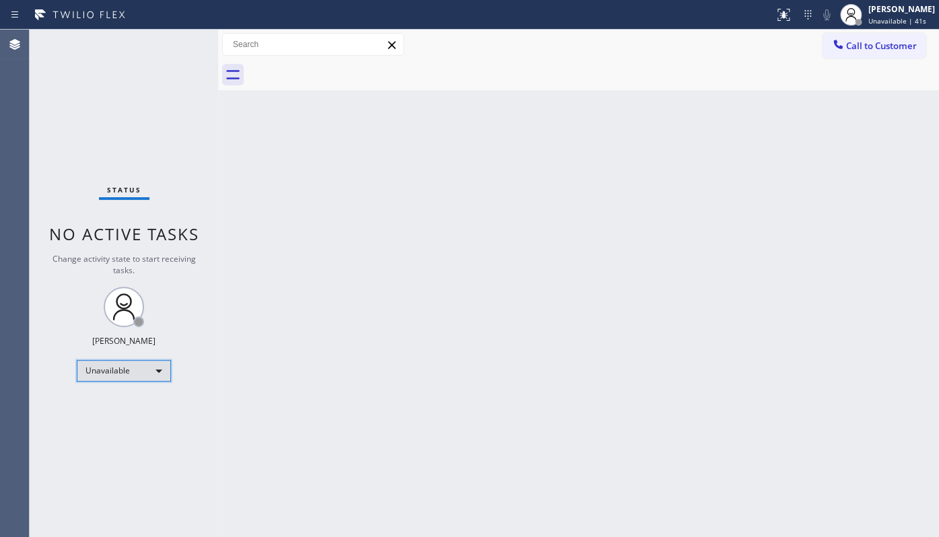
click at [99, 371] on div "Unavailable" at bounding box center [124, 371] width 94 height 22
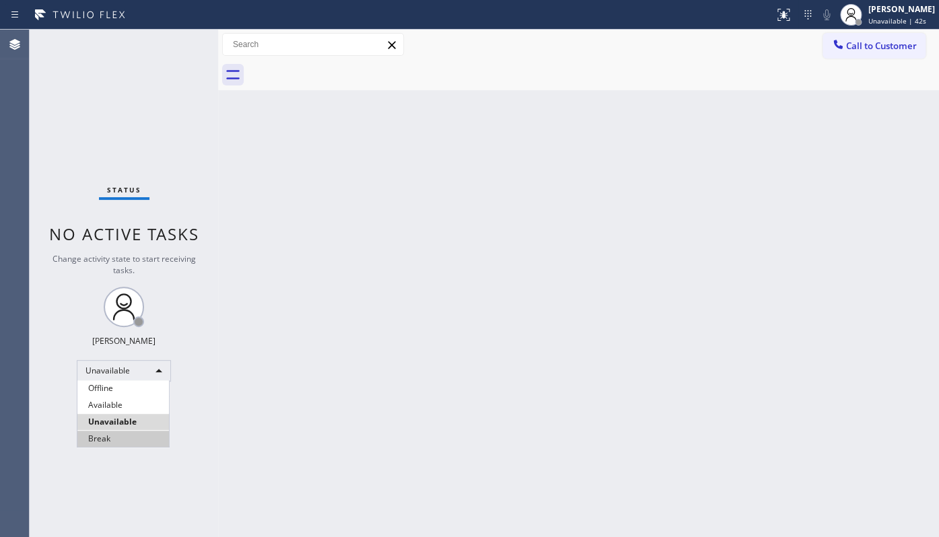
click at [105, 437] on li "Break" at bounding box center [123, 439] width 92 height 16
click at [77, 395] on div "Status No active tasks Change activity state to start receiving tasks. JENIZA A…" at bounding box center [124, 283] width 188 height 507
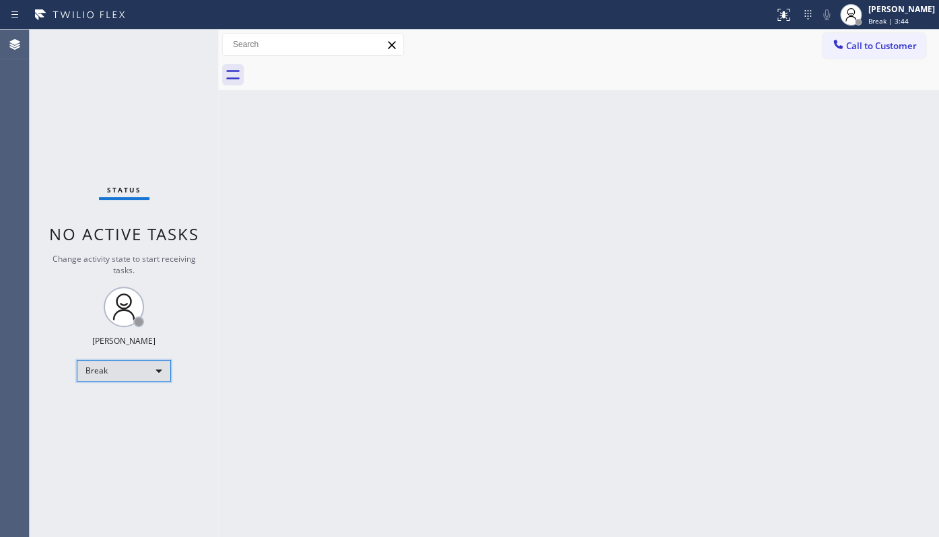
click at [110, 375] on div "Break" at bounding box center [124, 371] width 94 height 22
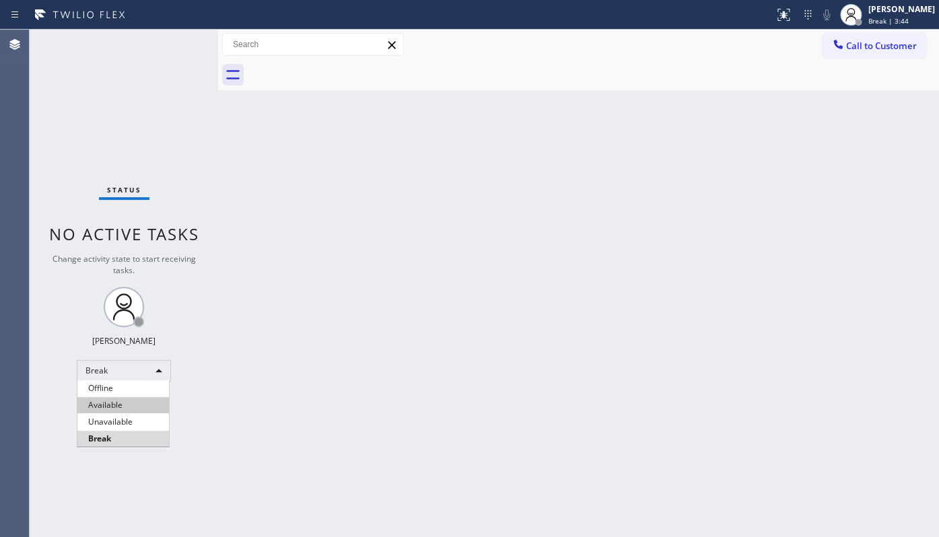
click at [119, 404] on li "Available" at bounding box center [123, 405] width 92 height 16
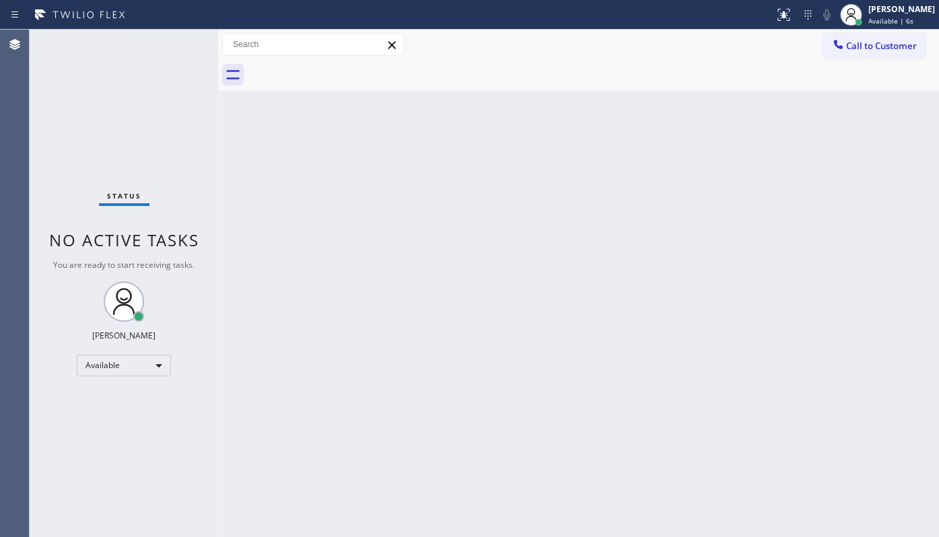
click at [540, 137] on div "Back to Dashboard Change Sender ID Customers Technicians Select a contact Outbo…" at bounding box center [578, 283] width 721 height 507
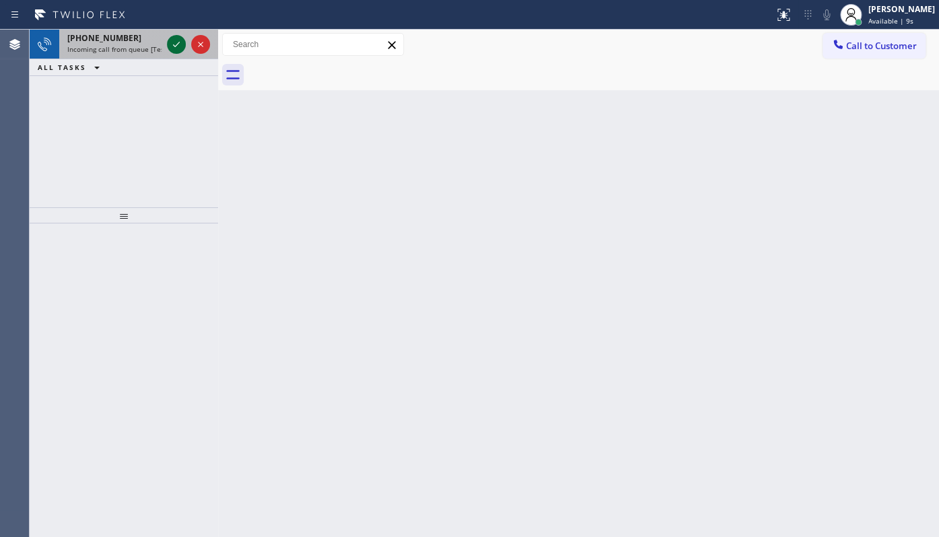
click at [180, 44] on icon at bounding box center [176, 44] width 16 height 16
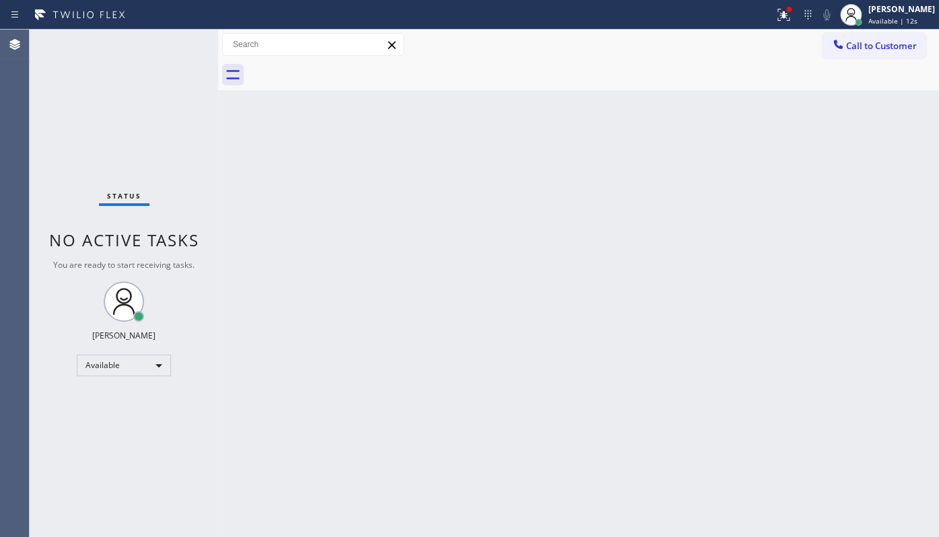
drag, startPoint x: 777, startPoint y: 13, endPoint x: 731, endPoint y: 192, distance: 184.1
click at [776, 27] on button at bounding box center [783, 15] width 30 height 30
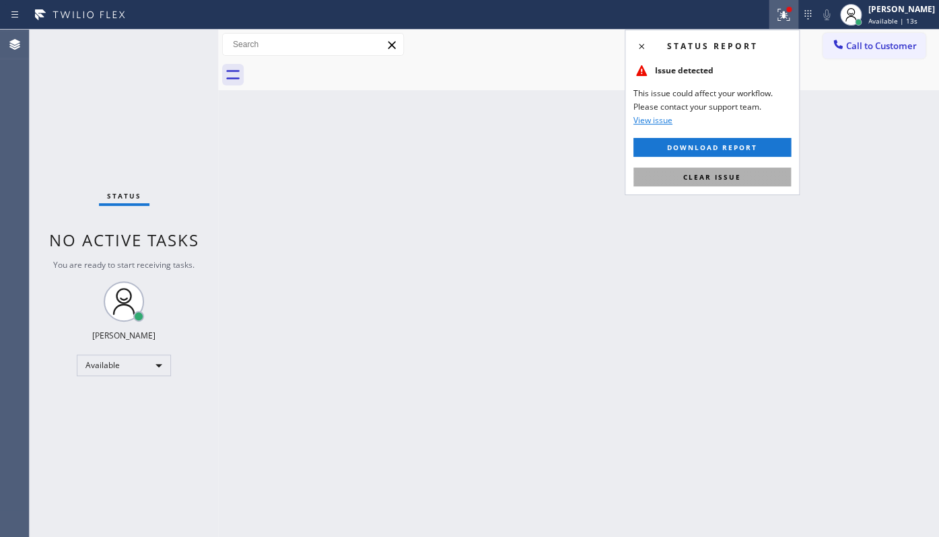
drag, startPoint x: 733, startPoint y: 177, endPoint x: 566, endPoint y: 46, distance: 212.3
click at [726, 171] on button "Clear issue" at bounding box center [711, 177] width 157 height 19
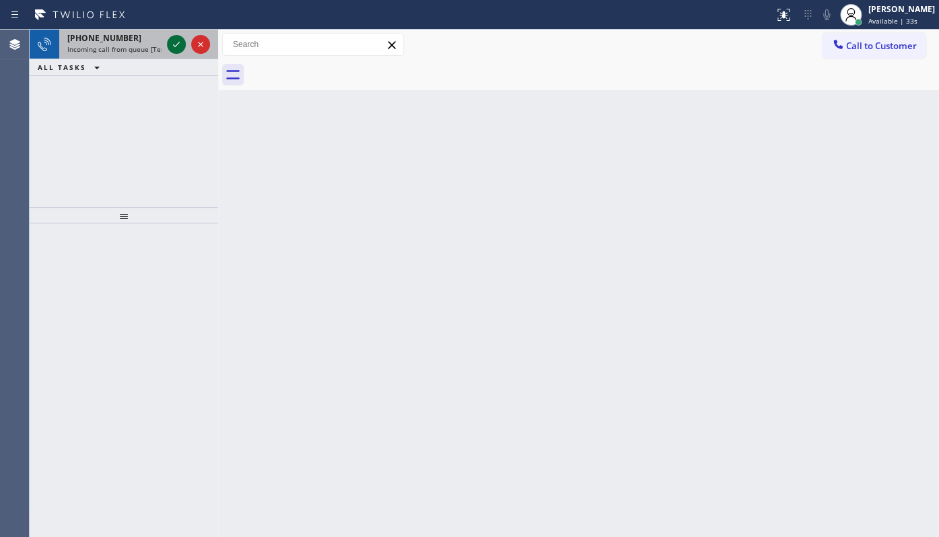
click at [174, 43] on icon at bounding box center [176, 44] width 16 height 16
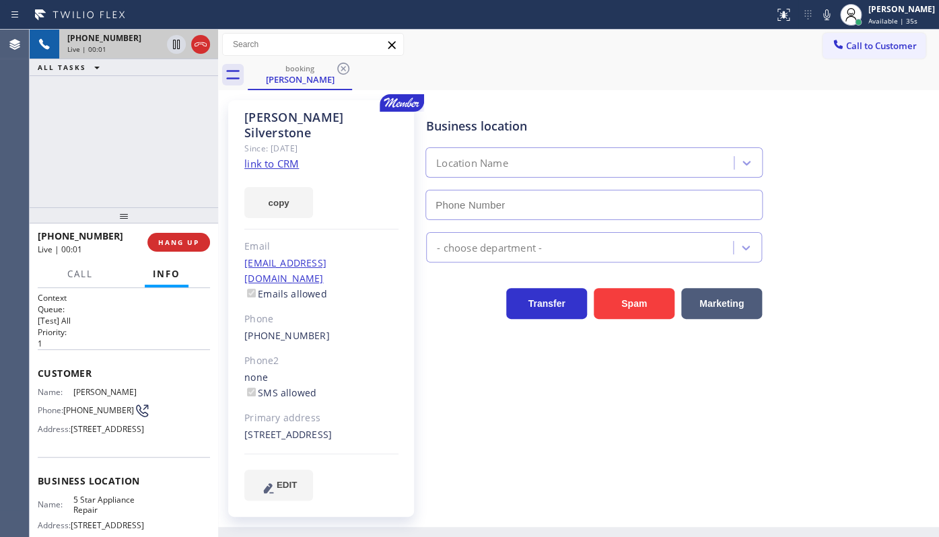
type input "(855) 731-4952"
click at [286, 157] on link "link to CRM" at bounding box center [271, 163] width 55 height 13
click at [181, 246] on span "HANG UP" at bounding box center [178, 242] width 41 height 9
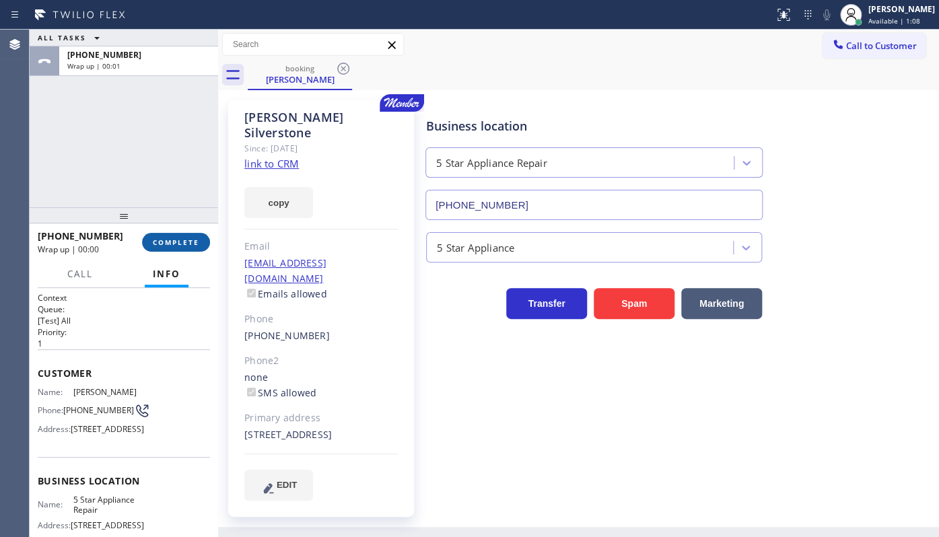
click at [182, 243] on span "COMPLETE" at bounding box center [176, 242] width 46 height 9
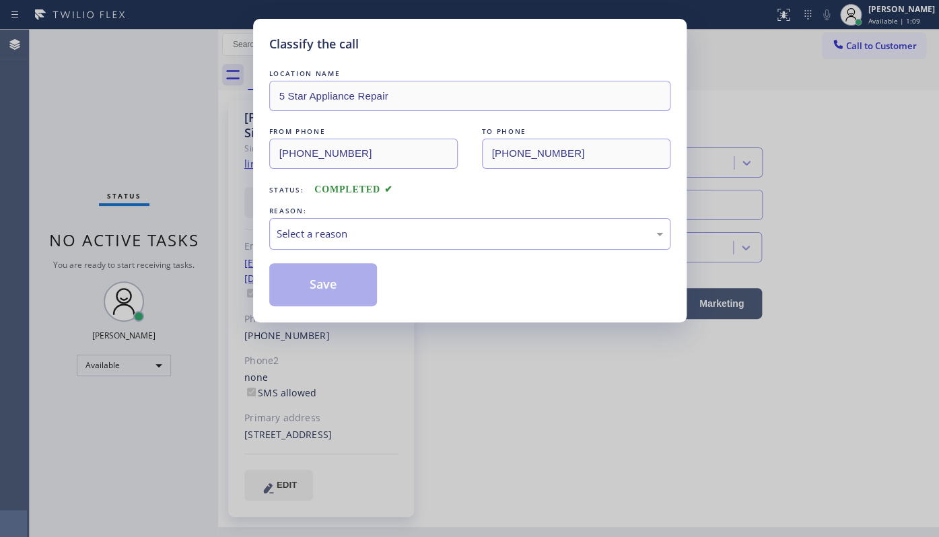
click at [315, 235] on div "Select a reason" at bounding box center [470, 233] width 386 height 15
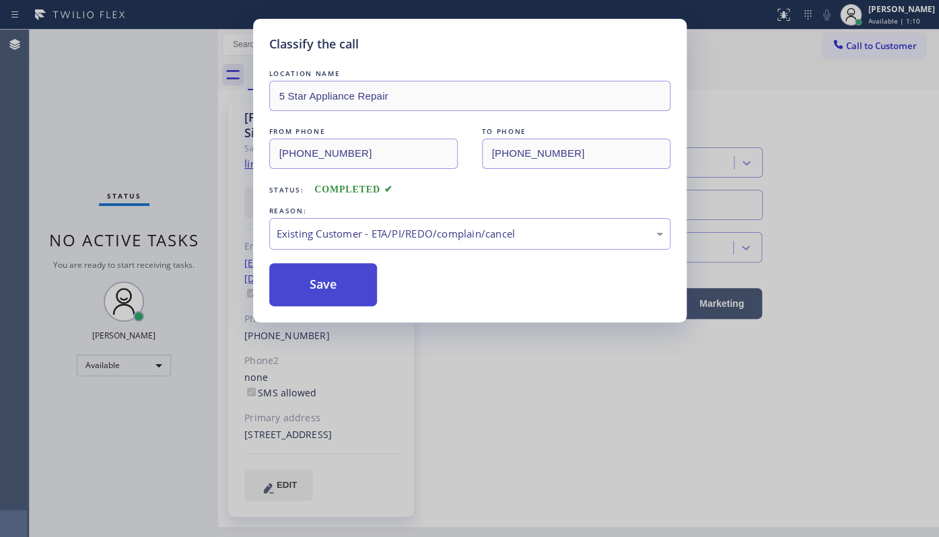
click at [297, 277] on button "Save" at bounding box center [323, 284] width 108 height 43
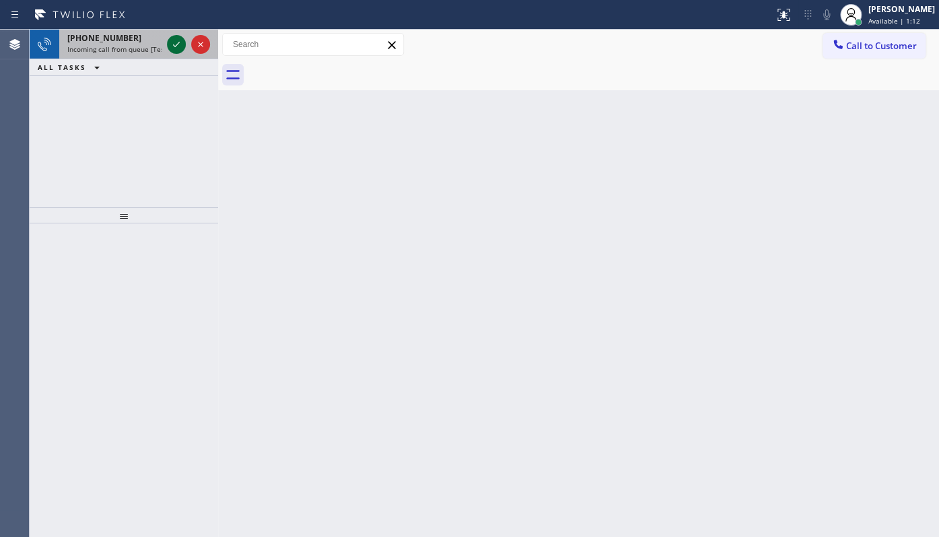
click at [180, 41] on icon at bounding box center [176, 44] width 16 height 16
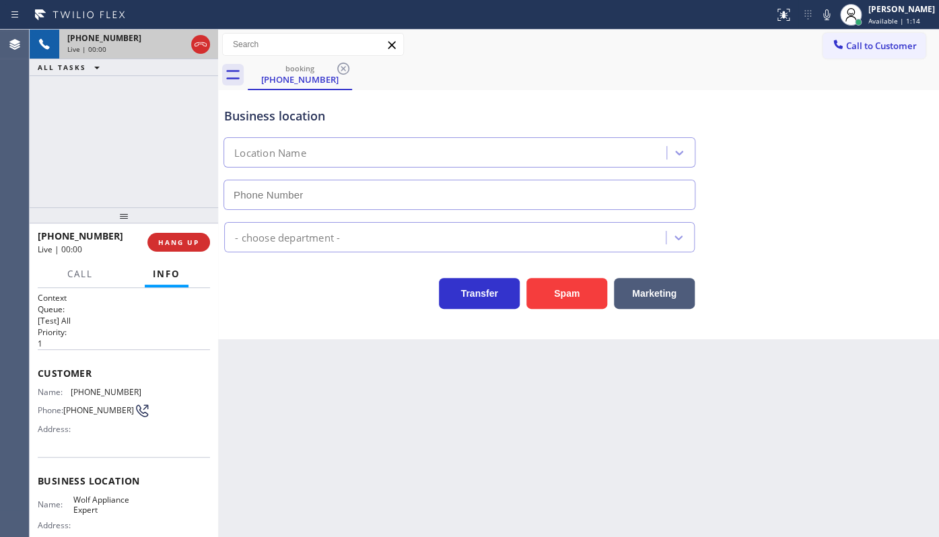
type input "(949) 536-9698"
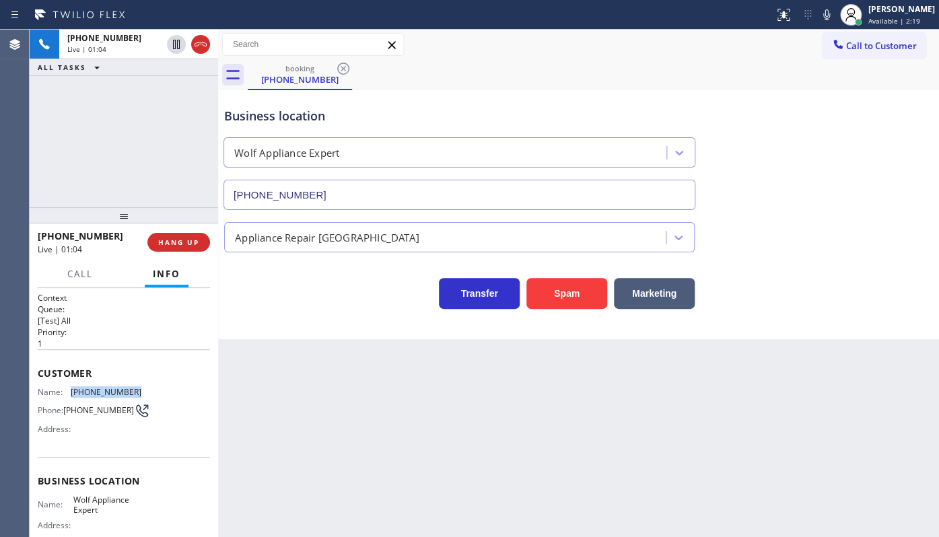
drag, startPoint x: 63, startPoint y: 394, endPoint x: 155, endPoint y: 393, distance: 92.9
click at [154, 394] on div "Name: (714) 468-8399 Phone: (714) 468-8399 Address:" at bounding box center [124, 413] width 172 height 53
copy div "(714) 468-8399"
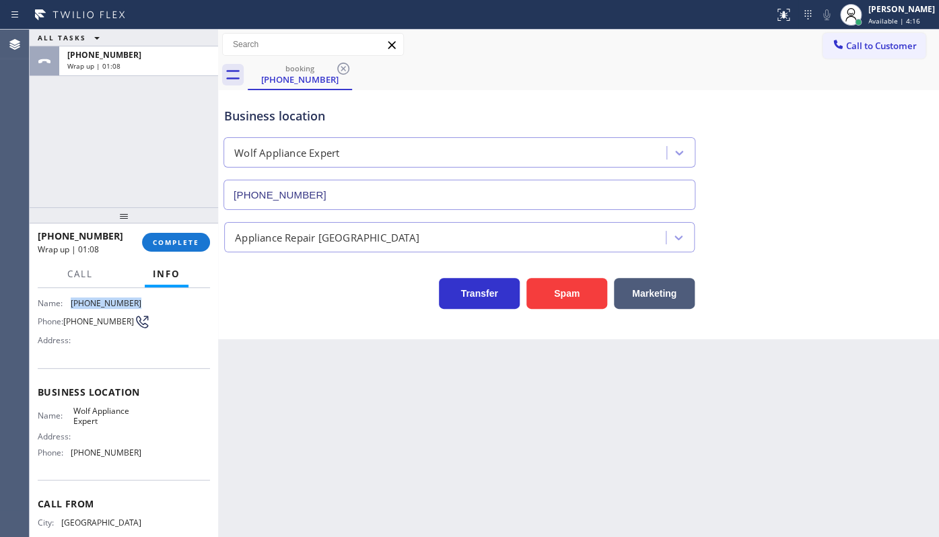
scroll to position [61, 0]
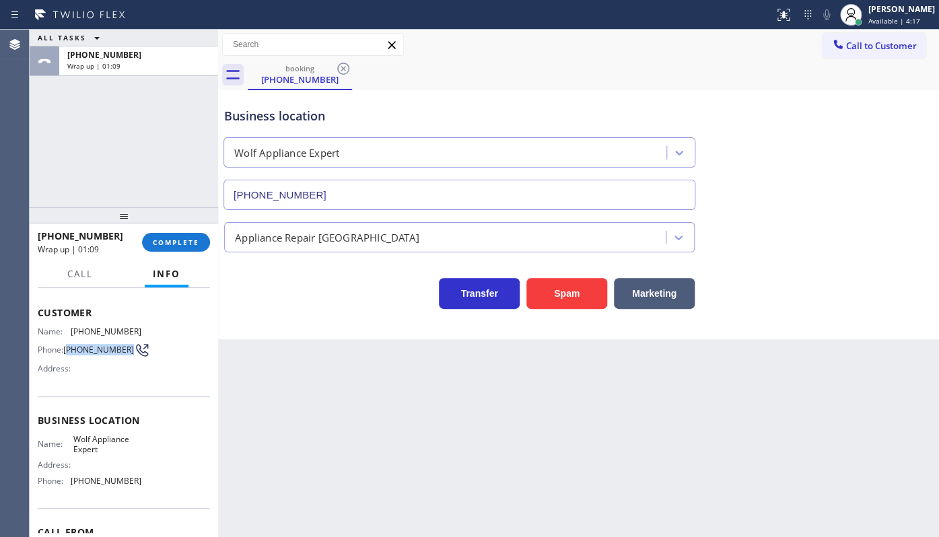
drag, startPoint x: 68, startPoint y: 347, endPoint x: 96, endPoint y: 359, distance: 29.9
click at [96, 355] on span "(714) 468-8399" at bounding box center [98, 350] width 71 height 10
copy span "714) 468-8399"
click at [230, 378] on div "Back to Dashboard Change Sender ID Customers Technicians Select a contact Outbo…" at bounding box center [578, 283] width 721 height 507
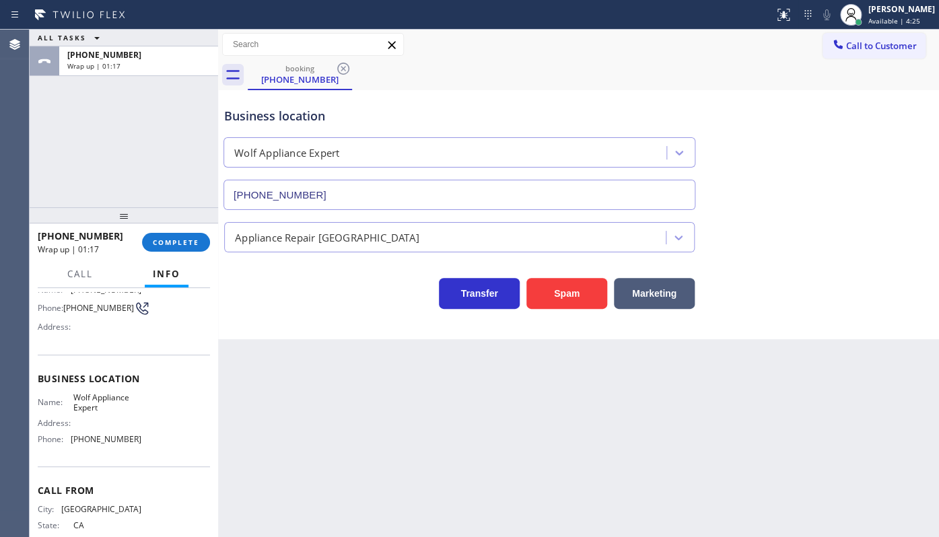
scroll to position [122, 0]
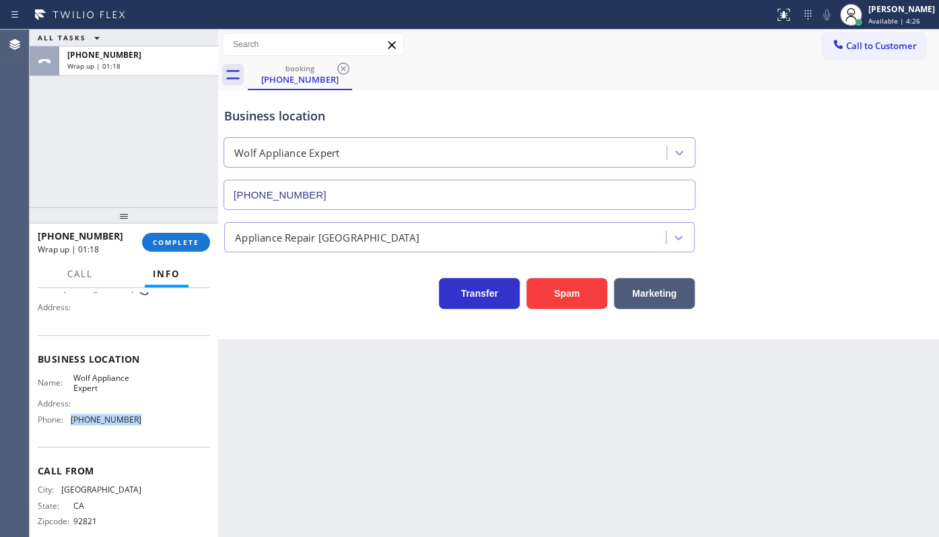
drag, startPoint x: 69, startPoint y: 424, endPoint x: 143, endPoint y: 432, distance: 75.1
click at [143, 432] on div "Business location Name: Wolf Appliance Expert Address: Phone: (949) 536-9698" at bounding box center [124, 391] width 172 height 112
copy div "(949) 536-9698"
click at [166, 238] on button "COMPLETE" at bounding box center [176, 242] width 68 height 19
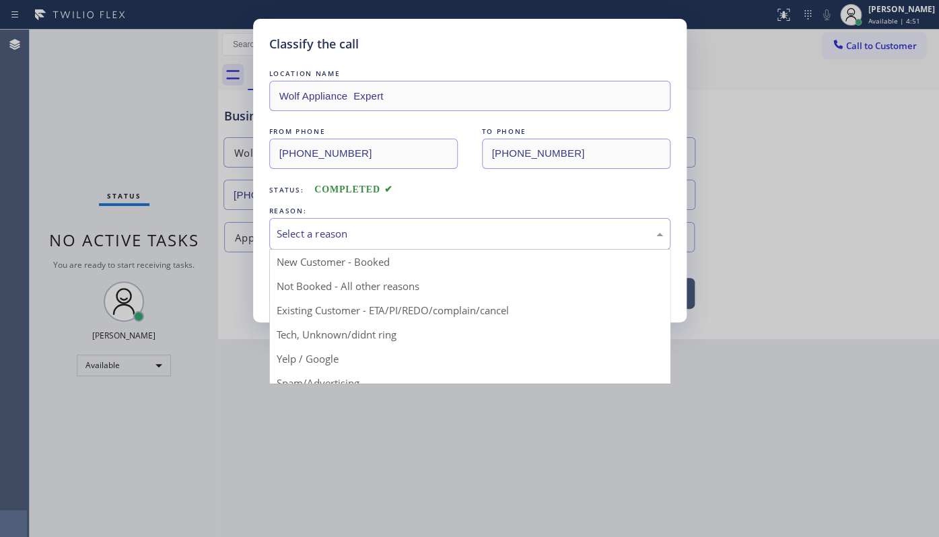
click at [308, 246] on div "Select a reason" at bounding box center [469, 234] width 401 height 32
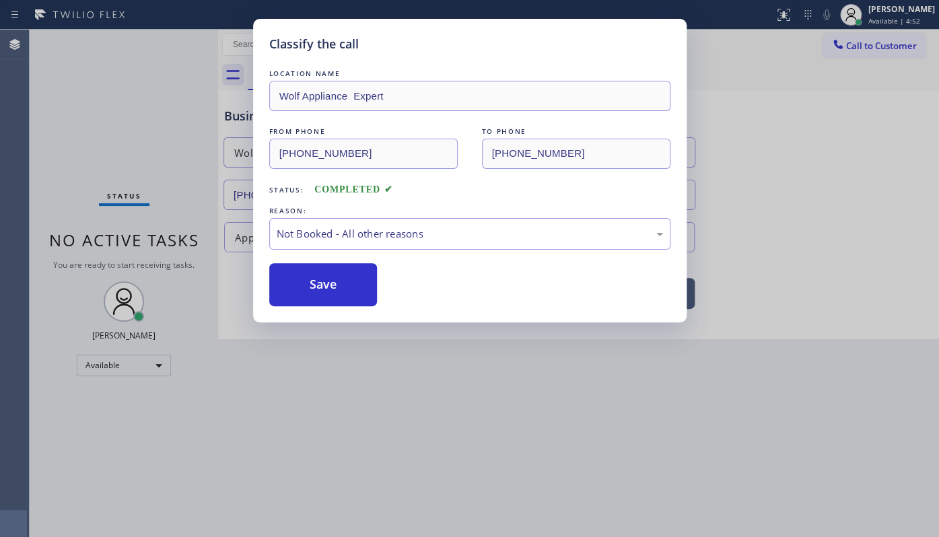
click at [313, 283] on button "Save" at bounding box center [323, 284] width 108 height 43
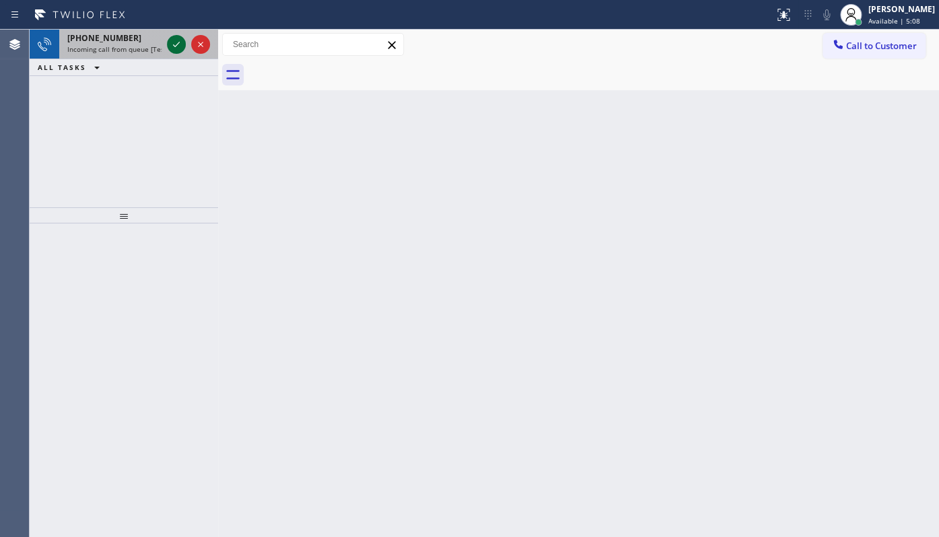
click at [181, 44] on icon at bounding box center [176, 44] width 16 height 16
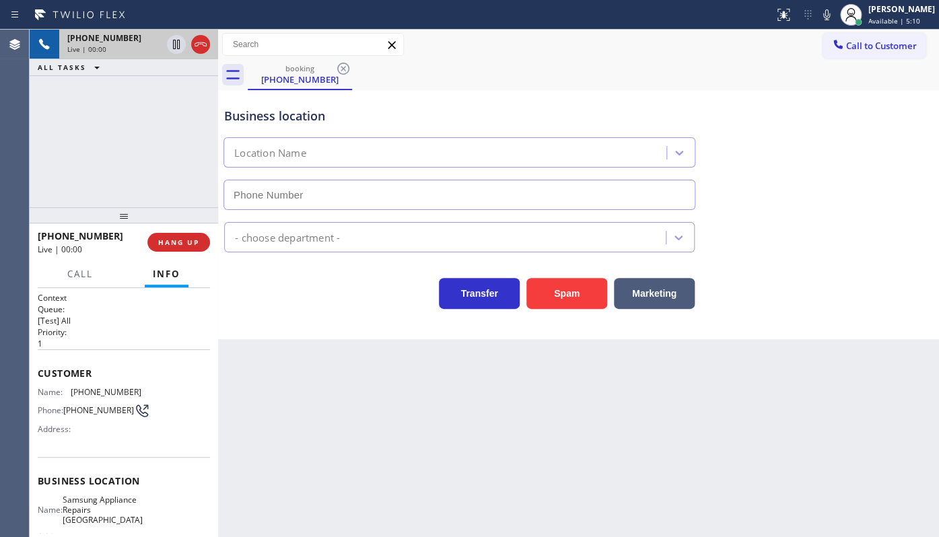
type input "(415) 480-7108"
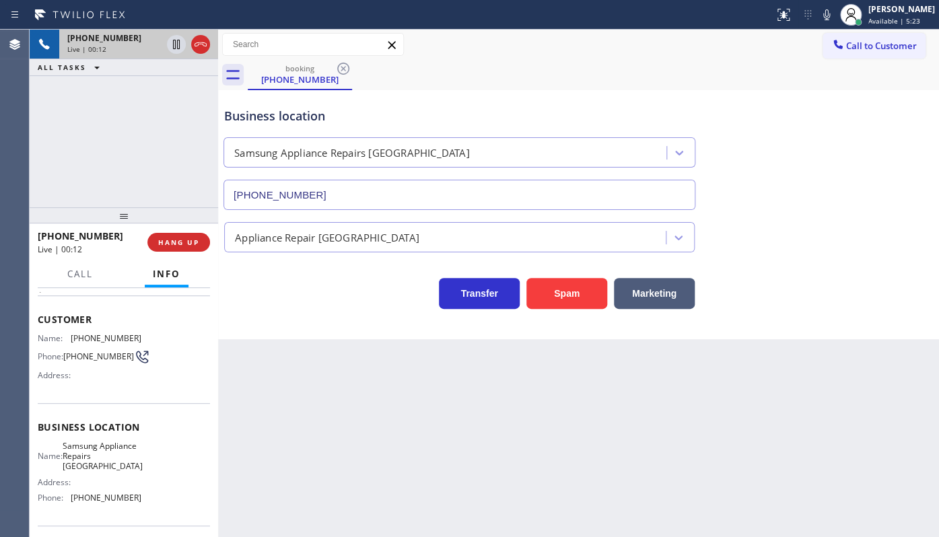
scroll to position [61, 0]
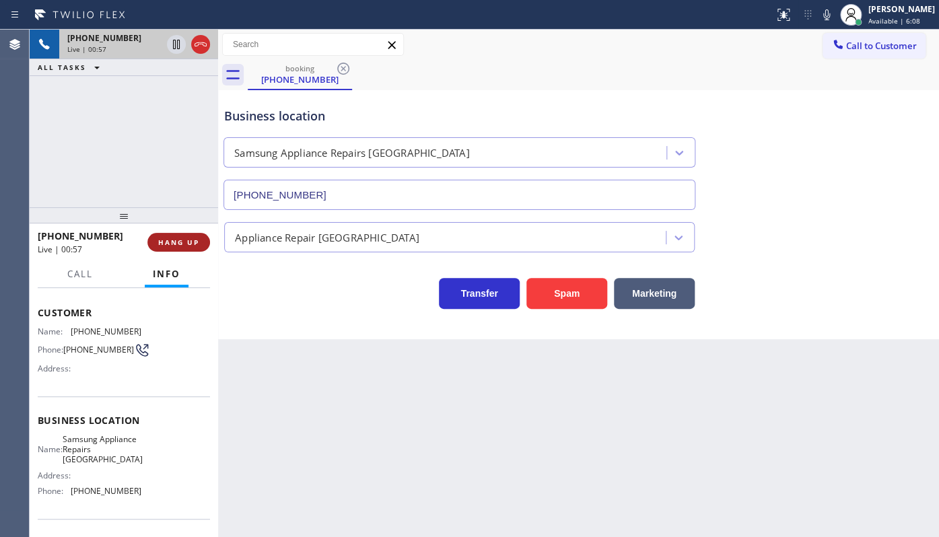
click at [179, 234] on button "HANG UP" at bounding box center [178, 242] width 63 height 19
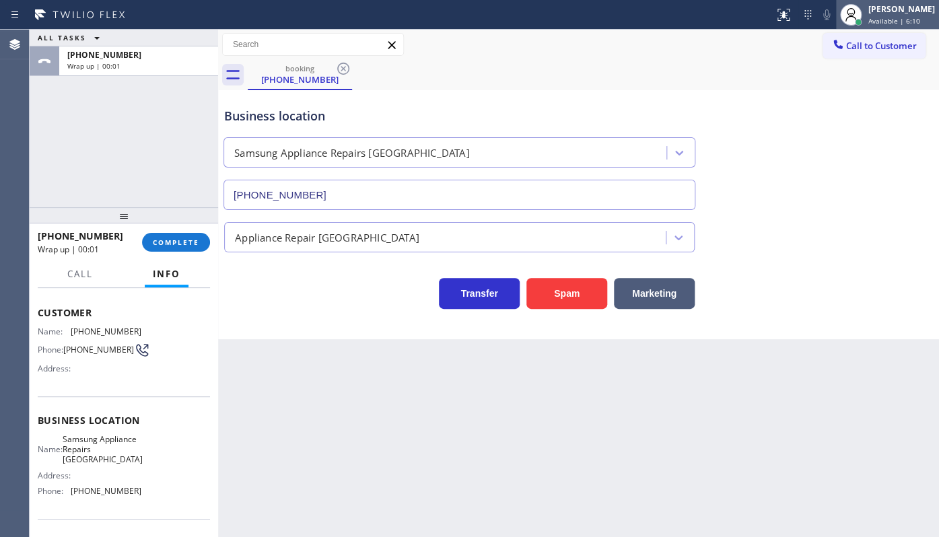
drag, startPoint x: 902, startPoint y: 5, endPoint x: 896, endPoint y: 26, distance: 21.3
click at [902, 5] on div "[PERSON_NAME]" at bounding box center [901, 8] width 67 height 11
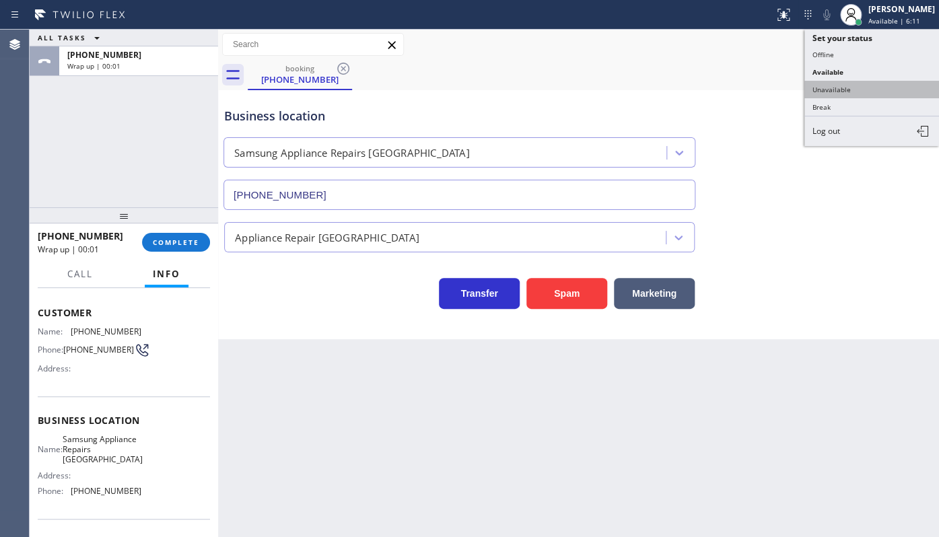
click at [839, 84] on button "Unavailable" at bounding box center [871, 89] width 135 height 17
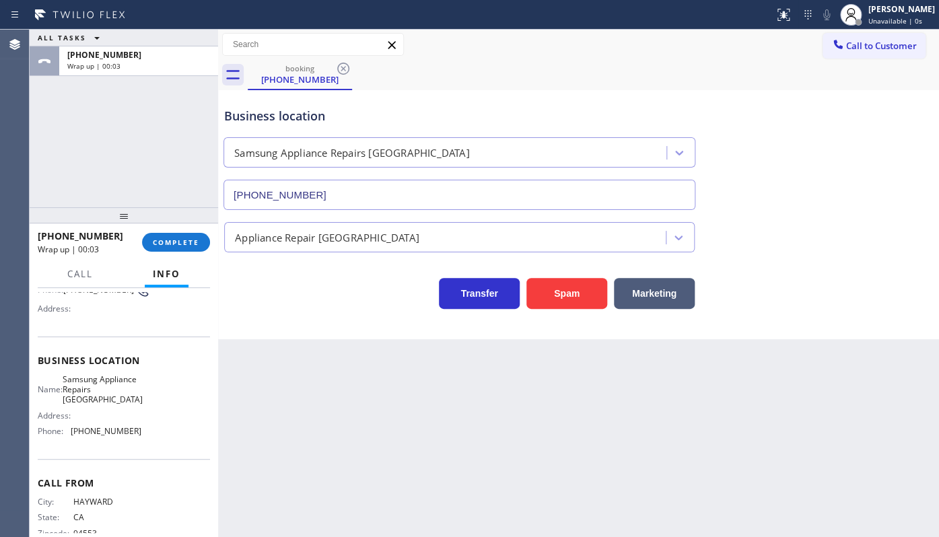
scroll to position [161, 0]
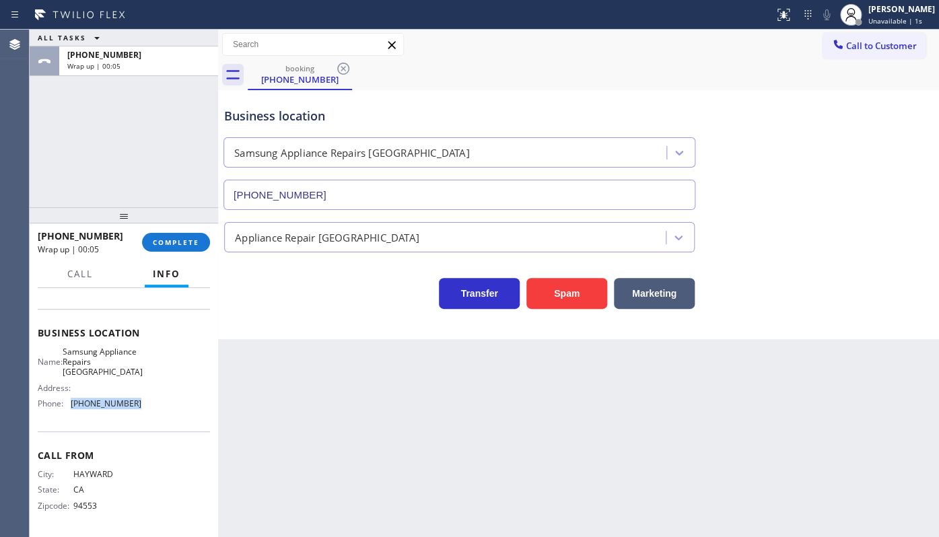
drag, startPoint x: 67, startPoint y: 398, endPoint x: 168, endPoint y: 414, distance: 102.2
click at [168, 414] on div "Business location Name: Samsung Appliance Repairs San Francisco Address: Phone:…" at bounding box center [124, 370] width 172 height 122
copy div "(415) 480-7108"
click at [865, 36] on button "Call to Customer" at bounding box center [873, 46] width 103 height 26
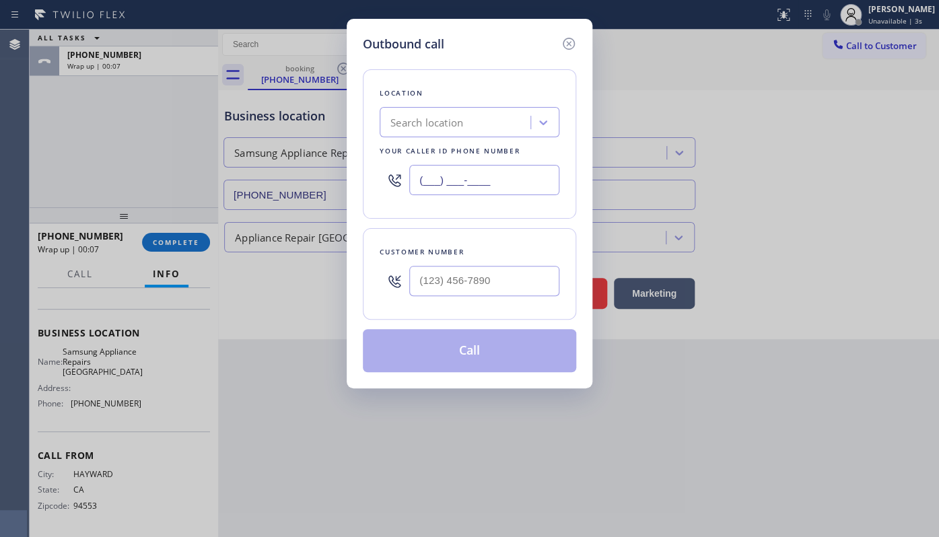
click at [501, 177] on input "(___) ___-____" at bounding box center [484, 180] width 150 height 30
paste input "415) 480-7108"
type input "(415) 480-7108"
click at [429, 281] on input "(___) ___-____" at bounding box center [484, 281] width 150 height 30
type input "(510) 372-____"
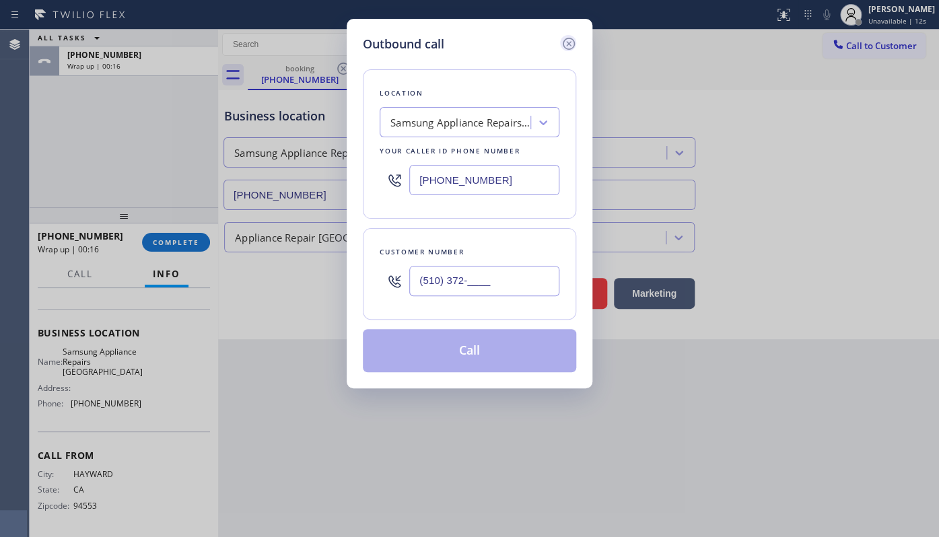
click at [571, 42] on icon at bounding box center [569, 44] width 16 height 16
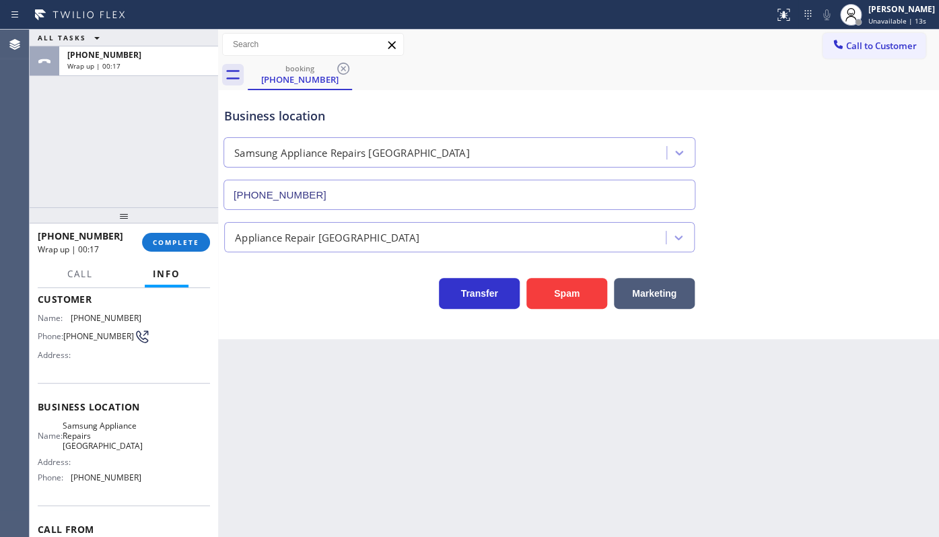
scroll to position [0, 0]
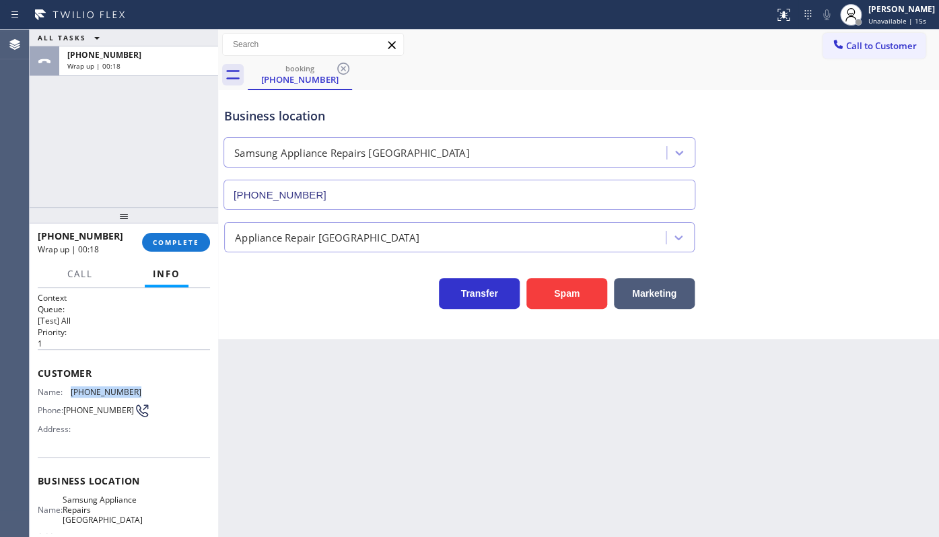
drag, startPoint x: 71, startPoint y: 392, endPoint x: 147, endPoint y: 390, distance: 76.1
click at [147, 390] on div "Name: (510) 372-7212 Phone: (510) 372-7212 Address:" at bounding box center [124, 413] width 172 height 53
copy div "(510) 372-7212"
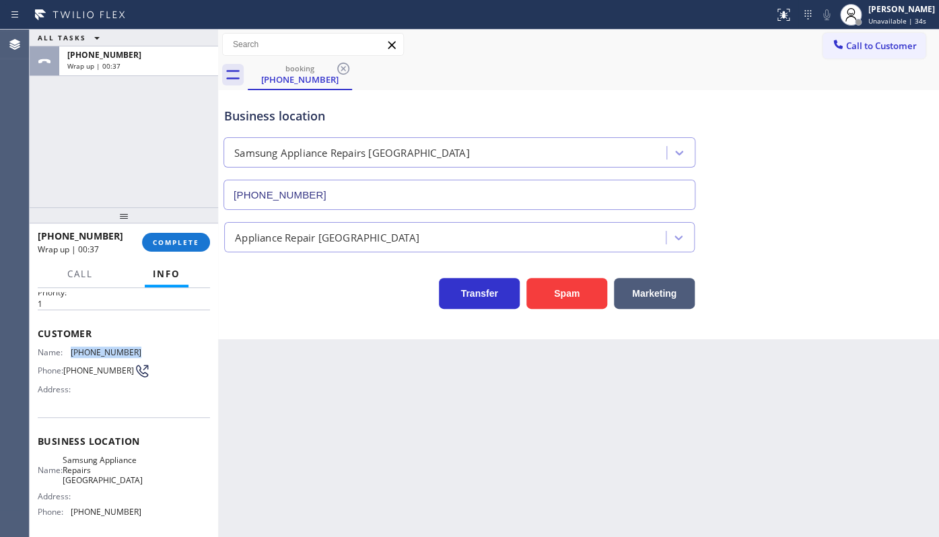
scroll to position [61, 0]
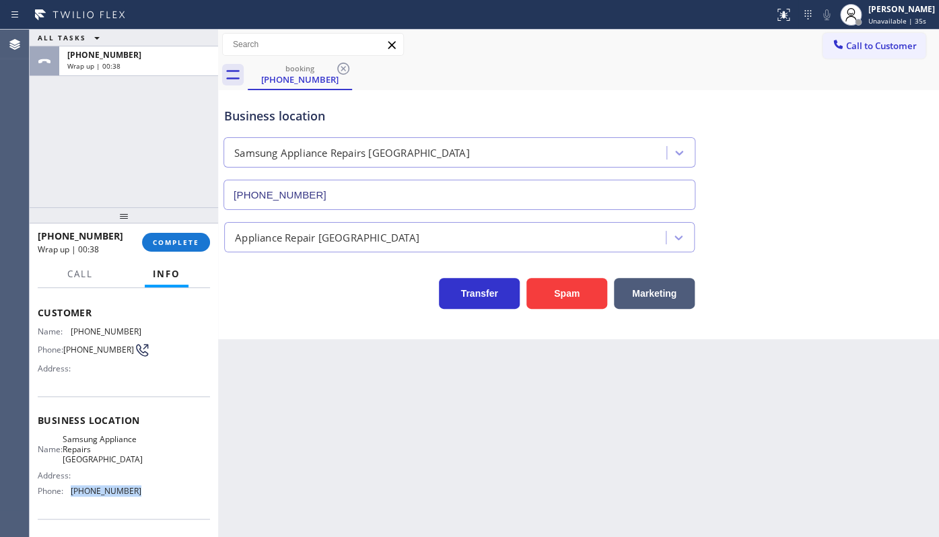
drag, startPoint x: 67, startPoint y: 508, endPoint x: 145, endPoint y: 513, distance: 77.6
click at [145, 502] on div "Name: Samsung Appliance Repairs San Francisco Address: Phone: (415) 480-7108" at bounding box center [124, 468] width 172 height 68
copy div "(415) 480-7108"
click at [873, 36] on button "Call to Customer" at bounding box center [873, 46] width 103 height 26
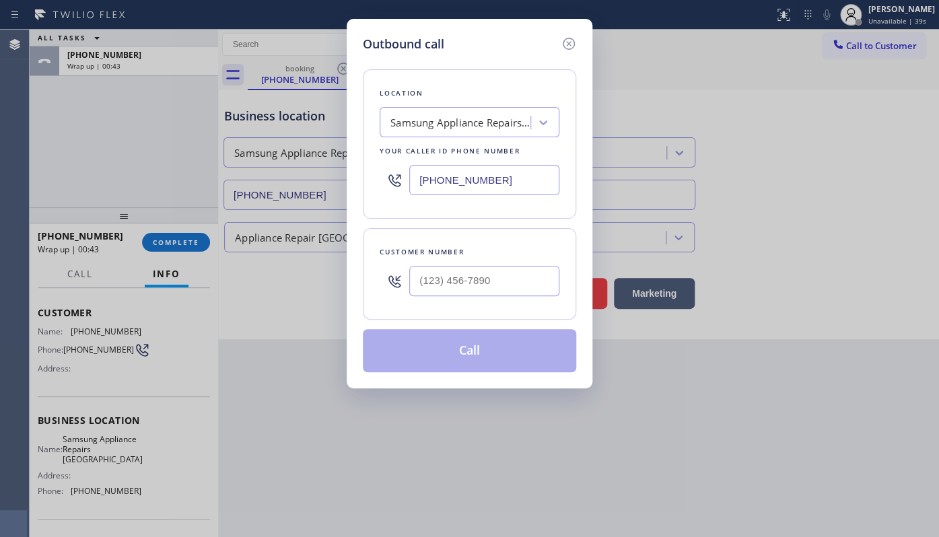
click at [496, 168] on input "(415) 480-7108" at bounding box center [484, 180] width 150 height 30
drag, startPoint x: 498, startPoint y: 174, endPoint x: 409, endPoint y: 188, distance: 89.8
click at [409, 188] on input "(415) 480-7108" at bounding box center [484, 180] width 150 height 30
paste input "text"
drag, startPoint x: 506, startPoint y: 178, endPoint x: 362, endPoint y: 182, distance: 144.1
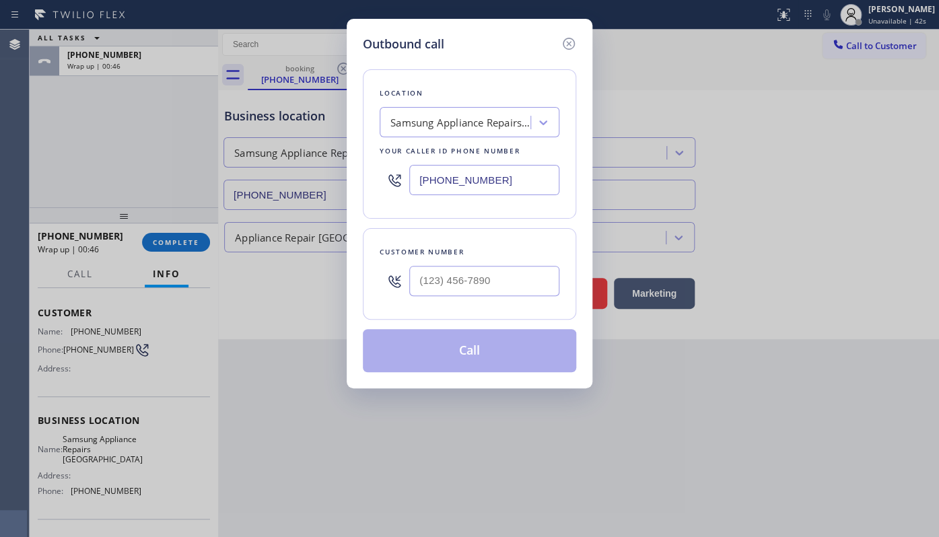
click at [363, 182] on div "Location Samsung Appliance Repairs San Francisco Your caller id phone number (4…" at bounding box center [469, 143] width 213 height 149
paste input "text"
type input "(415) 480-7108"
click at [429, 282] on input "(___) ___-____" at bounding box center [484, 281] width 150 height 30
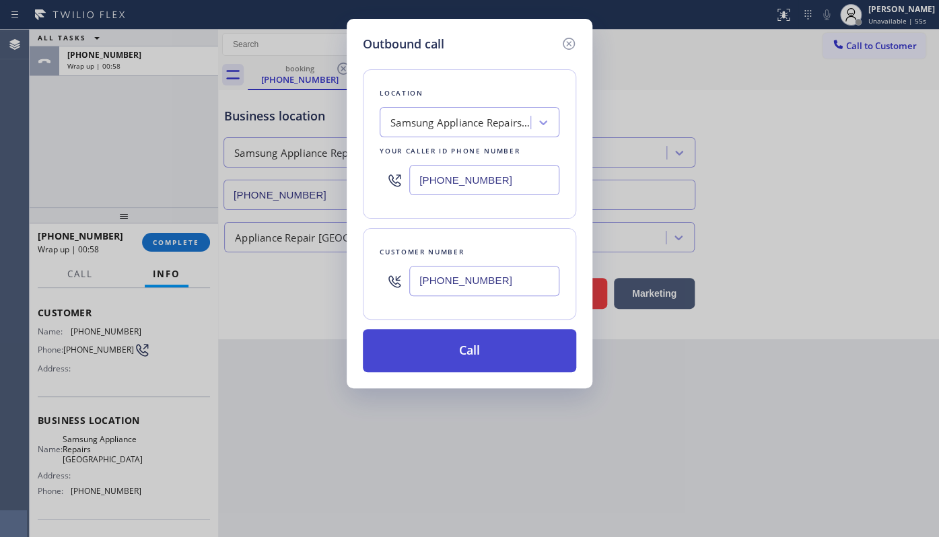
type input "(510) 372-7212"
click at [460, 338] on button "Call" at bounding box center [469, 350] width 213 height 43
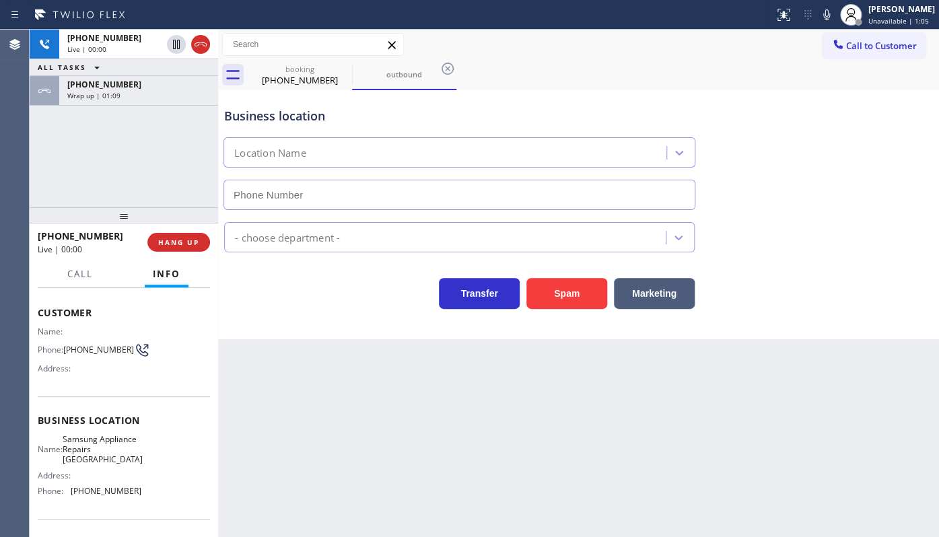
type input "(415) 480-7108"
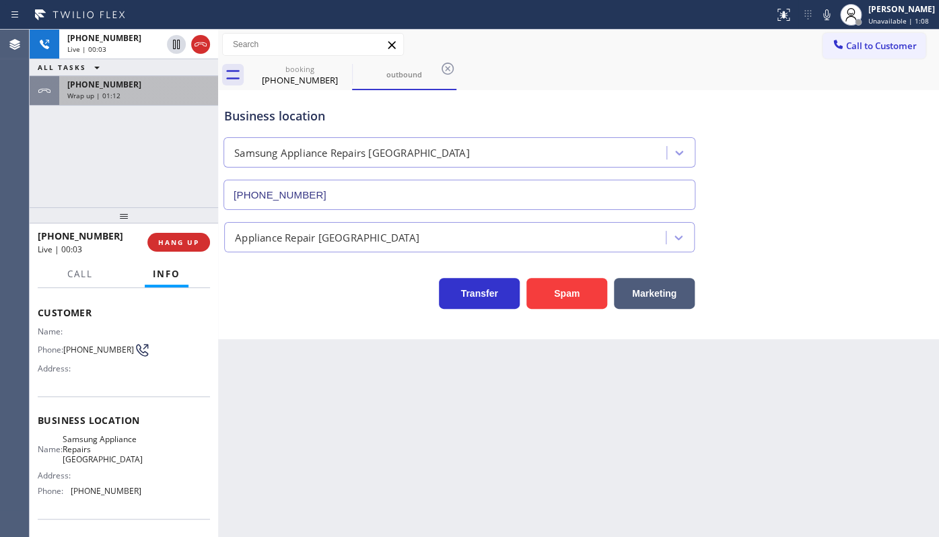
click at [159, 87] on div "+15103727212" at bounding box center [138, 84] width 143 height 11
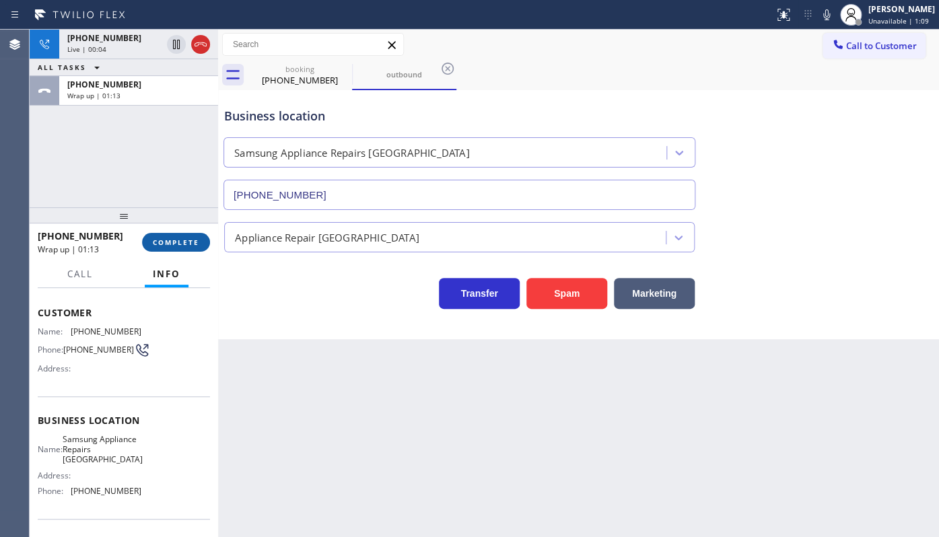
click at [163, 247] on button "COMPLETE" at bounding box center [176, 242] width 68 height 19
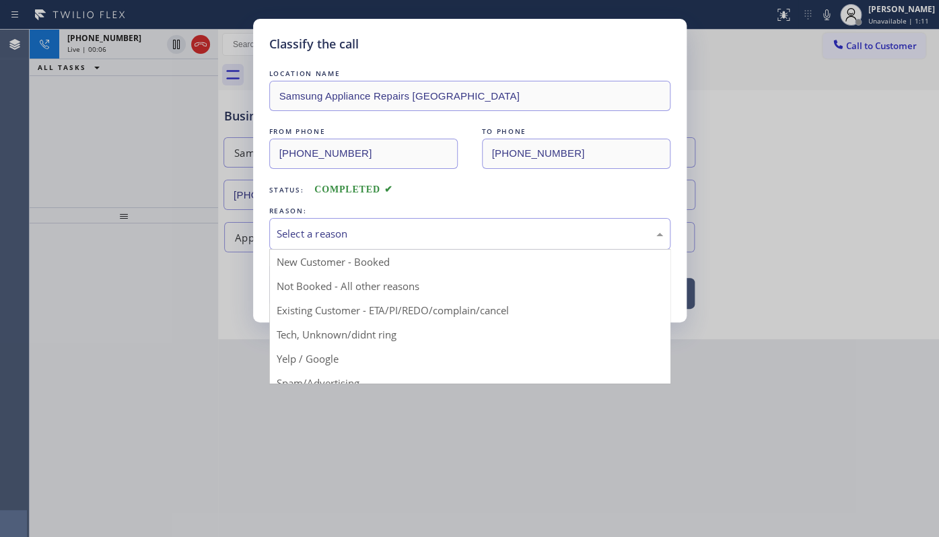
click at [301, 233] on div "Select a reason" at bounding box center [470, 233] width 386 height 15
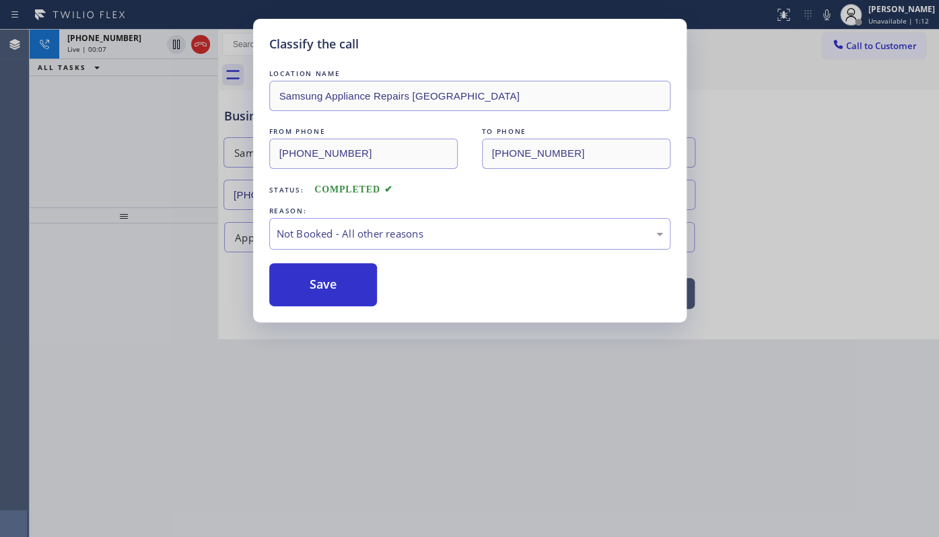
click at [292, 281] on button "Save" at bounding box center [323, 284] width 108 height 43
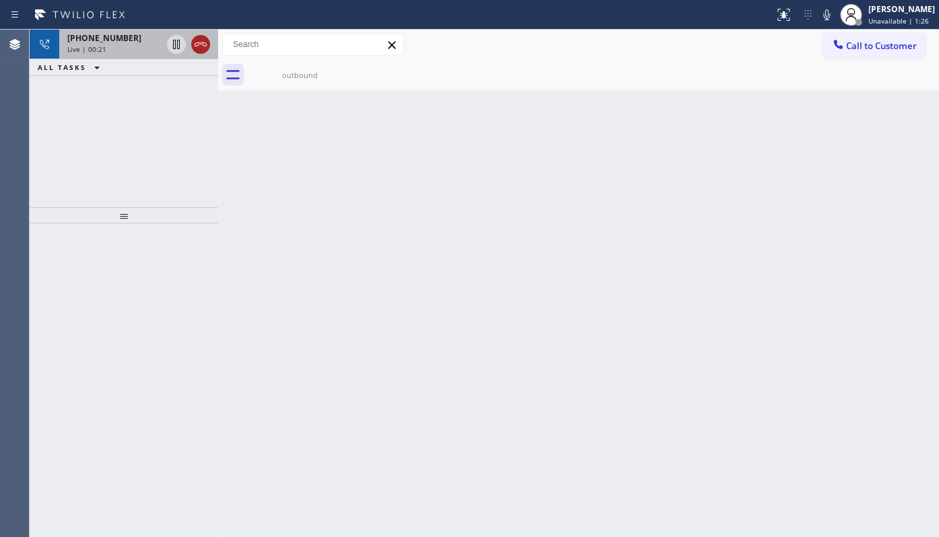
click at [200, 43] on icon at bounding box center [200, 44] width 16 height 16
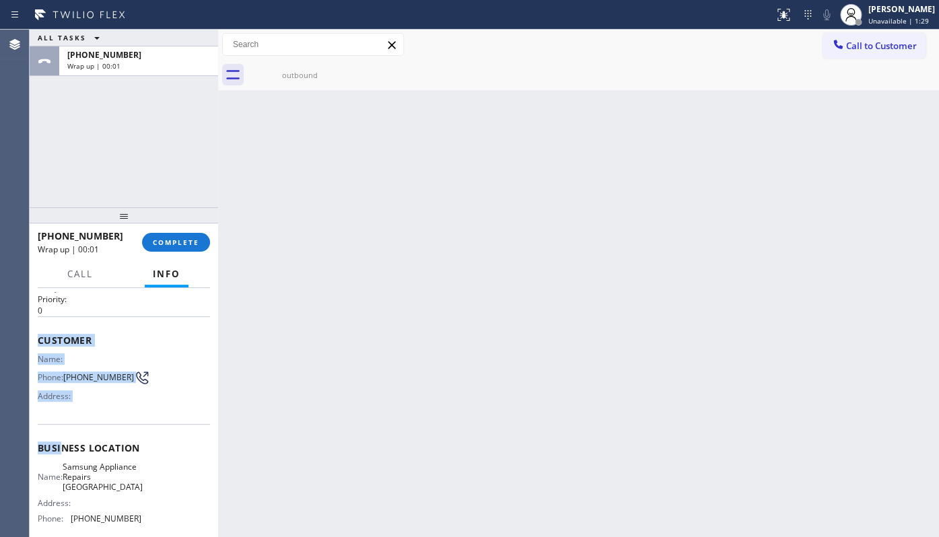
scroll to position [161, 0]
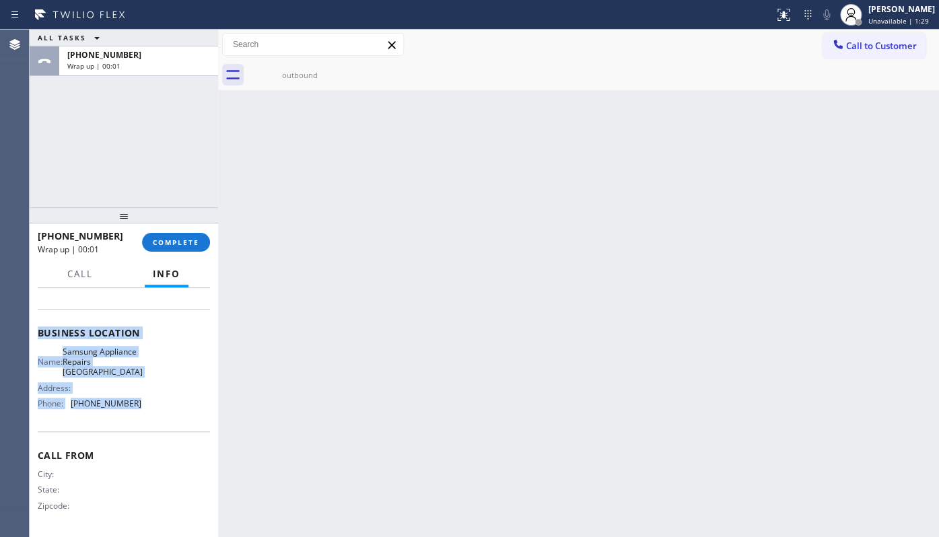
drag, startPoint x: 38, startPoint y: 363, endPoint x: 147, endPoint y: 406, distance: 117.5
click at [147, 406] on div "Context Queue: Everyone Priority: 0 Customer Name: Phone: (510) 372-7212 Addres…" at bounding box center [124, 339] width 172 height 390
copy div "Customer Name: Phone: (510) 372-7212 Address: Business location Name: Samsung A…"
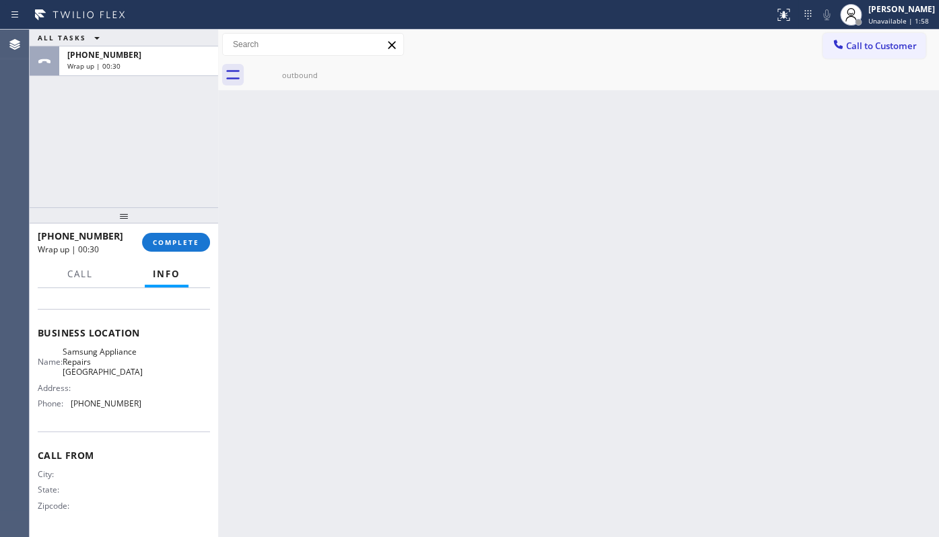
click at [87, 174] on div "ALL TASKS ALL TASKS ACTIVE TASKS TASKS IN WRAP UP +15103727212 Wrap up | 00:30" at bounding box center [124, 119] width 188 height 178
click at [162, 235] on button "COMPLETE" at bounding box center [176, 242] width 68 height 19
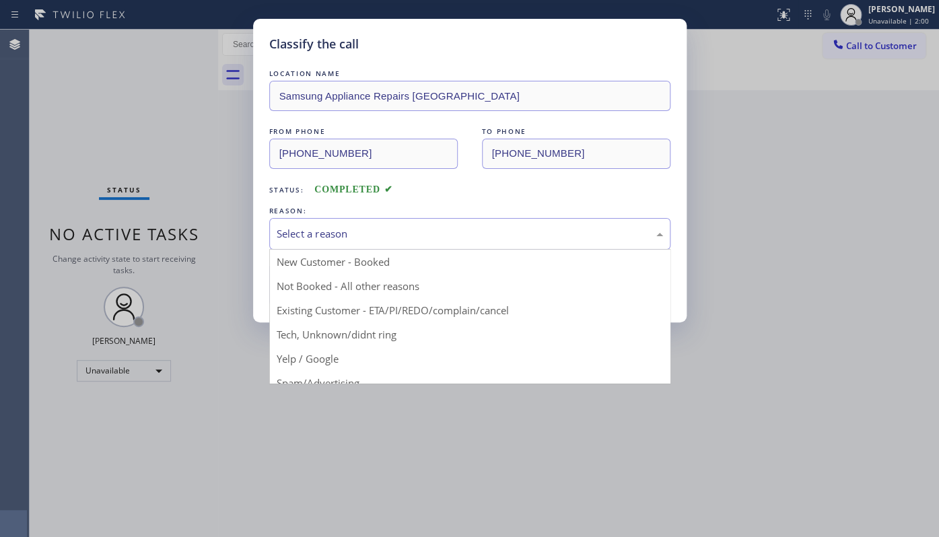
click at [280, 239] on div "Select a reason" at bounding box center [470, 233] width 386 height 15
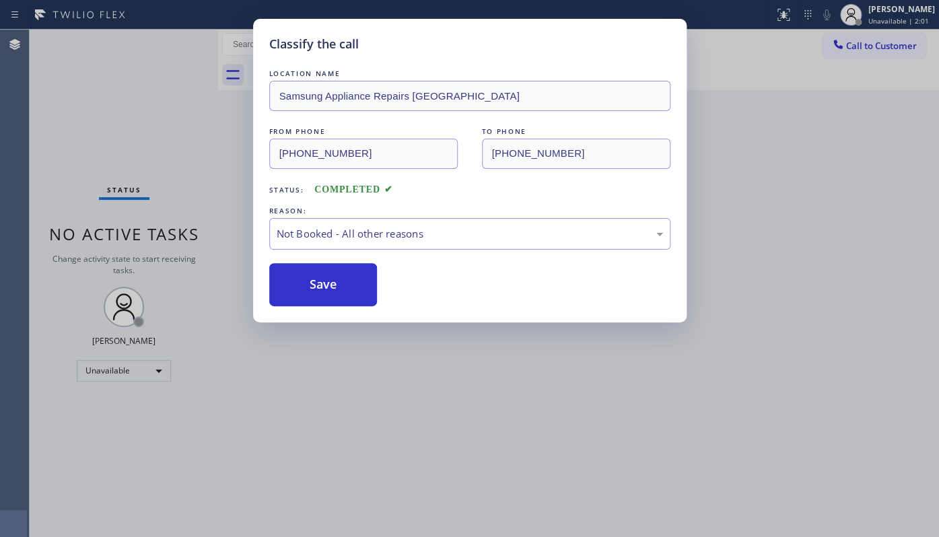
click at [289, 291] on button "Save" at bounding box center [323, 284] width 108 height 43
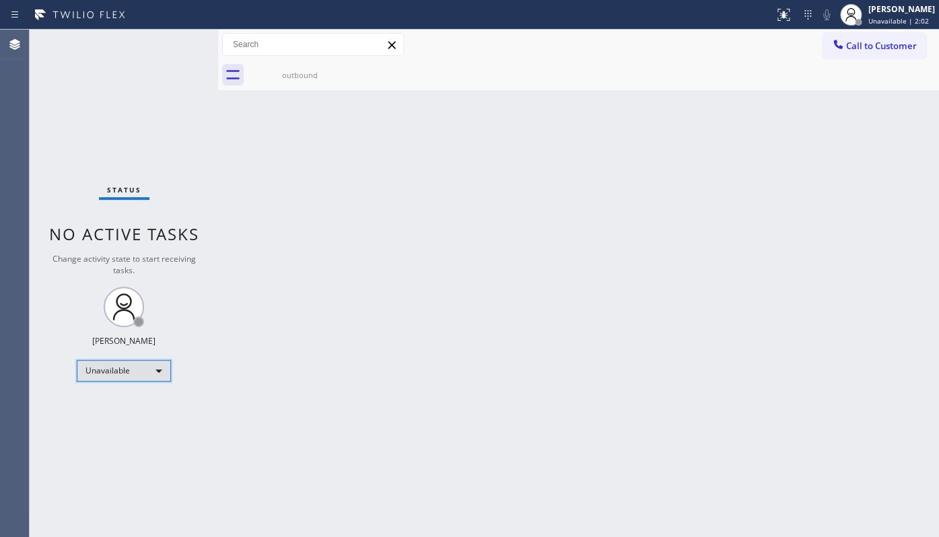
click at [108, 371] on div "Unavailable" at bounding box center [124, 371] width 94 height 22
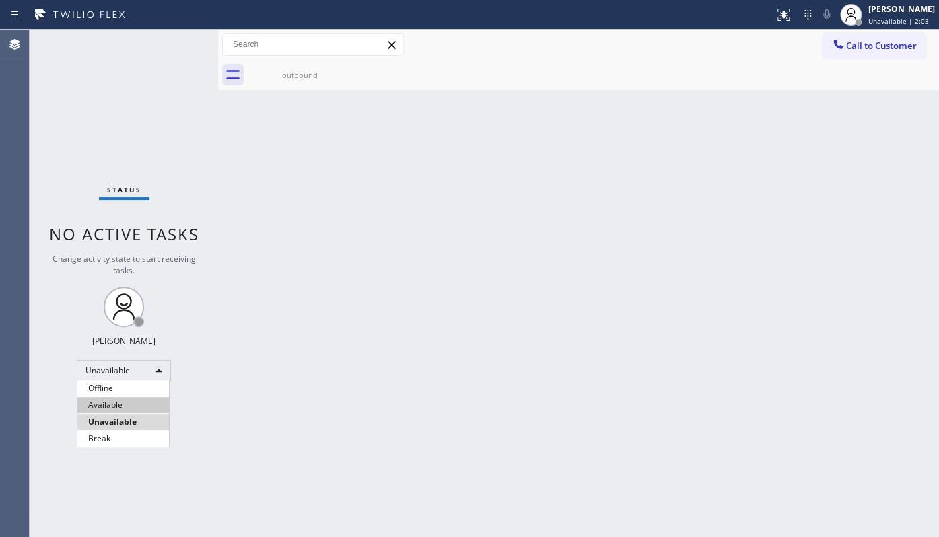
click at [110, 402] on li "Available" at bounding box center [123, 405] width 92 height 16
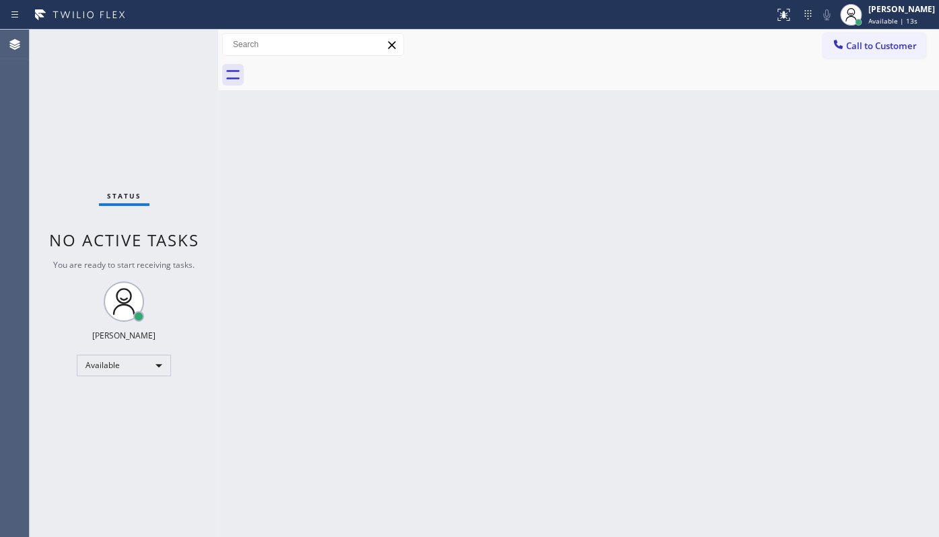
drag, startPoint x: 127, startPoint y: 89, endPoint x: 141, endPoint y: 60, distance: 32.5
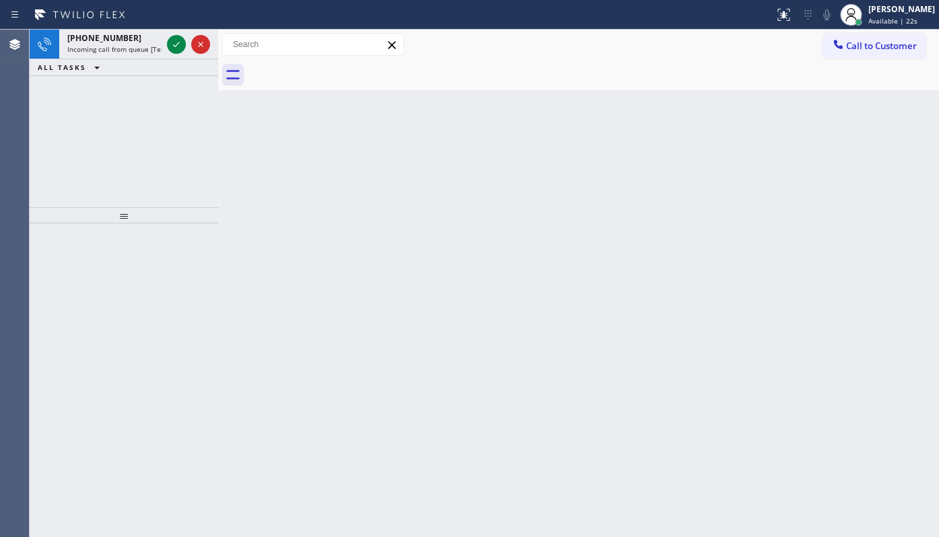
click at [81, 138] on div "+19493708706 Incoming call from queue [Test] All ALL TASKS ALL TASKS ACTIVE TAS…" at bounding box center [124, 119] width 188 height 178
click at [173, 39] on icon at bounding box center [176, 44] width 16 height 16
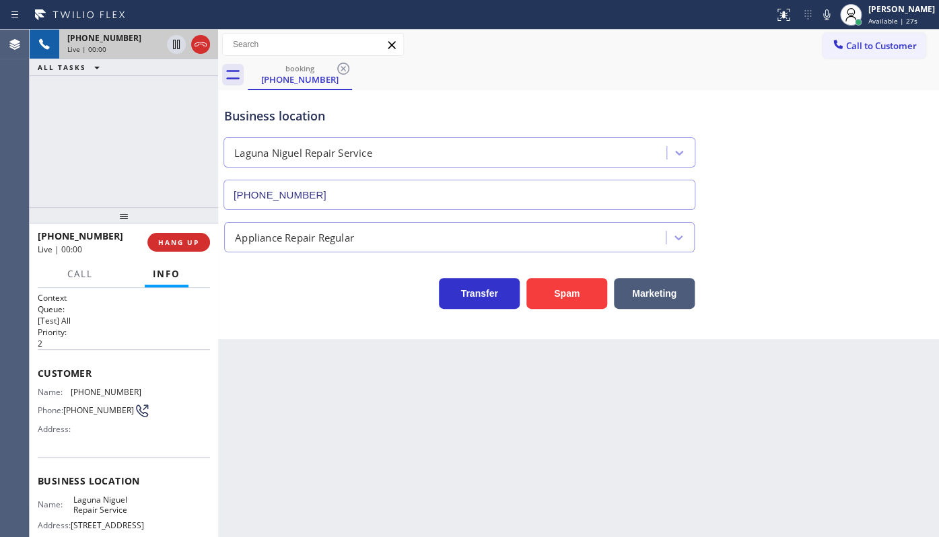
type input "(949) 202-5983"
click at [114, 114] on div "+19493708706 Live | 00:13 ALL TASKS ALL TASKS ACTIVE TASKS TASKS IN WRAP UP" at bounding box center [124, 119] width 188 height 178
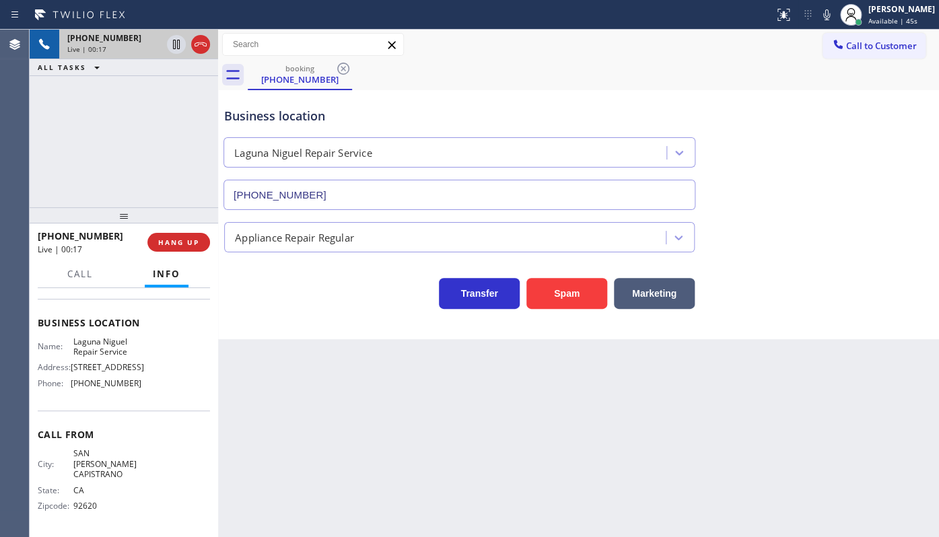
scroll to position [100, 0]
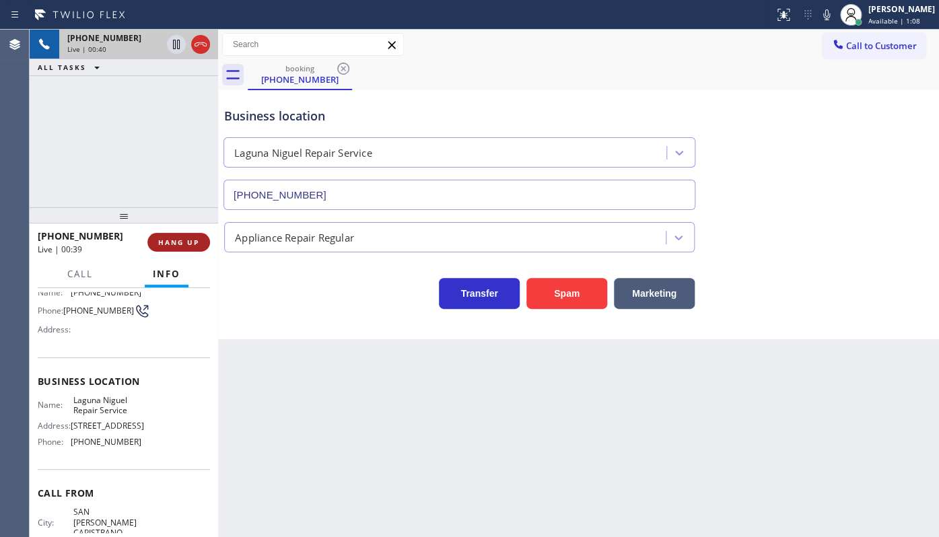
click at [170, 236] on button "HANG UP" at bounding box center [178, 242] width 63 height 19
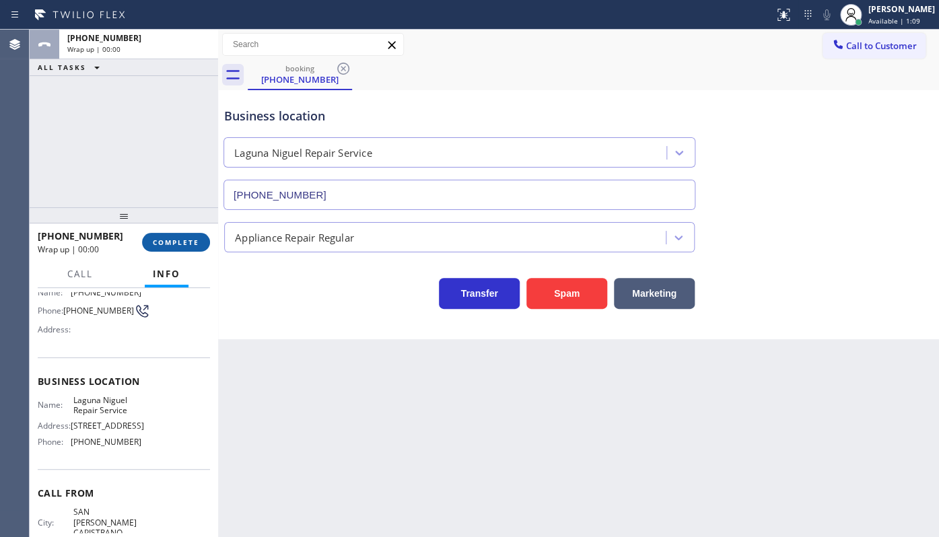
click at [170, 236] on button "COMPLETE" at bounding box center [176, 242] width 68 height 19
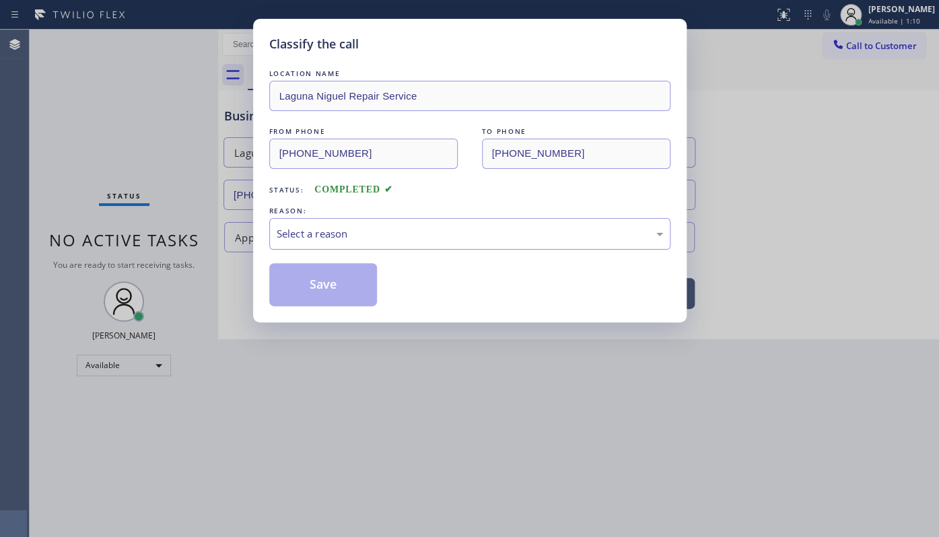
click at [293, 240] on div "Select a reason" at bounding box center [470, 233] width 386 height 15
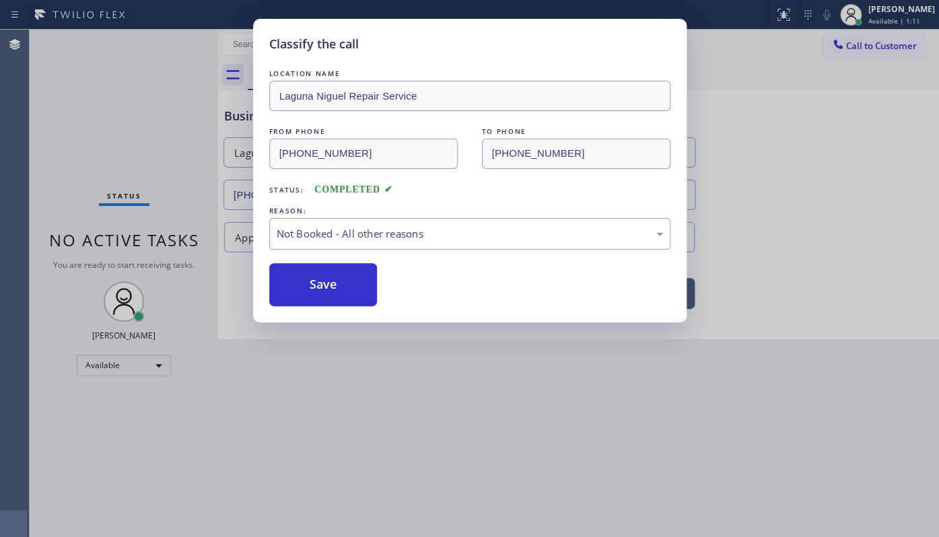
click at [288, 285] on button "Save" at bounding box center [323, 284] width 108 height 43
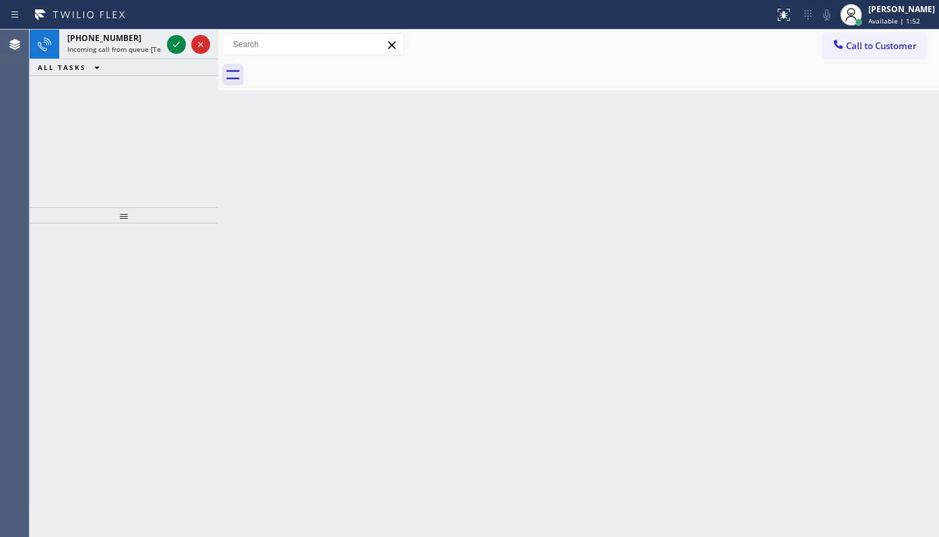
click at [131, 115] on div "+12068045853 Incoming call from queue [Test] All ALL TASKS ALL TASKS ACTIVE TAS…" at bounding box center [124, 119] width 188 height 178
click at [177, 47] on icon at bounding box center [176, 44] width 16 height 16
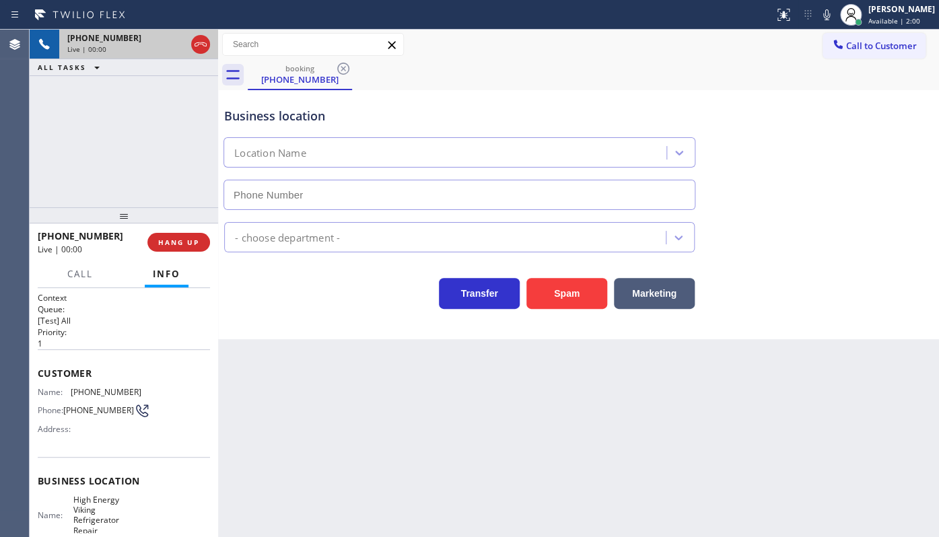
type input "(215) 910-4740"
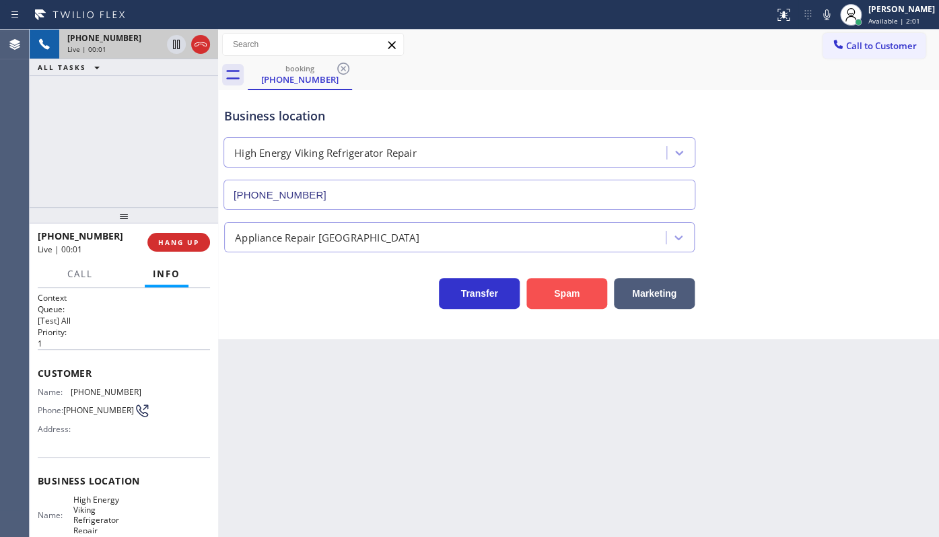
click at [585, 289] on button "Spam" at bounding box center [566, 293] width 81 height 31
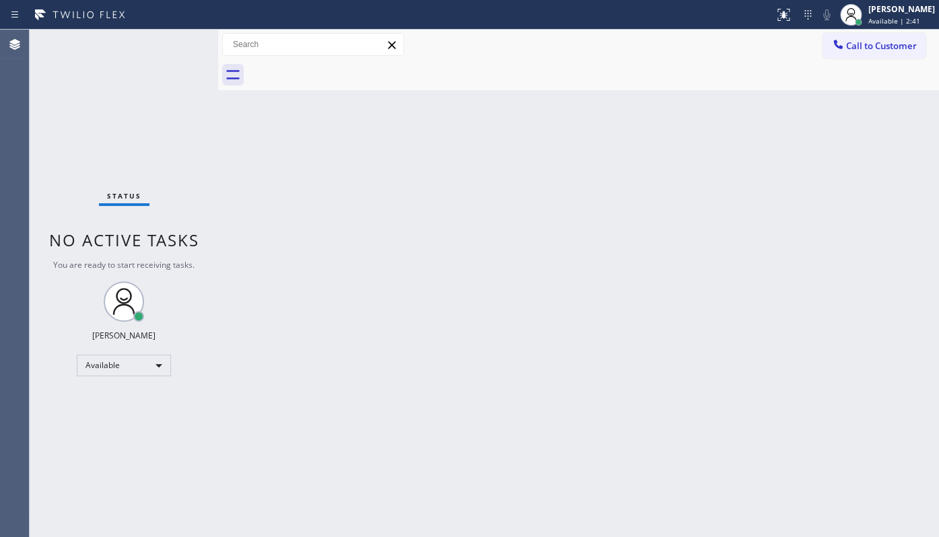
click at [149, 54] on div "Status No active tasks You are ready to start receiving tasks. JENIZA ALCAYDE A…" at bounding box center [124, 283] width 188 height 507
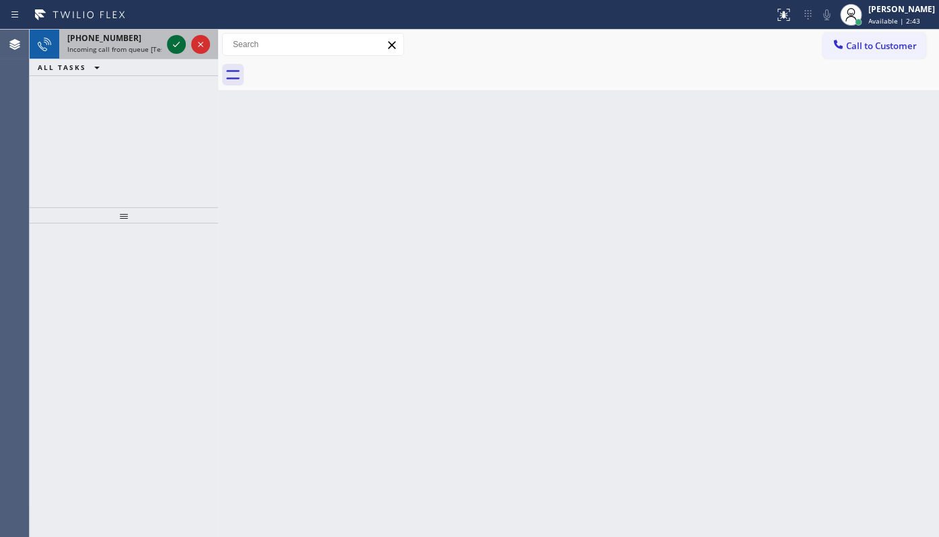
click at [173, 42] on icon at bounding box center [176, 44] width 16 height 16
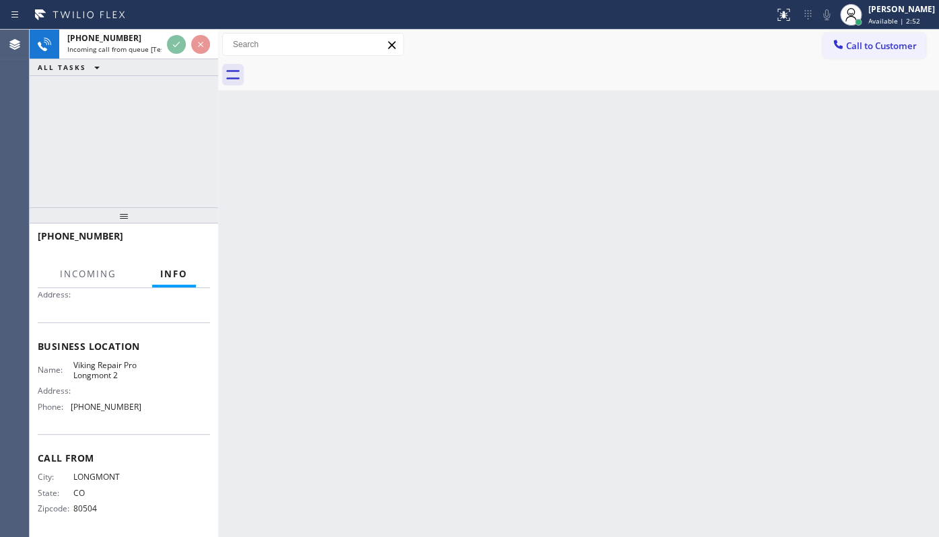
scroll to position [140, 0]
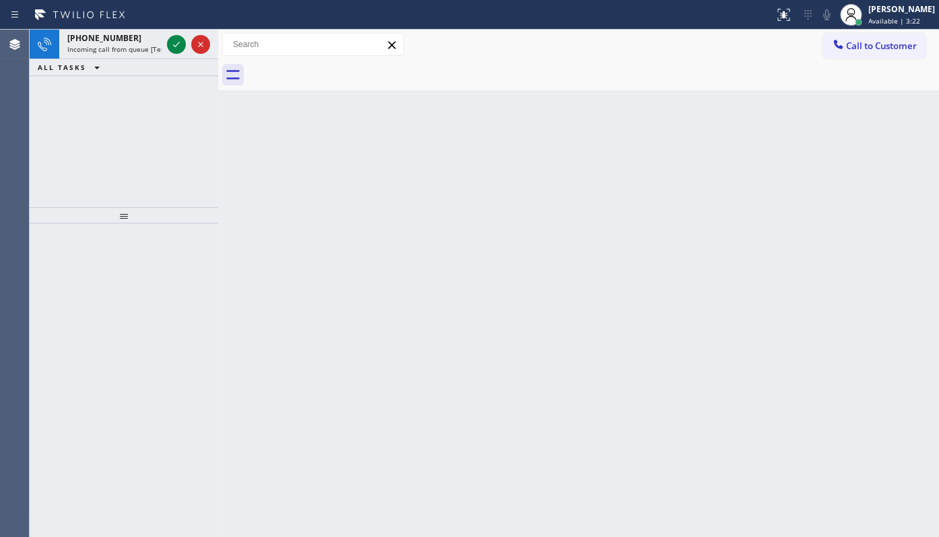
click at [81, 87] on div "[PHONE_NUMBER] Incoming call from queue [Test] All ALL TASKS ALL TASKS ACTIVE T…" at bounding box center [124, 119] width 188 height 178
click at [178, 40] on icon at bounding box center [176, 44] width 16 height 16
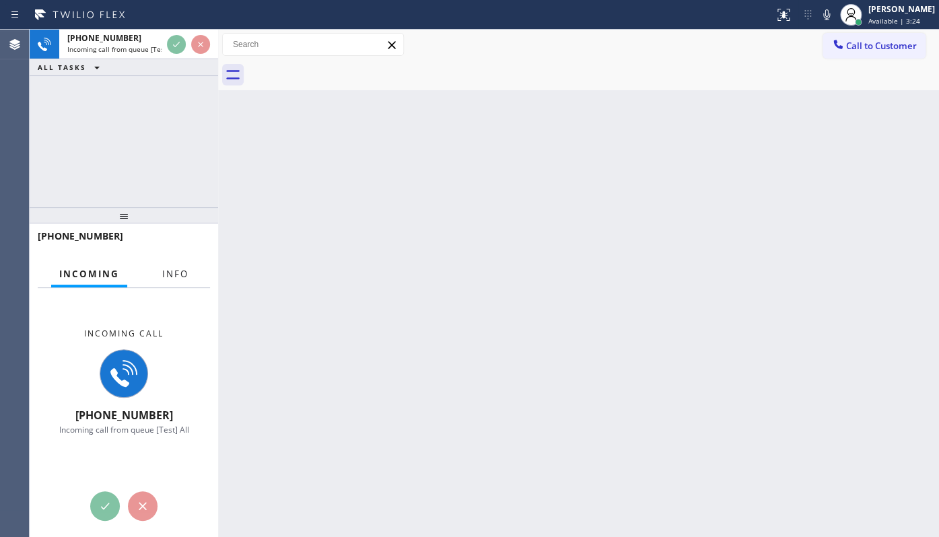
click at [164, 280] on button "Info" at bounding box center [175, 274] width 42 height 26
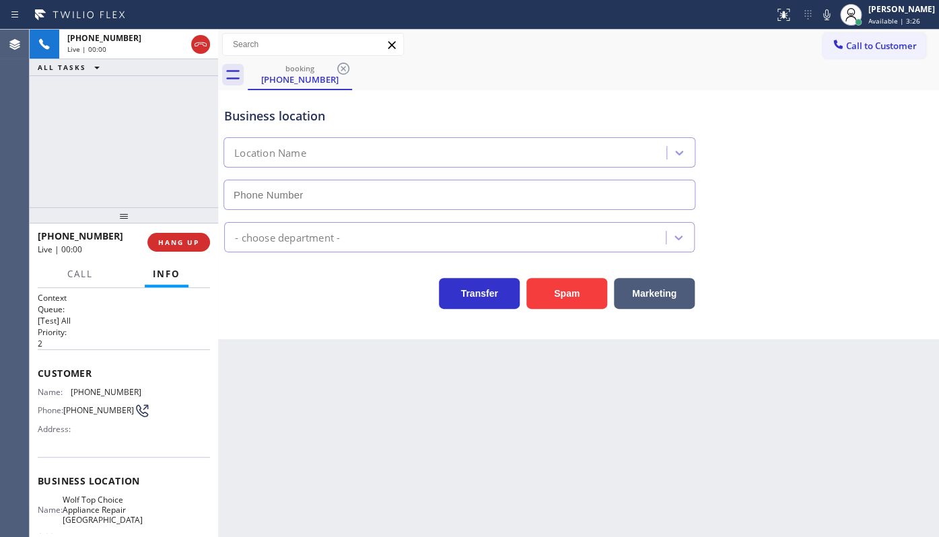
type input "[PHONE_NUMBER]"
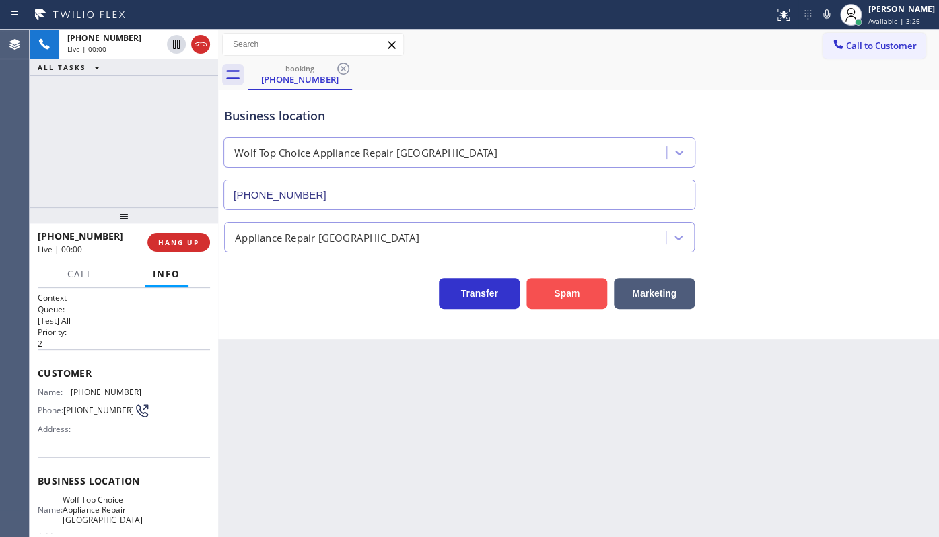
click at [568, 283] on button "Spam" at bounding box center [566, 293] width 81 height 31
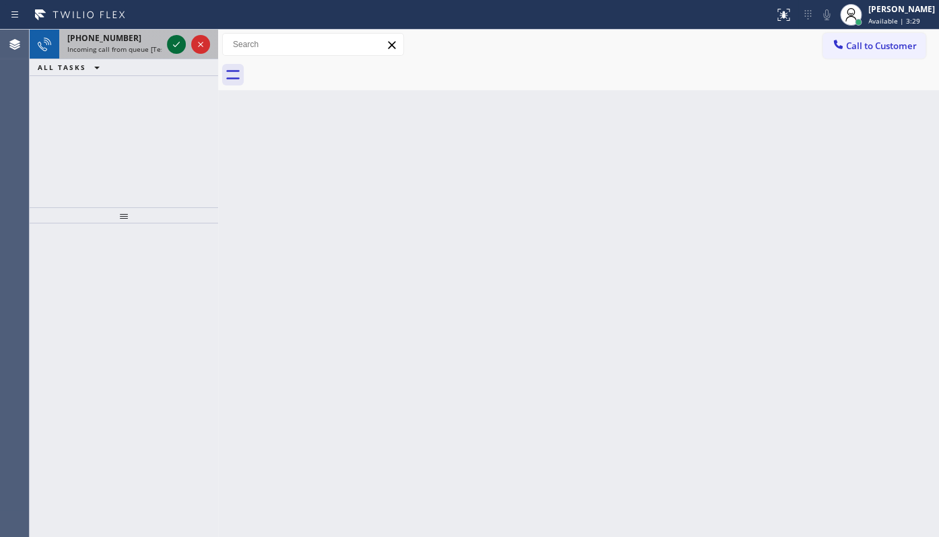
click at [182, 38] on icon at bounding box center [176, 44] width 16 height 16
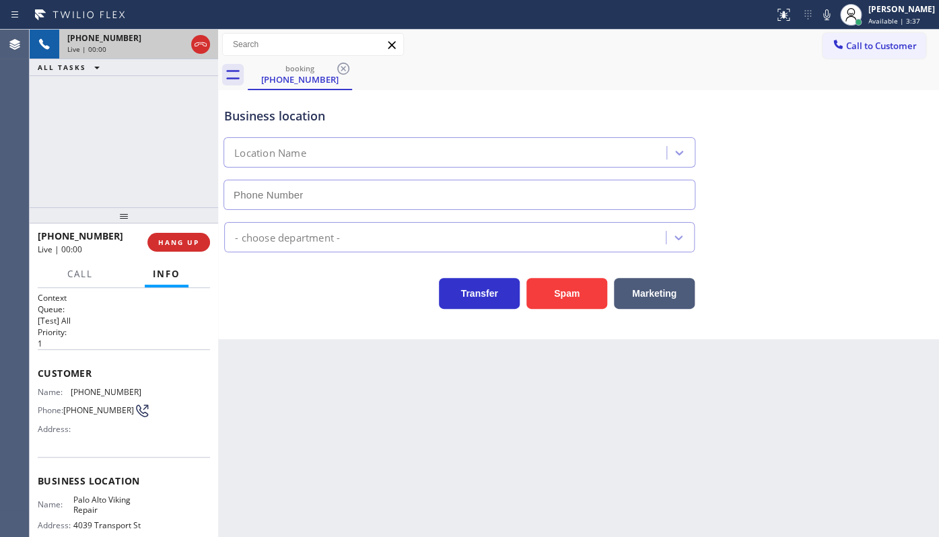
type input "[PHONE_NUMBER]"
click at [205, 232] on div "[PHONE_NUMBER] Live | 00:08 HANG UP" at bounding box center [124, 242] width 172 height 35
click at [203, 236] on button "HANG UP" at bounding box center [178, 242] width 63 height 19
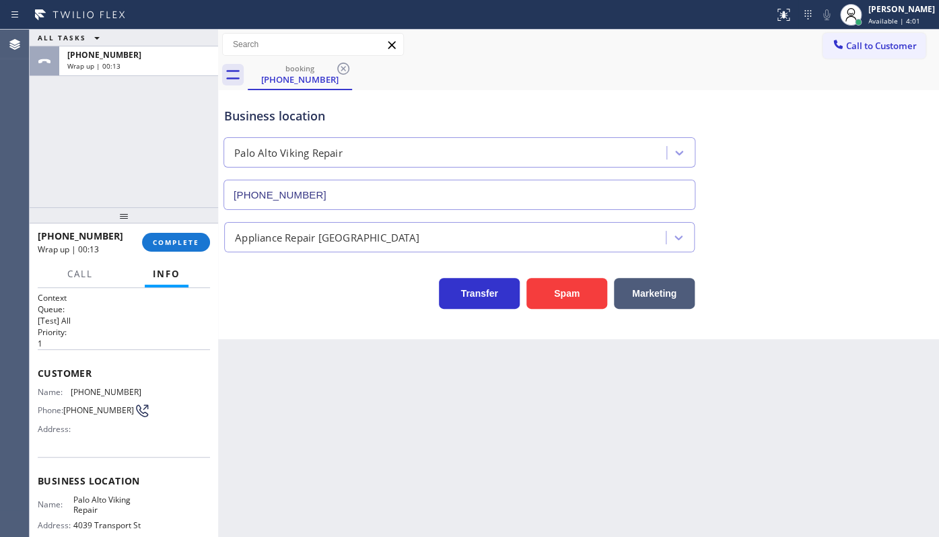
click at [172, 252] on div "[PHONE_NUMBER] Wrap up | 00:13 COMPLETE" at bounding box center [124, 242] width 172 height 35
click at [176, 246] on span "COMPLETE" at bounding box center [176, 242] width 46 height 9
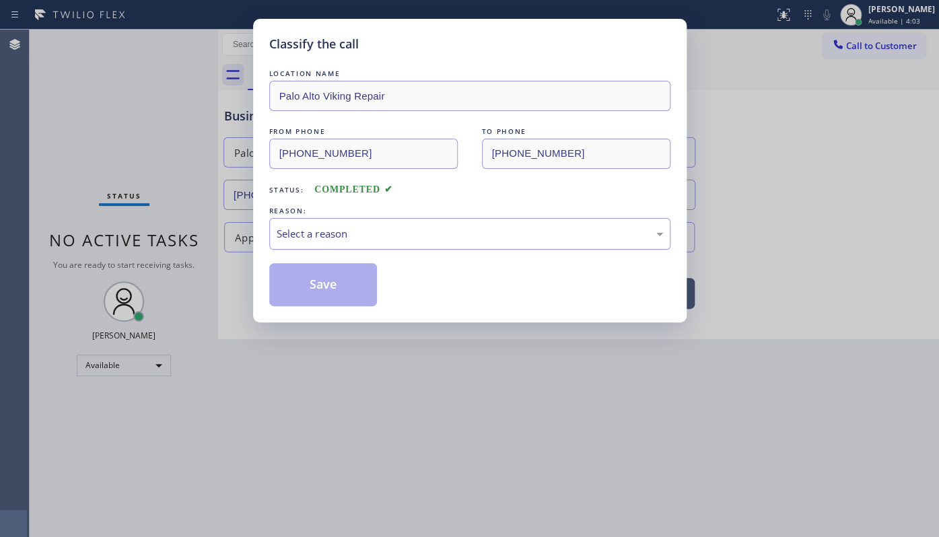
click at [302, 233] on div "Select a reason" at bounding box center [470, 233] width 386 height 15
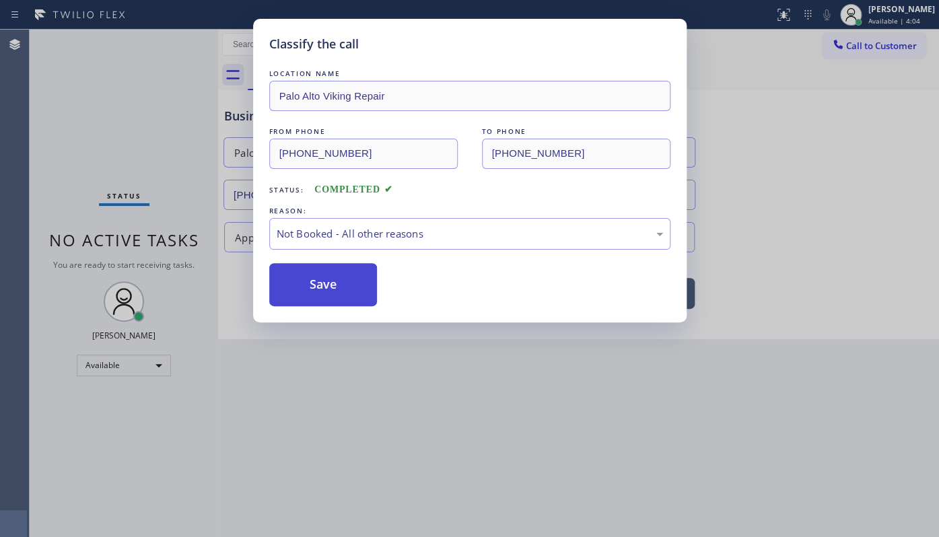
click at [289, 285] on button "Save" at bounding box center [323, 284] width 108 height 43
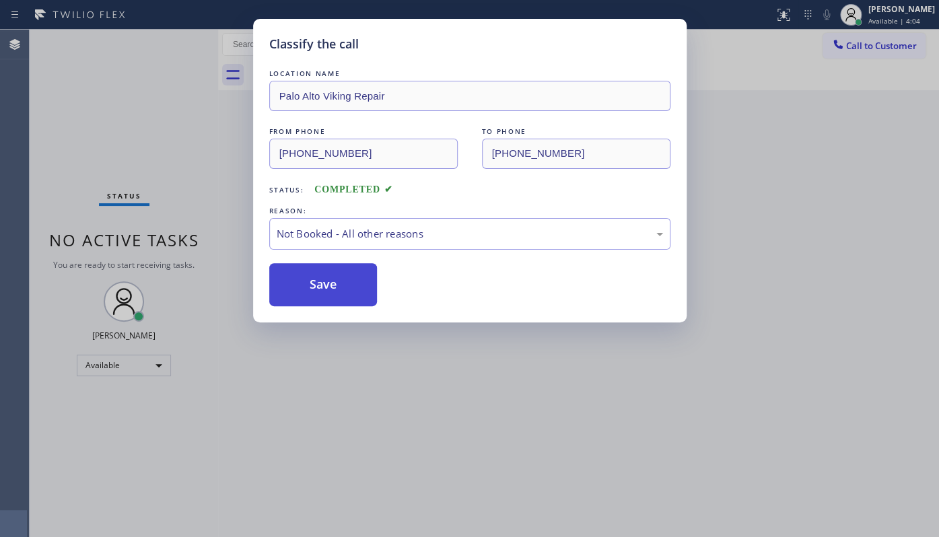
click at [289, 285] on button "Save" at bounding box center [323, 284] width 108 height 43
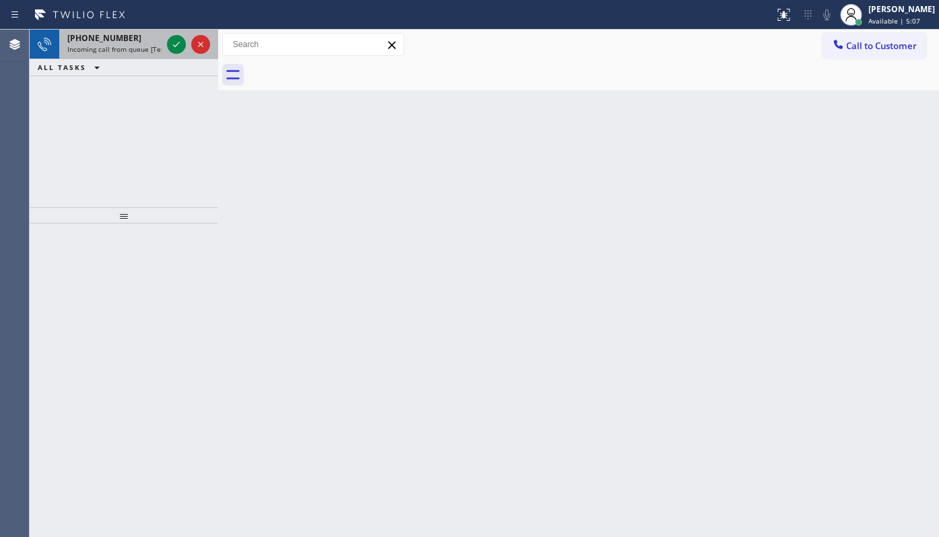
drag, startPoint x: 87, startPoint y: 129, endPoint x: 105, endPoint y: 57, distance: 73.4
click at [92, 106] on div "[PHONE_NUMBER] Incoming call from queue [Test] All ALL TASKS ALL TASKS ACTIVE T…" at bounding box center [124, 119] width 188 height 178
click at [168, 43] on icon at bounding box center [176, 44] width 16 height 16
drag, startPoint x: 108, startPoint y: 135, endPoint x: 170, endPoint y: 102, distance: 70.7
click at [109, 135] on div "[PHONE_NUMBER] Incoming call from queue [Test] All ALL TASKS ALL TASKS ACTIVE T…" at bounding box center [124, 119] width 188 height 178
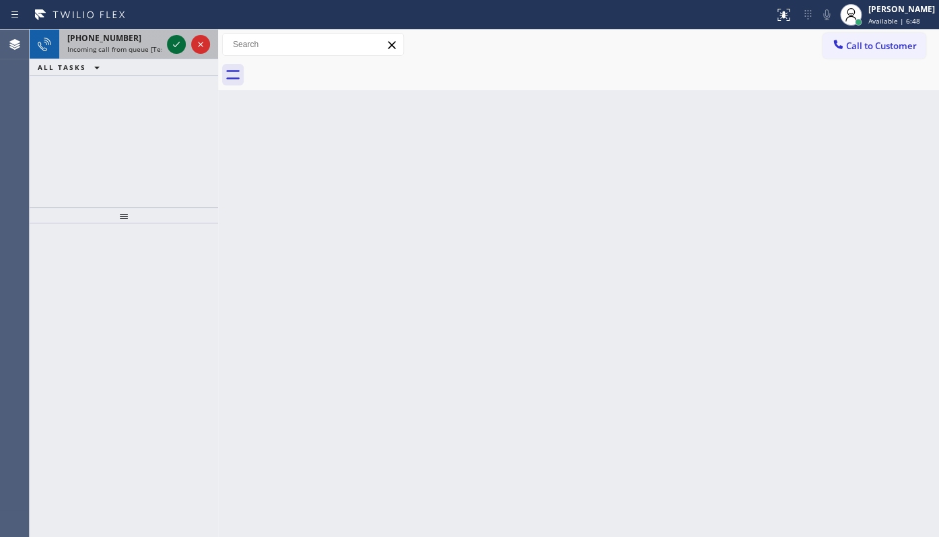
click at [170, 41] on icon at bounding box center [176, 44] width 16 height 16
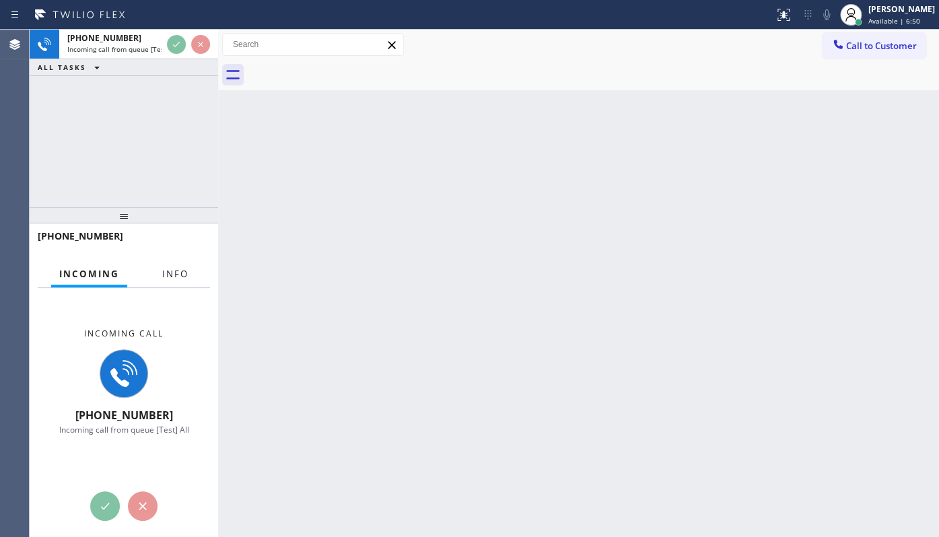
click at [173, 281] on button "Info" at bounding box center [175, 274] width 42 height 26
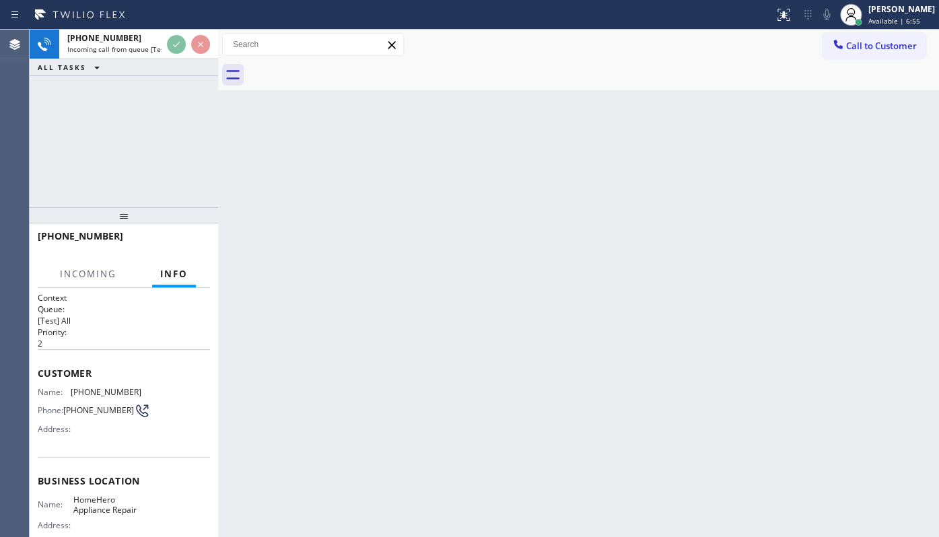
drag, startPoint x: 87, startPoint y: 63, endPoint x: 81, endPoint y: 77, distance: 16.0
click at [81, 77] on div "[PHONE_NUMBER] Incoming call from queue [Test] All ALL TASKS ALL TASKS ACTIVE T…" at bounding box center [124, 119] width 188 height 178
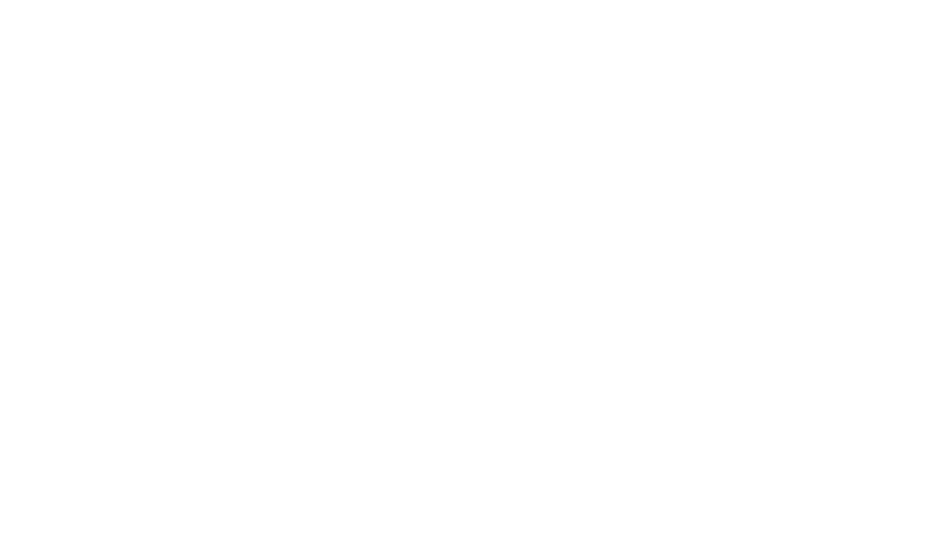
click at [161, 74] on div at bounding box center [469, 268] width 939 height 537
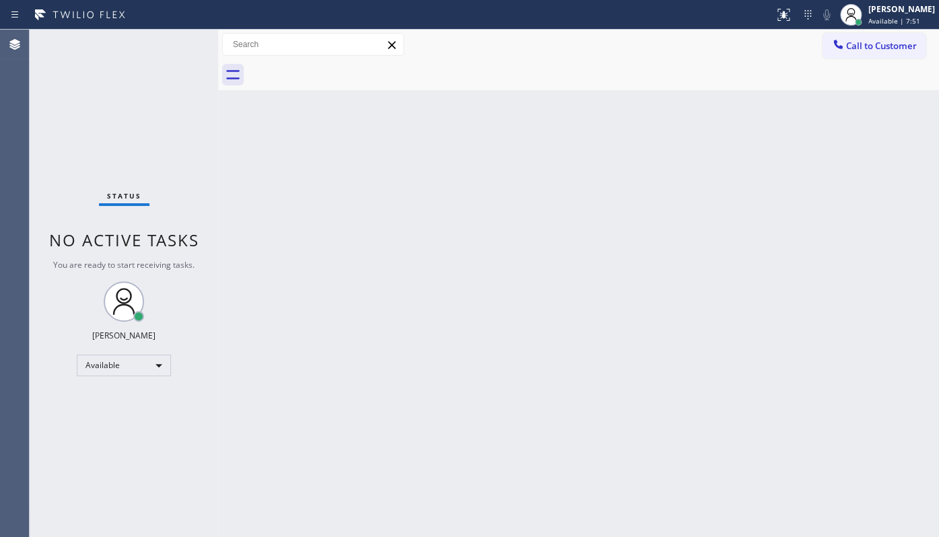
click at [149, 32] on div "Status No active tasks You are ready to start receiving tasks. JENIZA ALCAYDE A…" at bounding box center [124, 283] width 188 height 507
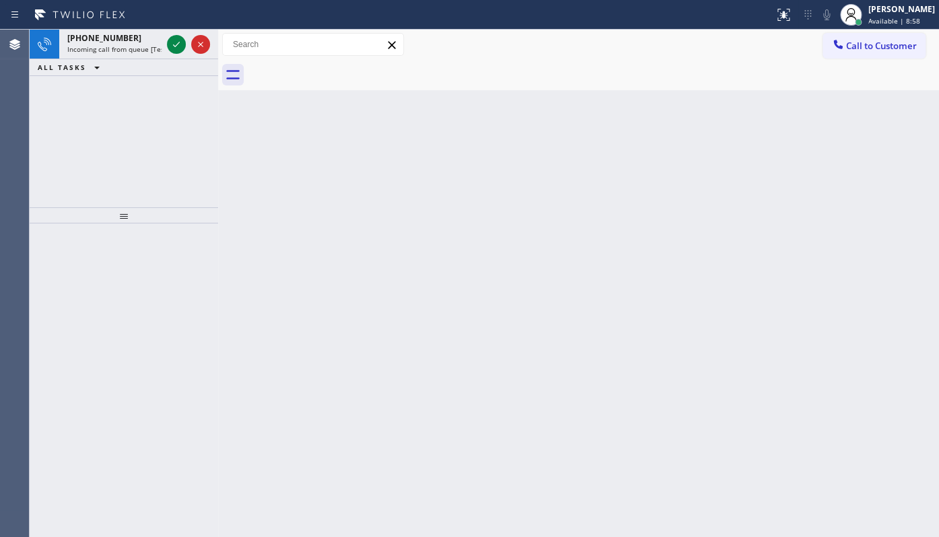
click at [69, 93] on div "[PHONE_NUMBER] Incoming call from queue [Test] All ALL TASKS ALL TASKS ACTIVE T…" at bounding box center [124, 119] width 188 height 178
click at [178, 44] on icon at bounding box center [176, 44] width 16 height 16
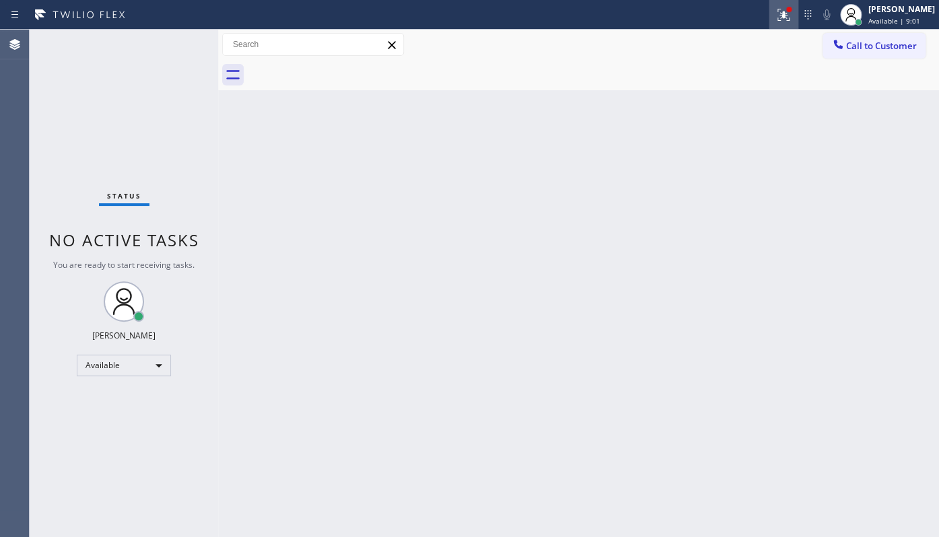
click at [780, 11] on icon at bounding box center [783, 15] width 16 height 16
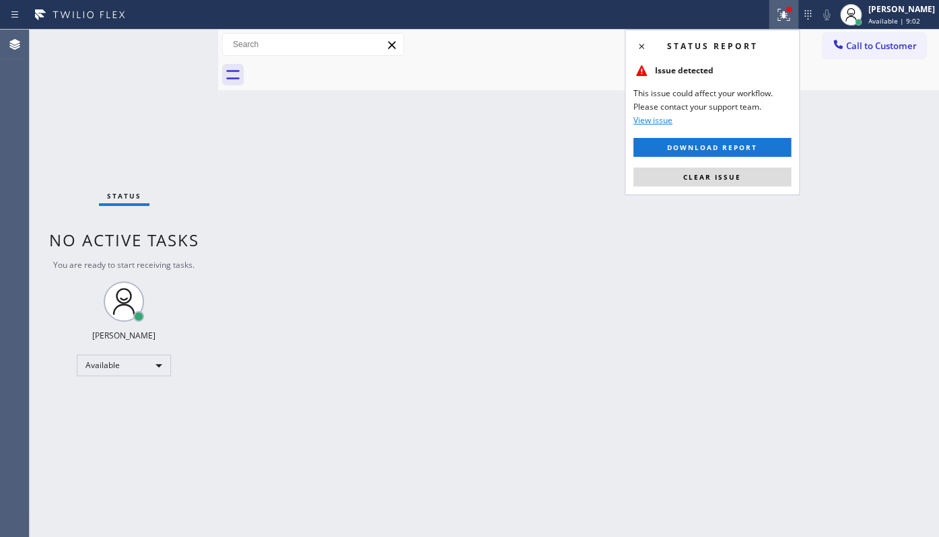
click at [731, 158] on div "Status report Issue detected This issue could affect your workflow. Please cont…" at bounding box center [711, 113] width 175 height 166
click at [739, 168] on button "Clear issue" at bounding box center [711, 177] width 157 height 19
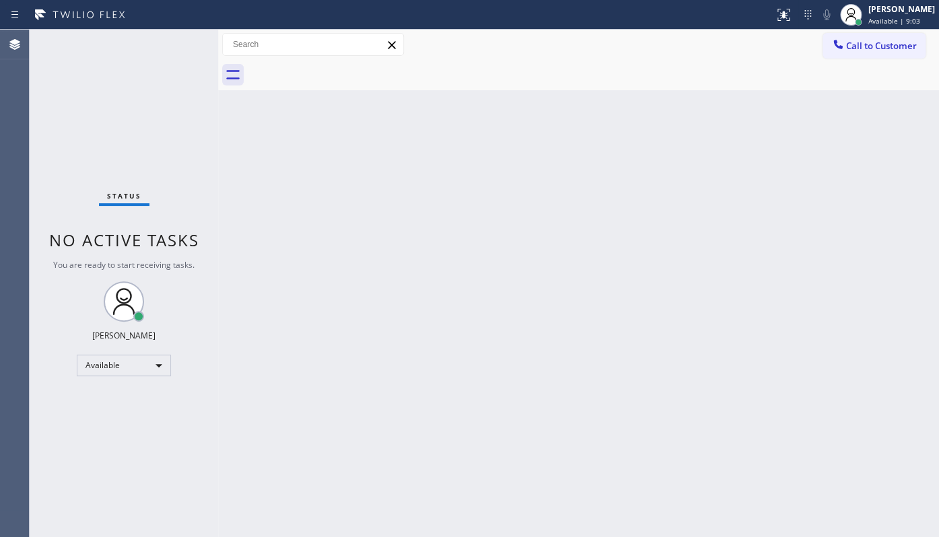
click at [739, 168] on div "Back to Dashboard Change Sender ID Customers Technicians Select a contact Outbo…" at bounding box center [578, 283] width 721 height 507
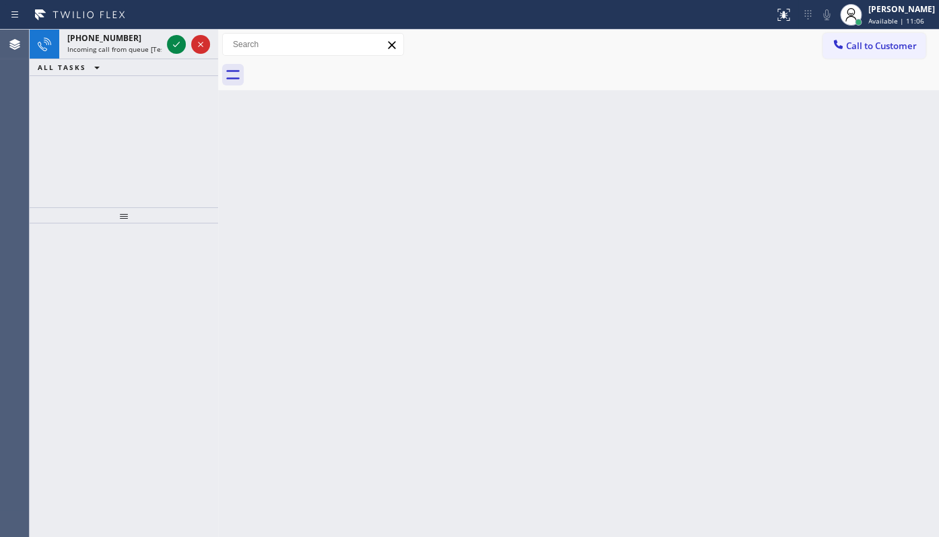
click at [59, 109] on div "[PHONE_NUMBER] Incoming call from queue [Test] All ALL TASKS ALL TASKS ACTIVE T…" at bounding box center [124, 119] width 188 height 178
drag, startPoint x: 168, startPoint y: 47, endPoint x: 177, endPoint y: 45, distance: 9.0
click at [177, 45] on icon at bounding box center [176, 44] width 16 height 16
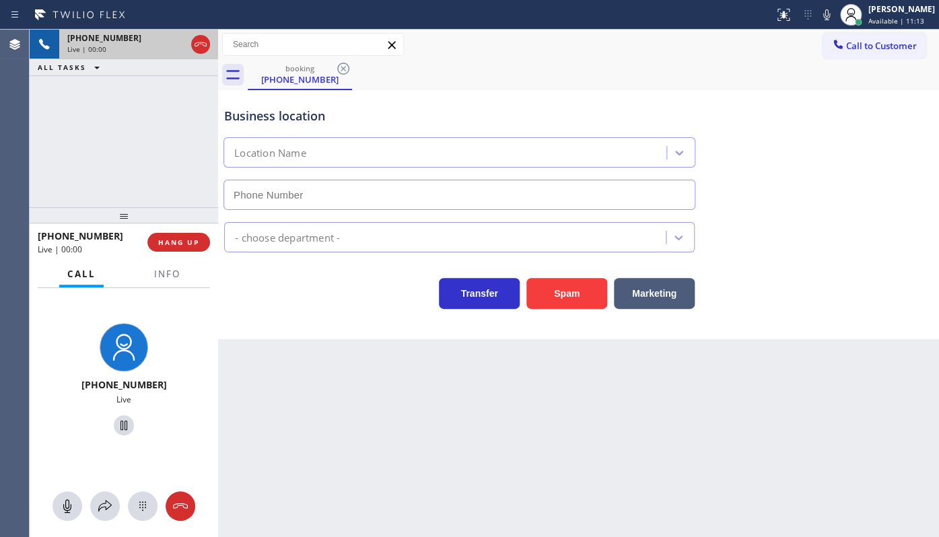
type input "[PHONE_NUMBER]"
click at [194, 242] on span "HANG UP" at bounding box center [178, 242] width 41 height 9
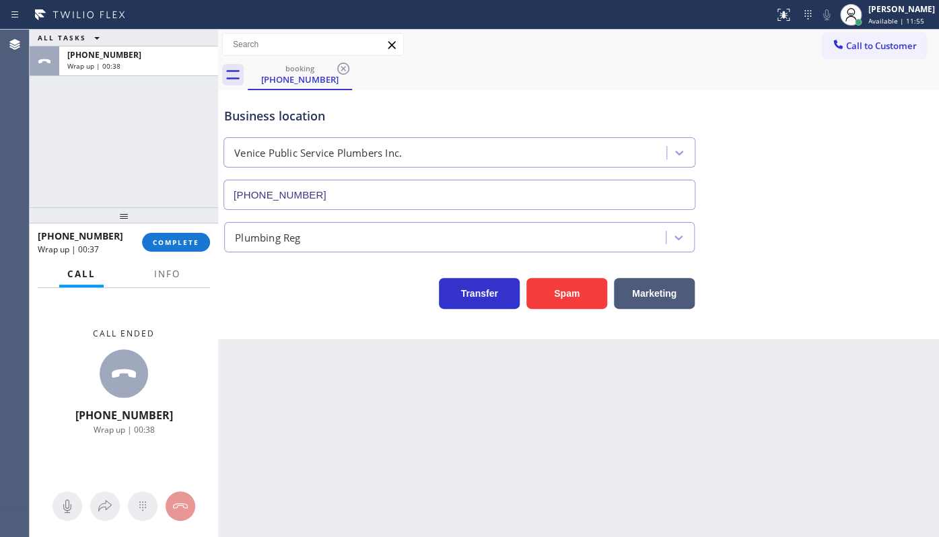
drag, startPoint x: 196, startPoint y: 235, endPoint x: 203, endPoint y: 230, distance: 8.2
click at [203, 230] on div "[PHONE_NUMBER] Wrap up | 00:37 COMPLETE" at bounding box center [124, 242] width 172 height 35
click at [191, 242] on span "COMPLETE" at bounding box center [176, 242] width 46 height 9
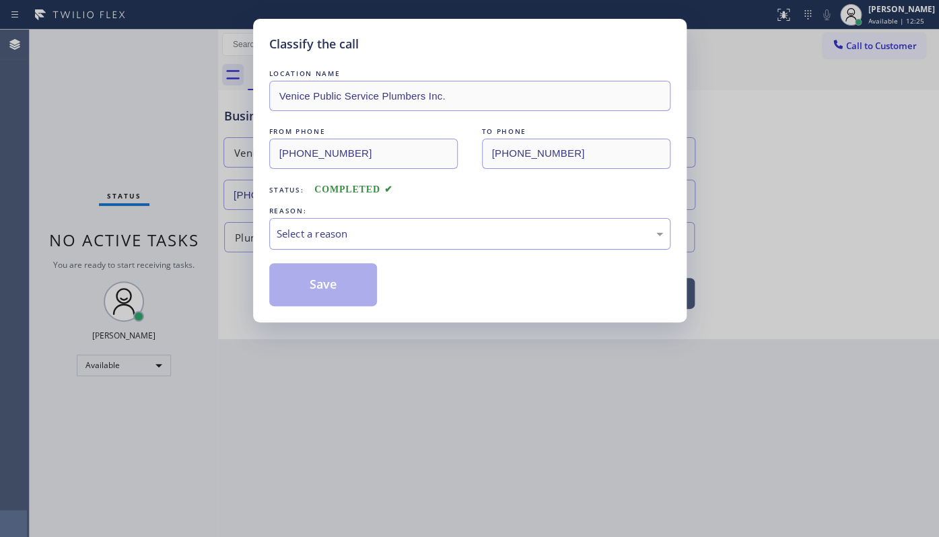
click at [279, 236] on div "Select a reason" at bounding box center [470, 233] width 386 height 15
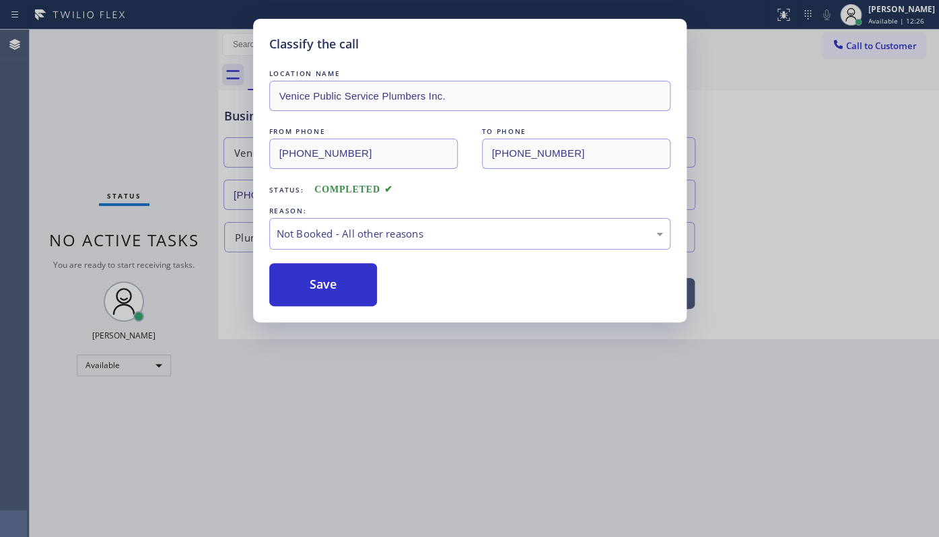
click at [316, 290] on button "Save" at bounding box center [323, 284] width 108 height 43
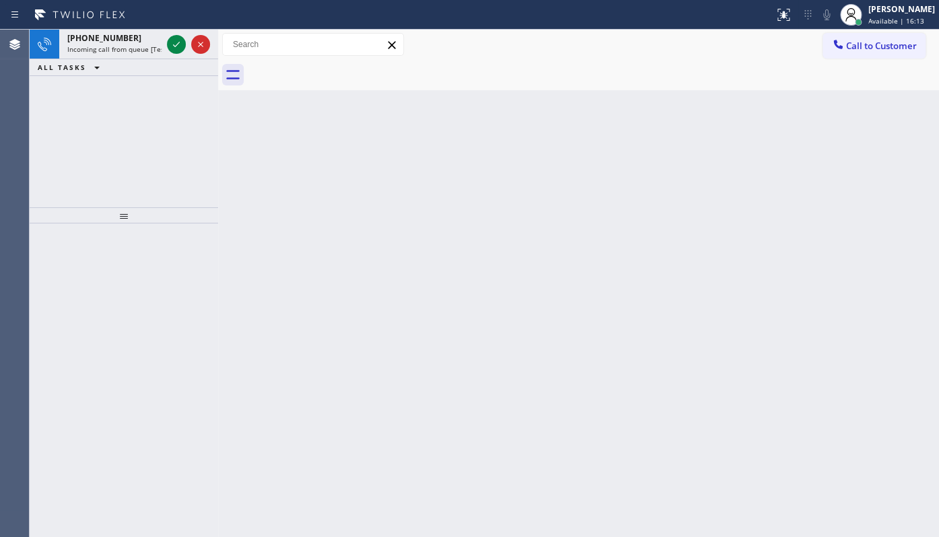
drag, startPoint x: 101, startPoint y: 130, endPoint x: 116, endPoint y: 121, distance: 17.2
click at [111, 124] on div "[PHONE_NUMBER] Incoming call from queue [Test] All ALL TASKS ALL TASKS ACTIVE T…" at bounding box center [124, 119] width 188 height 178
drag, startPoint x: 179, startPoint y: 50, endPoint x: 174, endPoint y: 40, distance: 11.1
click at [179, 49] on icon at bounding box center [176, 44] width 16 height 16
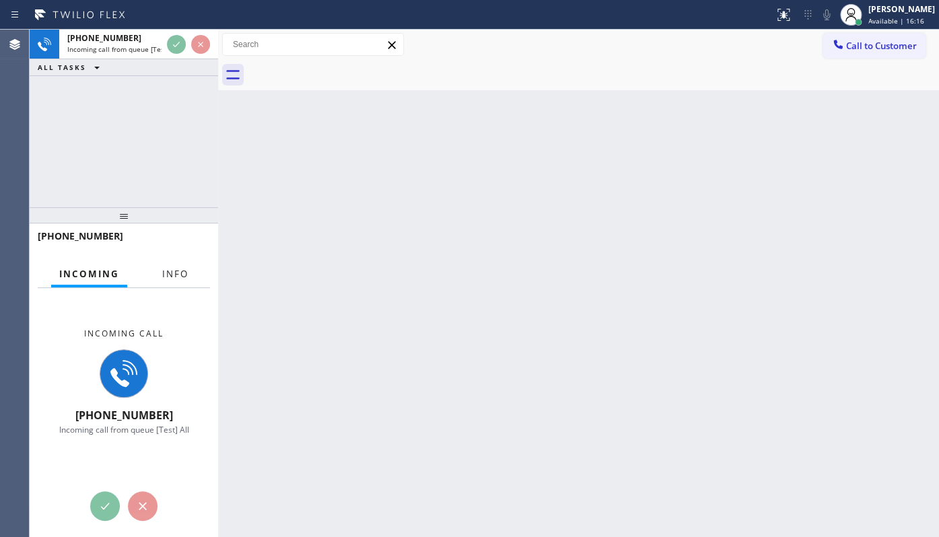
click at [172, 276] on span "Info" at bounding box center [175, 274] width 26 height 12
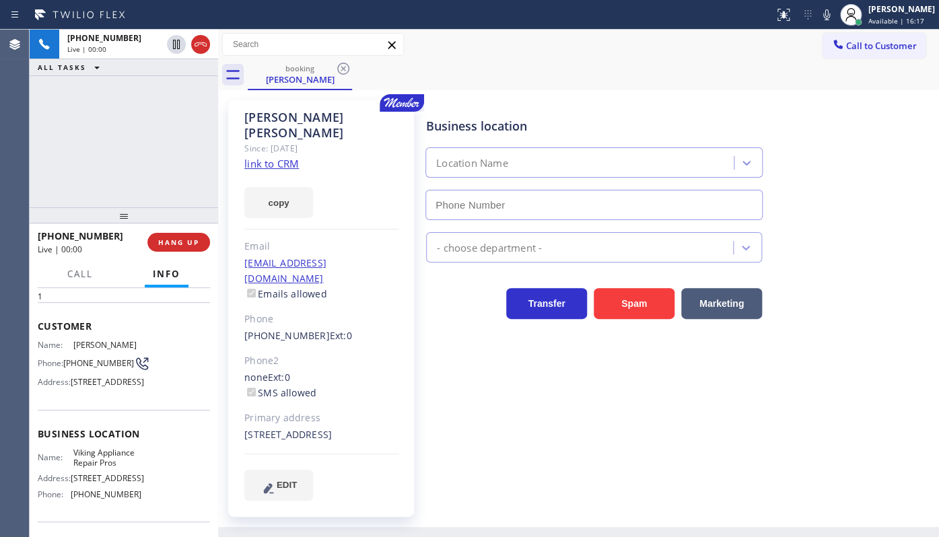
scroll to position [61, 0]
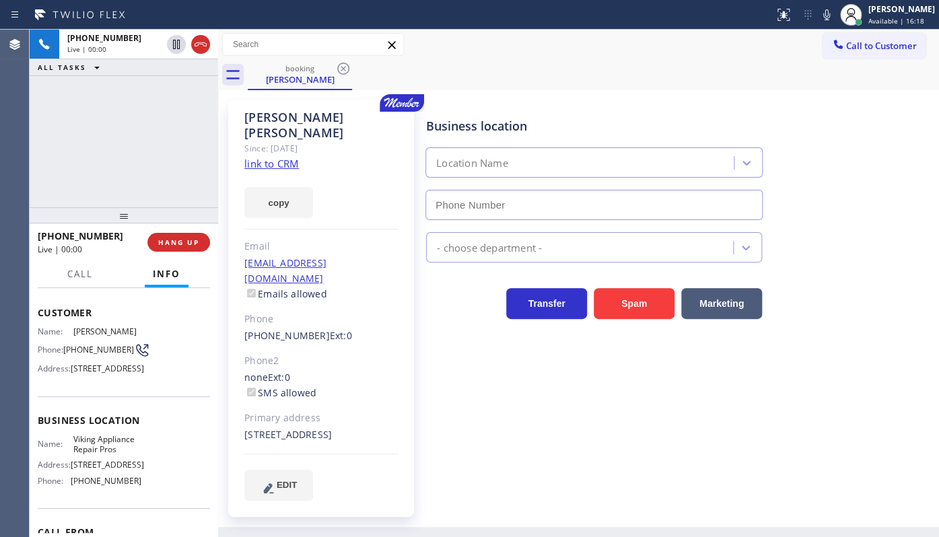
type input "[PHONE_NUMBER]"
click at [265, 157] on link "link to CRM" at bounding box center [271, 163] width 55 height 13
click at [164, 238] on span "HANG UP" at bounding box center [178, 242] width 41 height 9
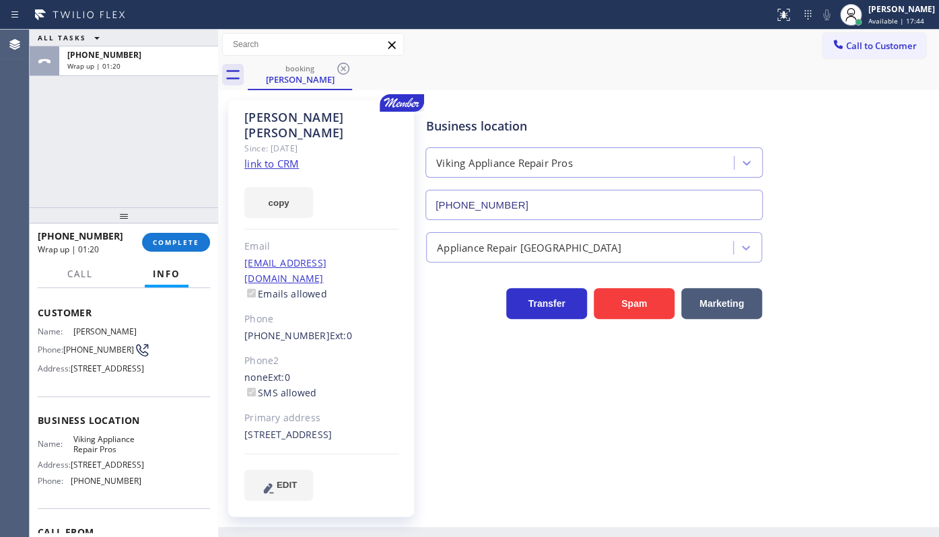
click at [181, 255] on div "[PHONE_NUMBER] Wrap up | 01:20 COMPLETE" at bounding box center [124, 242] width 172 height 35
click at [186, 245] on span "COMPLETE" at bounding box center [176, 242] width 46 height 9
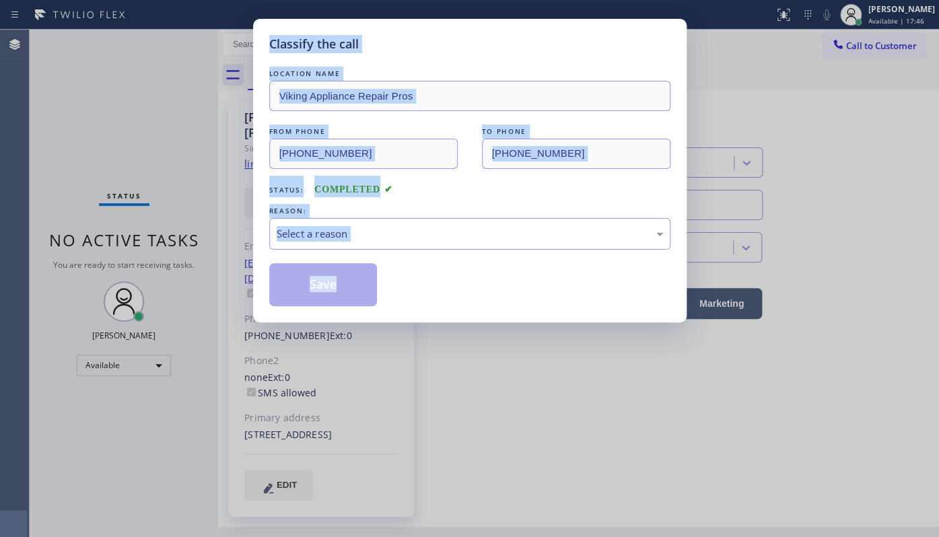
click at [186, 245] on div "Classify the call LOCATION NAME Viking Appliance Repair Pros FROM PHONE [PHONE_…" at bounding box center [469, 268] width 939 height 537
drag, startPoint x: 427, startPoint y: 229, endPoint x: 377, endPoint y: 229, distance: 49.8
click at [422, 228] on div "Select a reason" at bounding box center [470, 233] width 386 height 15
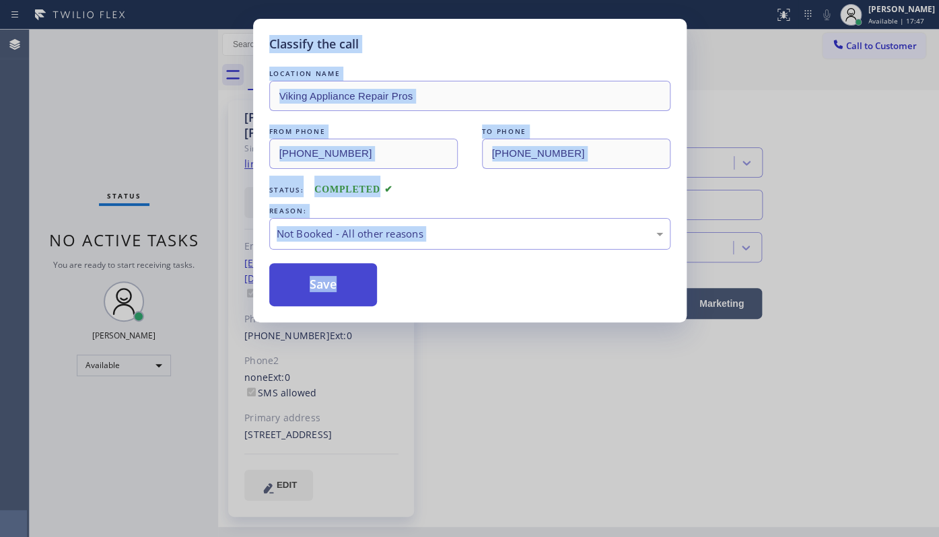
click at [314, 287] on button "Save" at bounding box center [323, 284] width 108 height 43
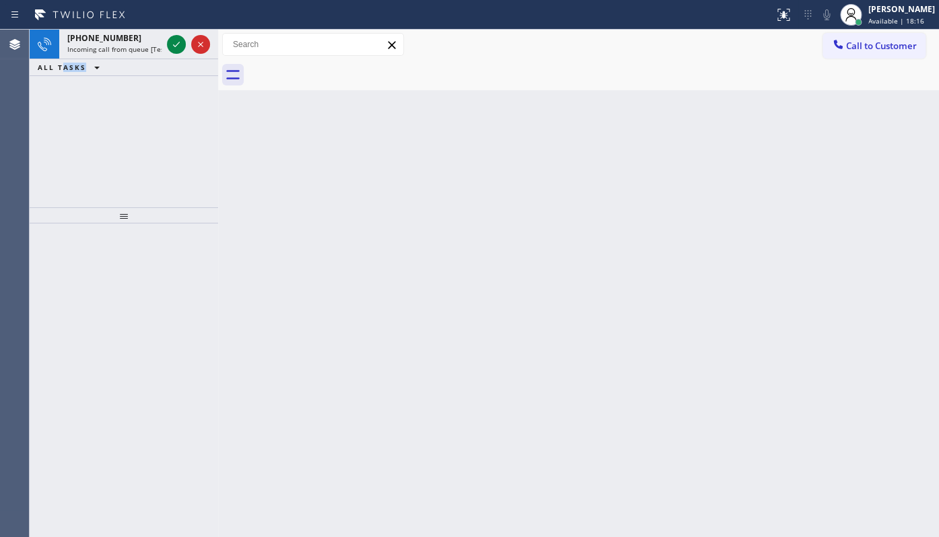
click at [123, 89] on div "[PHONE_NUMBER] Incoming call from queue [Test] All ALL TASKS ALL TASKS ACTIVE T…" at bounding box center [124, 119] width 188 height 178
click at [174, 46] on icon at bounding box center [176, 44] width 7 height 5
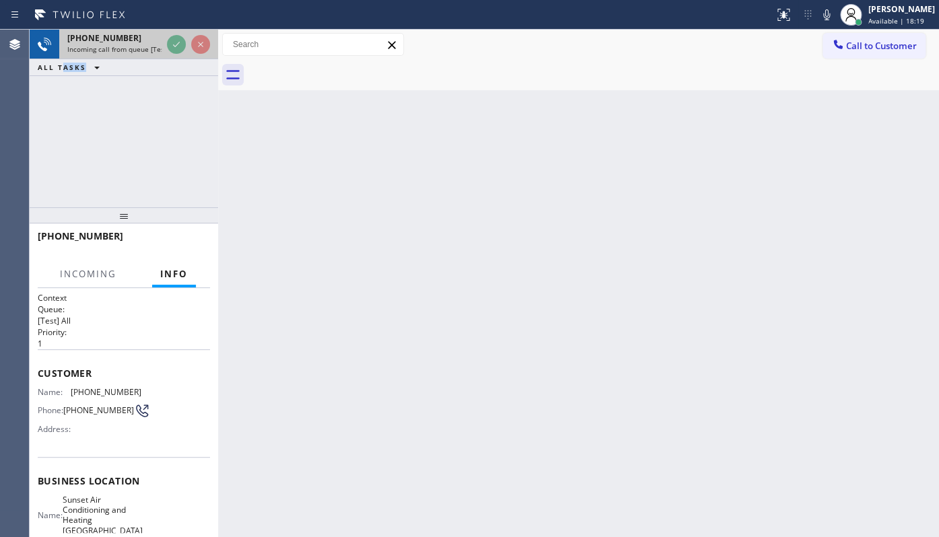
click at [170, 31] on div at bounding box center [188, 45] width 48 height 30
click at [172, 23] on div at bounding box center [386, 15] width 763 height 22
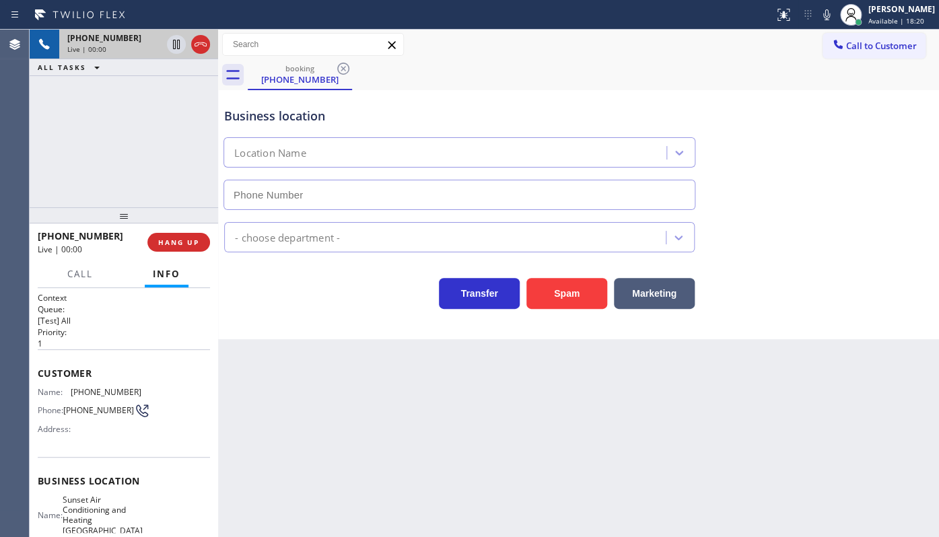
click at [164, 30] on div "[PHONE_NUMBER] Live | 00:00" at bounding box center [111, 45] width 105 height 30
type input "[PHONE_NUMBER]"
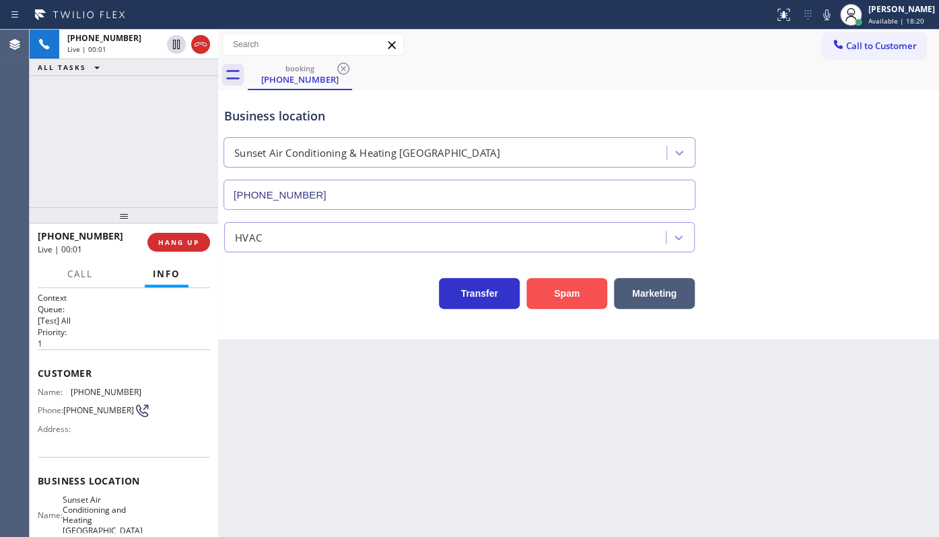
click at [561, 291] on button "Spam" at bounding box center [566, 293] width 81 height 31
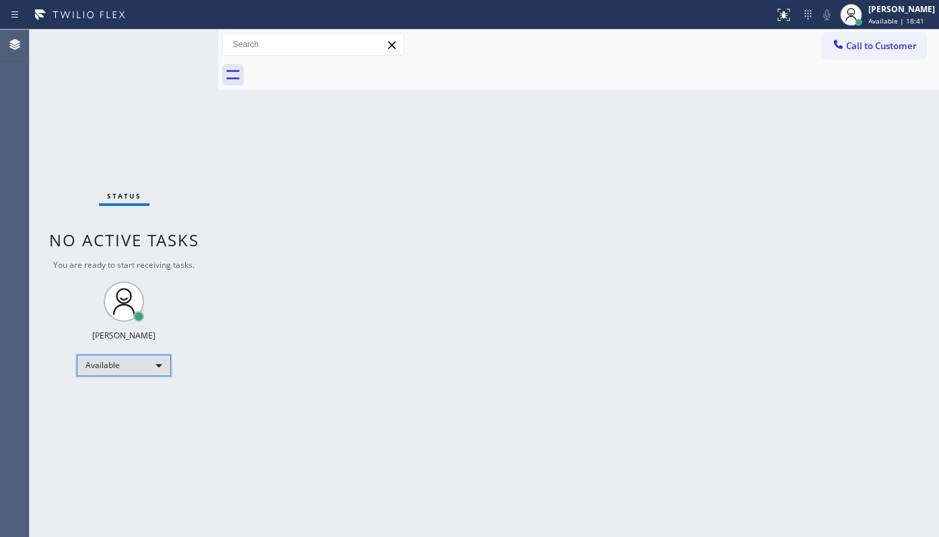
click at [132, 373] on div "Available" at bounding box center [124, 366] width 94 height 22
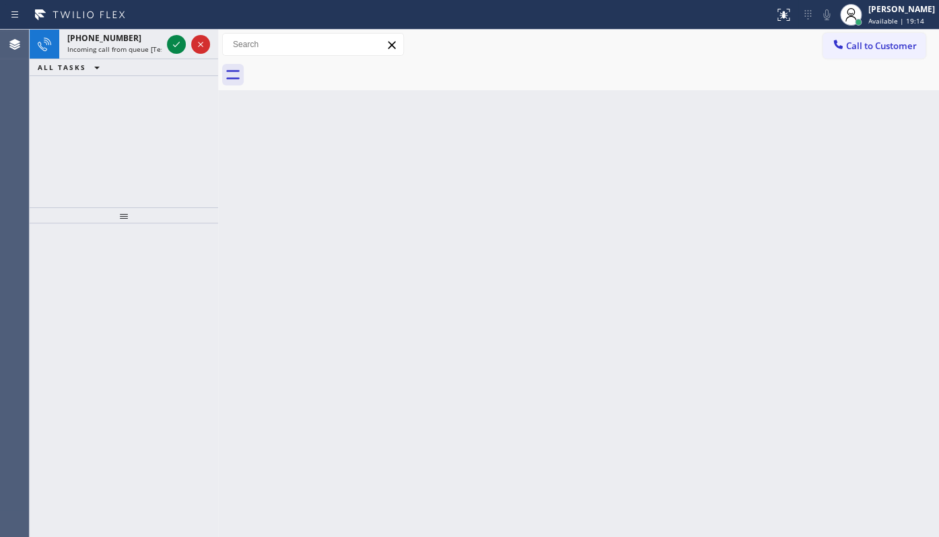
click at [142, 106] on div "[PHONE_NUMBER] Incoming call from queue [Test] All ALL TASKS ALL TASKS ACTIVE T…" at bounding box center [124, 119] width 188 height 178
click at [180, 45] on icon at bounding box center [176, 44] width 16 height 16
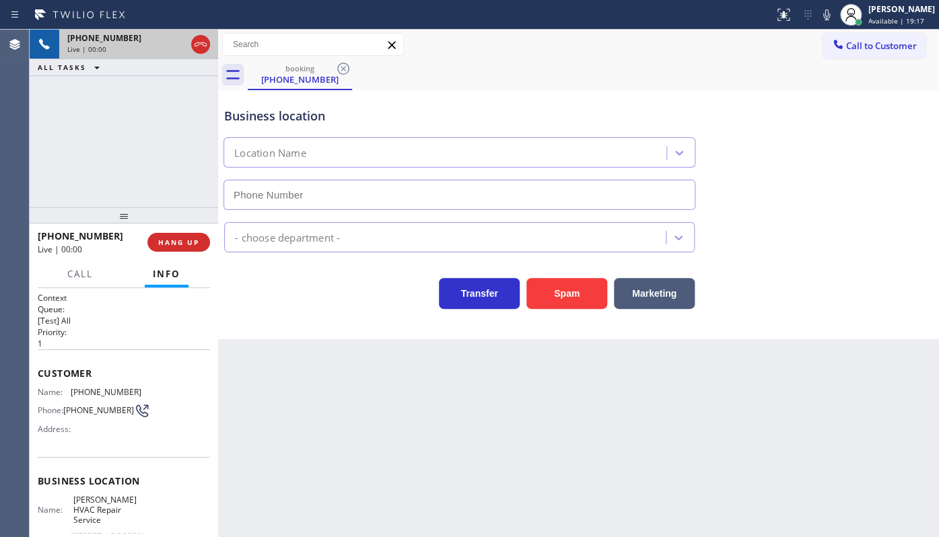
type input "[PHONE_NUMBER]"
click at [91, 152] on div "[PHONE_NUMBER] Live | 00:00 ALL TASKS ALL TASKS ACTIVE TASKS TASKS IN WRAP UP" at bounding box center [124, 119] width 188 height 178
click at [182, 238] on span "HANG UP" at bounding box center [178, 242] width 41 height 9
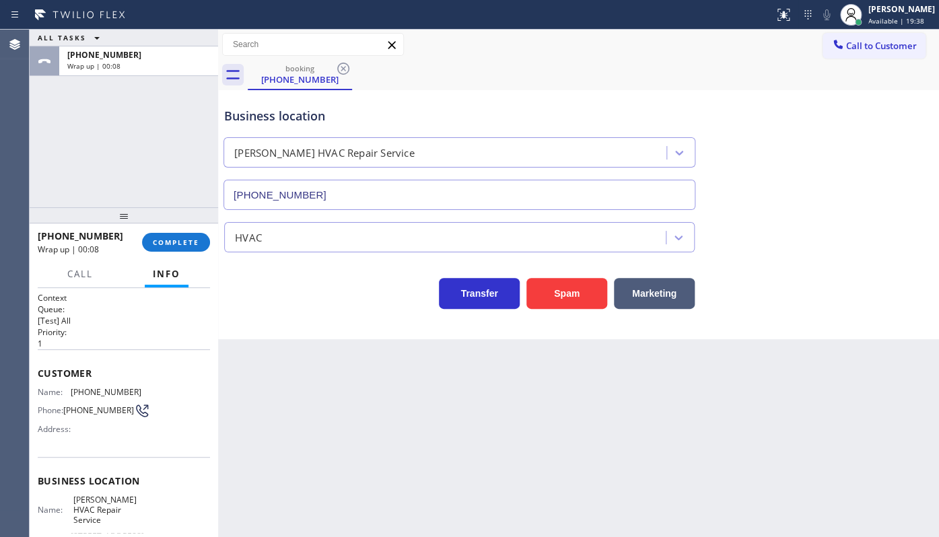
drag, startPoint x: 426, startPoint y: 374, endPoint x: 364, endPoint y: 444, distance: 93.4
click at [406, 396] on div "Back to Dashboard Change Sender ID Customers Technicians Select a contact Outbo…" at bounding box center [578, 283] width 721 height 507
click at [50, 145] on div "ALL TASKS ALL TASKS ACTIVE TASKS TASKS IN WRAP UP [PHONE_NUMBER] Wrap up | 00:28" at bounding box center [124, 119] width 188 height 178
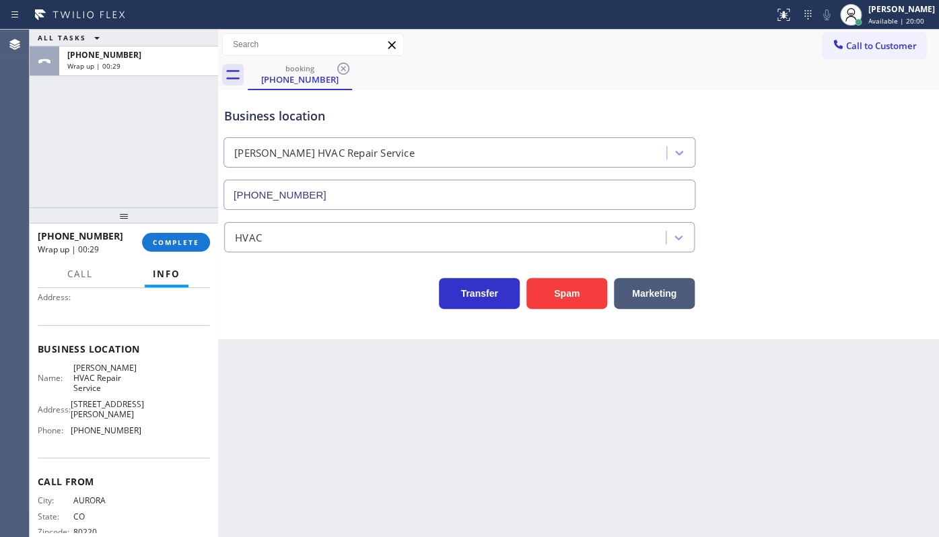
scroll to position [150, 0]
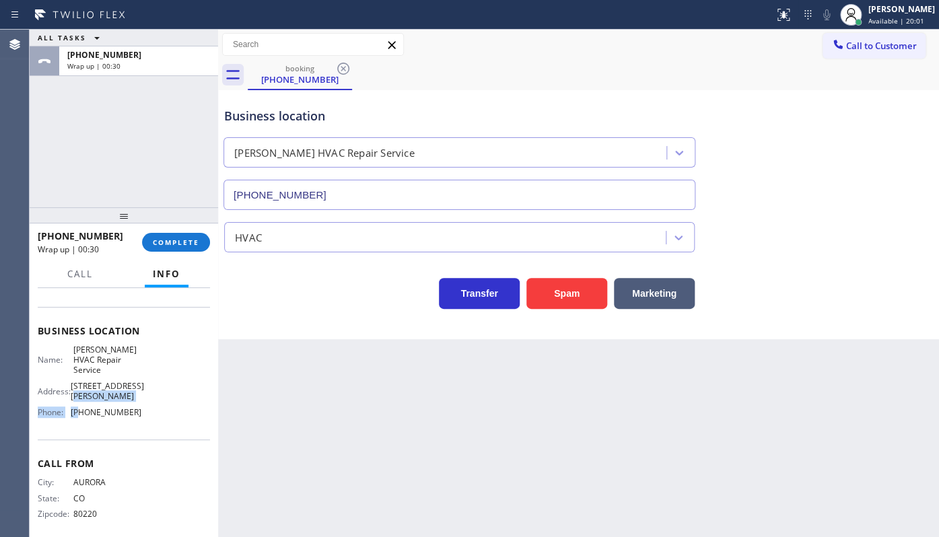
click at [76, 400] on div "Name: [PERSON_NAME] HVAC Repair Service Address: [STREET_ADDRESS][PERSON_NAME] …" at bounding box center [90, 384] width 104 height 79
click at [76, 407] on span "[PHONE_NUMBER]" at bounding box center [106, 412] width 71 height 10
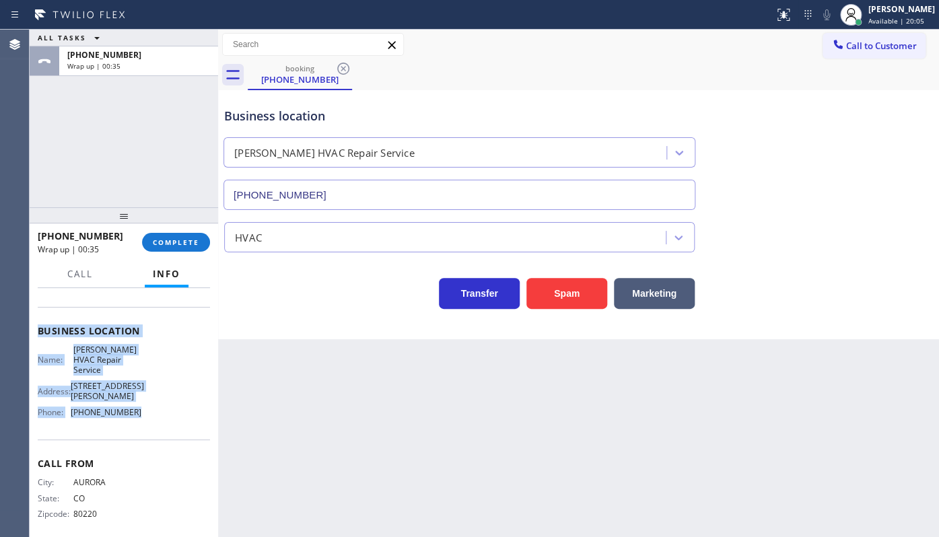
drag, startPoint x: 33, startPoint y: 336, endPoint x: 160, endPoint y: 403, distance: 143.9
click at [160, 403] on div "Context Queue: [Test] All Priority: 1 Customer Name: [PHONE_NUMBER] Phone: [PHO…" at bounding box center [124, 413] width 188 height 250
copy div "Customer Name: [PHONE_NUMBER] Phone: [PHONE_NUMBER] Address: Business location …"
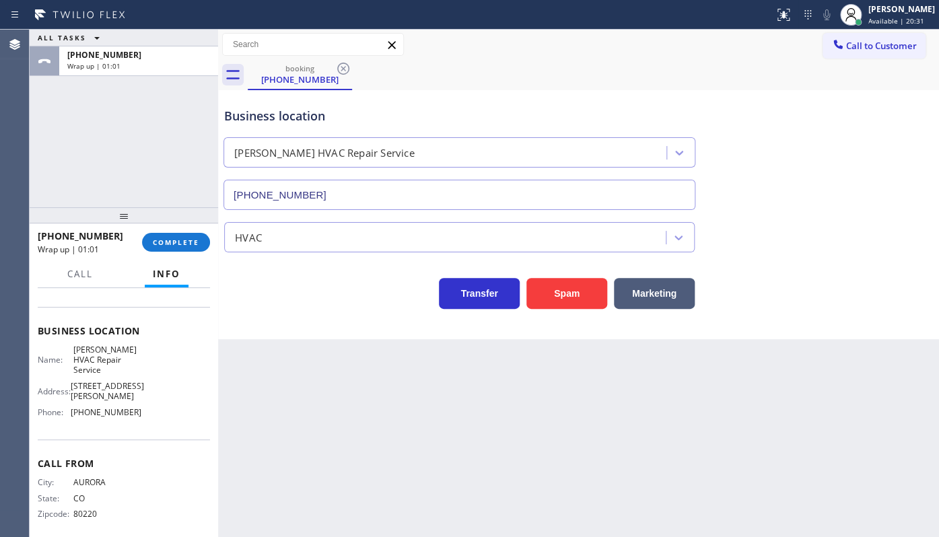
drag, startPoint x: 100, startPoint y: 162, endPoint x: 110, endPoint y: 200, distance: 39.0
click at [99, 174] on div "ALL TASKS ALL TASKS ACTIVE TASKS TASKS IN WRAP UP [PHONE_NUMBER] Wrap up | 01:01" at bounding box center [124, 119] width 188 height 178
drag, startPoint x: 881, startPoint y: 14, endPoint x: 871, endPoint y: 40, distance: 27.5
click at [881, 14] on div "[PERSON_NAME]" at bounding box center [901, 8] width 67 height 11
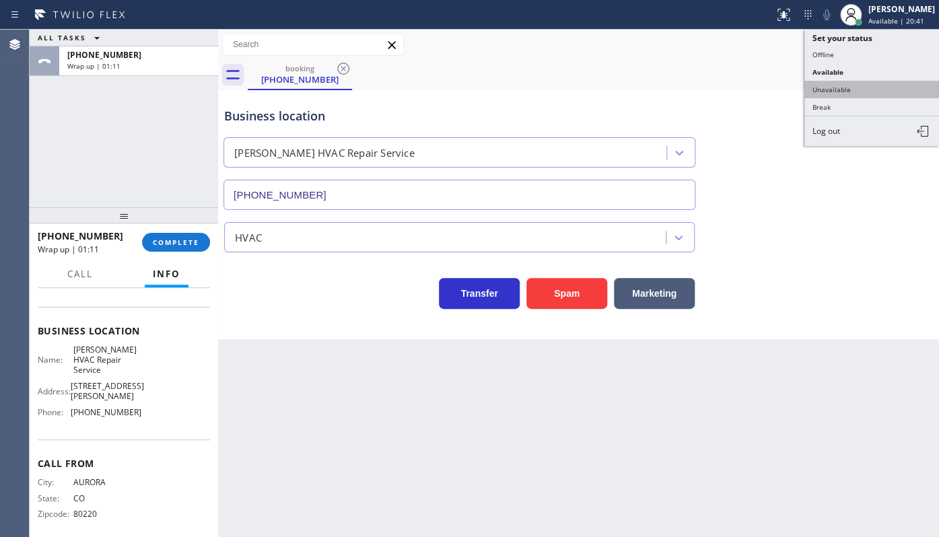
click at [861, 88] on button "Unavailable" at bounding box center [871, 89] width 135 height 17
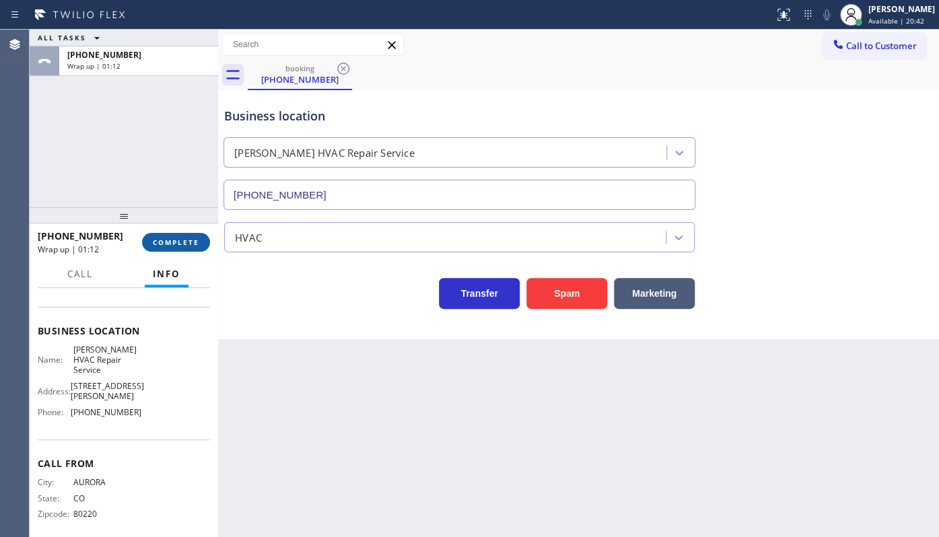
click at [159, 236] on button "COMPLETE" at bounding box center [176, 242] width 68 height 19
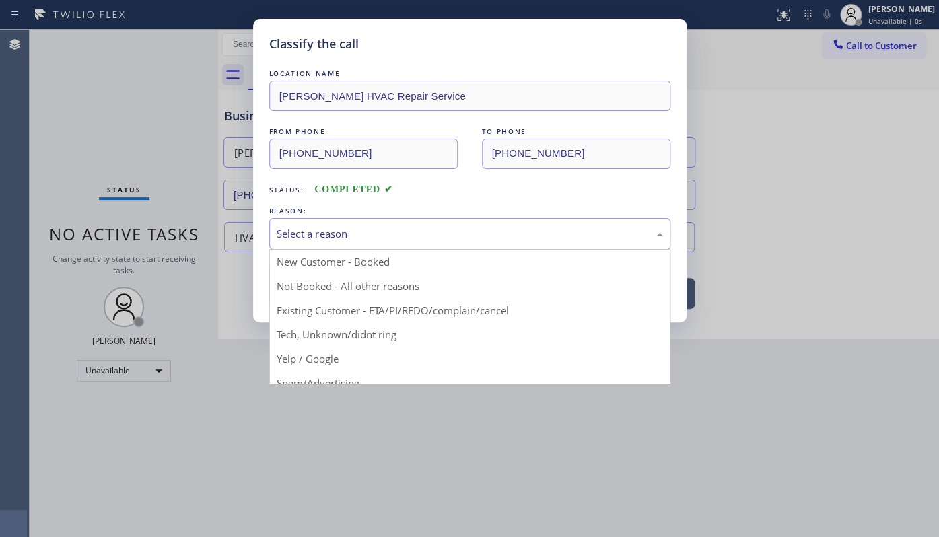
click at [305, 240] on div "Select a reason" at bounding box center [470, 233] width 386 height 15
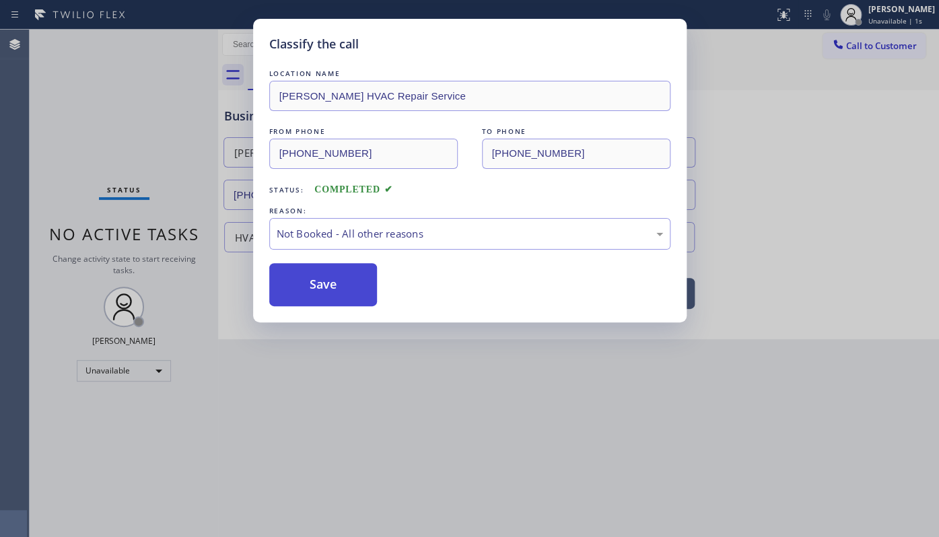
click at [307, 283] on button "Save" at bounding box center [323, 284] width 108 height 43
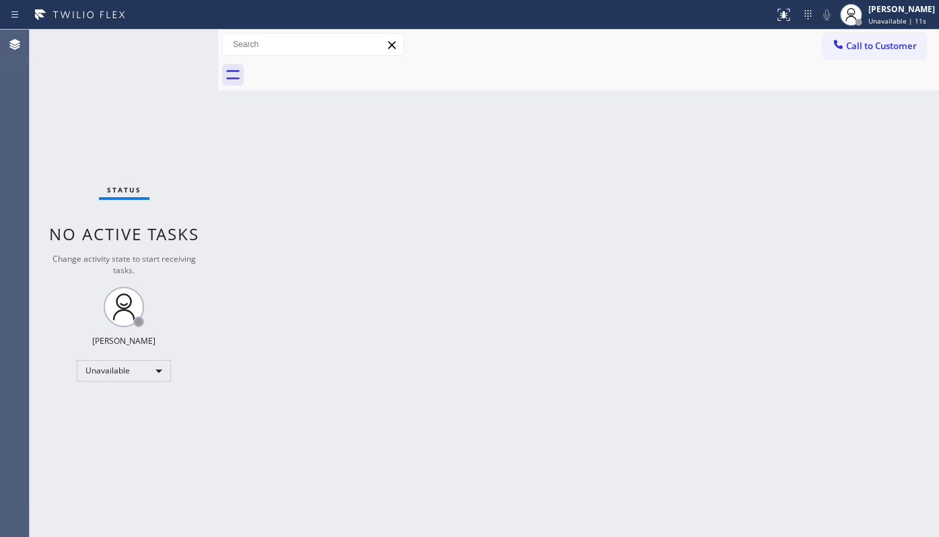
click at [631, 319] on div "Back to Dashboard Change Sender ID Customers Technicians Select a contact Outbo…" at bounding box center [578, 283] width 721 height 507
click at [869, 14] on div "[PERSON_NAME]" at bounding box center [901, 8] width 67 height 11
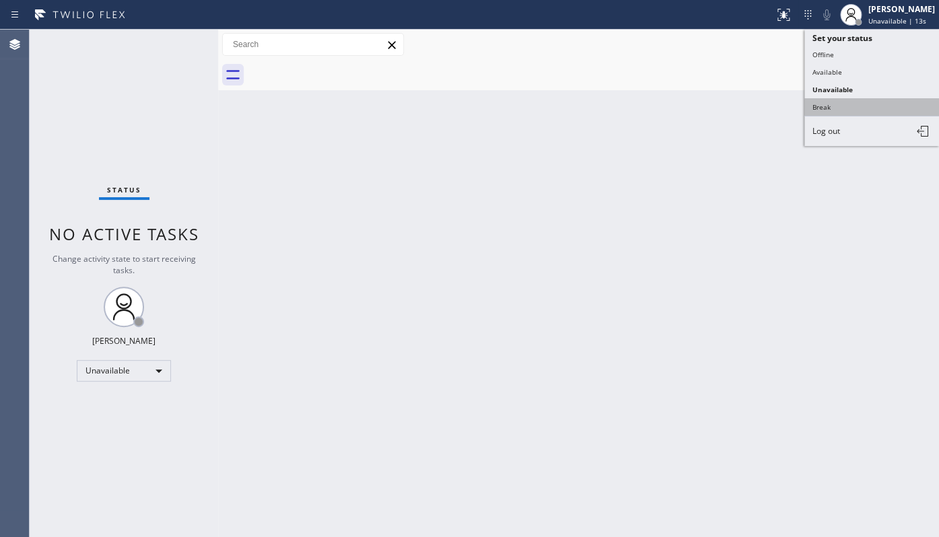
click at [846, 110] on button "Break" at bounding box center [871, 106] width 135 height 17
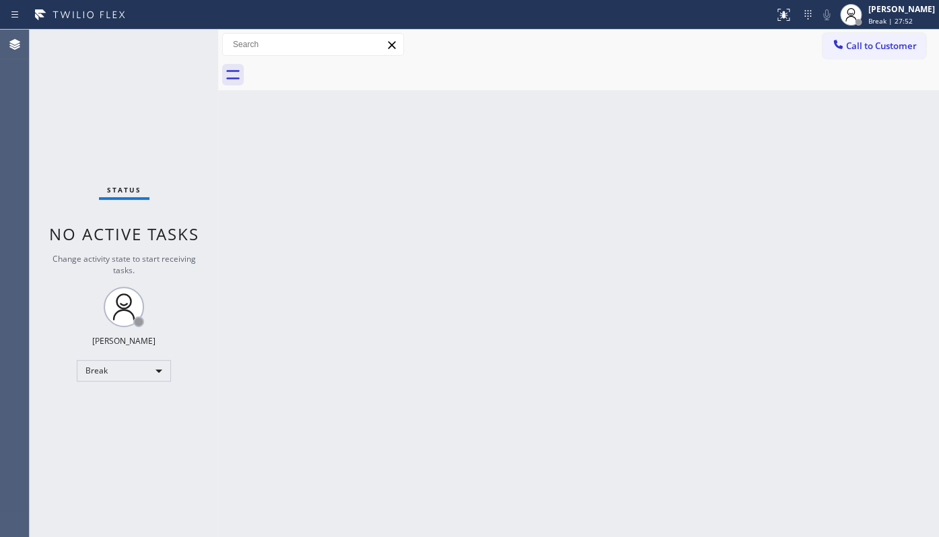
click at [77, 84] on div "Status No active tasks Change activity state to start receiving tasks. JENIZA A…" at bounding box center [124, 283] width 188 height 507
click at [350, 343] on div "Back to Dashboard Change Sender ID Customers Technicians Select a contact Outbo…" at bounding box center [578, 283] width 721 height 507
